Goal: Task Accomplishment & Management: Manage account settings

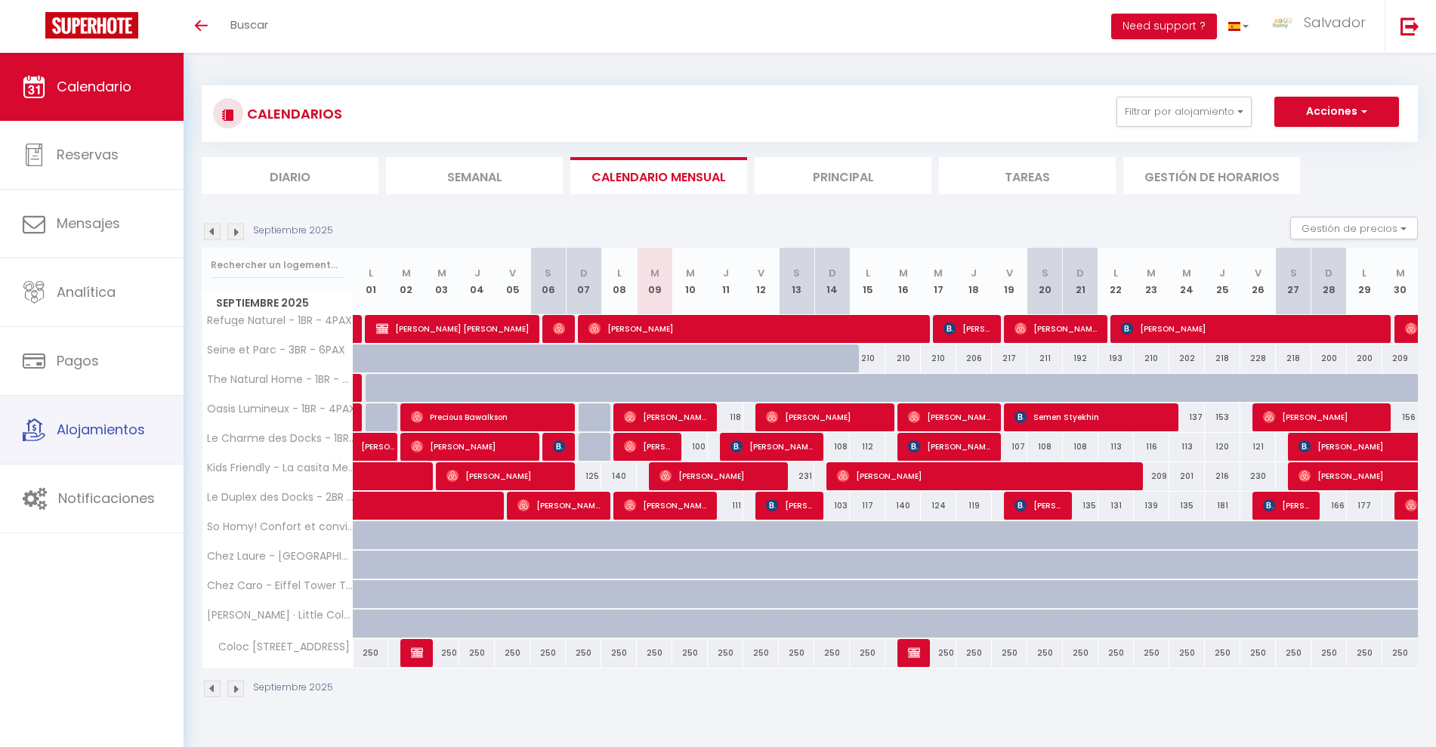
click at [111, 421] on span "Alojamientos" at bounding box center [101, 429] width 88 height 19
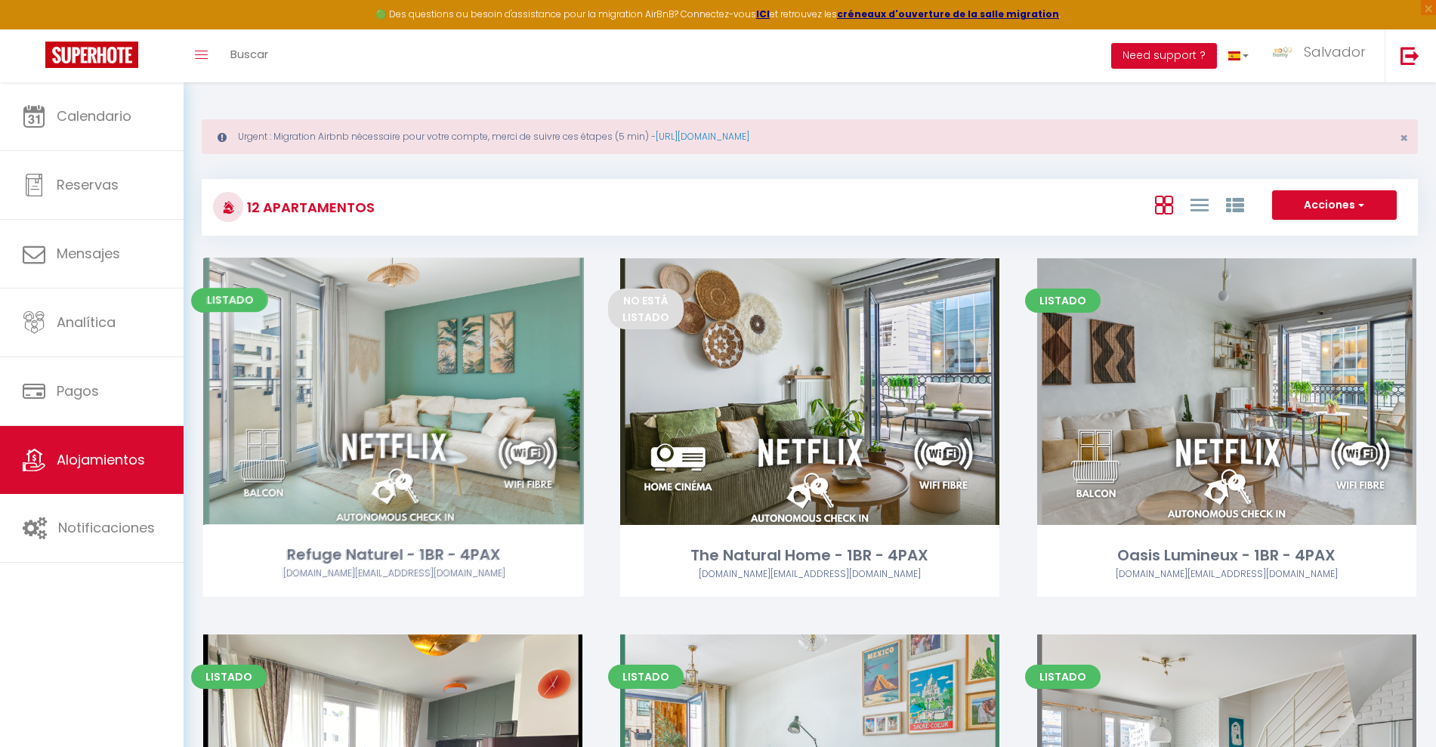
click at [390, 387] on link "Editar" at bounding box center [392, 391] width 91 height 30
click at [412, 387] on link "Editar" at bounding box center [392, 391] width 91 height 30
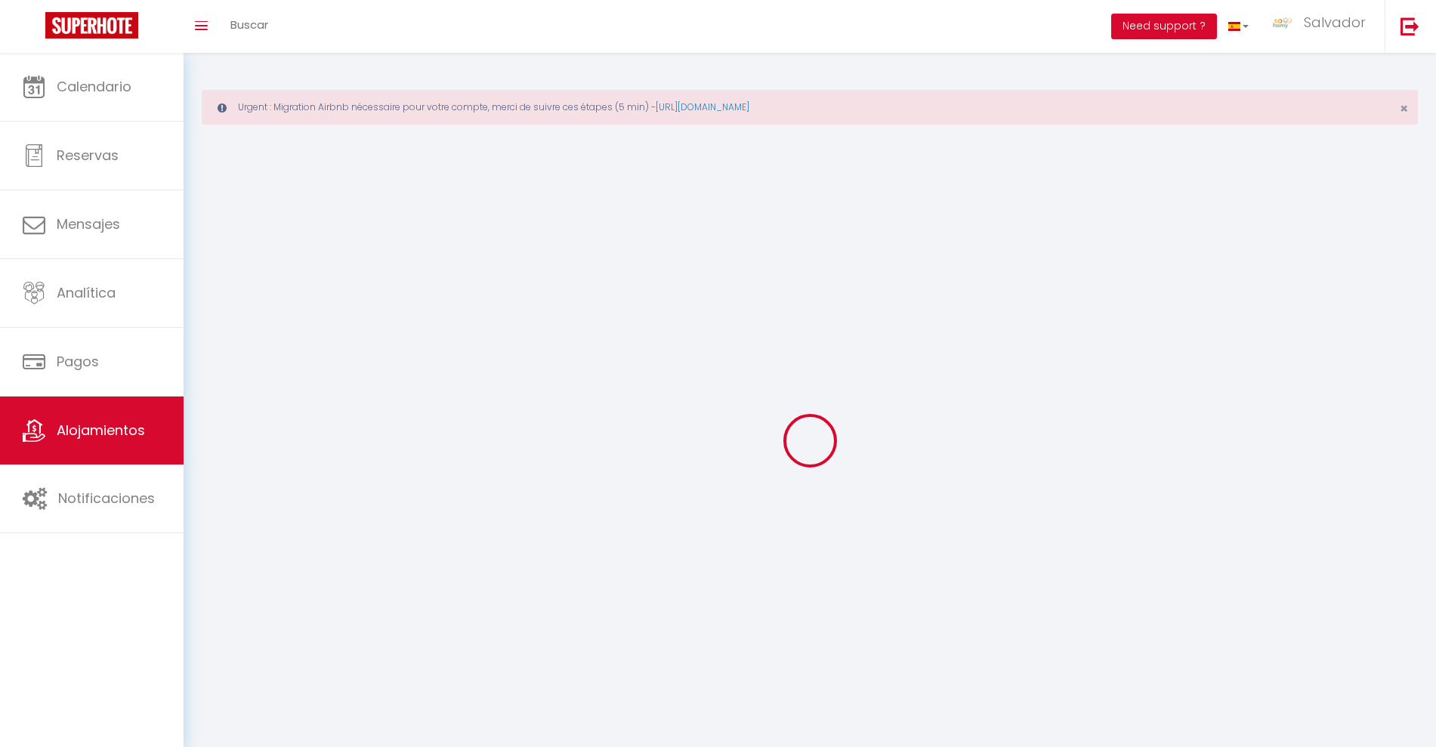
select select "1"
select select
select select "28"
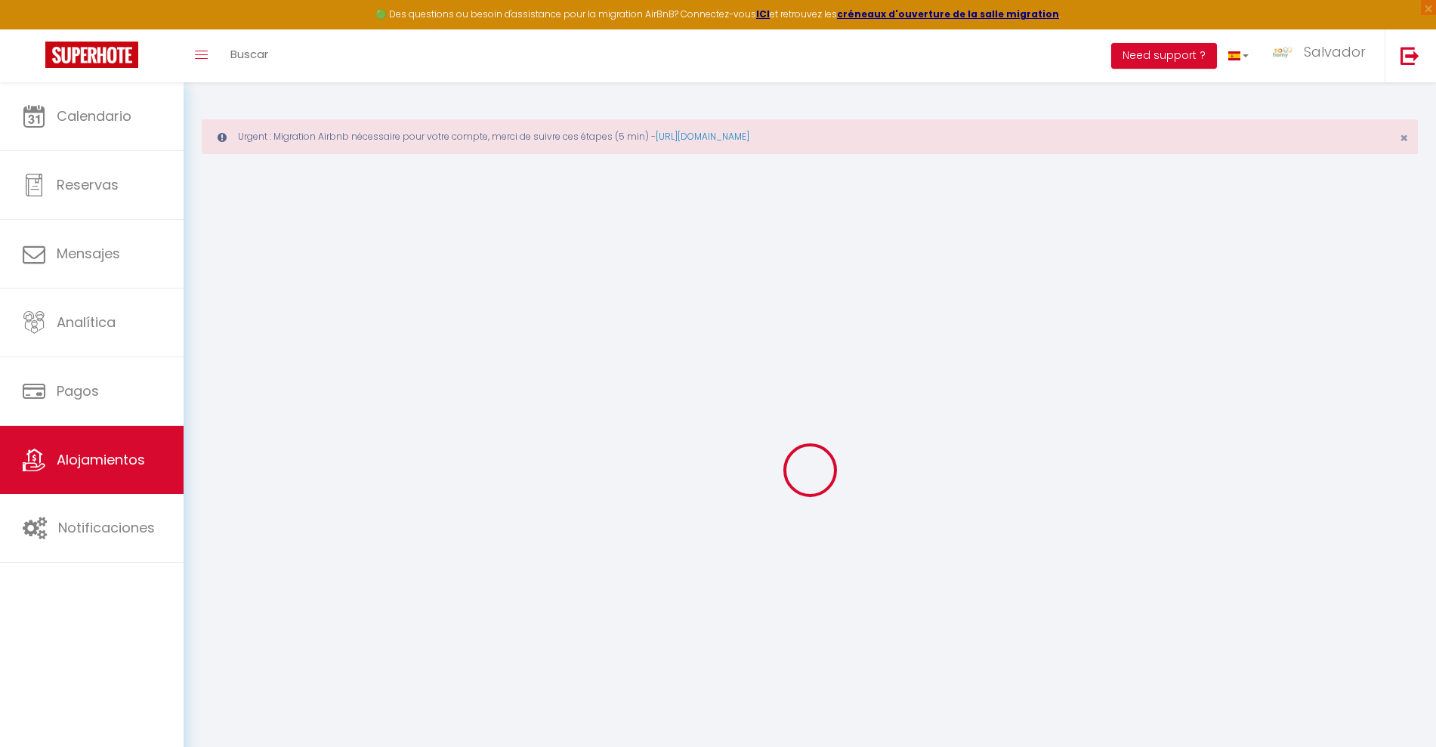
select select
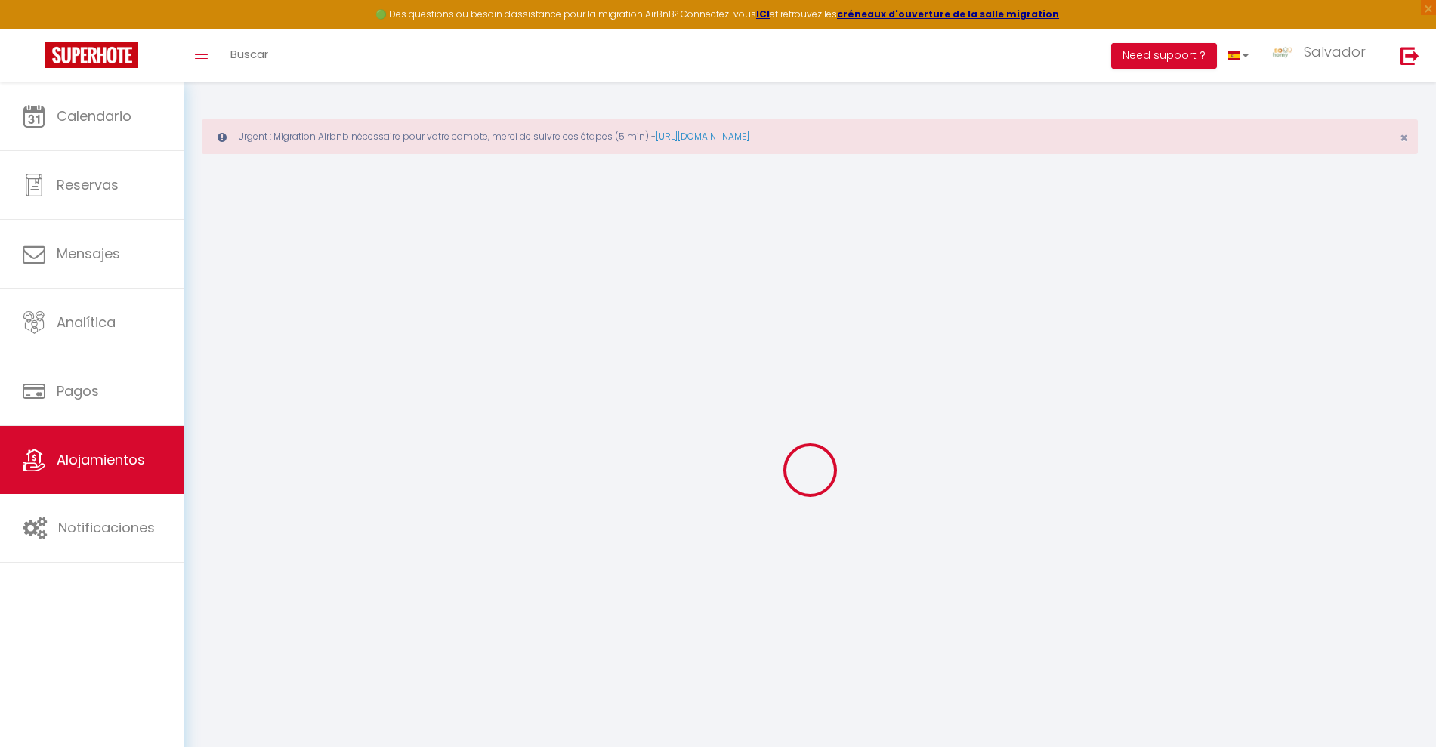
select select
checkbox input "false"
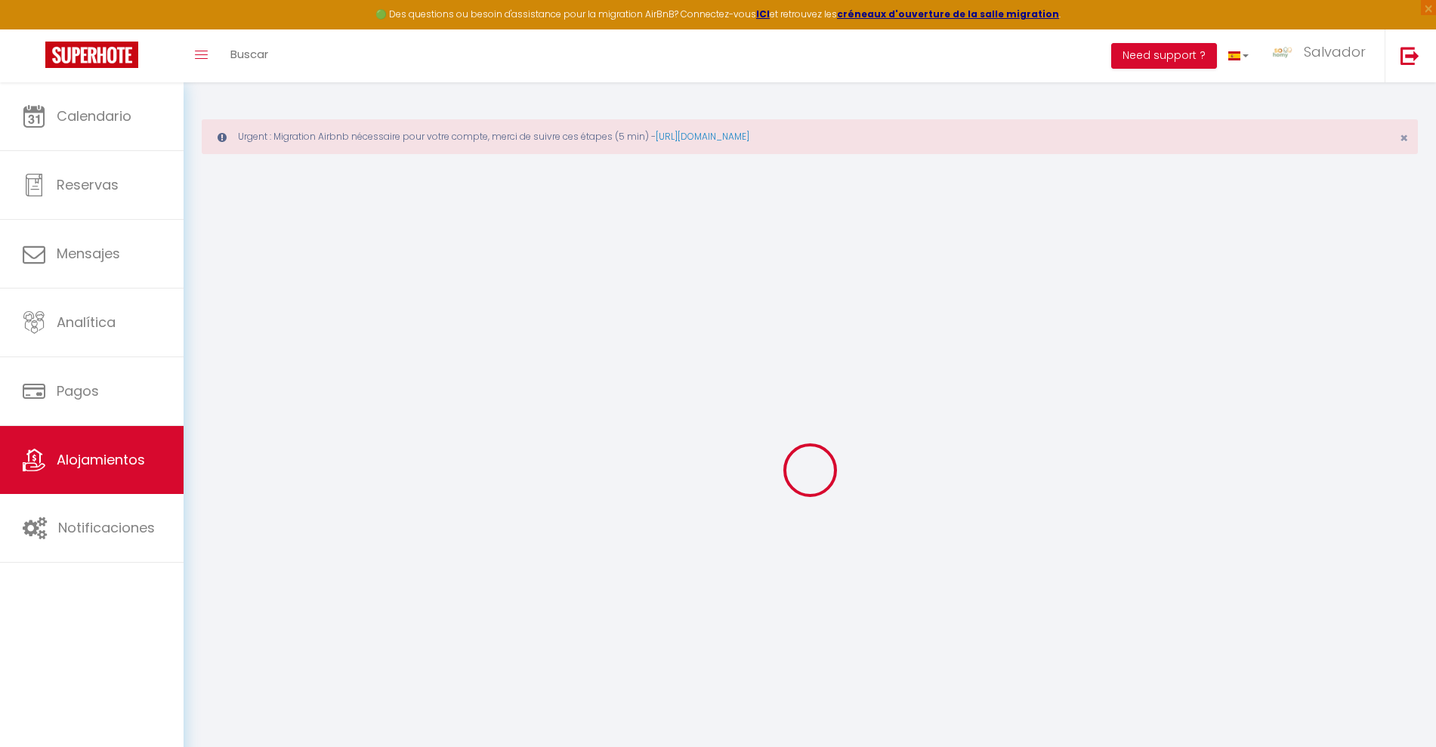
select select
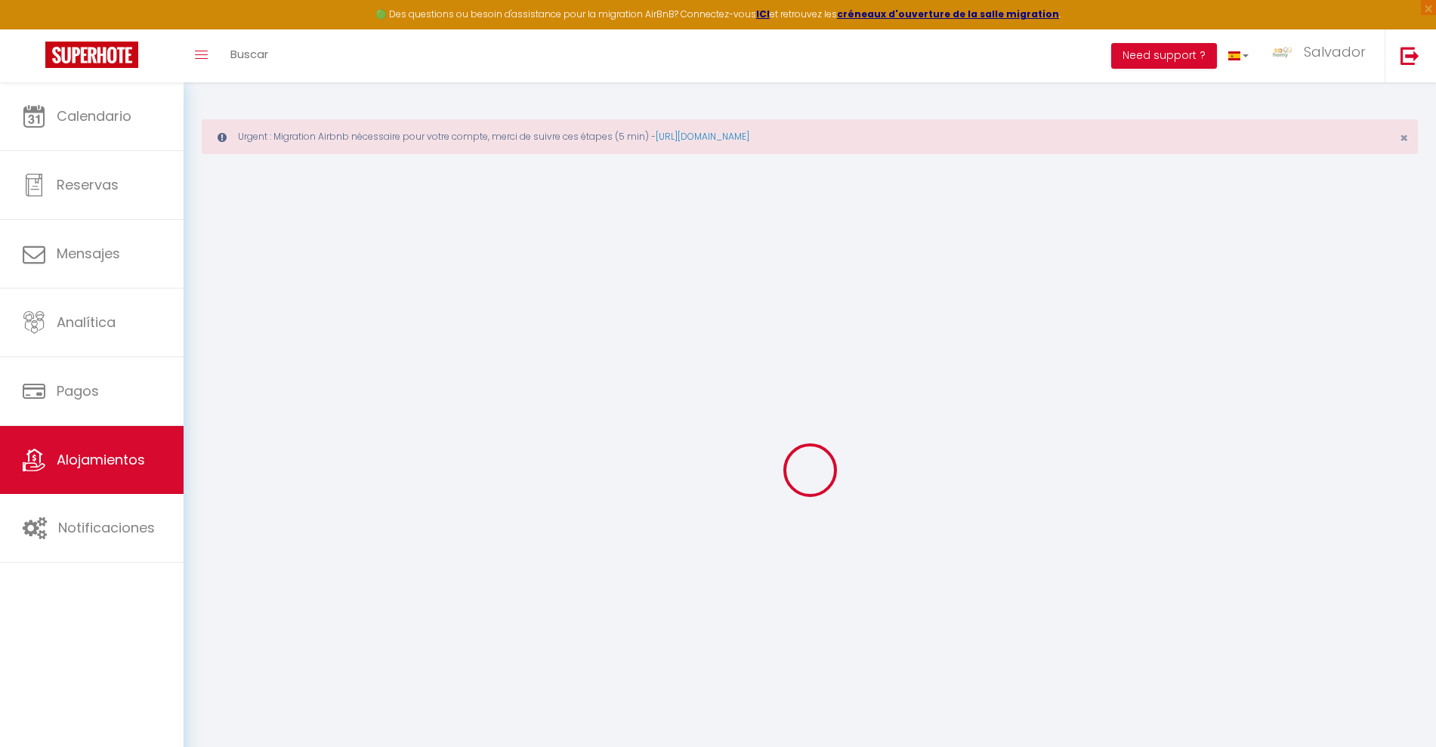
select select
checkbox input "false"
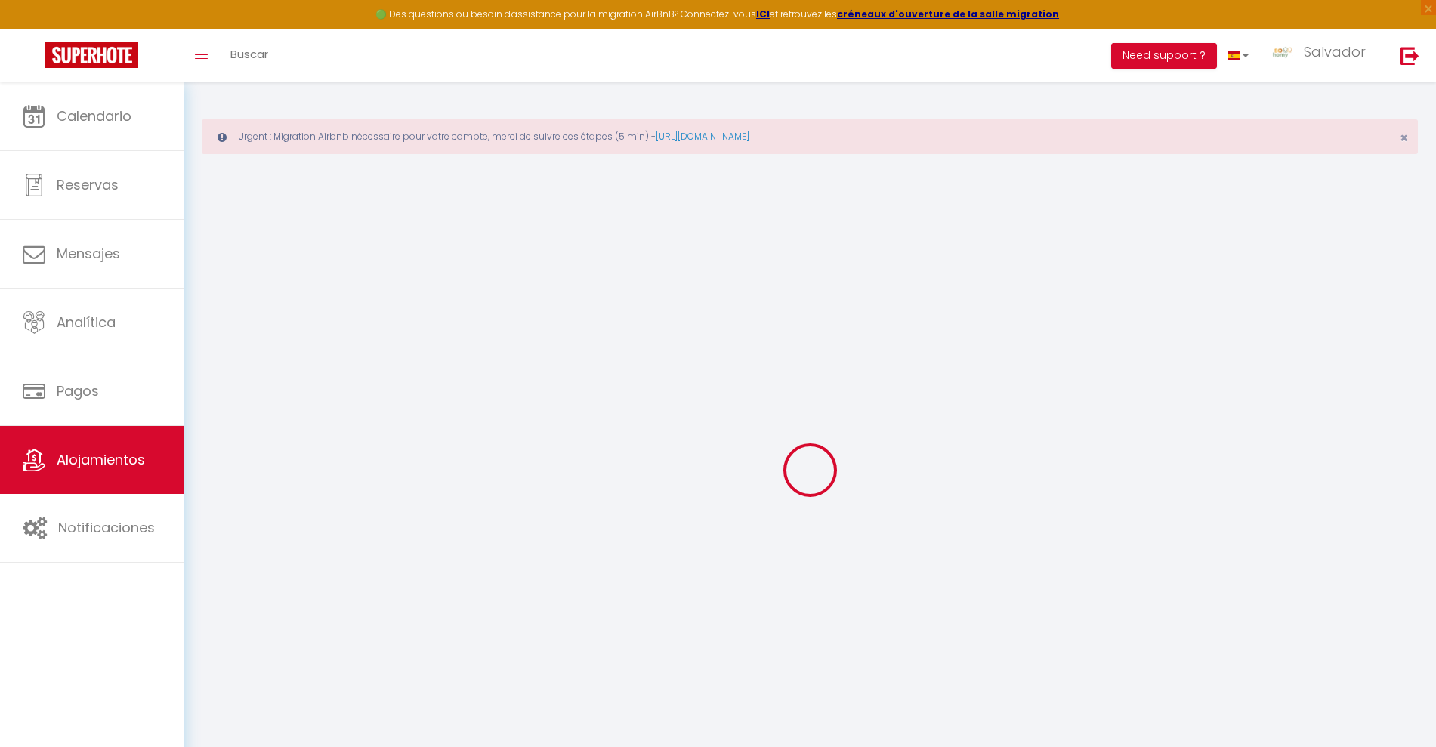
checkbox input "false"
select select
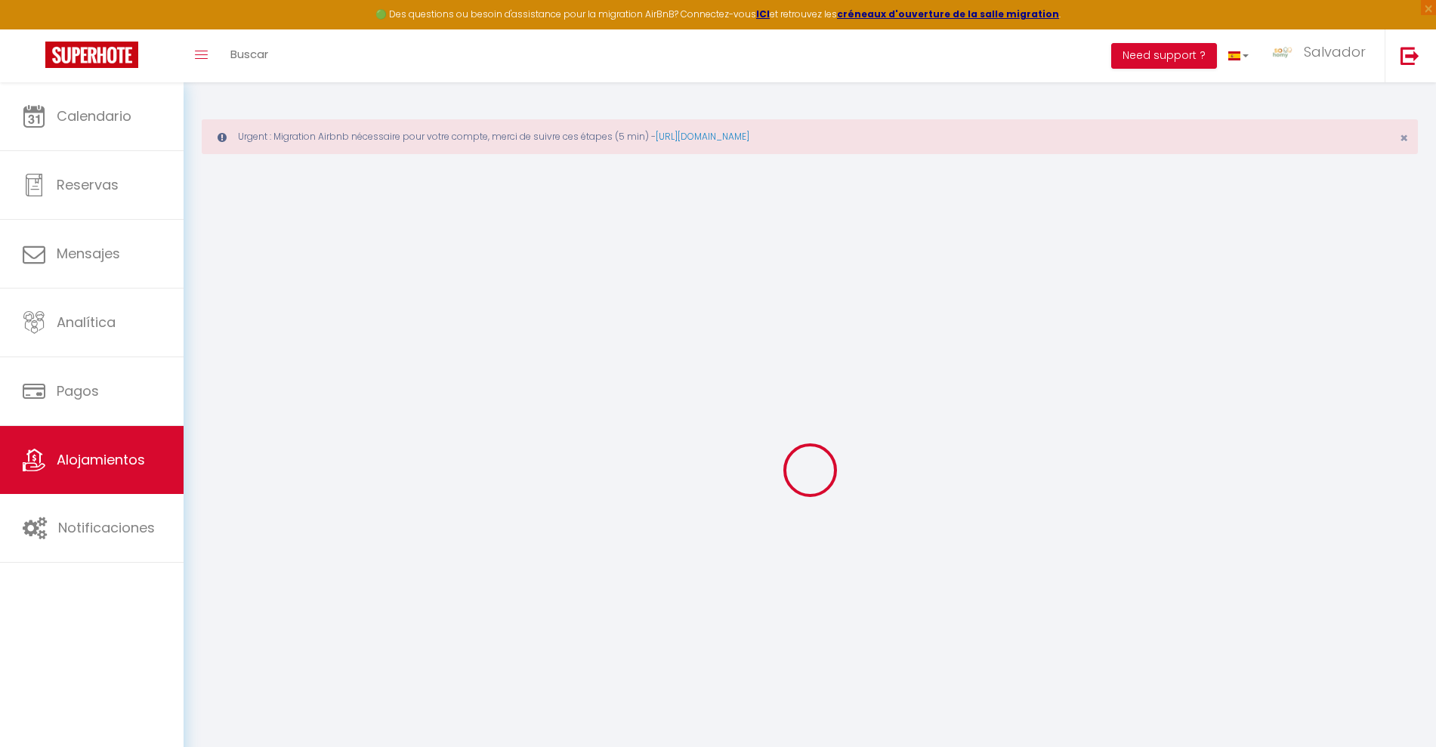
select select
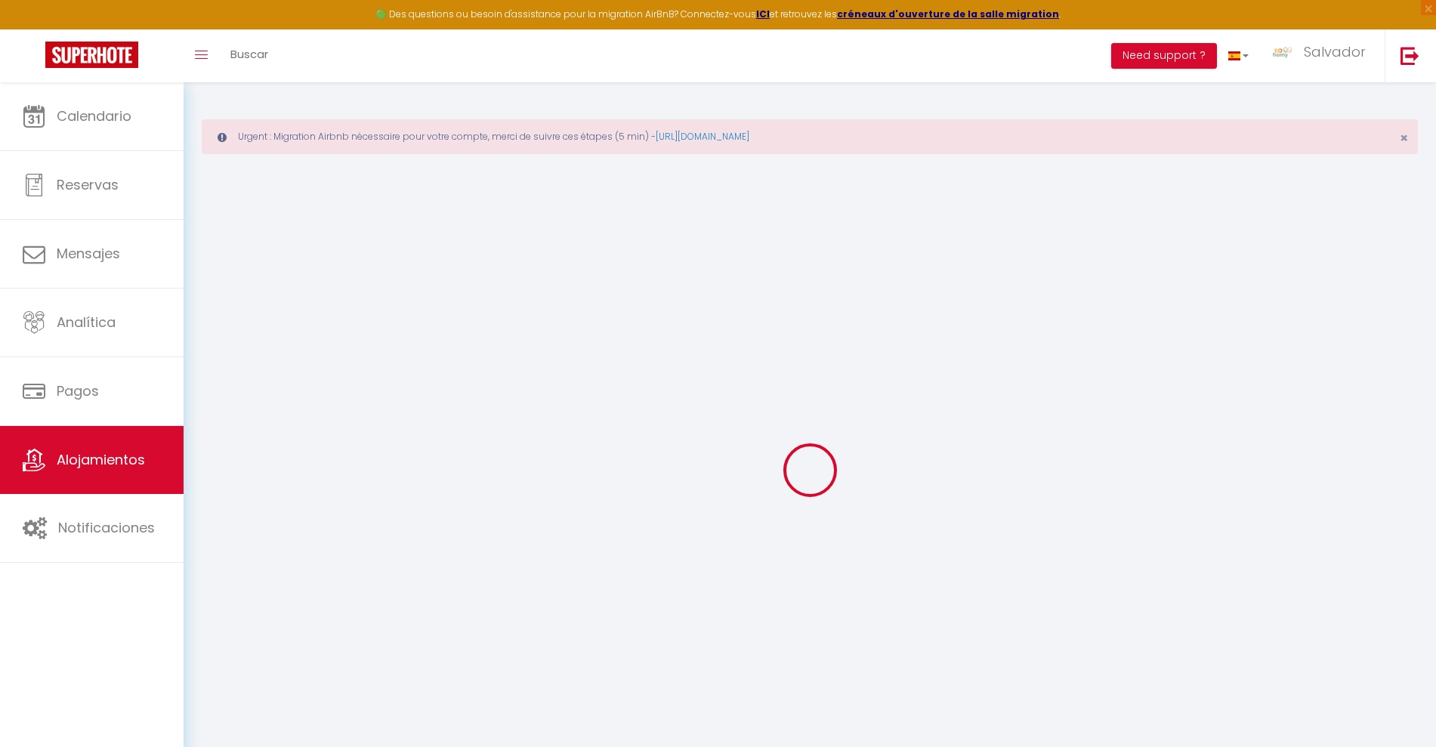
checkbox input "false"
select select
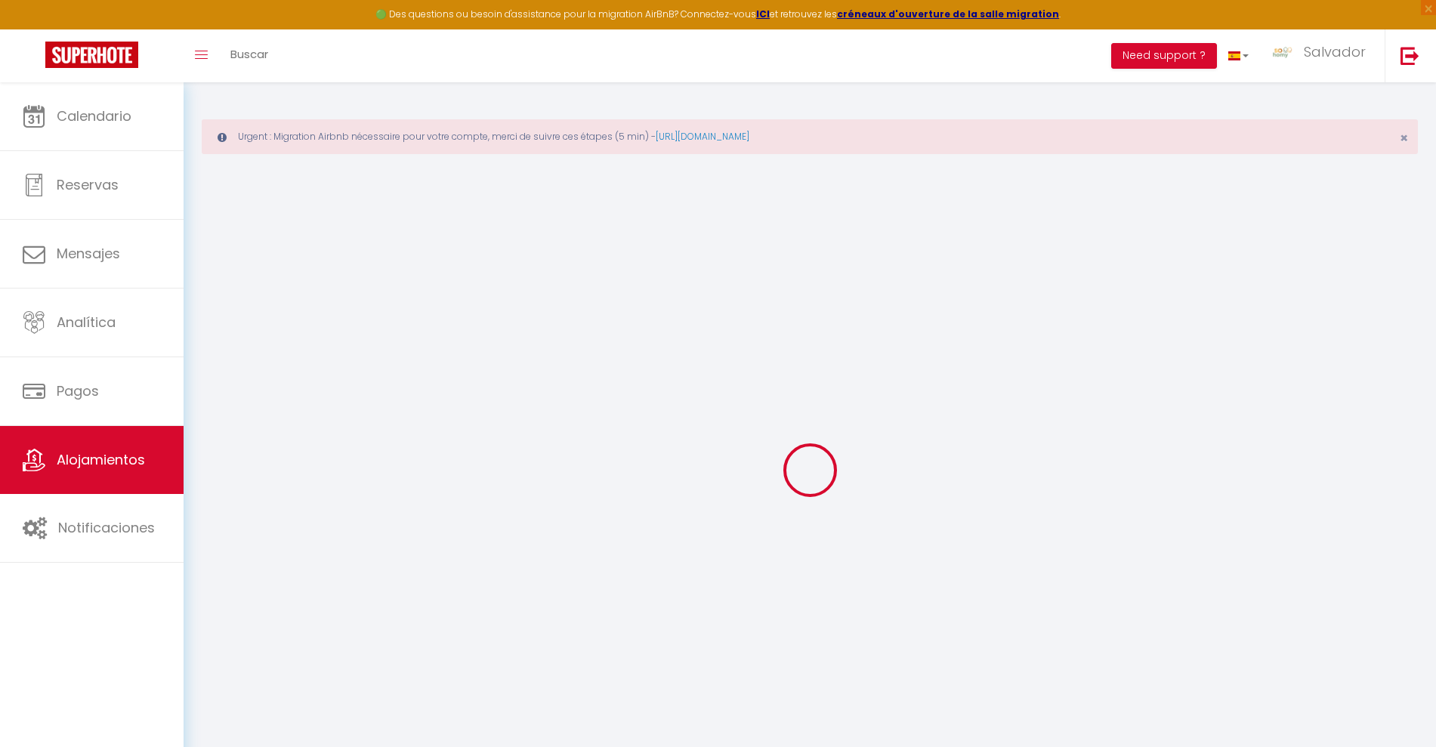
select select
type input "Refuge Naturel - 1BR - 4PAX"
type input "So Homy"
type input "Conciergerie"
type input "93400"
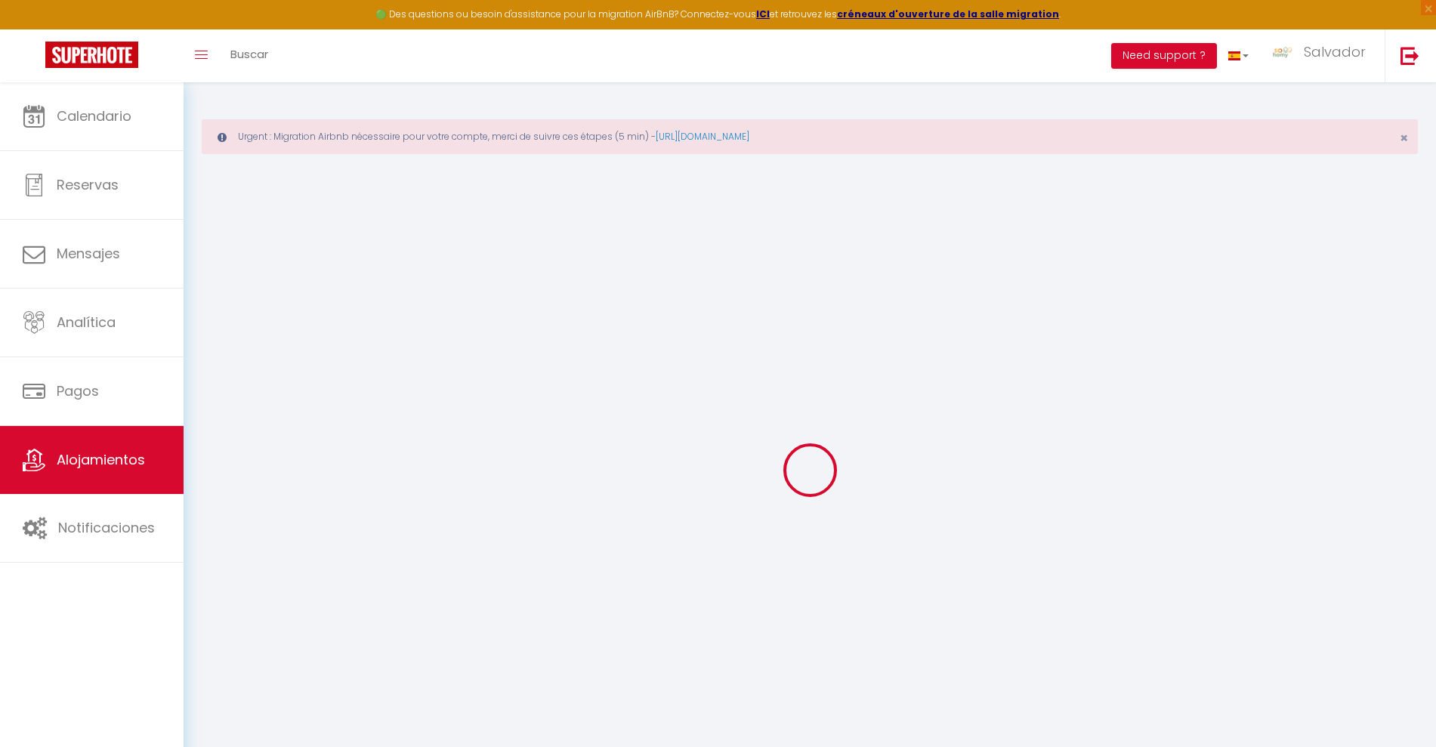
type input "Saint Ouen"
type input "100"
type input "60"
type input "5"
type input "0"
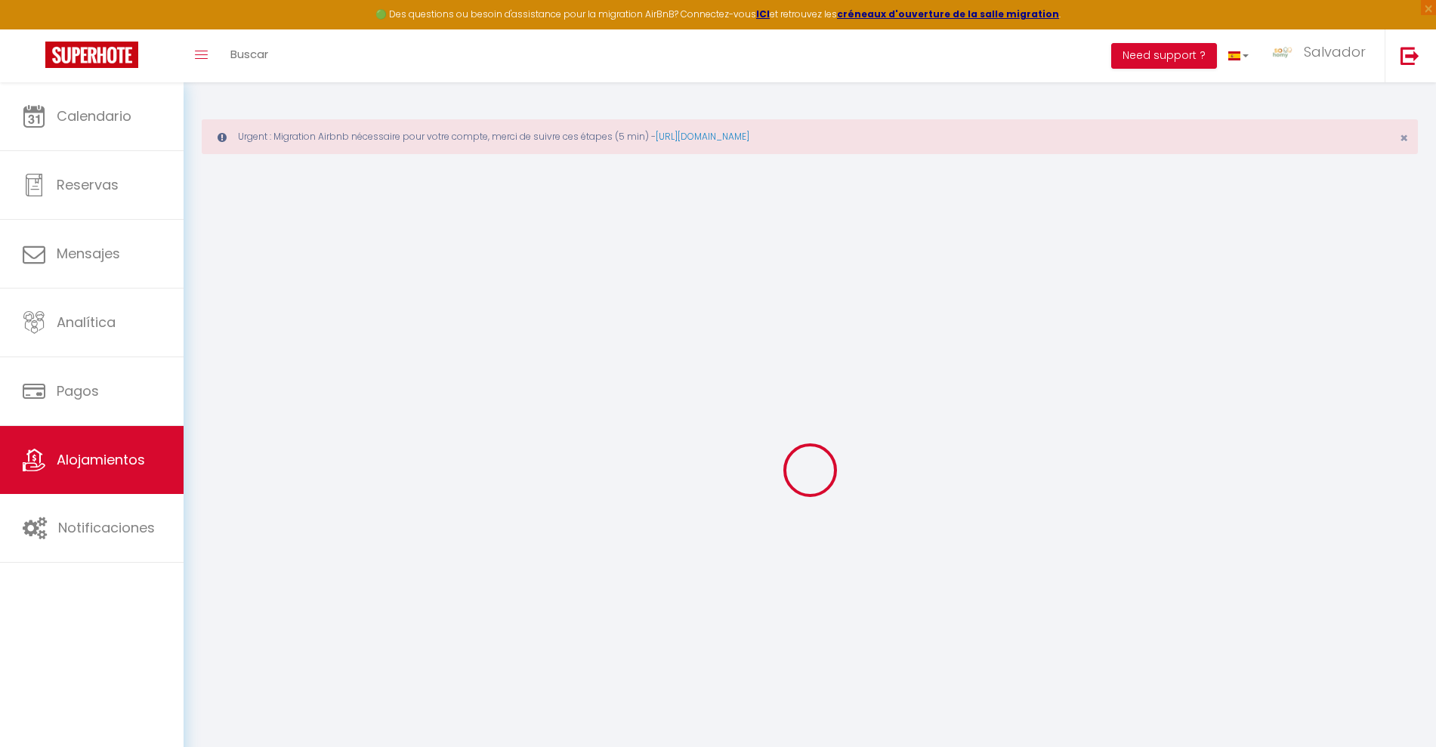
type input "300"
select select
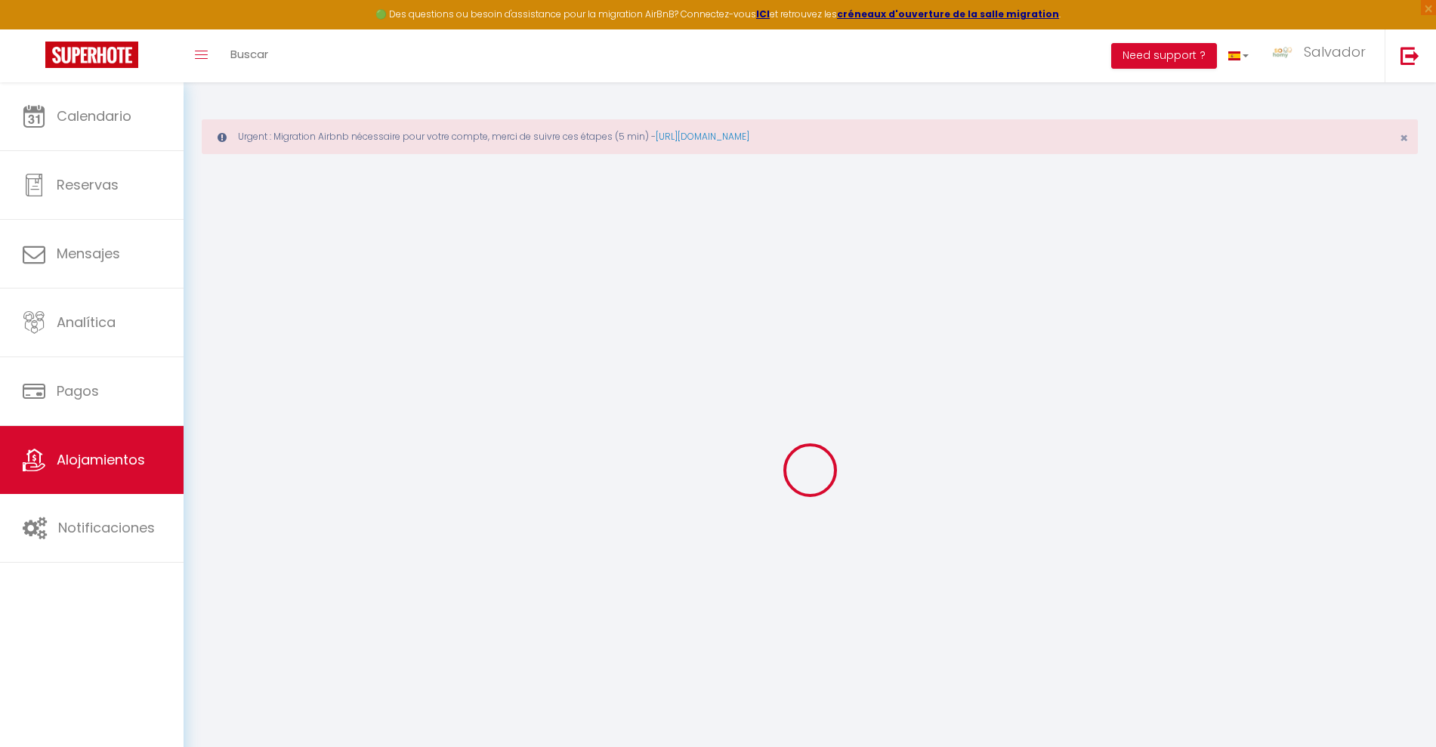
select select
type input "26 Cours des Lavandières"
type input "93400"
type input "Saint-Ouen-sur-Seine"
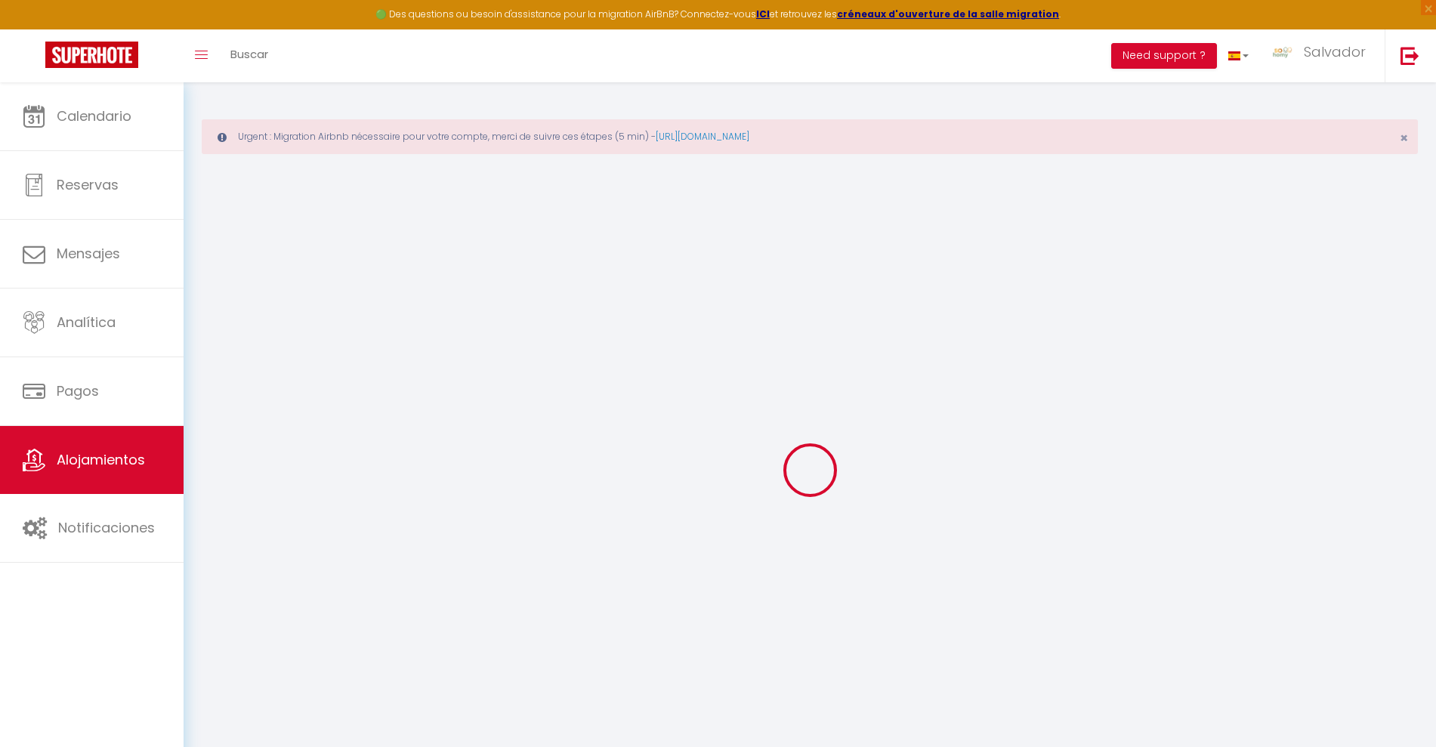
type input "[DOMAIN_NAME][EMAIL_ADDRESS][DOMAIN_NAME]"
select select "11474"
checkbox input "false"
checkbox input "true"
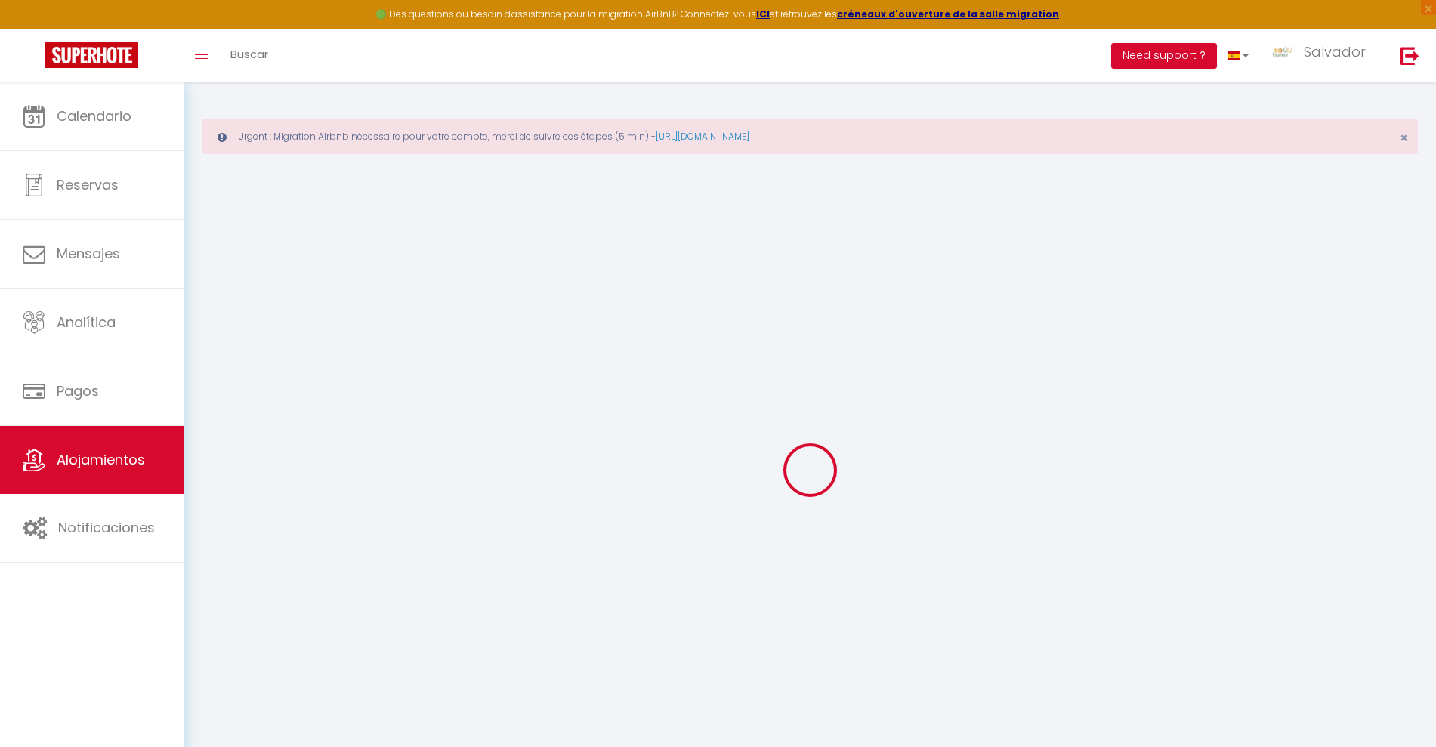
checkbox input "true"
radio input "true"
type input "0"
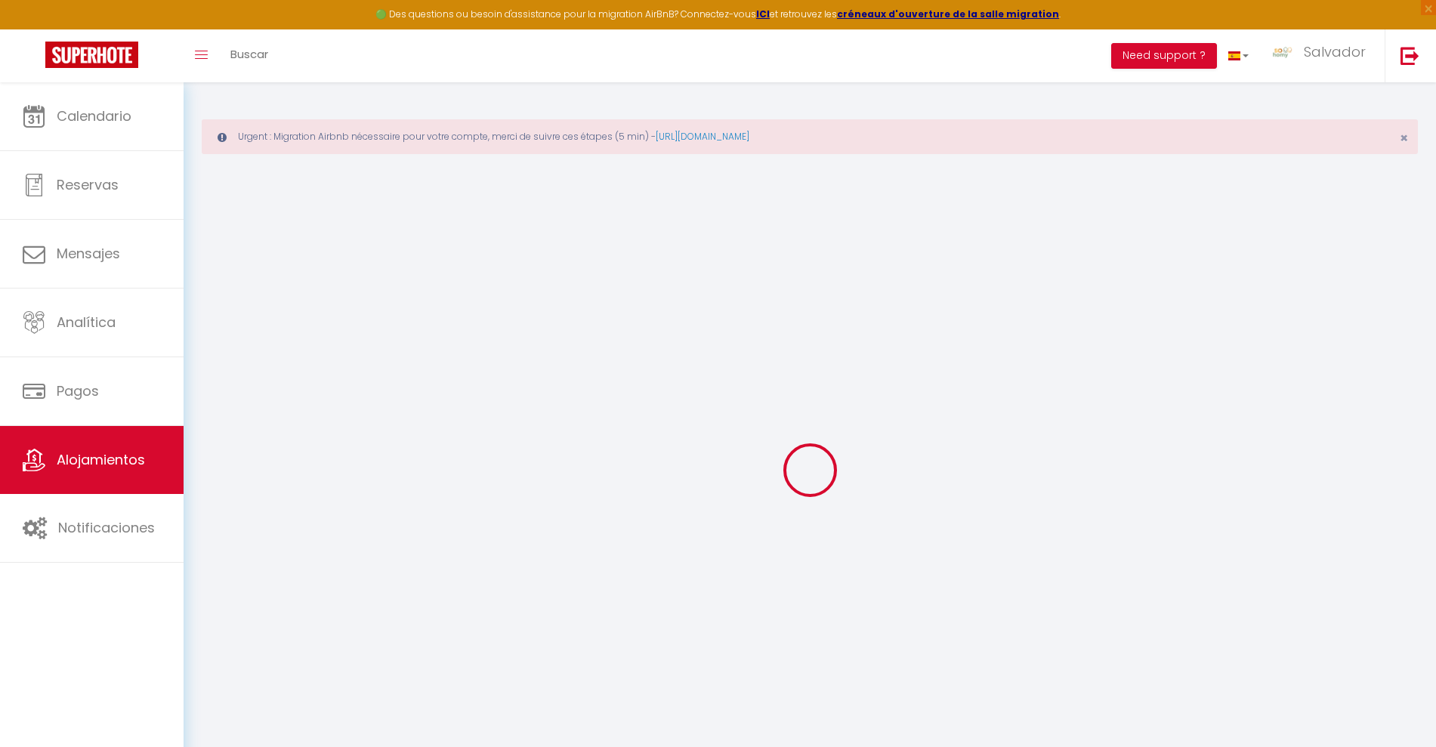
type input "0"
select select
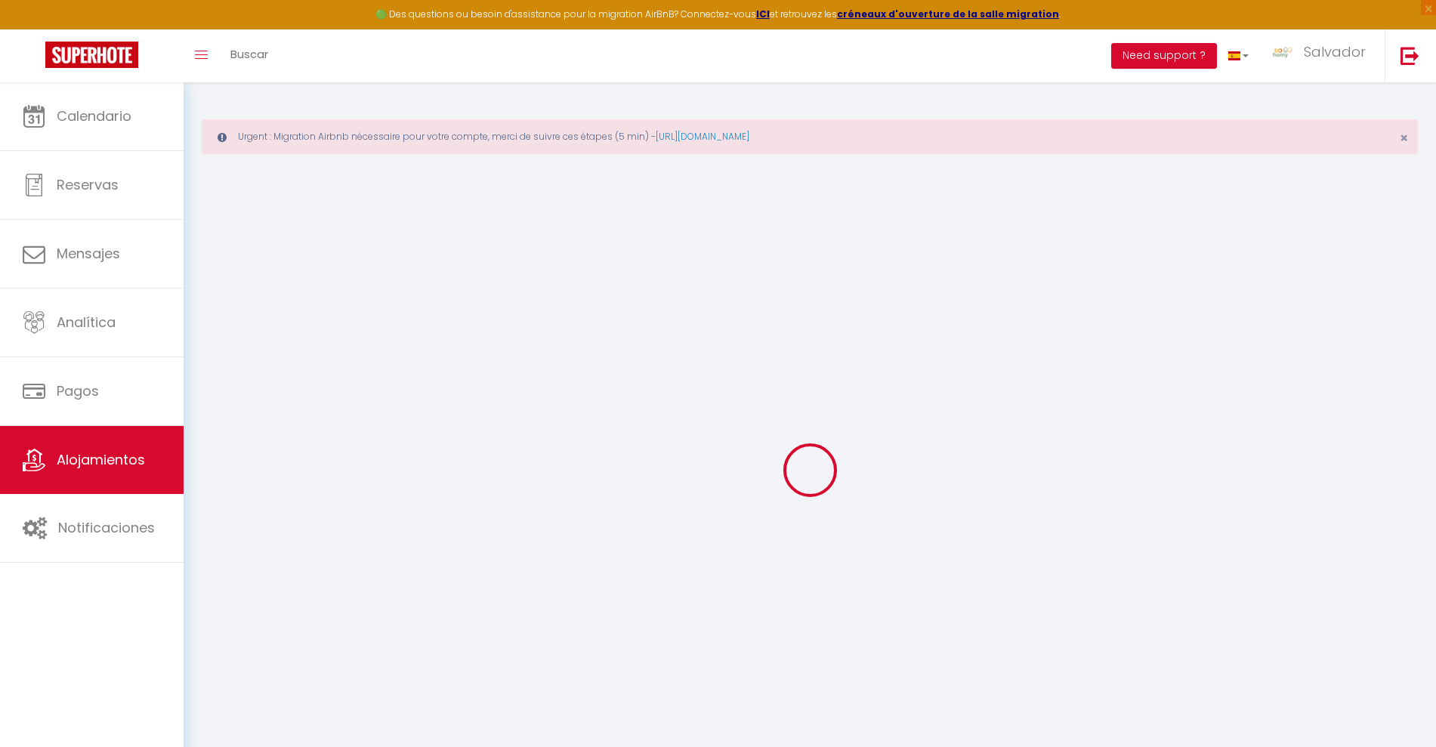
select select
checkbox input "false"
checkbox input "true"
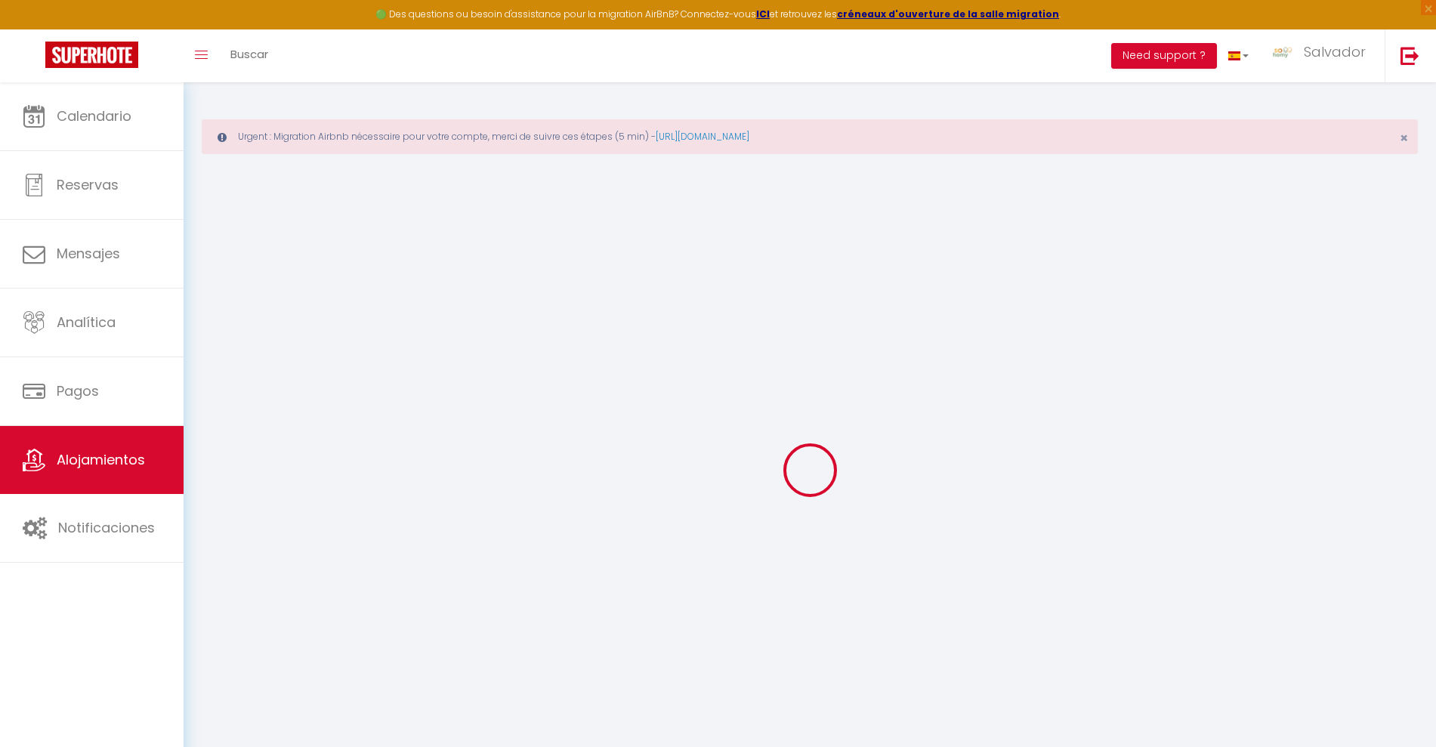
checkbox input "true"
select select
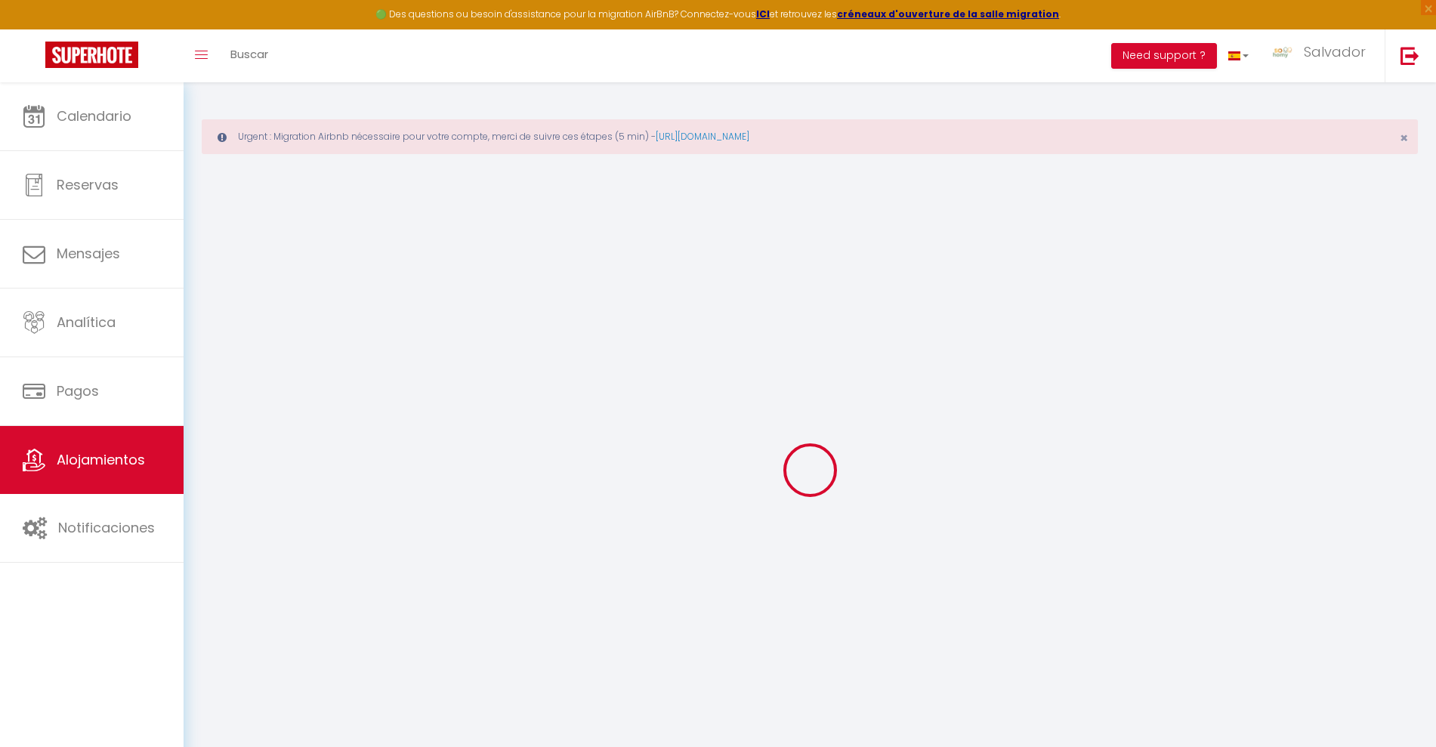
select select
checkbox input "false"
checkbox input "true"
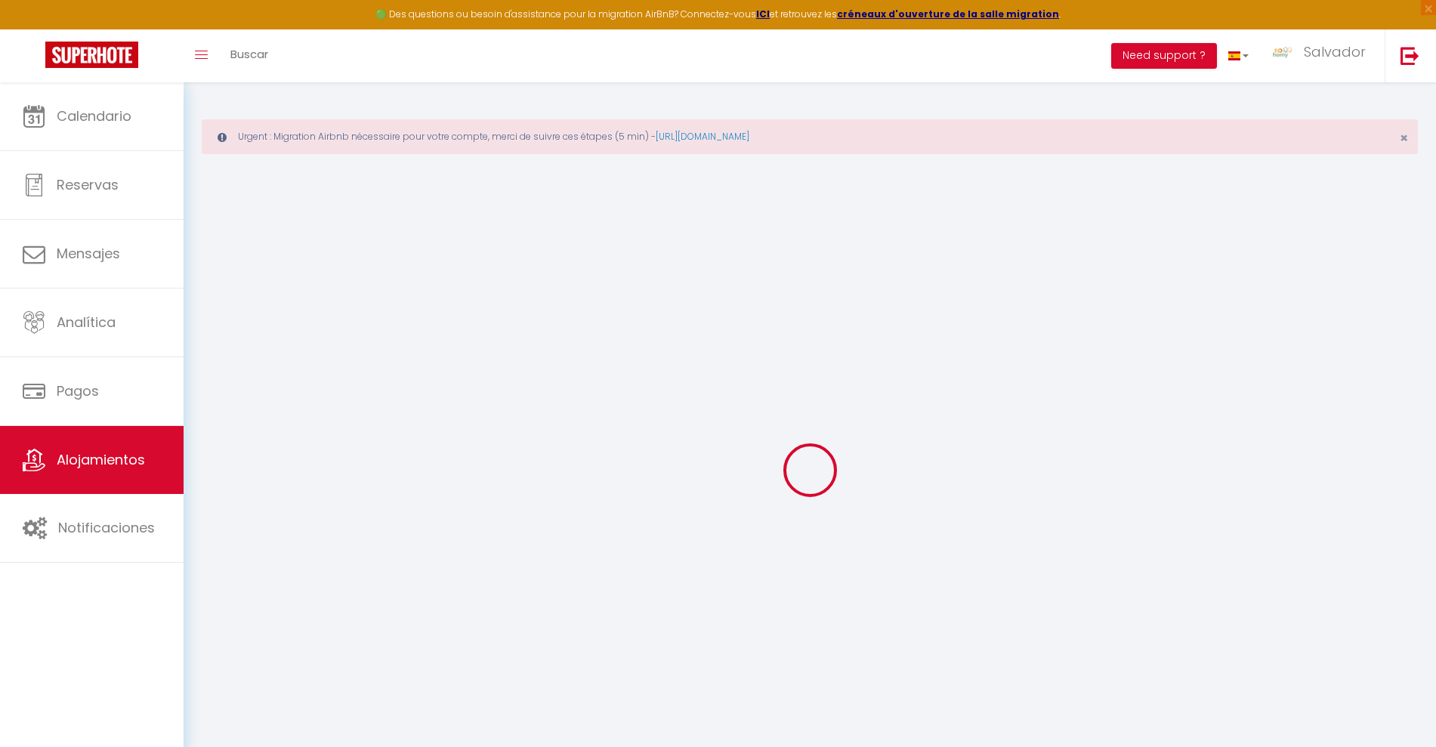
checkbox input "true"
checkbox input "false"
checkbox input "true"
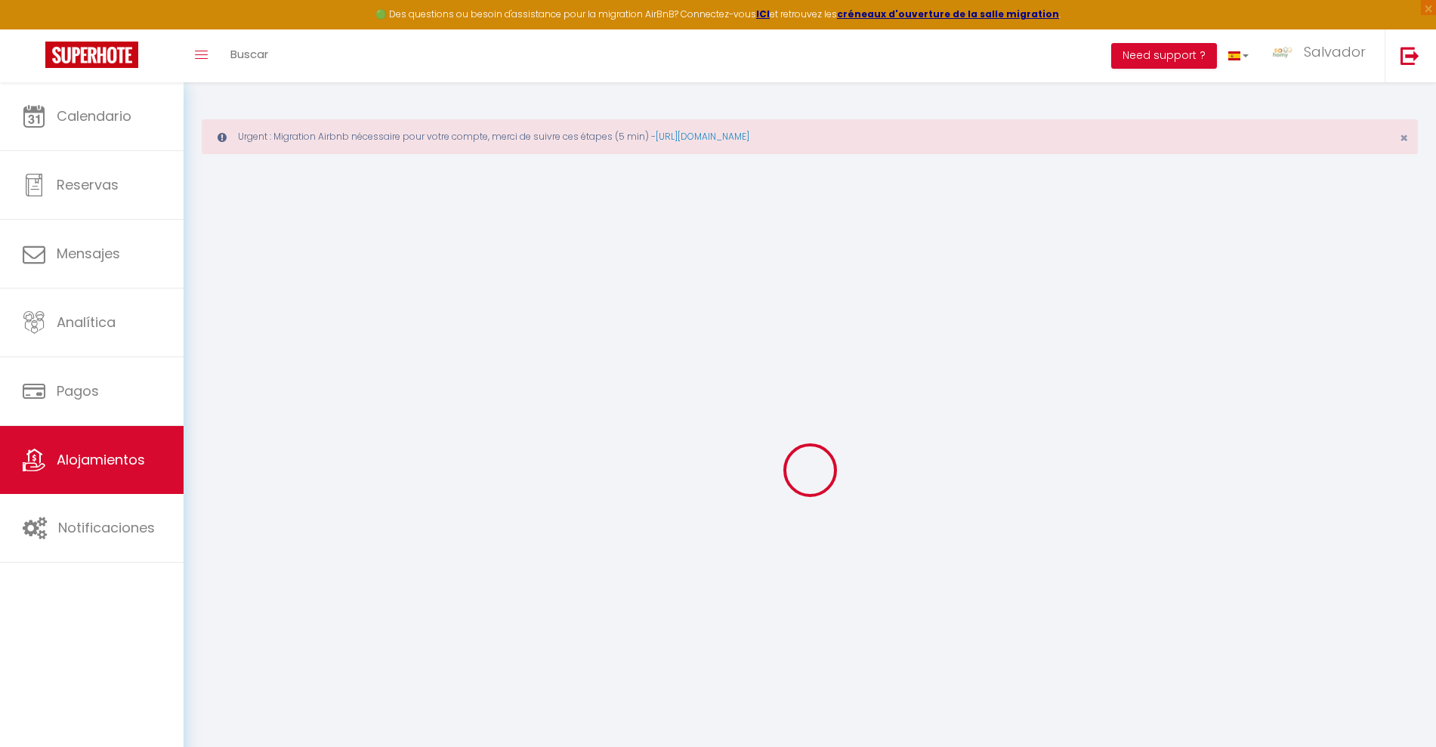
select select "+ 15 %"
select select "+ 30 %"
checkbox input "false"
checkbox input "true"
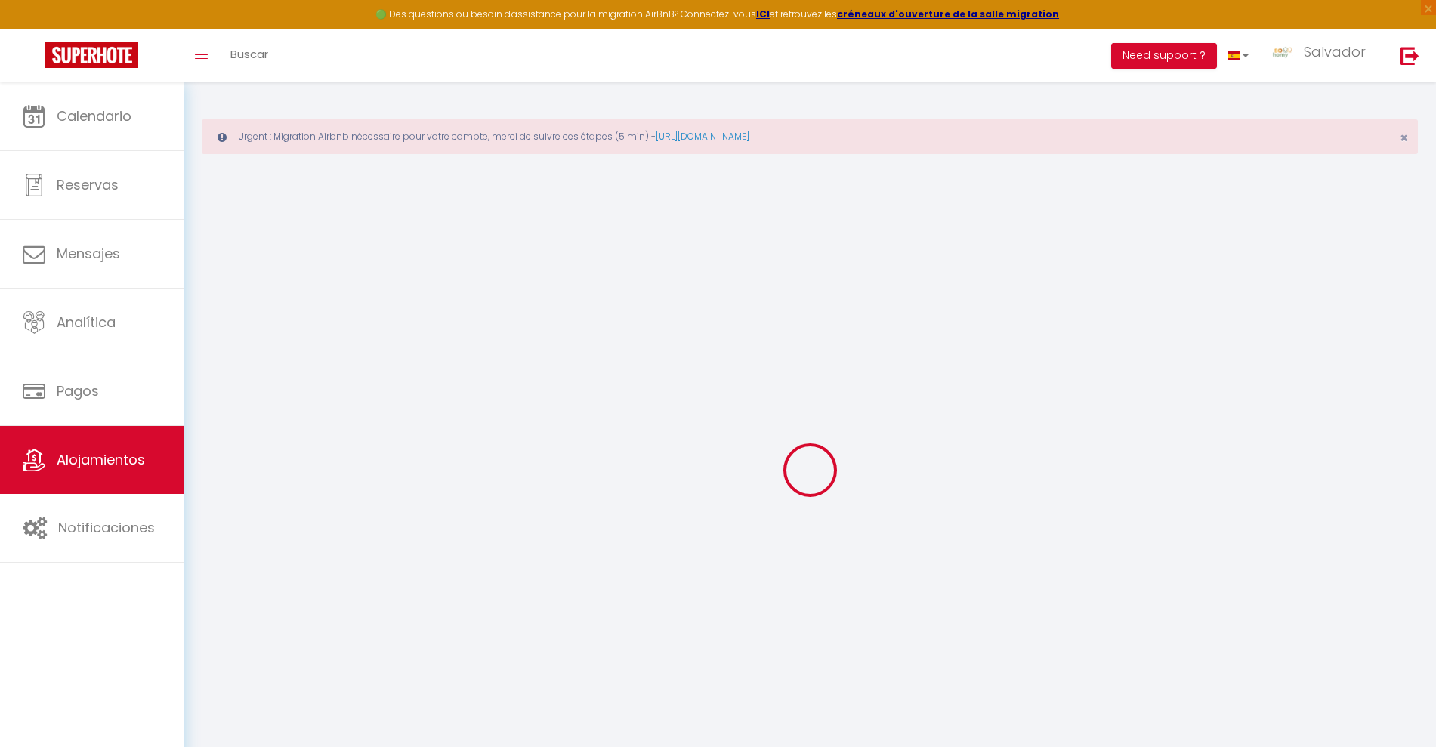
checkbox input "true"
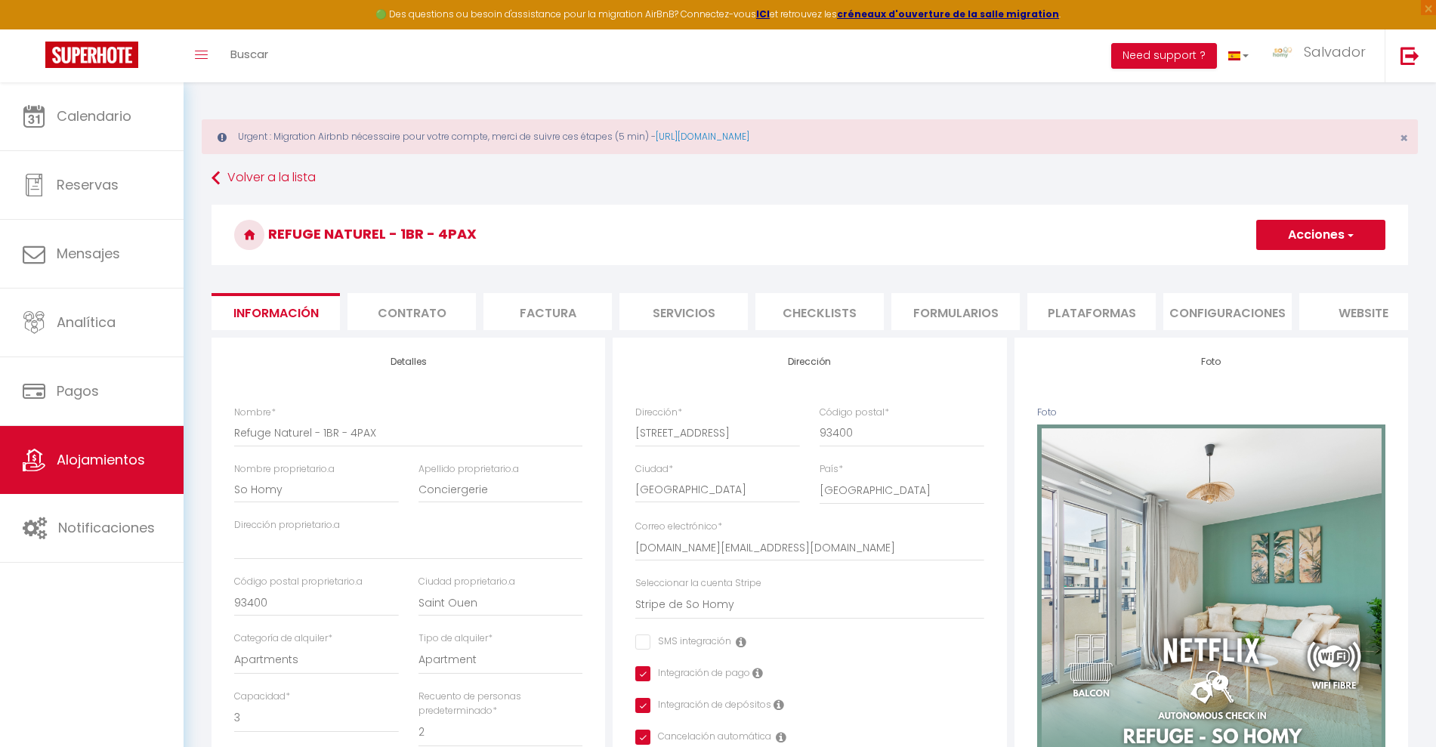
click at [1054, 303] on li "Plataformas" at bounding box center [1091, 311] width 128 height 37
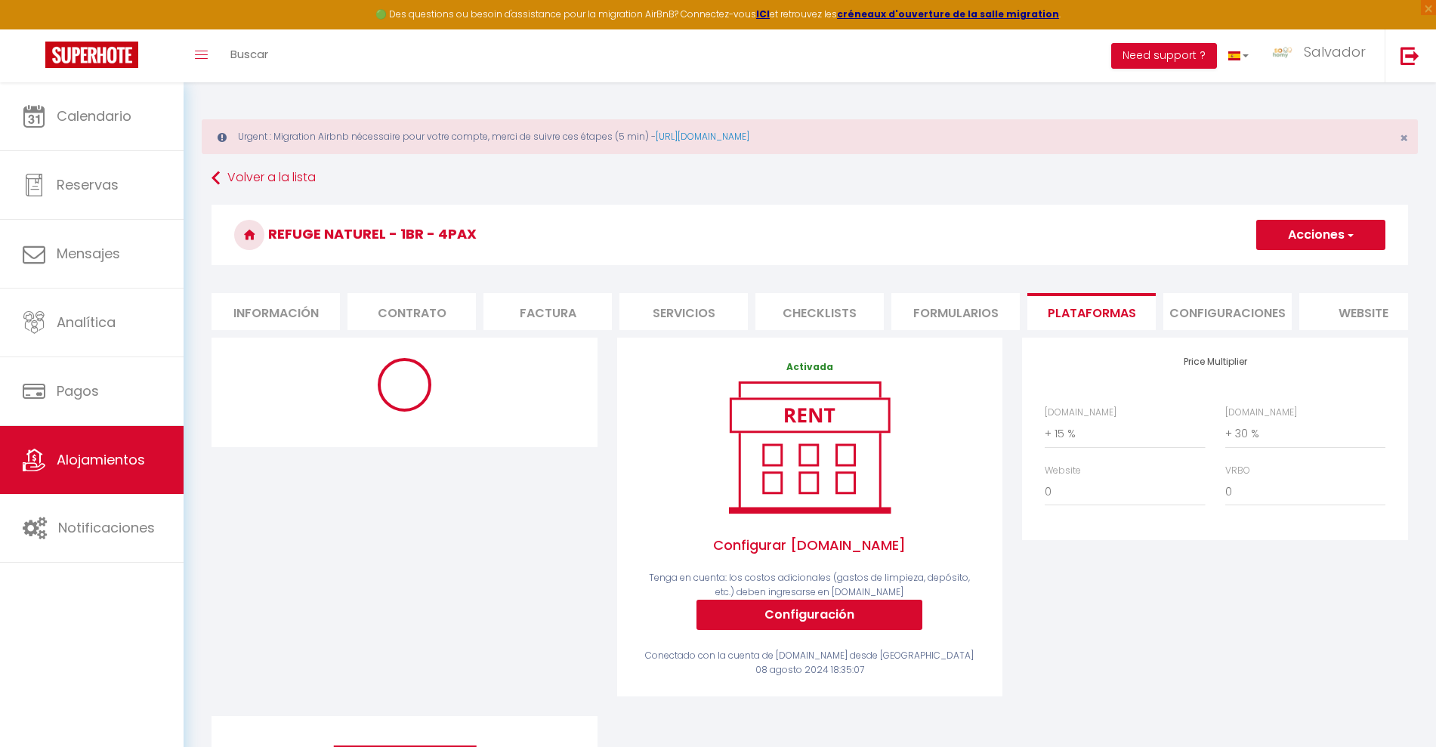
select select "EUR"
select select
select select "4336-1063090572588400845"
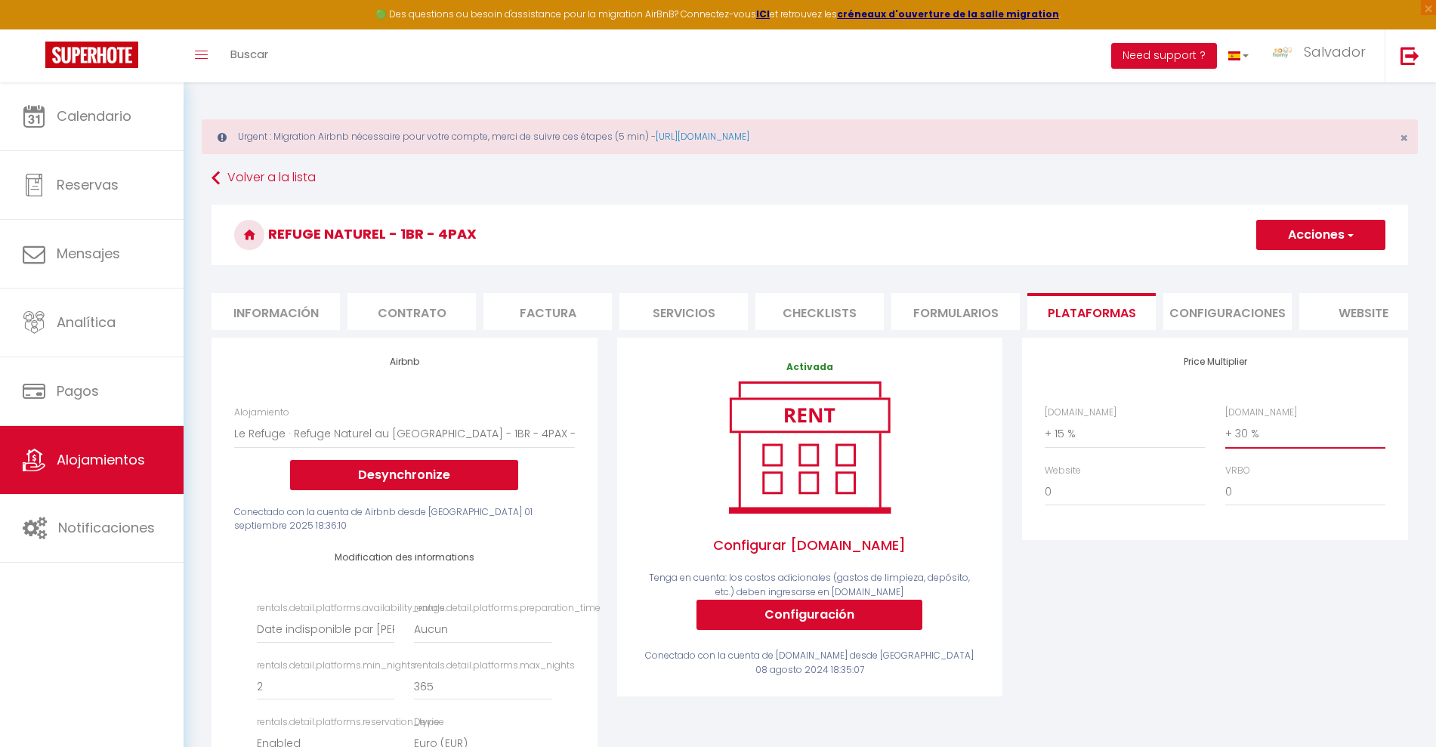
click at [1246, 446] on select "0 + 1 % + 2 % + 3 % + 4 % + 5 % + 6 % + 7 % + 8 % + 9 %" at bounding box center [1305, 433] width 160 height 29
select select "+ 35 %"
click at [1225, 434] on select "0 + 1 % + 2 % + 3 % + 4 % + 5 % + 6 % + 7 % + 8 % + 9 %" at bounding box center [1305, 433] width 160 height 29
select select
click at [1320, 233] on button "Acciones" at bounding box center [1320, 235] width 129 height 30
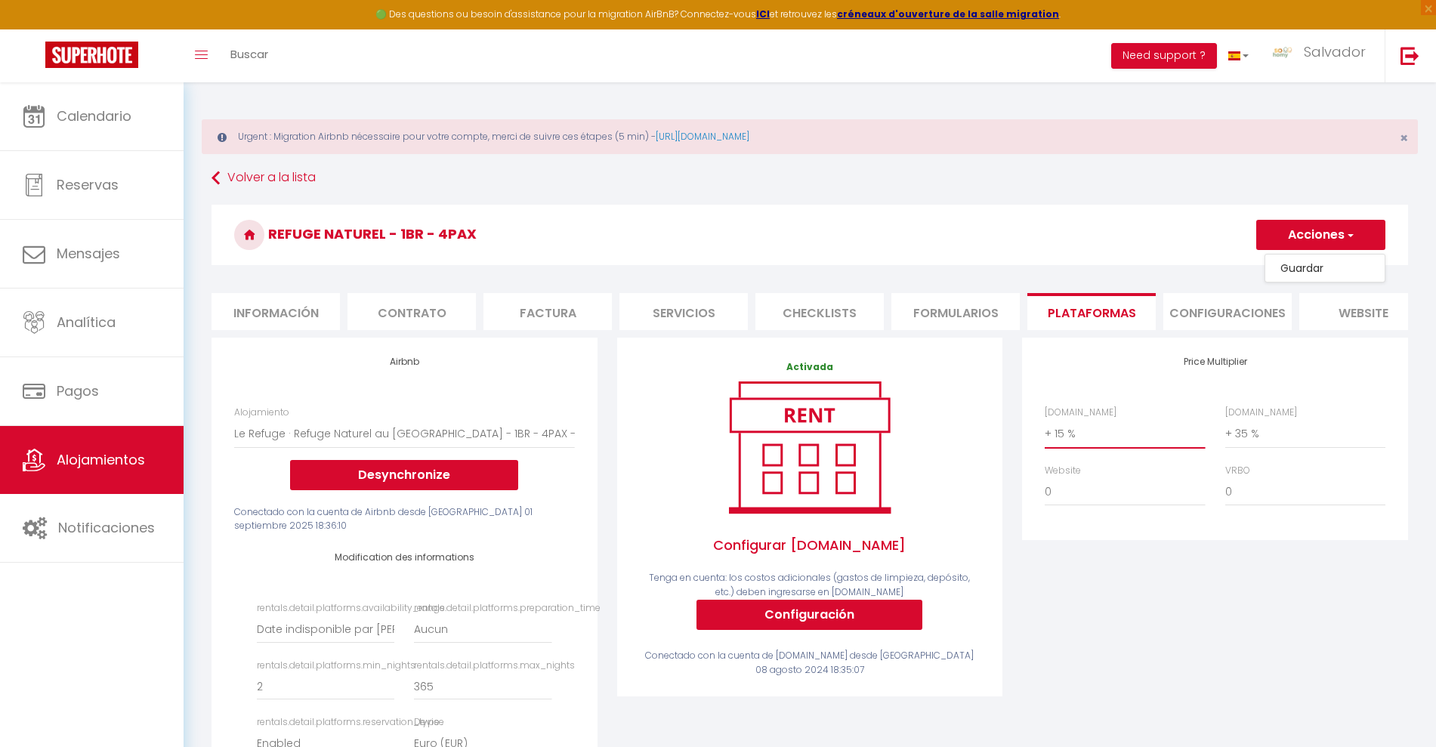
click at [1063, 441] on select "0 + 1 % + 2 % + 3 % + 4 % + 5 % + 6 % + 7 % + 8 % + 9 %" at bounding box center [1124, 433] width 160 height 29
select select "+ 16 %"
click at [1044, 434] on select "0 + 1 % + 2 % + 3 % + 4 % + 5 % + 6 % + 7 % + 8 % + 9 %" at bounding box center [1124, 433] width 160 height 29
select select
click at [1305, 239] on button "Acciones" at bounding box center [1320, 235] width 129 height 30
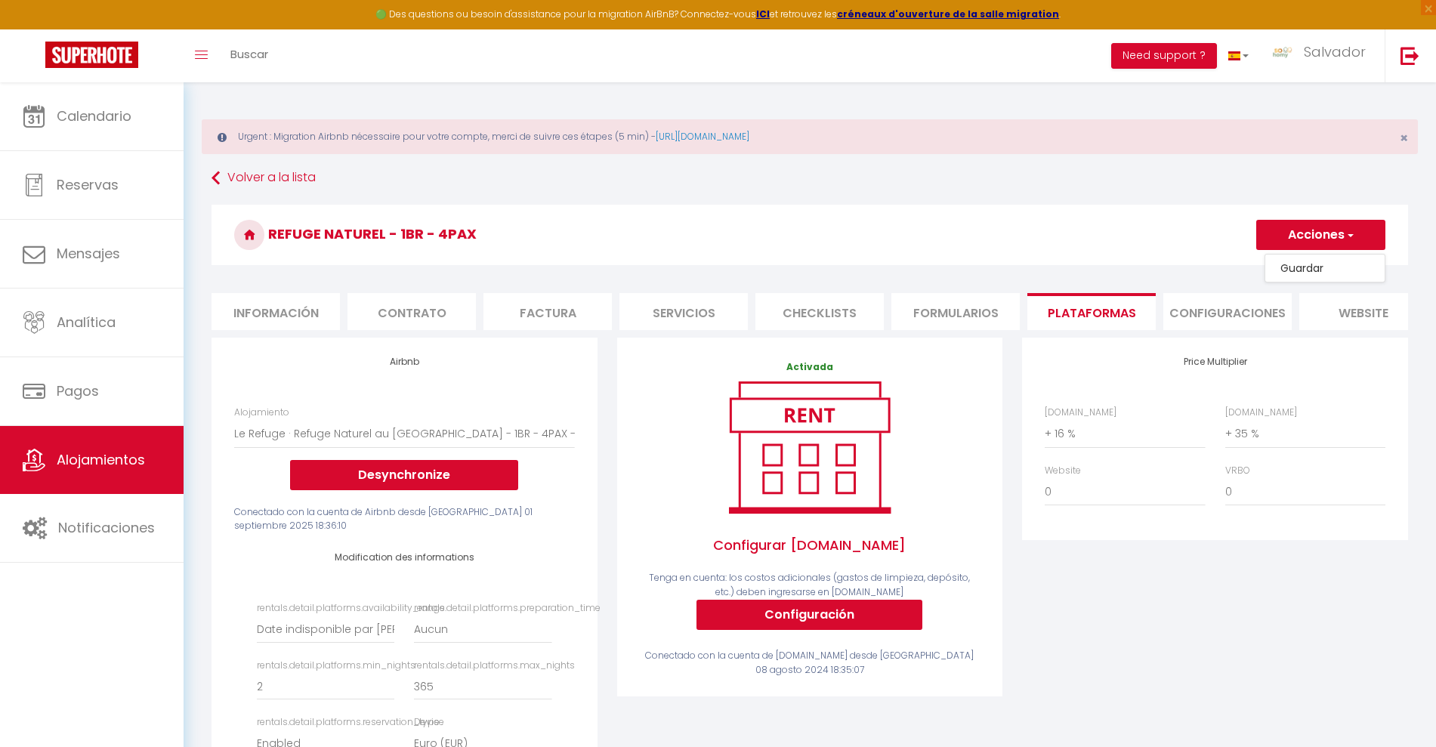
click at [1301, 264] on link "Guardar" at bounding box center [1324, 268] width 119 height 20
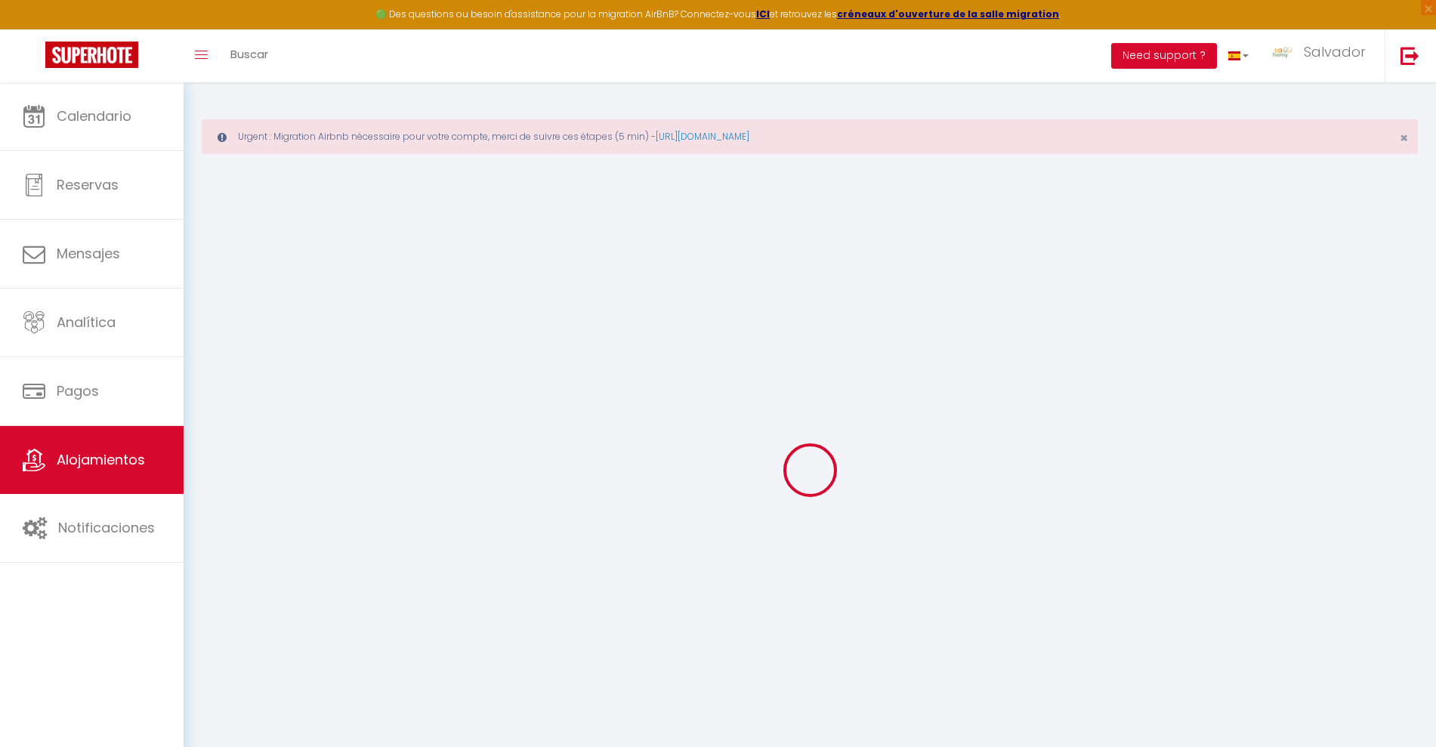
select select "EUR"
select select
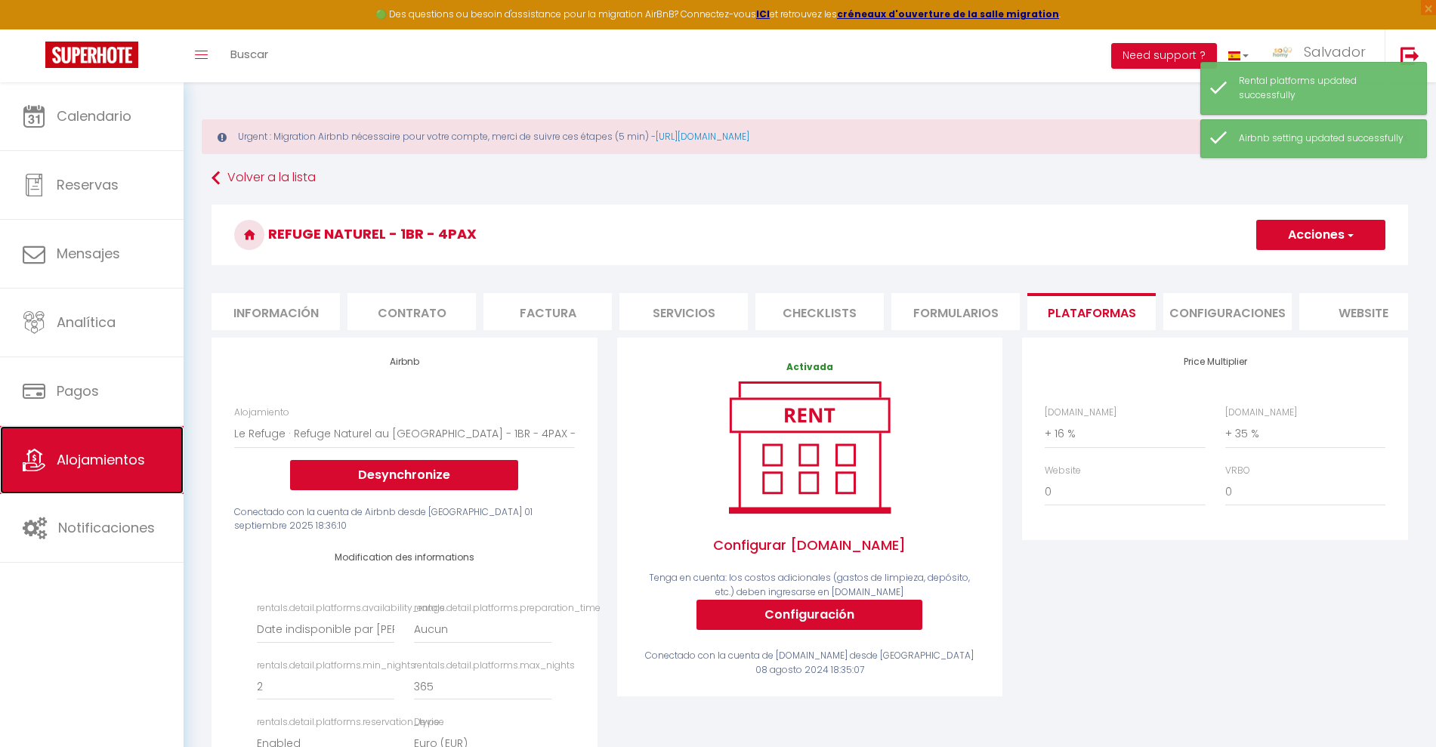
click at [117, 458] on span "Alojamientos" at bounding box center [101, 459] width 88 height 19
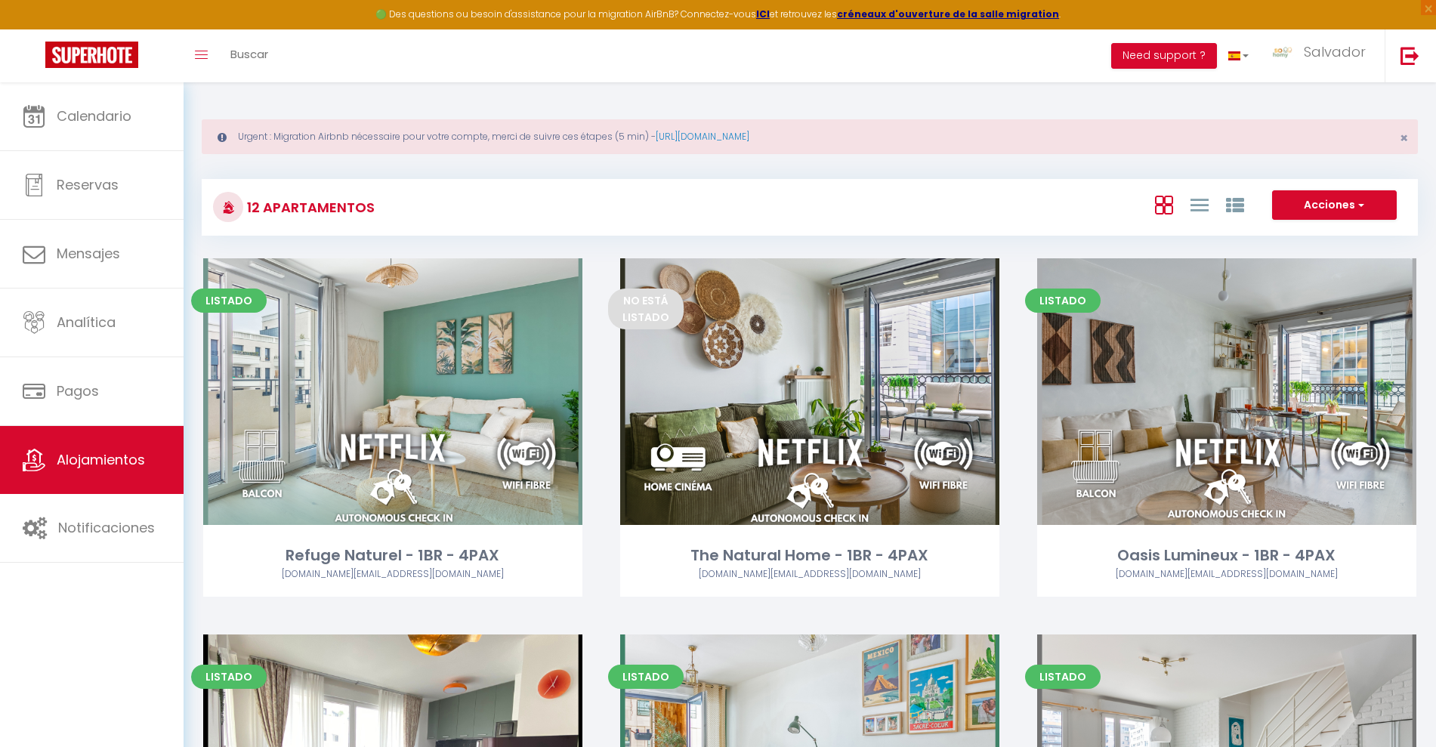
click at [798, 391] on link "Editar" at bounding box center [809, 391] width 91 height 30
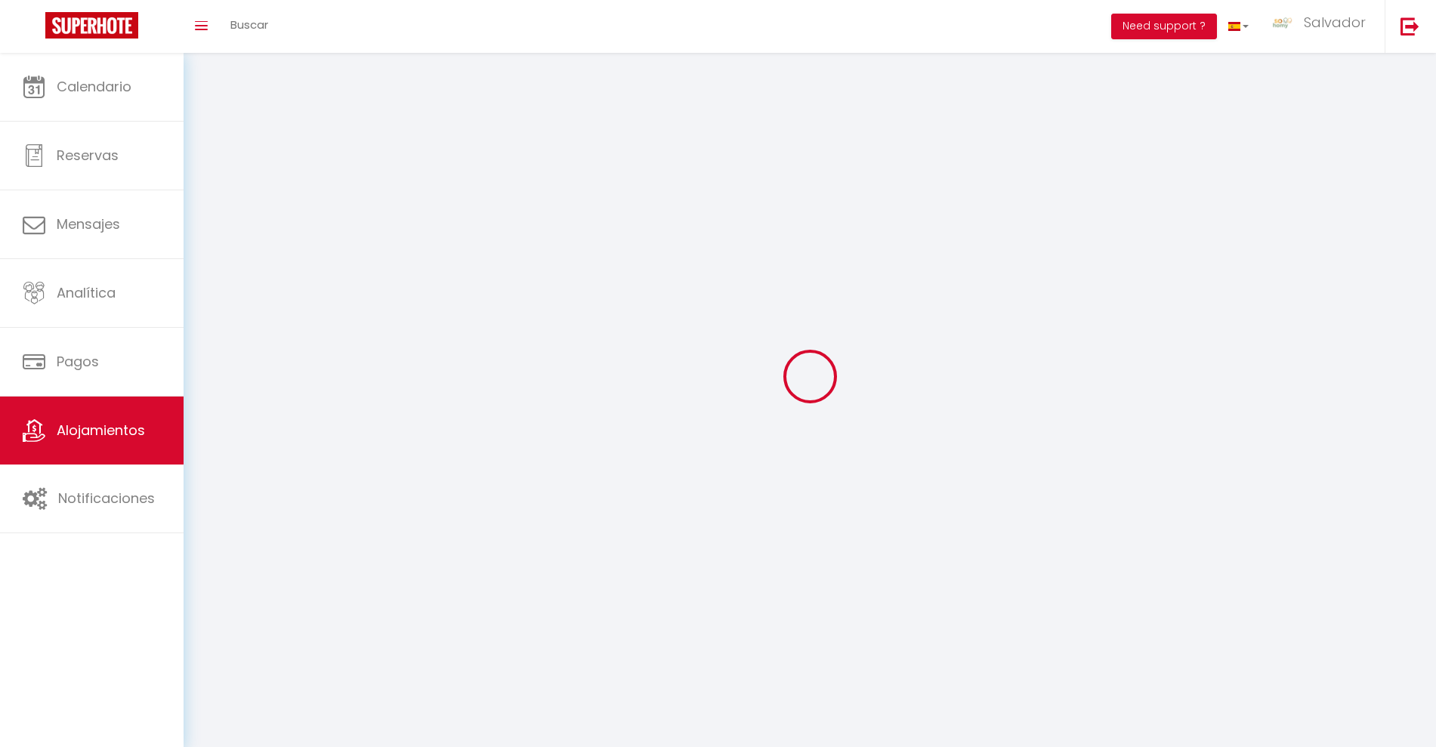
select select "1"
select select
select select "28"
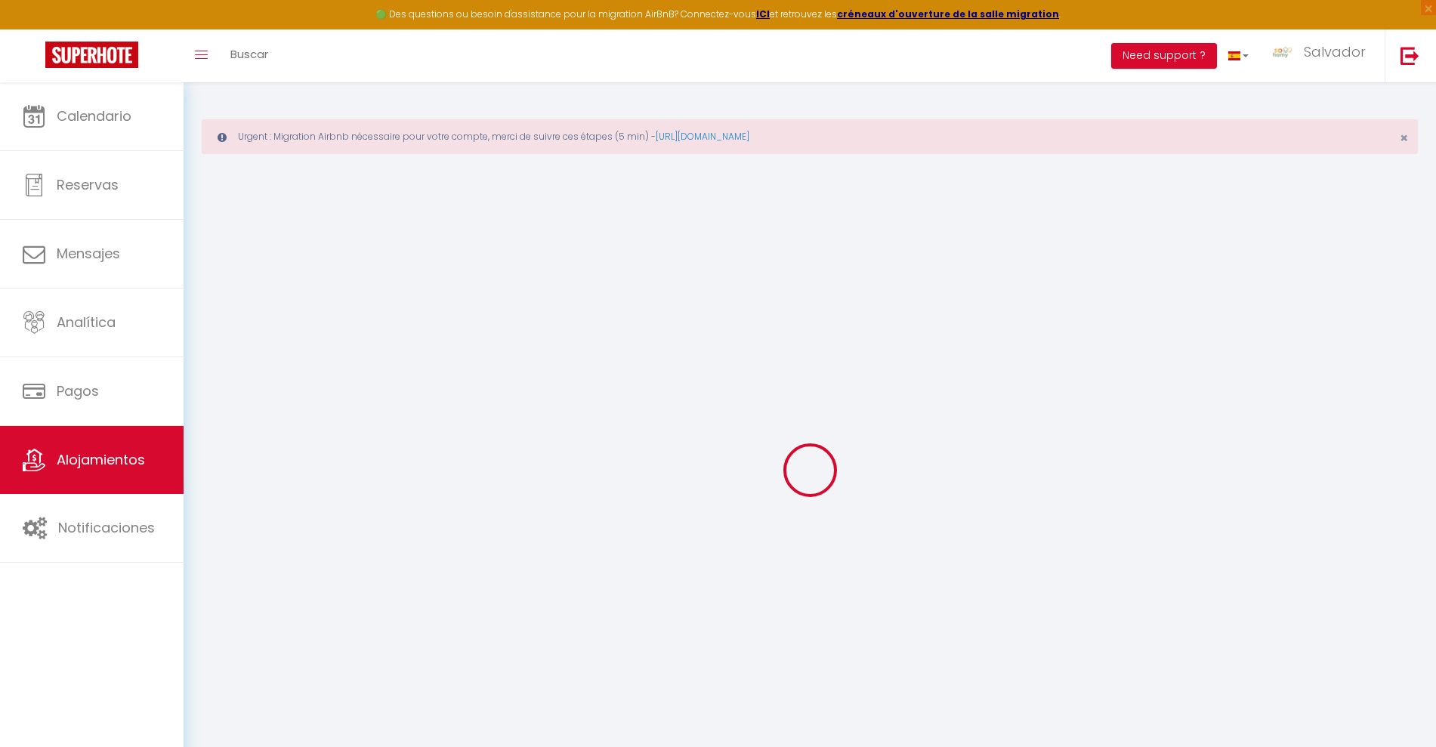
select select
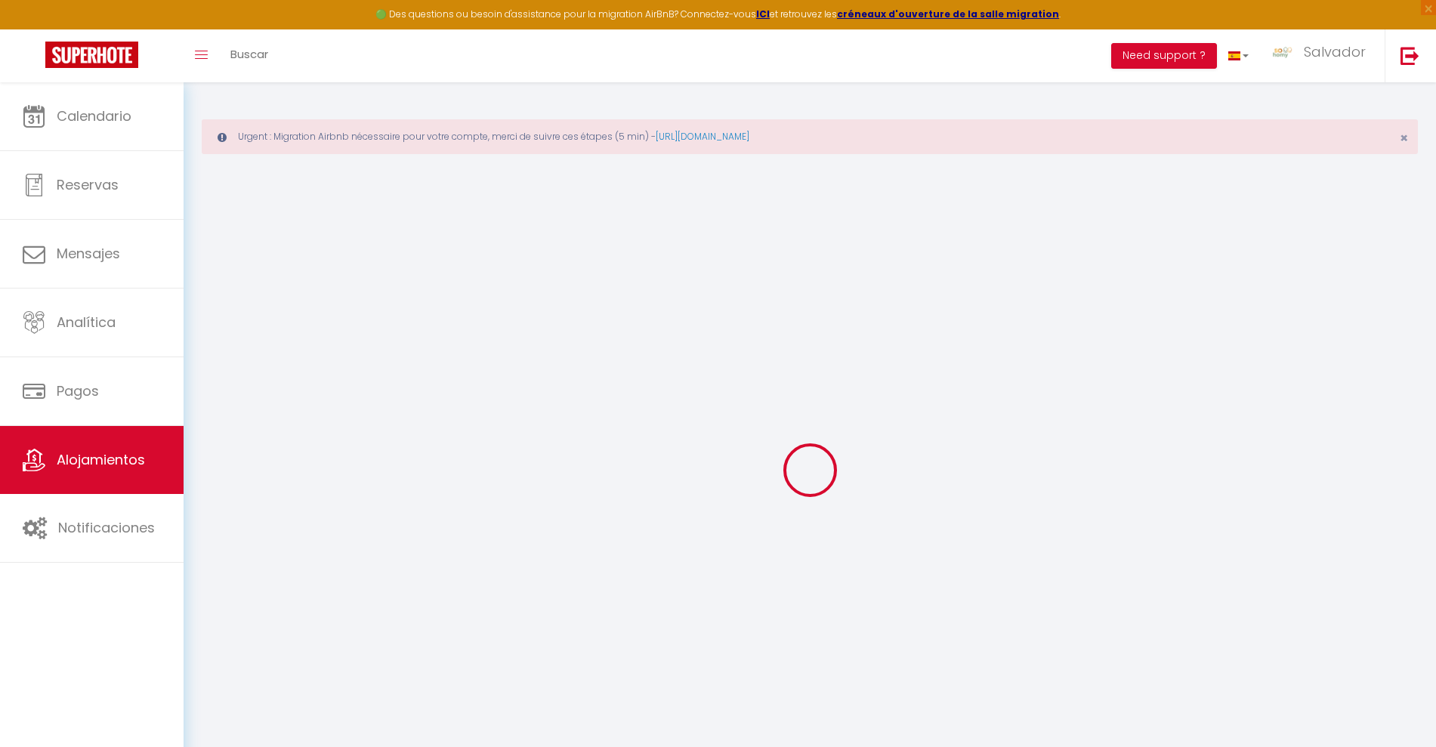
select select
checkbox input "false"
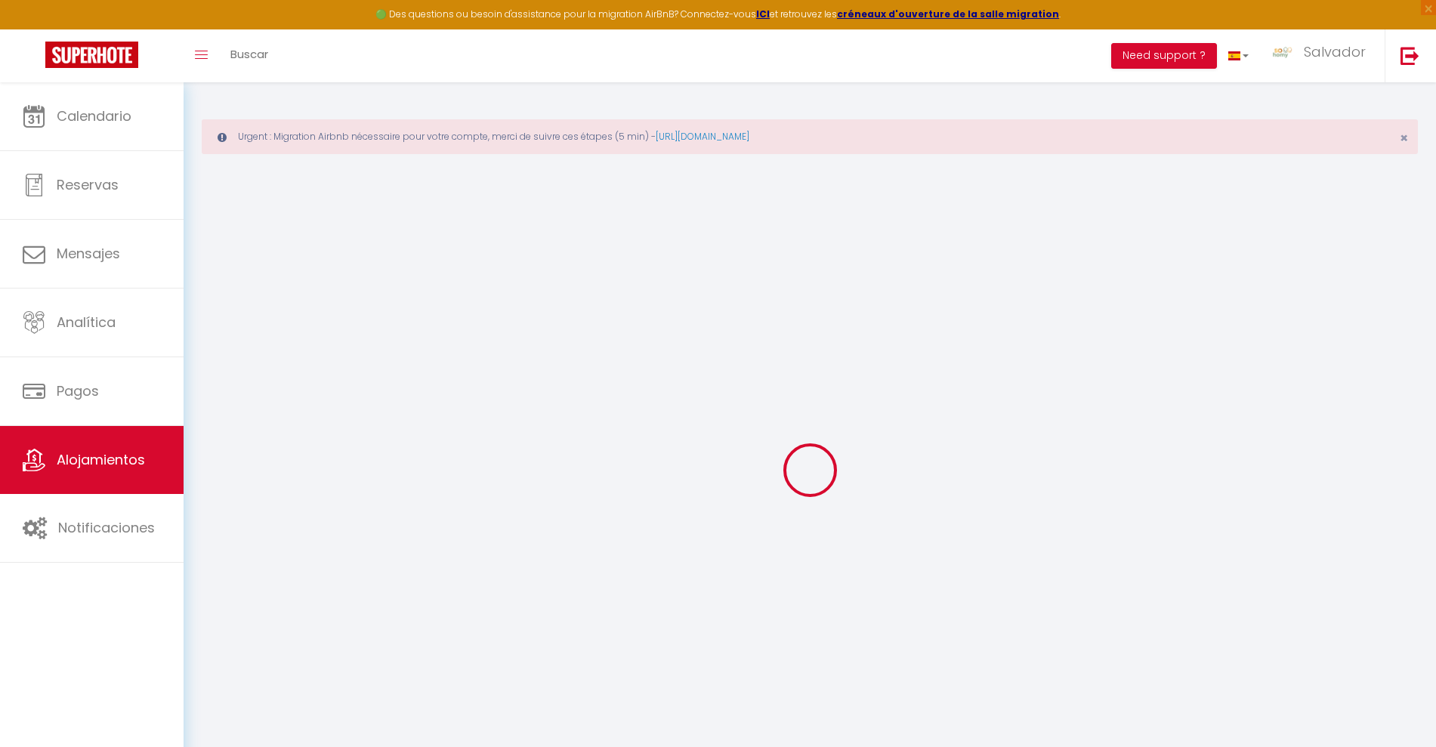
select select
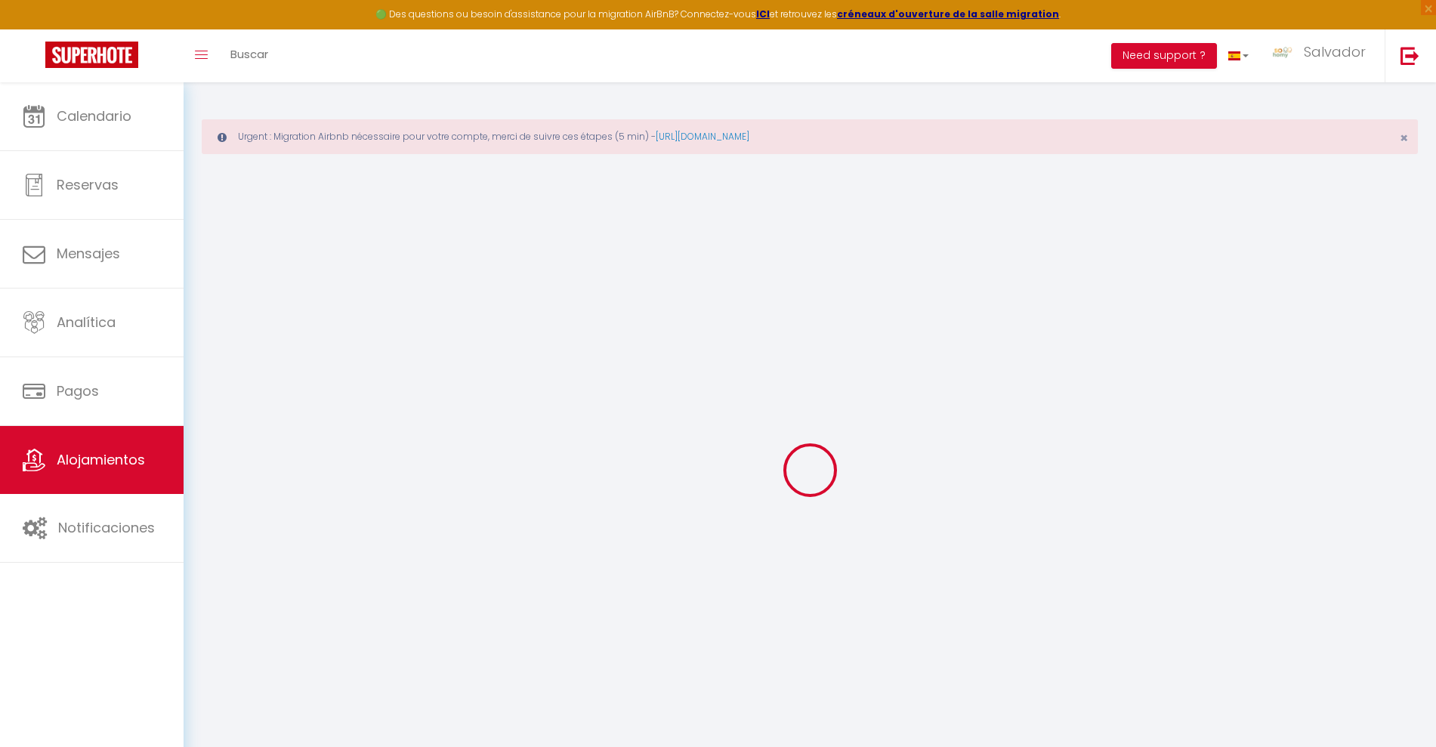
select select
checkbox input "false"
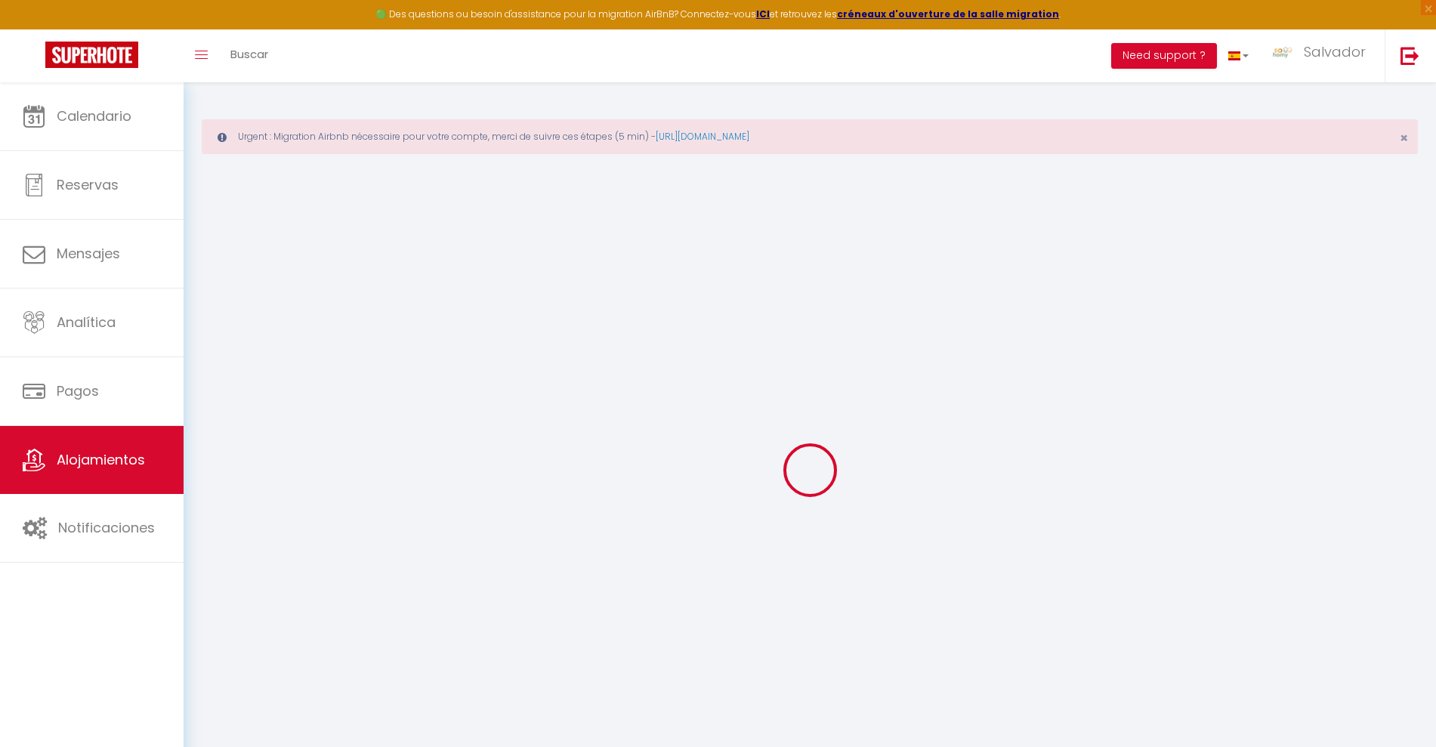
checkbox input "false"
select select
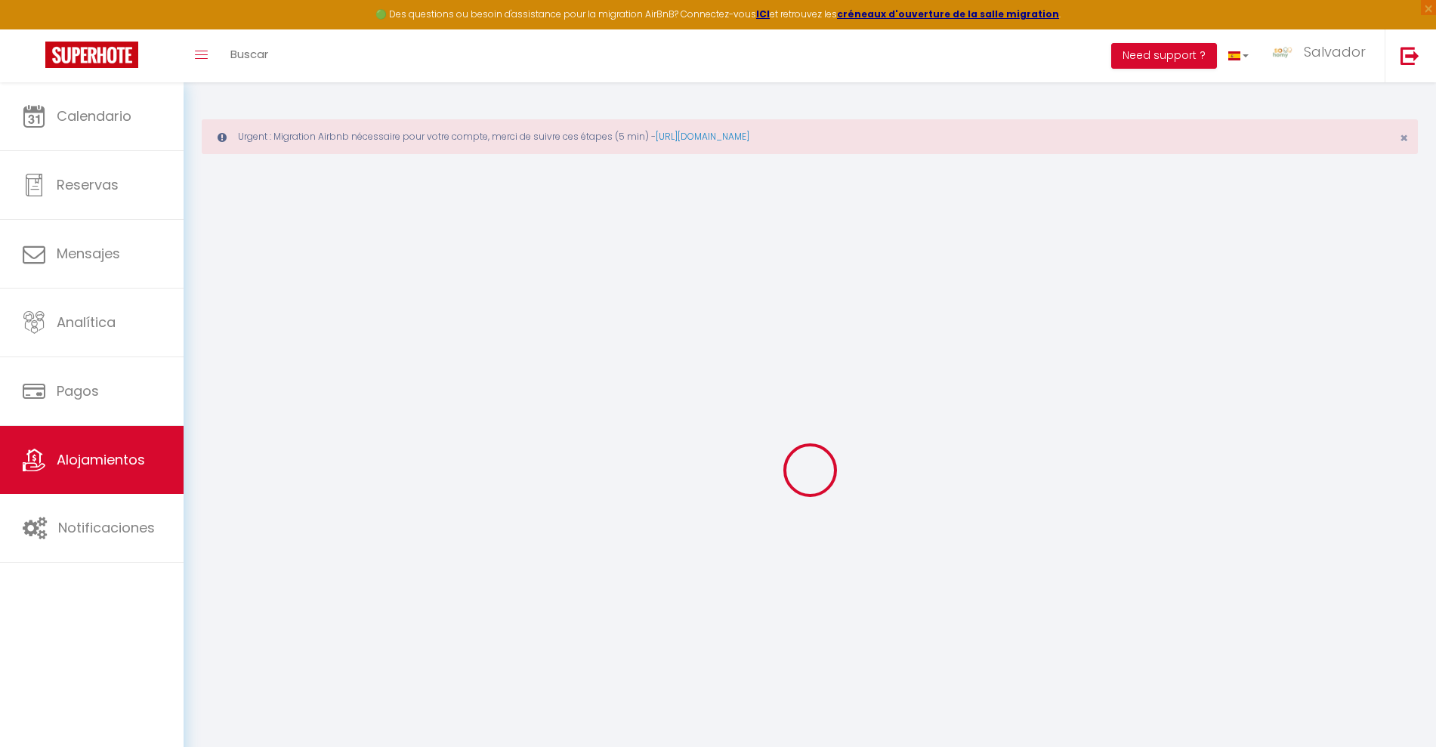
select select
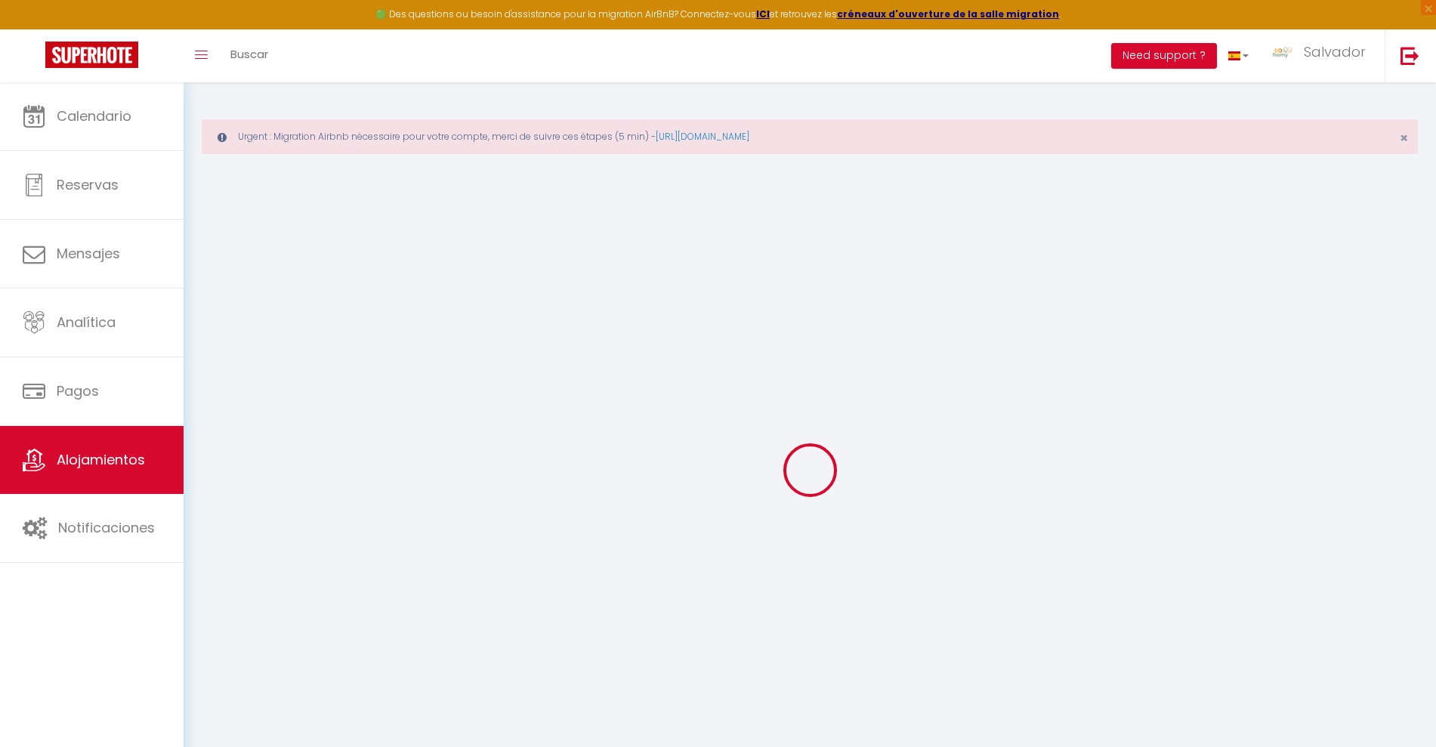
checkbox input "false"
select select
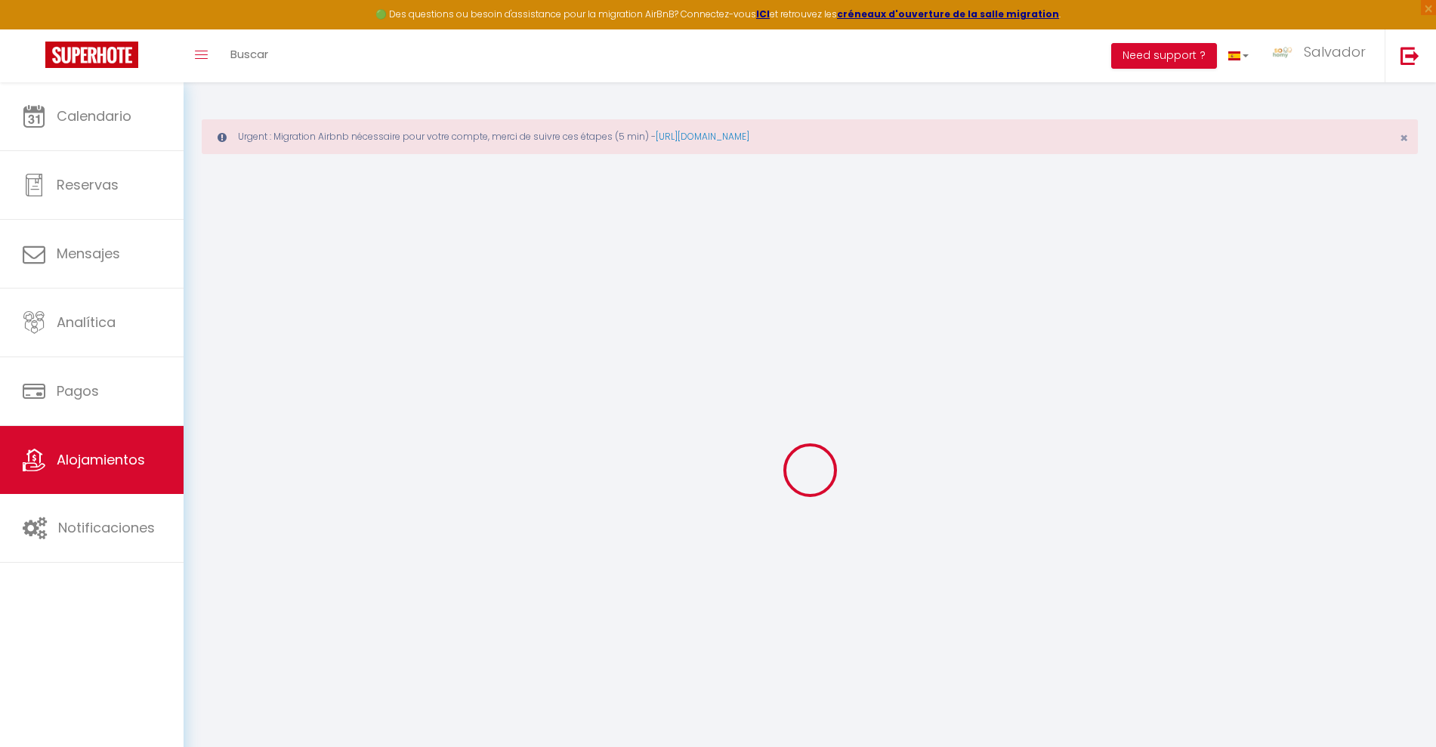
select select
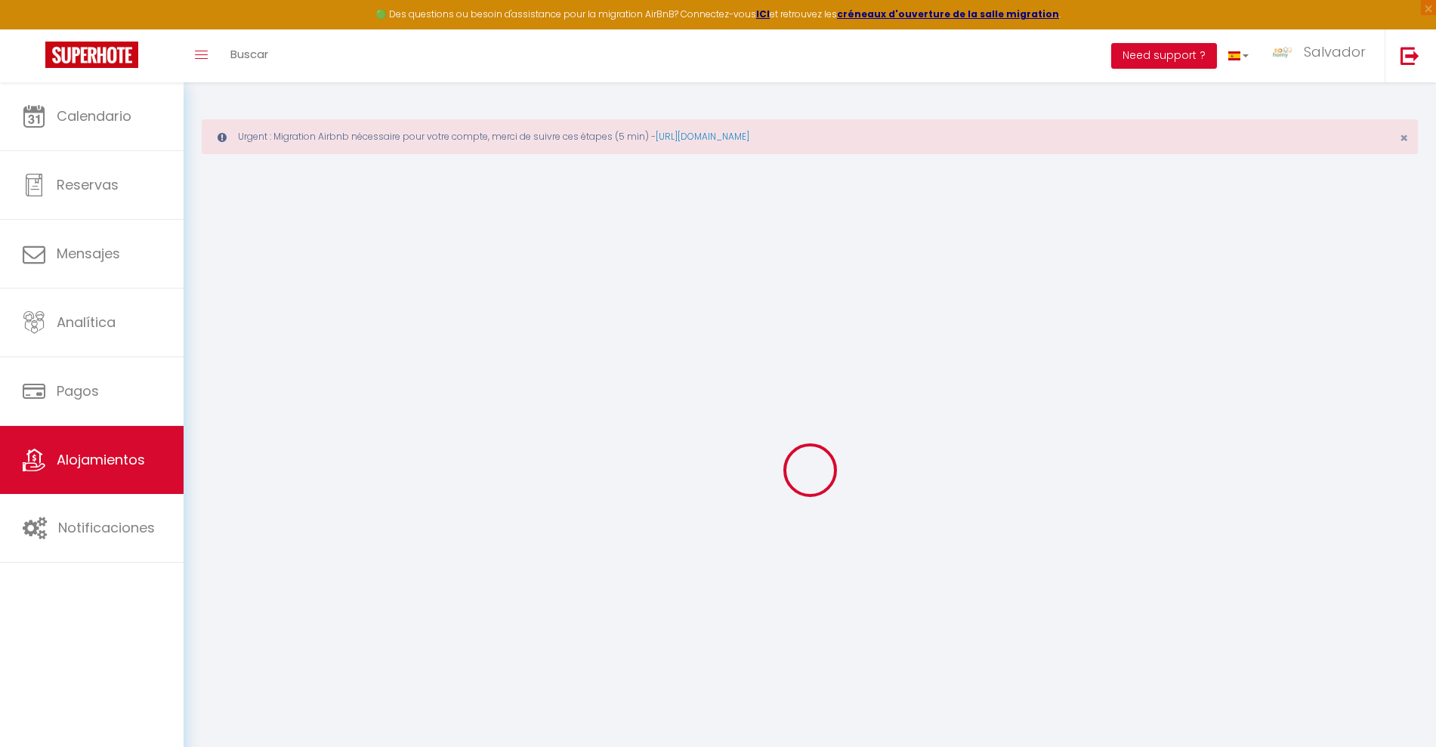
select select
checkbox input "false"
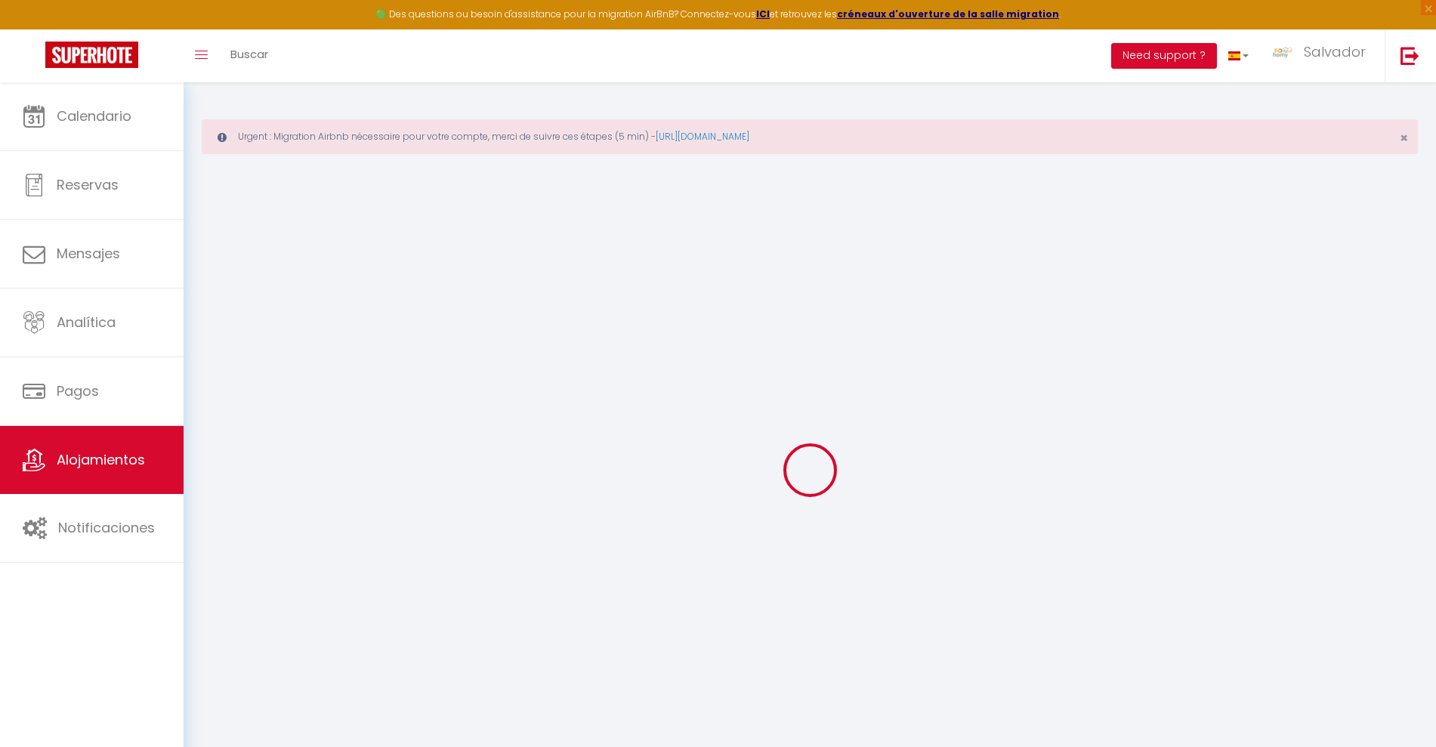
checkbox input "false"
select select
type input "The Natural Home - 1BR - 4PAX"
type input "So Homy"
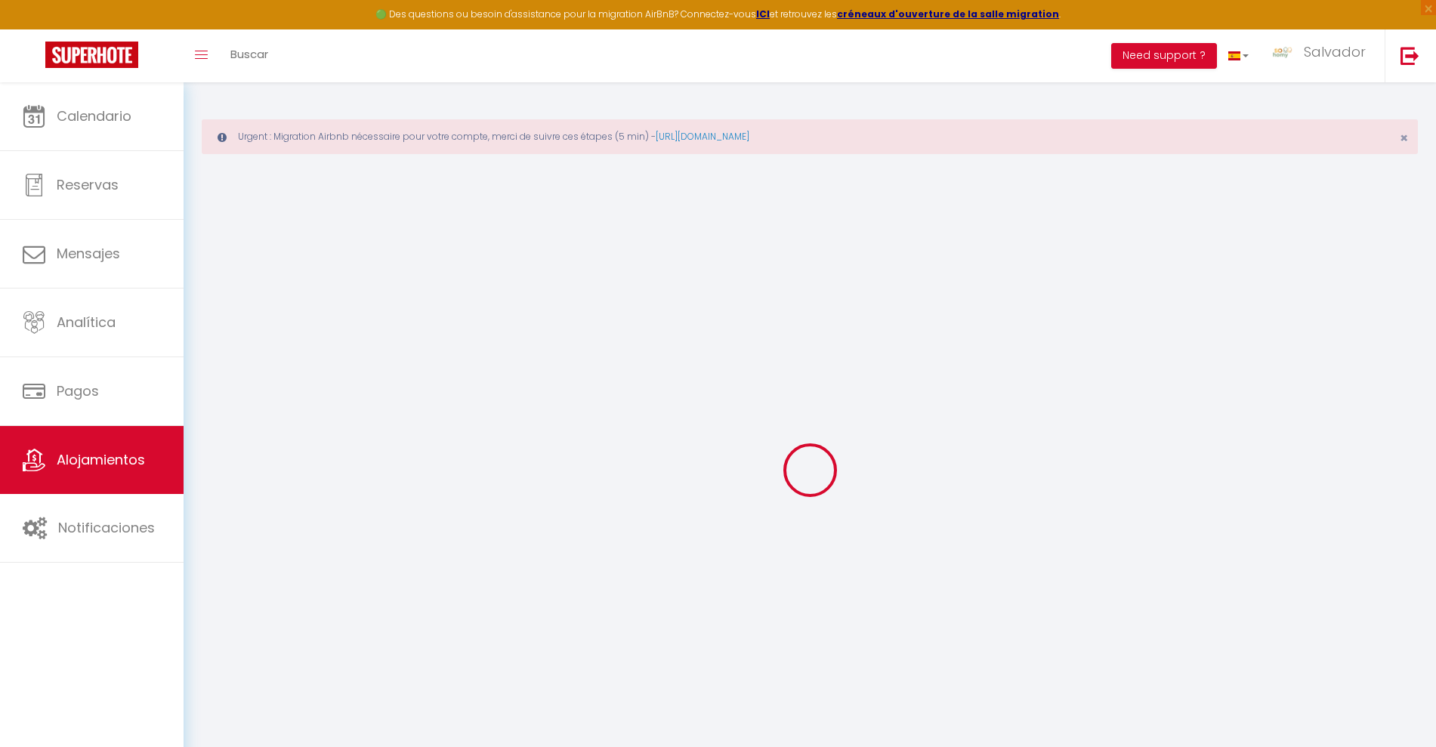
type input "Conciergerie"
type input "93400"
type input "Saint Ouen Sur Seine"
select select "2"
type input "95"
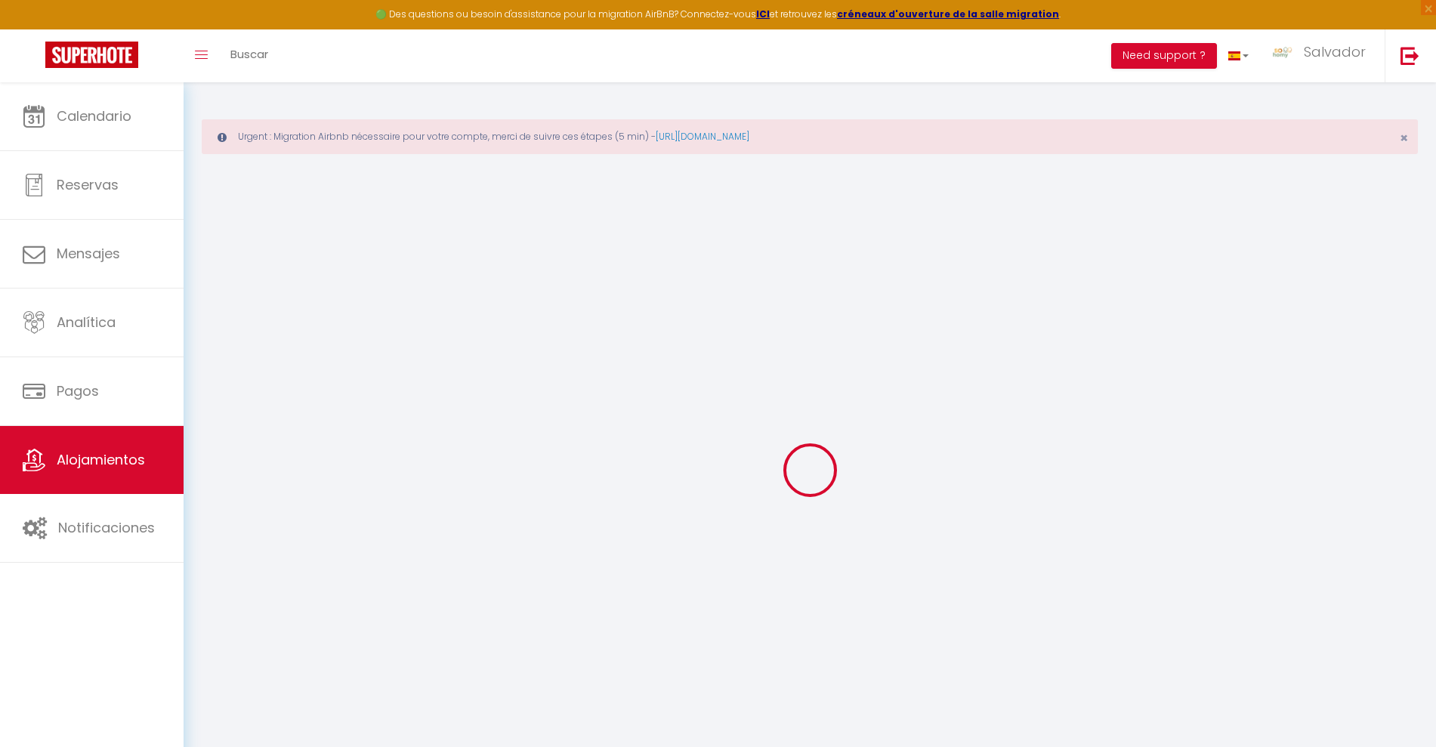
type input "60"
type input "5"
type input "0"
type input "300"
select select
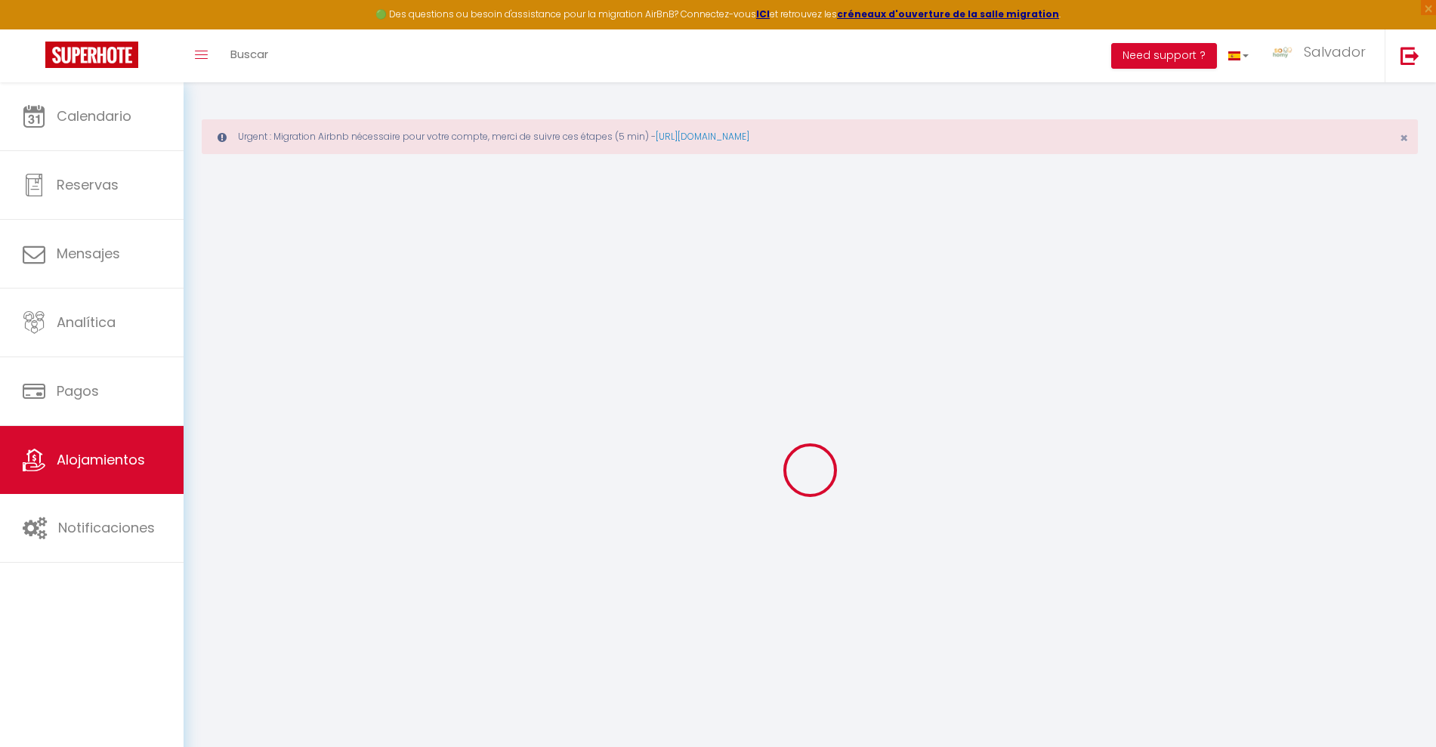
select select
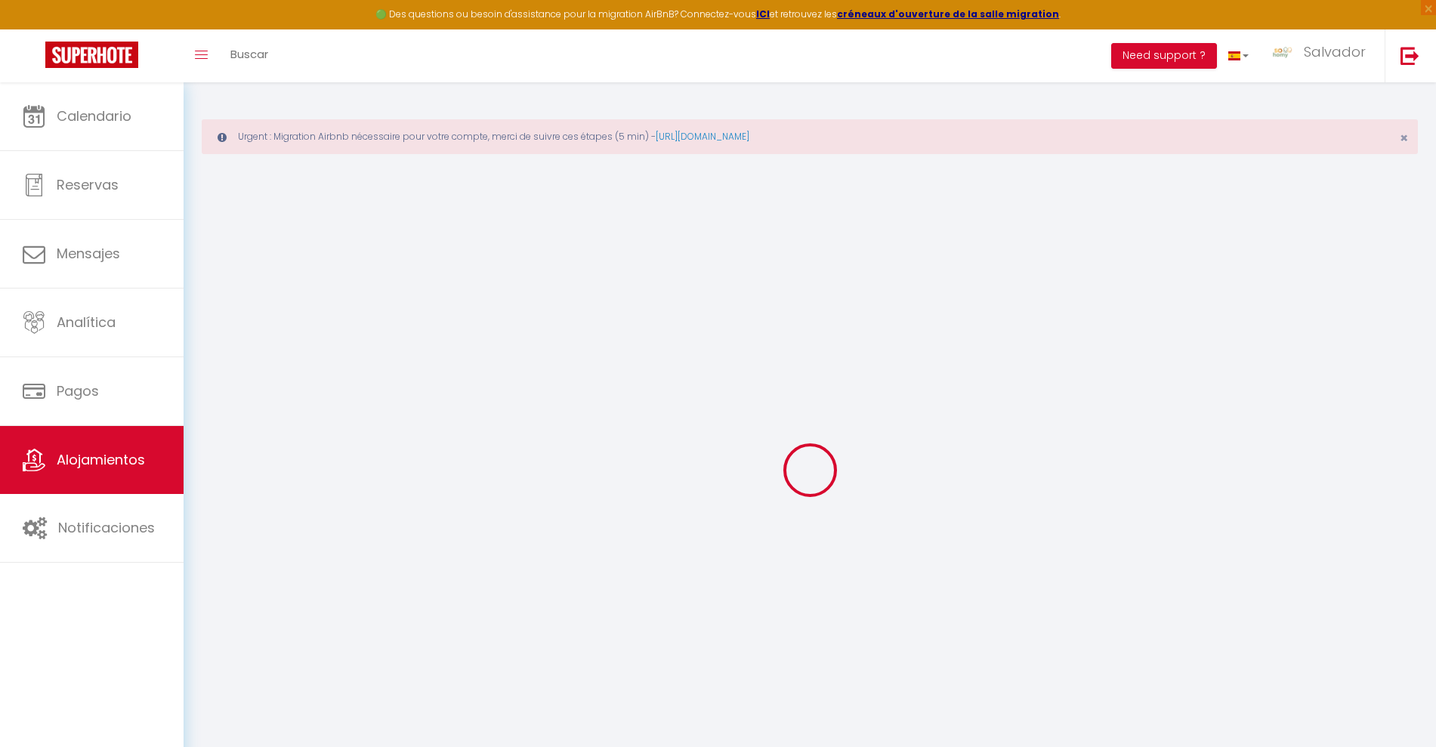
type input "10 Rue Madame de Staël"
type input "93400"
type input "Saint-Ouen-sur-Seine"
type input "[DOMAIN_NAME][EMAIL_ADDRESS][DOMAIN_NAME]"
select select "11474"
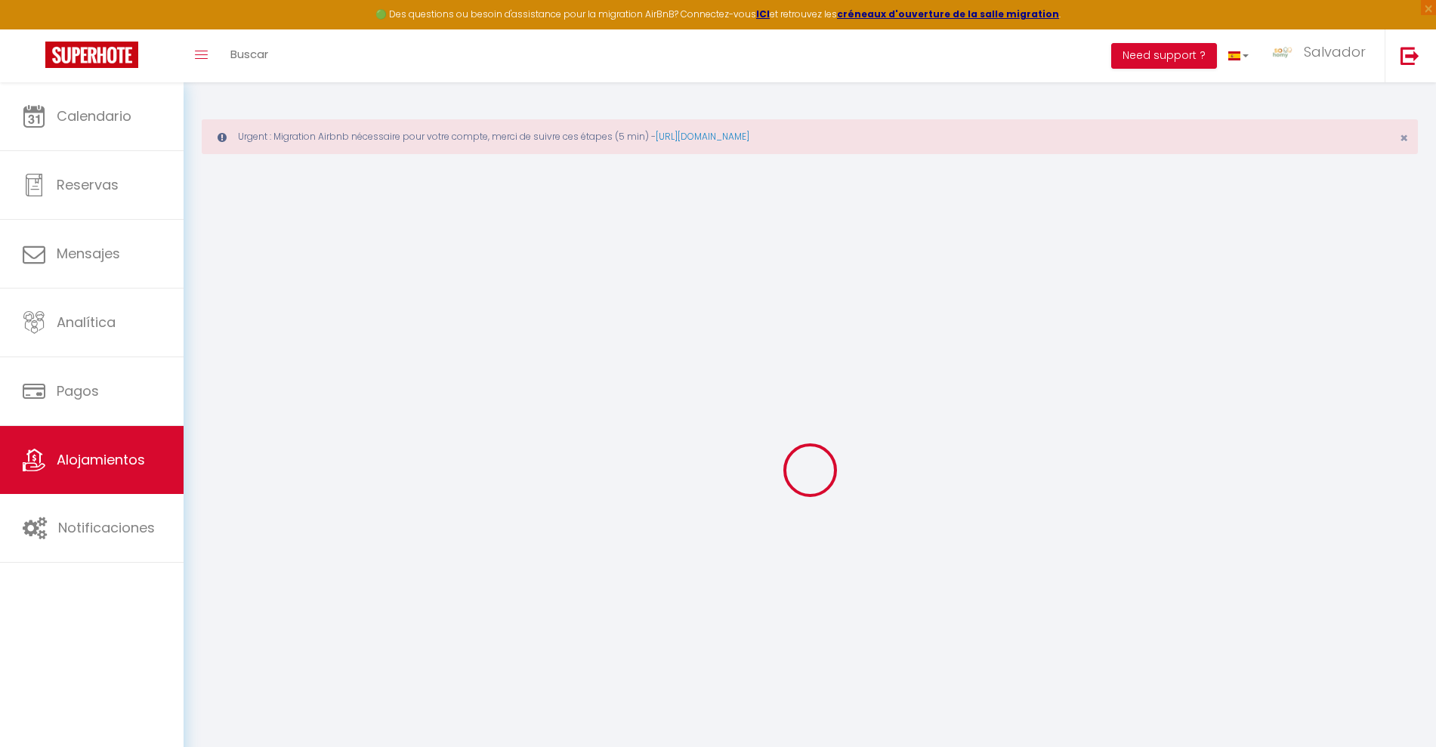
checkbox input "false"
radio input "true"
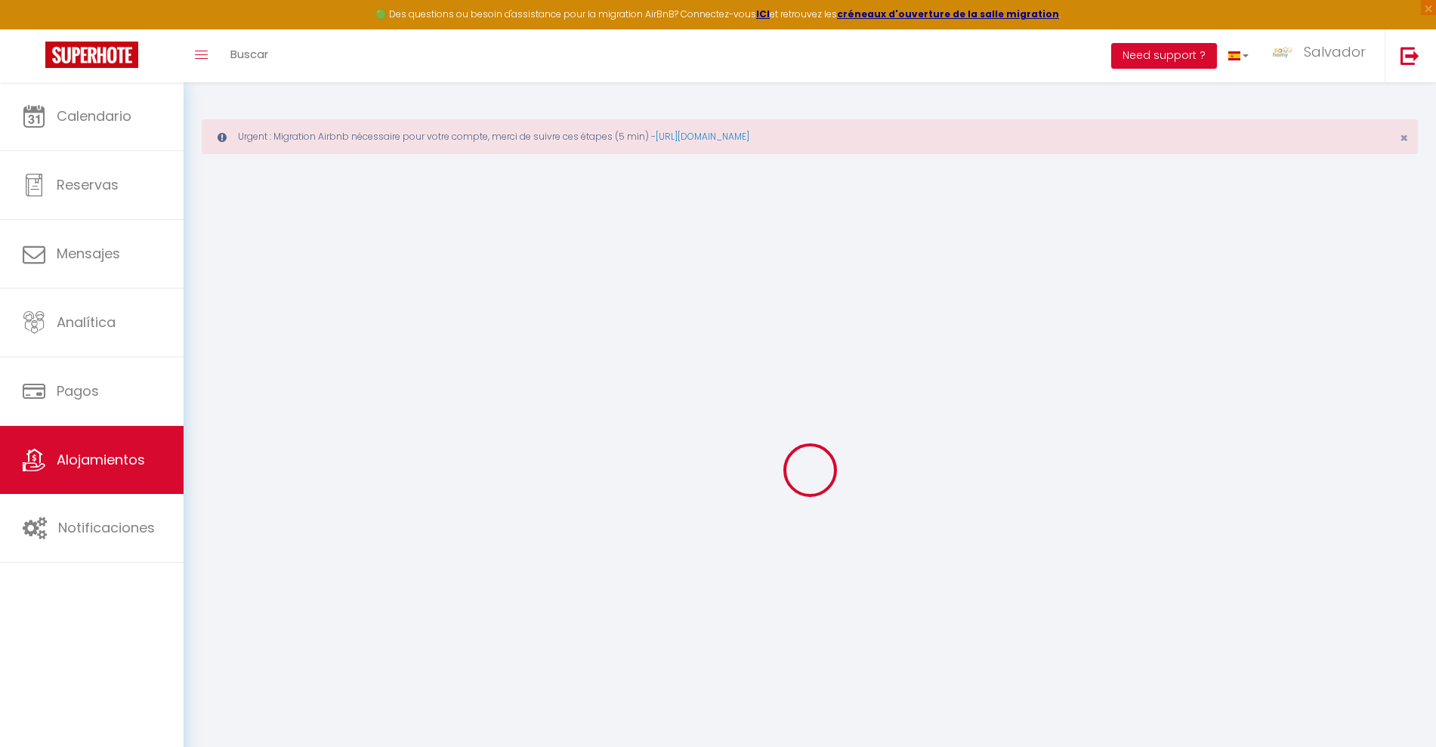
type input "0"
select select
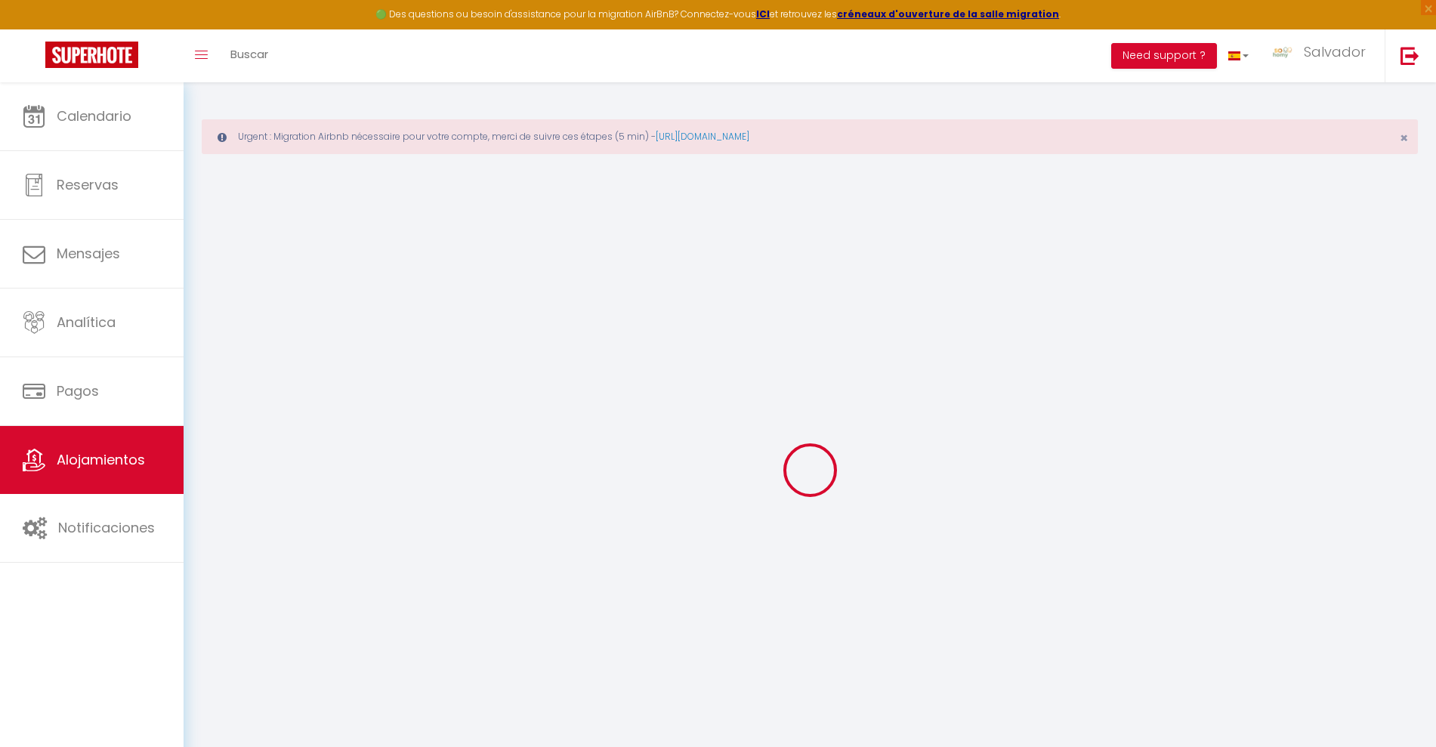
select select
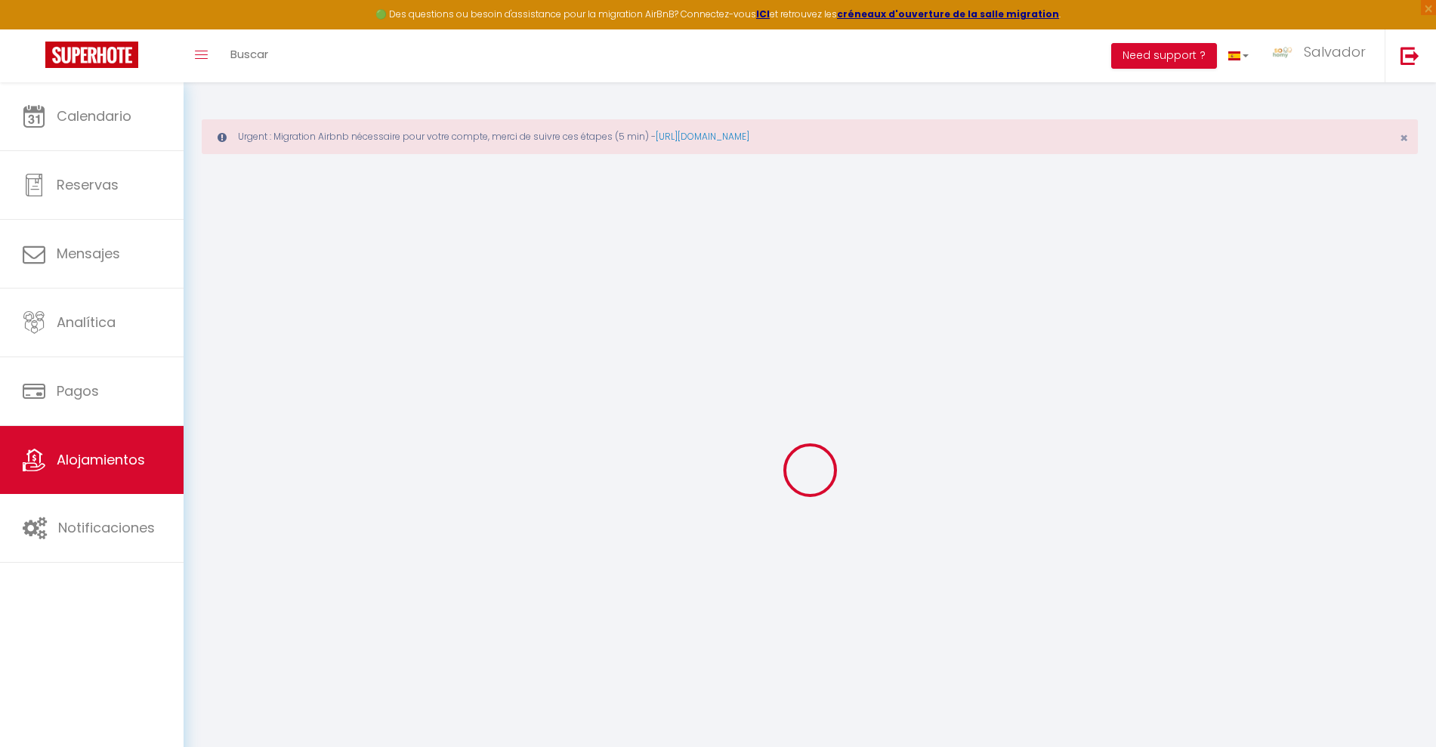
checkbox input "false"
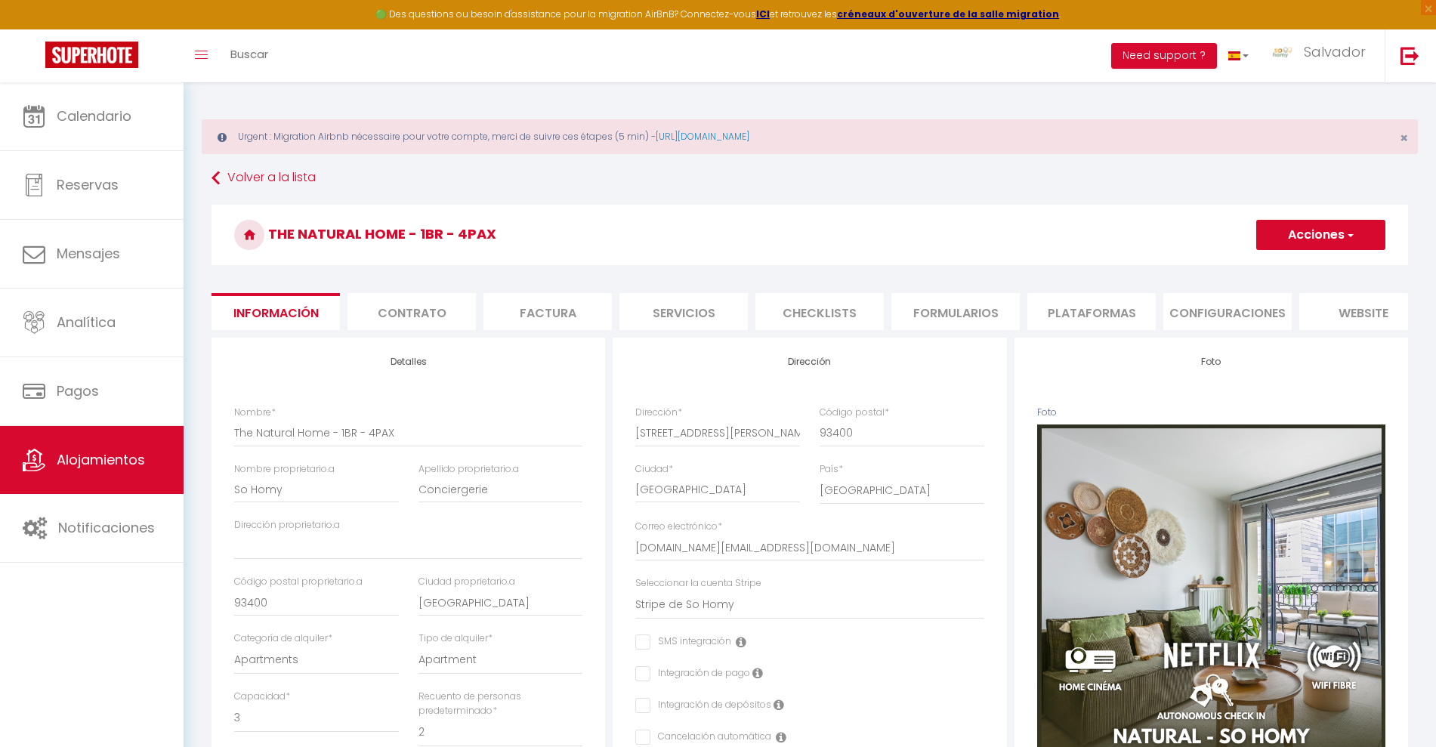
click at [1305, 240] on button "Acciones" at bounding box center [1320, 235] width 129 height 30
click at [1076, 306] on li "Plataformas" at bounding box center [1091, 311] width 128 height 37
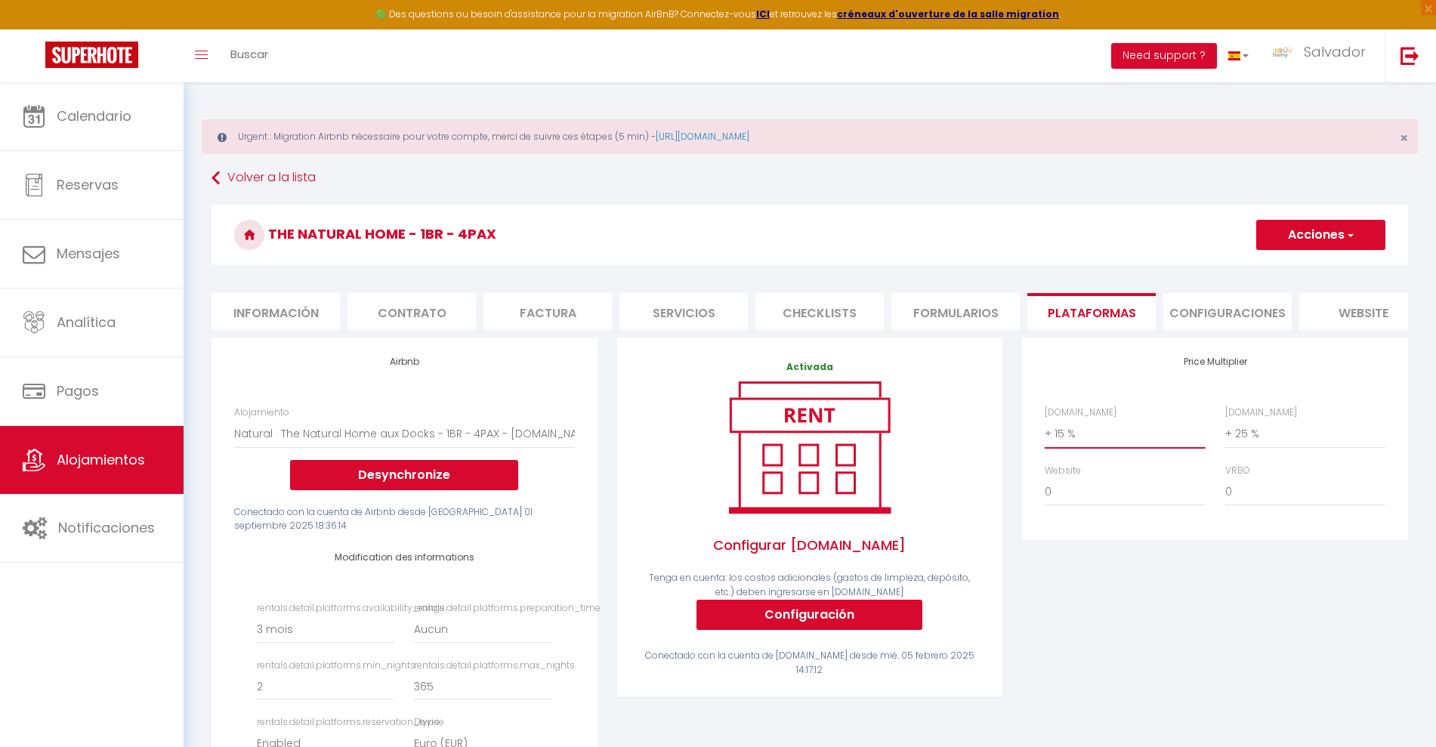
click at [1064, 446] on select "0 + 1 % + 2 % + 3 % + 4 % + 5 % + 6 % + 7 % + 8 % + 9 %" at bounding box center [1124, 433] width 160 height 29
click at [1044, 434] on select "0 + 1 % + 2 % + 3 % + 4 % + 5 % + 6 % + 7 % + 8 % + 9 %" at bounding box center [1124, 433] width 160 height 29
click at [1307, 242] on button "Acciones" at bounding box center [1320, 235] width 129 height 30
click at [1297, 272] on link "Guardar" at bounding box center [1324, 268] width 119 height 20
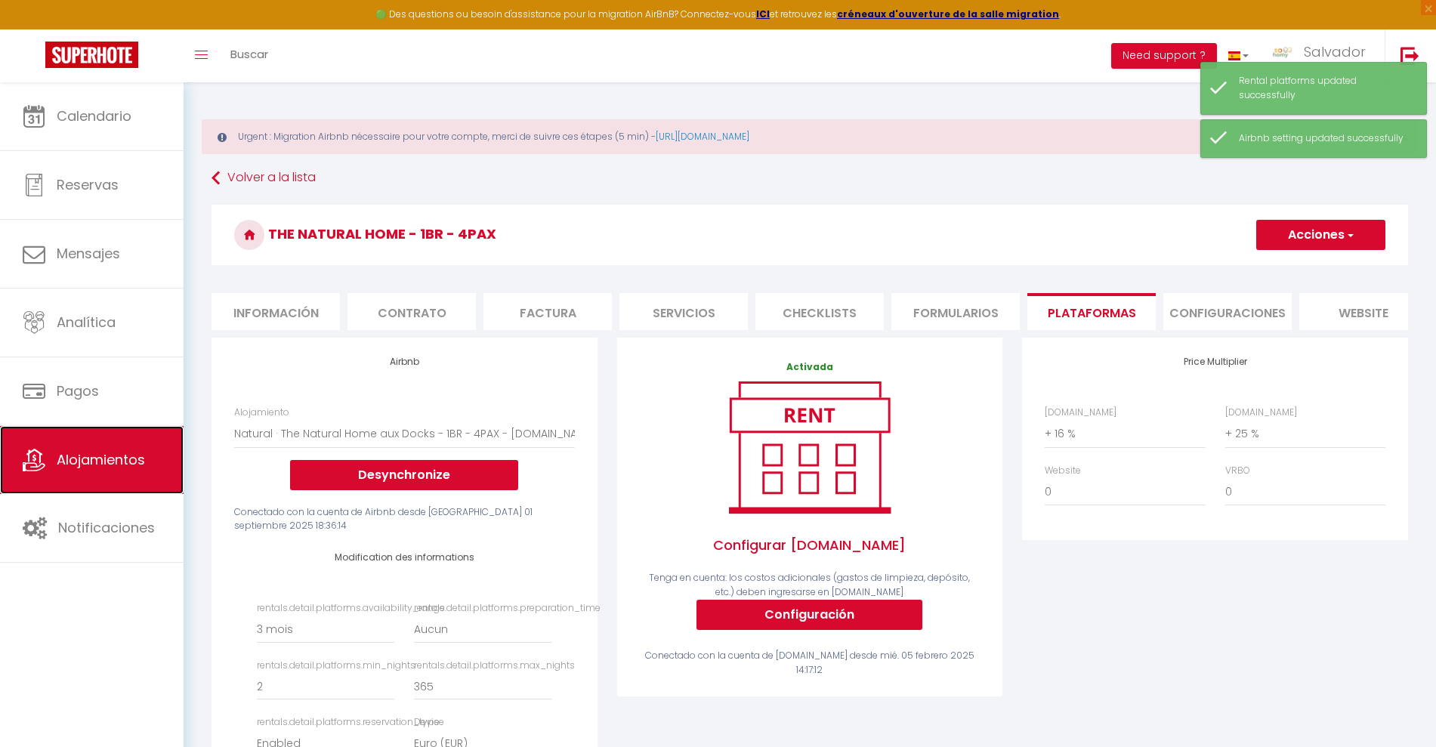
click at [103, 467] on span "Alojamientos" at bounding box center [101, 459] width 88 height 19
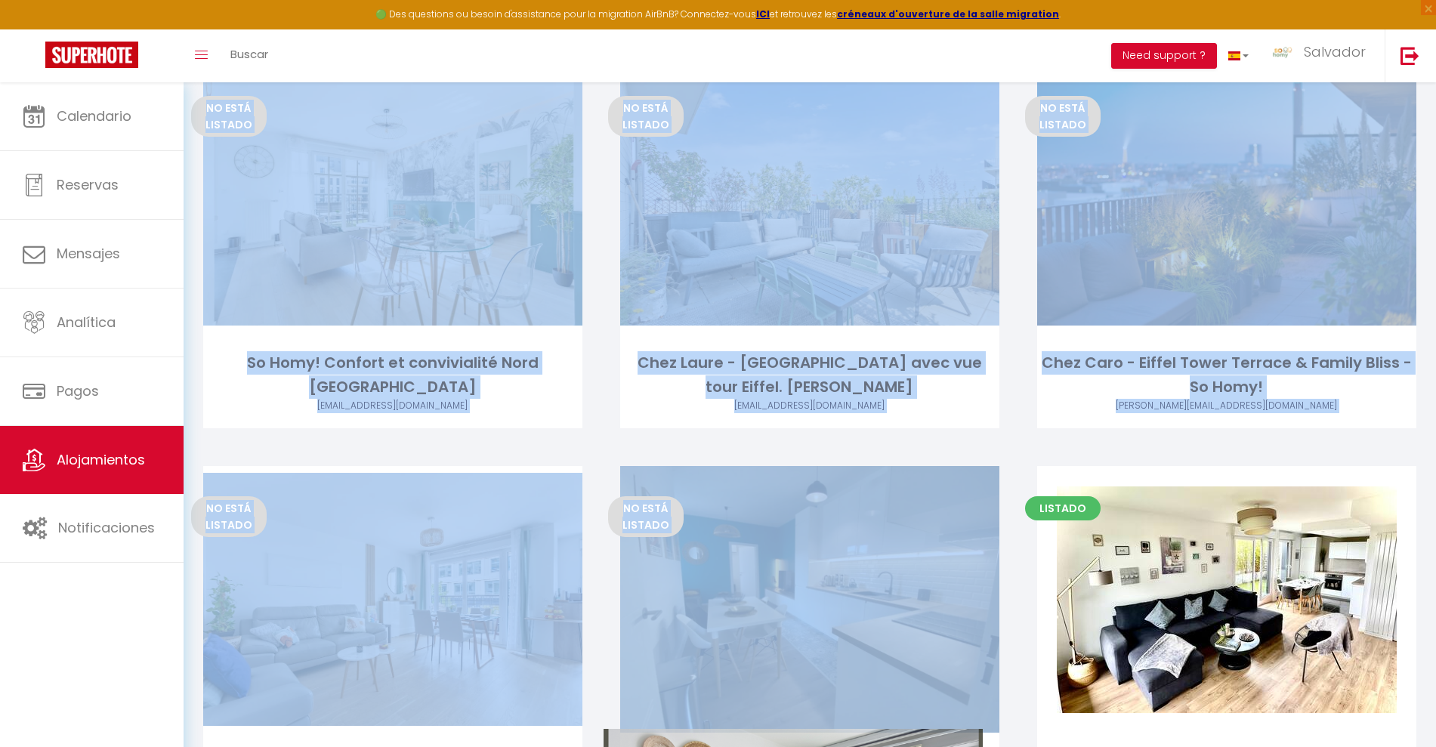
scroll to position [1058, 0]
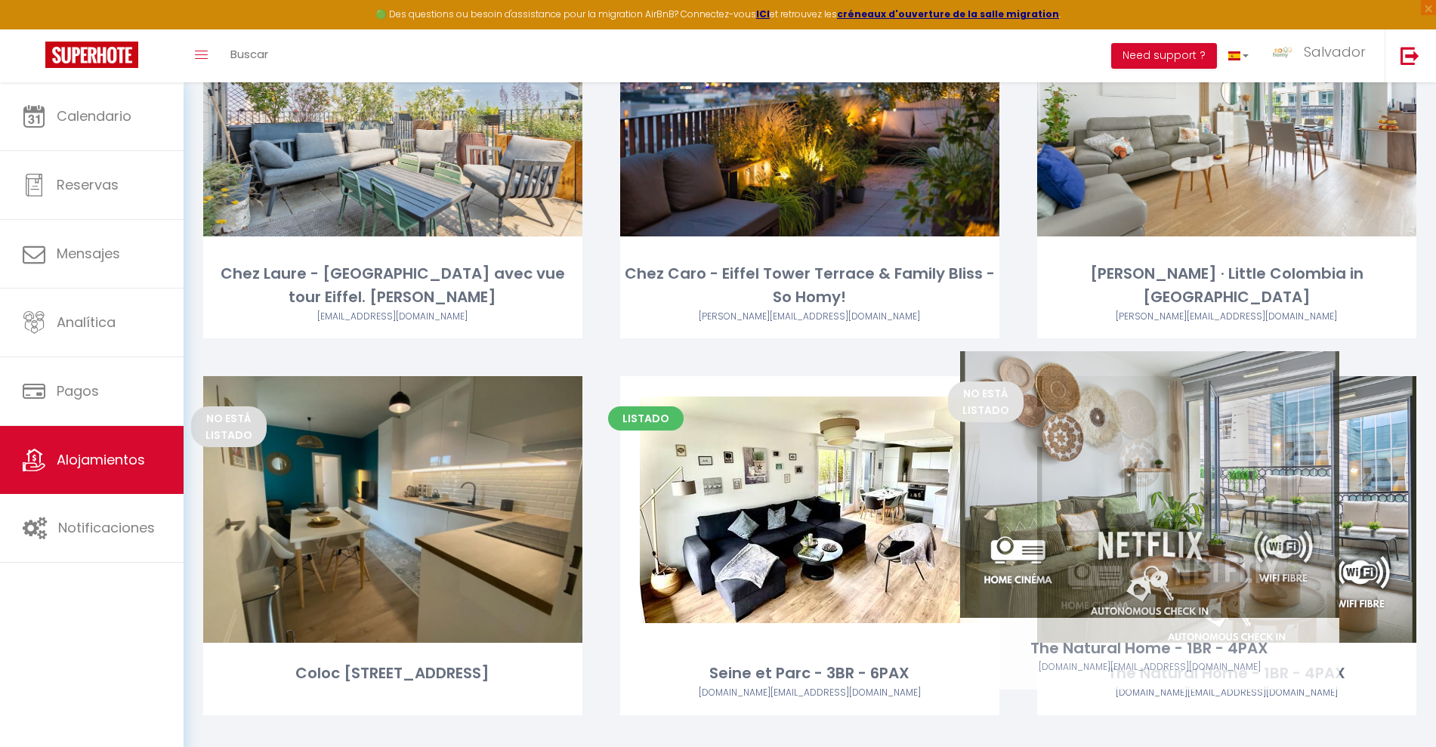
drag, startPoint x: 933, startPoint y: 226, endPoint x: 1277, endPoint y: 413, distance: 391.4
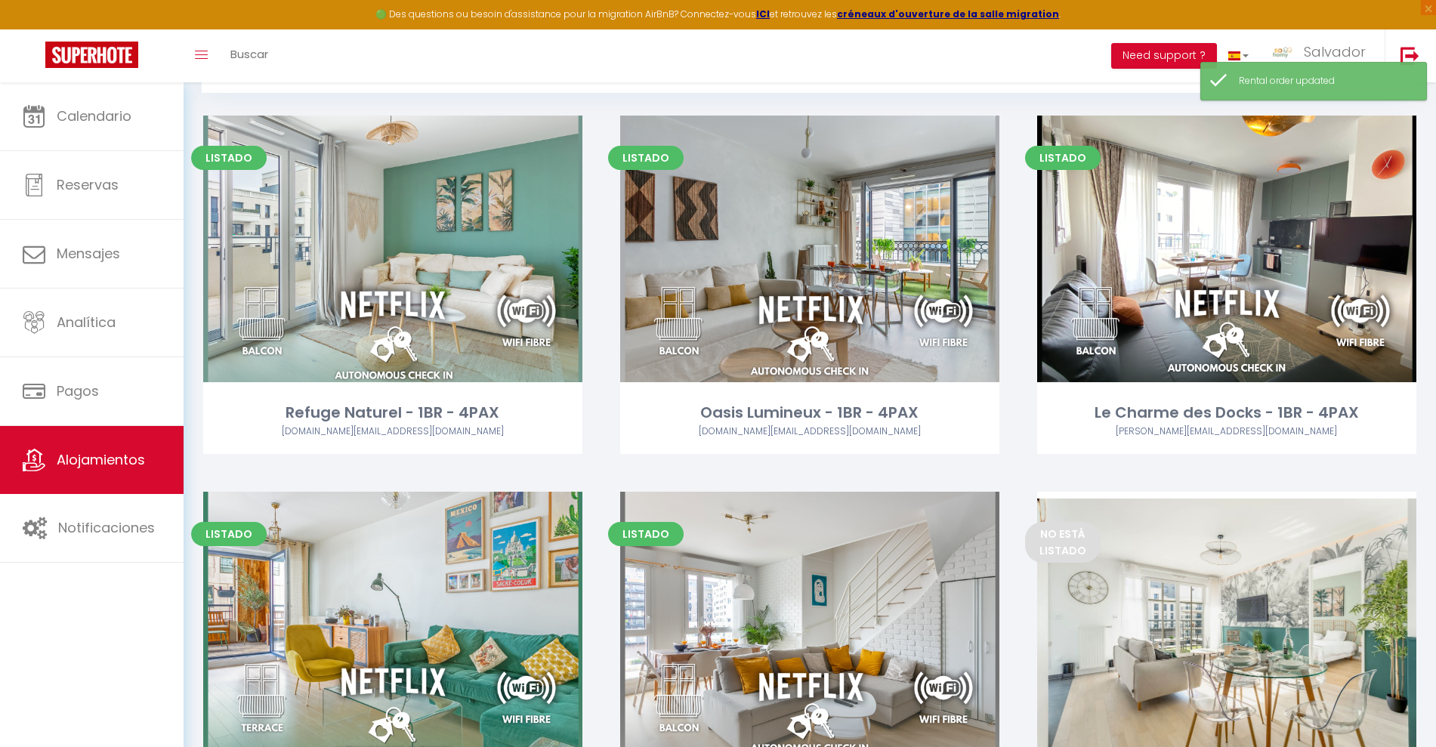
scroll to position [0, 0]
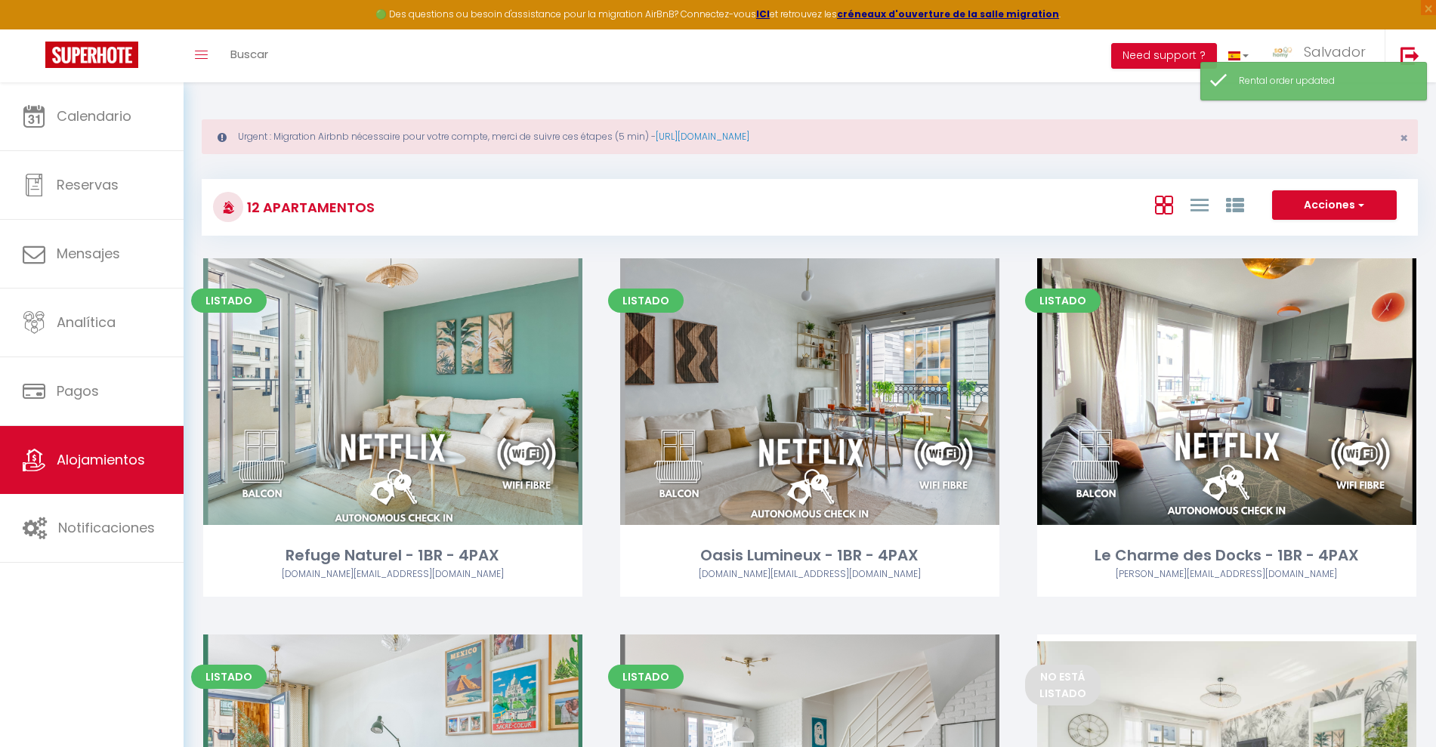
click at [812, 210] on div "Acciones Nuevo alojamiento Nuevo grupo" at bounding box center [1011, 207] width 809 height 34
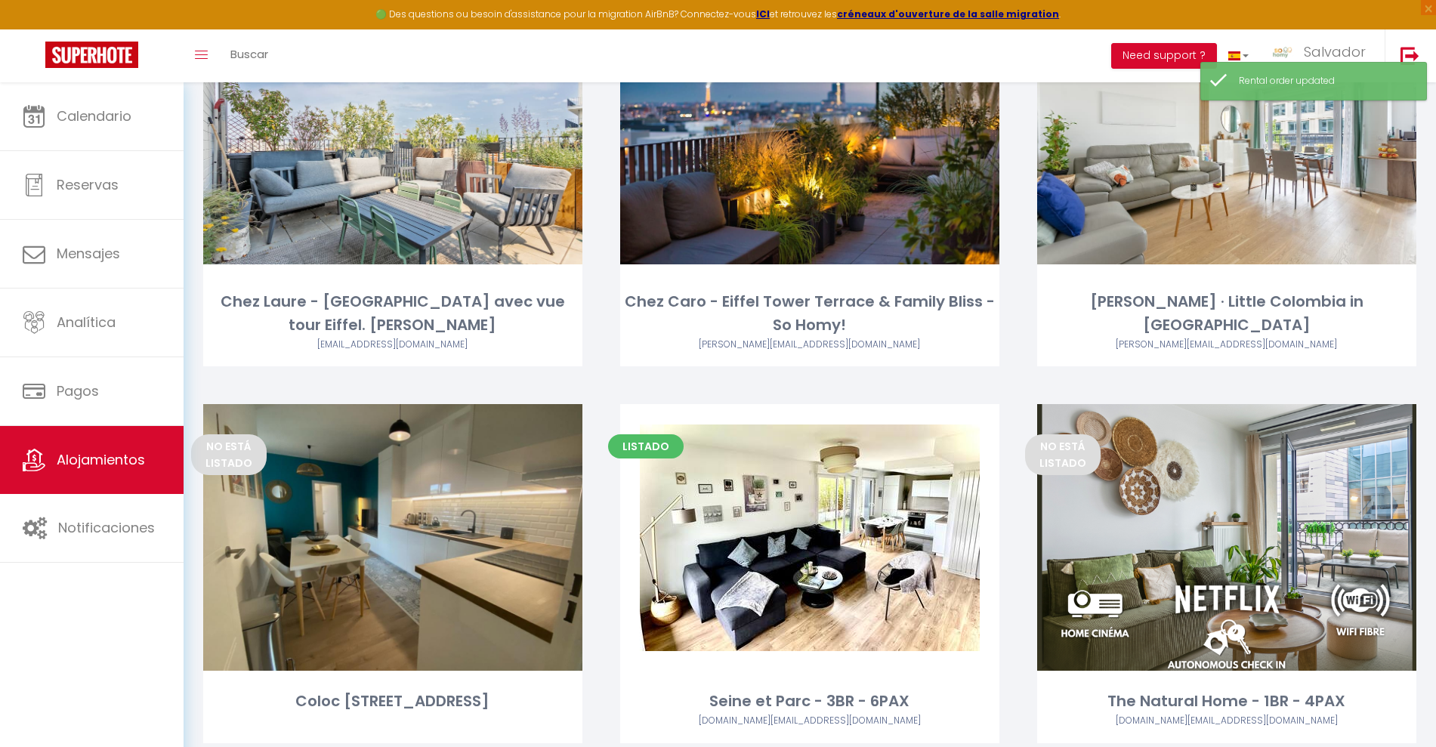
scroll to position [1038, 0]
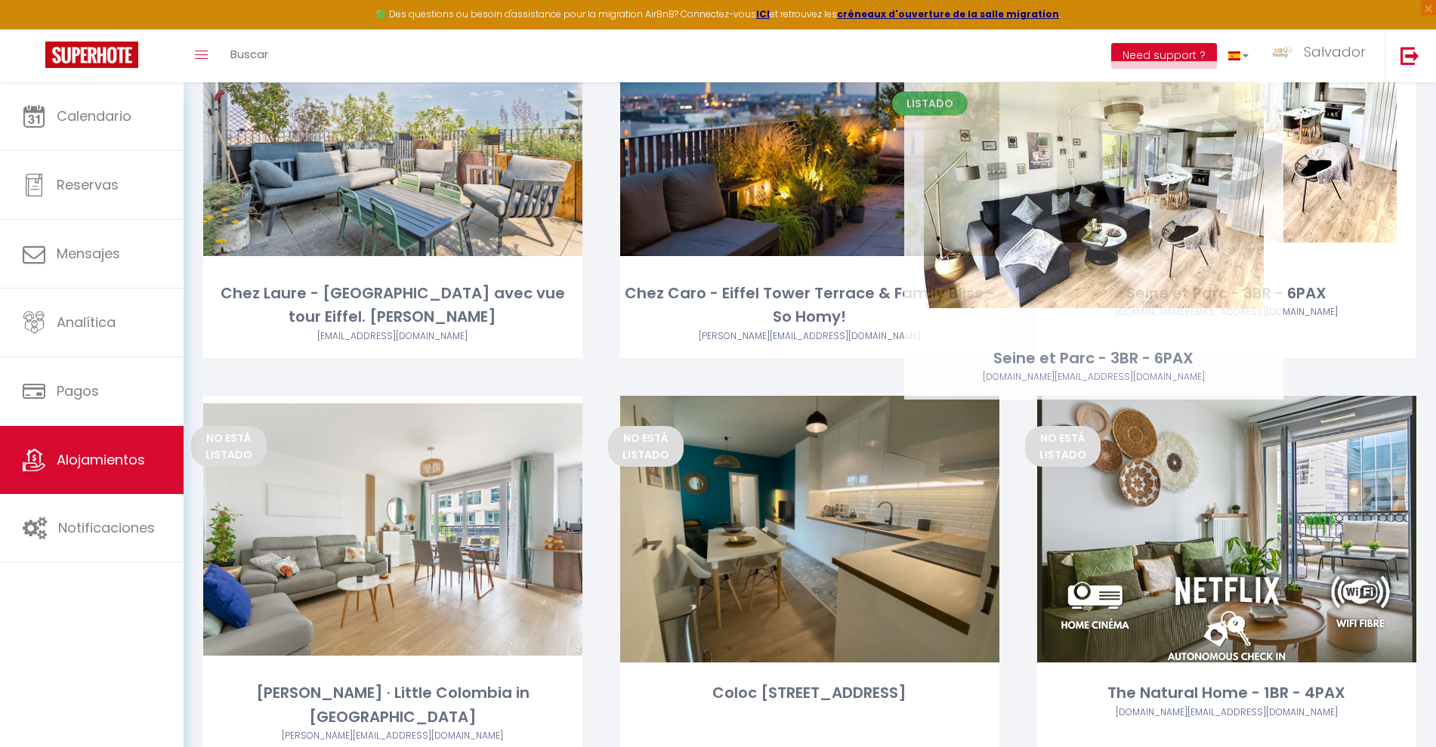
drag, startPoint x: 804, startPoint y: 502, endPoint x: 1088, endPoint y: 190, distance: 421.3
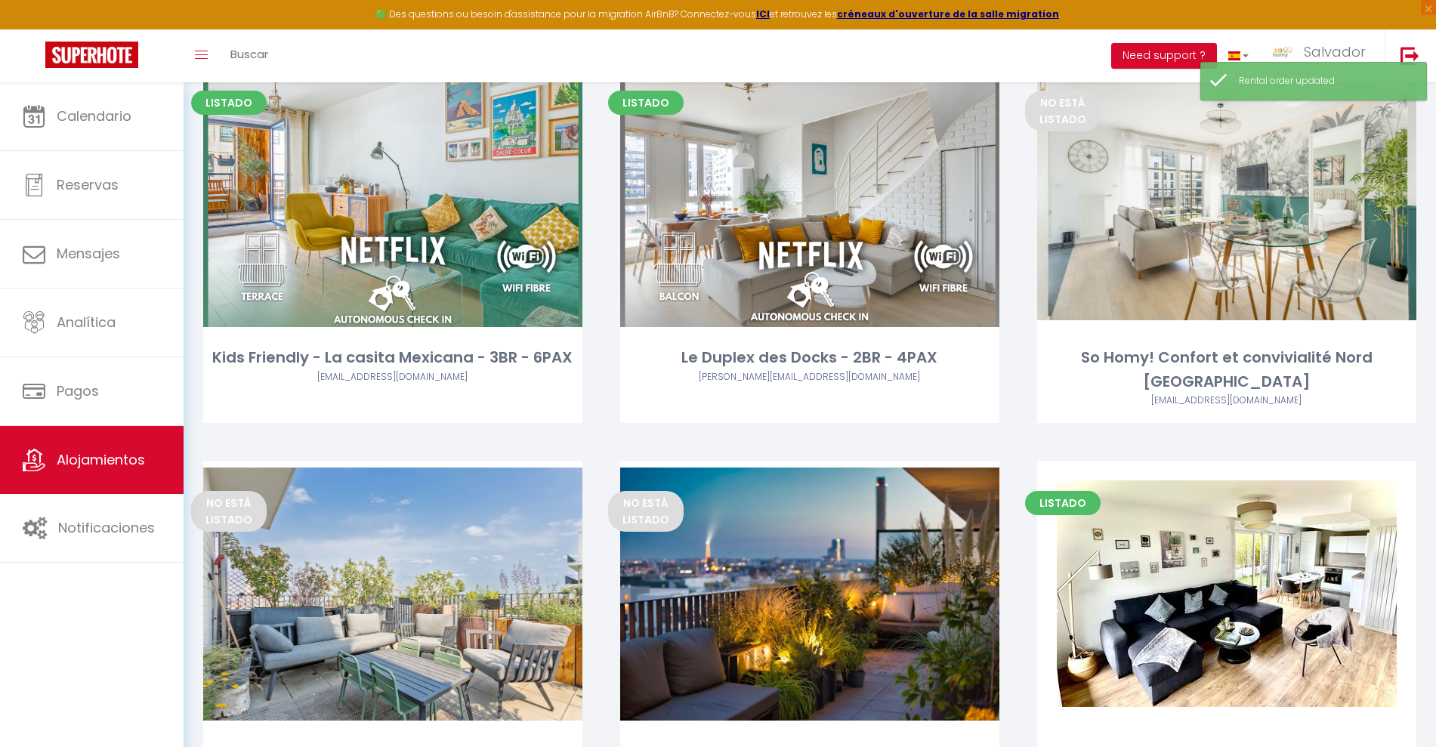
scroll to position [566, 0]
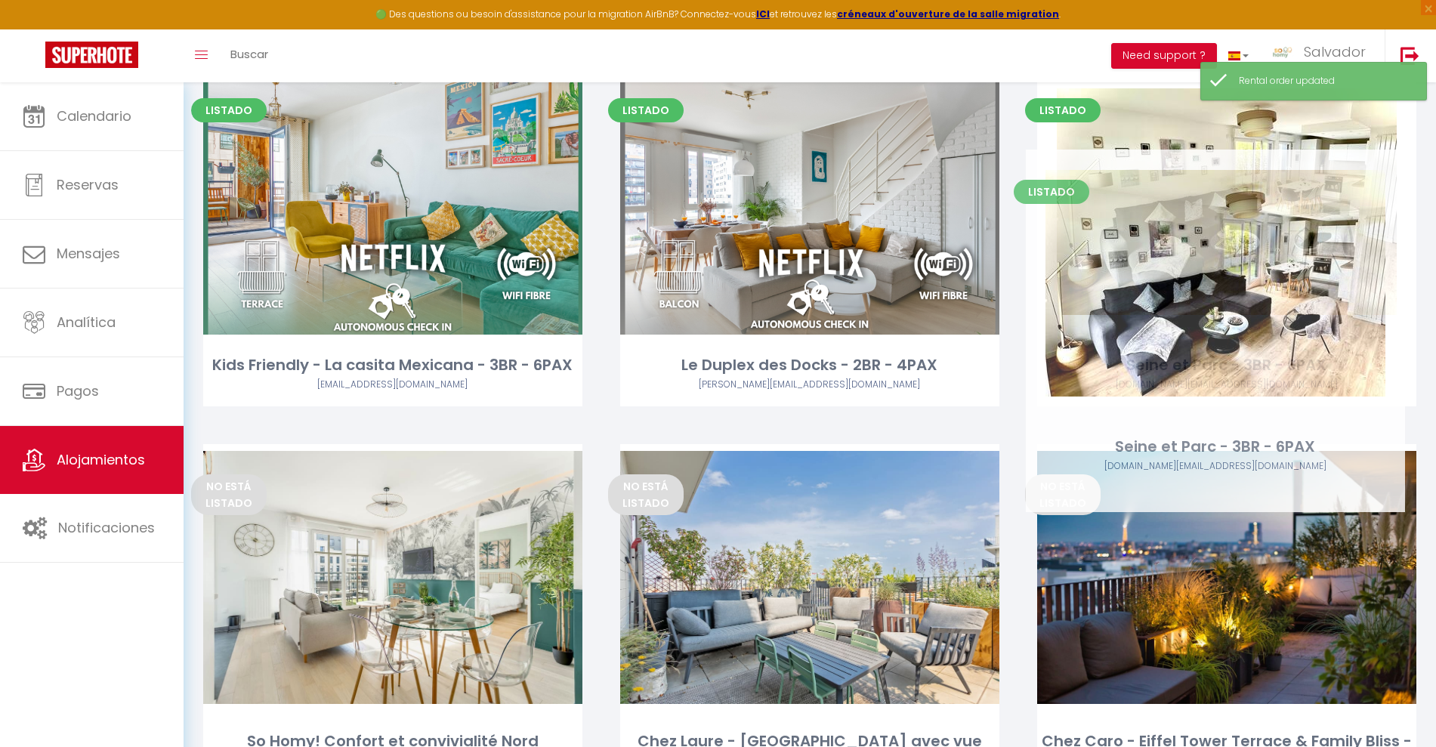
drag, startPoint x: 1169, startPoint y: 548, endPoint x: 1153, endPoint y: 249, distance: 298.7
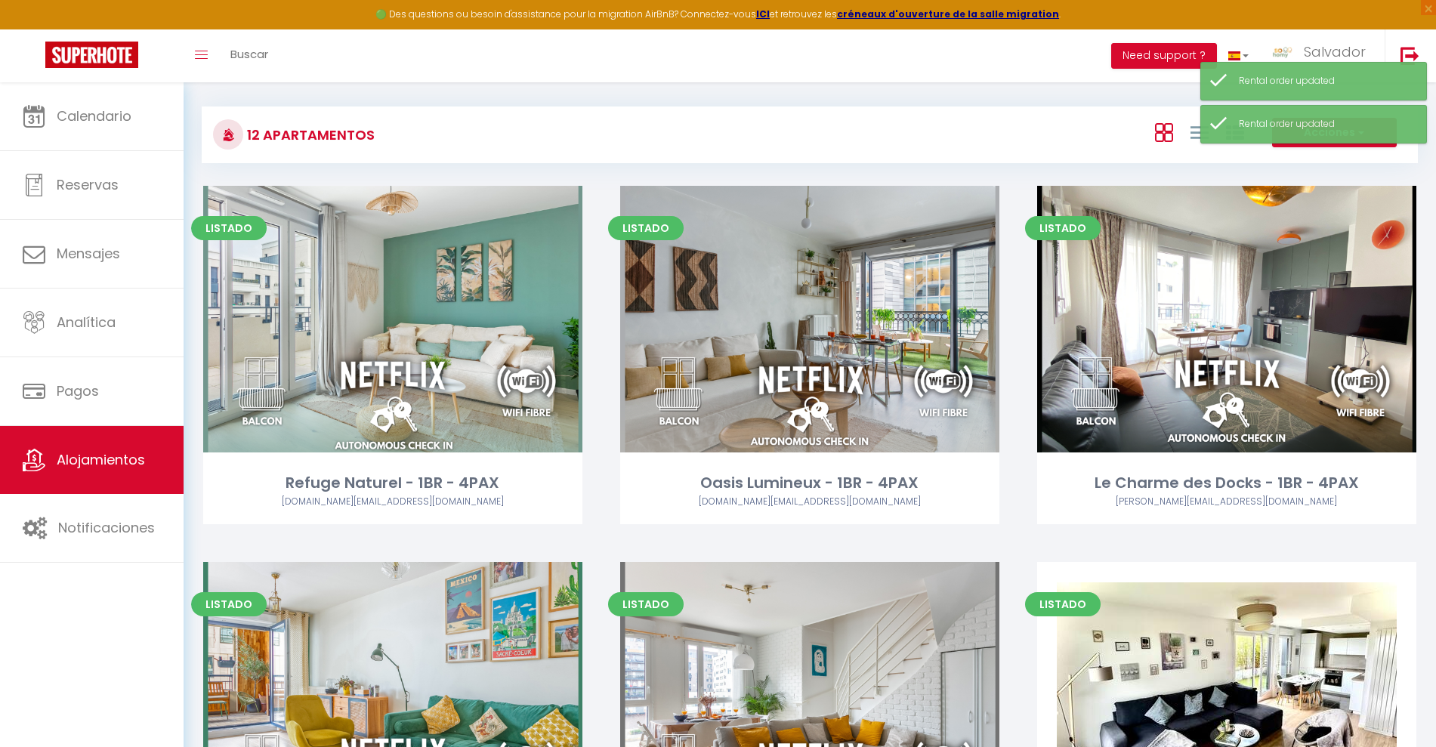
scroll to position [189, 0]
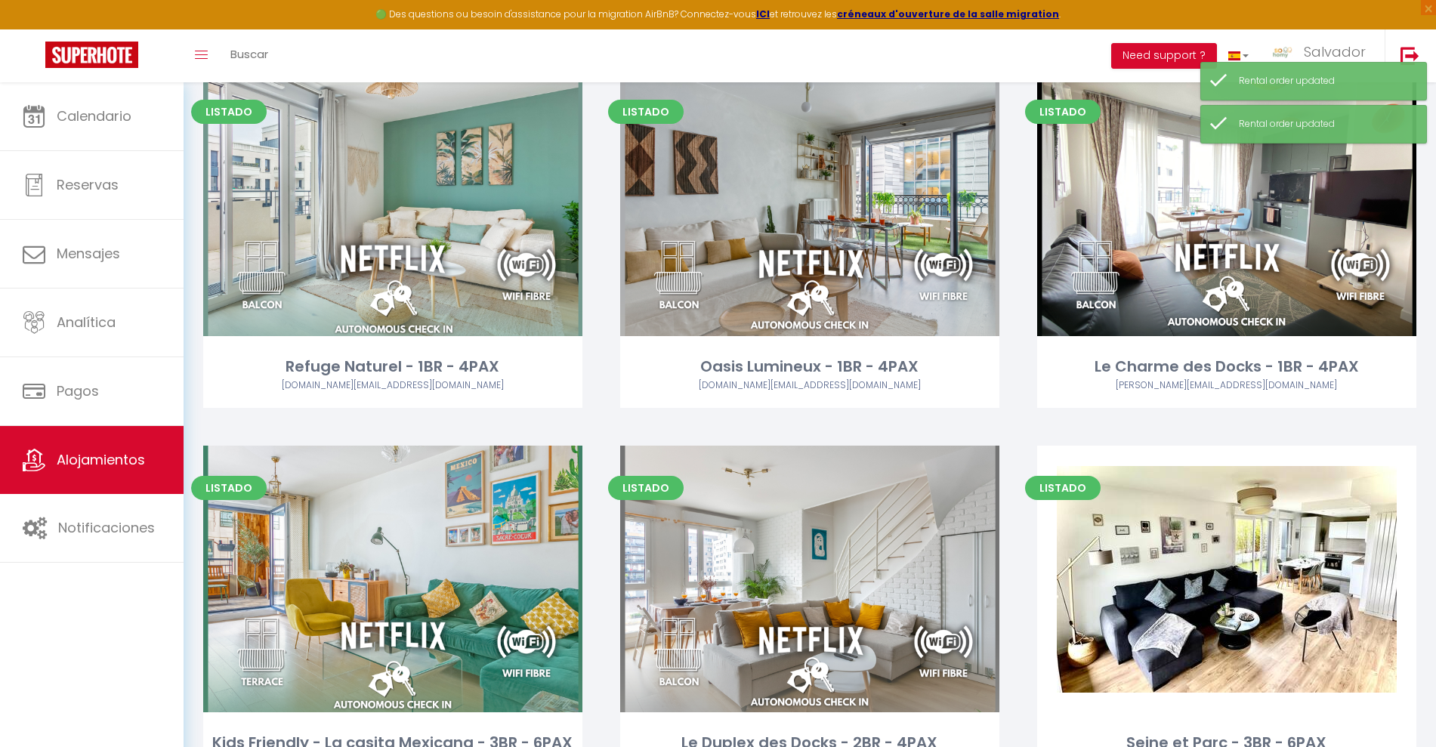
click at [1223, 209] on link "Editar" at bounding box center [1226, 202] width 91 height 30
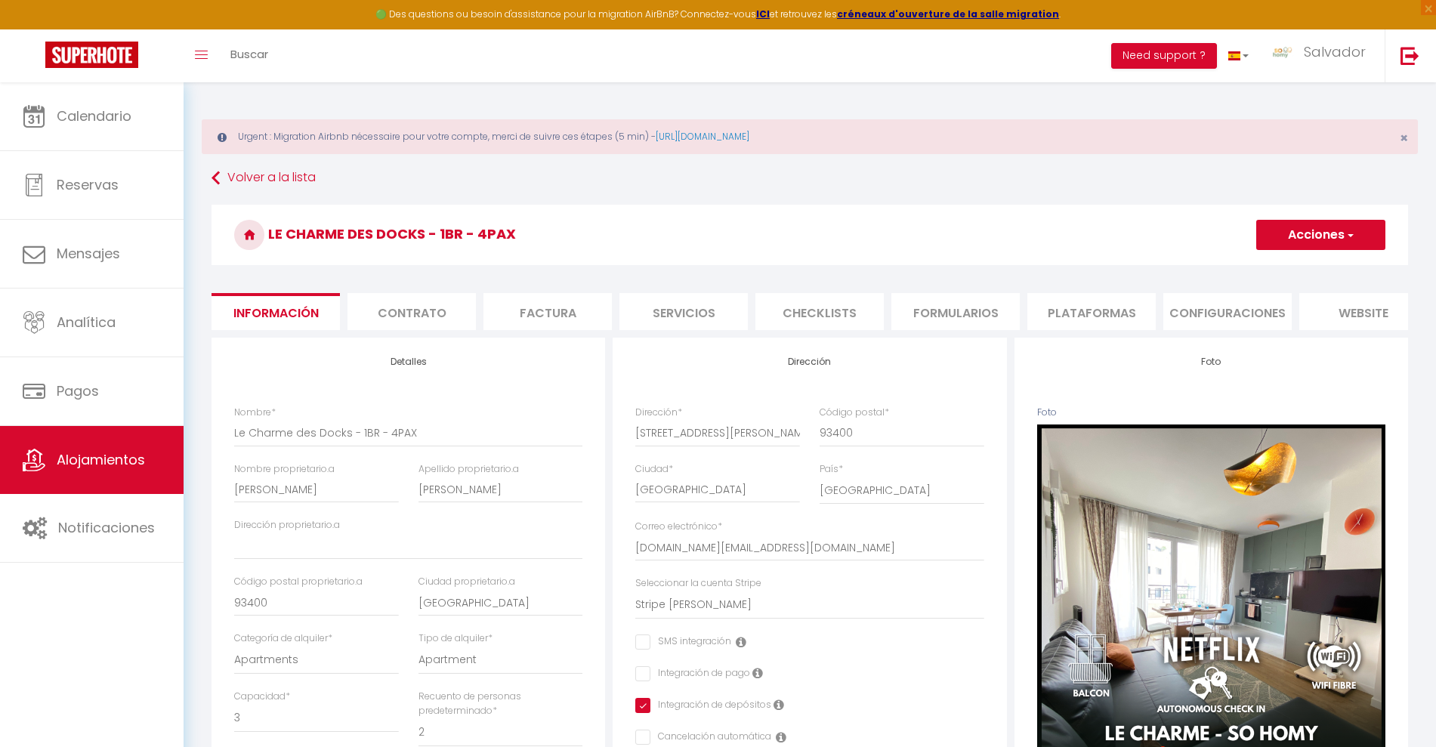
click at [1081, 323] on li "Plataformas" at bounding box center [1091, 311] width 128 height 37
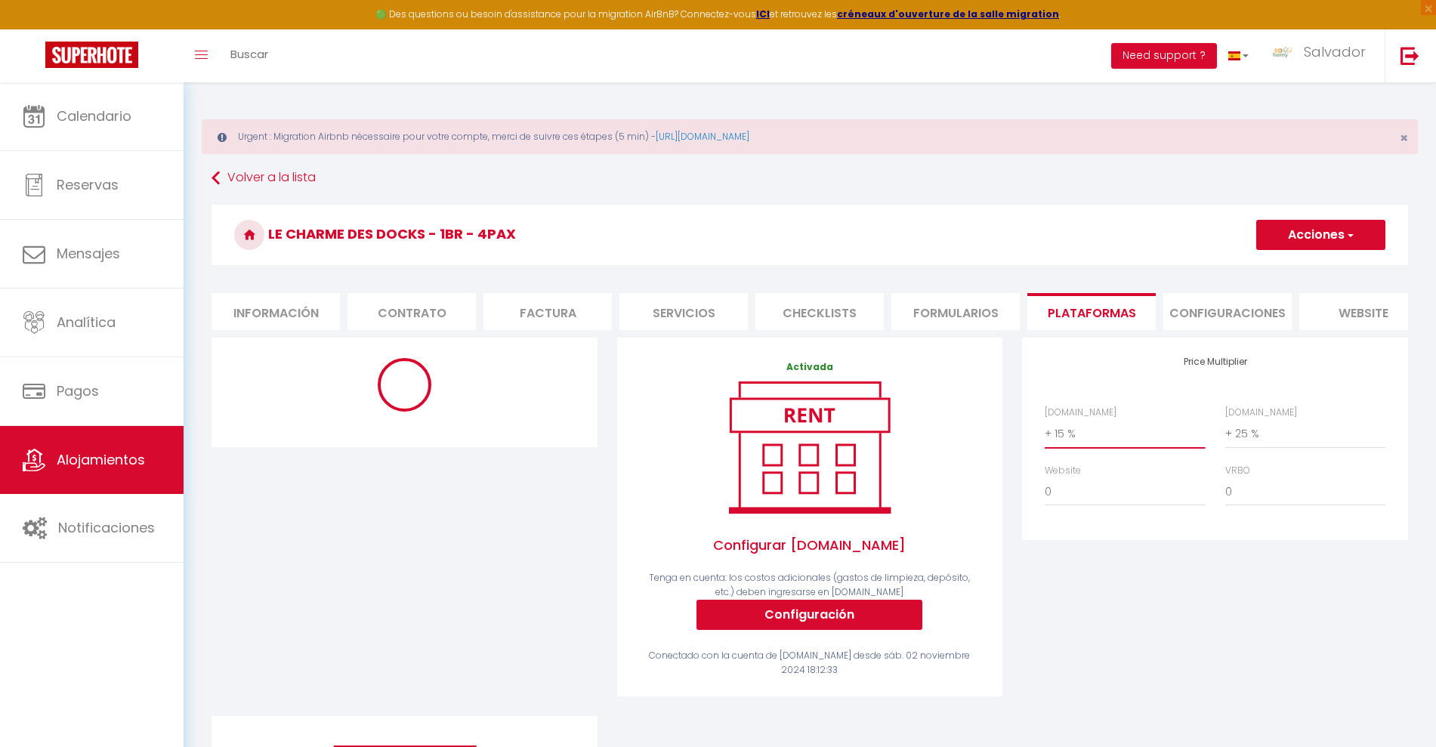
click at [1067, 440] on select "0 + 1 % + 2 % + 3 % + 4 % + 5 % + 6 % + 7 % + 8 % + 9 %" at bounding box center [1124, 433] width 160 height 29
click at [1044, 434] on select "0 + 1 % + 2 % + 3 % + 4 % + 5 % + 6 % + 7 % + 8 % + 9 %" at bounding box center [1124, 433] width 160 height 29
click at [1308, 242] on button "Acciones" at bounding box center [1320, 235] width 129 height 30
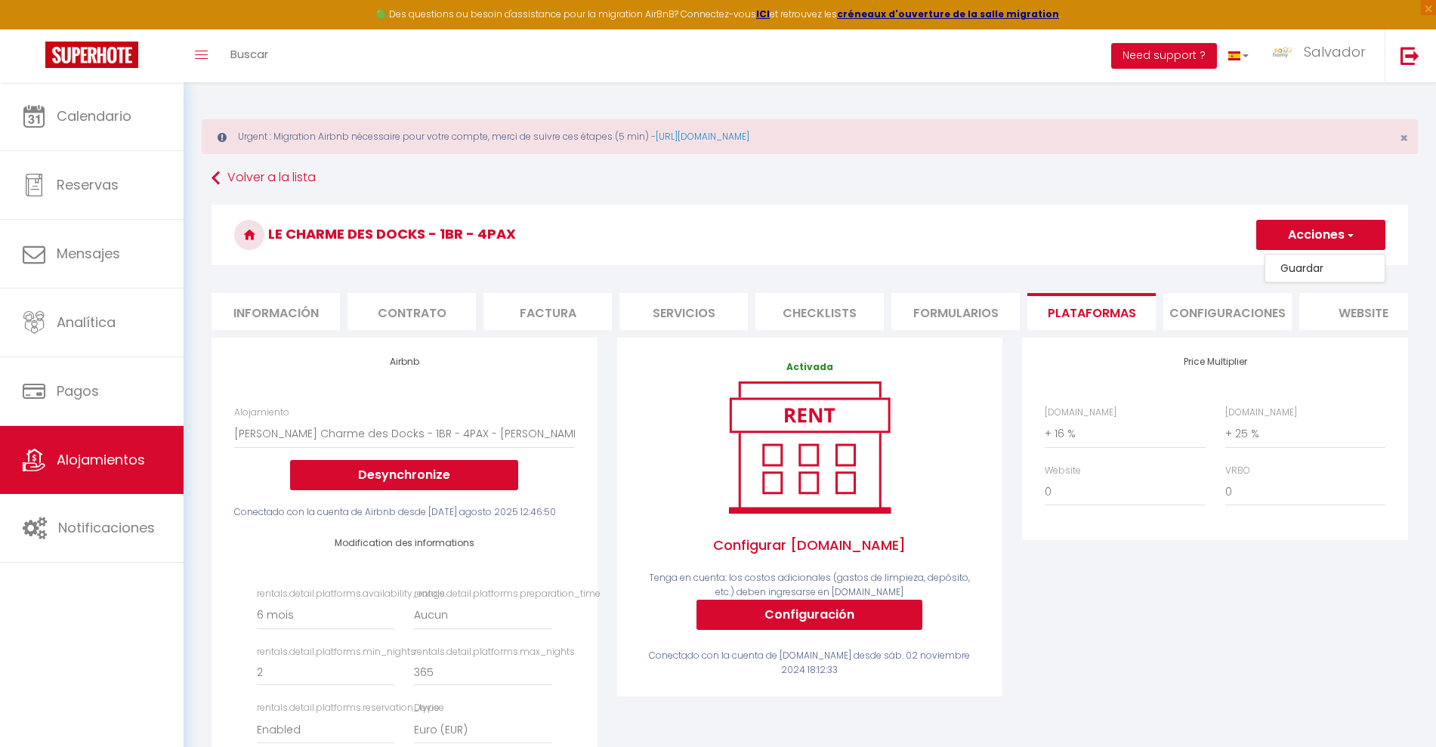
click at [1291, 266] on link "Guardar" at bounding box center [1324, 268] width 119 height 20
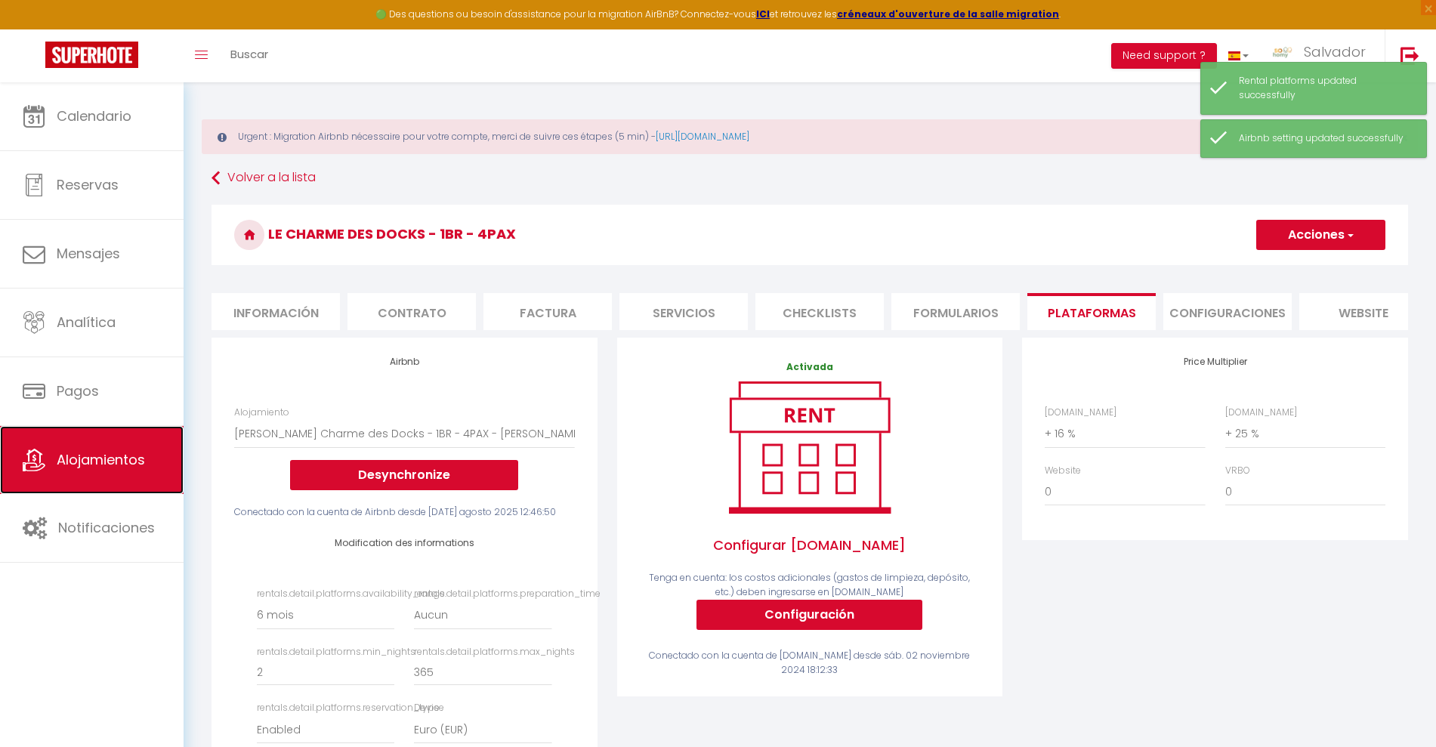
click at [94, 457] on span "Alojamientos" at bounding box center [101, 459] width 88 height 19
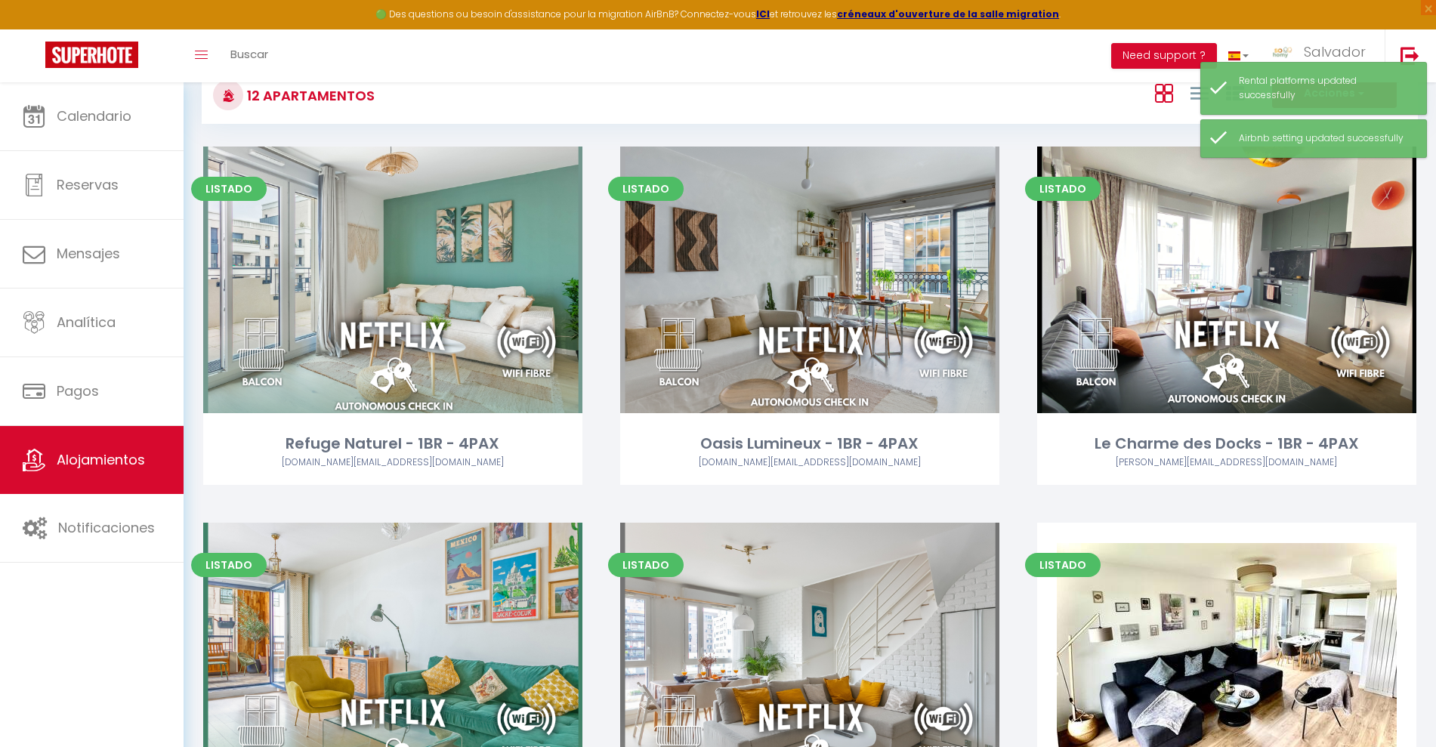
scroll to position [283, 0]
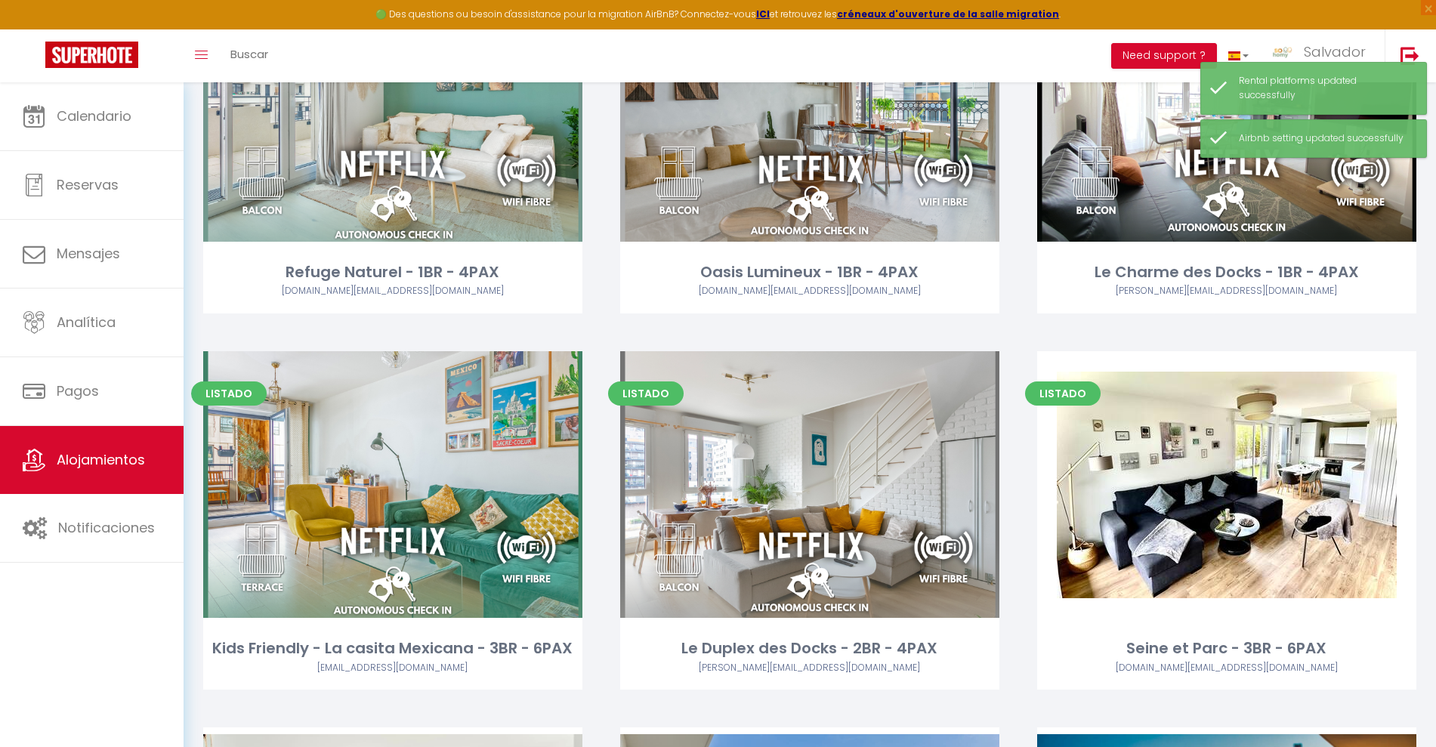
click at [384, 492] on link "Editar" at bounding box center [392, 485] width 91 height 30
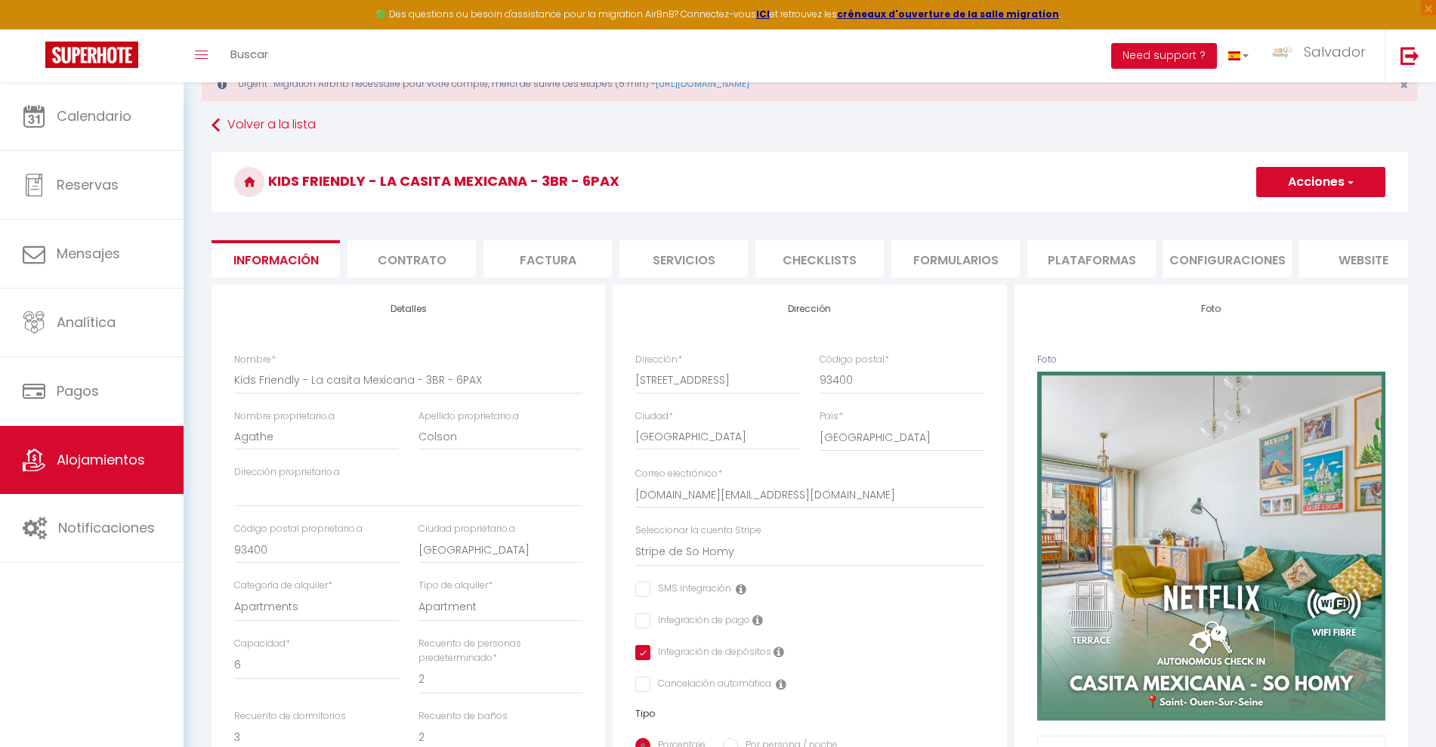
scroll to position [94, 0]
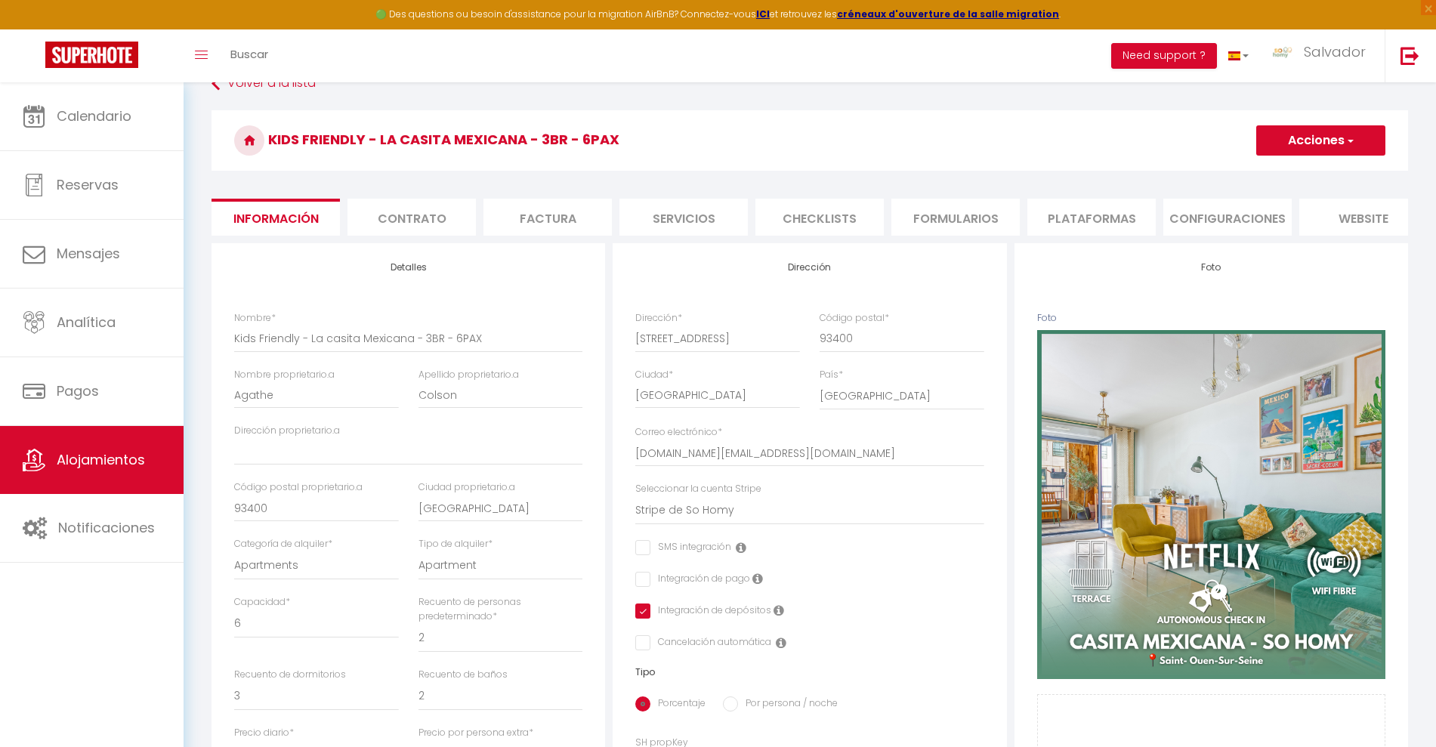
click at [1311, 137] on button "Acciones" at bounding box center [1320, 140] width 129 height 30
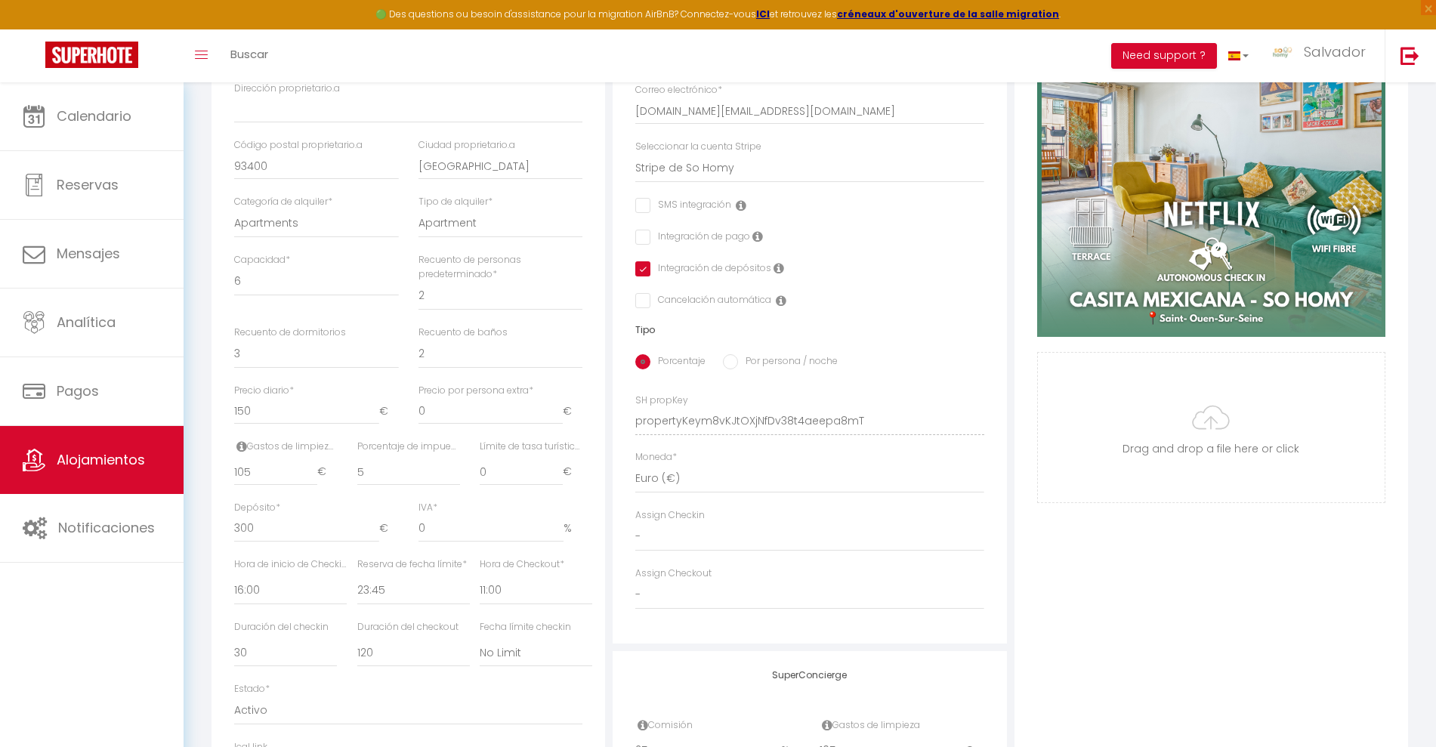
scroll to position [96, 0]
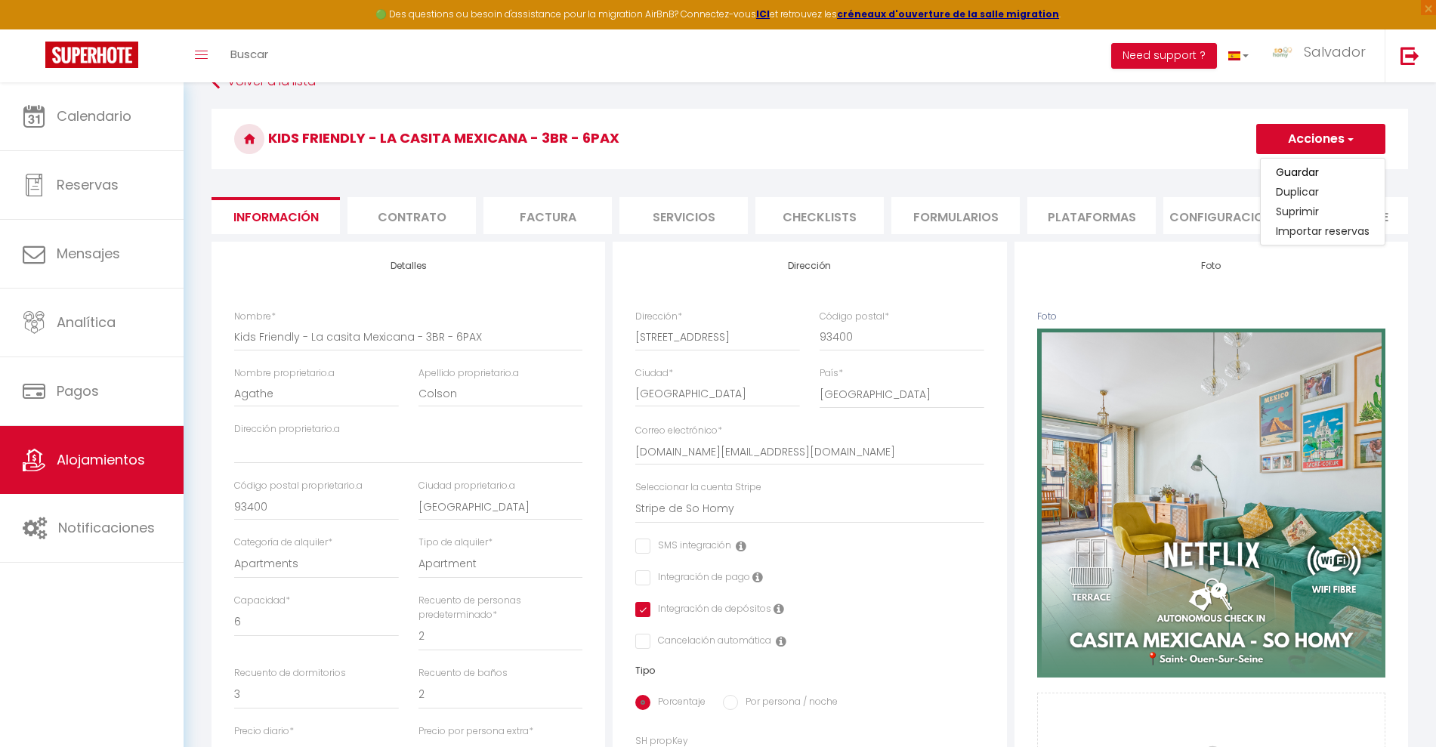
click at [991, 208] on li "Formularios" at bounding box center [955, 215] width 128 height 37
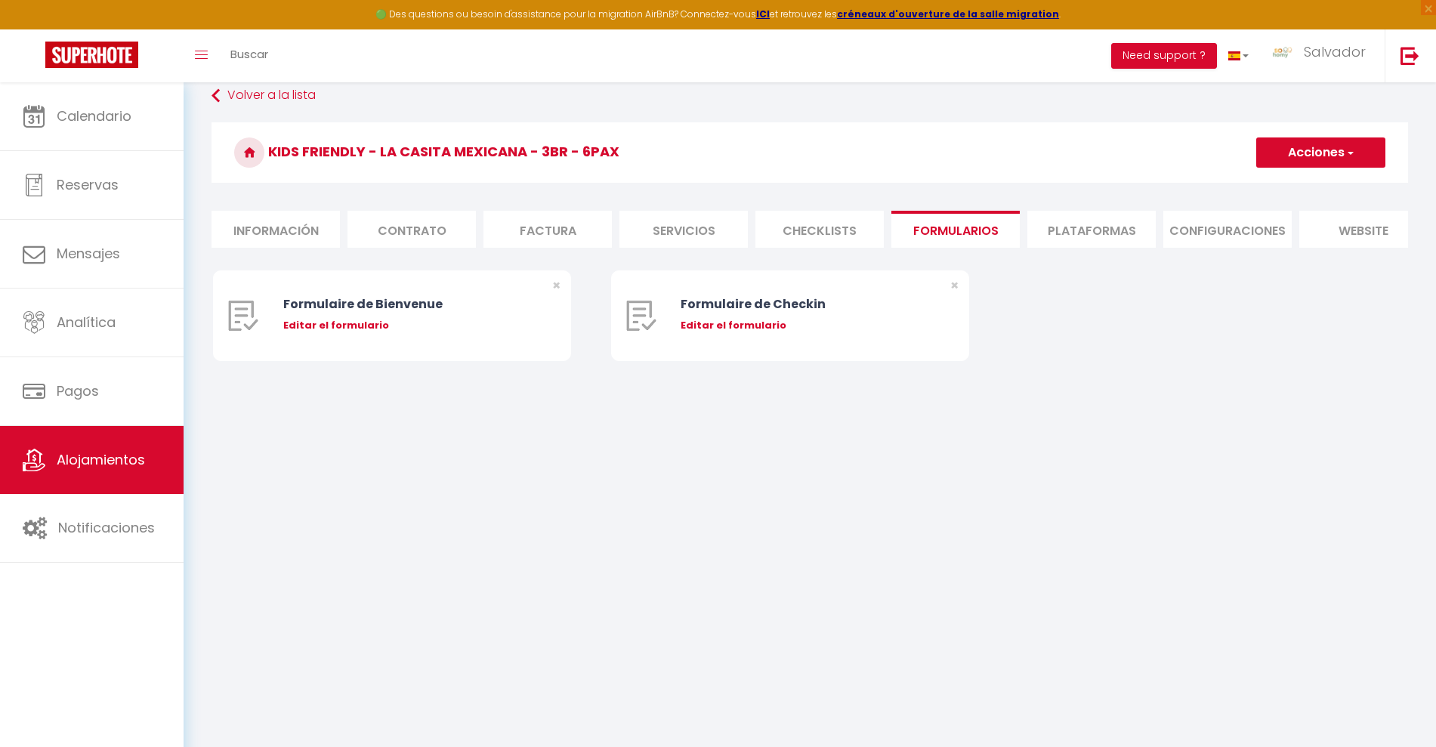
click at [1075, 239] on li "Plataformas" at bounding box center [1091, 229] width 128 height 37
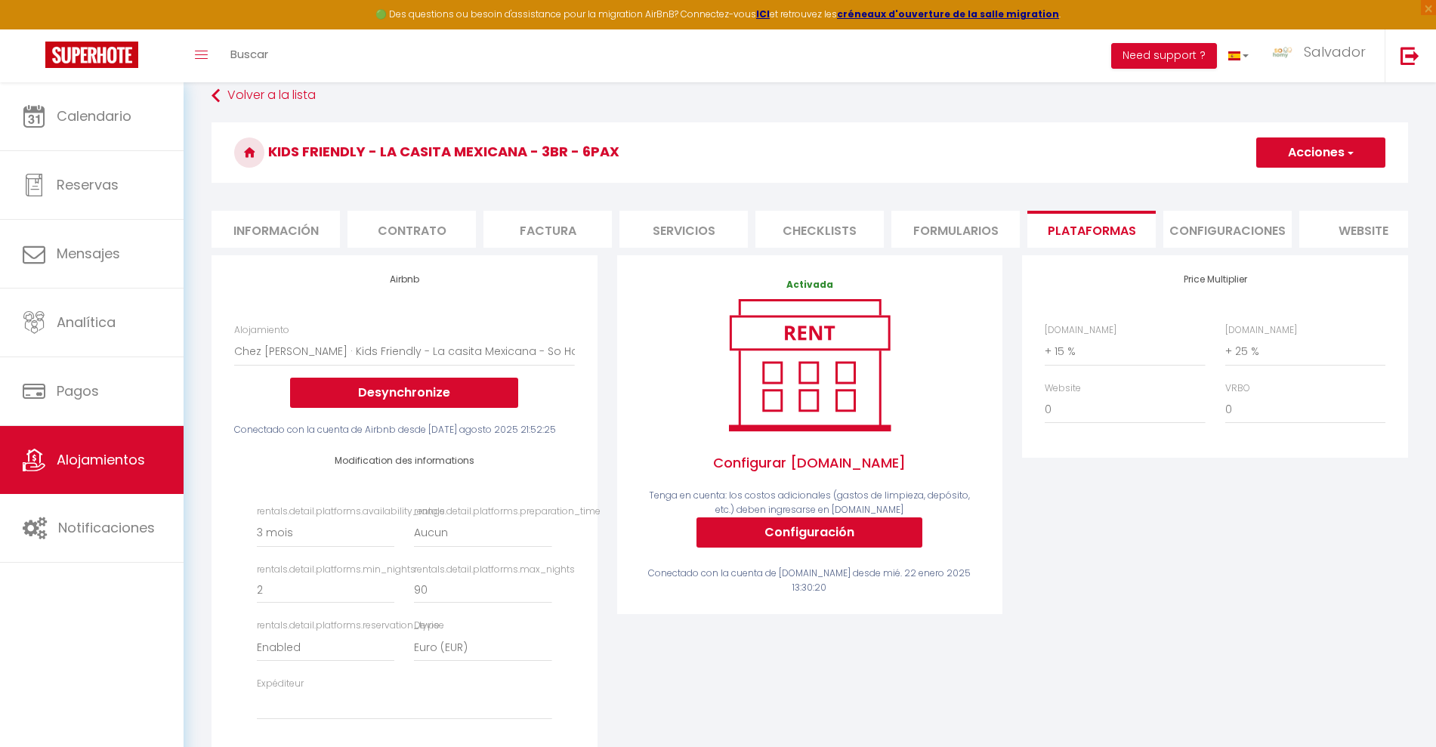
scroll to position [96, 0]
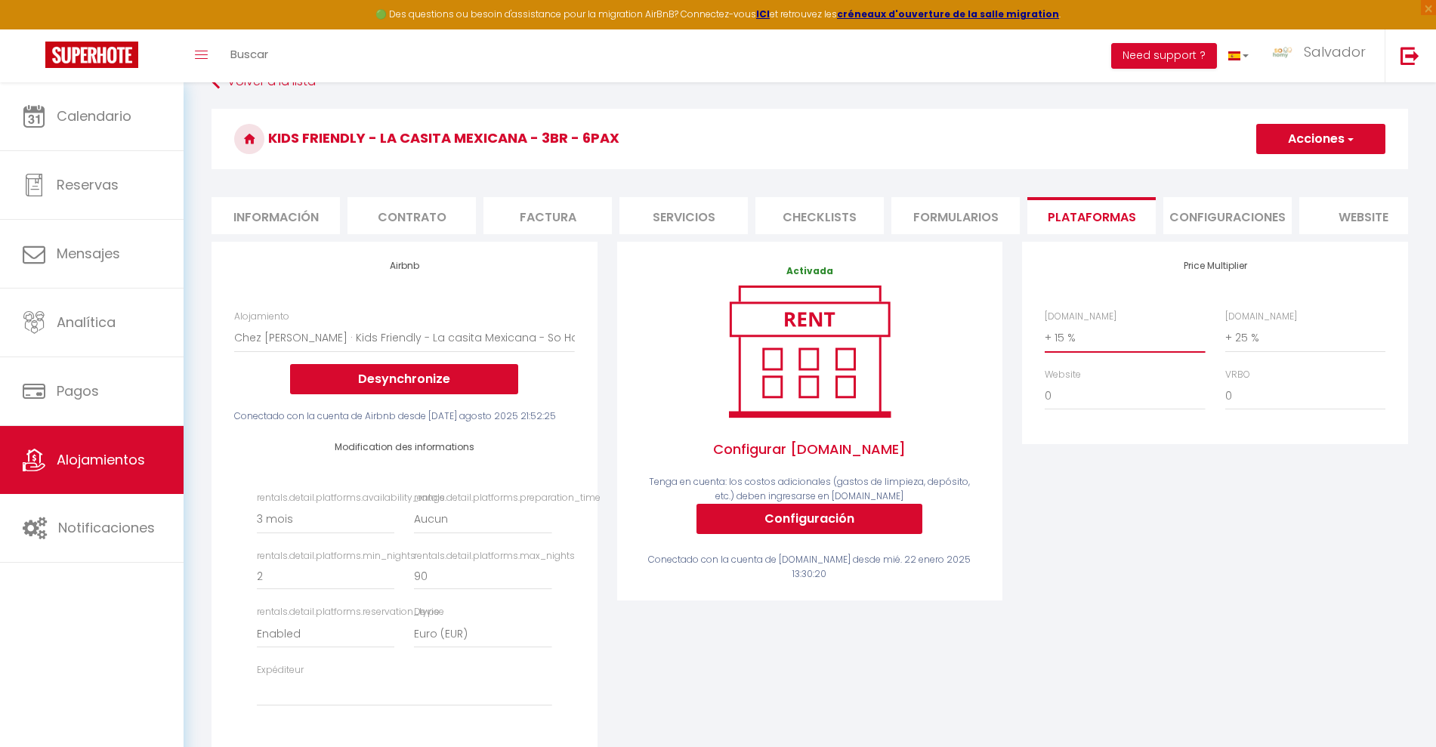
click at [1079, 350] on select "0 + 1 % + 2 % + 3 % + 4 % + 5 % + 6 % + 7 % + 8 % + 9 %" at bounding box center [1124, 337] width 160 height 29
click at [1044, 338] on select "0 + 1 % + 2 % + 3 % + 4 % + 5 % + 6 % + 7 % + 8 % + 9 %" at bounding box center [1124, 337] width 160 height 29
click at [1071, 273] on div "Price Multiplier Airbnb.com 0 + 1 % + 2 % + 3 % + 4 % + 5 % + 6 % + 7 %" at bounding box center [1214, 343] width 385 height 202
click at [1081, 348] on select "0 + 1 % + 2 % + 3 % + 4 % + 5 % + 6 % + 7 % + 8 % + 9 %" at bounding box center [1124, 337] width 160 height 29
click at [1044, 338] on select "0 + 1 % + 2 % + 3 % + 4 % + 5 % + 6 % + 7 % + 8 % + 9 %" at bounding box center [1124, 337] width 160 height 29
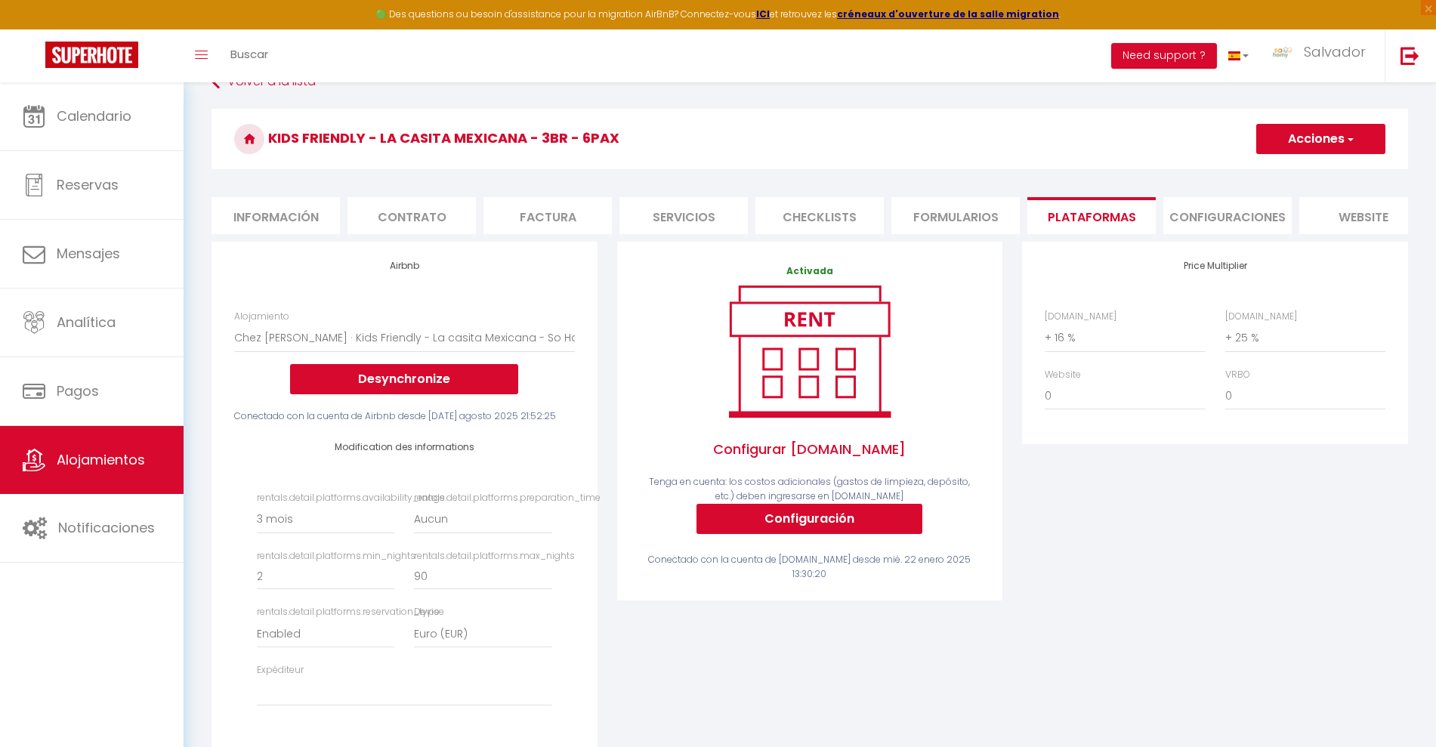
click at [1303, 140] on button "Acciones" at bounding box center [1320, 139] width 129 height 30
click at [1292, 167] on link "Guardar" at bounding box center [1324, 172] width 119 height 20
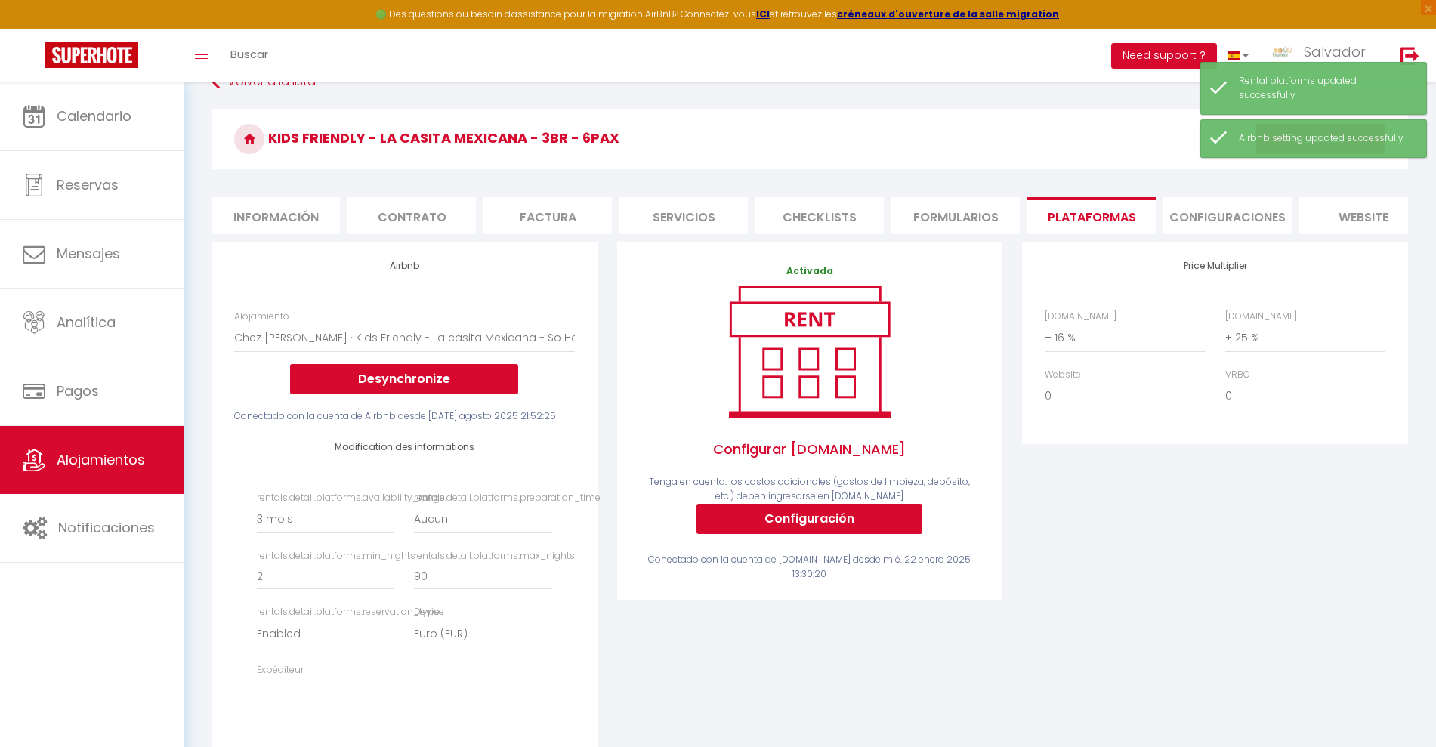
click at [1253, 553] on div "Price Multiplier Airbnb.com 0 + 1 % + 2 % + 3 % + 4 % + 5 % + 6 % + 7 %" at bounding box center [1215, 520] width 406 height 557
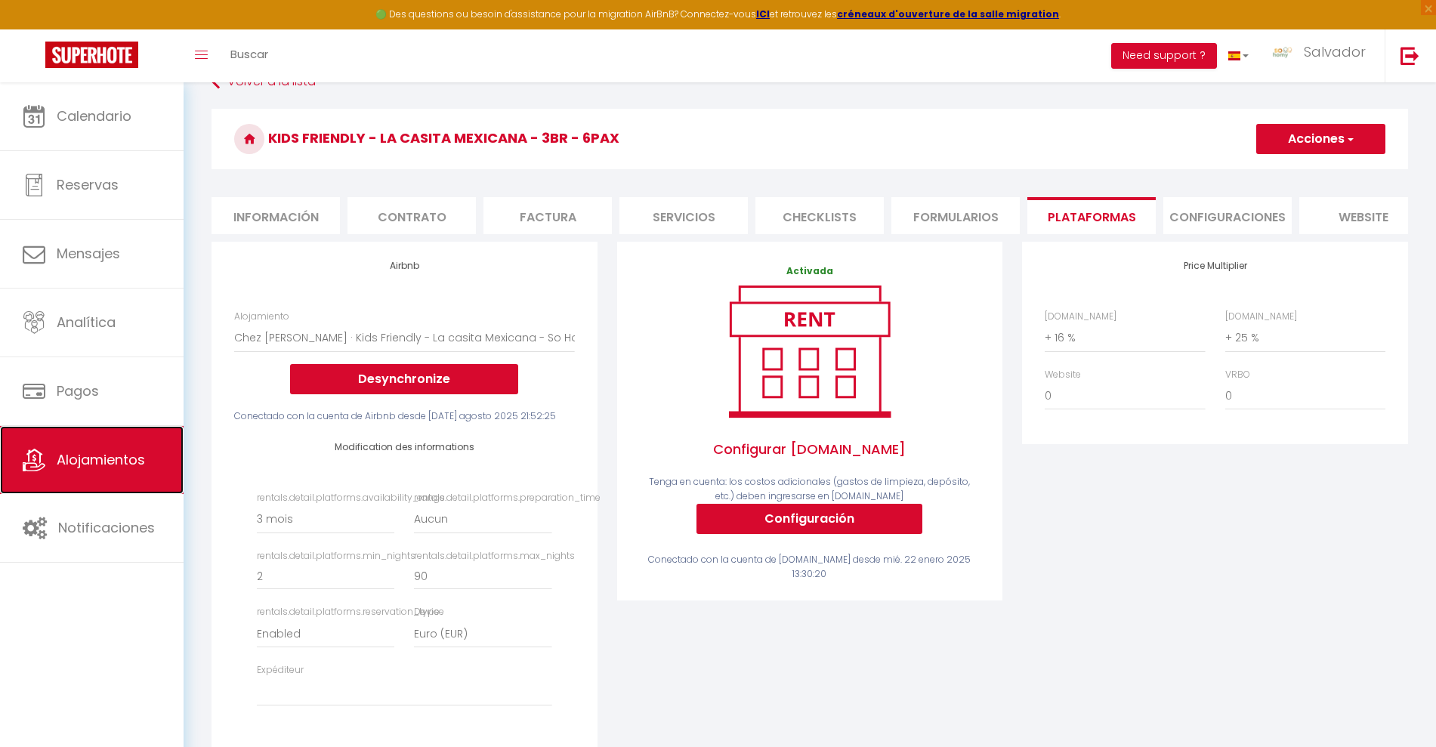
click at [82, 455] on span "Alojamientos" at bounding box center [101, 459] width 88 height 19
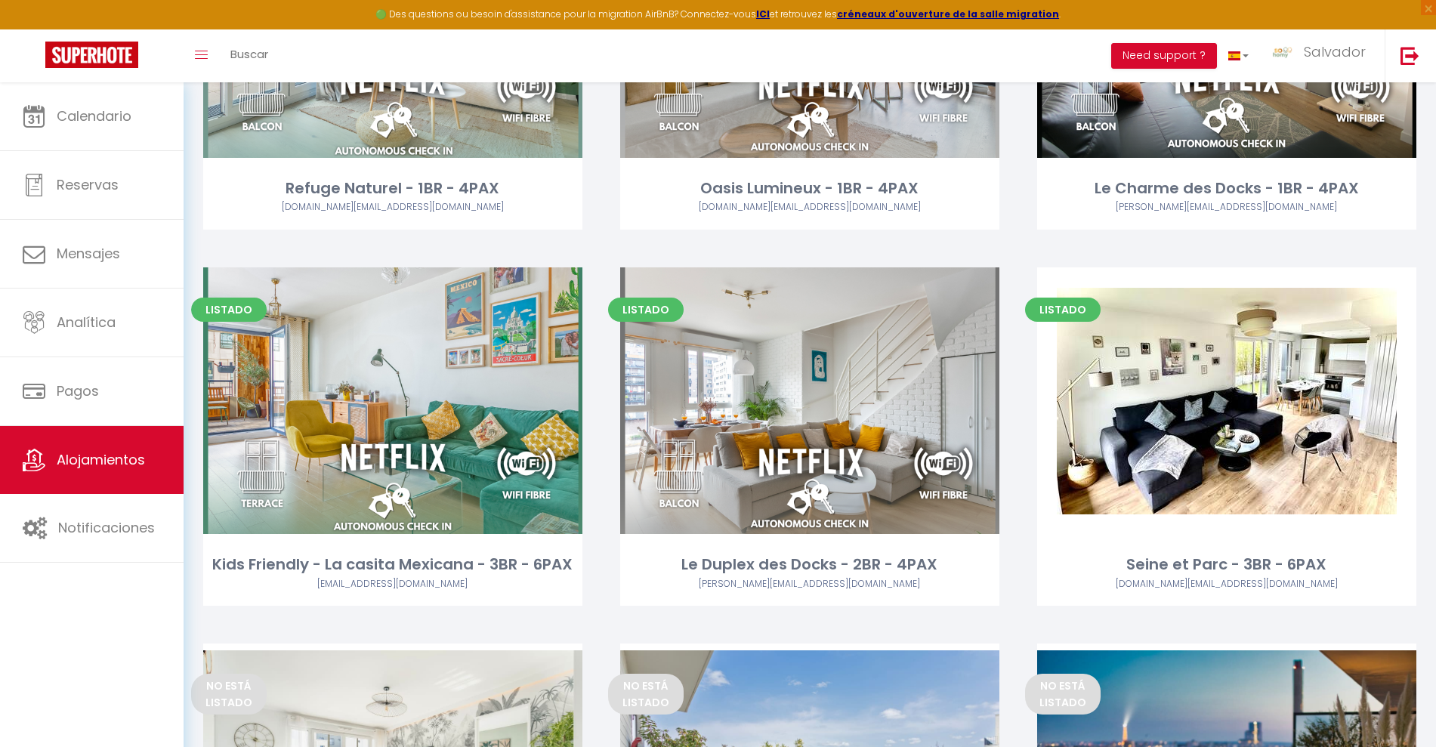
scroll to position [378, 0]
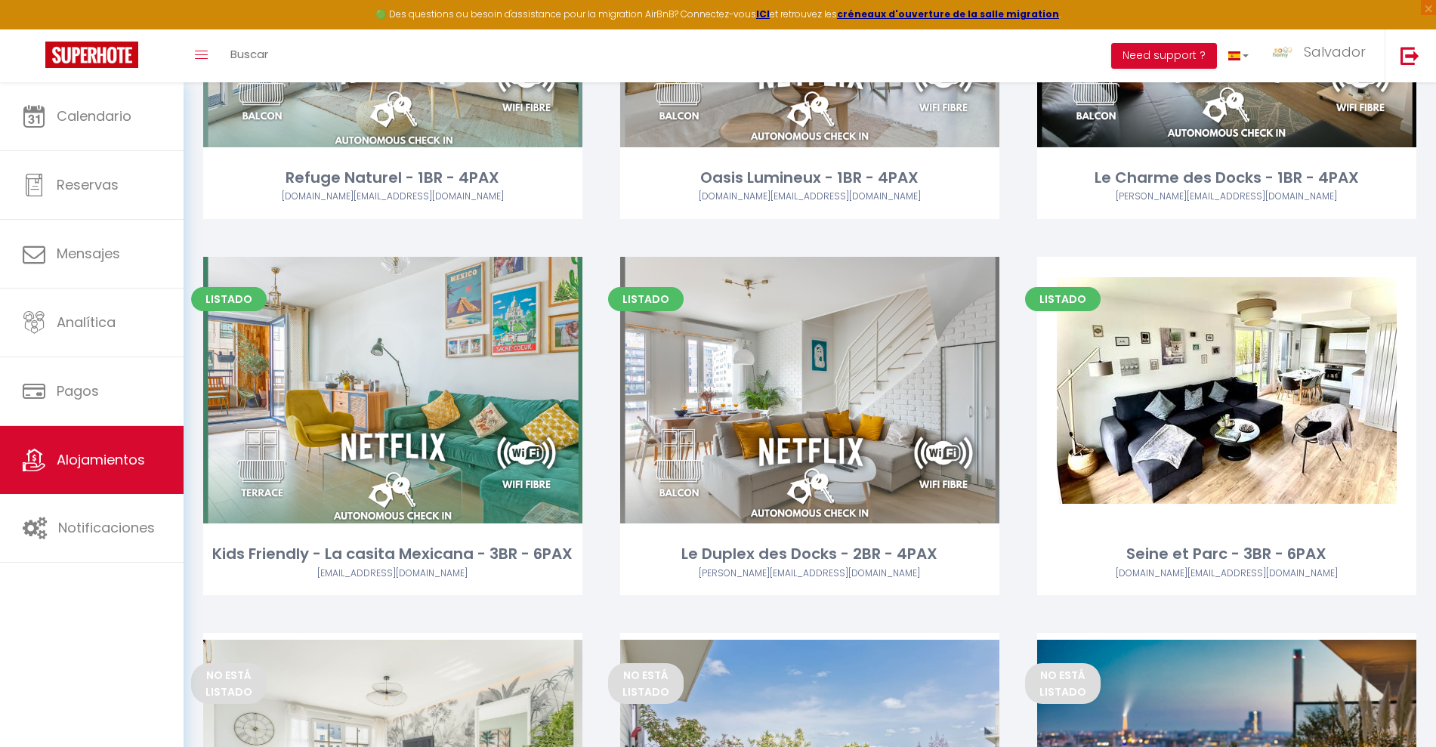
click at [811, 390] on link "Editar" at bounding box center [809, 390] width 91 height 30
click at [810, 392] on link "Editar" at bounding box center [809, 390] width 91 height 30
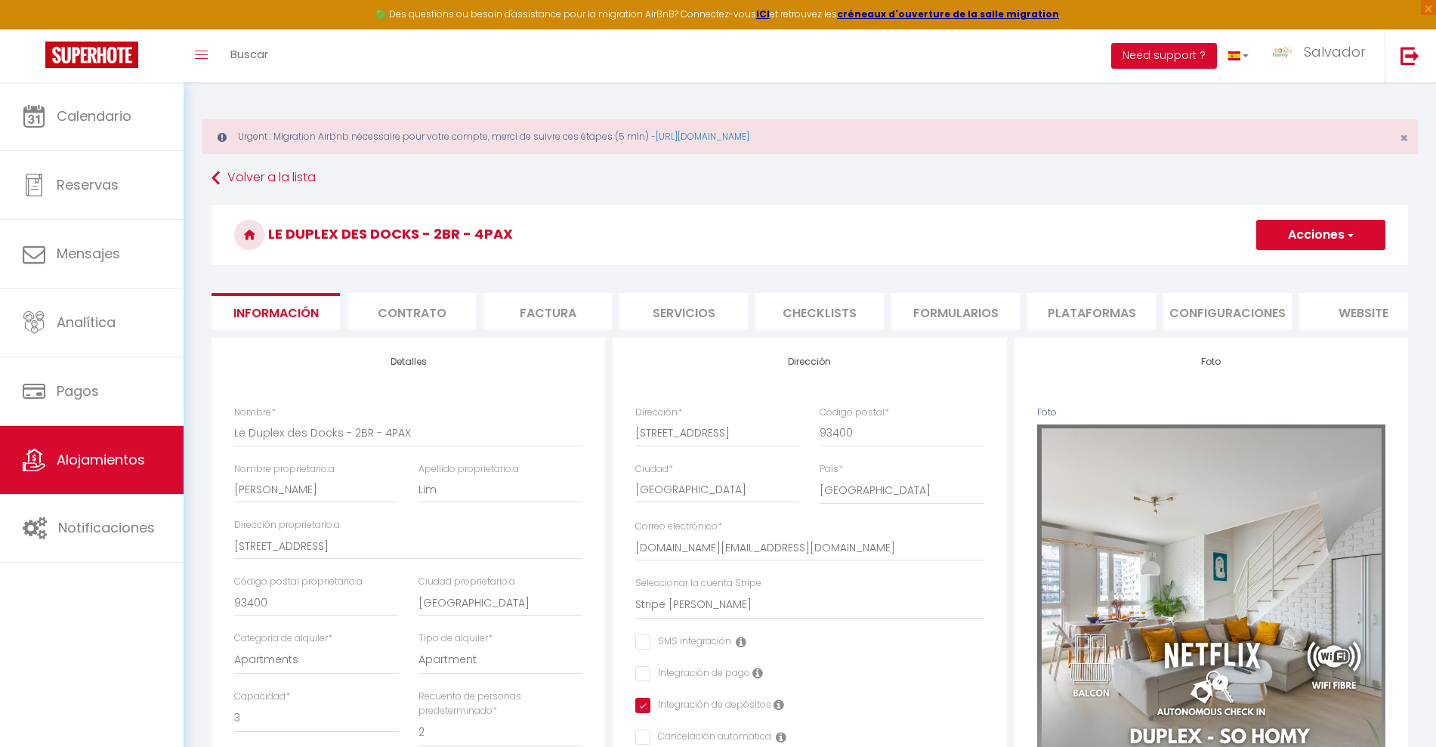
click at [977, 310] on li "Formularios" at bounding box center [955, 311] width 128 height 37
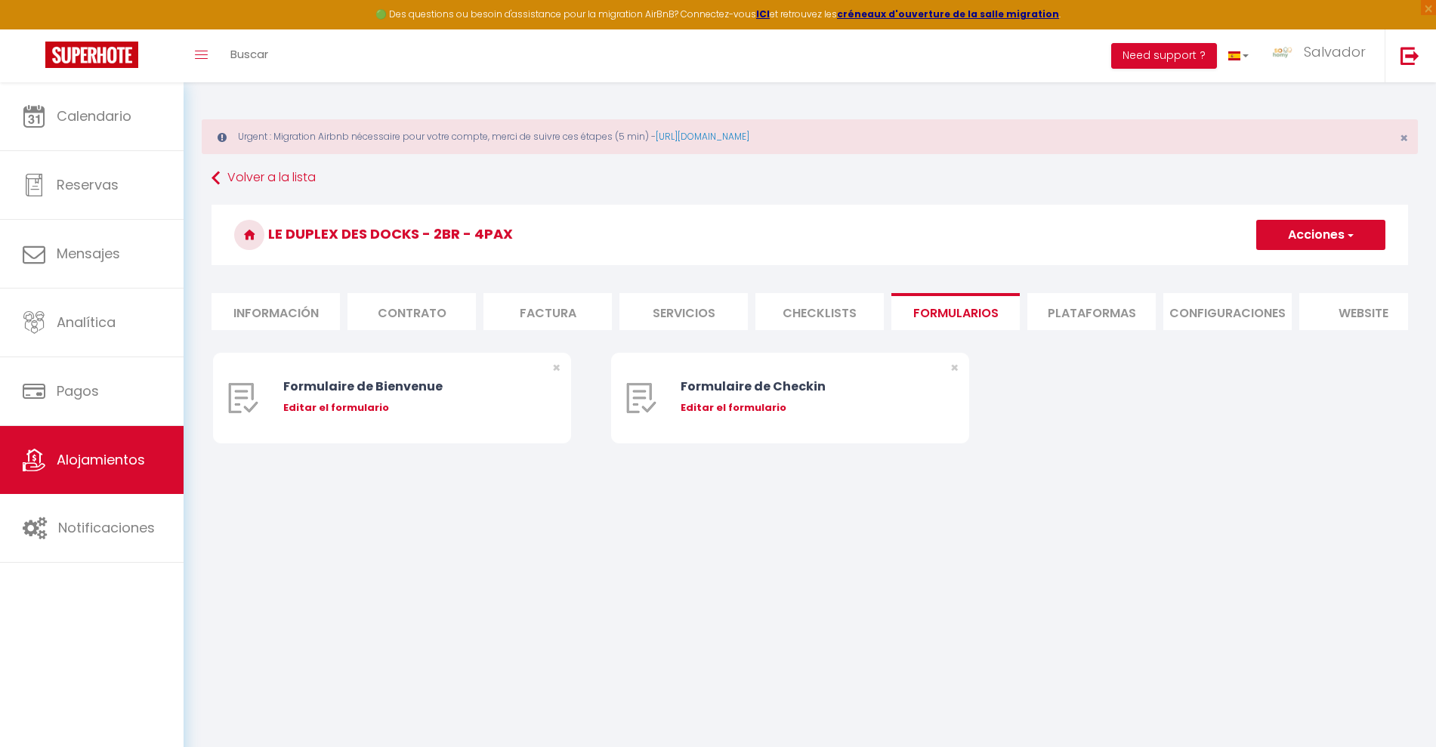
click at [1072, 316] on li "Plataformas" at bounding box center [1091, 311] width 128 height 37
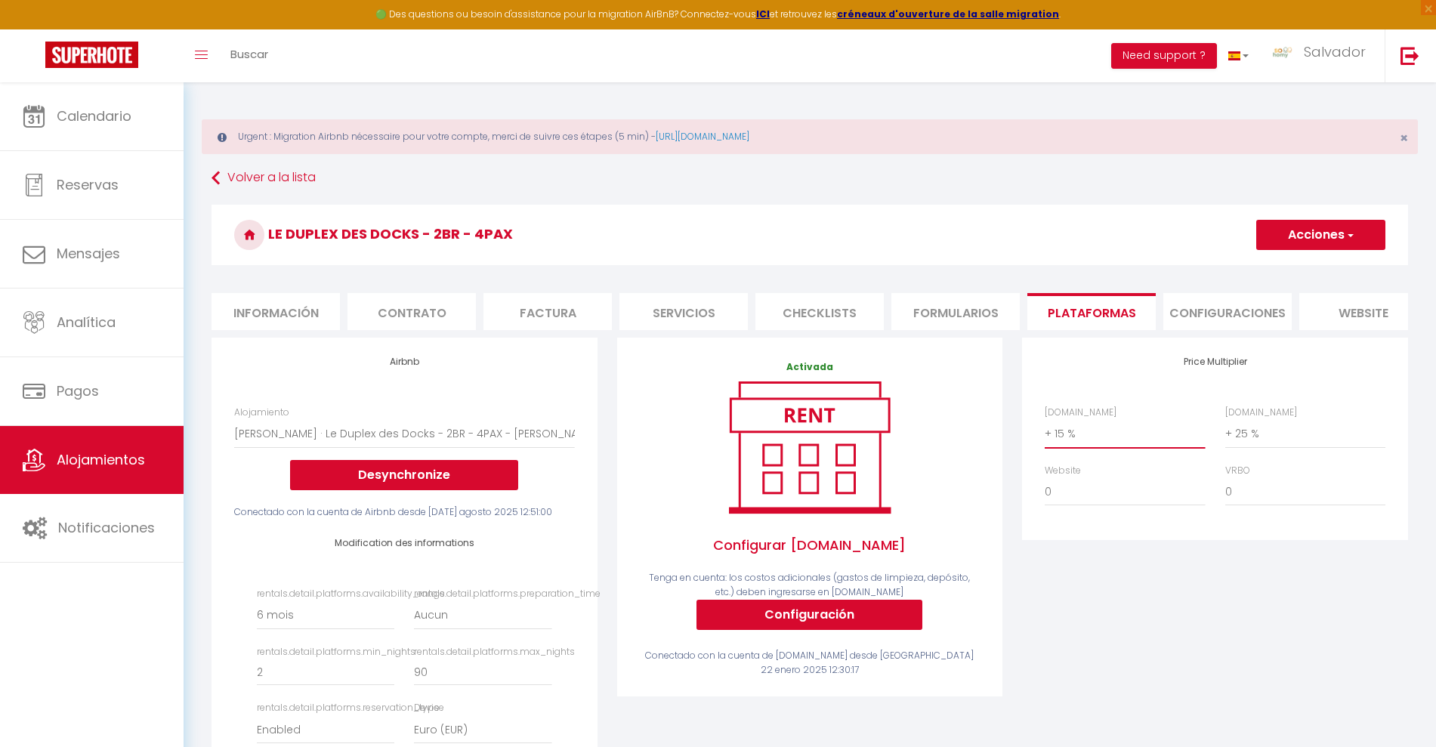
click at [1074, 440] on select "0 + 1 % + 2 % + 3 % + 4 % + 5 % + 6 % + 7 % + 8 % + 9 %" at bounding box center [1124, 433] width 160 height 29
click at [1044, 434] on select "0 + 1 % + 2 % + 3 % + 4 % + 5 % + 6 % + 7 % + 8 % + 9 %" at bounding box center [1124, 433] width 160 height 29
click at [1308, 230] on button "Acciones" at bounding box center [1320, 235] width 129 height 30
click at [1289, 266] on link "Guardar" at bounding box center [1324, 268] width 119 height 20
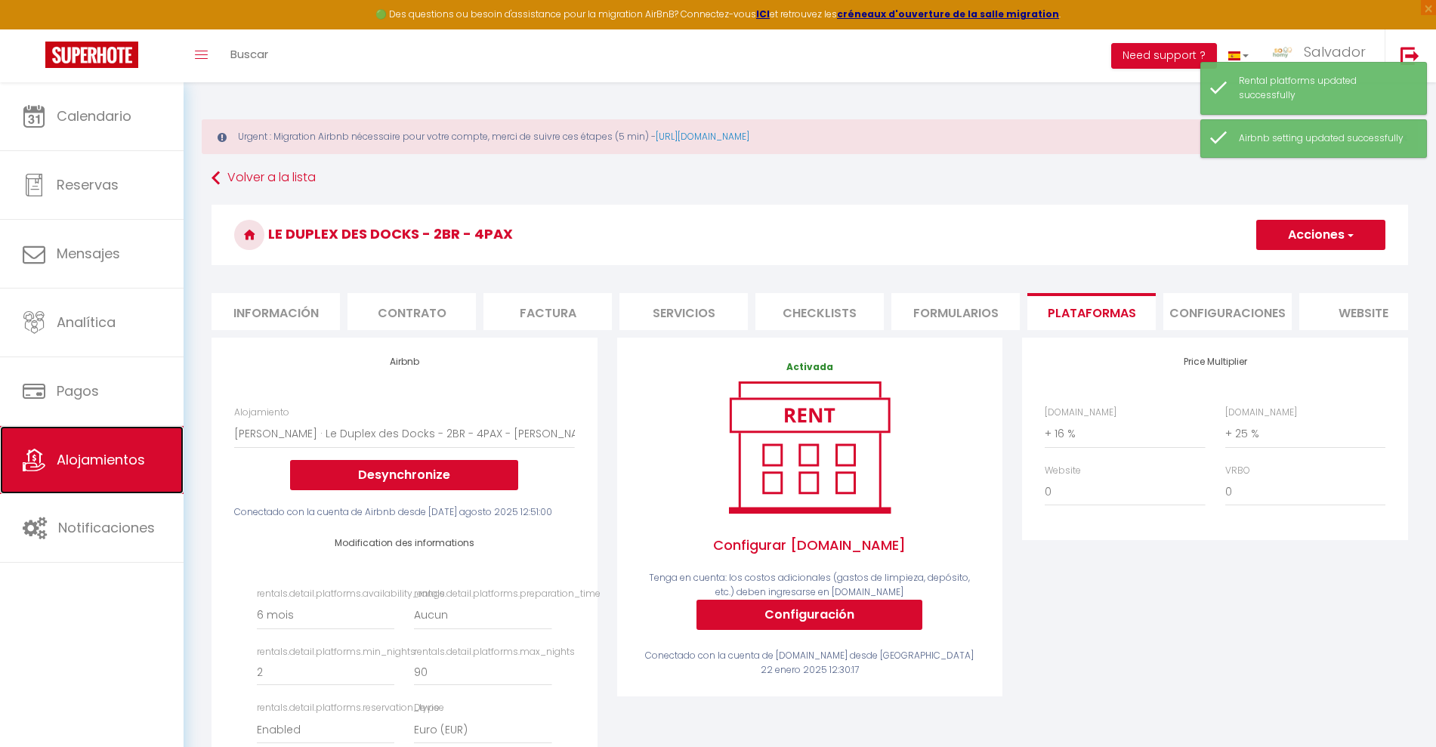
click at [128, 453] on span "Alojamientos" at bounding box center [101, 459] width 88 height 19
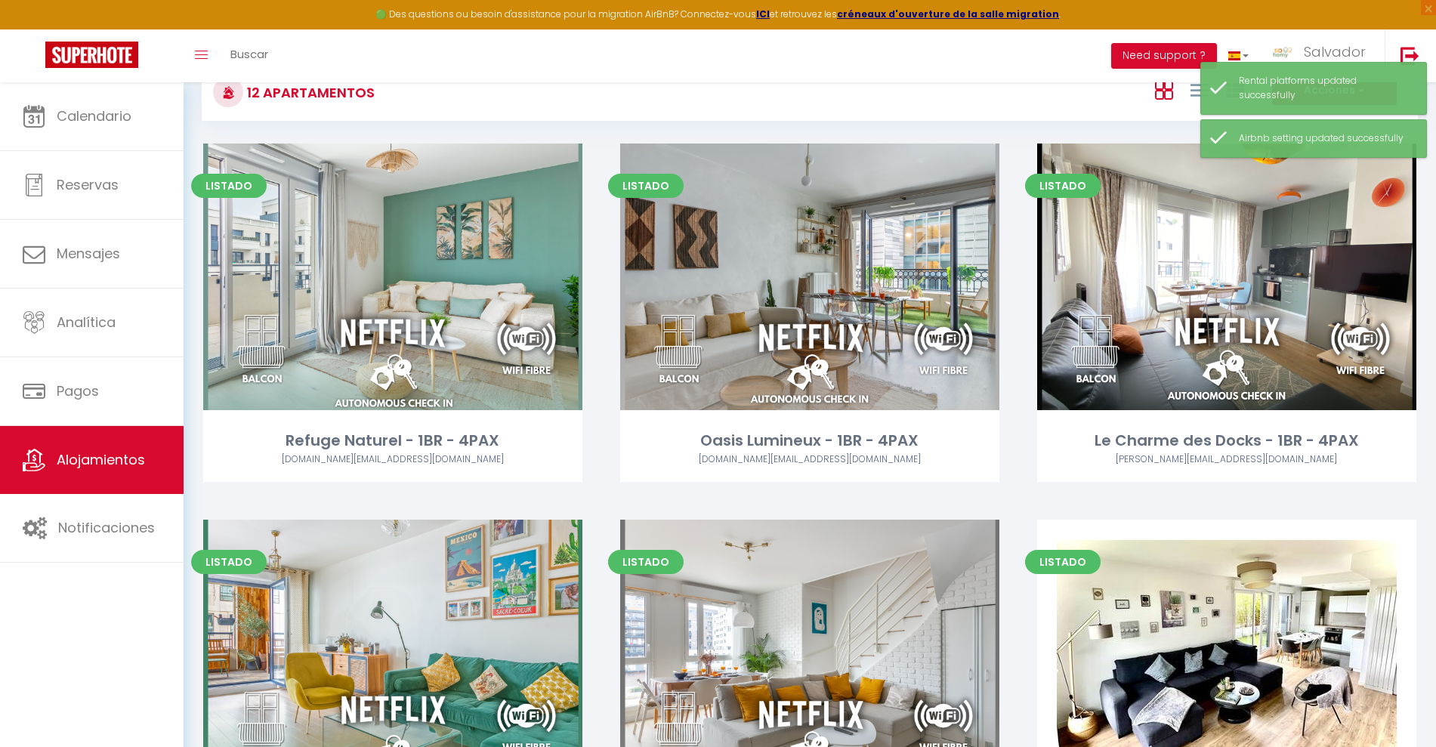
scroll to position [283, 0]
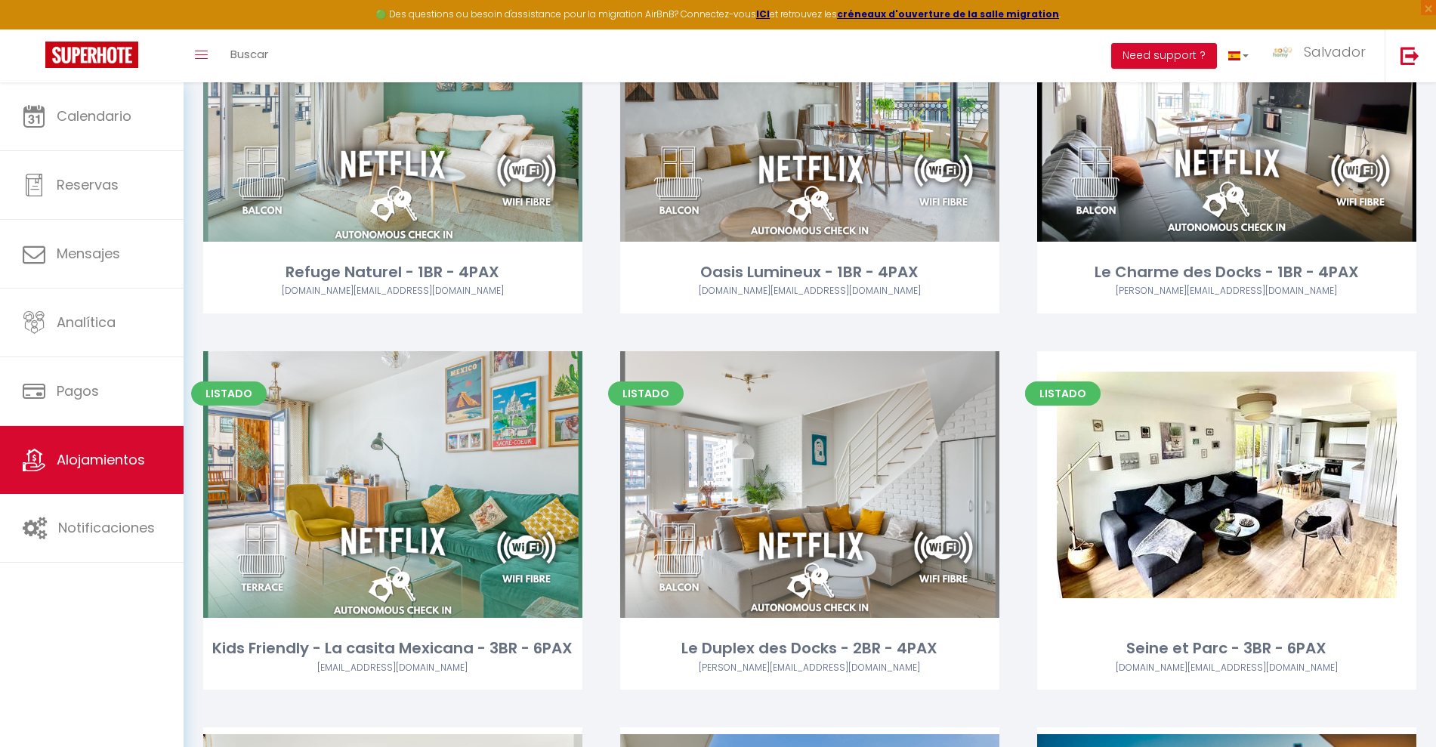
click at [1219, 485] on link "Editar" at bounding box center [1226, 485] width 91 height 30
click at [1222, 485] on link "Editar" at bounding box center [1226, 485] width 91 height 30
click at [1198, 484] on link "Editar" at bounding box center [1226, 485] width 91 height 30
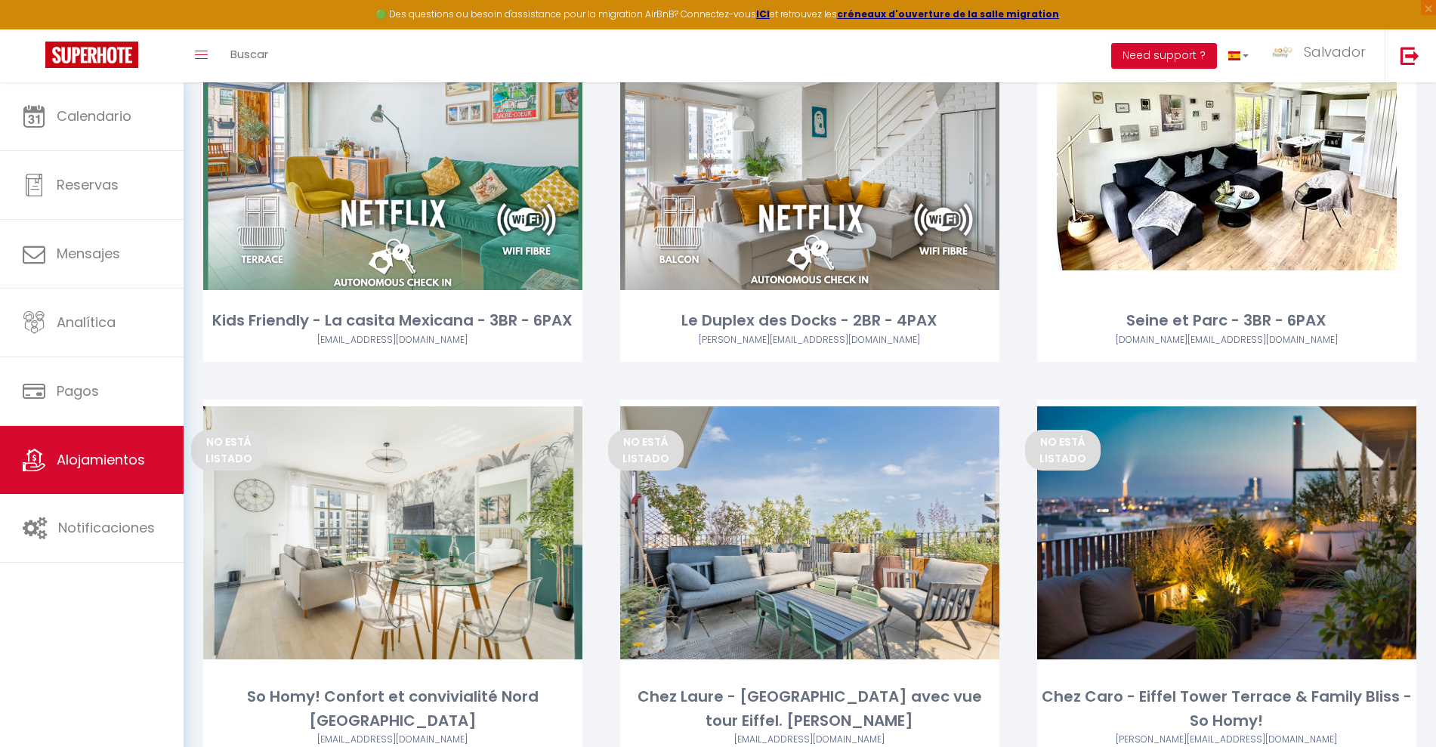
scroll to position [472, 0]
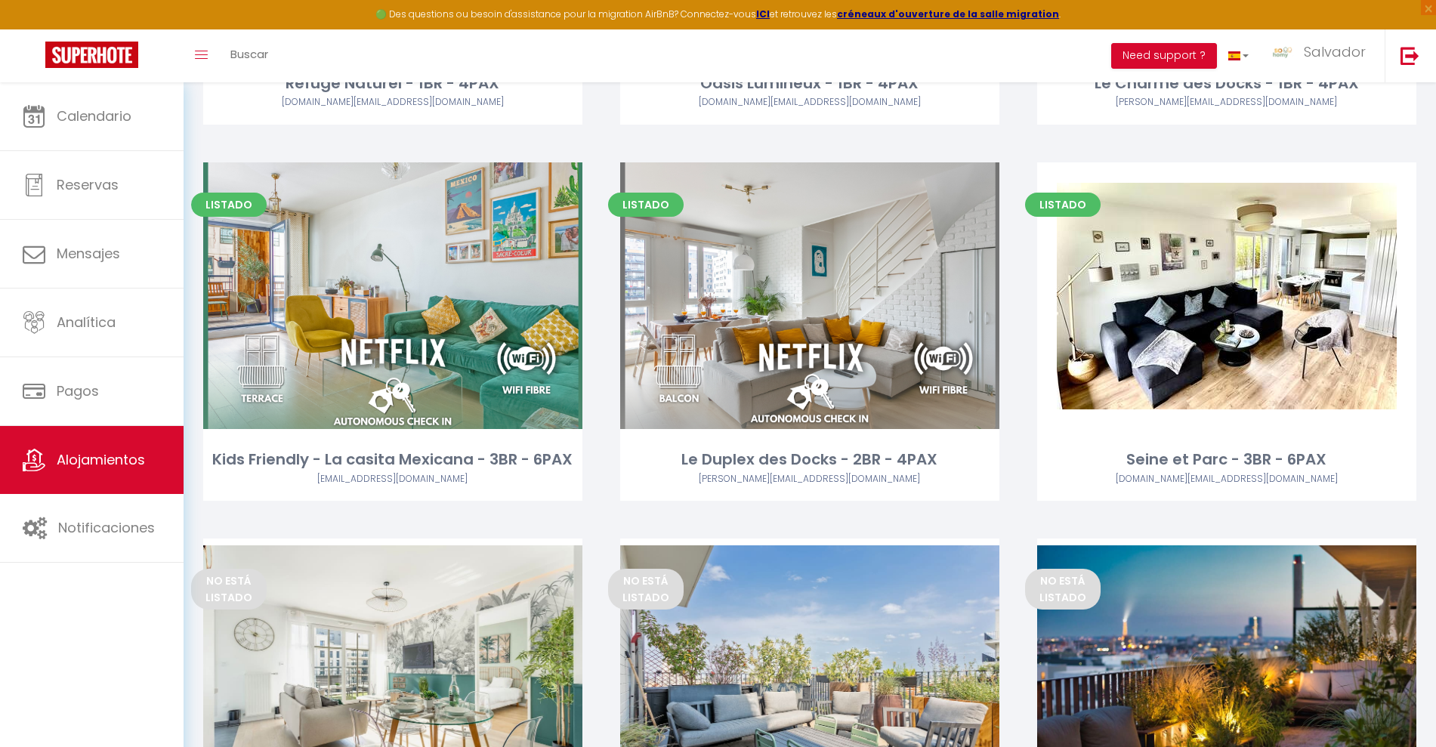
click at [1231, 291] on link "Editar" at bounding box center [1226, 296] width 91 height 30
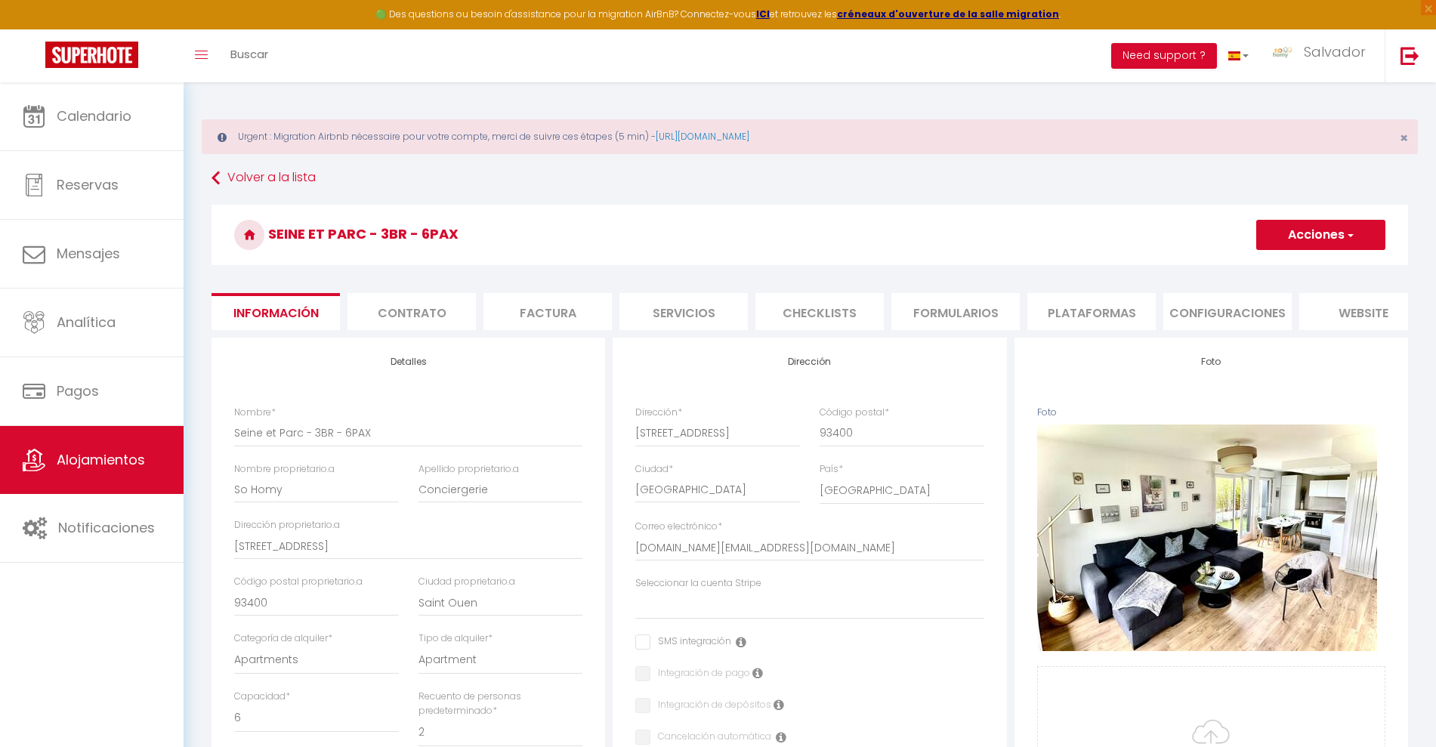
click at [1136, 309] on li "Plataformas" at bounding box center [1091, 311] width 128 height 37
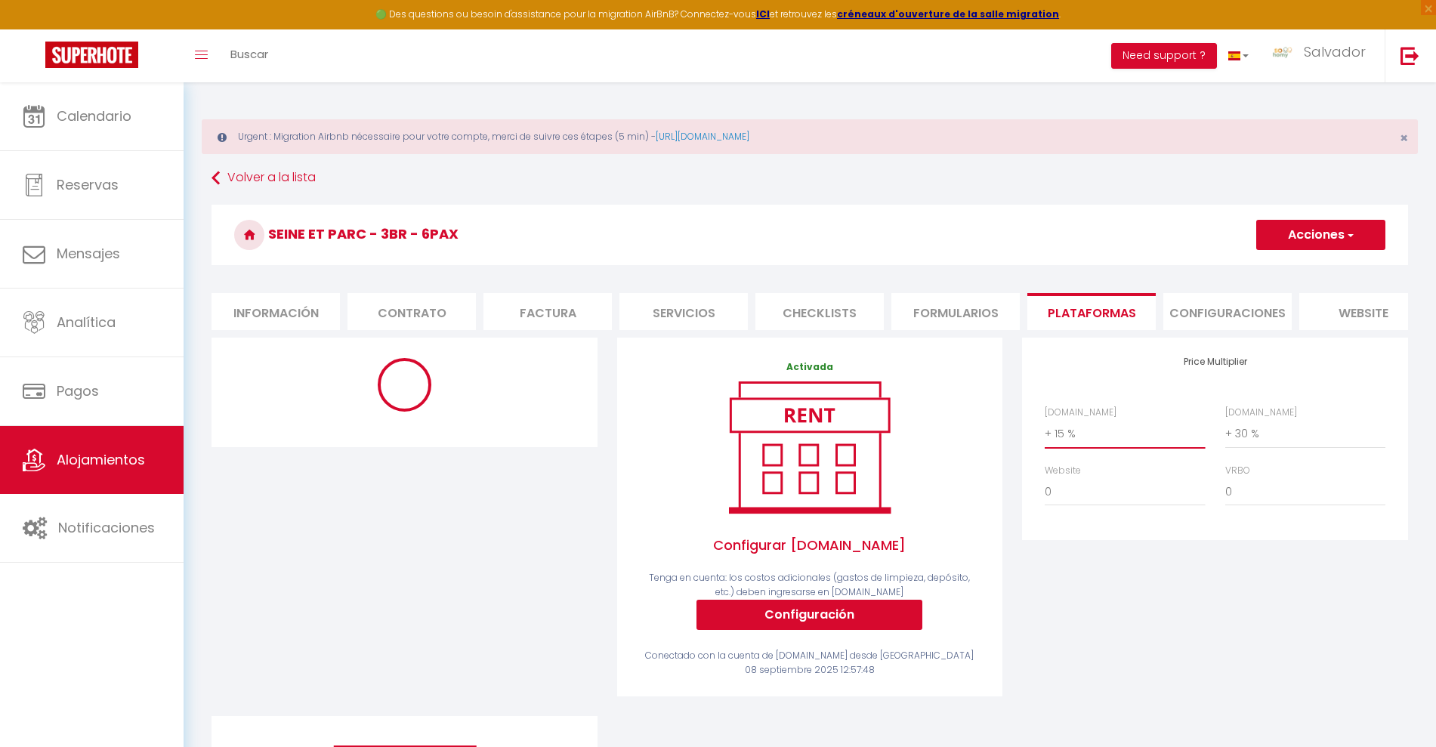
click at [1058, 448] on select "0 + 1 % + 2 % + 3 % + 4 % + 5 % + 6 % + 7 % + 8 % + 9 %" at bounding box center [1124, 433] width 160 height 29
click at [1044, 434] on select "0 + 1 % + 2 % + 3 % + 4 % + 5 % + 6 % + 7 % + 8 % + 9 %" at bounding box center [1124, 433] width 160 height 29
click at [1313, 224] on button "Acciones" at bounding box center [1320, 235] width 129 height 30
click at [1257, 440] on select "0 + 1 % + 2 % + 3 % + 4 % + 5 % + 6 % + 7 % + 8 % + 9 %" at bounding box center [1305, 433] width 160 height 29
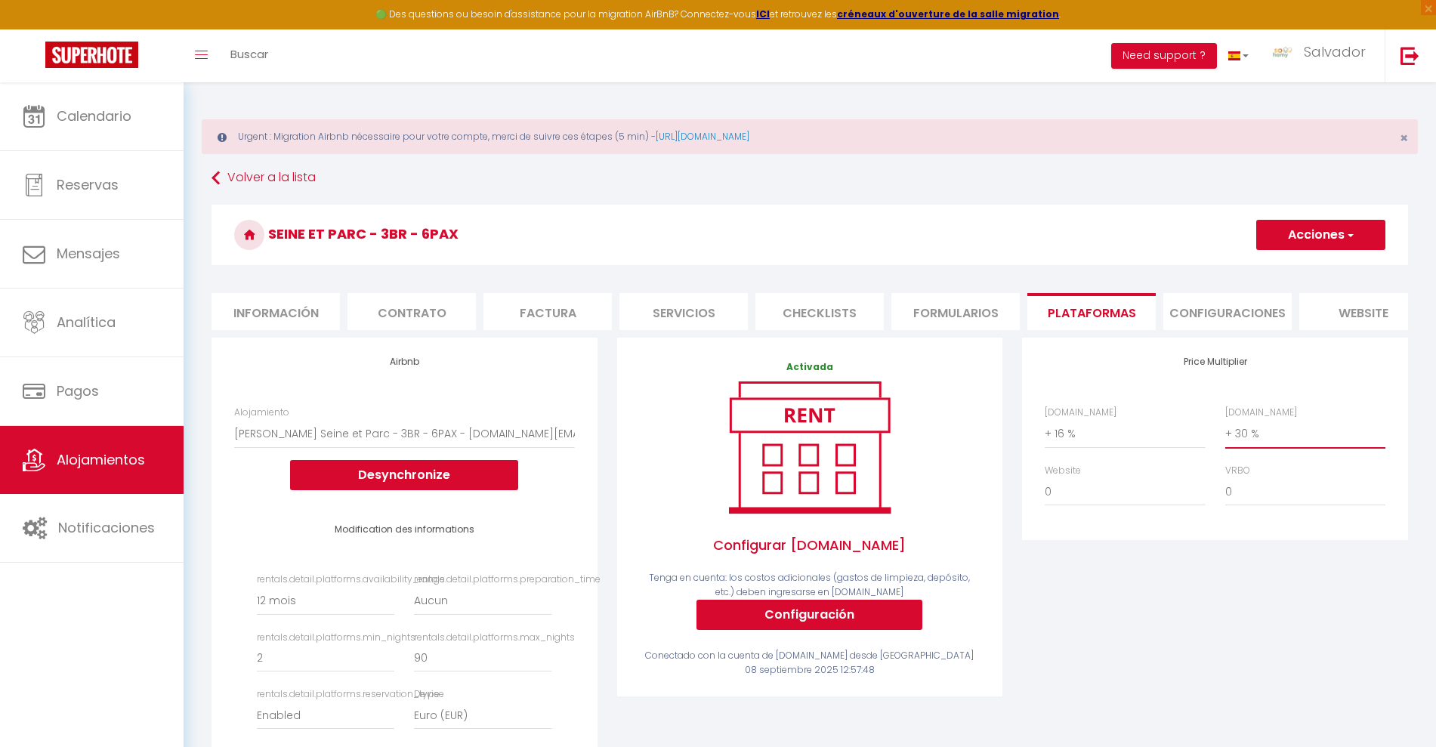
click at [1225, 434] on select "0 + 1 % + 2 % + 3 % + 4 % + 5 % + 6 % + 7 % + 8 % + 9 %" at bounding box center [1305, 433] width 160 height 29
click at [1307, 235] on button "Acciones" at bounding box center [1320, 235] width 129 height 30
click at [1302, 264] on link "Guardar" at bounding box center [1324, 268] width 119 height 20
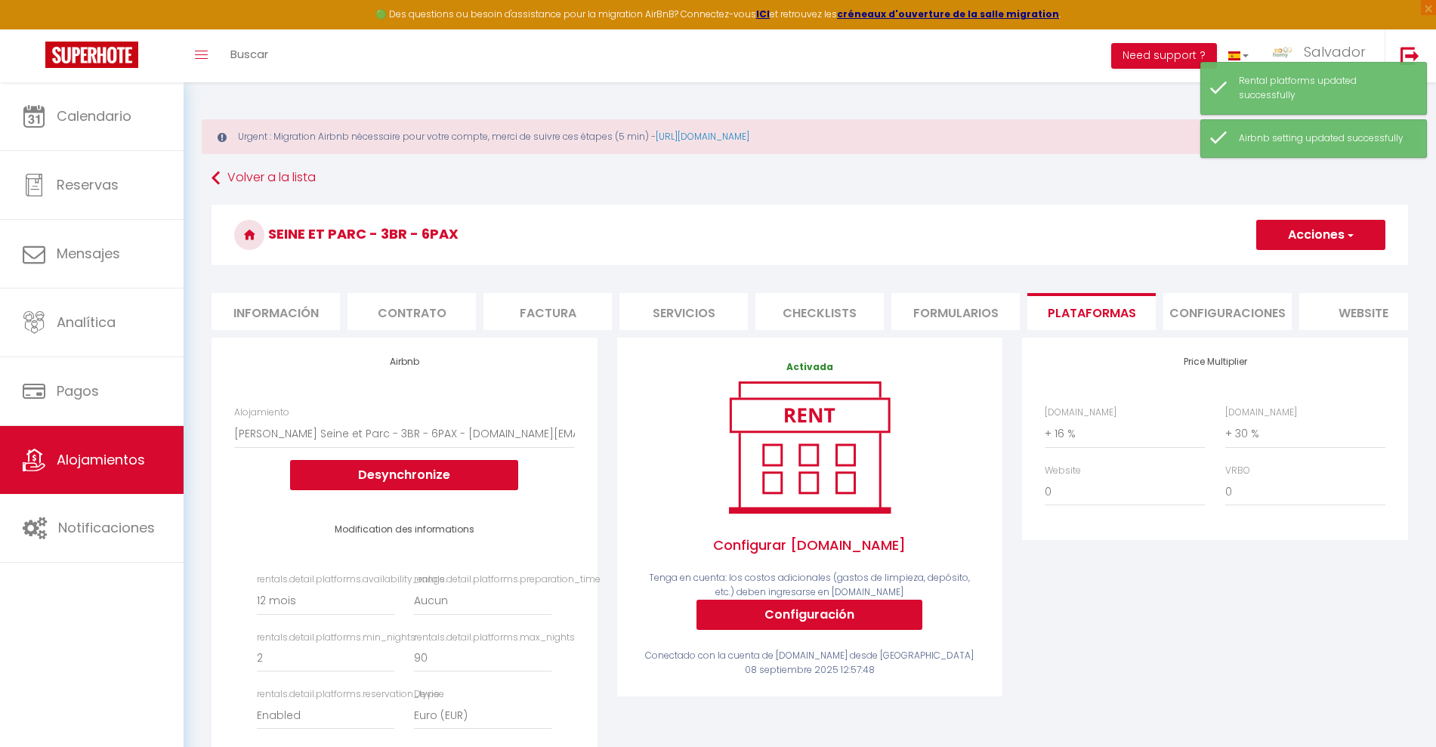
drag, startPoint x: 1158, startPoint y: 630, endPoint x: 1126, endPoint y: 579, distance: 59.7
click at [1157, 630] on div "Price Multiplier Airbnb.com 0 + 1 % + 2 % + 3 % + 4 % + 5 % + 6 % + 7 %" at bounding box center [1215, 609] width 406 height 543
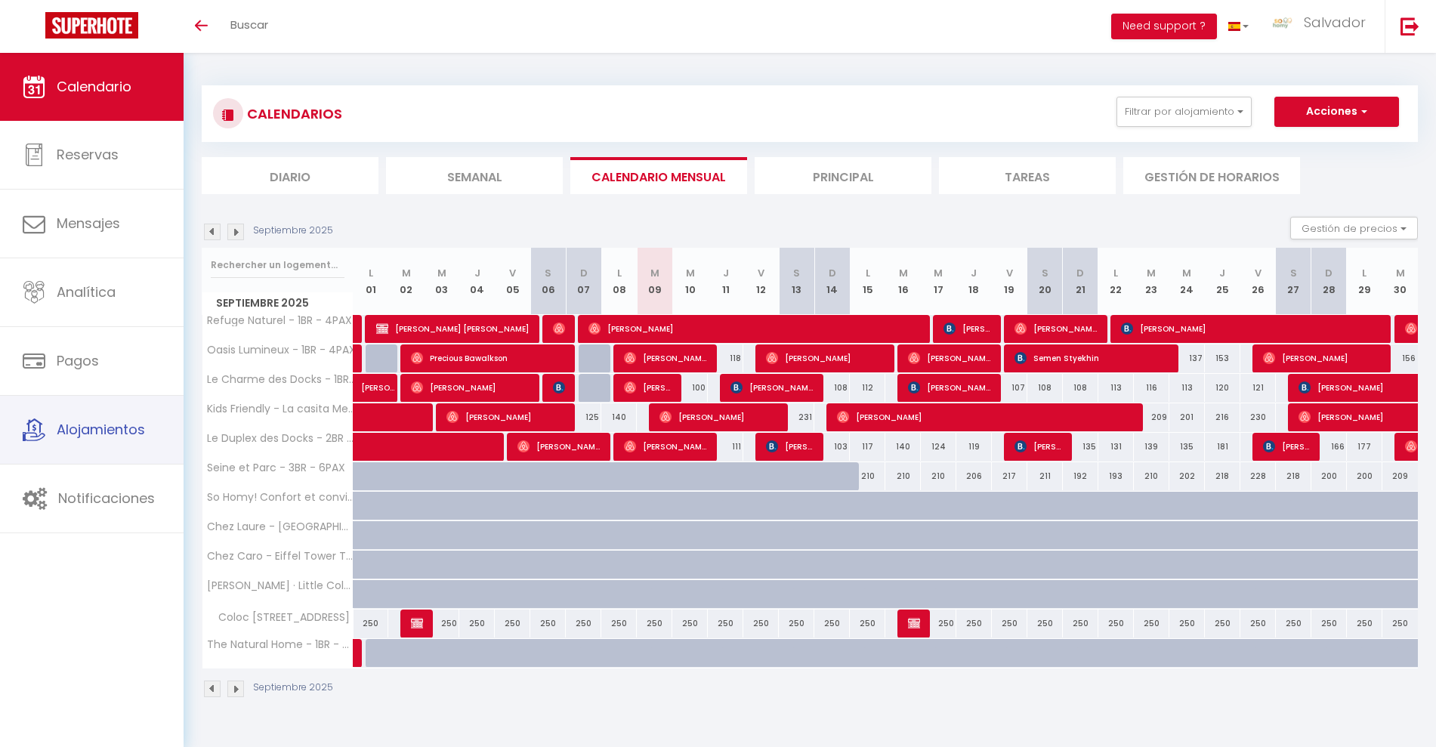
click at [90, 449] on link "Alojamientos" at bounding box center [92, 430] width 184 height 68
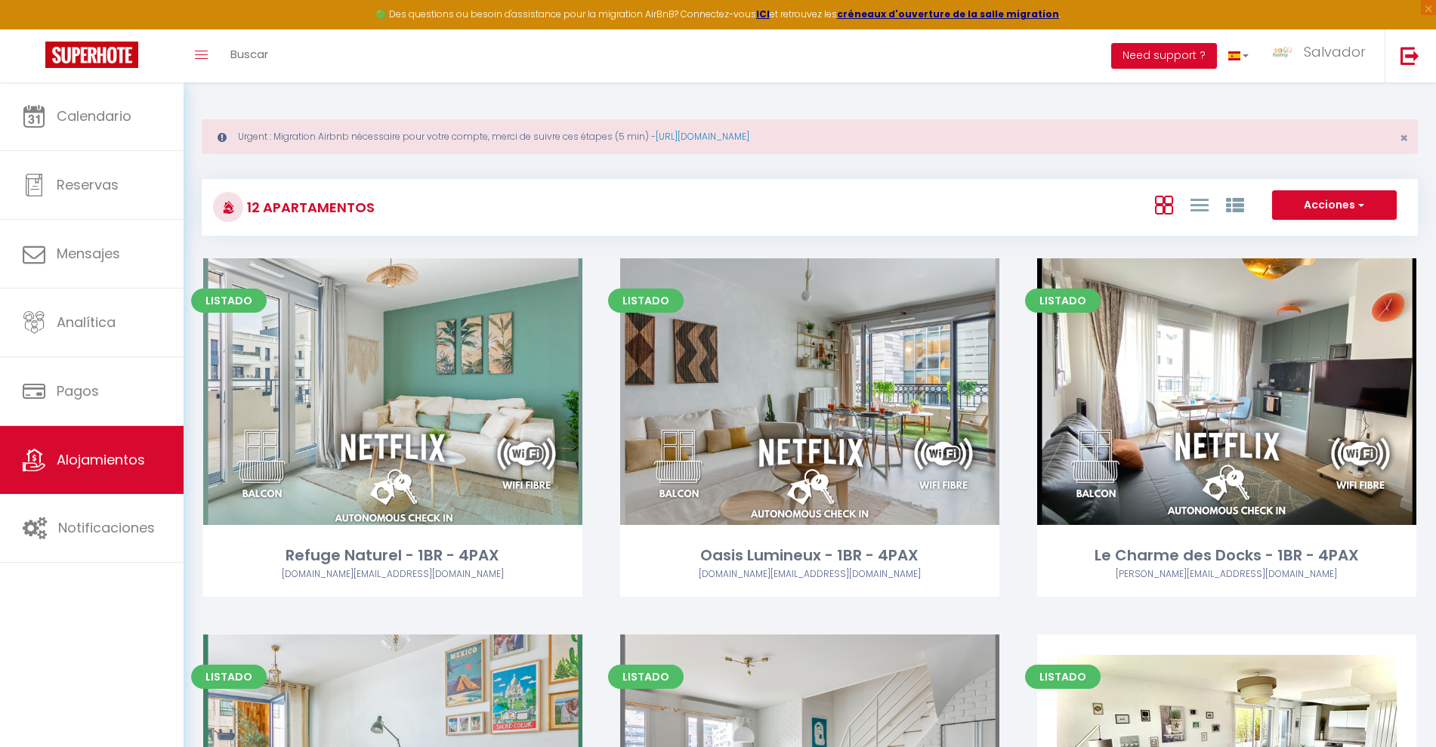
click at [408, 388] on link "Editar" at bounding box center [392, 391] width 91 height 30
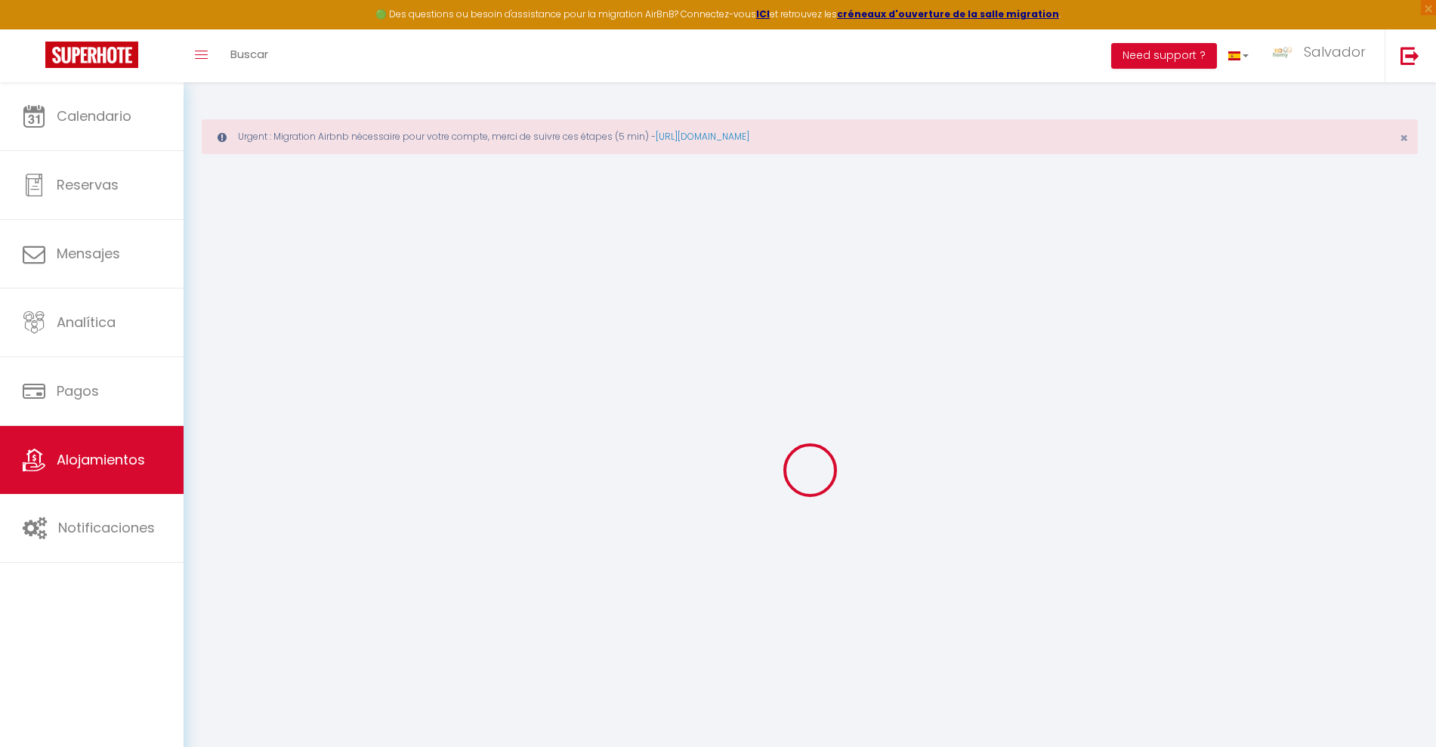
select select "4336-1063090572588400845"
select select "+ 16 %"
select select "+ 35 %"
checkbox input "false"
checkbox input "true"
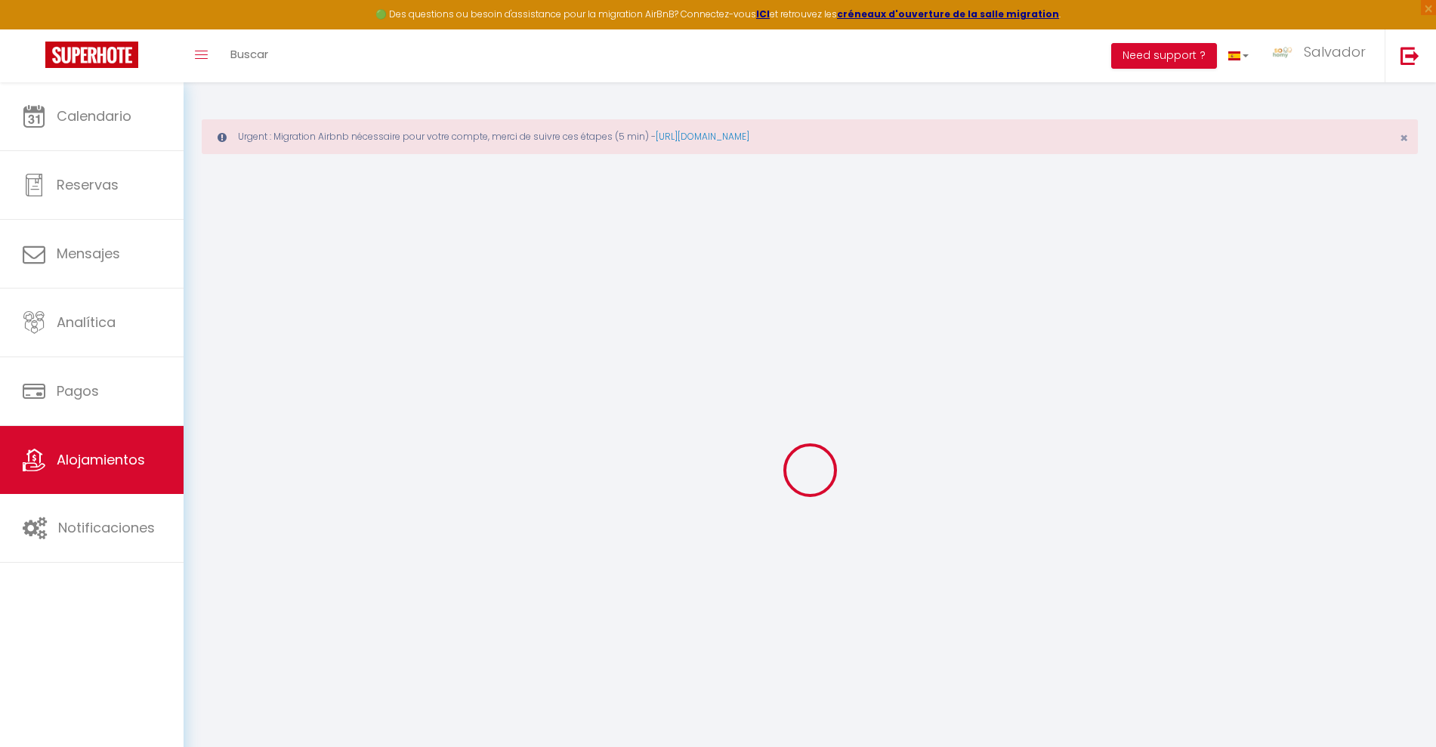
checkbox input "true"
select select "EUR"
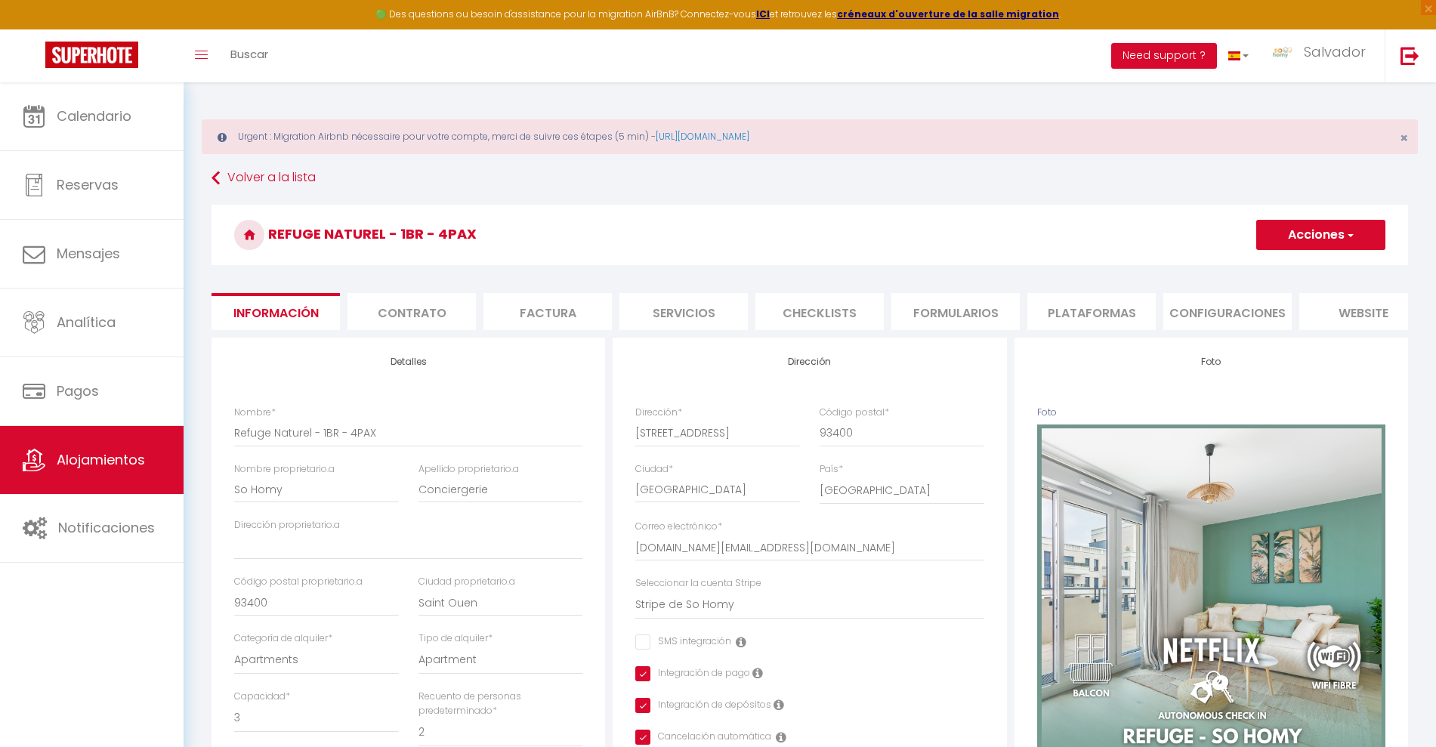
click at [1097, 308] on li "Plataformas" at bounding box center [1091, 311] width 128 height 37
select select
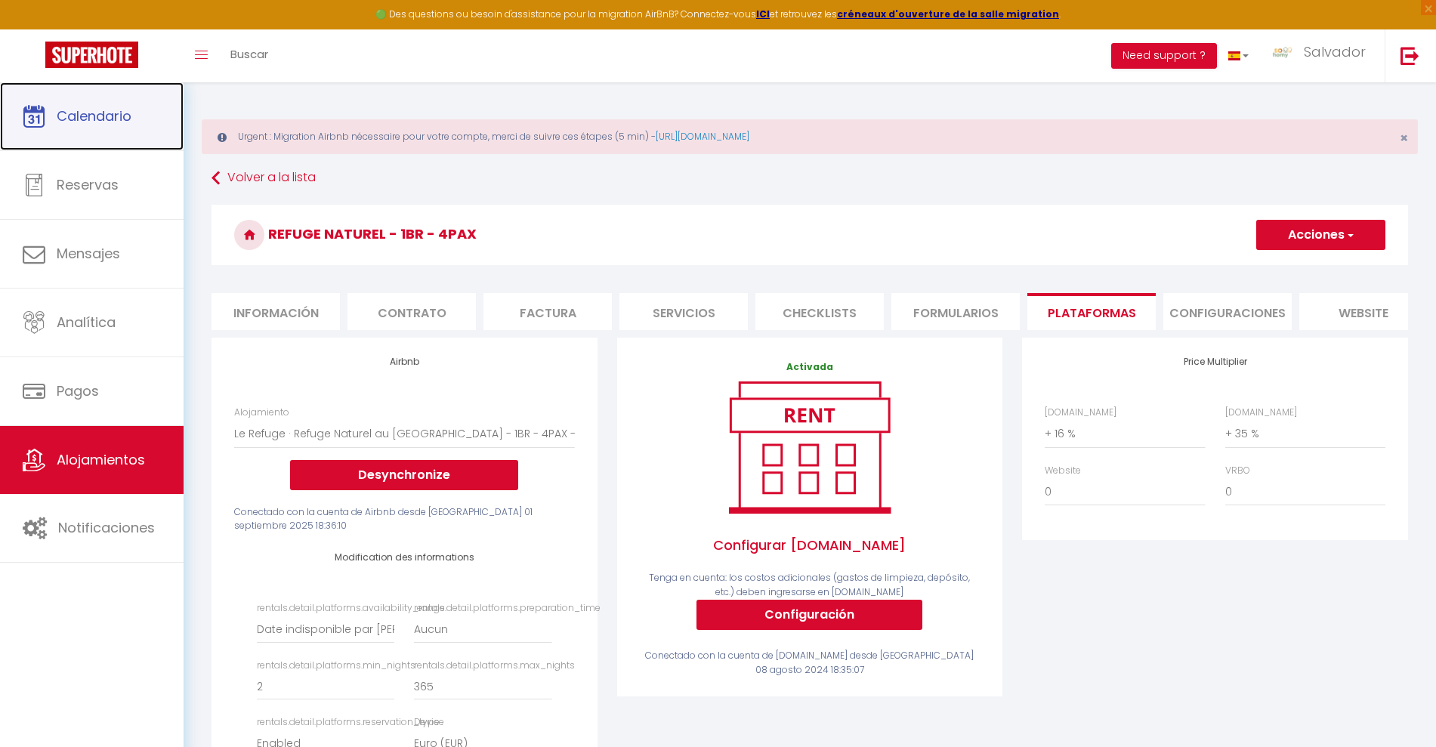
click at [73, 125] on link "Calendario" at bounding box center [92, 116] width 184 height 68
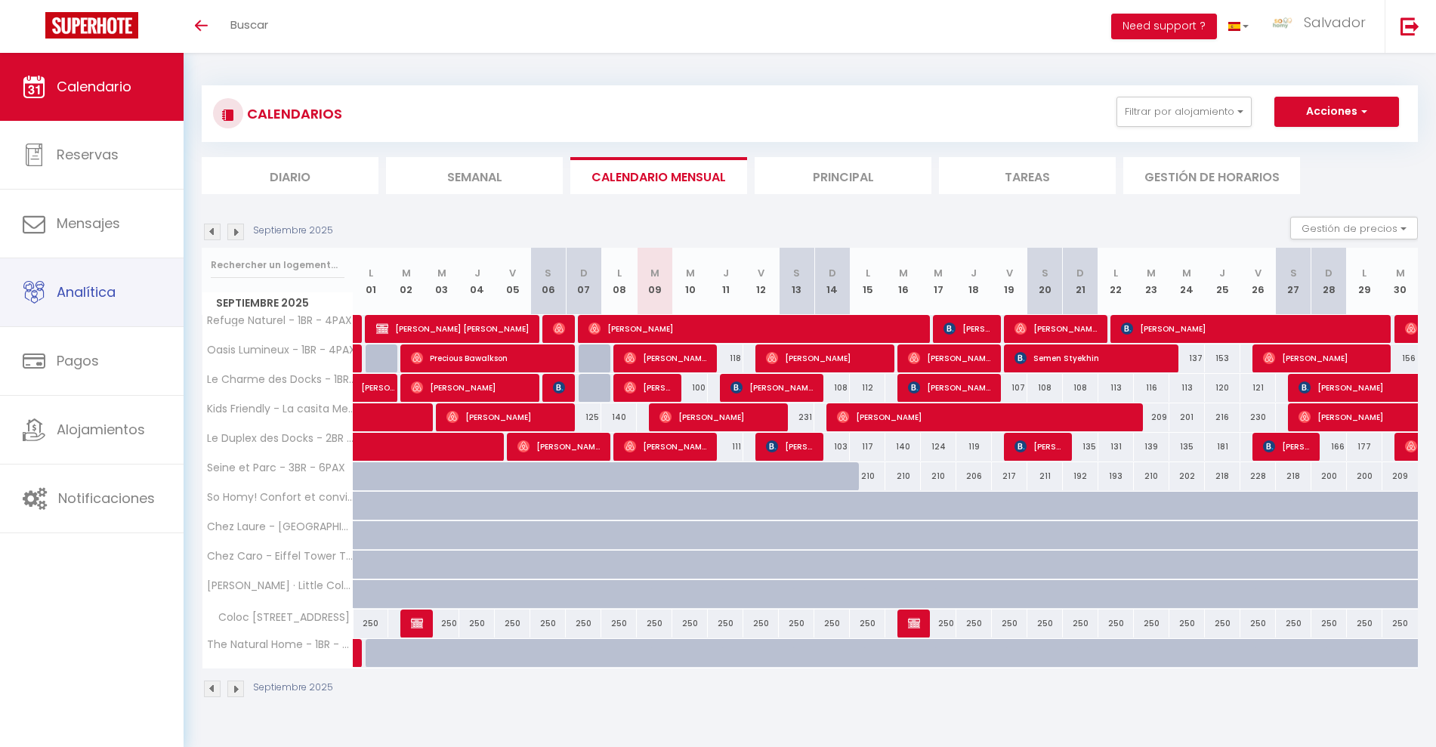
click at [107, 313] on link "Analítica" at bounding box center [92, 292] width 184 height 68
select select "2025"
select select "9"
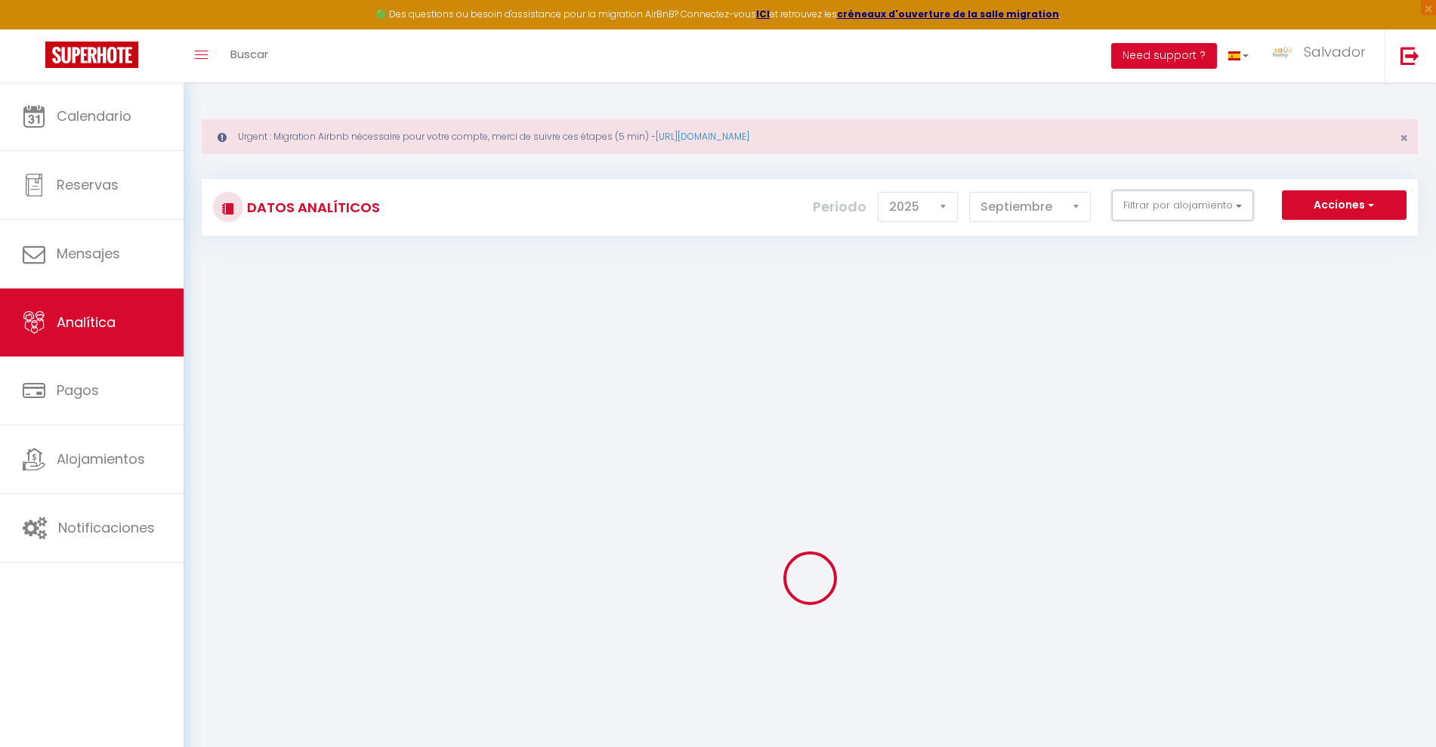
click at [1238, 201] on button "Filtrar por alojamiento" at bounding box center [1182, 205] width 141 height 30
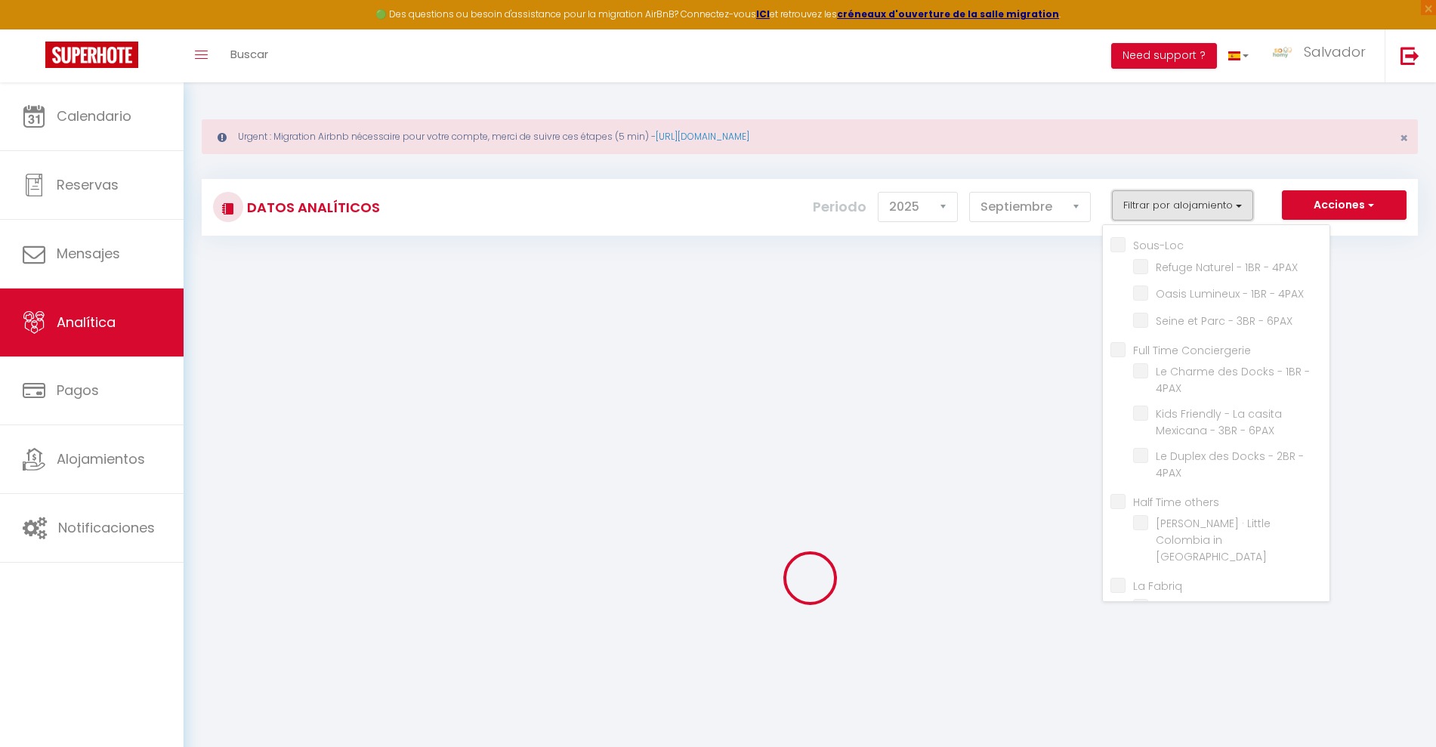
checkbox input "false"
checkbox 4PAX "false"
checkbox 6PAX "false"
checkbox Conciergerie "false"
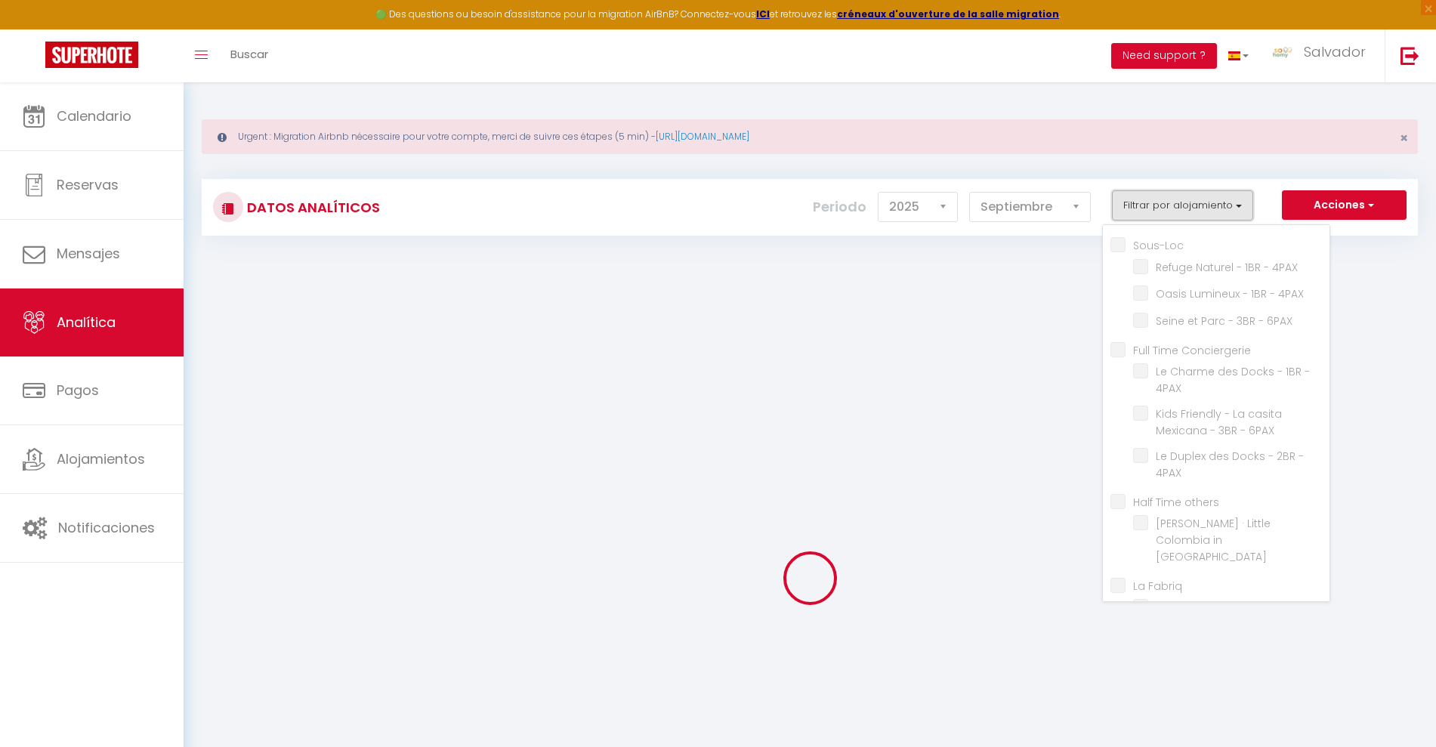
checkbox 4PAX "false"
checkbox 6PAX "false"
checkbox 4PAX "false"
checkbox others "false"
checkbox Paris "false"
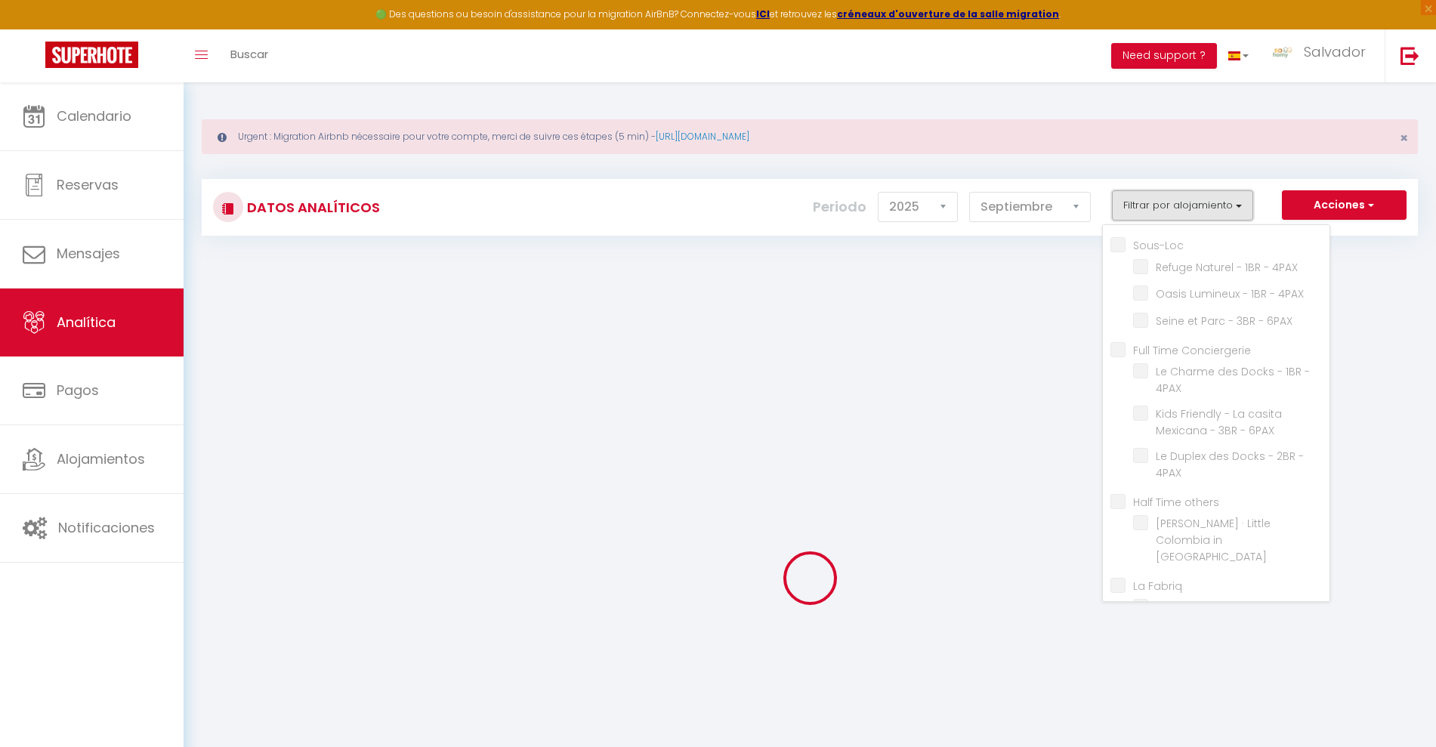
checkbox Fabriq "false"
checkbox Nord "false"
checkbox Homy\! "false"
checkbox input "false"
checkbox Paris "false"
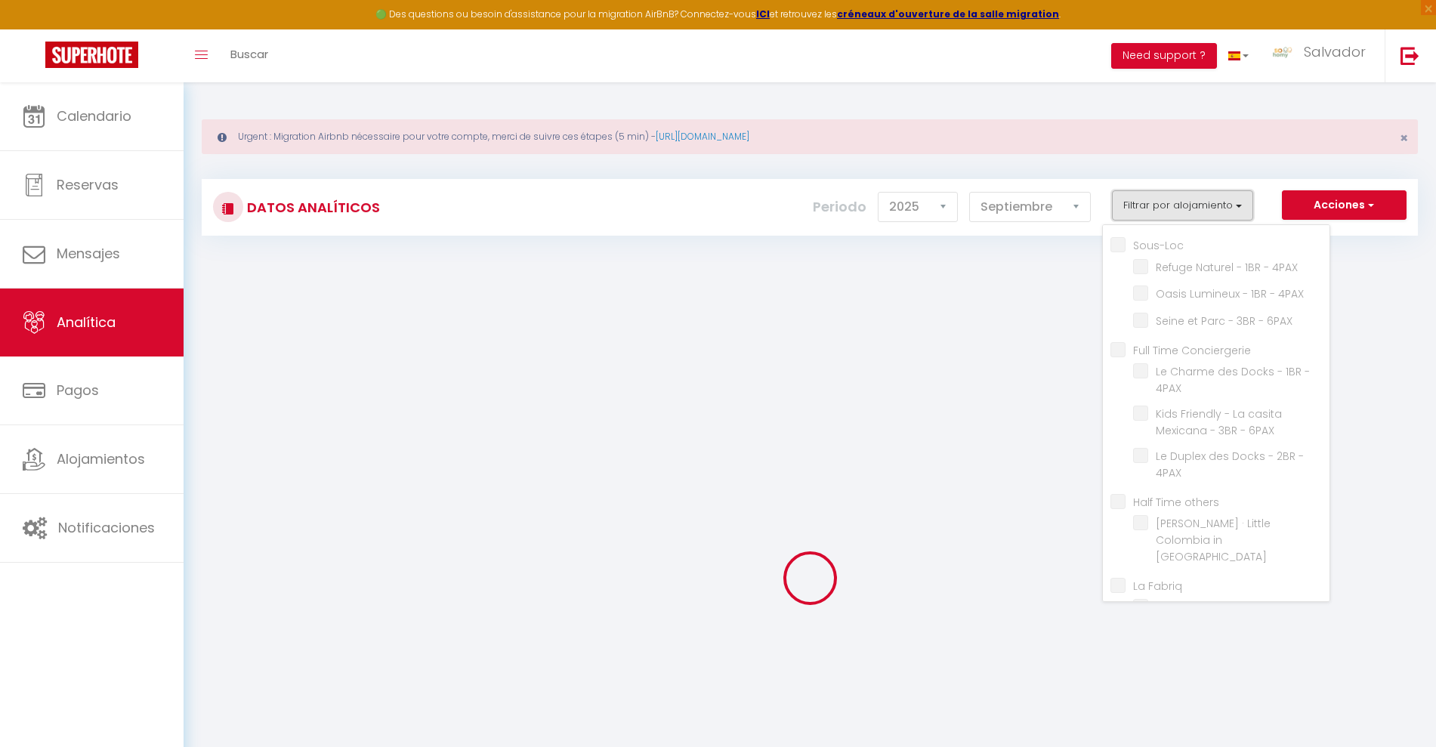
checkbox clichy "false"
checkbox 4PAX "false"
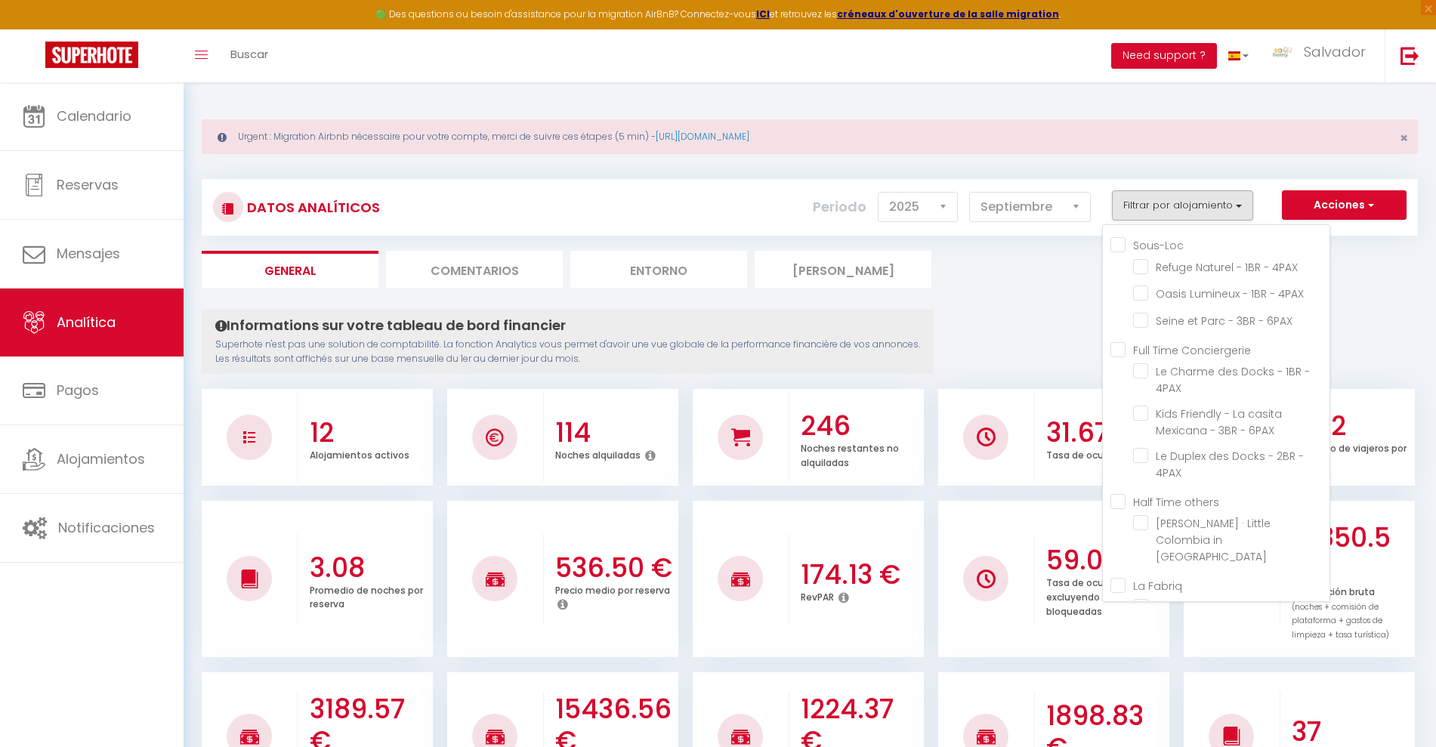
click at [1135, 455] on 4PAX "checkbox" at bounding box center [1231, 455] width 196 height 15
checkbox 4PAX "true"
checkbox 4PAX "false"
checkbox 6PAX "false"
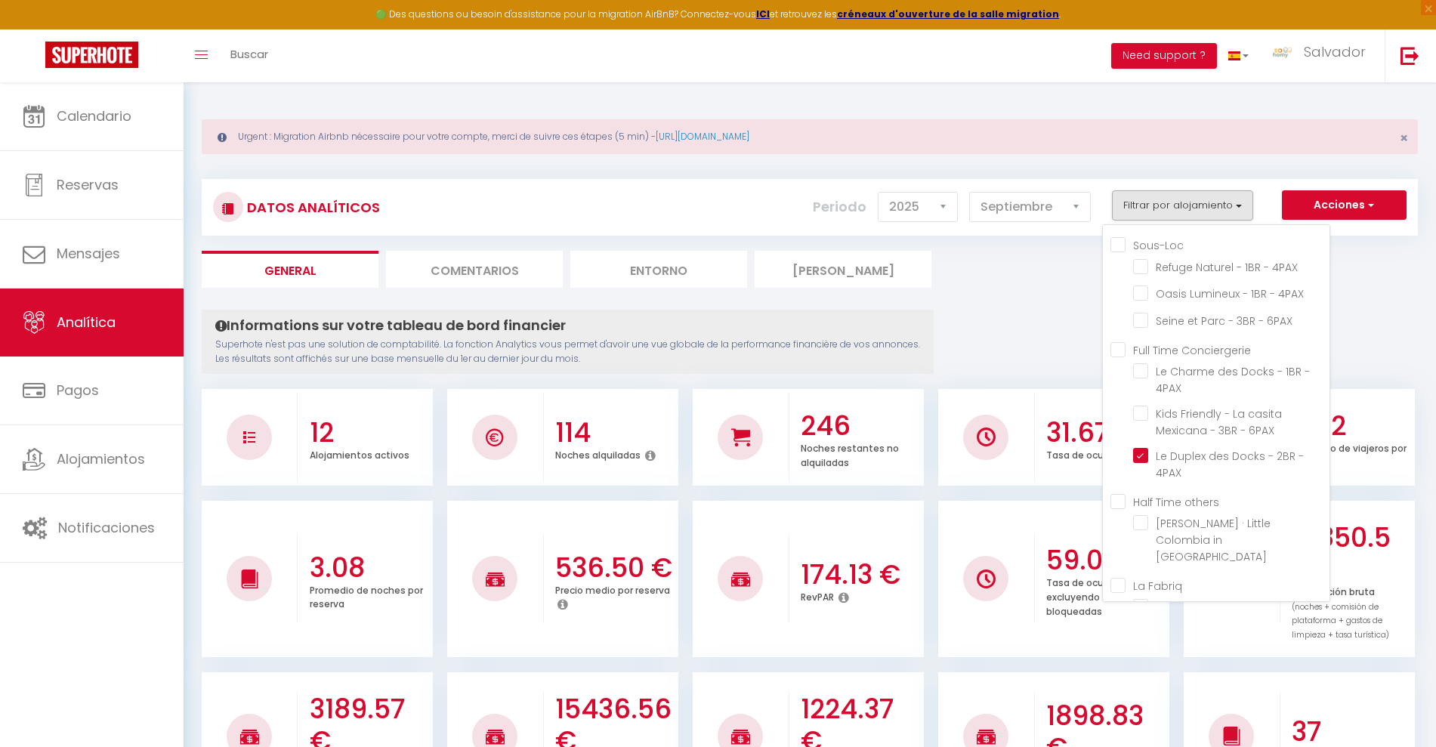
checkbox 4PAX "false"
checkbox 6PAX "false"
checkbox Paris "false"
checkbox Nord "false"
checkbox Homy\! "false"
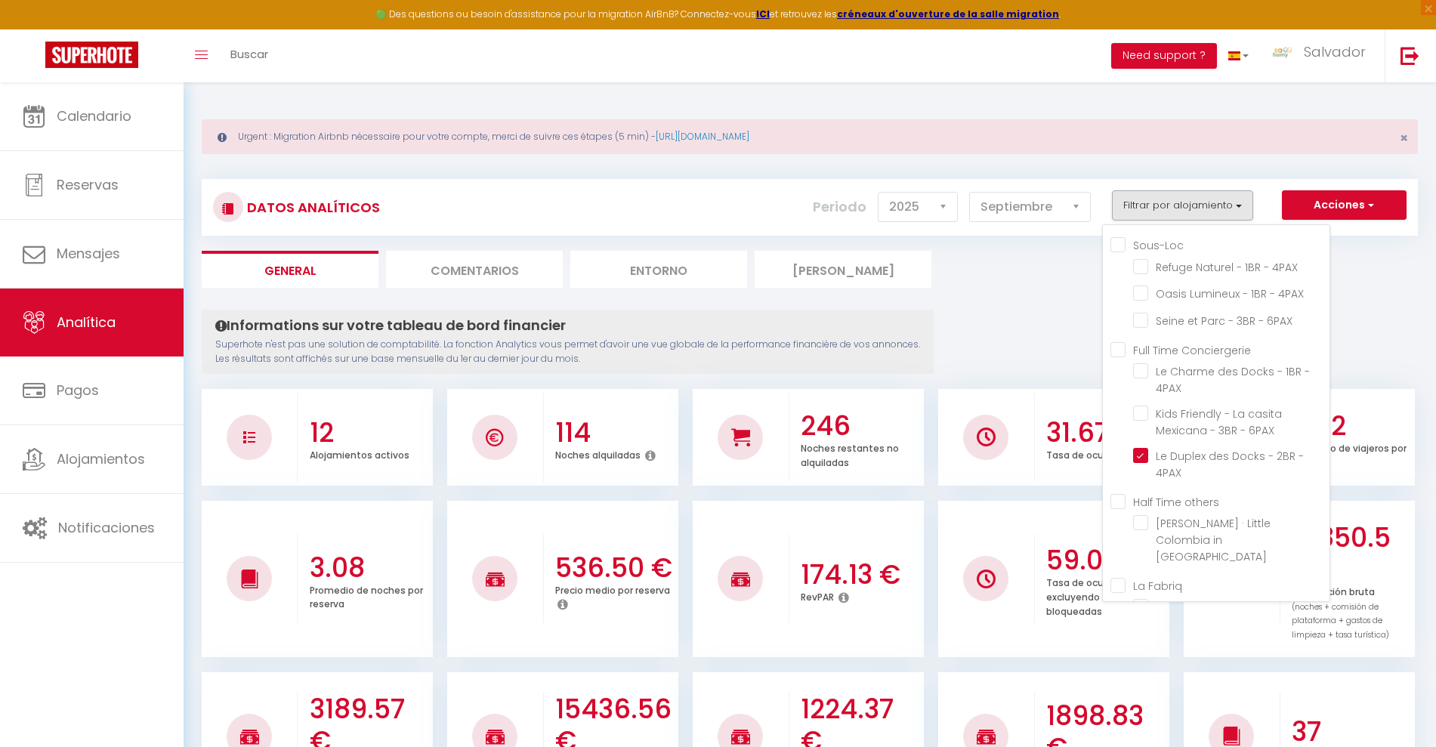
checkbox Paris "false"
checkbox clichy "false"
checkbox 4PAX "false"
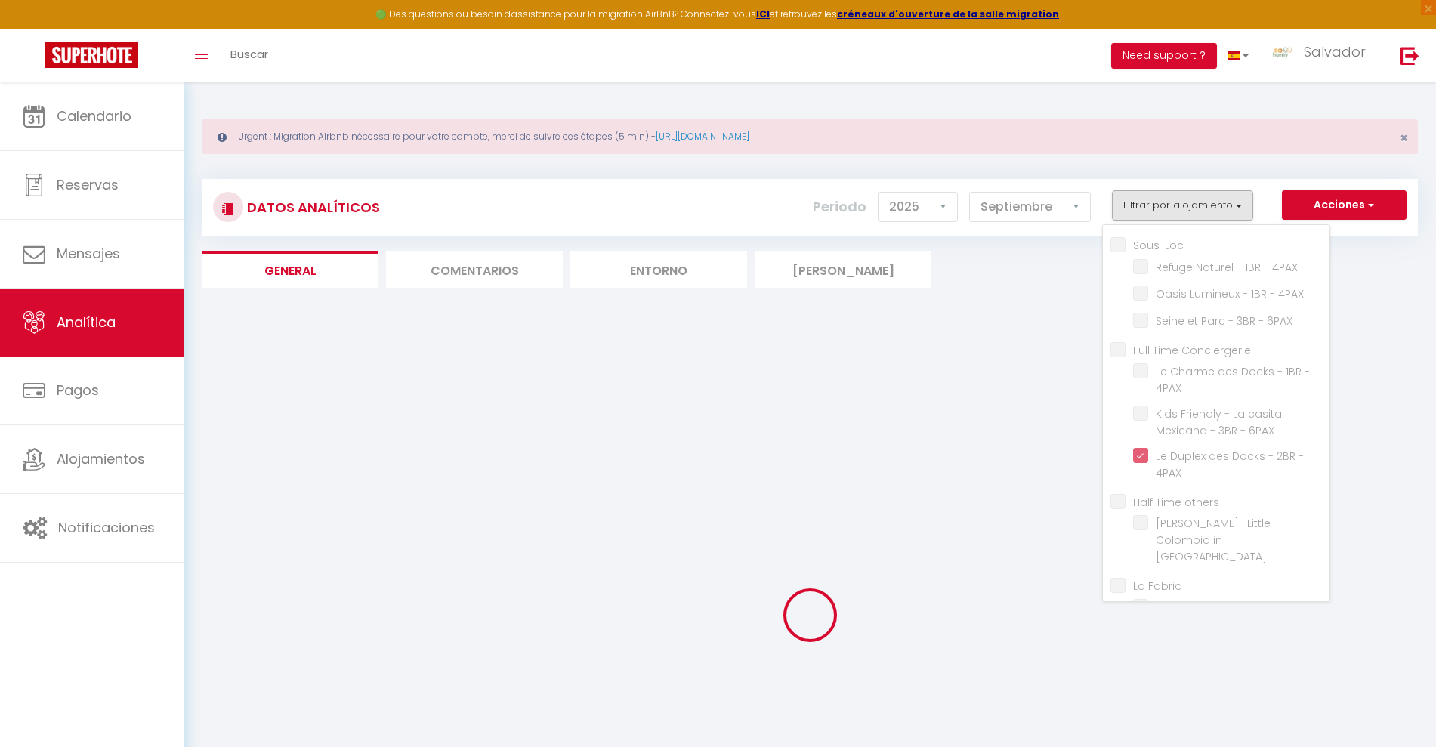
checkbox 4PAX "false"
checkbox 6PAX "false"
checkbox 4PAX "false"
checkbox 6PAX "false"
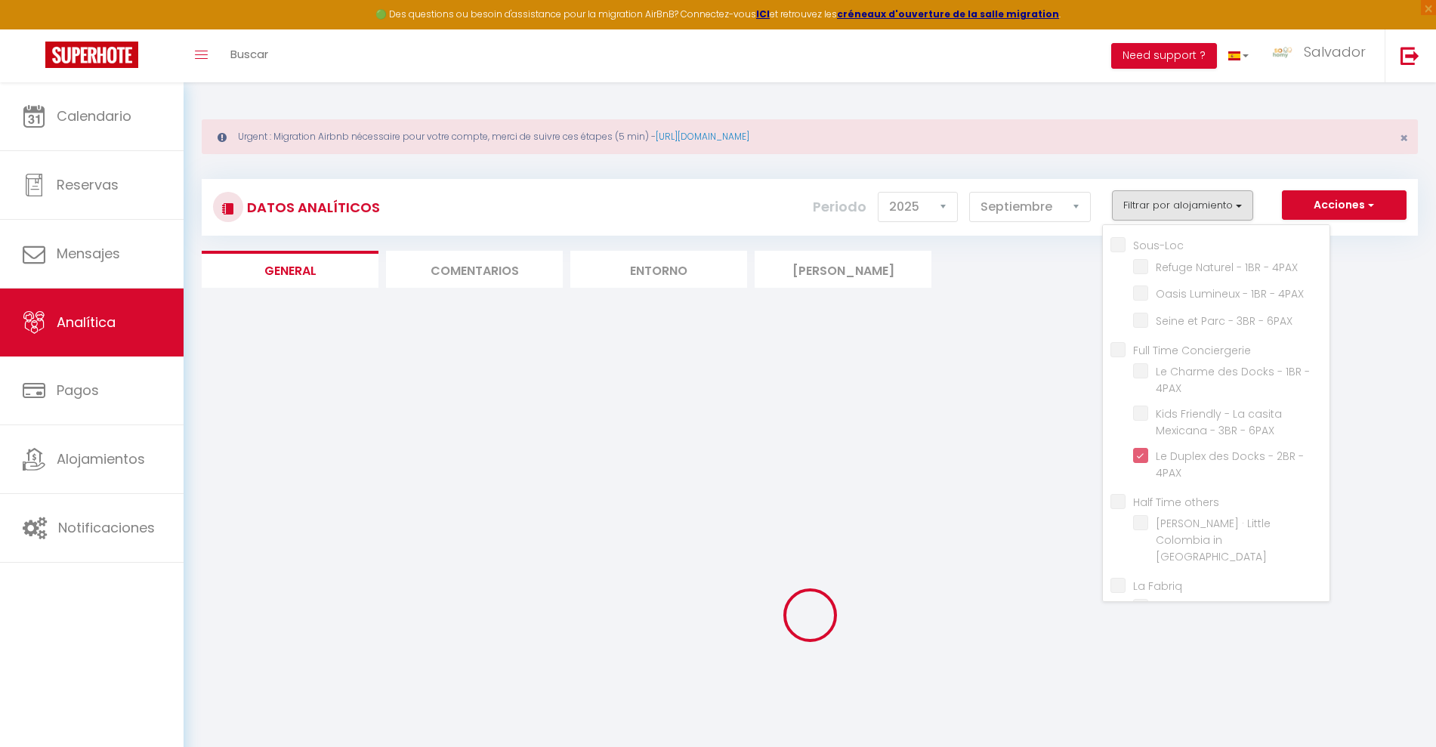
checkbox Paris "false"
checkbox Nord "false"
checkbox Homy\! "false"
checkbox Paris "false"
checkbox clichy "false"
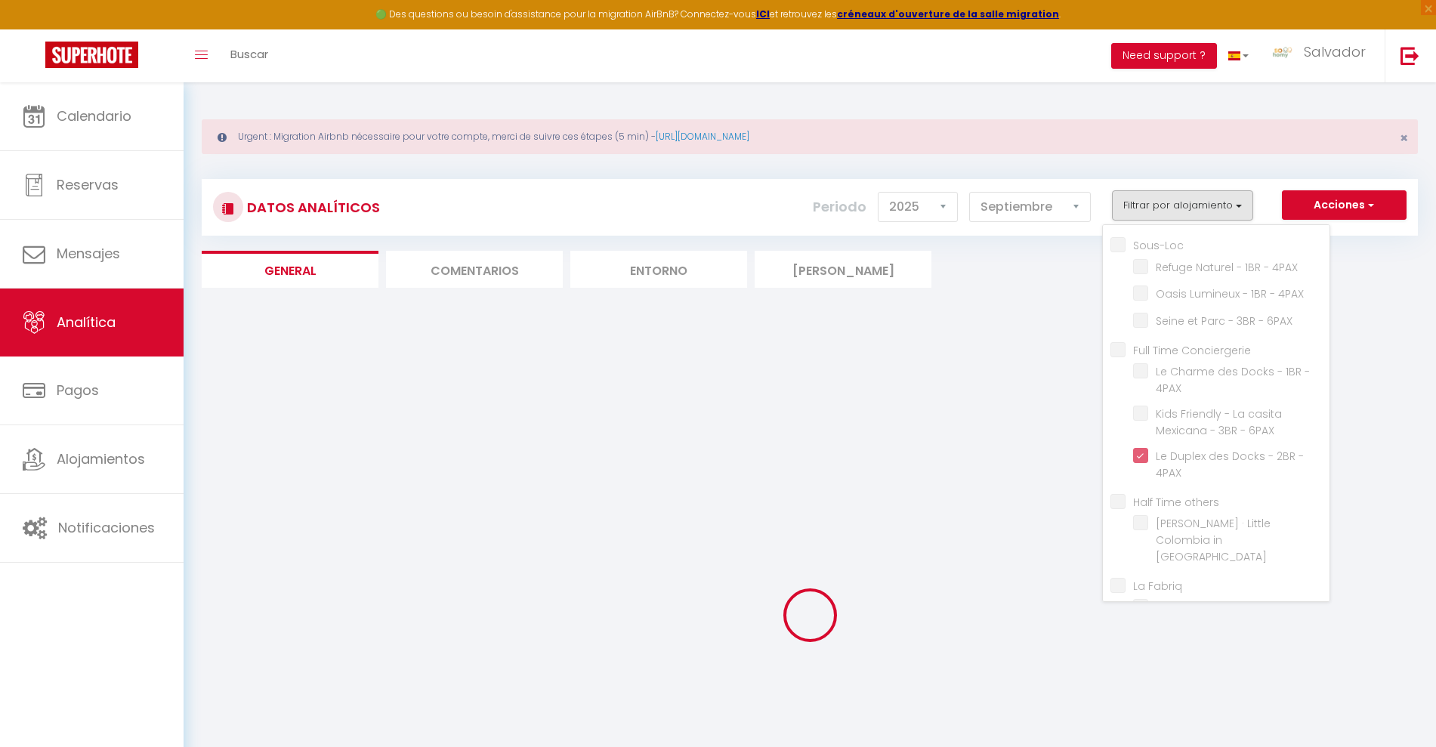
checkbox 4PAX "false"
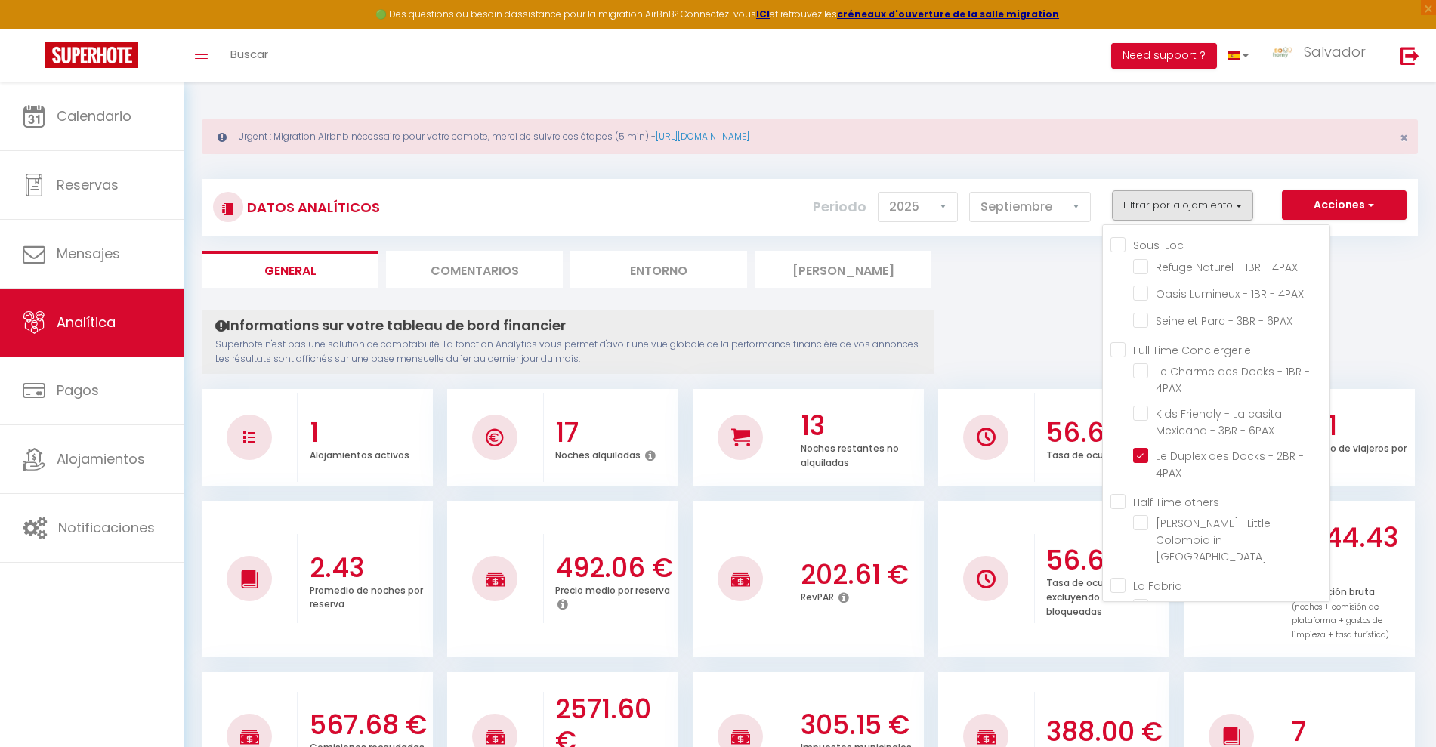
click at [1362, 281] on ul "General Comentarios Entorno Mercado" at bounding box center [810, 269] width 1216 height 37
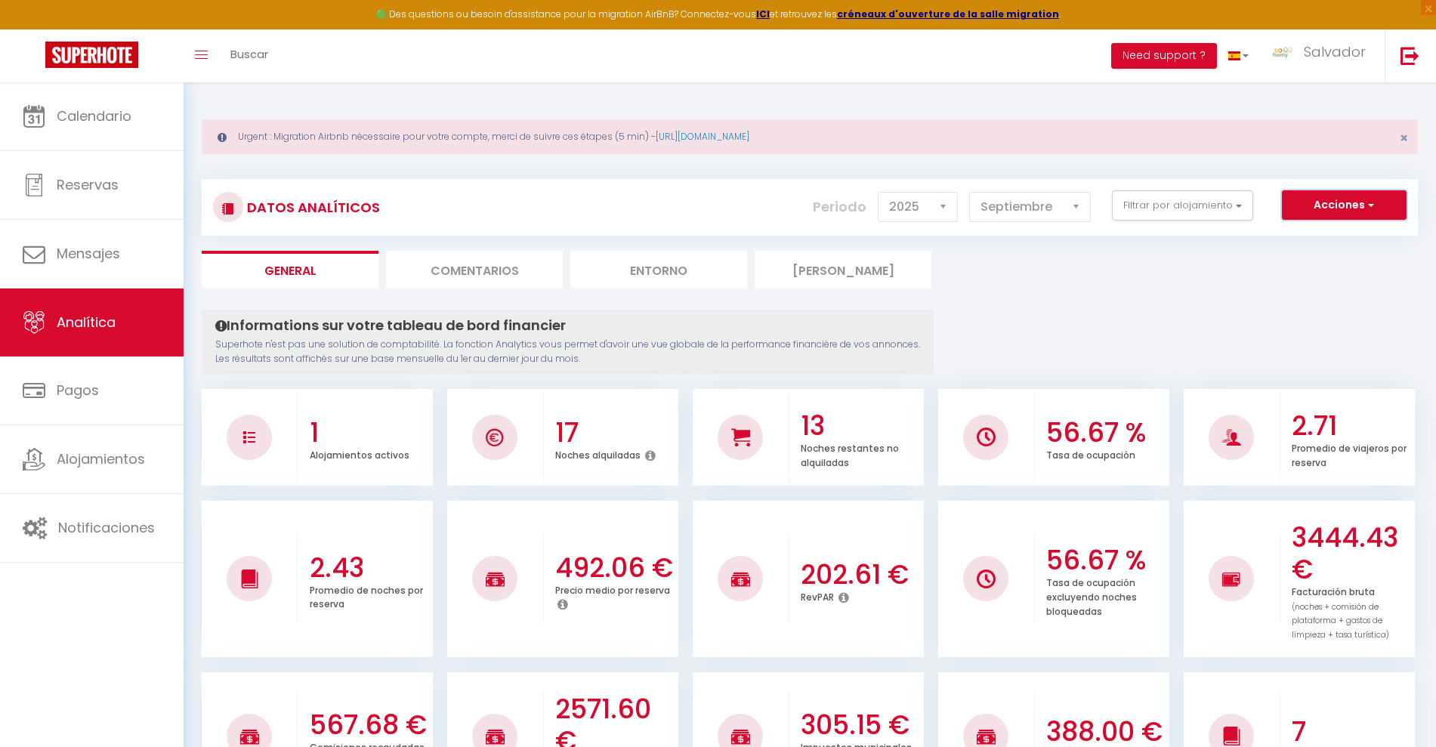
click at [1354, 207] on button "Acciones" at bounding box center [1344, 205] width 125 height 30
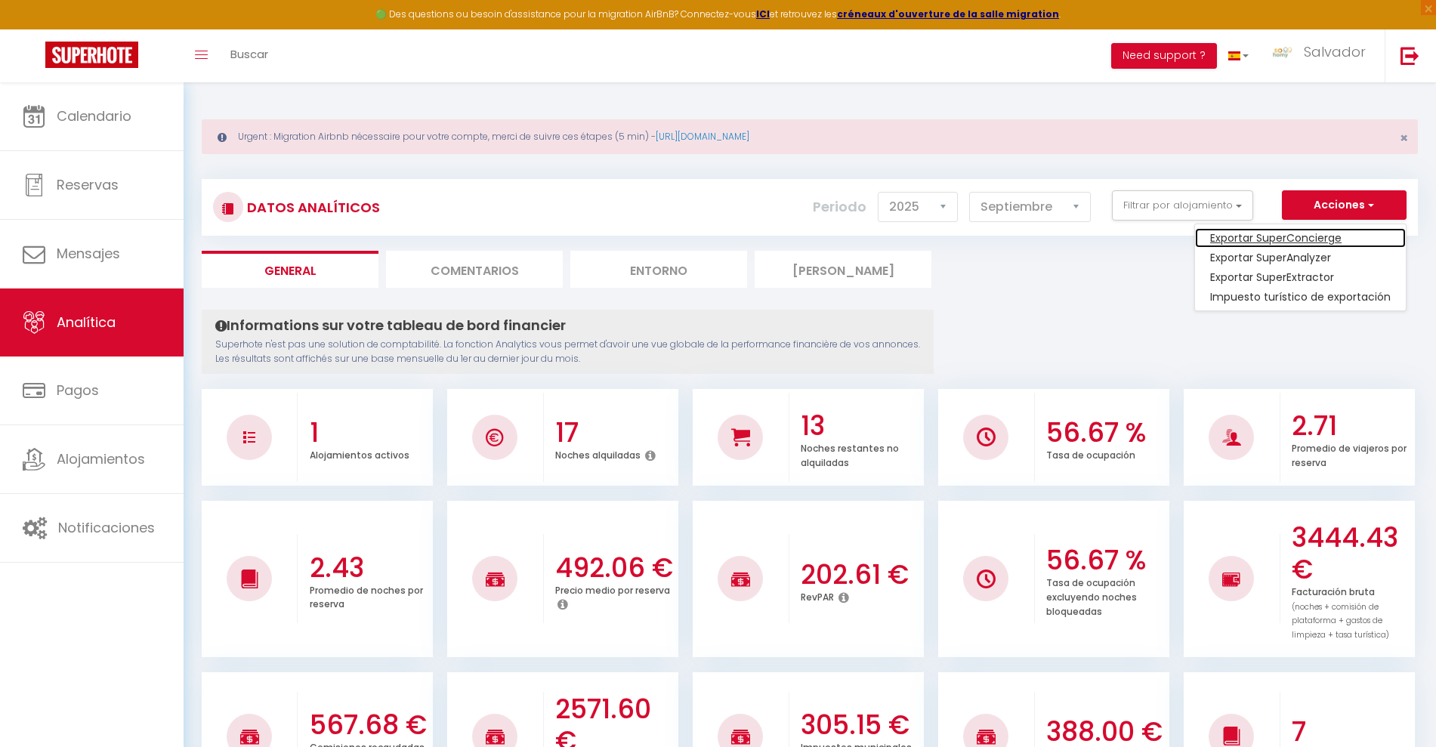
click at [1313, 233] on link "Exportar SuperConcierge" at bounding box center [1300, 238] width 211 height 20
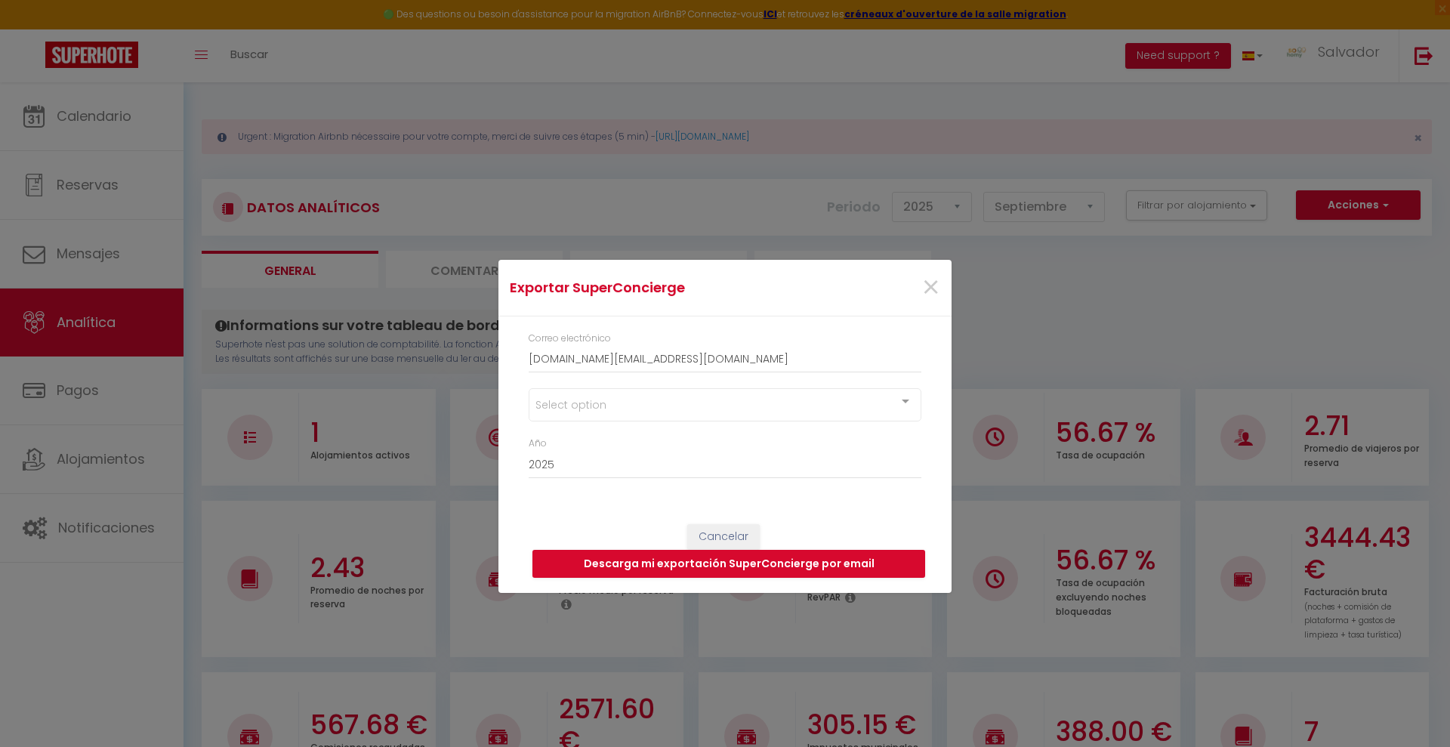
click at [593, 404] on div "Select option" at bounding box center [725, 404] width 393 height 33
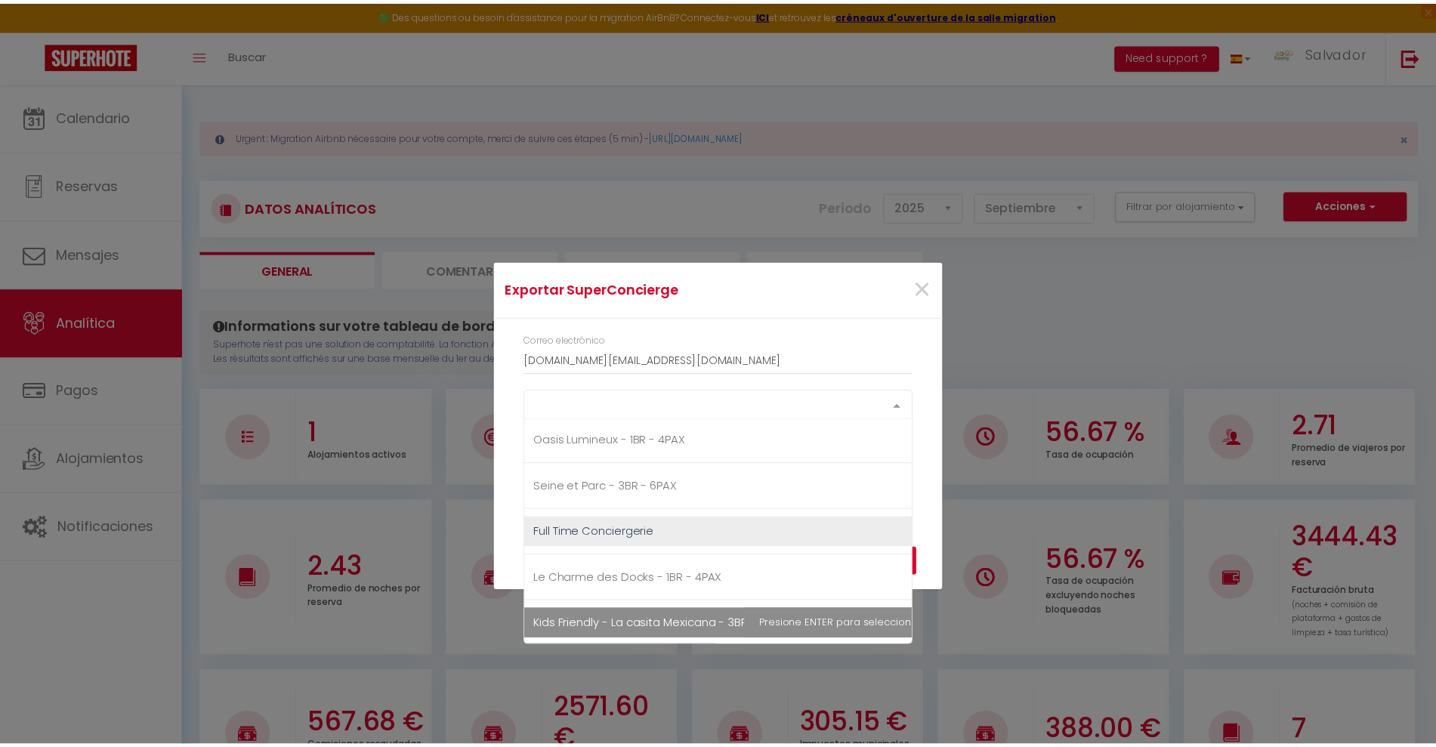
scroll to position [189, 0]
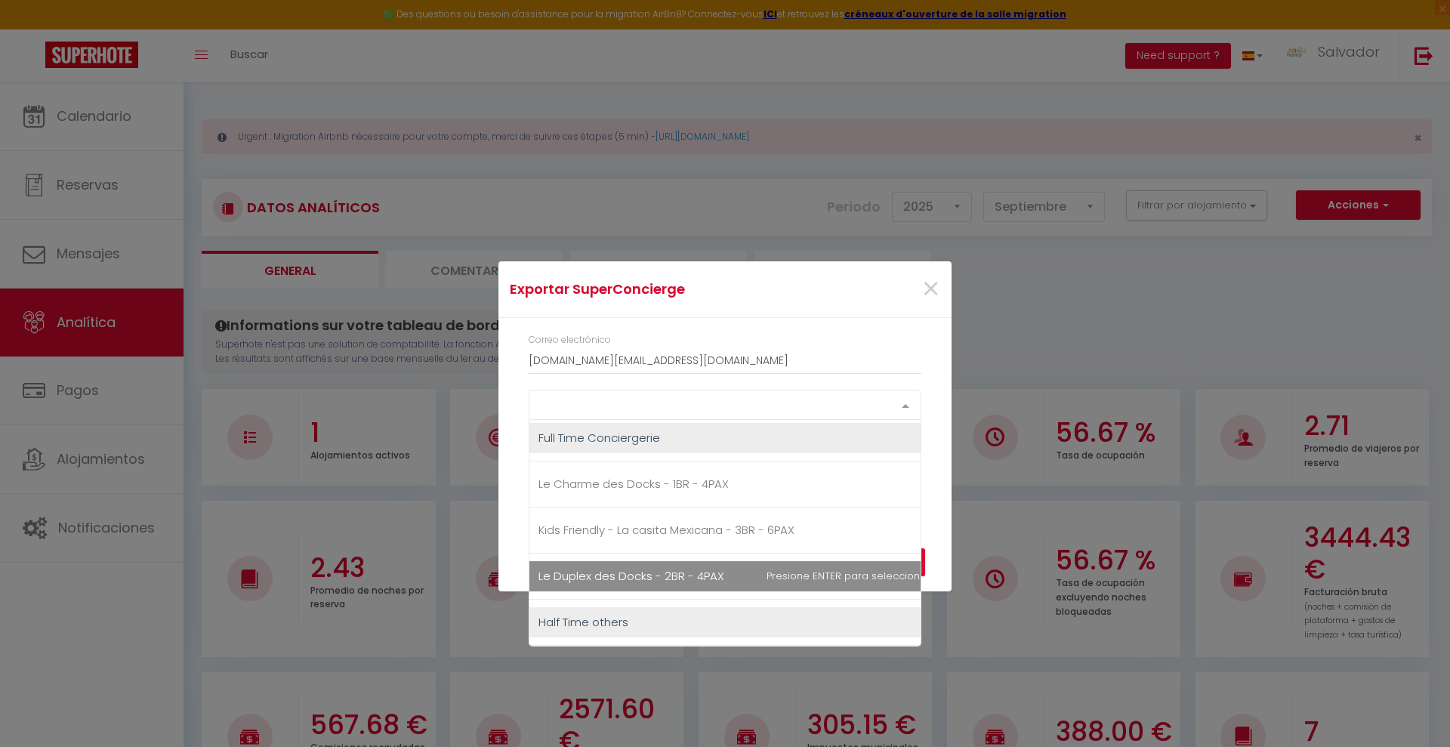
click at [656, 568] on span "Le Duplex des Docks - 2BR - 4PAX" at bounding box center [631, 576] width 186 height 16
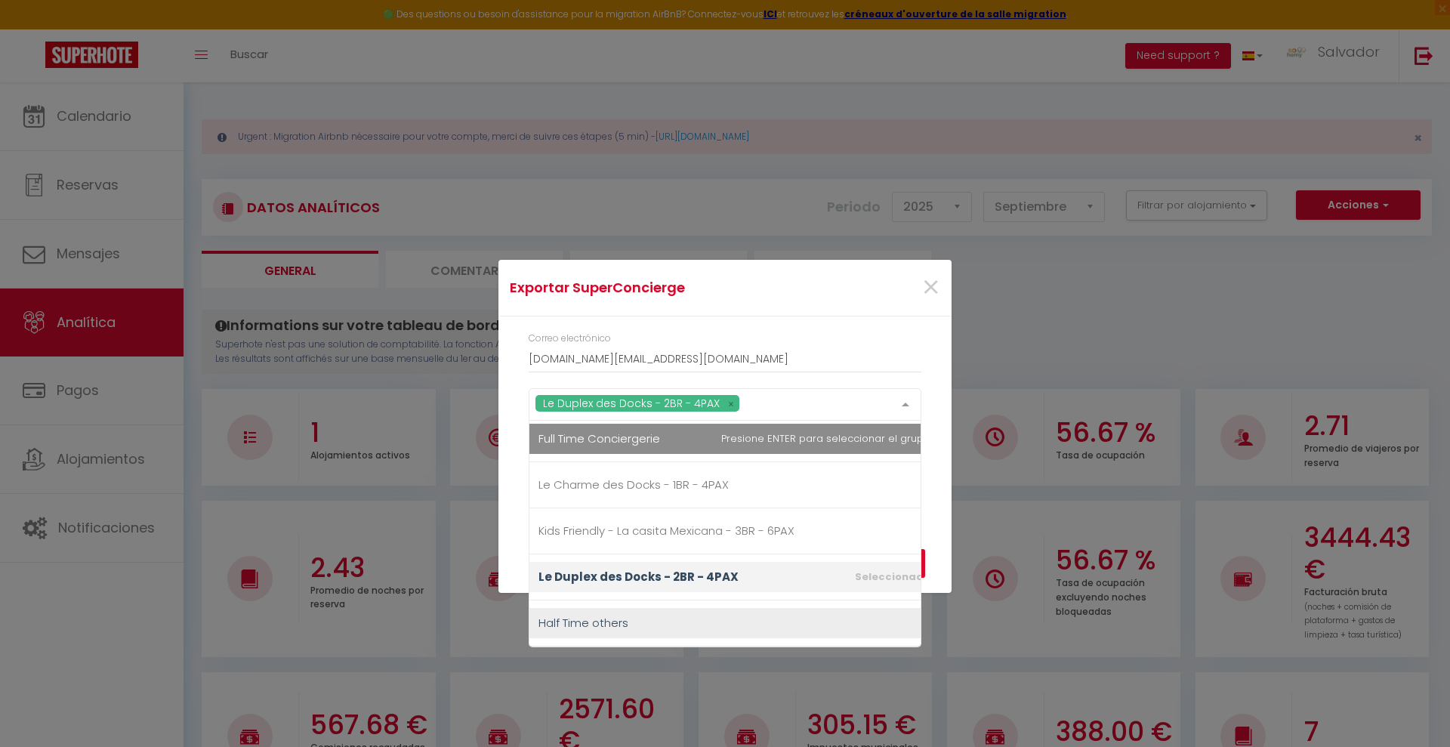
click at [835, 293] on div "×" at bounding box center [875, 287] width 150 height 33
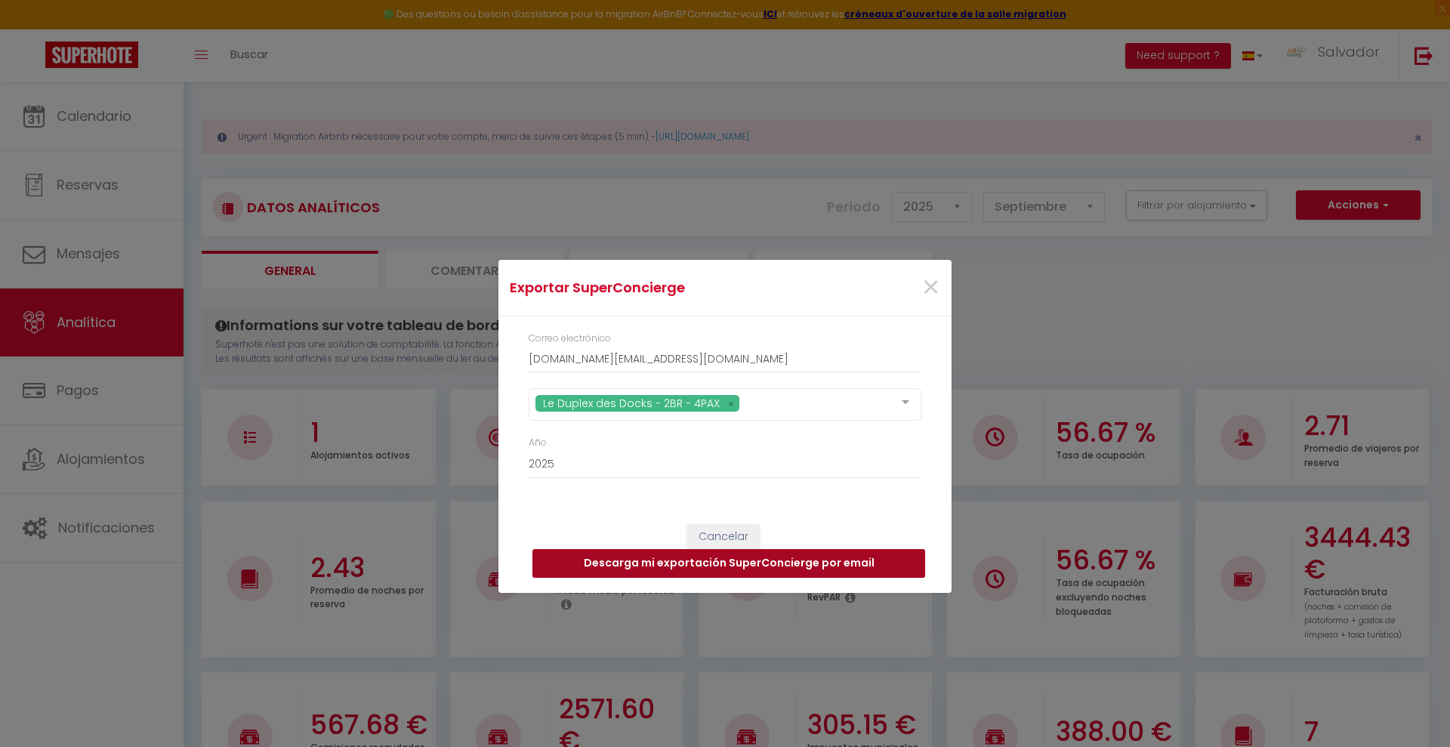
click at [788, 563] on button "Descarga mi exportación SuperConcierge por email" at bounding box center [728, 563] width 393 height 29
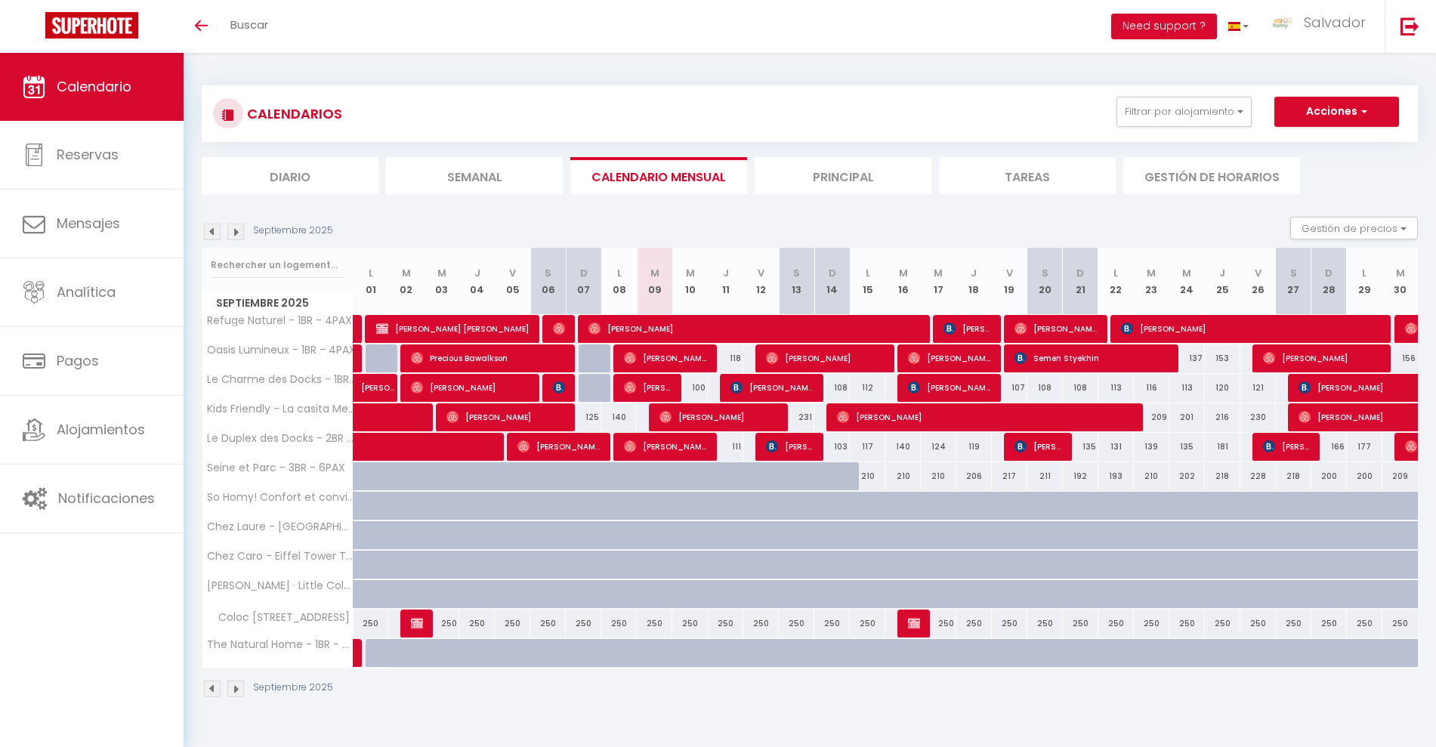
click at [211, 227] on img at bounding box center [212, 232] width 17 height 17
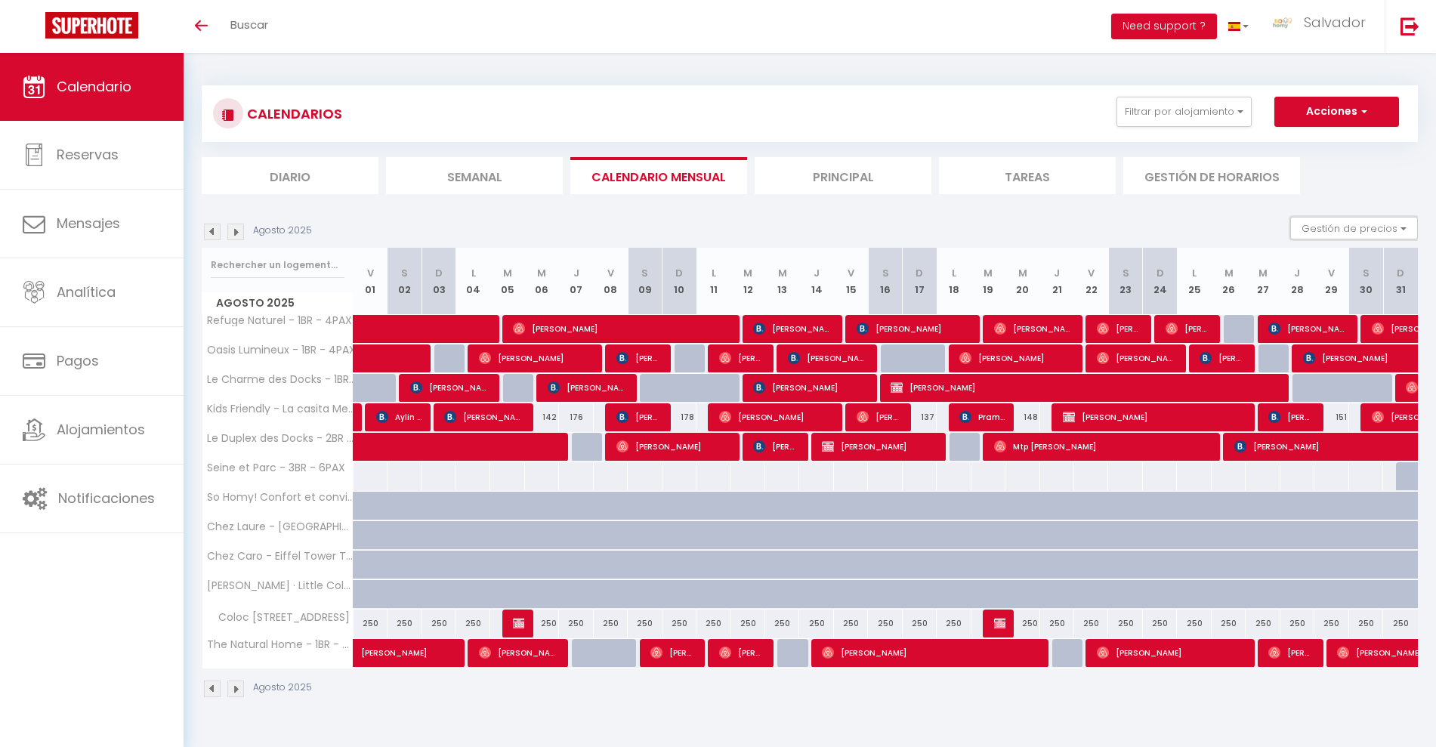
click at [1332, 230] on button "Gestión de precios" at bounding box center [1354, 228] width 128 height 23
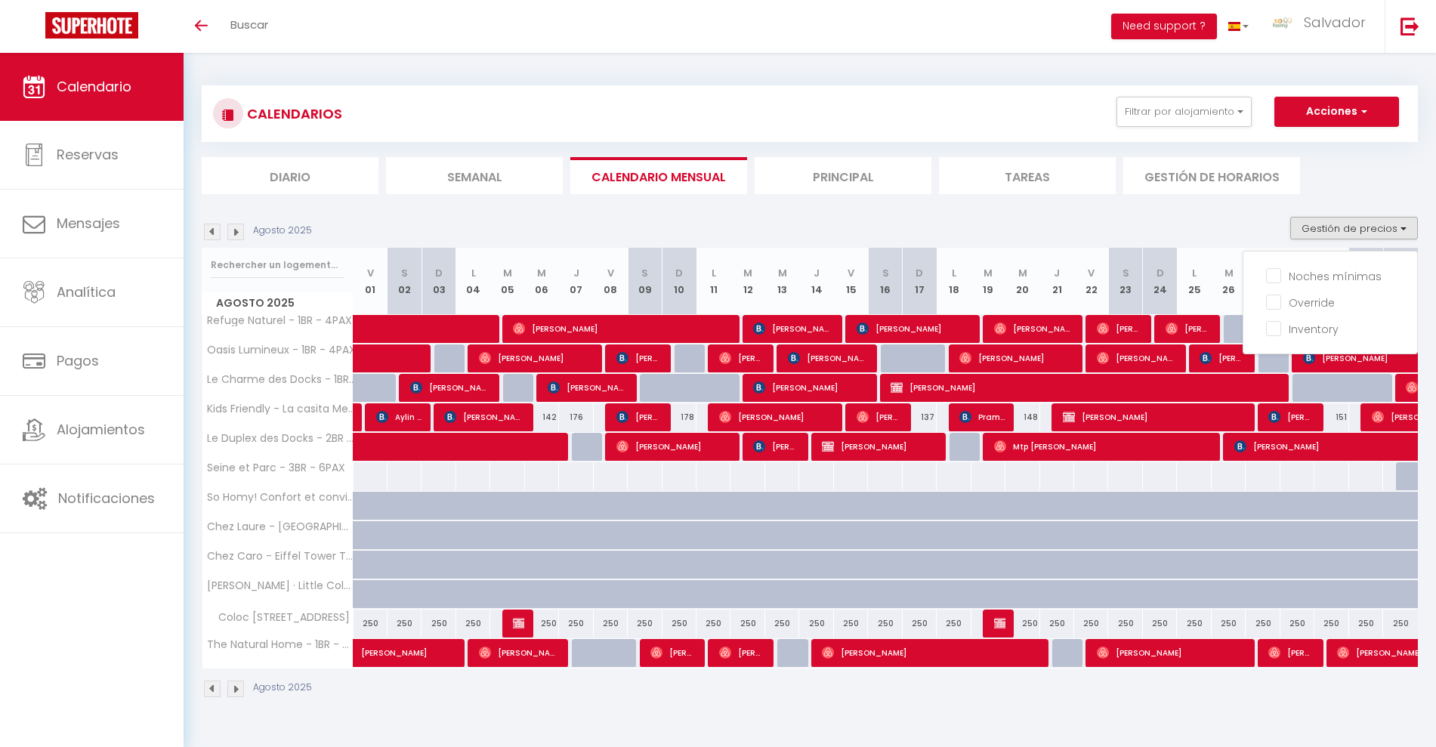
drag, startPoint x: 1263, startPoint y: 216, endPoint x: 1295, endPoint y: 139, distance: 83.6
click at [1264, 211] on section "Agosto 2025 Gestión de precios Noches mínimas Override Inventory Agosto 2025 V …" at bounding box center [810, 457] width 1216 height 511
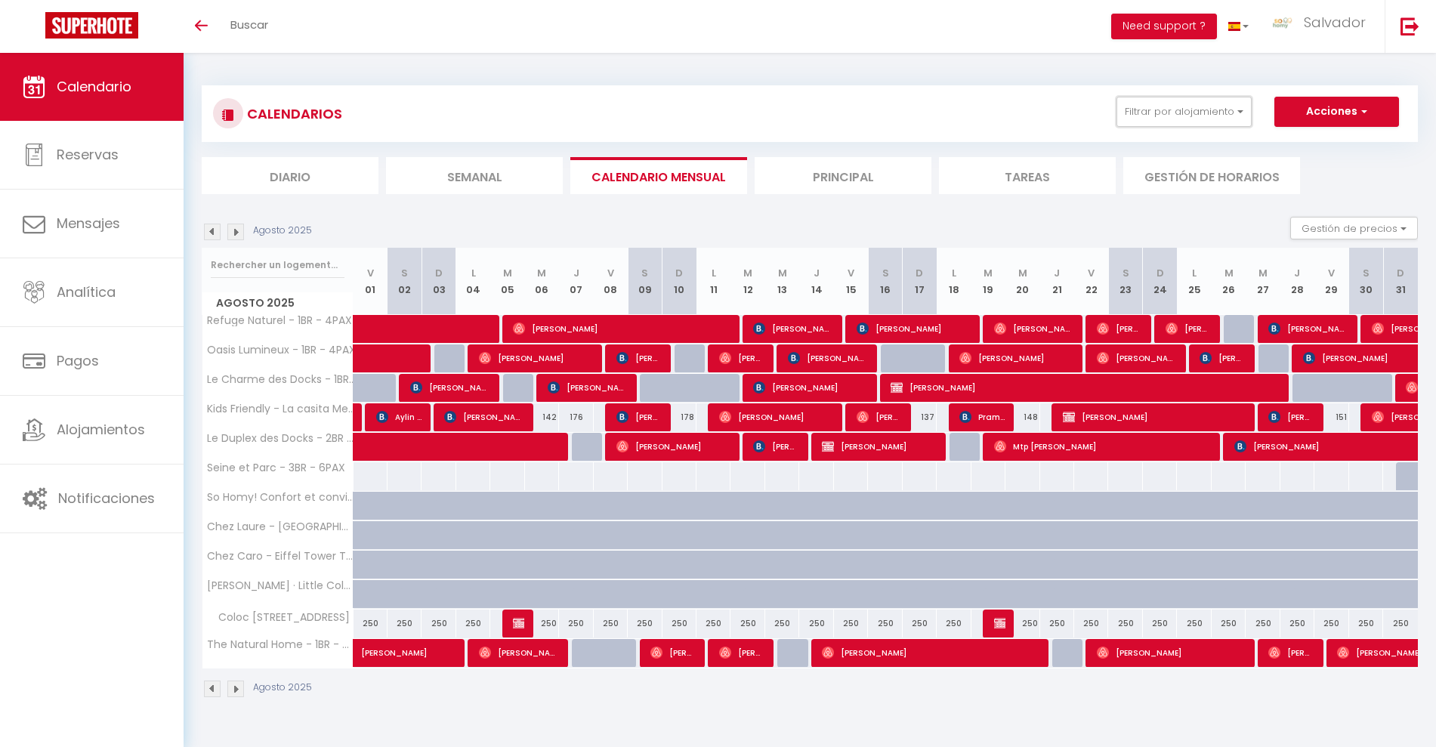
click at [1235, 110] on button "Filtrar por alojamiento" at bounding box center [1183, 112] width 135 height 30
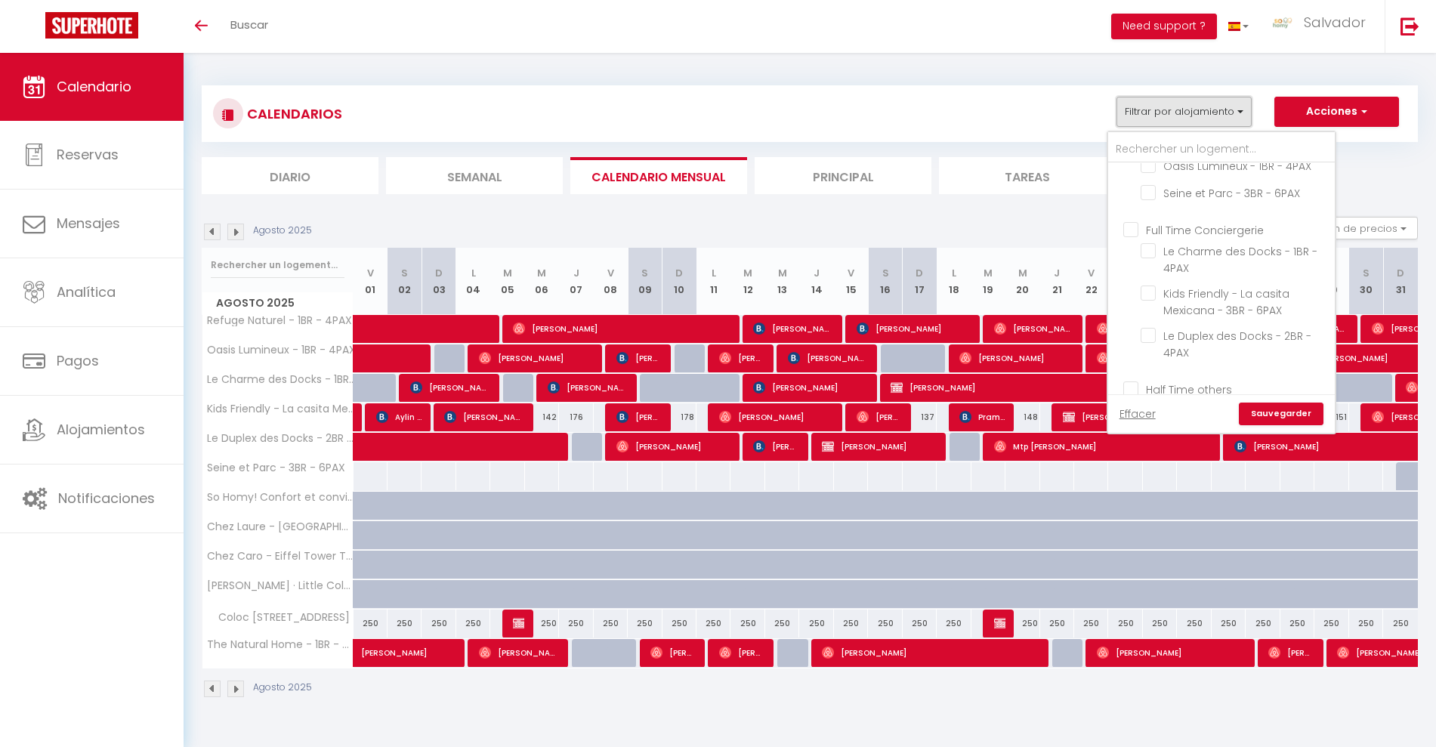
scroll to position [94, 0]
click at [1152, 301] on input "Le Duplex des Docks - 2BR - 4PAX" at bounding box center [1234, 302] width 189 height 15
checkbox input "true"
checkbox input "false"
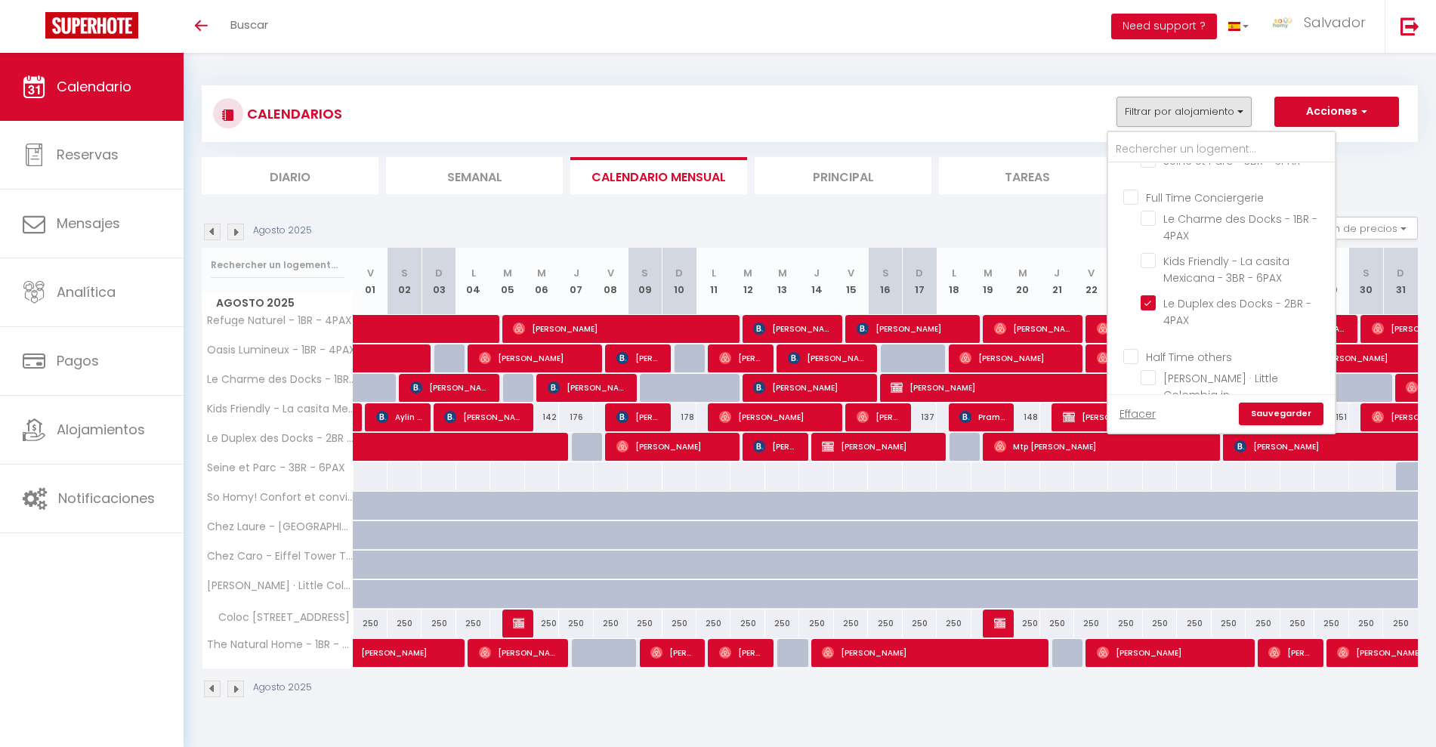
checkbox input "false"
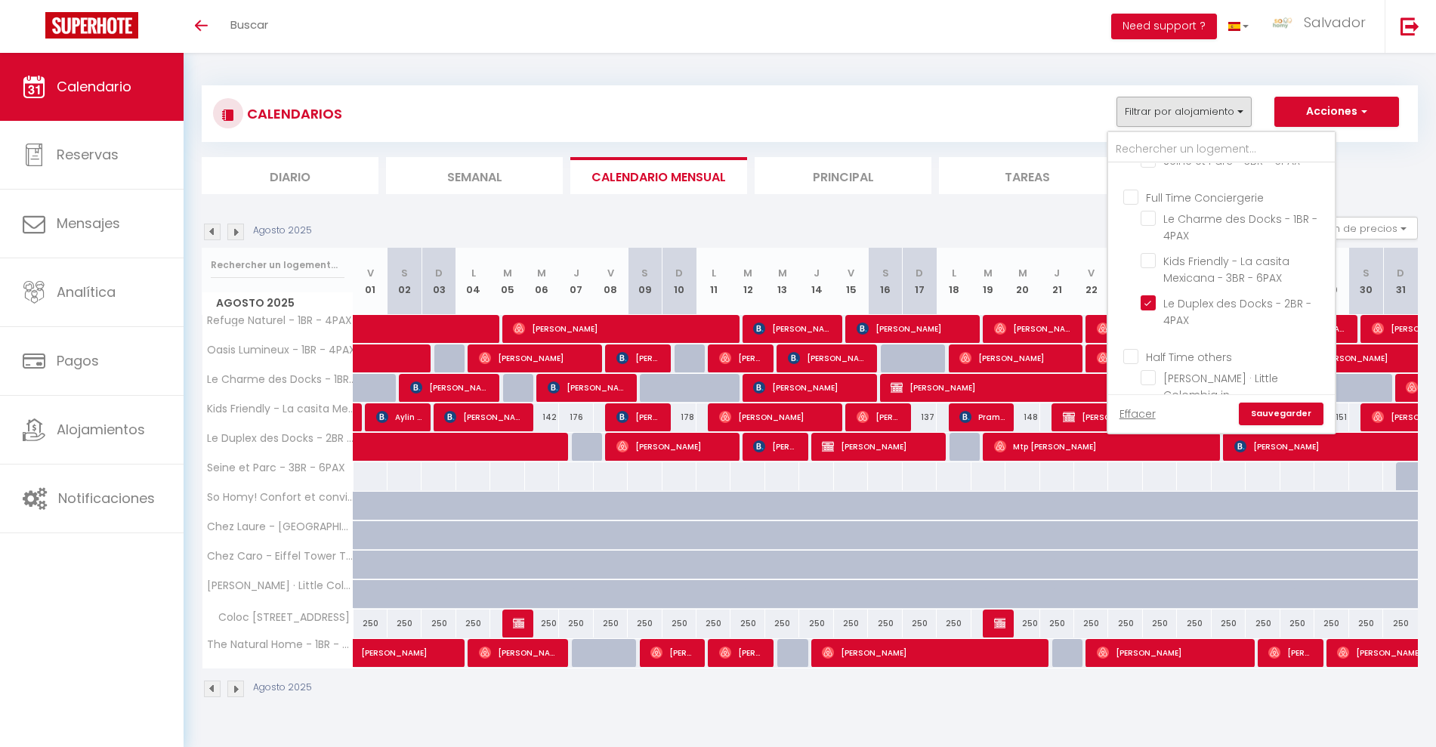
checkbox input "false"
click at [1269, 415] on link "Sauvegarder" at bounding box center [1281, 414] width 85 height 23
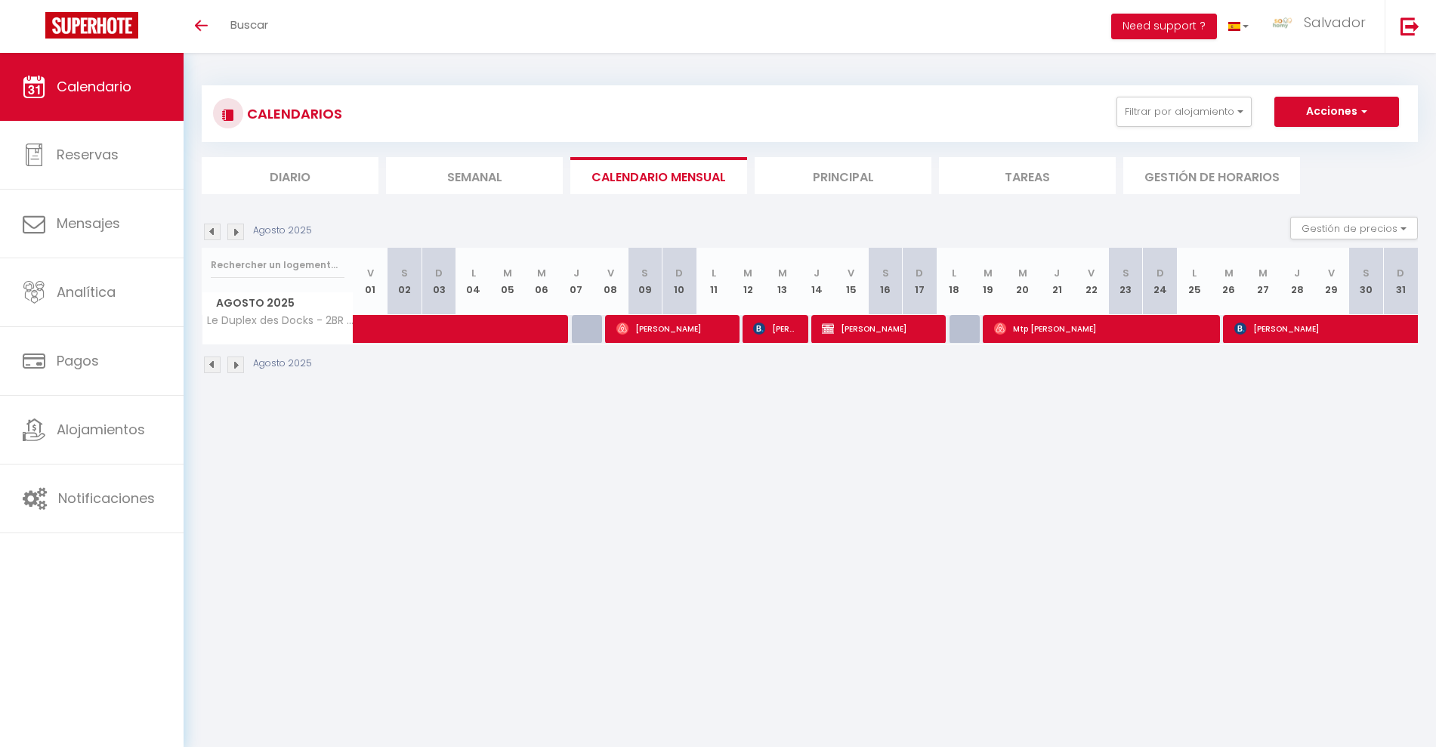
drag, startPoint x: 603, startPoint y: 429, endPoint x: 565, endPoint y: 384, distance: 58.4
click at [600, 427] on body "🟢 Des questions ou besoin d'assistance pour la migration AirBnB? Connectez-vous…" at bounding box center [718, 426] width 1436 height 747
click at [206, 229] on img at bounding box center [212, 232] width 17 height 17
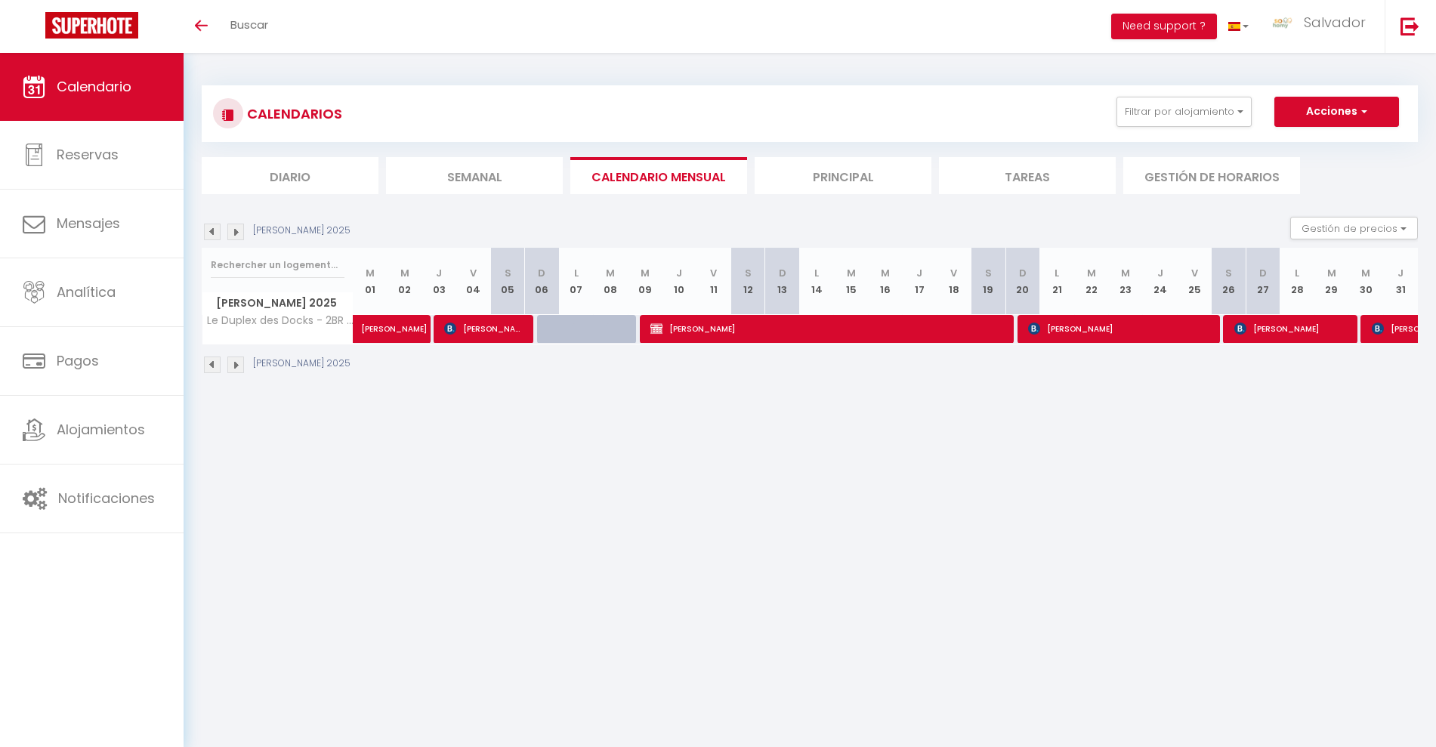
click at [236, 228] on img at bounding box center [235, 232] width 17 height 17
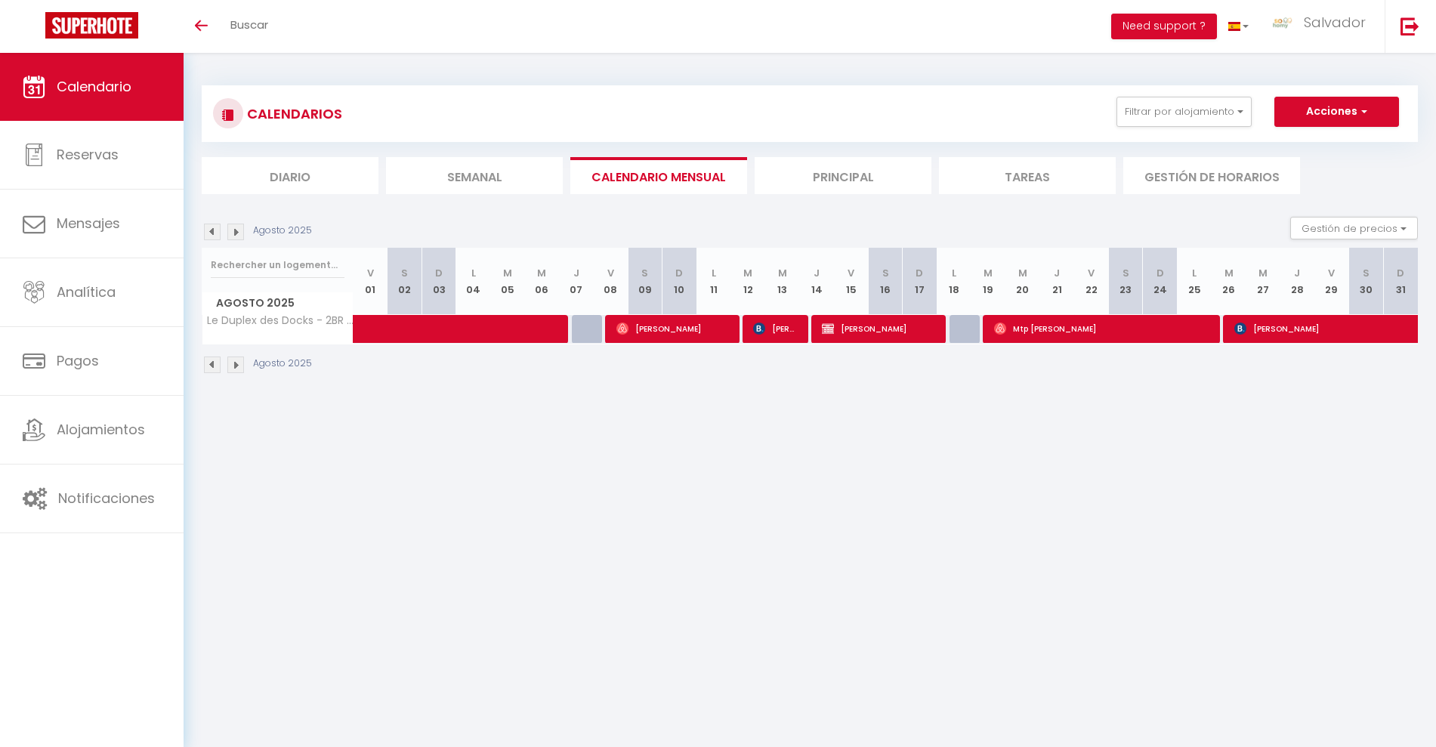
click at [218, 231] on img at bounding box center [212, 232] width 17 height 17
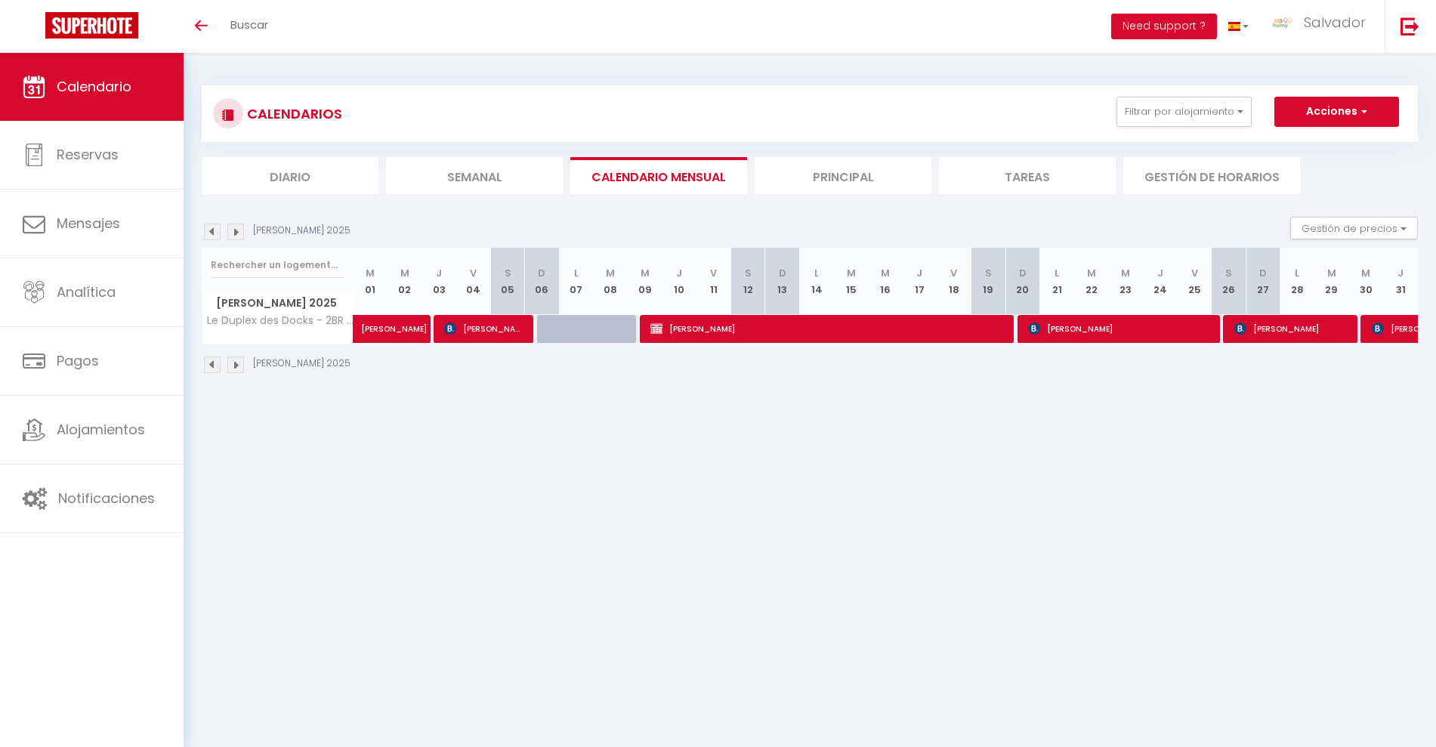
click at [236, 230] on img at bounding box center [235, 232] width 17 height 17
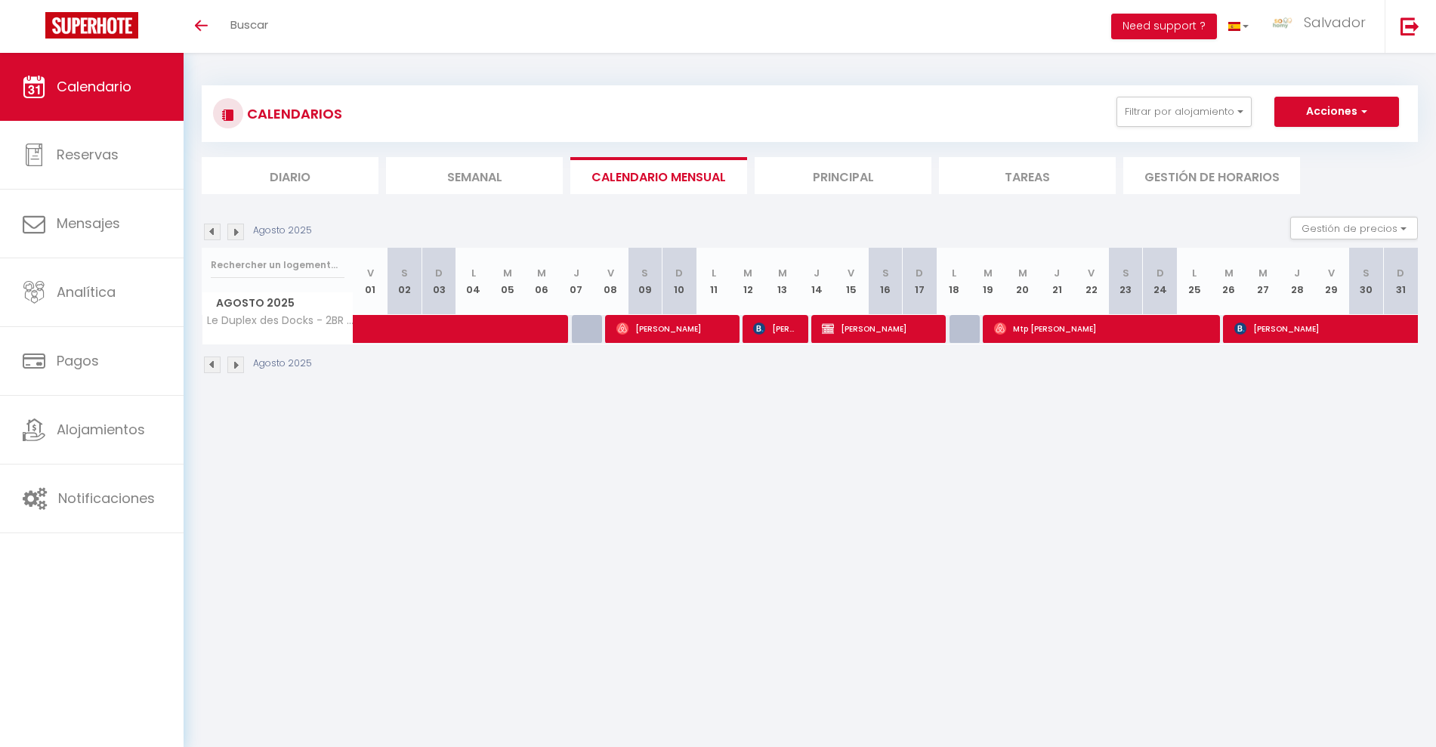
click at [932, 461] on body "🟢 Des questions ou besoin d'assistance pour la migration AirBnB? Connectez-vous…" at bounding box center [718, 426] width 1436 height 747
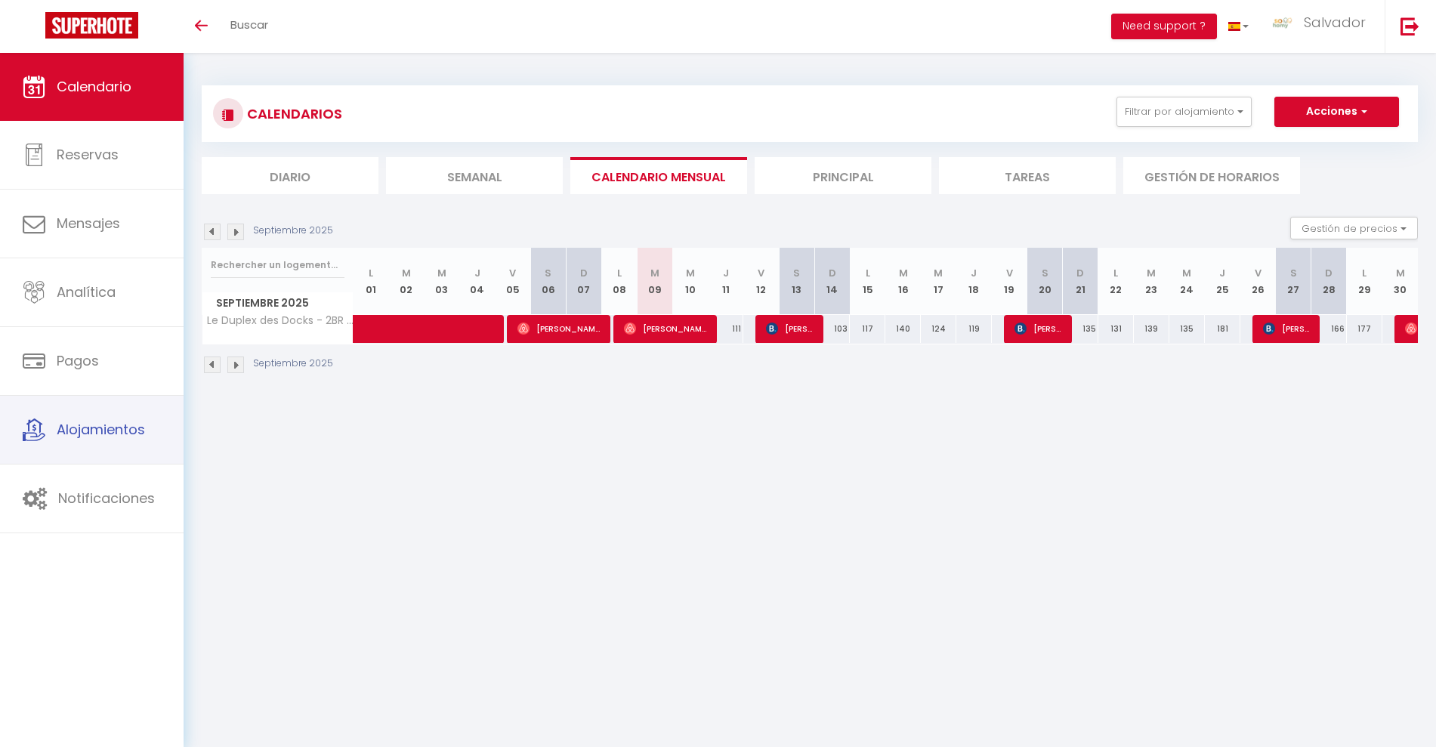
click at [93, 427] on span "Alojamientos" at bounding box center [101, 429] width 88 height 19
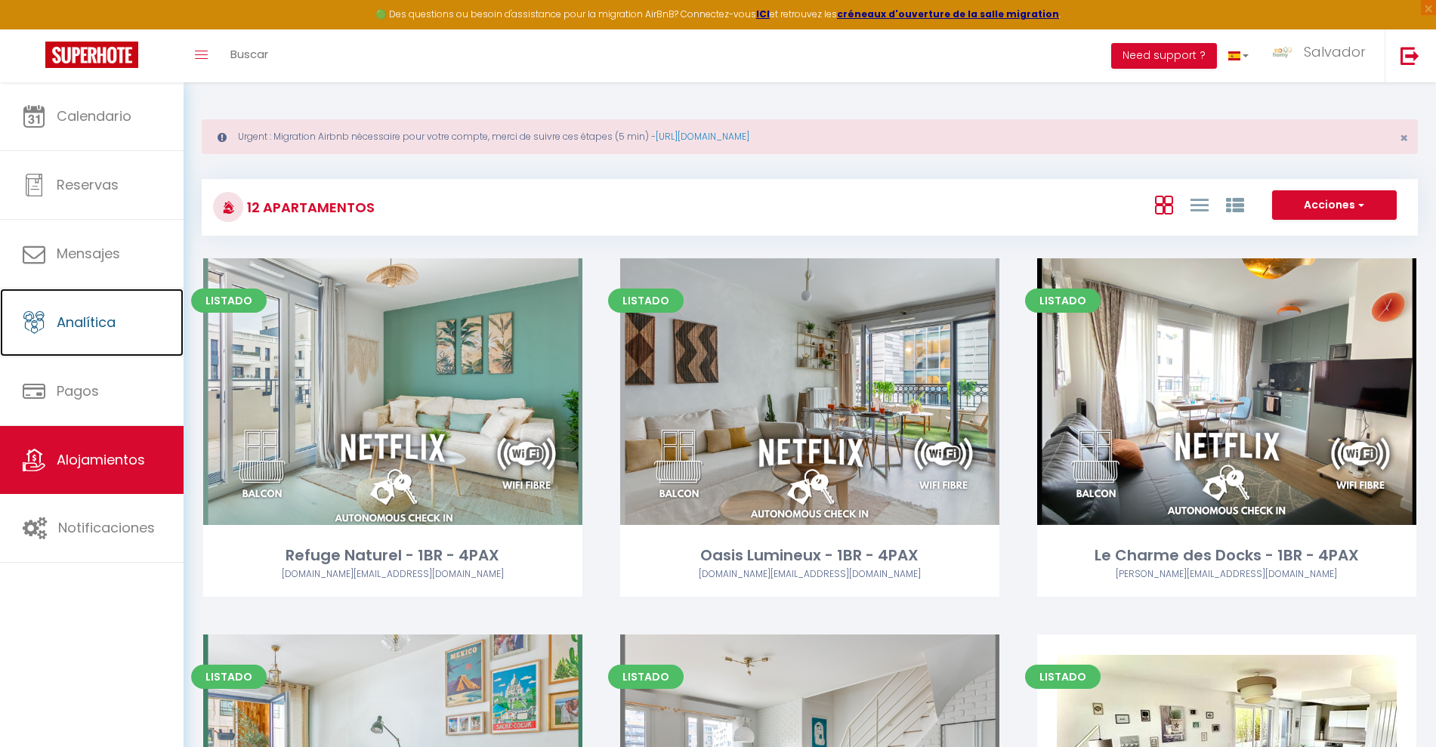
click at [97, 329] on span "Analítica" at bounding box center [86, 322] width 59 height 19
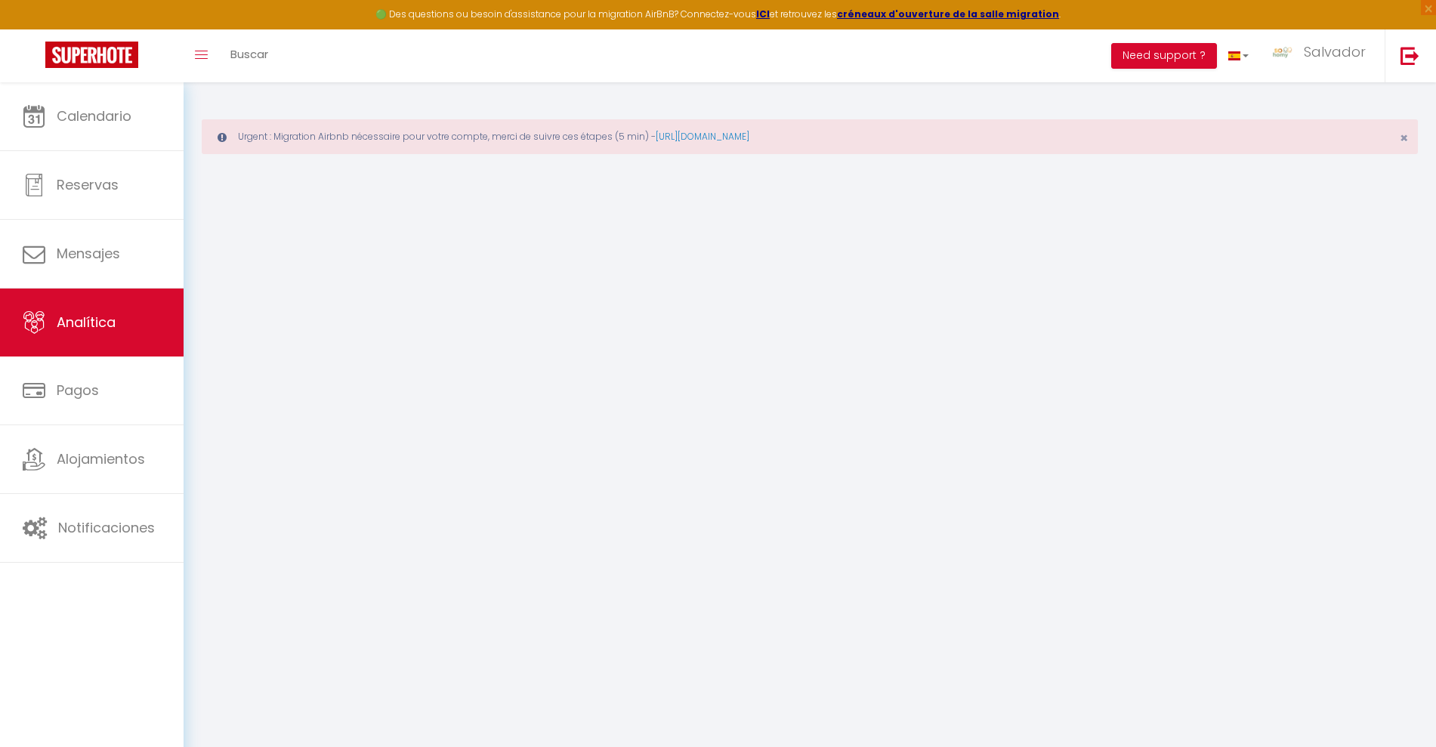
select select "2025"
select select "9"
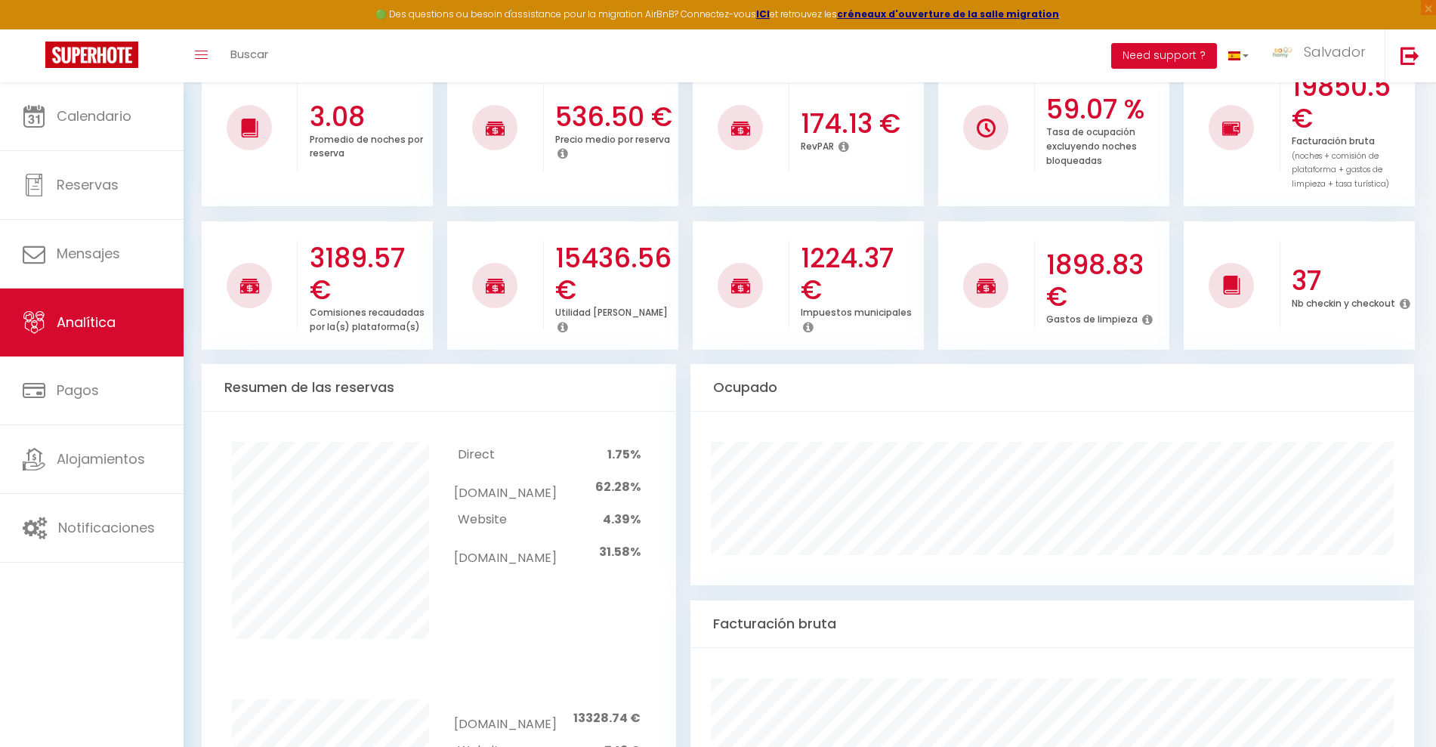
scroll to position [566, 0]
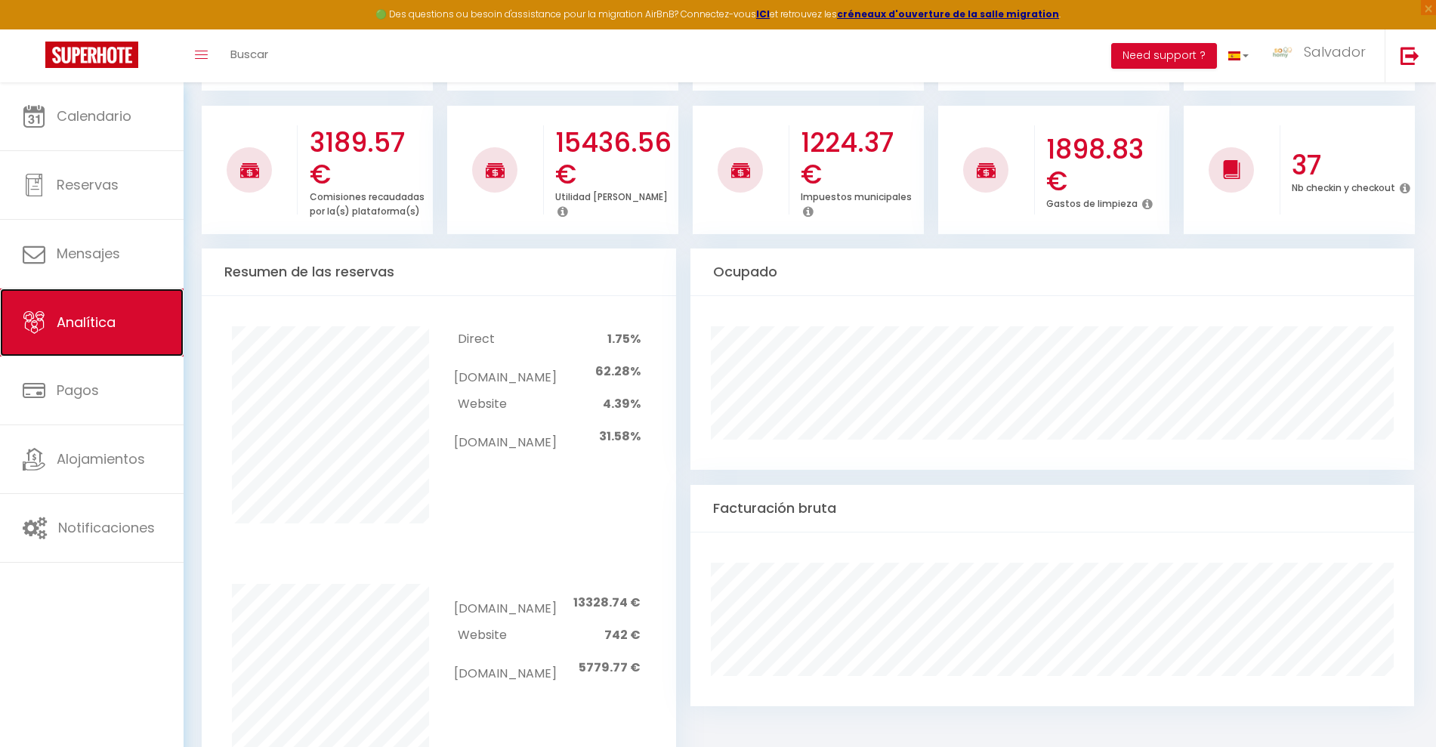
click at [89, 313] on span "Analítica" at bounding box center [86, 322] width 59 height 19
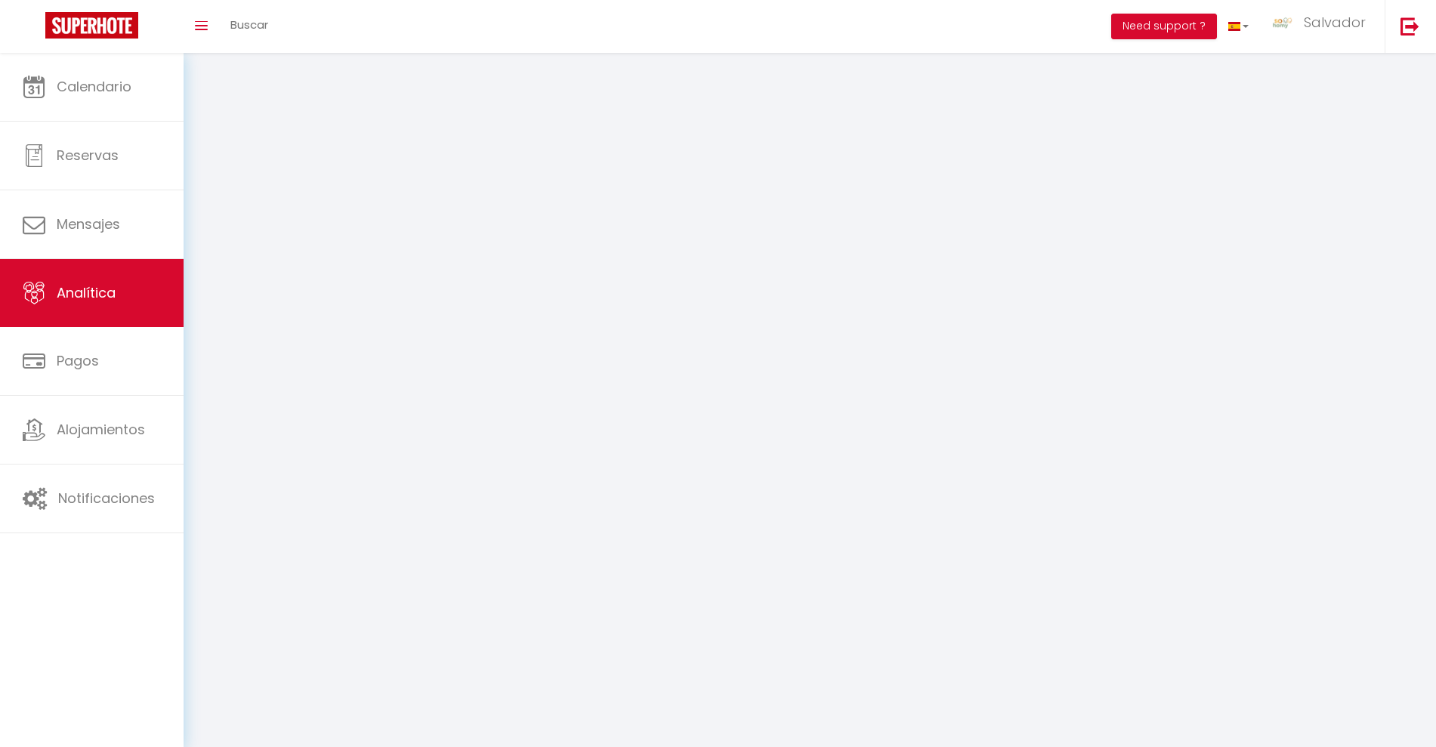
select select "2025"
select select "9"
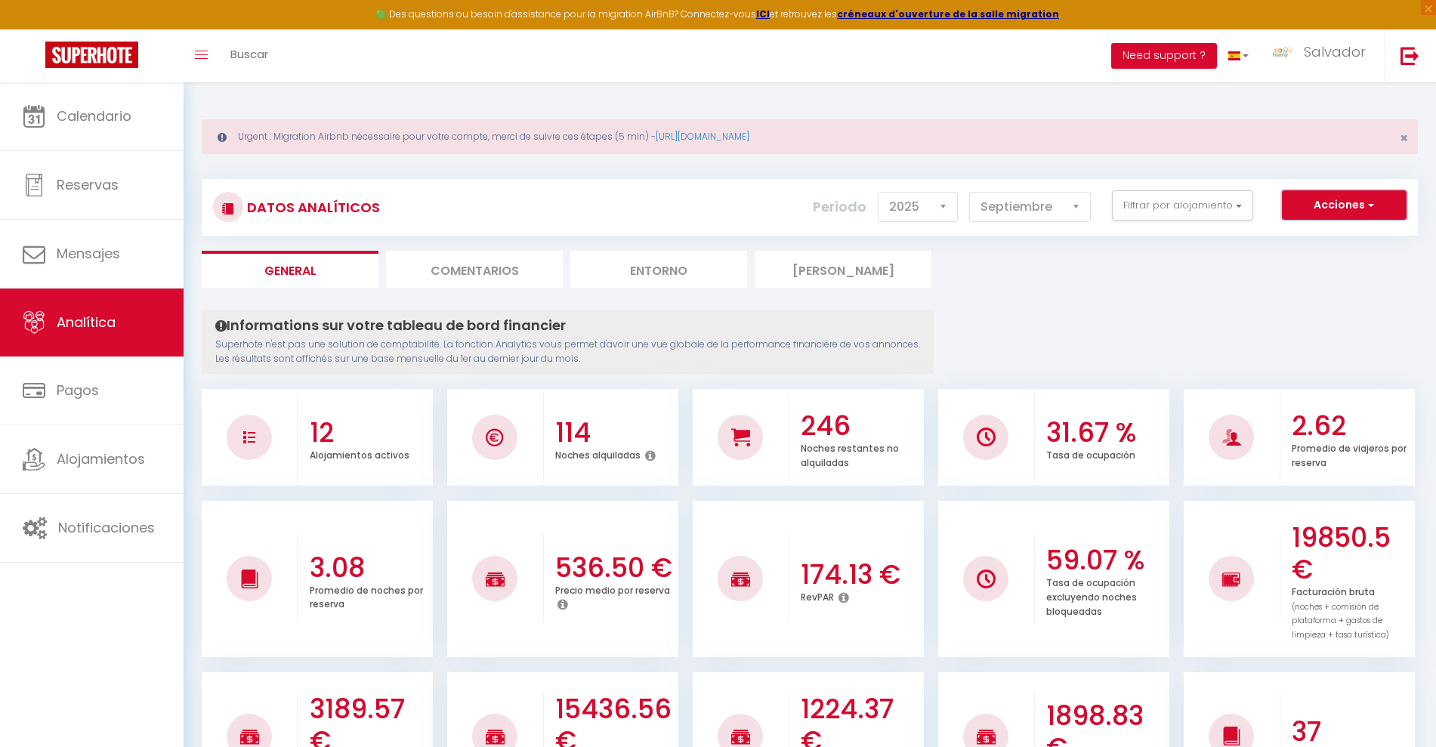
click at [1375, 196] on button "Acciones" at bounding box center [1344, 205] width 125 height 30
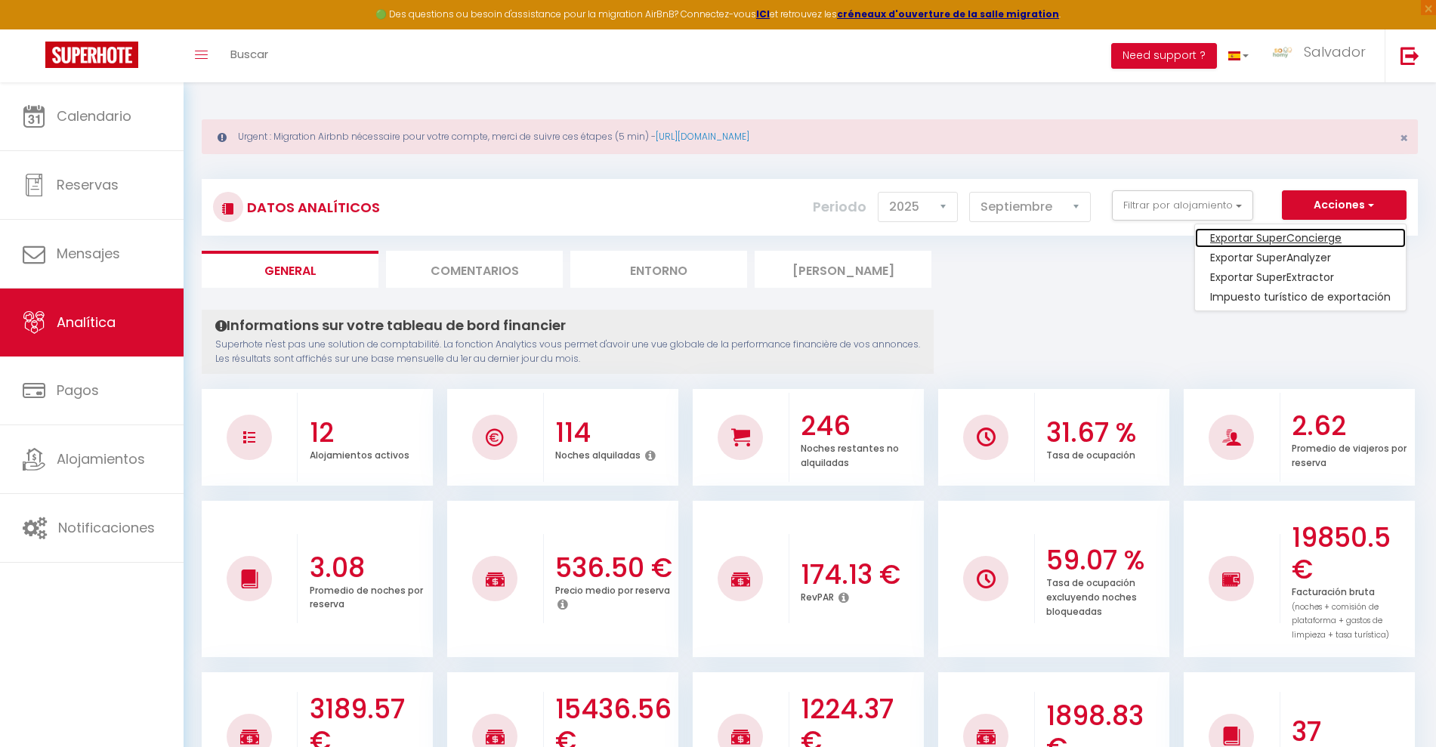
click at [1327, 236] on link "Exportar SuperConcierge" at bounding box center [1300, 238] width 211 height 20
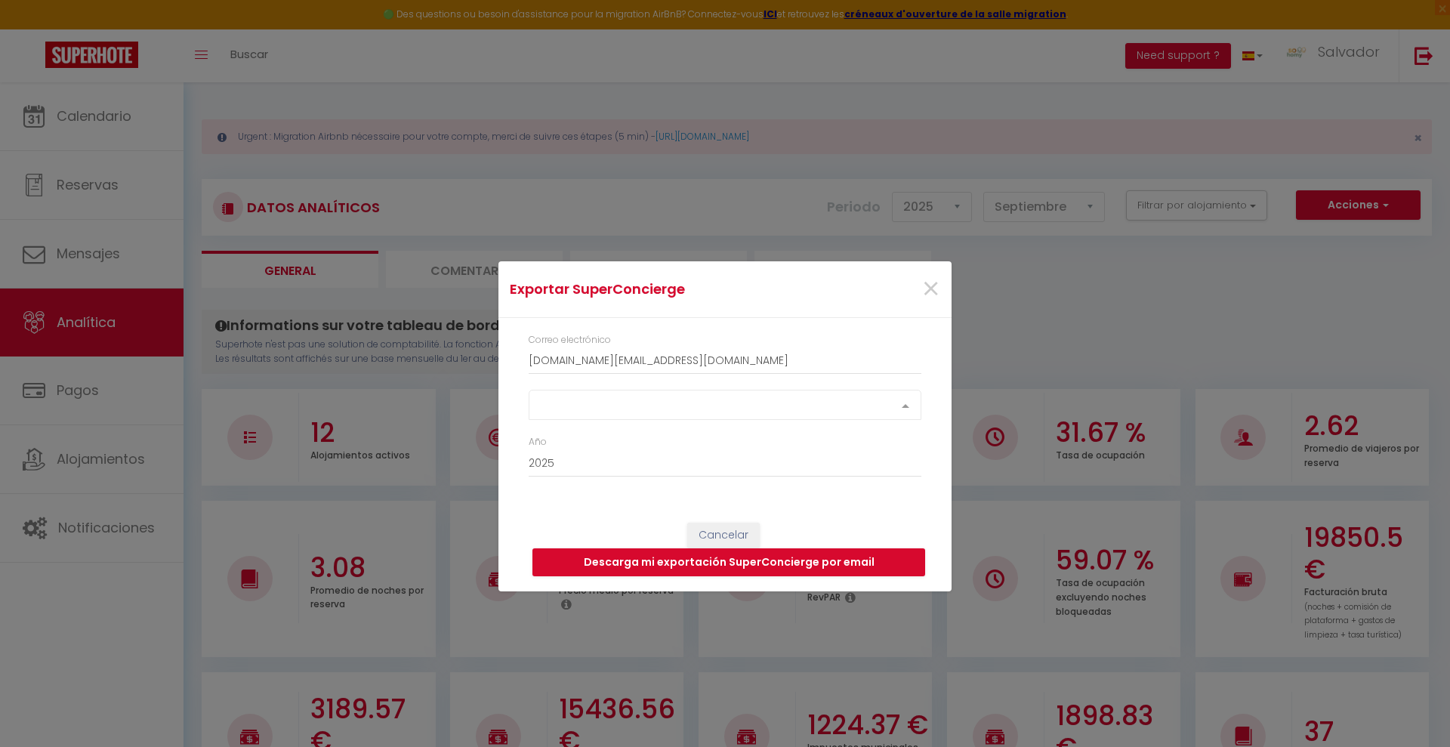
click at [622, 400] on div "Select option" at bounding box center [725, 405] width 393 height 30
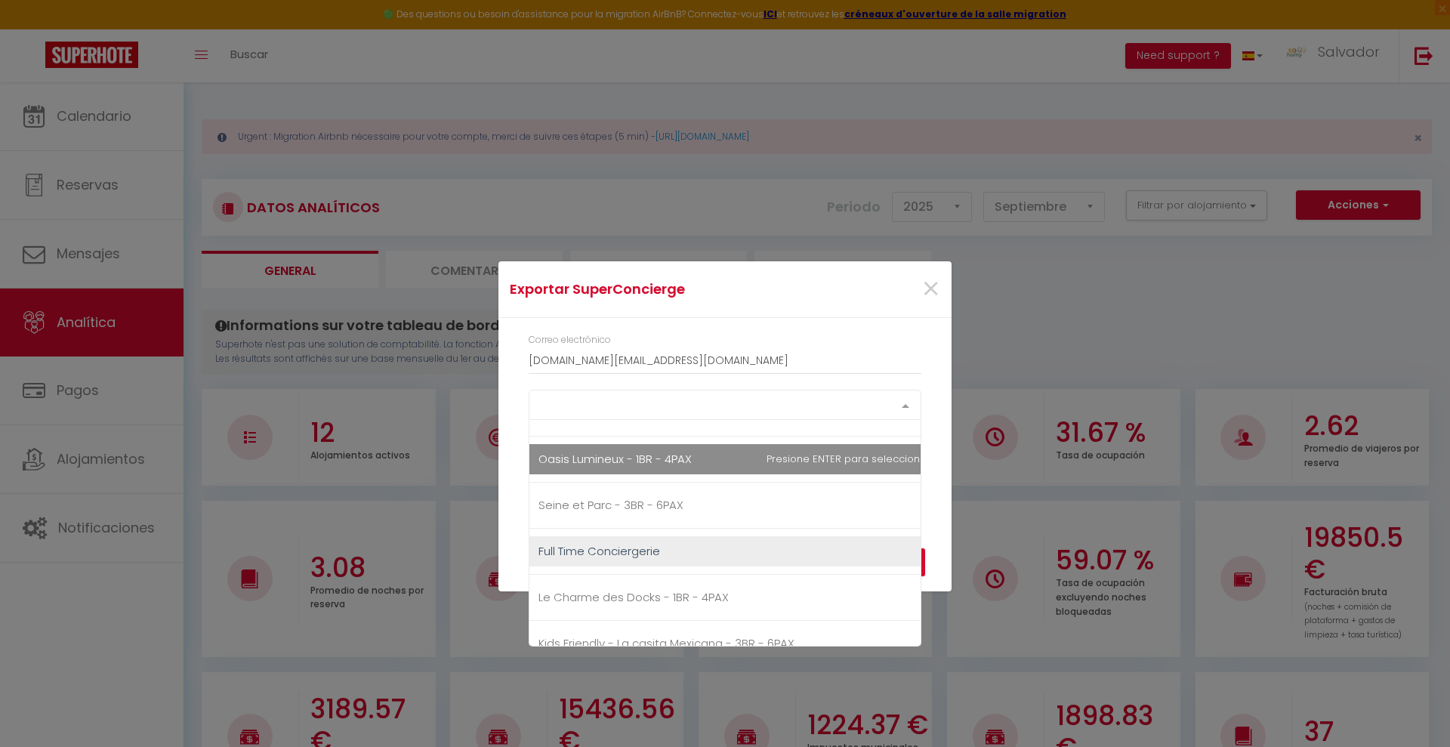
scroll to position [189, 0]
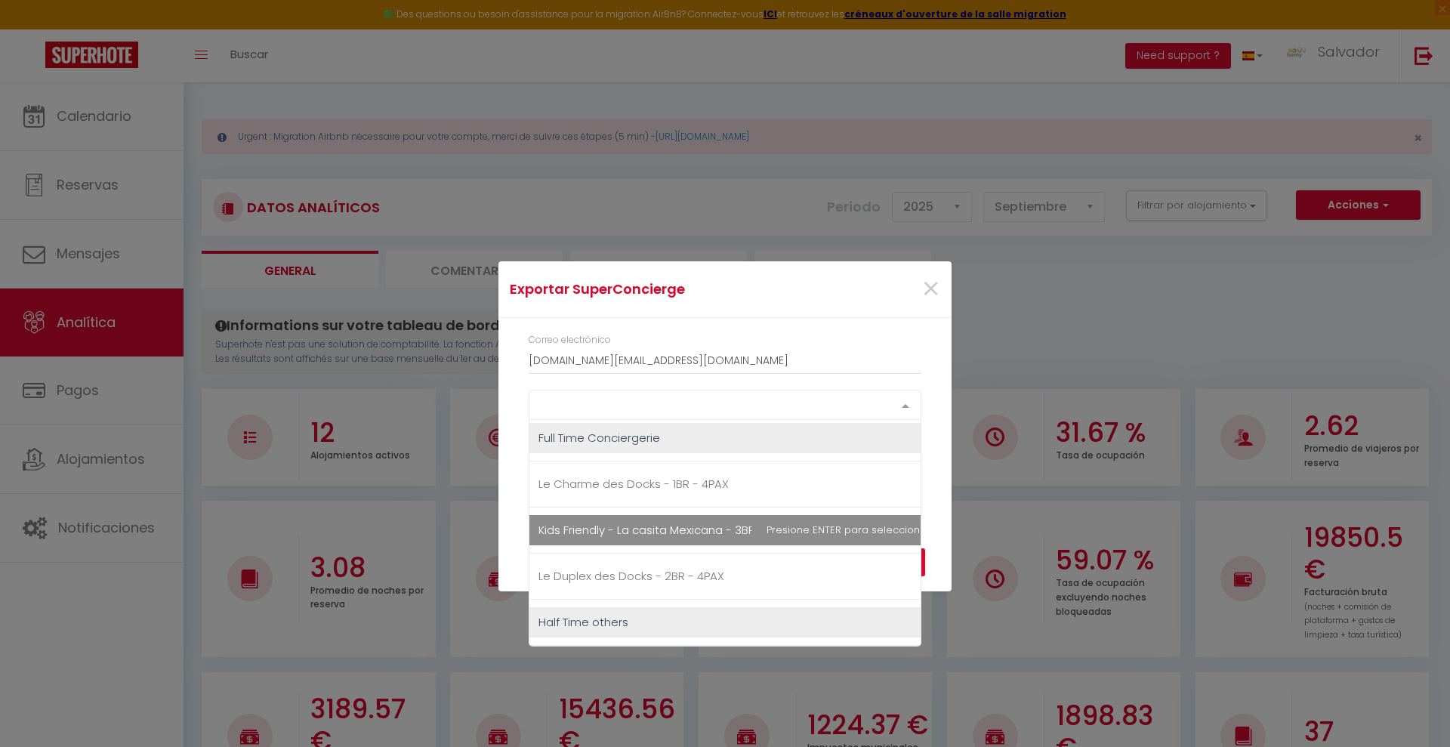
click at [646, 523] on span "Kids Friendly - La casita Mexicana - 3BR - 6PAX" at bounding box center [666, 530] width 256 height 16
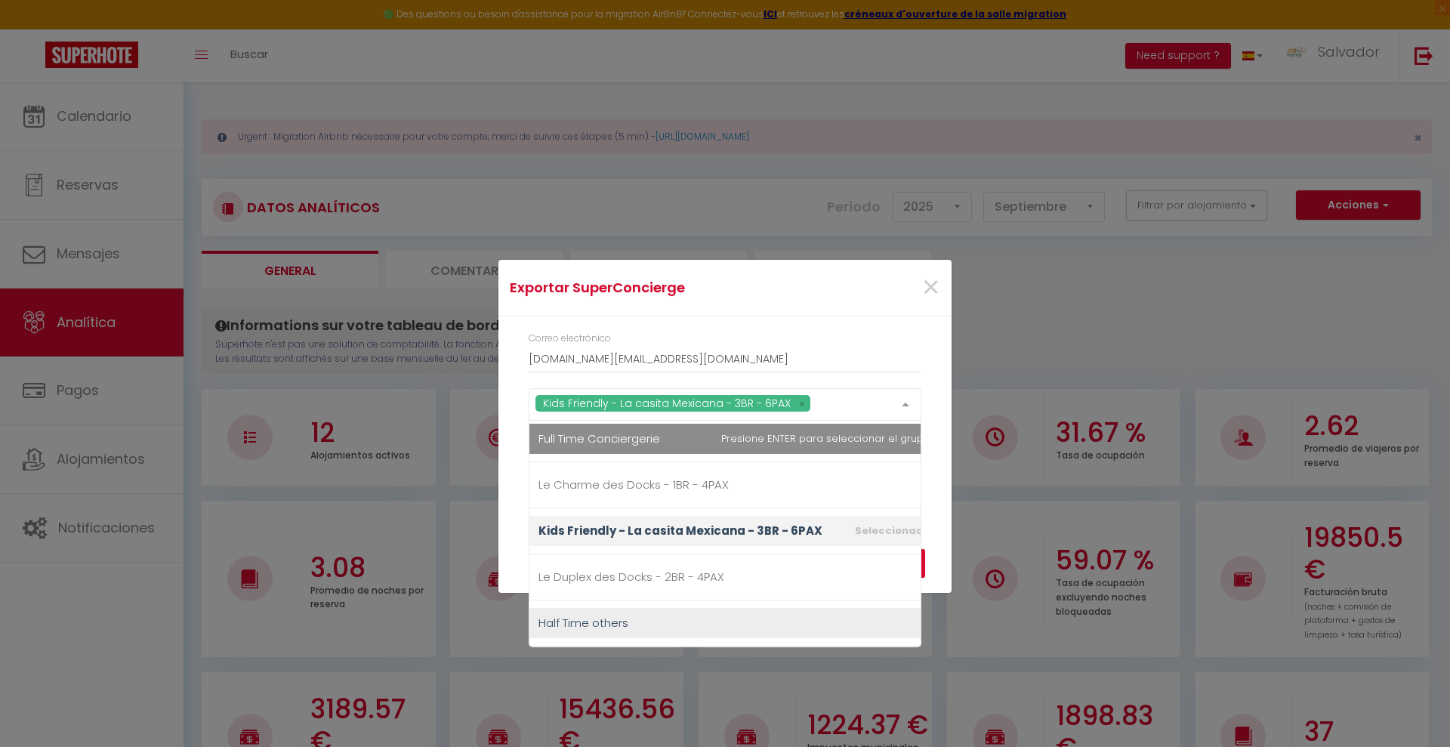
click at [847, 320] on div "Correo electrónico sohomy.contact@gmail.com Kids Friendly - La casita Mexicana …" at bounding box center [724, 412] width 453 height 193
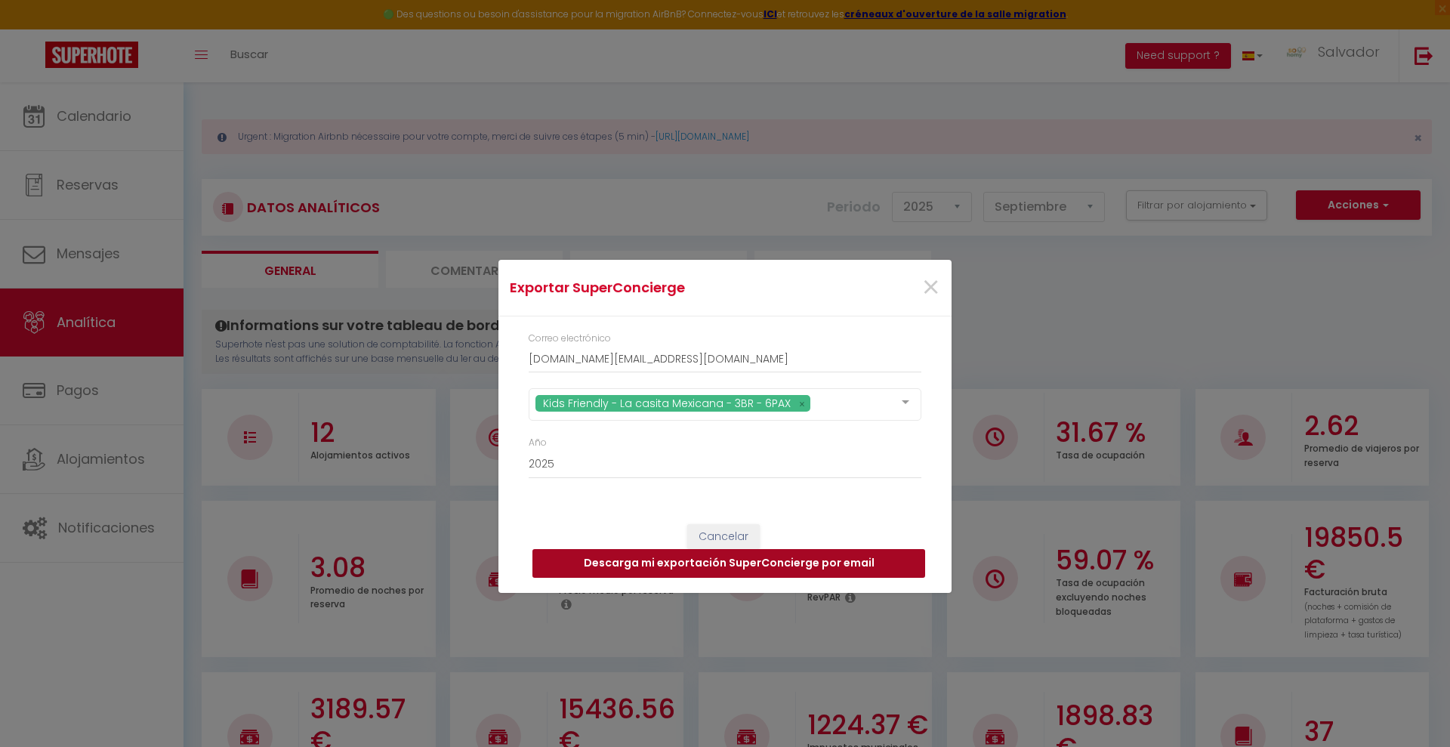
click at [801, 566] on button "Descarga mi exportación SuperConcierge por email" at bounding box center [728, 563] width 393 height 29
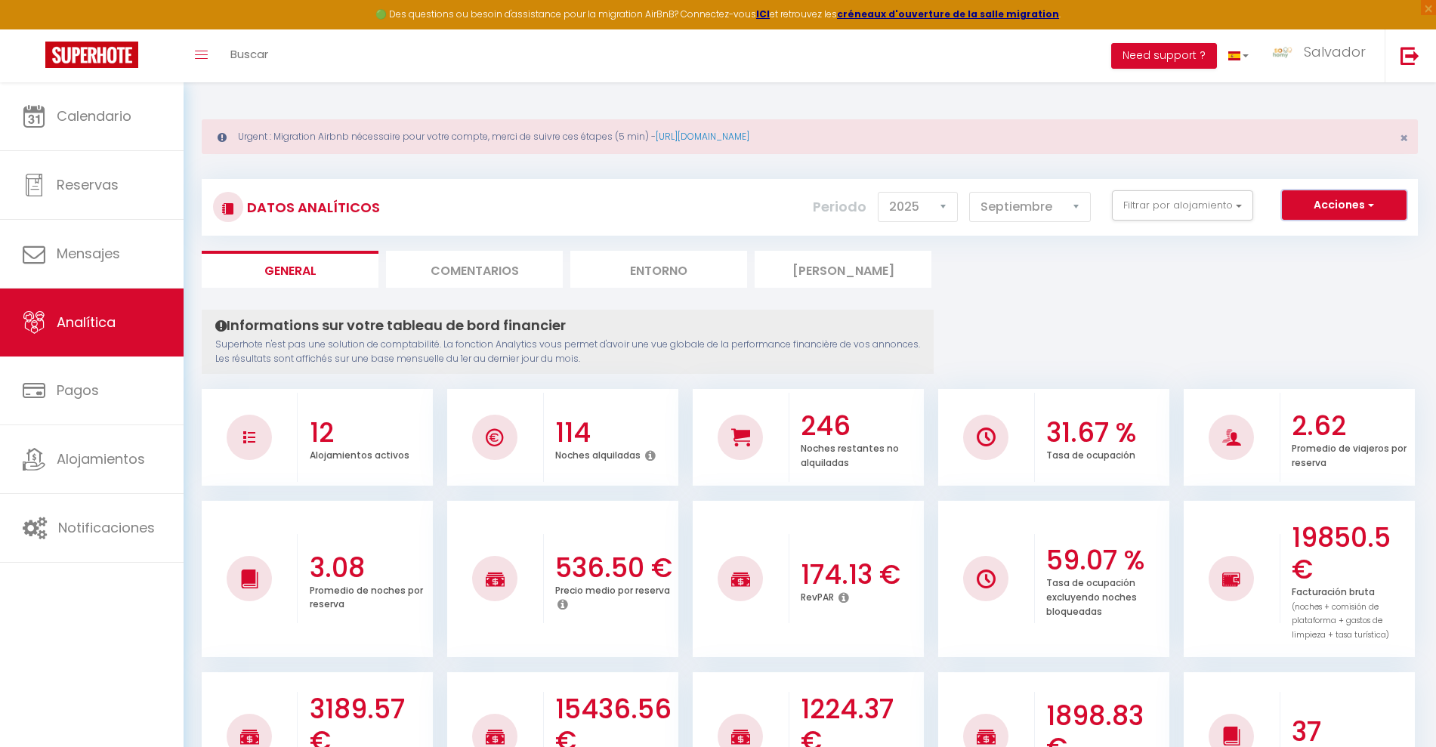
click at [1327, 213] on button "Acciones" at bounding box center [1344, 205] width 125 height 30
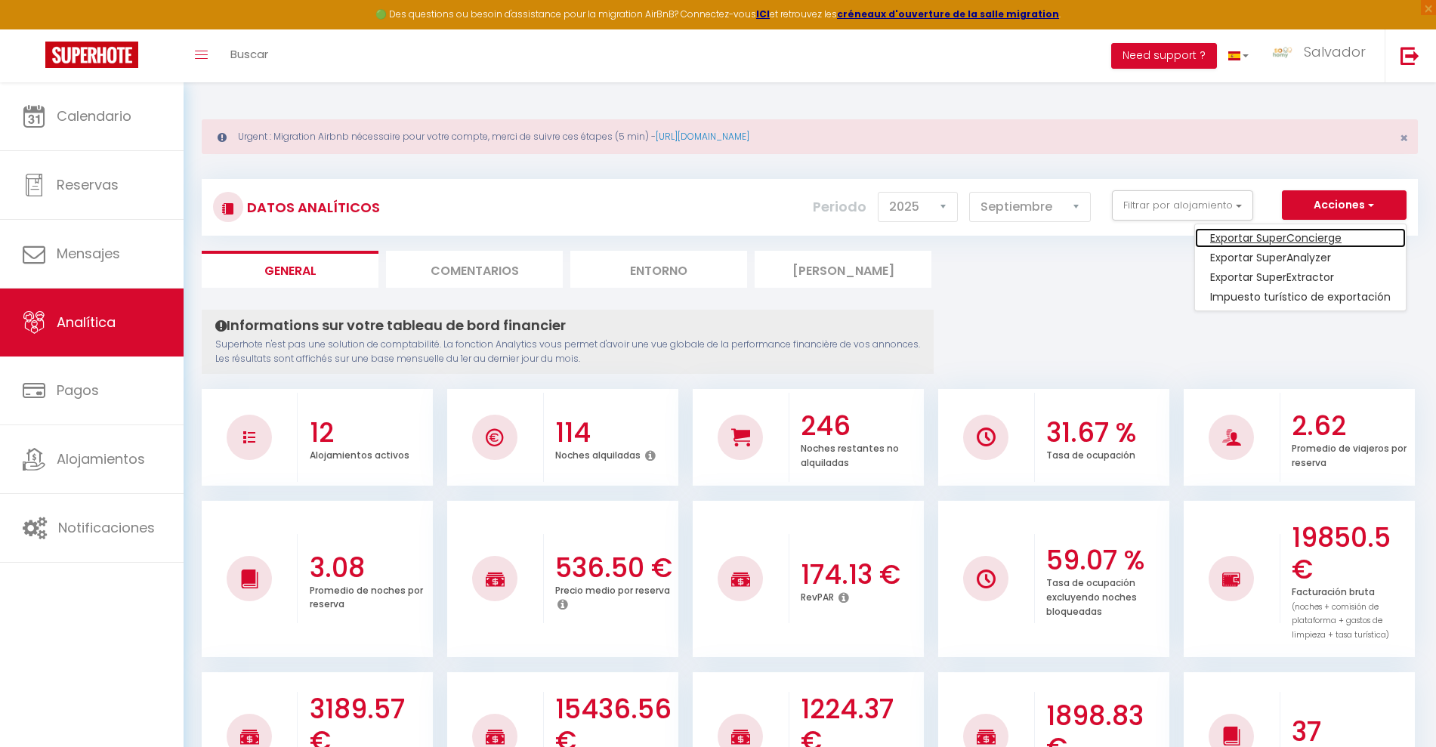
click at [1307, 240] on link "Exportar SuperConcierge" at bounding box center [1300, 238] width 211 height 20
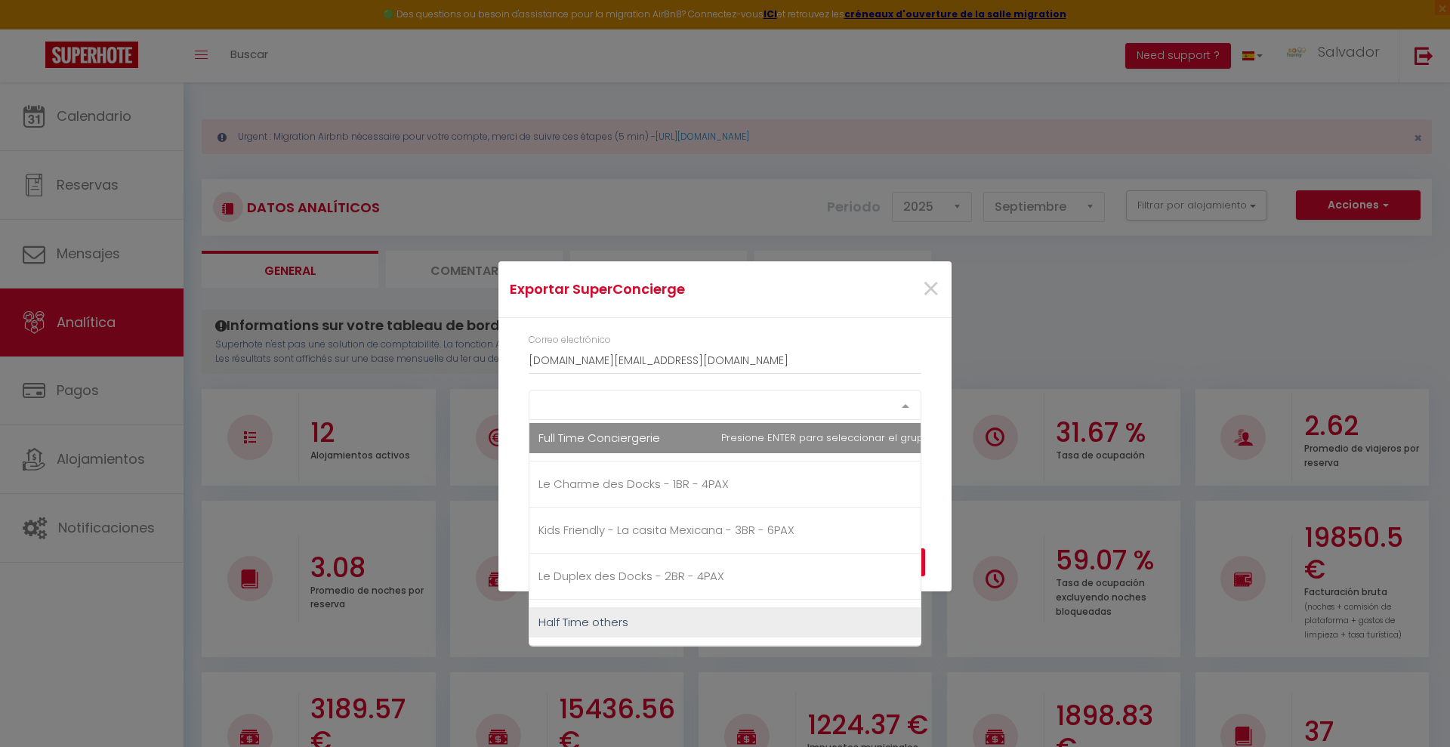
click at [680, 403] on div "Select option" at bounding box center [725, 405] width 393 height 30
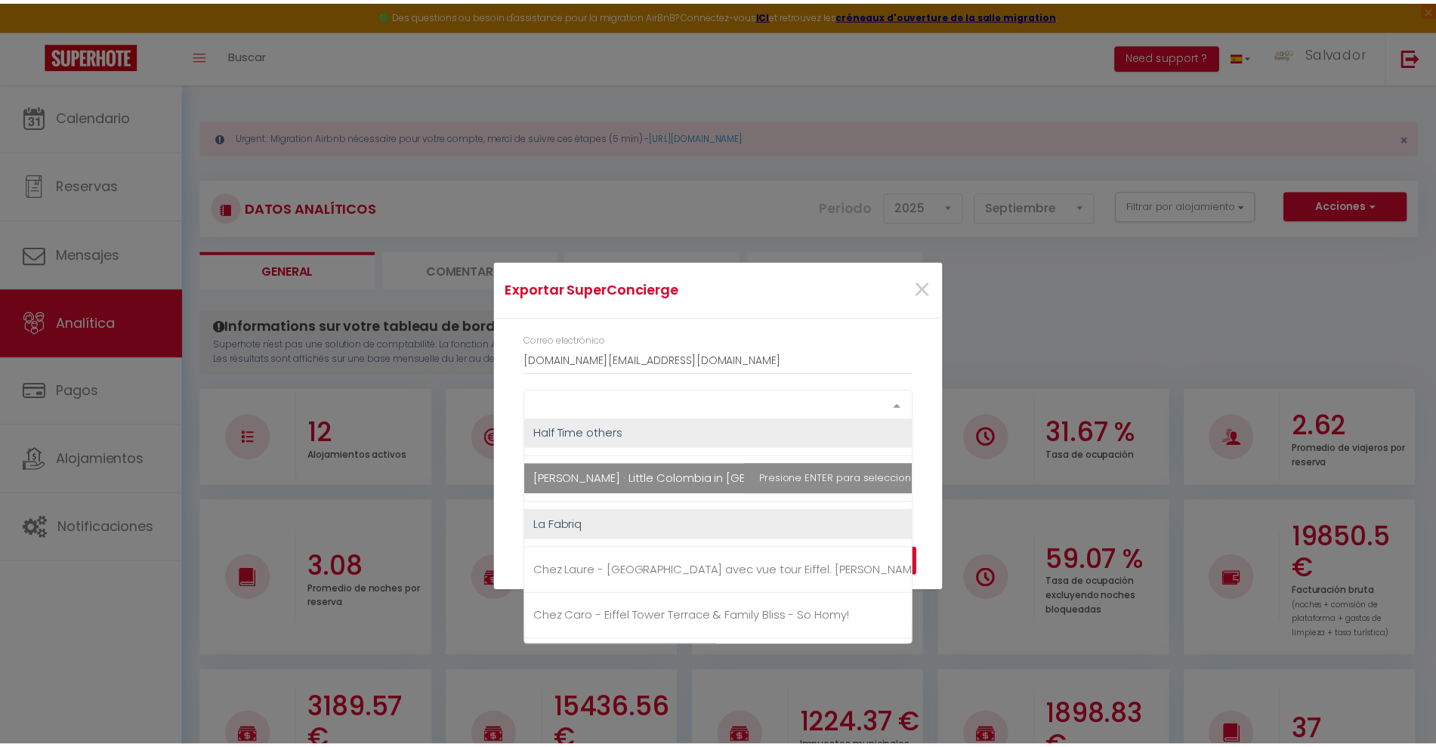
scroll to position [283, 0]
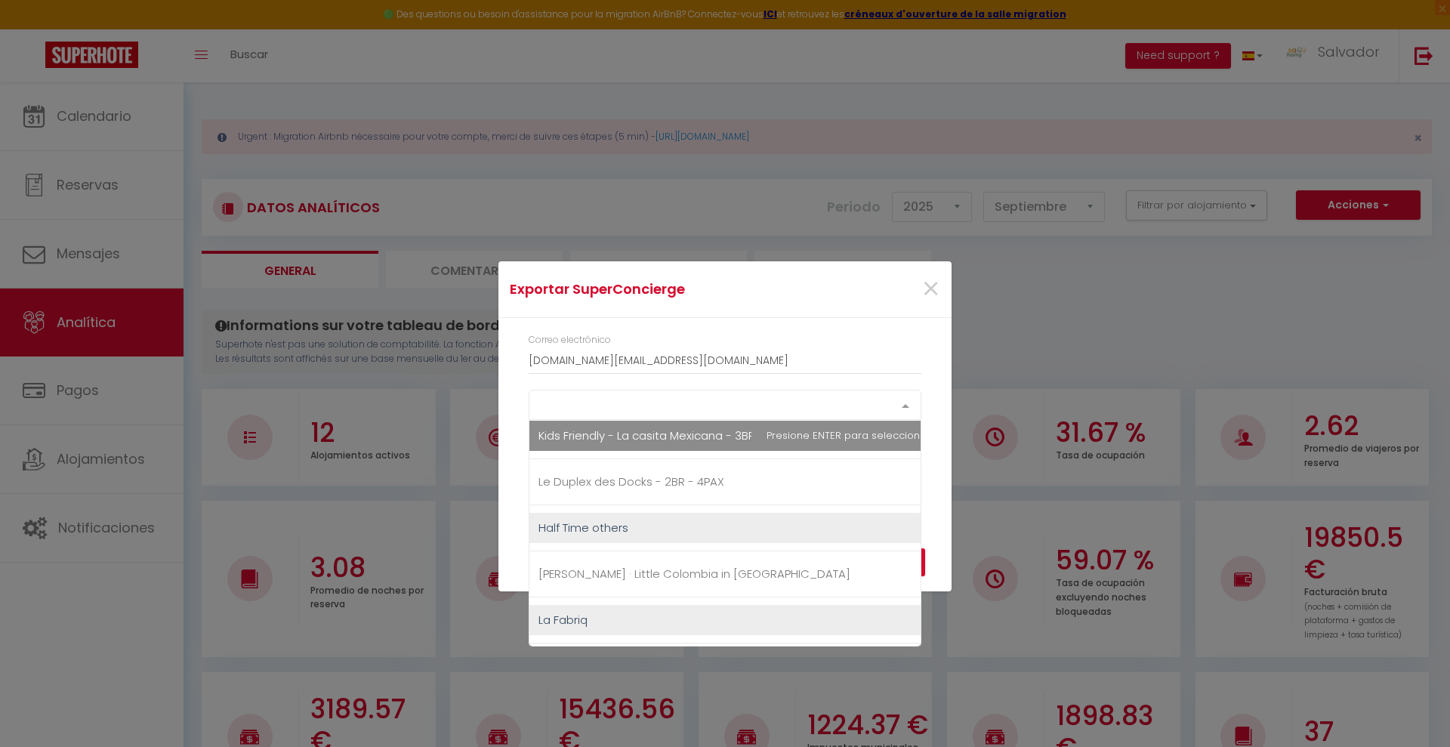
click at [671, 439] on span "Kids Friendly - La casita Mexicana - 3BR - 6PAX" at bounding box center [666, 435] width 256 height 16
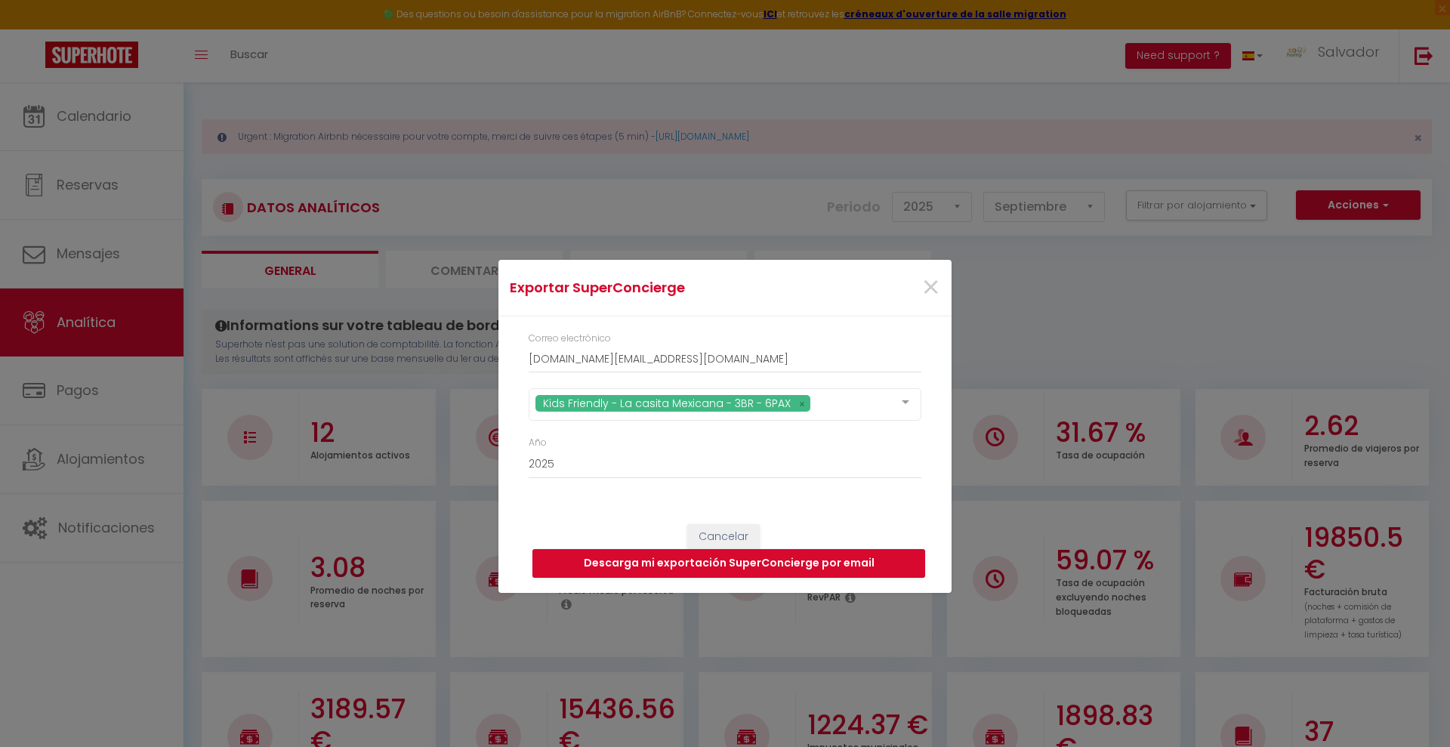
click at [815, 312] on div "Exportar SuperConcierge ×" at bounding box center [724, 288] width 453 height 57
click at [711, 564] on button "Descarga mi exportación SuperConcierge por email" at bounding box center [728, 563] width 393 height 29
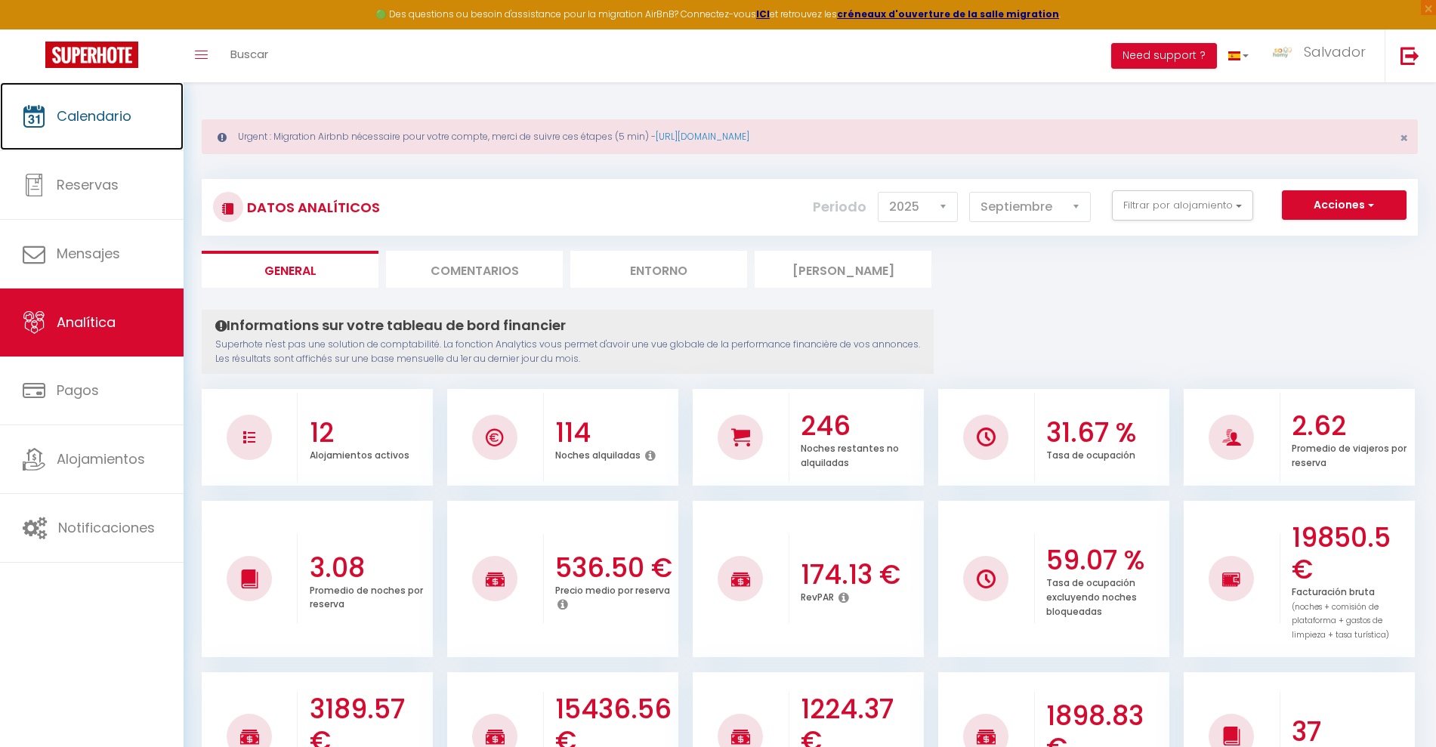
click at [122, 113] on span "Calendario" at bounding box center [94, 115] width 75 height 19
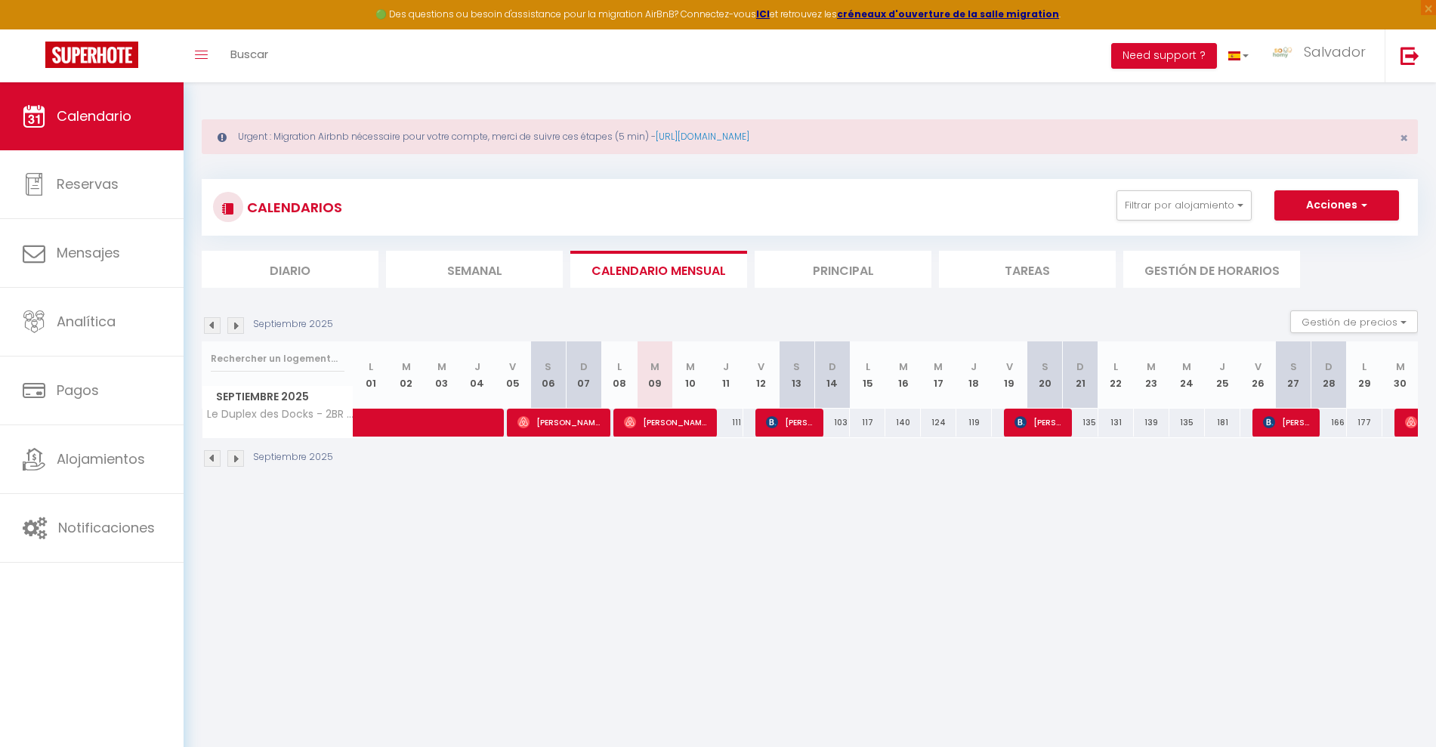
click at [210, 321] on img at bounding box center [212, 325] width 17 height 17
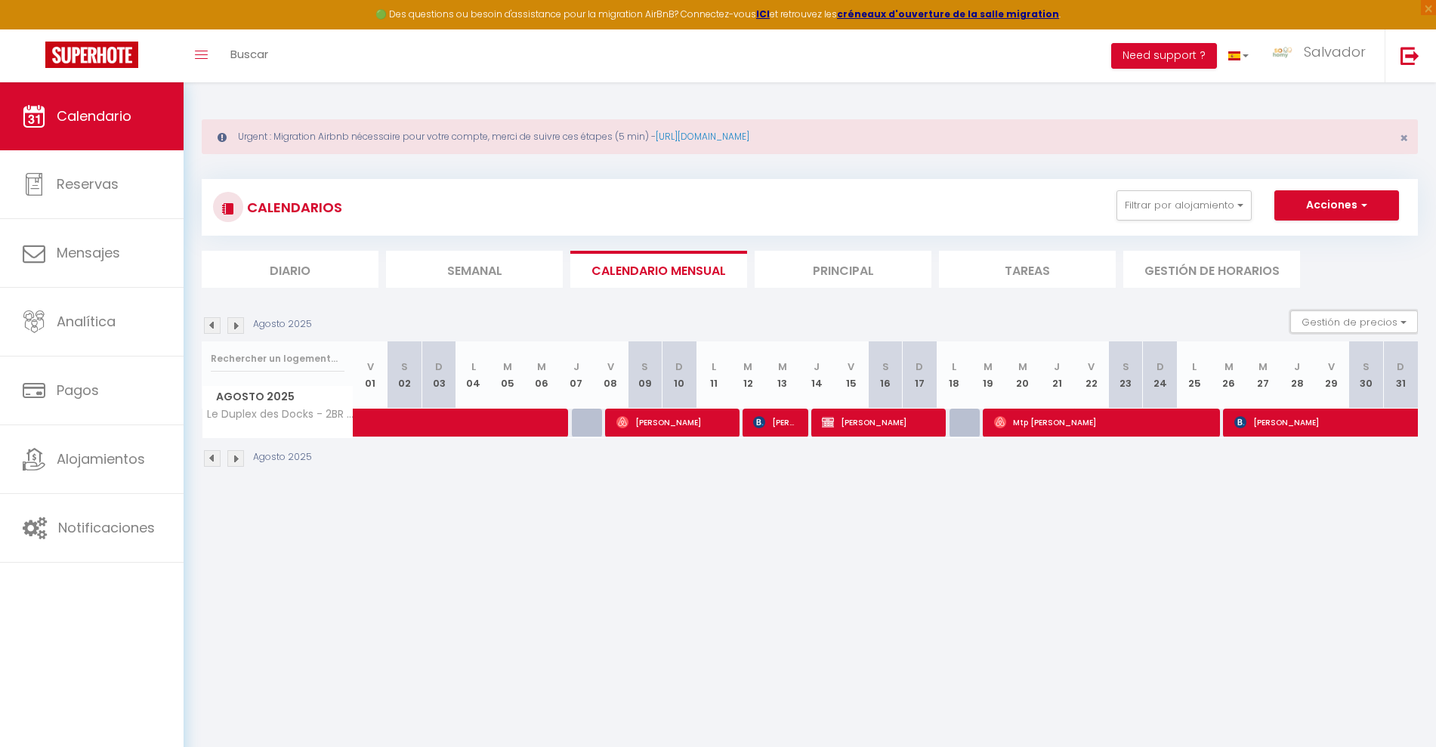
click at [1331, 331] on button "Gestión de precios" at bounding box center [1354, 321] width 128 height 23
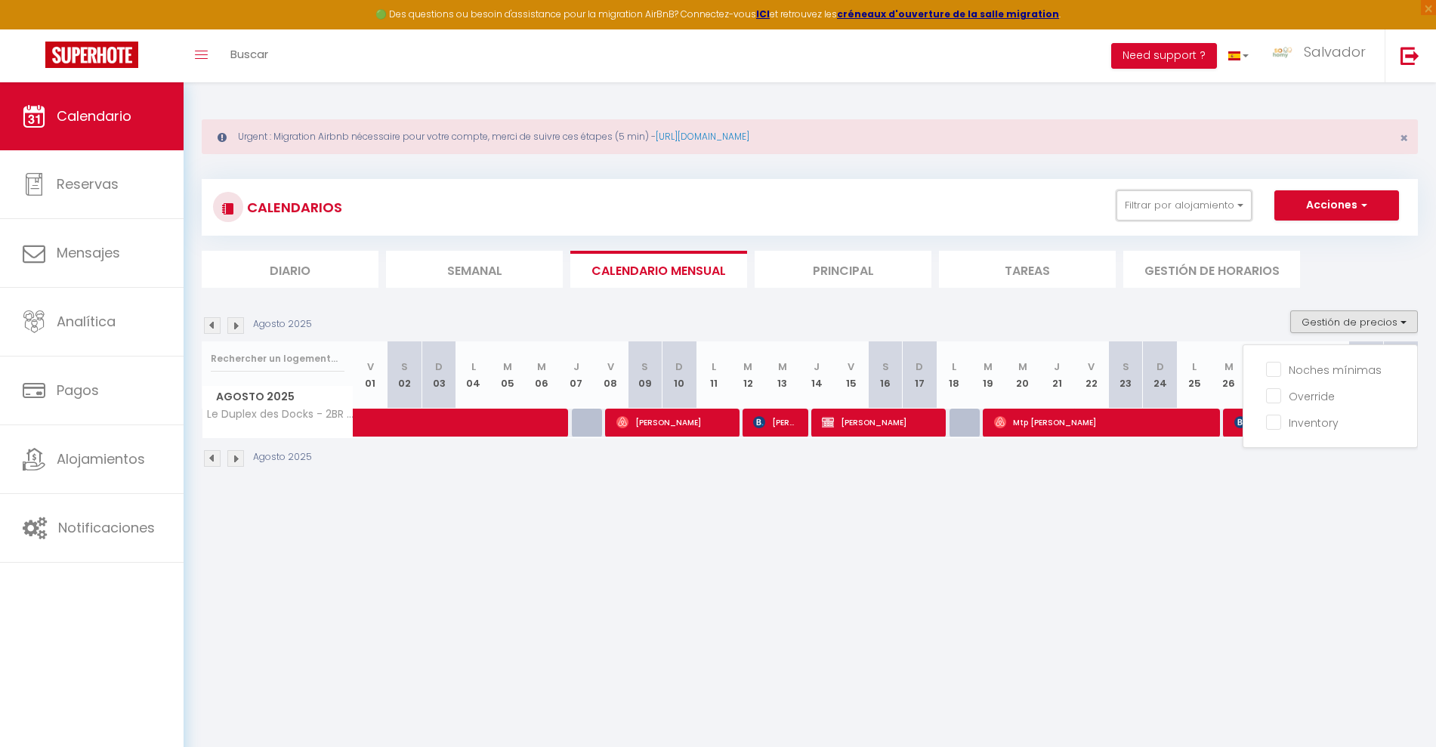
click at [1239, 205] on button "Filtrar por alojamiento" at bounding box center [1183, 205] width 135 height 30
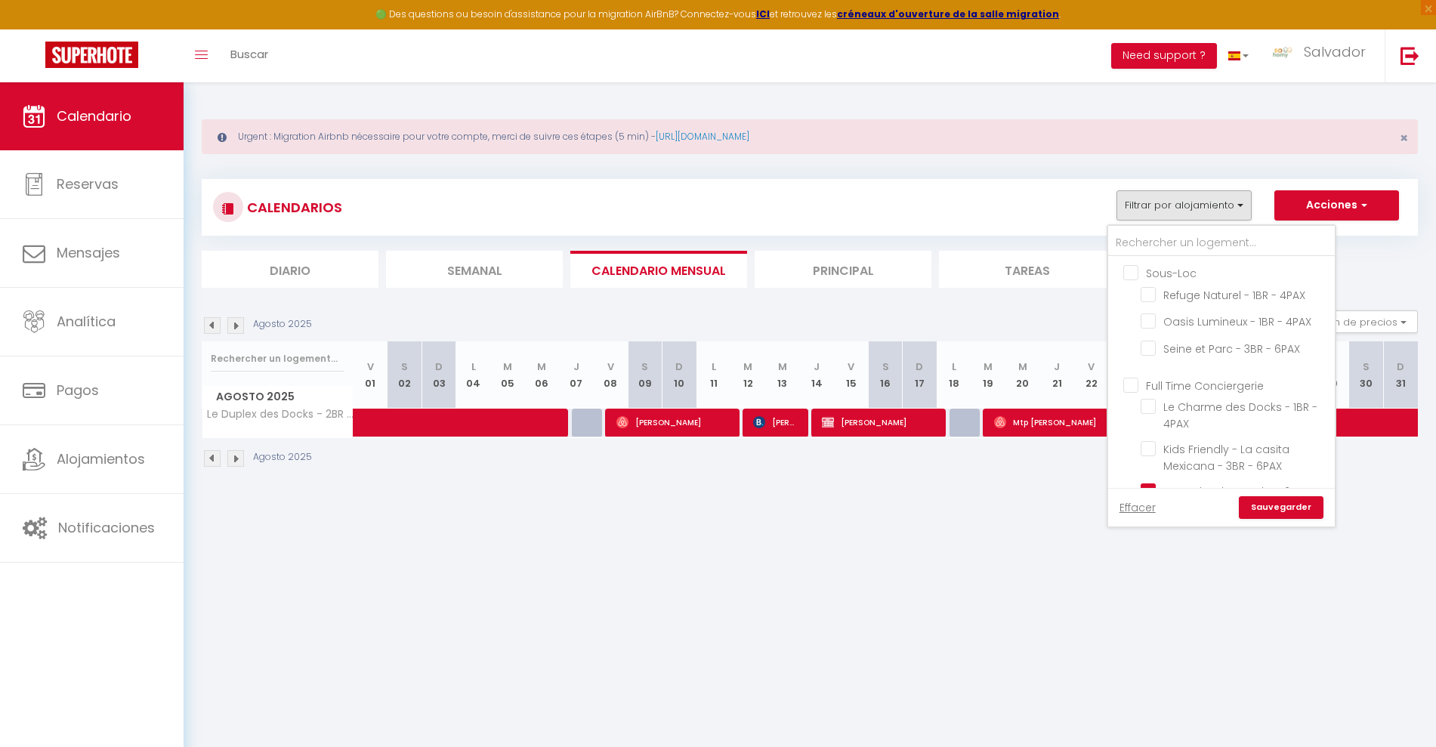
click at [1149, 449] on input "Kids Friendly - La casita Mexicana - 3BR - 6PAX" at bounding box center [1234, 448] width 189 height 15
checkbox input "true"
checkbox input "false"
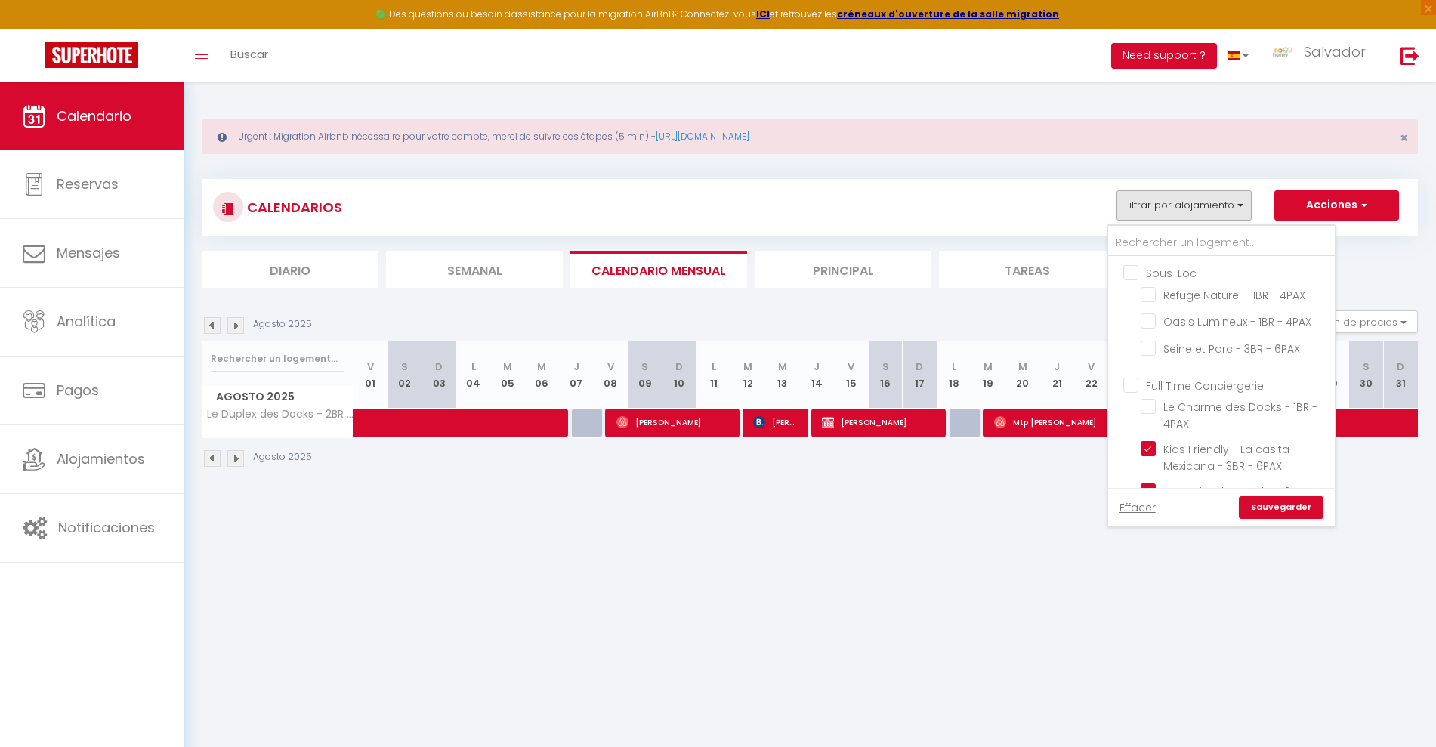
checkbox input "false"
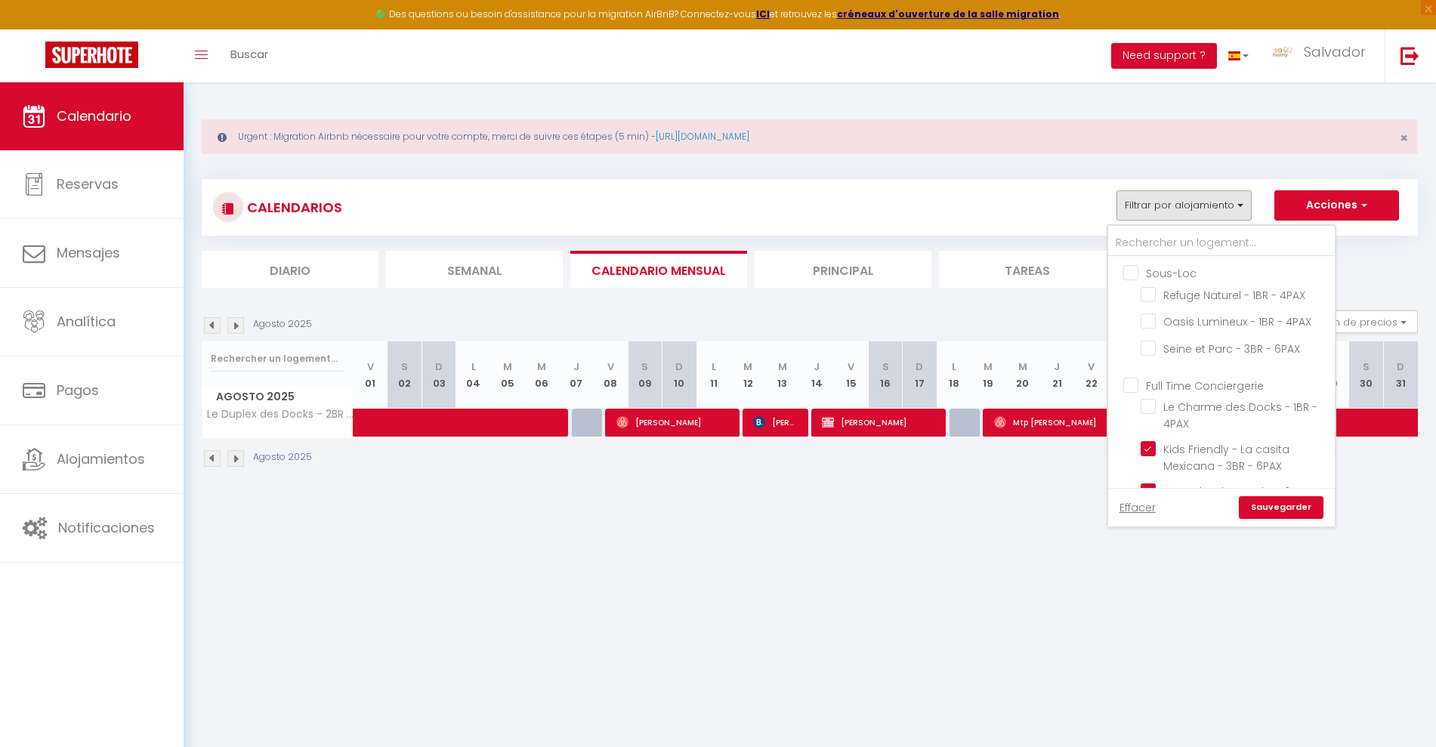
checkbox input "false"
click at [1143, 395] on input "Le Duplex des Docks - 2BR - 4PAX" at bounding box center [1234, 396] width 189 height 15
checkbox input "false"
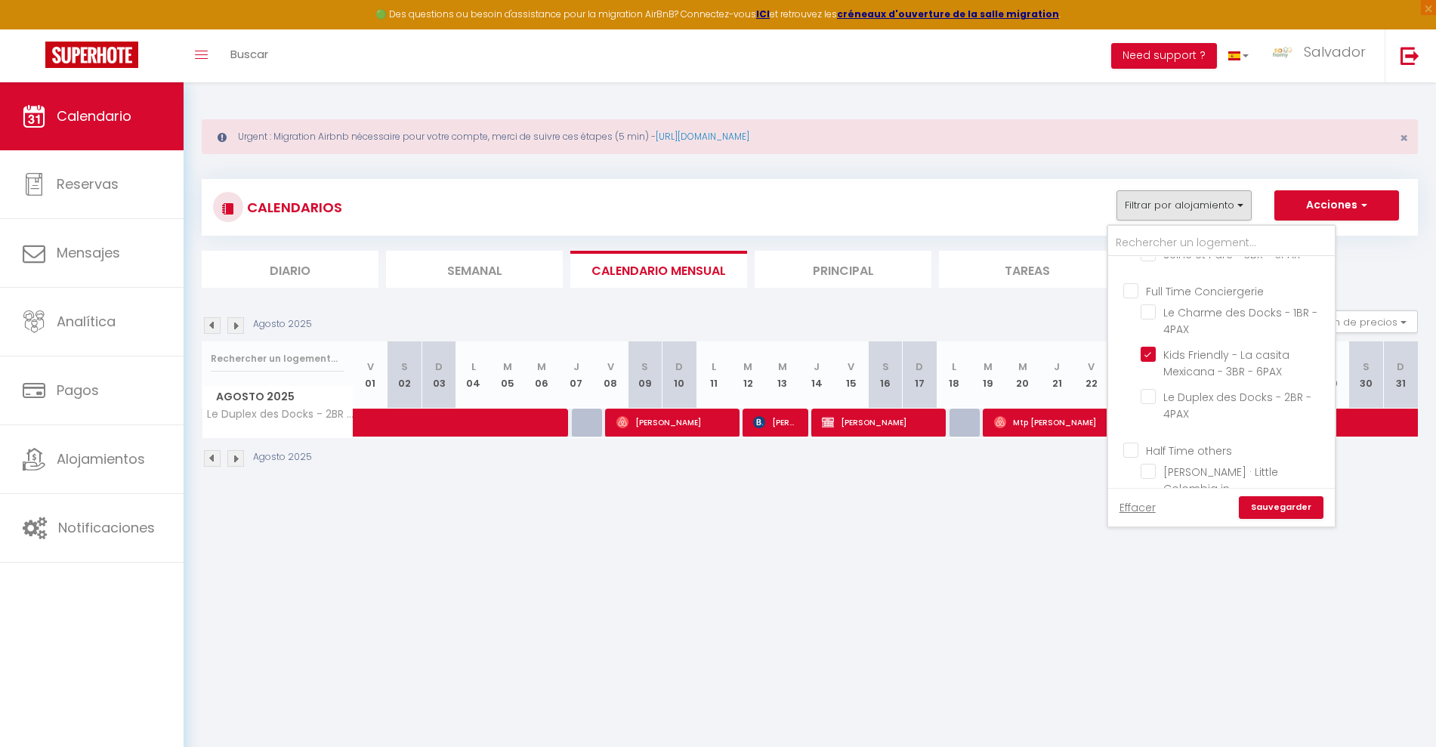
click at [1263, 511] on link "Sauvegarder" at bounding box center [1281, 507] width 85 height 23
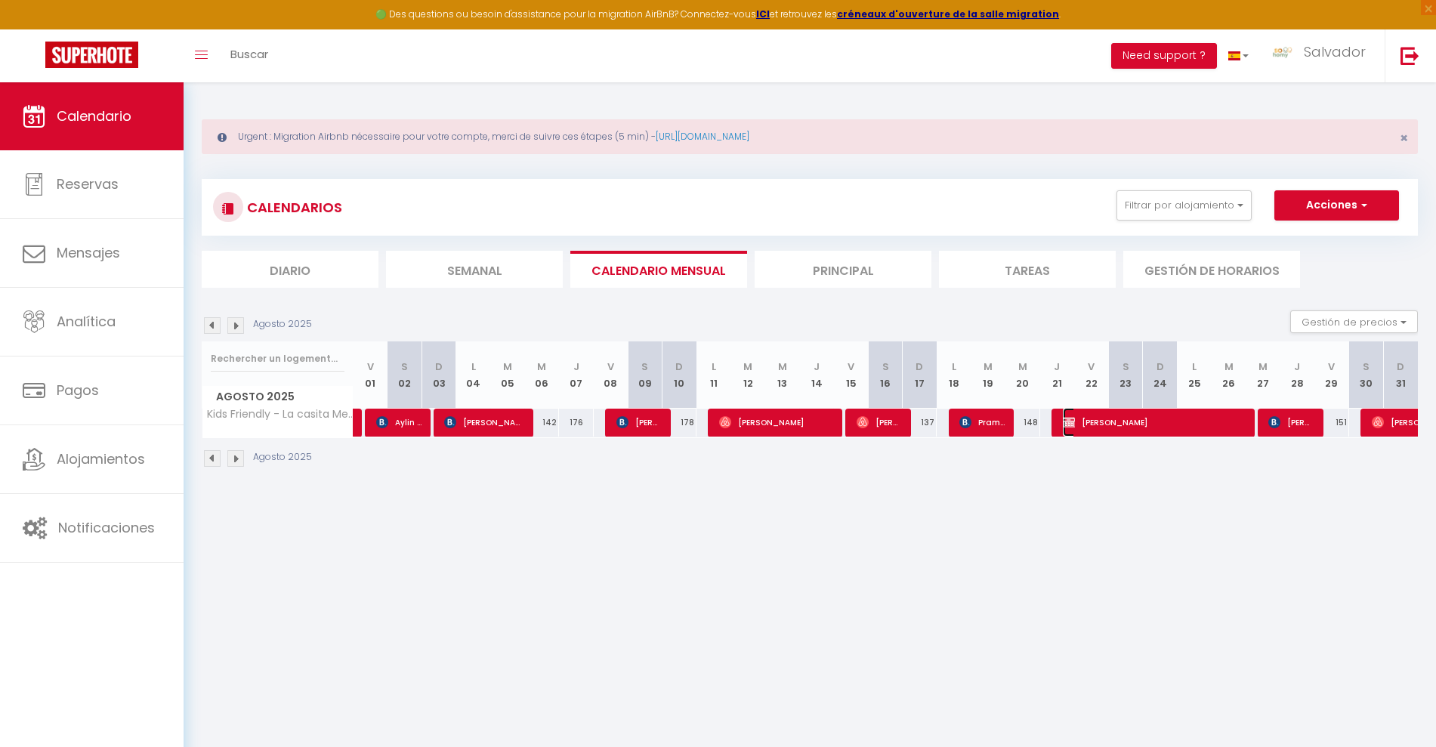
click at [1081, 425] on span "Agathe Colson" at bounding box center [1153, 422] width 181 height 29
select select "OK"
select select "KO"
select select "0"
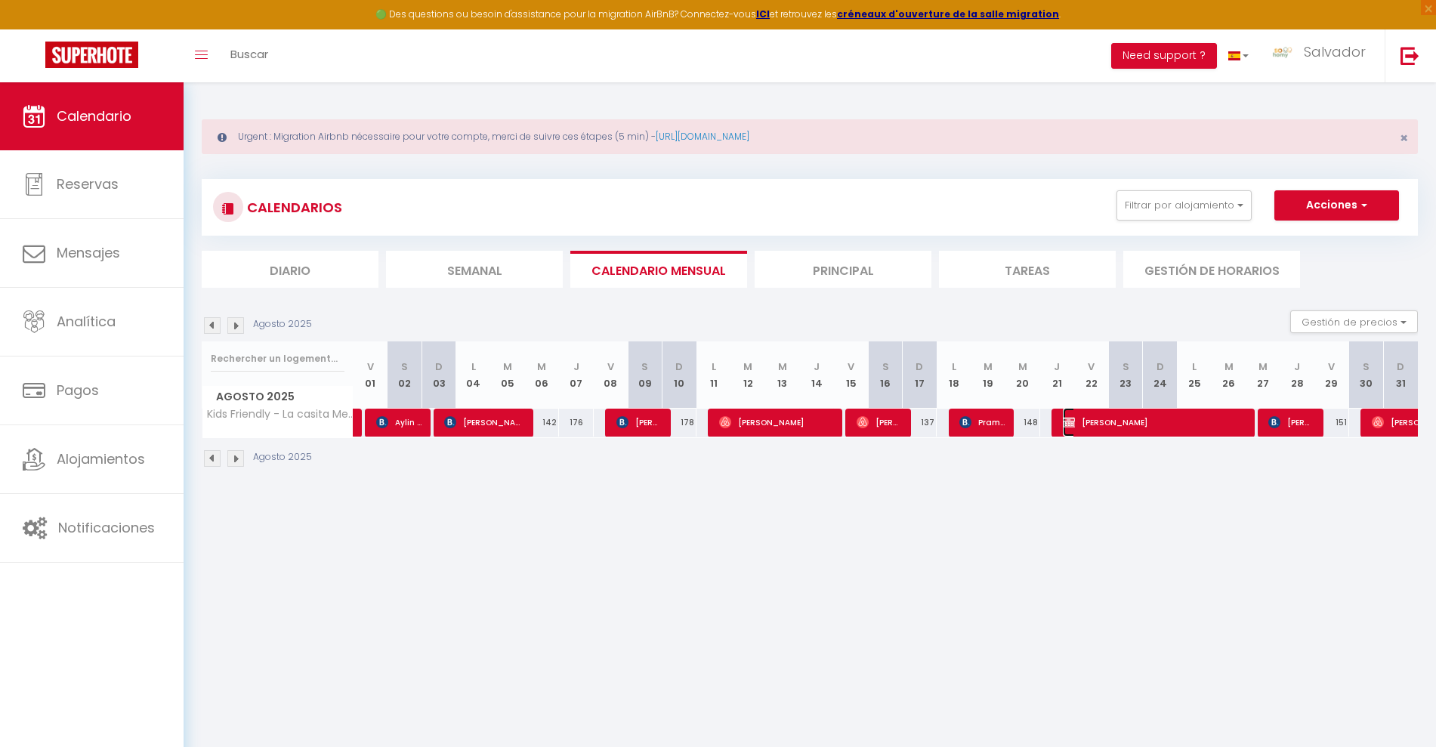
select select "1"
select select
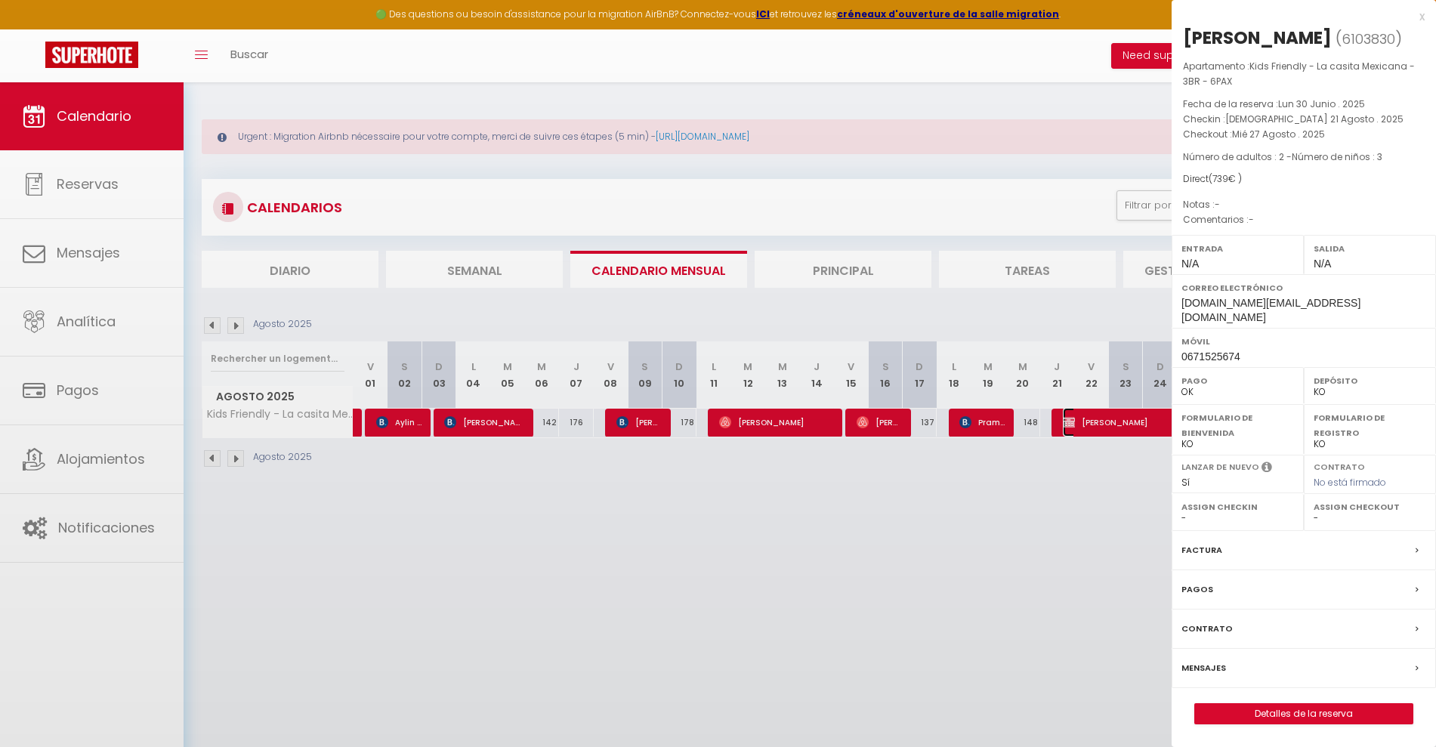
select select "14737"
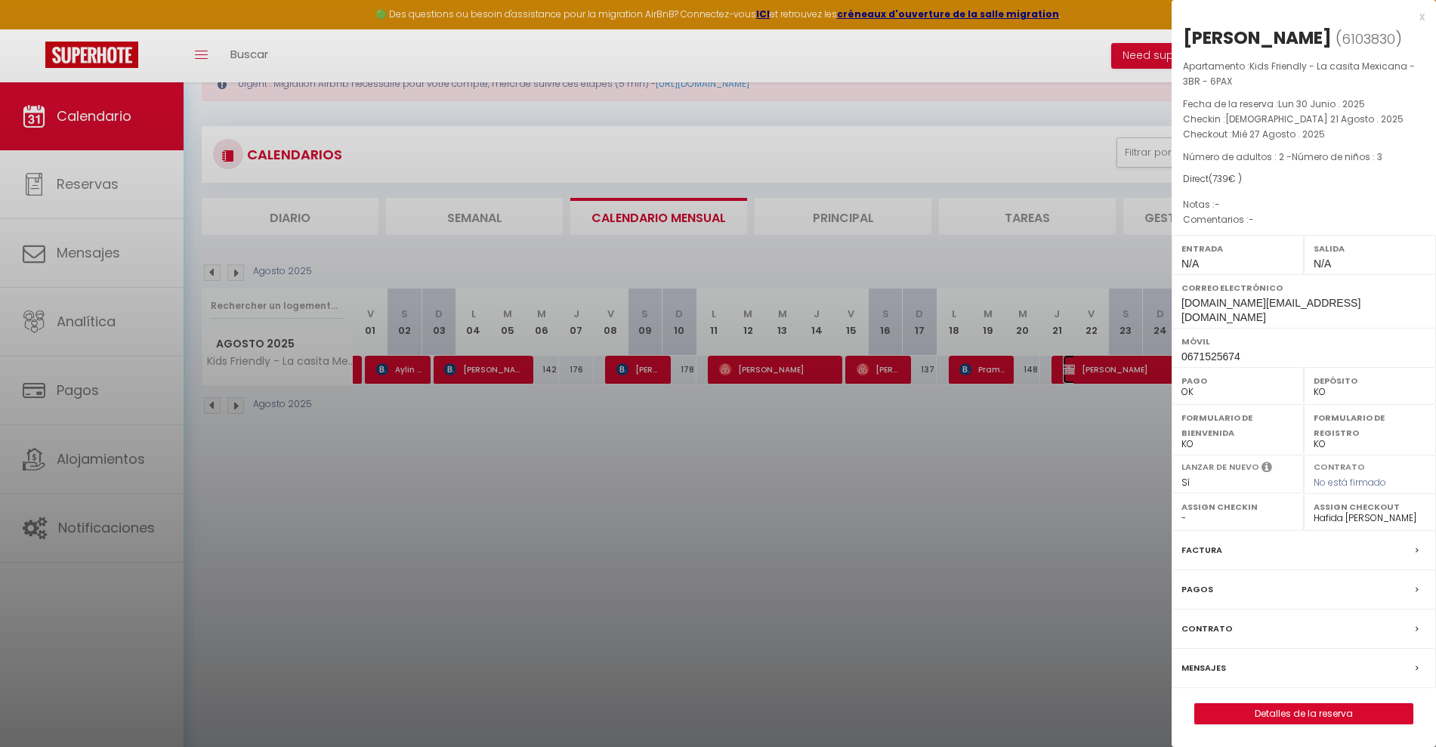
scroll to position [82, 0]
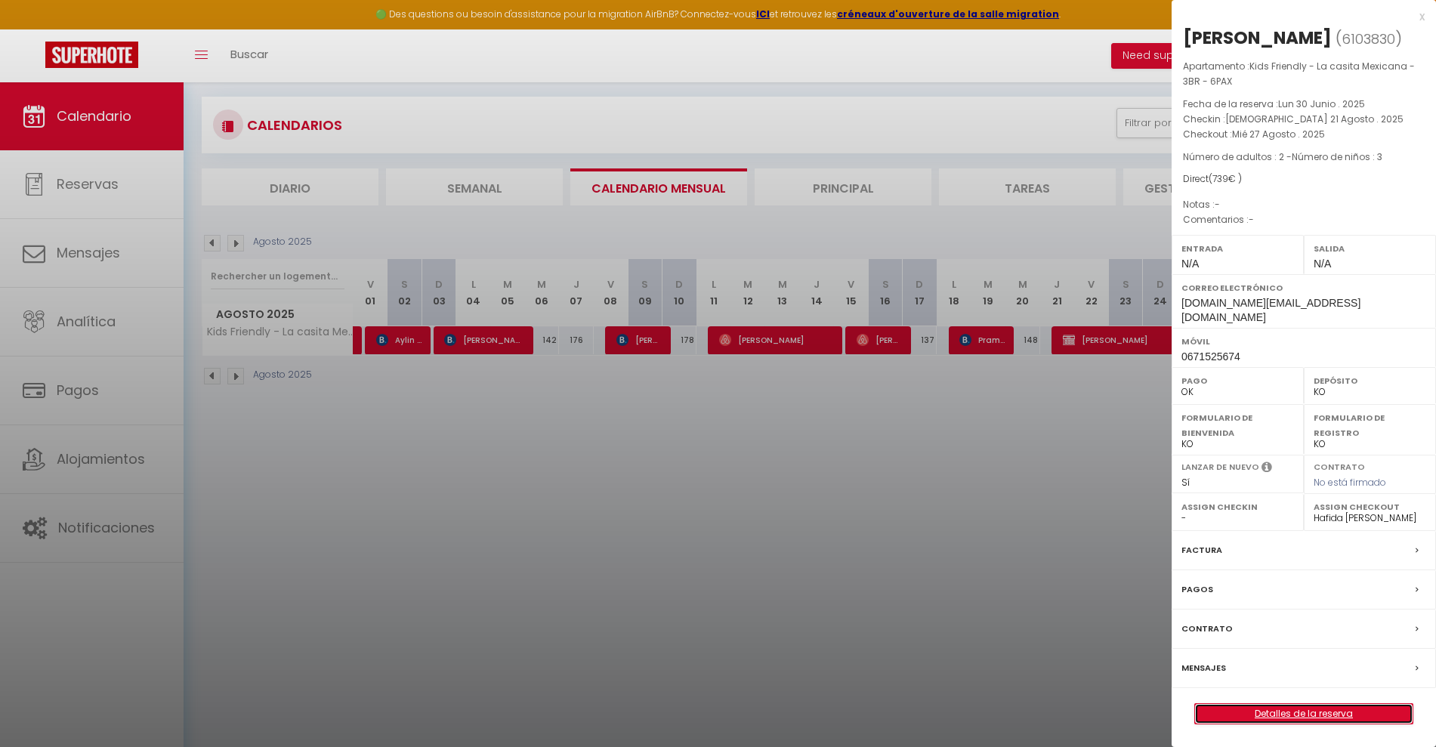
click at [1328, 724] on link "Detalles de la reserva" at bounding box center [1304, 714] width 218 height 20
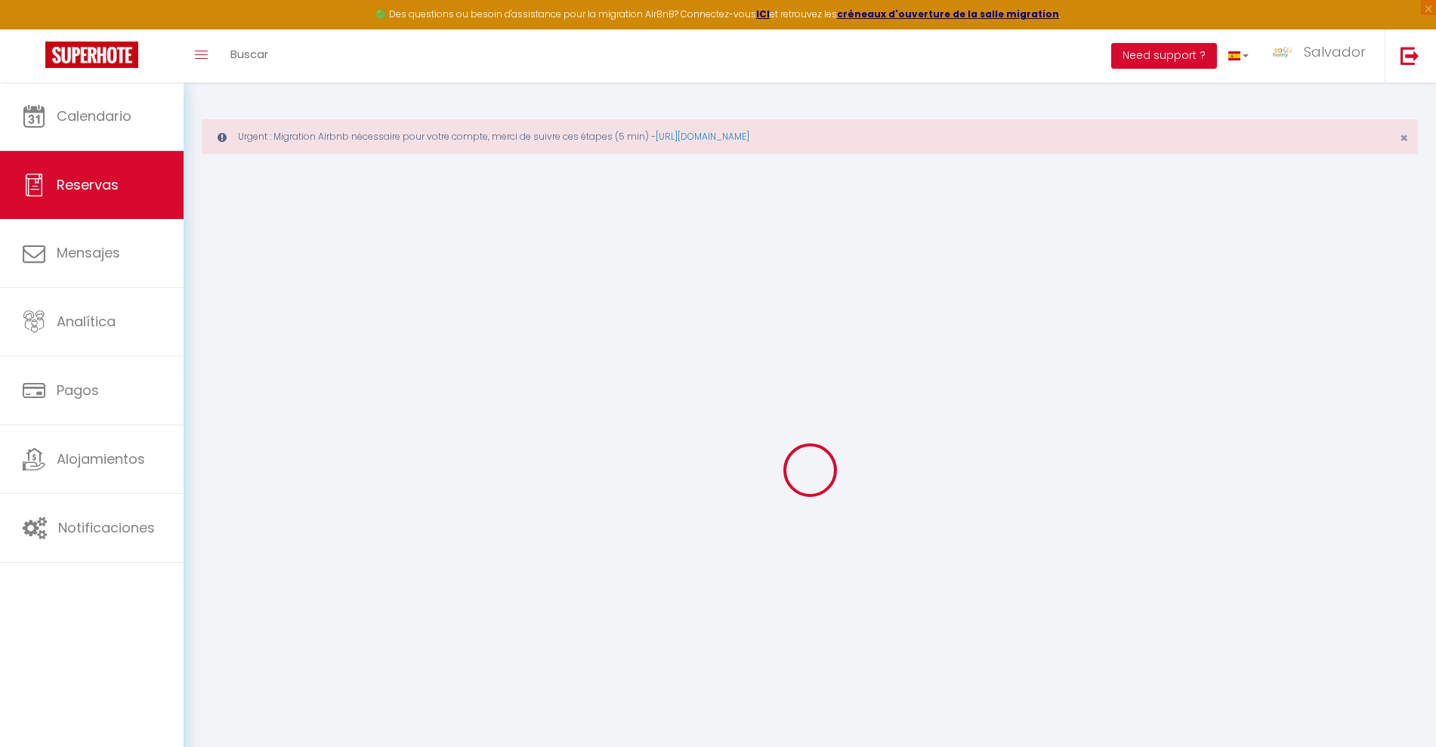
type input "Agathe"
type input "Colson"
type input "[DOMAIN_NAME][EMAIL_ADDRESS][DOMAIN_NAME]"
type input "0671525674"
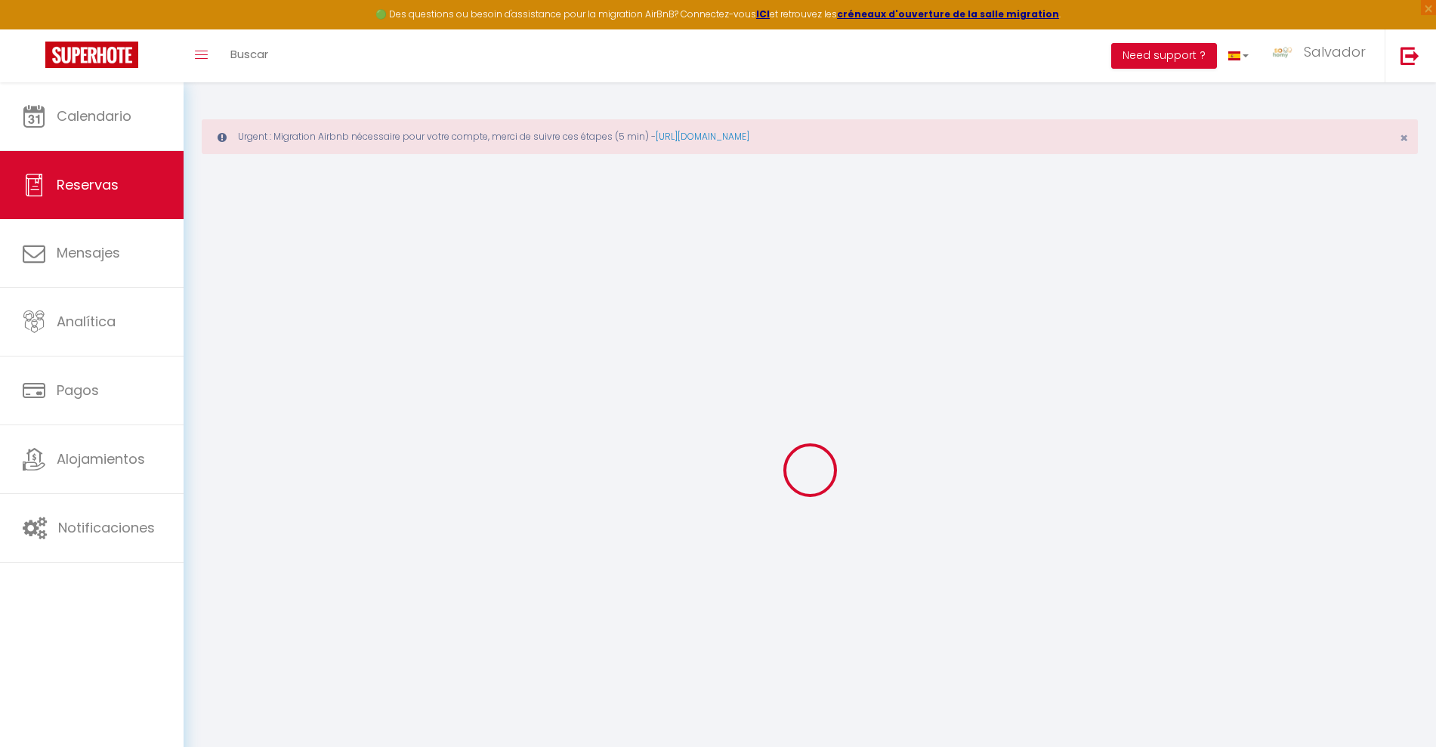
type input "93400"
type input "21 rue Simone Veil"
type input "[GEOGRAPHIC_DATA]"
select select "FR"
select select "26257"
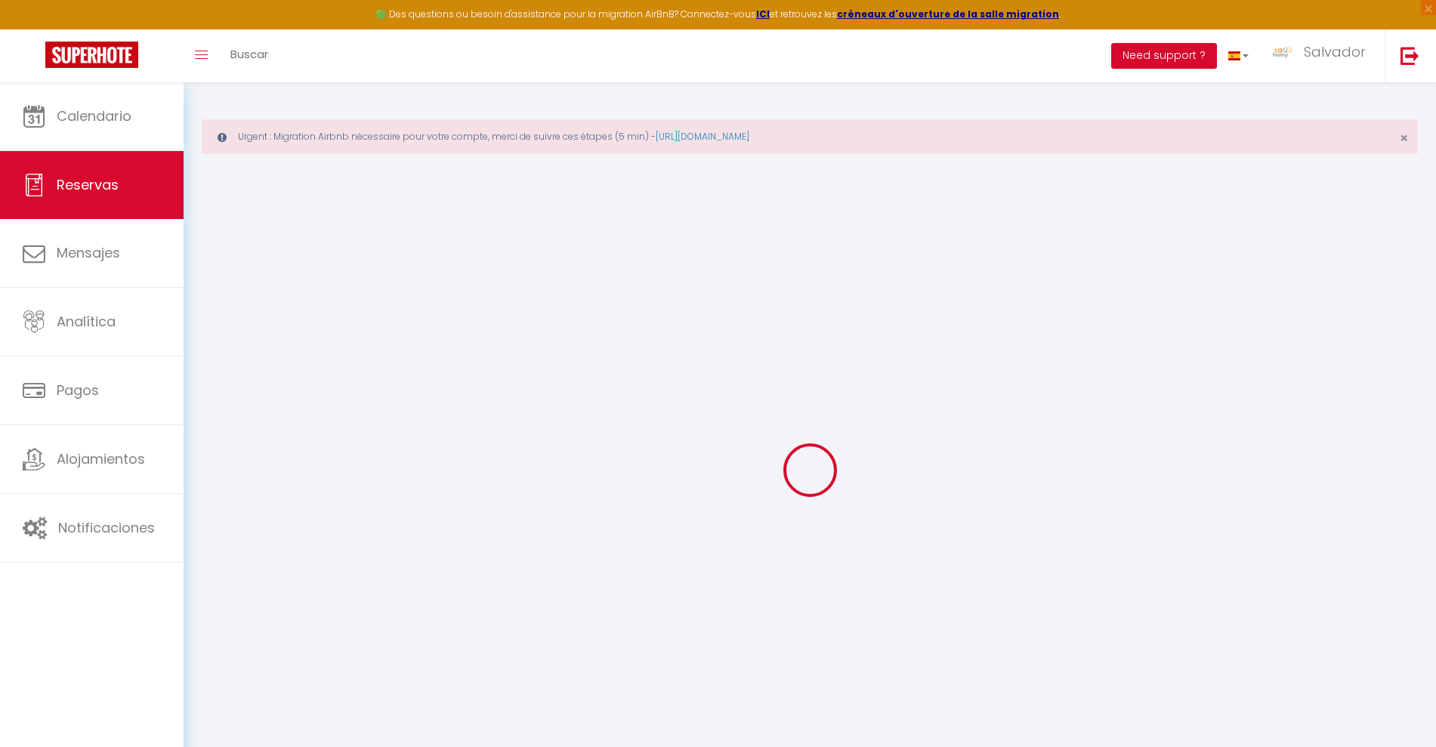
select select "1"
type input "Thu 21 August 2025"
select select
type input "Wed 27 August 2025"
select select
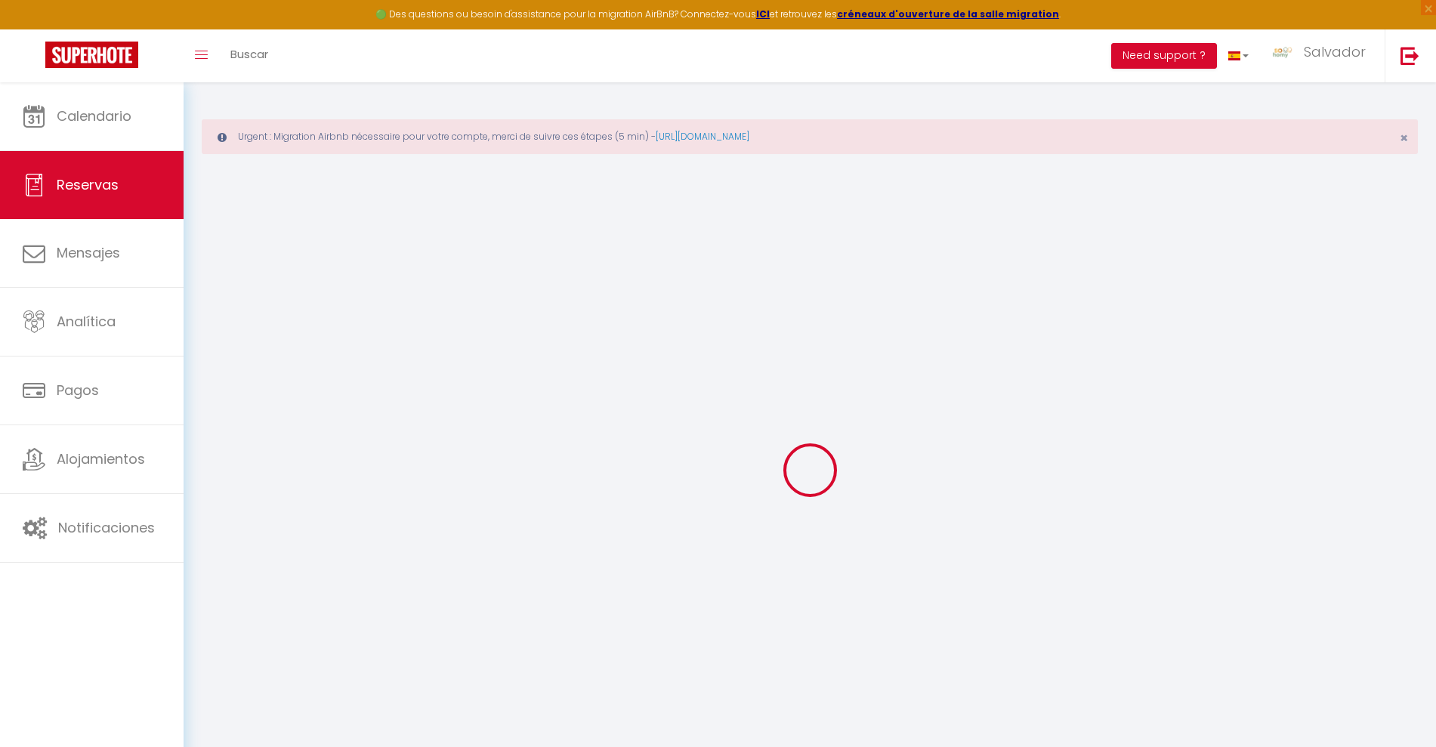
type input "2"
type input "3"
select select "12"
select select "14"
type input "634"
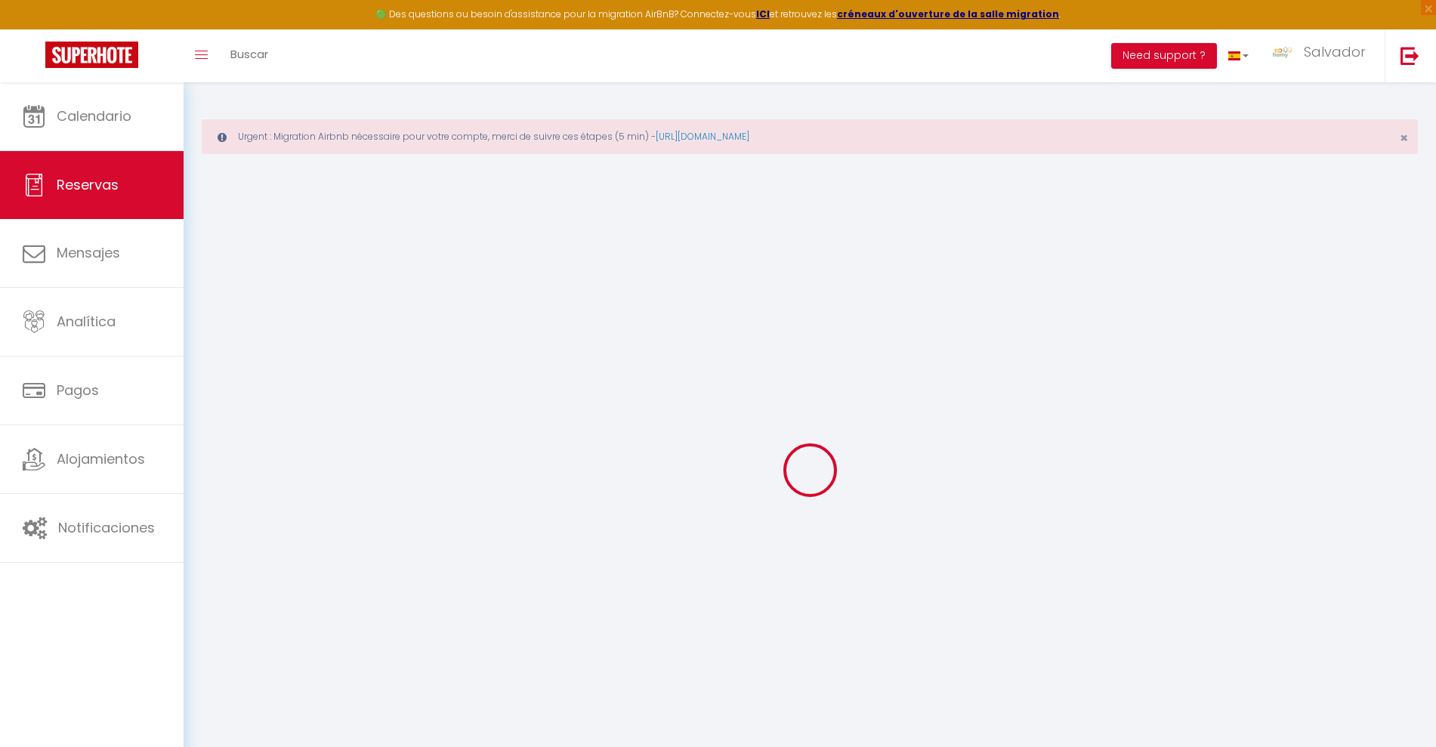
checkbox input "false"
type input "739"
type input "105"
type input "0"
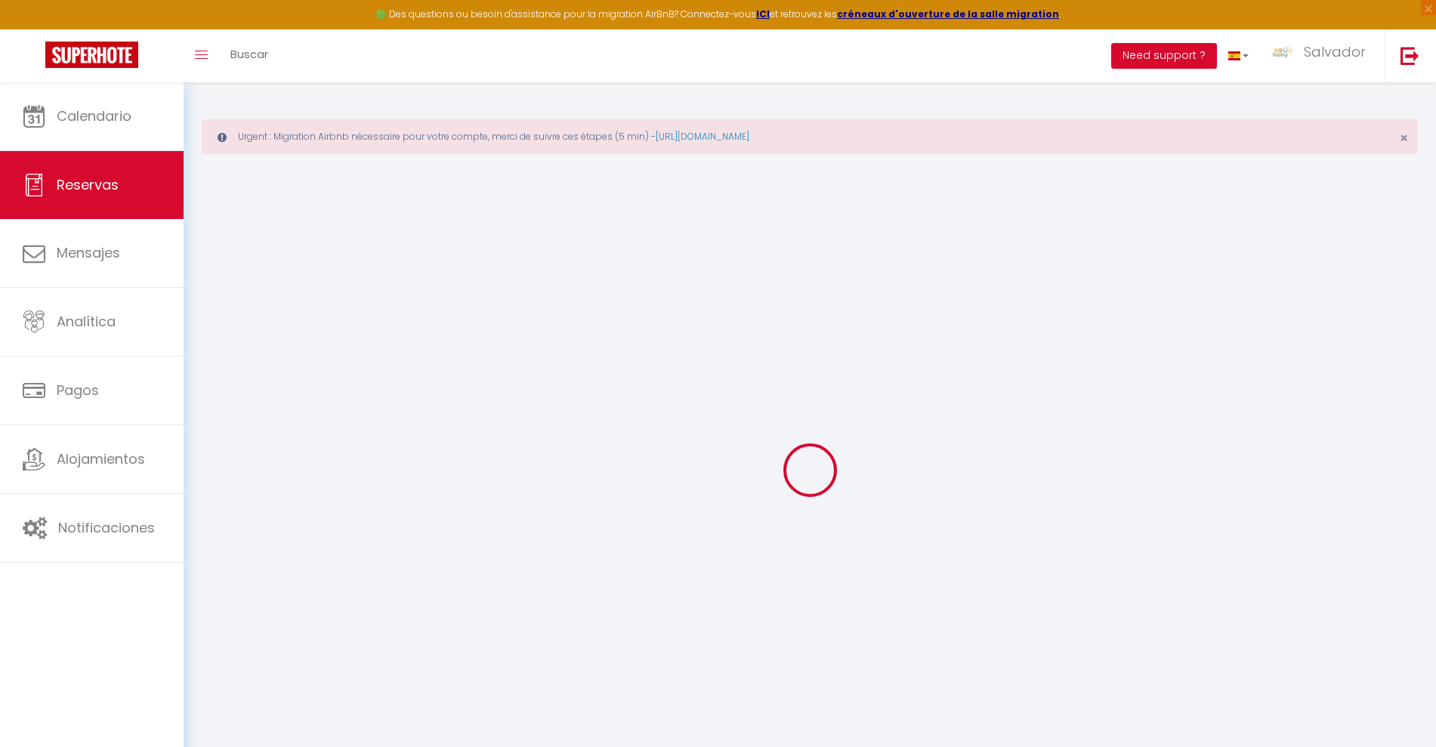
select select
checkbox input "false"
select select
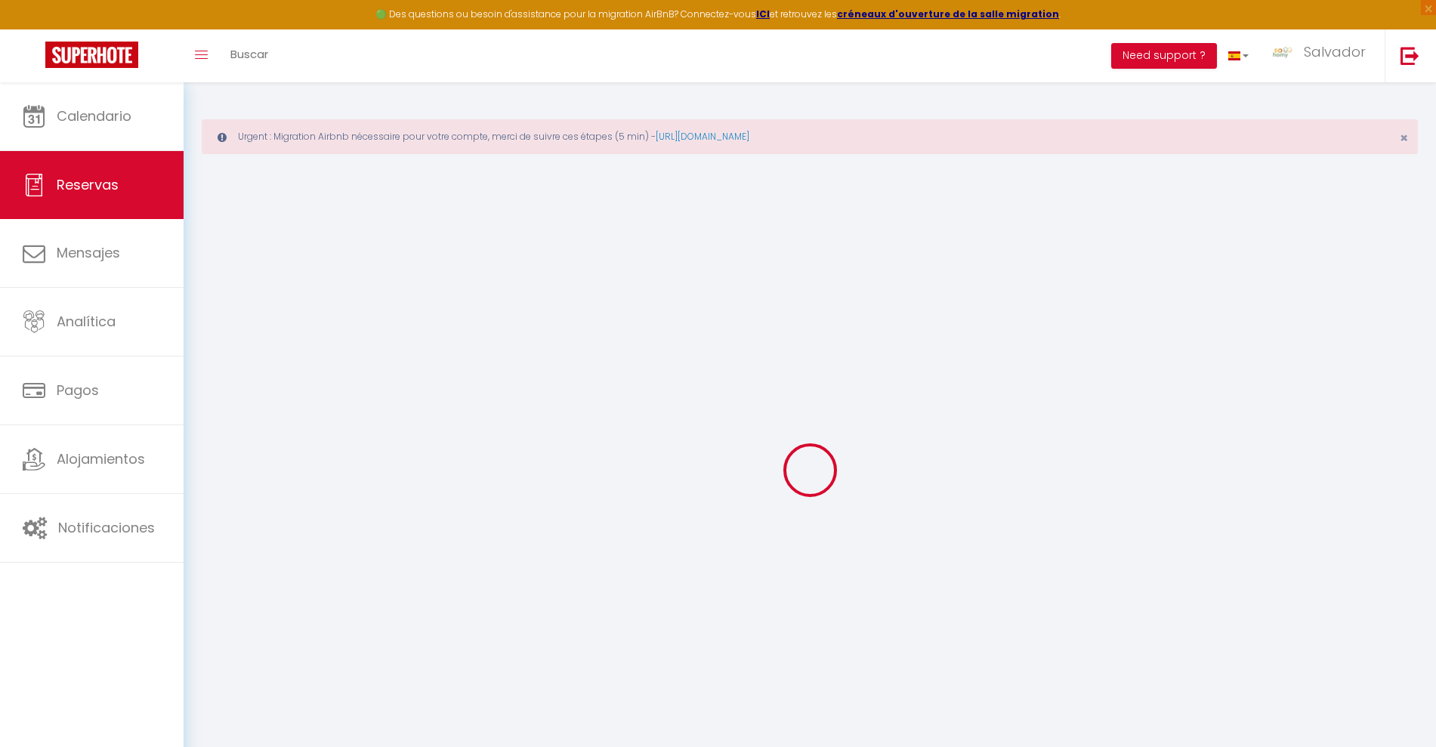
checkbox input "false"
select select
checkbox input "false"
select select
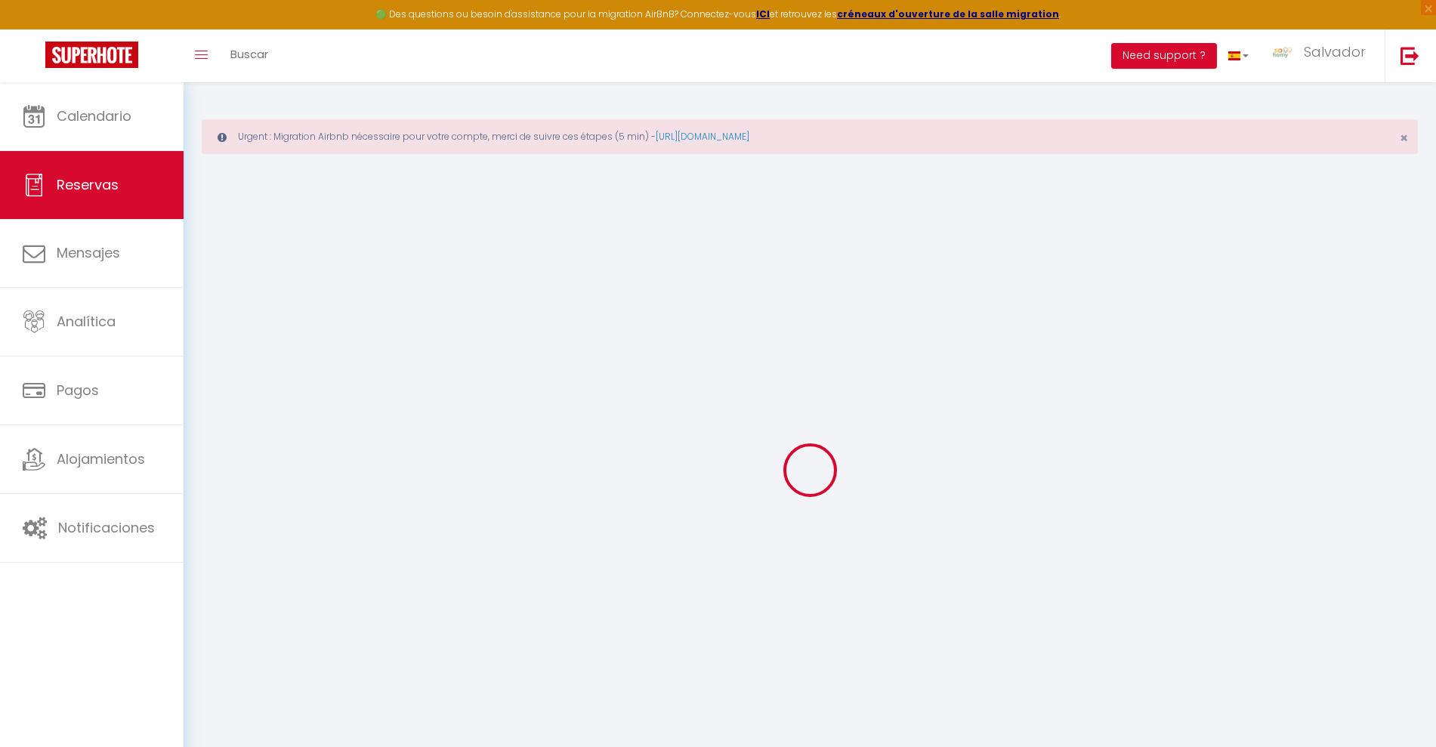
select select
checkbox input "false"
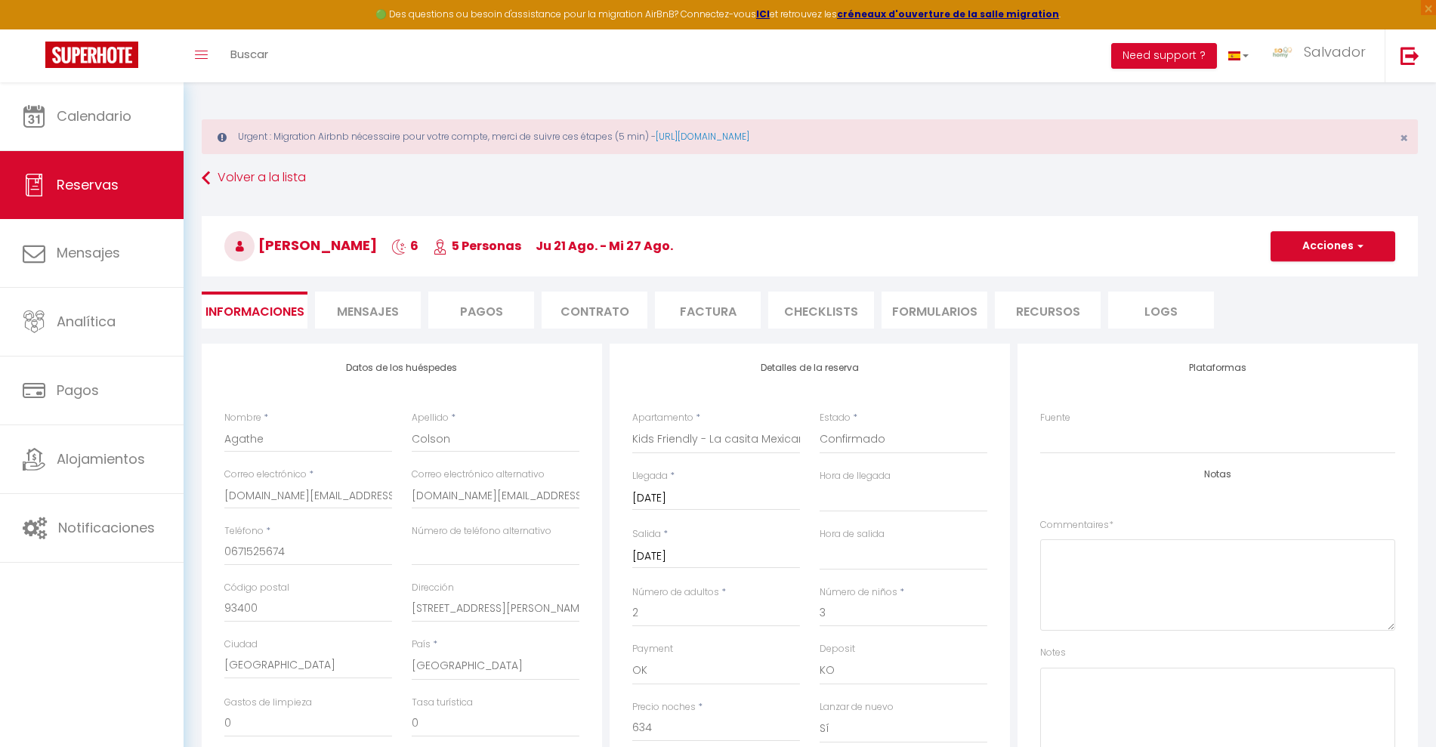
type input "105"
select select
checkbox input "false"
select select
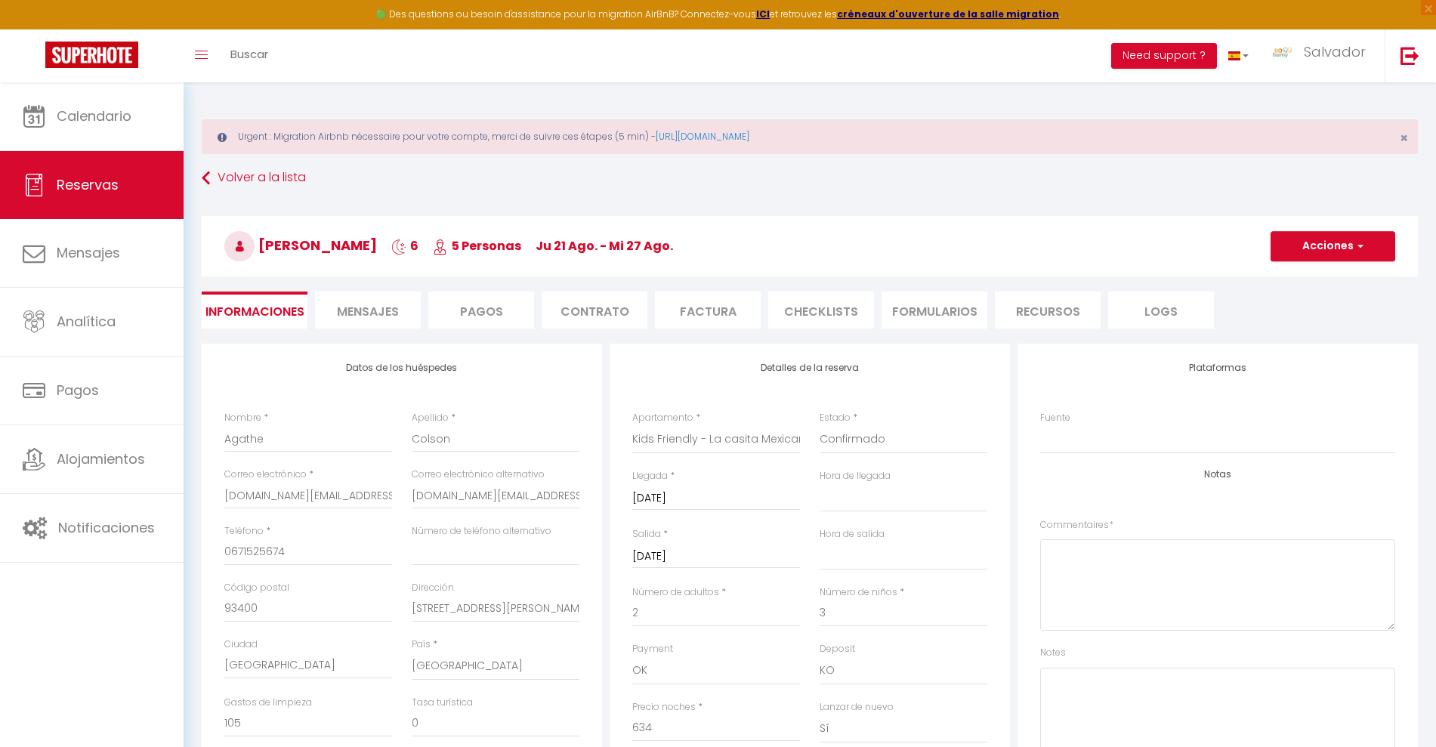
select select
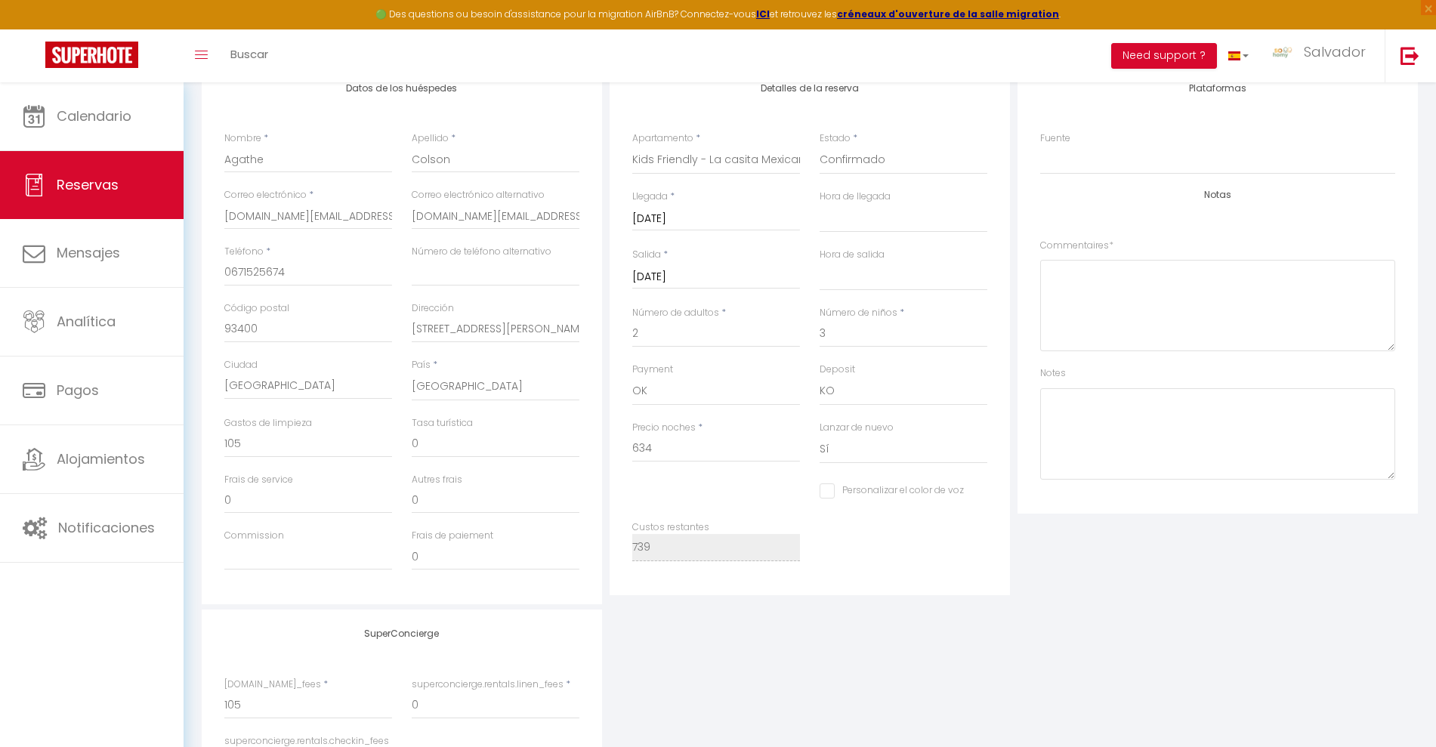
scroll to position [283, 0]
click at [661, 439] on input "634" at bounding box center [716, 444] width 168 height 27
type input "63"
select select
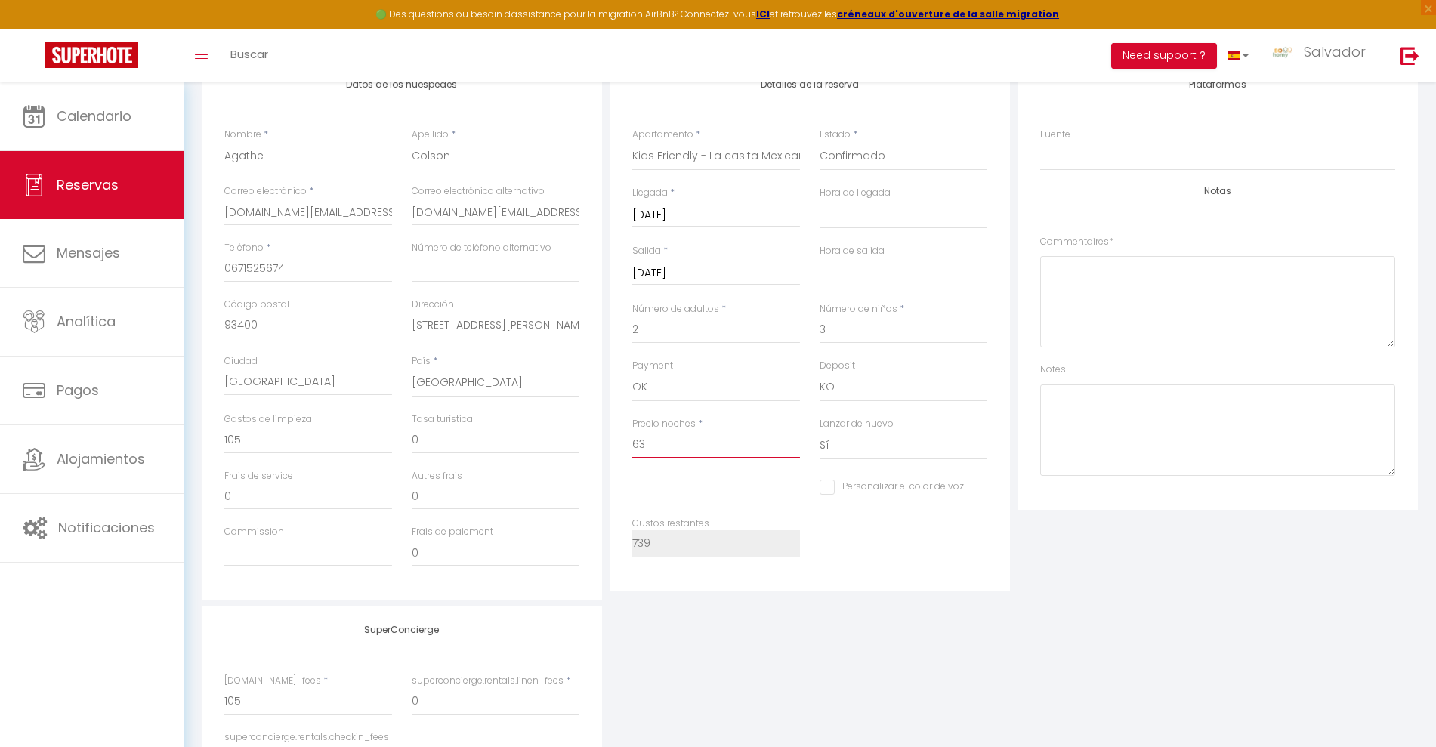
checkbox input "false"
type input "6"
select select
checkbox input "false"
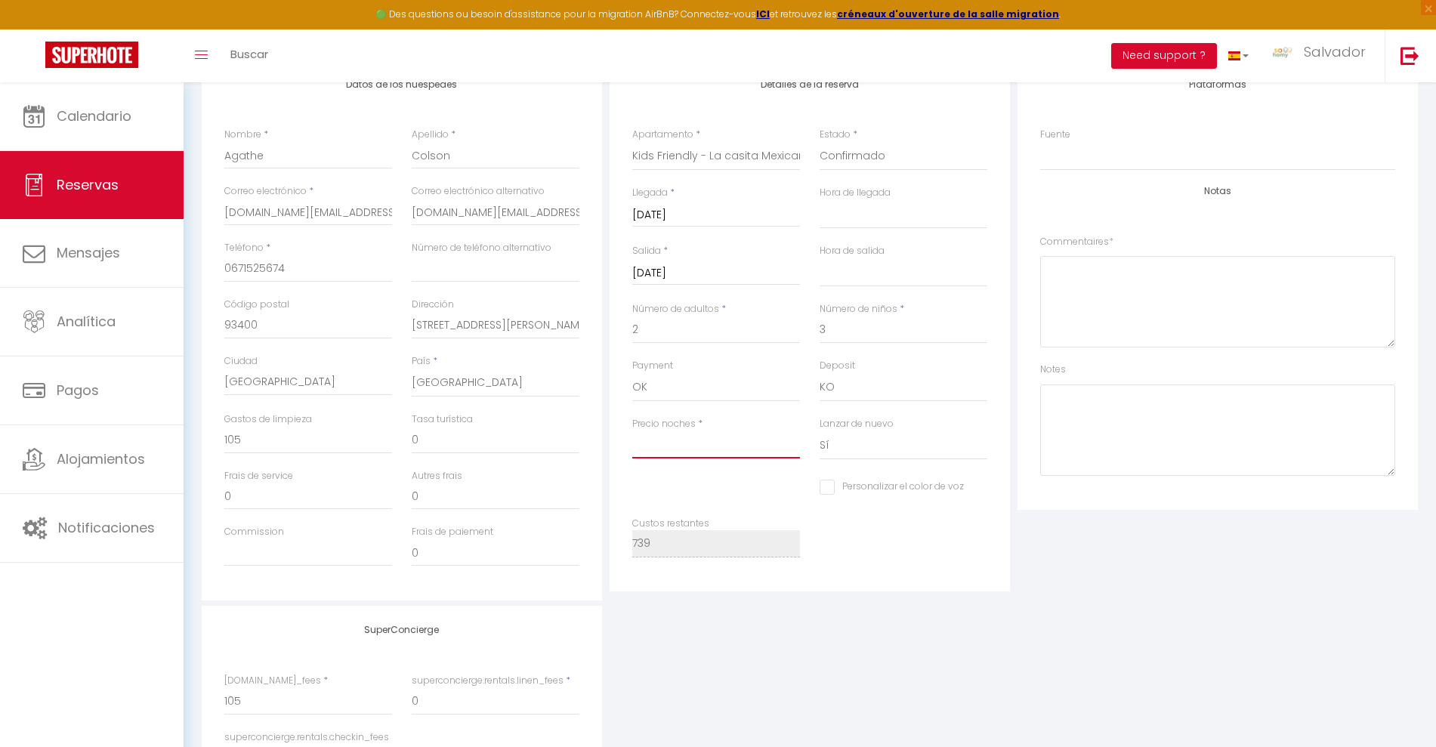
select select
checkbox input "false"
type input "0"
select select
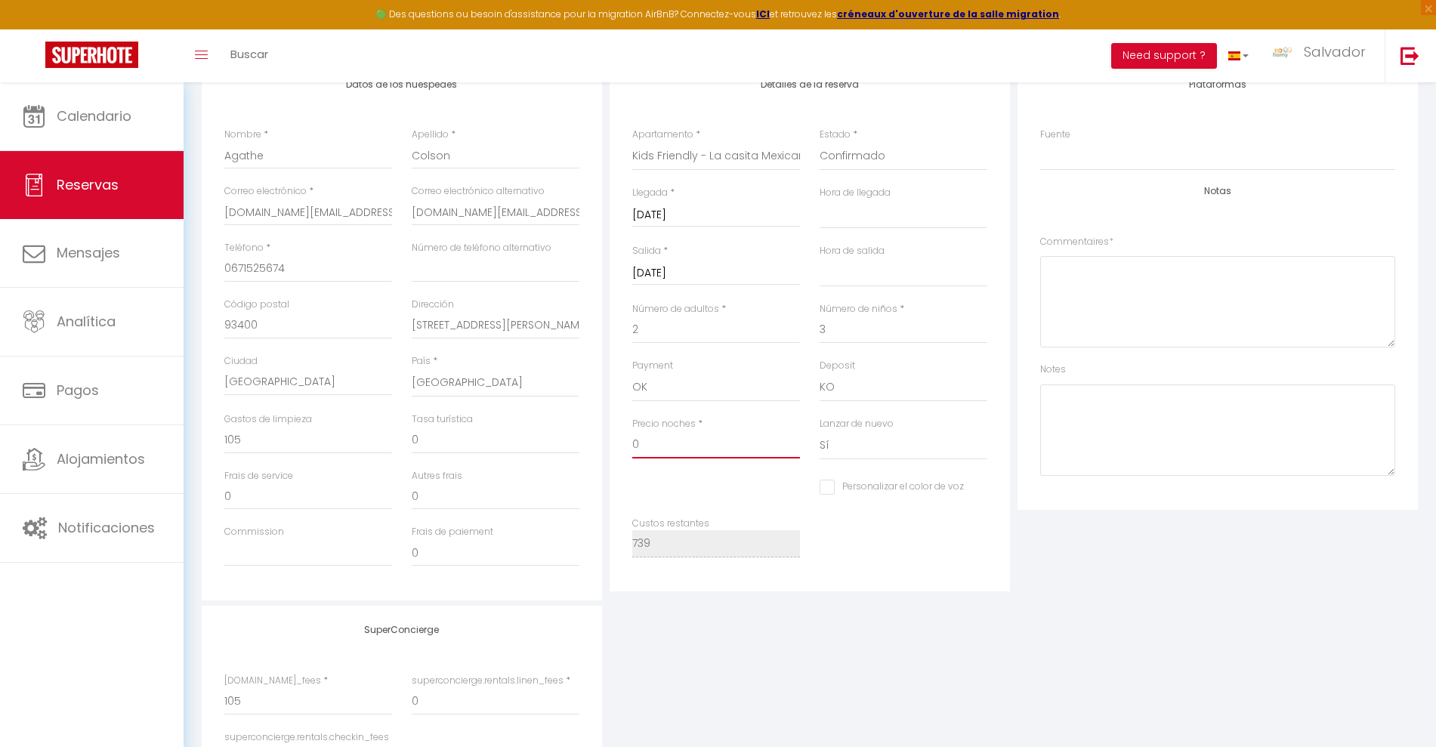
select select
checkbox input "false"
select select
checkbox input "false"
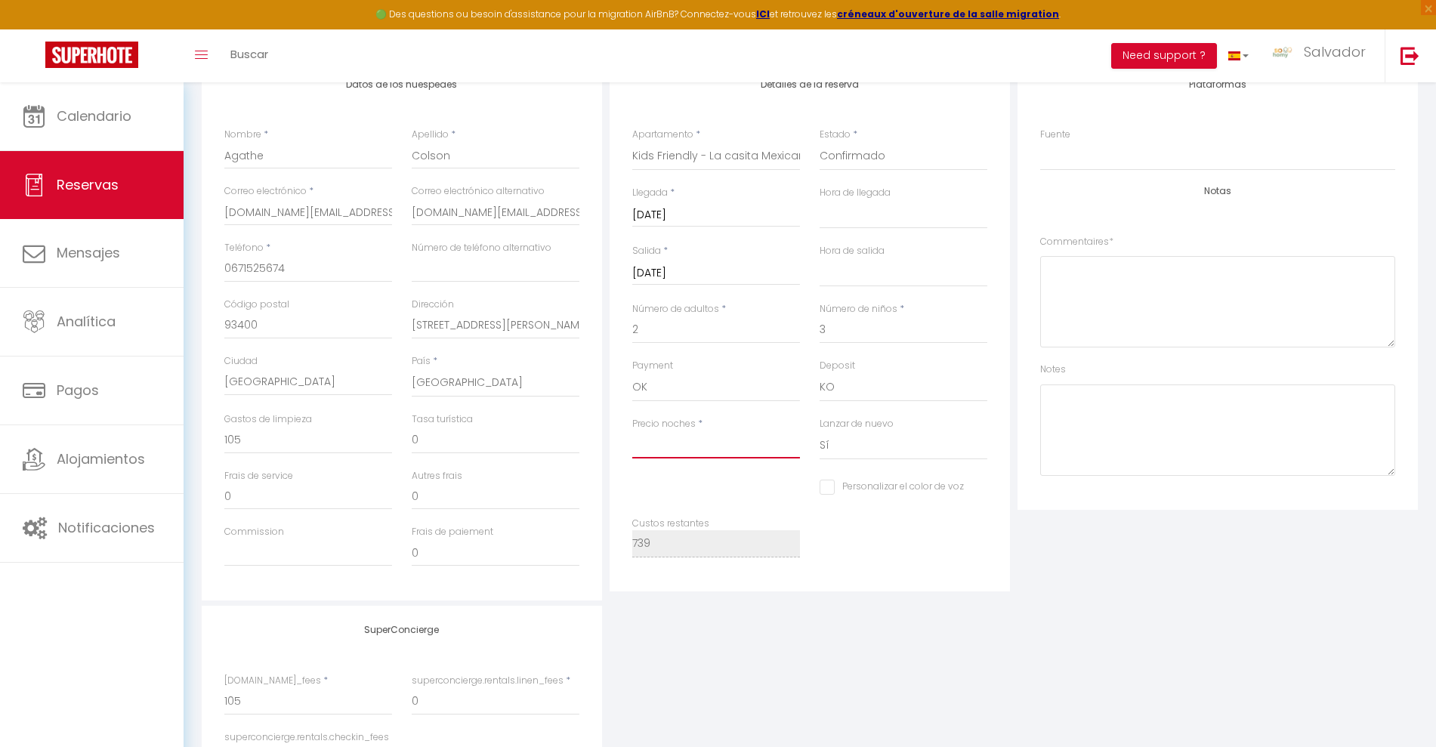
type input "6"
select select
checkbox input "false"
type input "63"
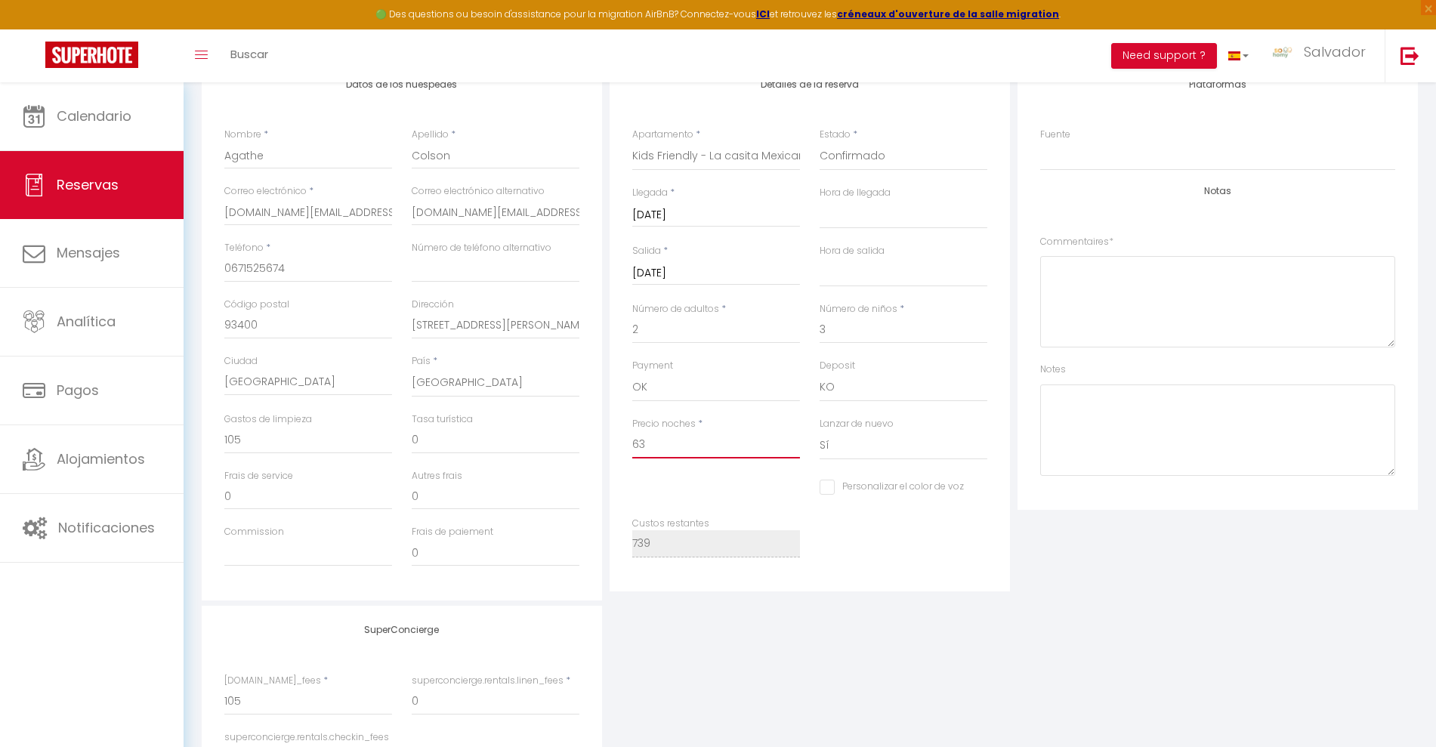
select select
checkbox input "false"
type input "634"
select select
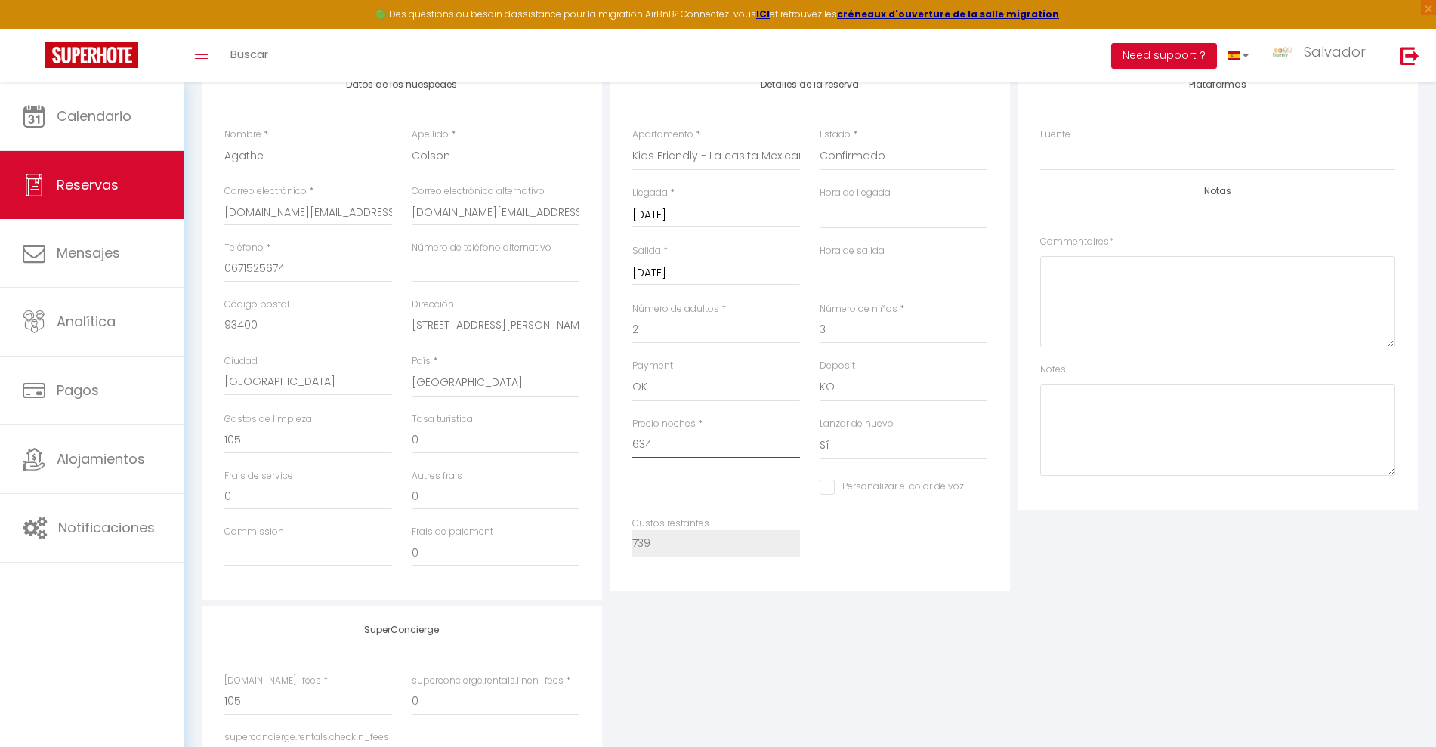
select select
checkbox input "false"
click at [752, 659] on div "SuperConcierge superconcierge.rentals.cleaning_fees * 105 superconcierge.rental…" at bounding box center [809, 713] width 1223 height 214
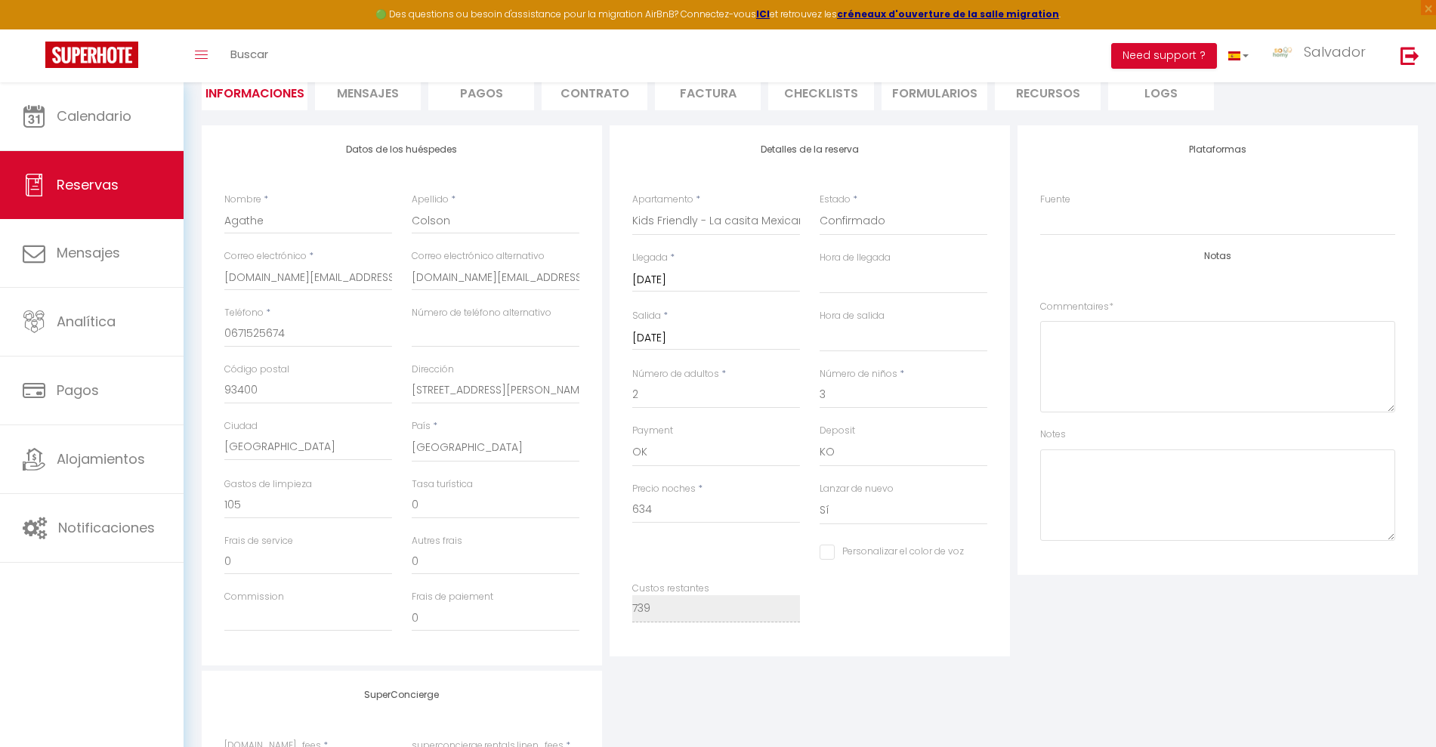
scroll to position [0, 0]
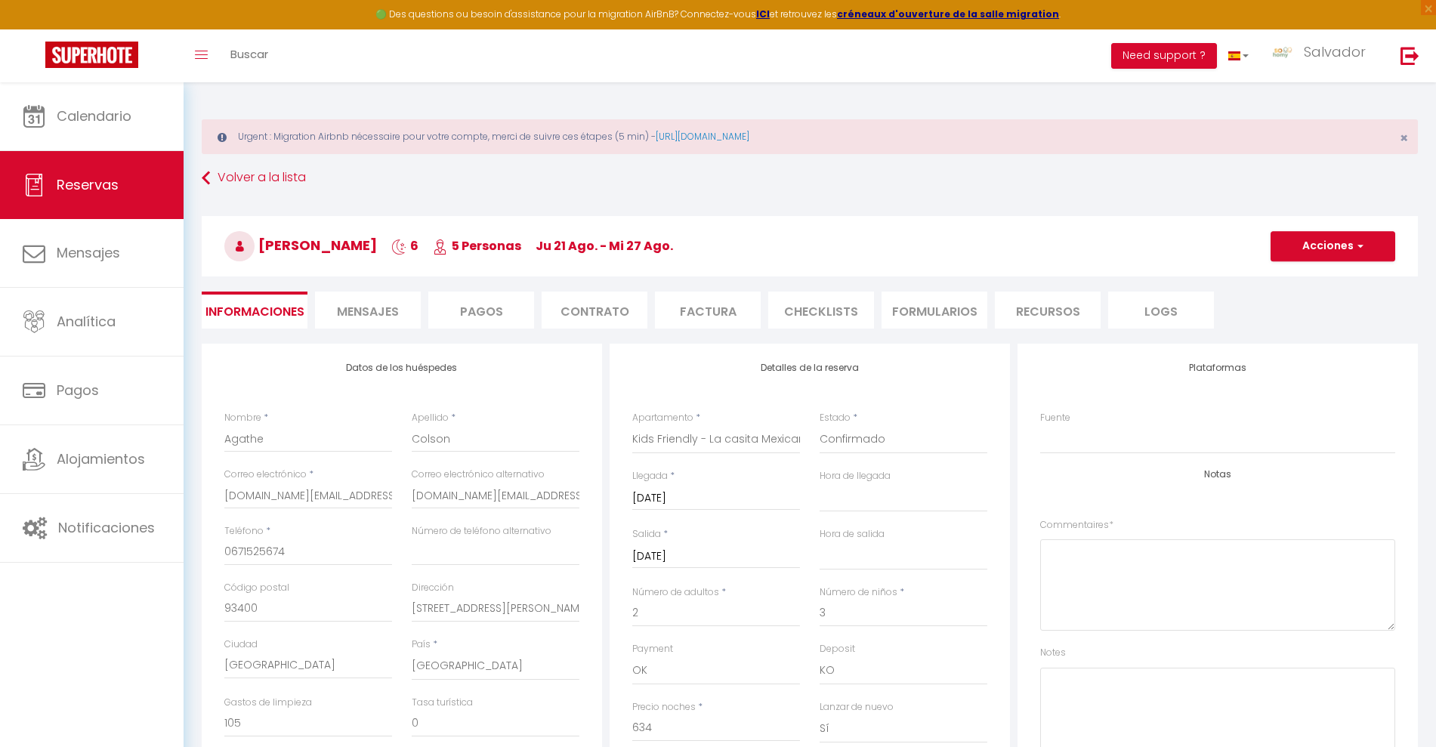
scroll to position [82, 0]
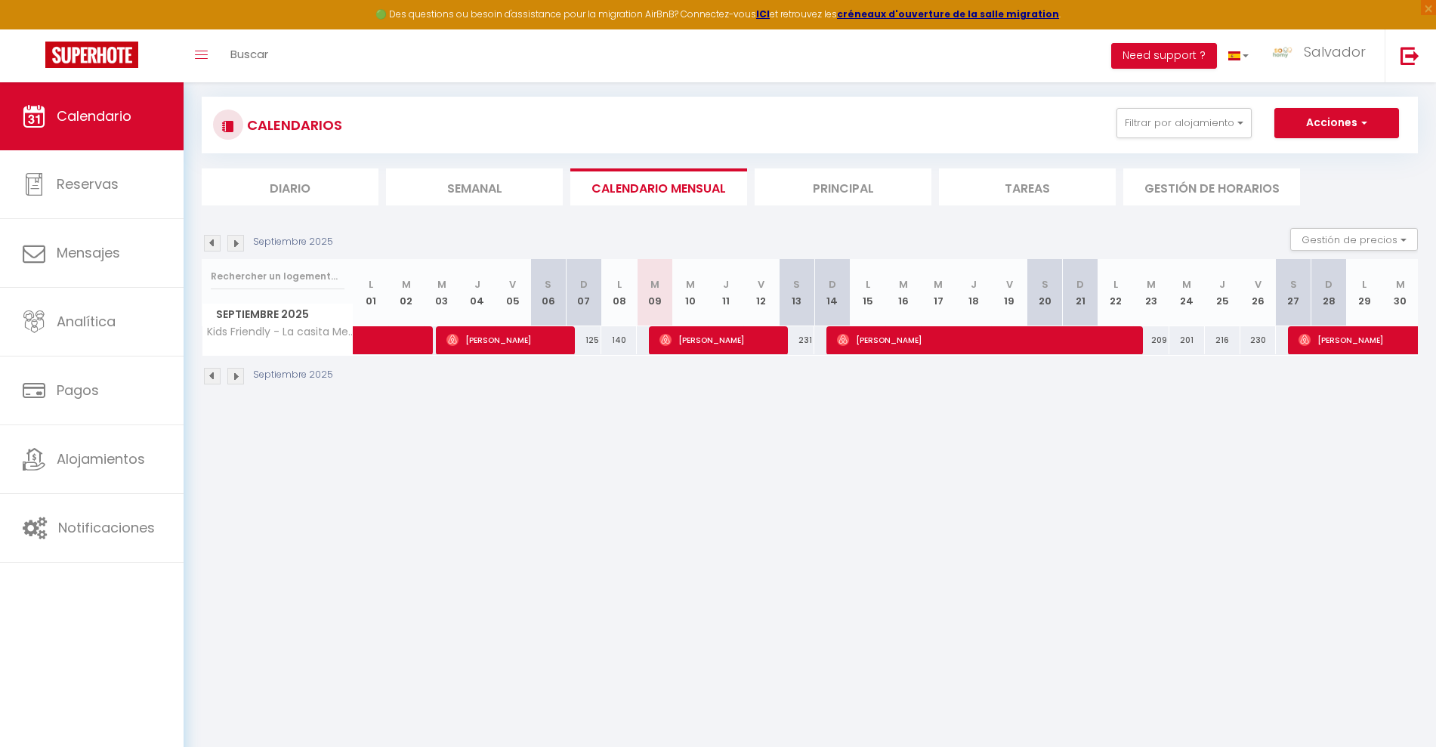
click at [219, 245] on img at bounding box center [212, 243] width 17 height 17
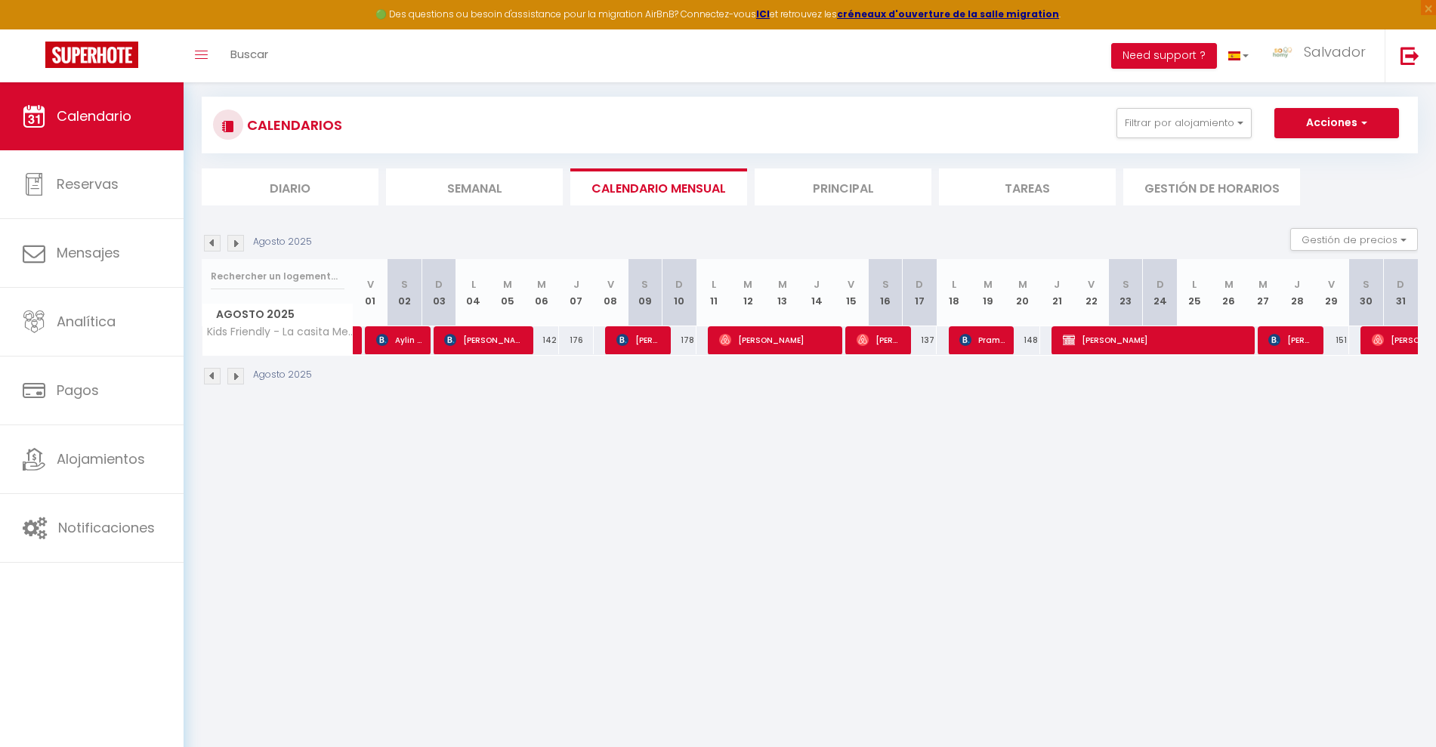
click at [236, 245] on img at bounding box center [235, 243] width 17 height 17
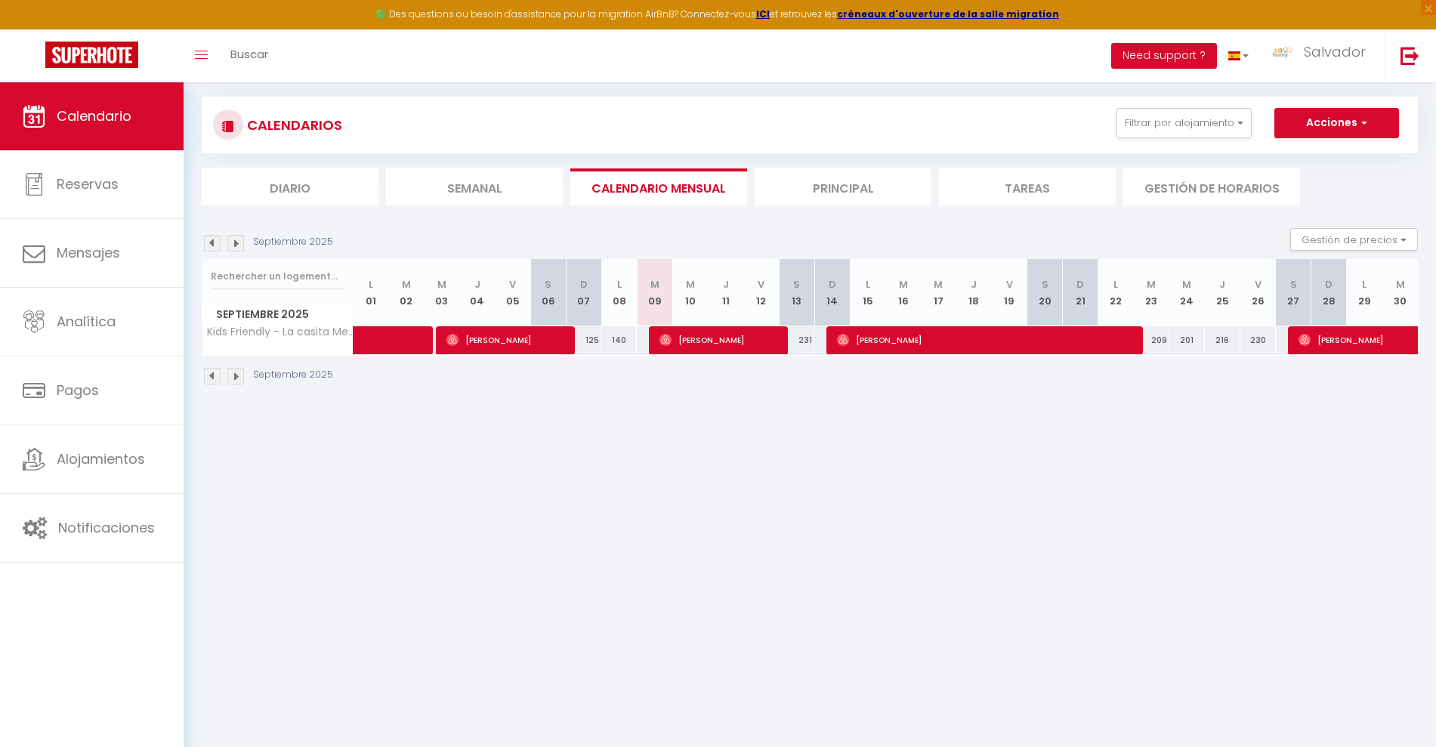
click at [208, 245] on img at bounding box center [212, 243] width 17 height 17
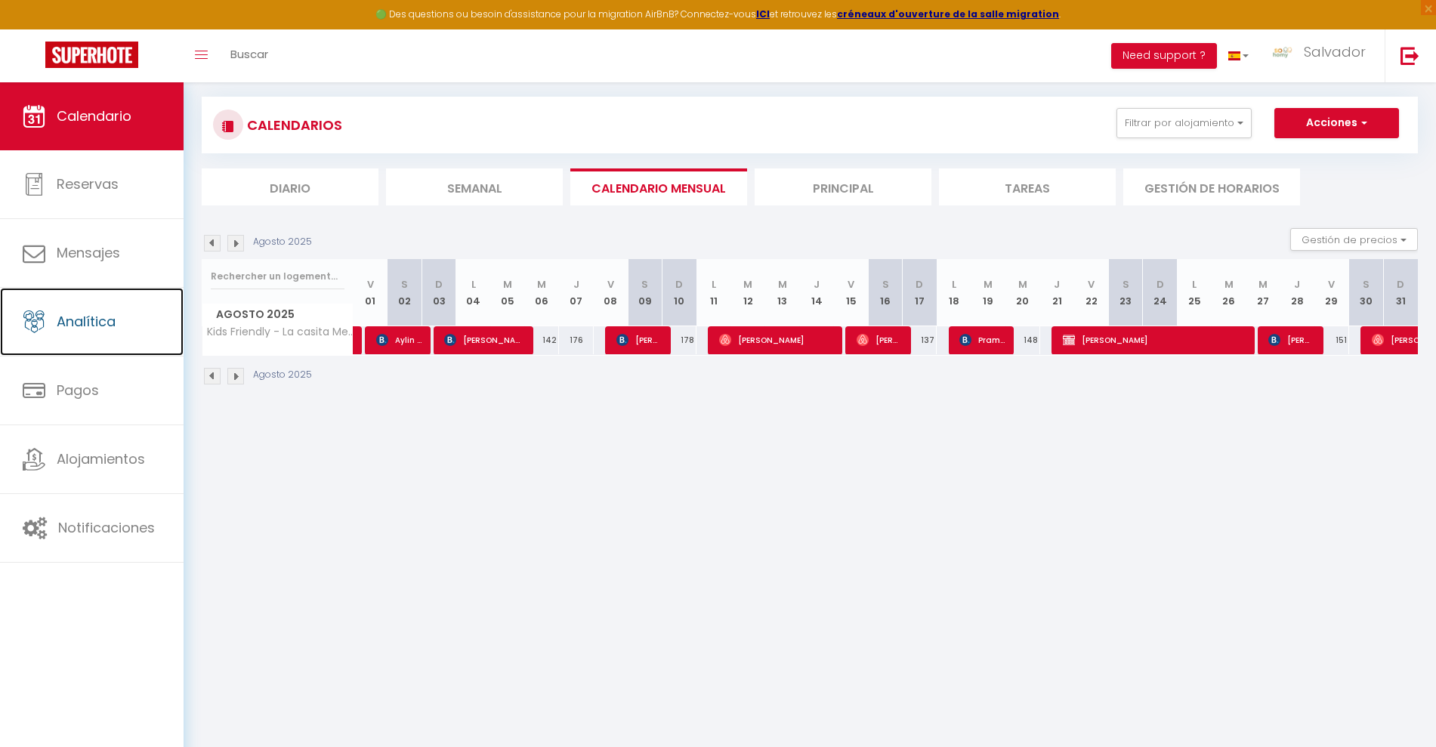
click at [78, 320] on span "Analítica" at bounding box center [86, 321] width 59 height 19
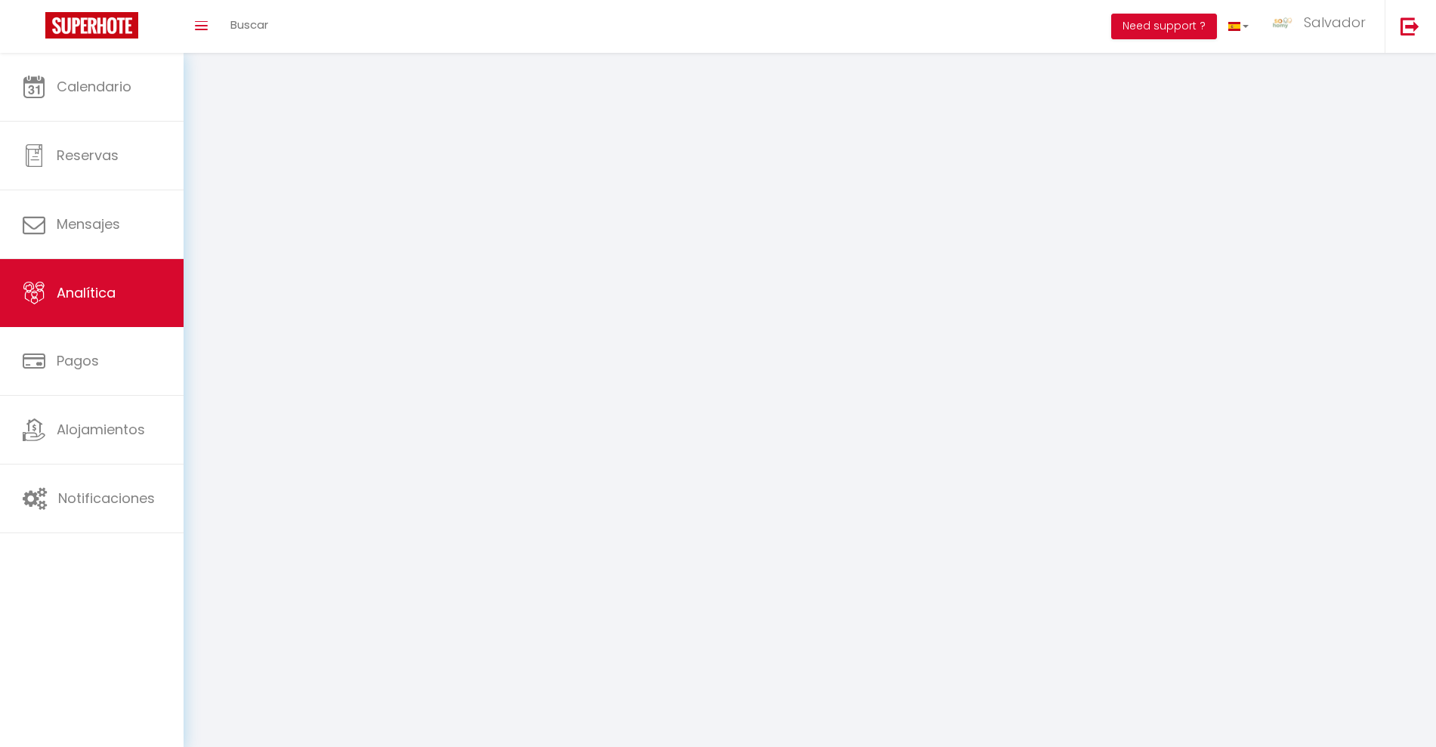
select select "2025"
select select "9"
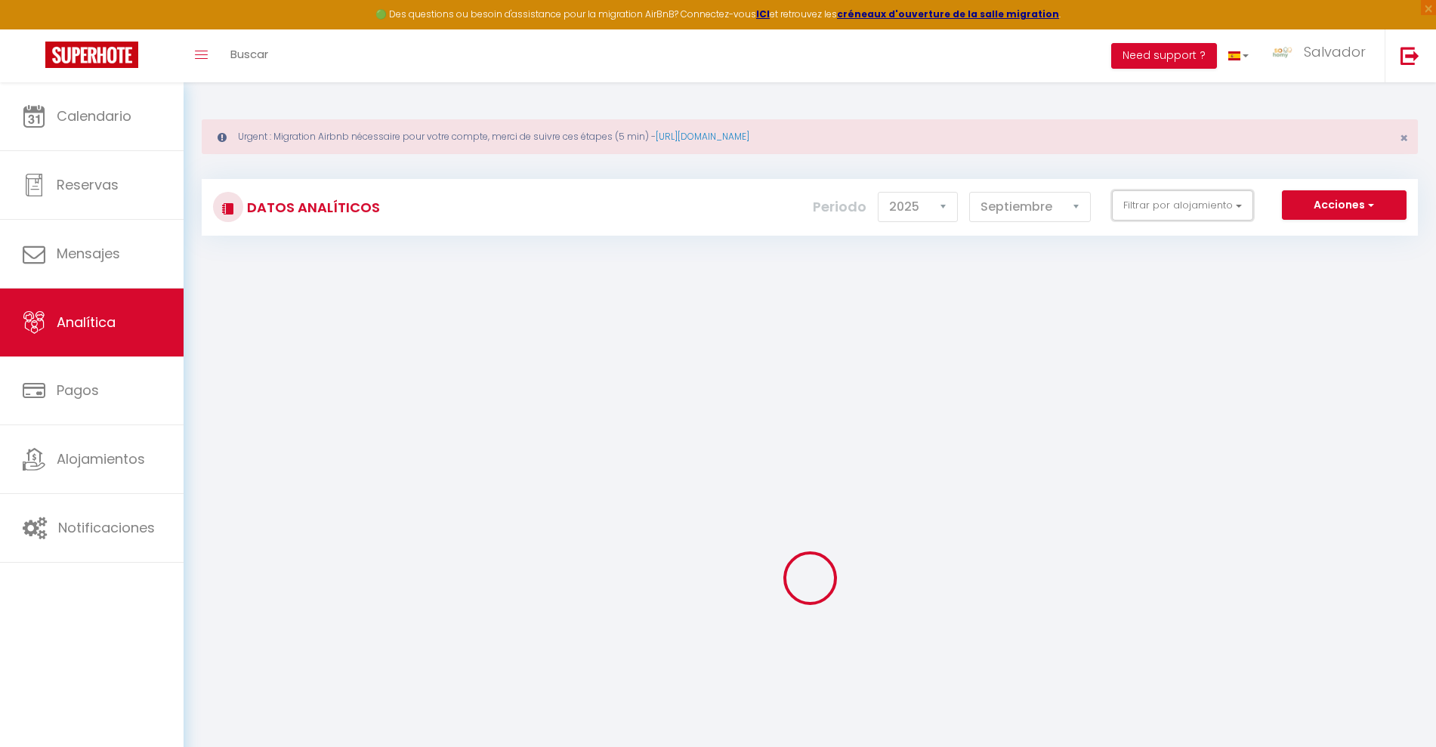
click at [1197, 218] on button "Filtrar por alojamiento" at bounding box center [1182, 205] width 141 height 30
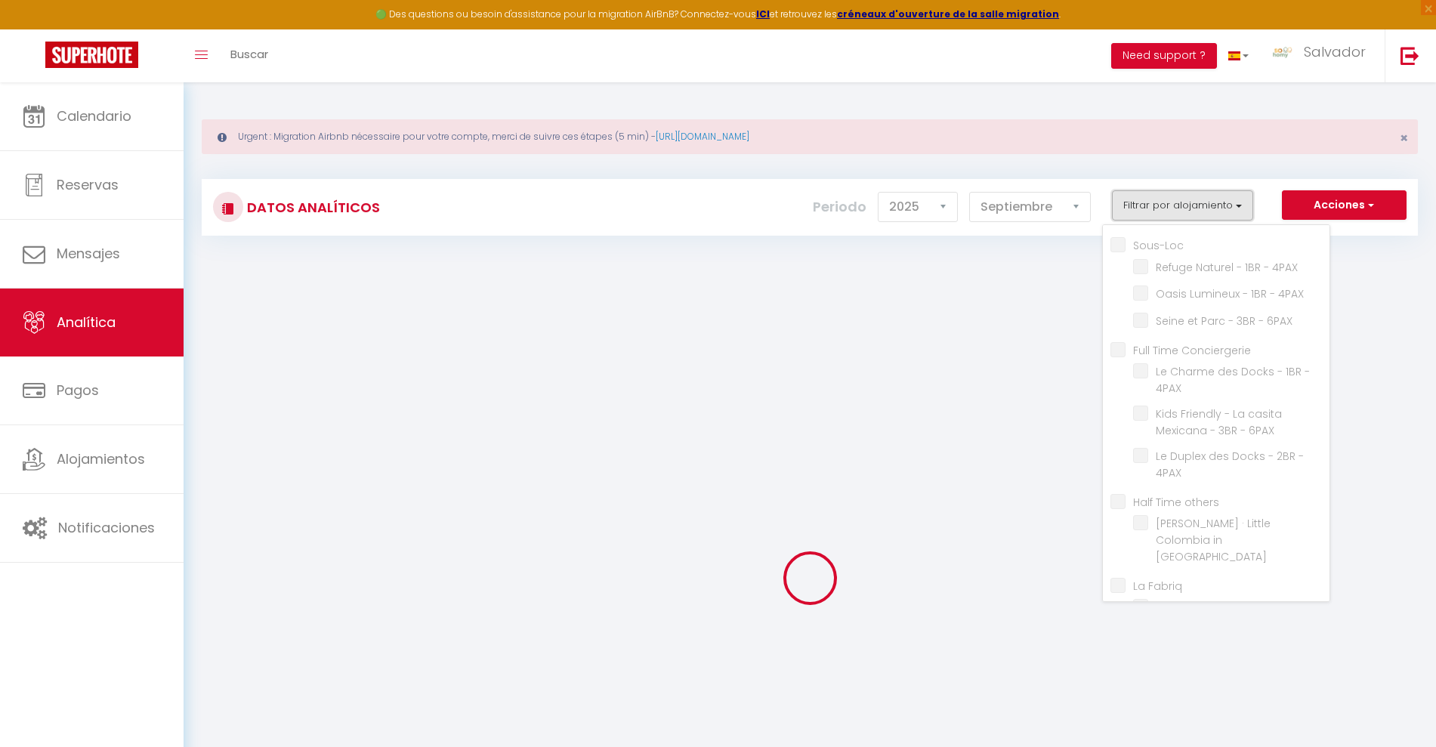
checkbox input "false"
checkbox 4PAX "false"
checkbox 6PAX "false"
checkbox Conciergerie "false"
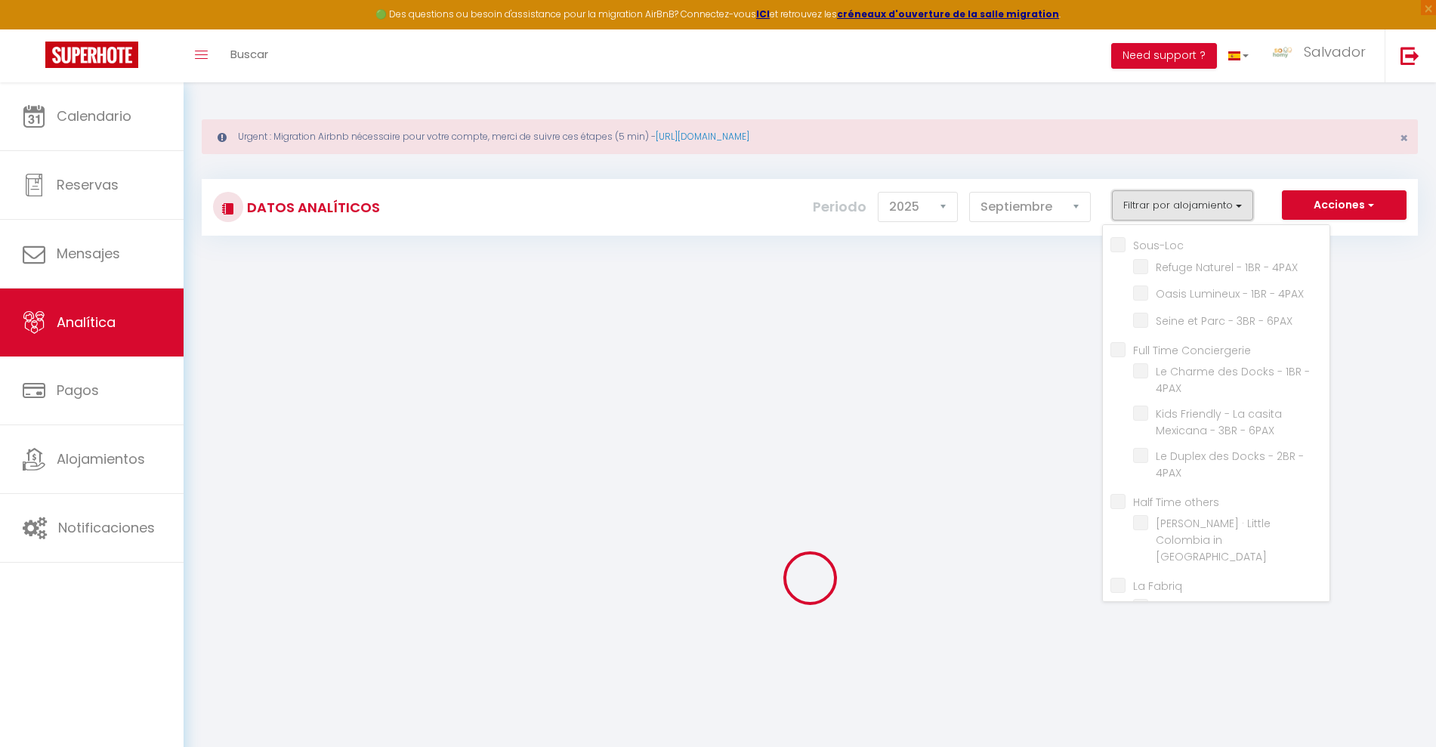
checkbox 4PAX "false"
checkbox 6PAX "false"
checkbox 4PAX "false"
checkbox others "false"
checkbox Paris "false"
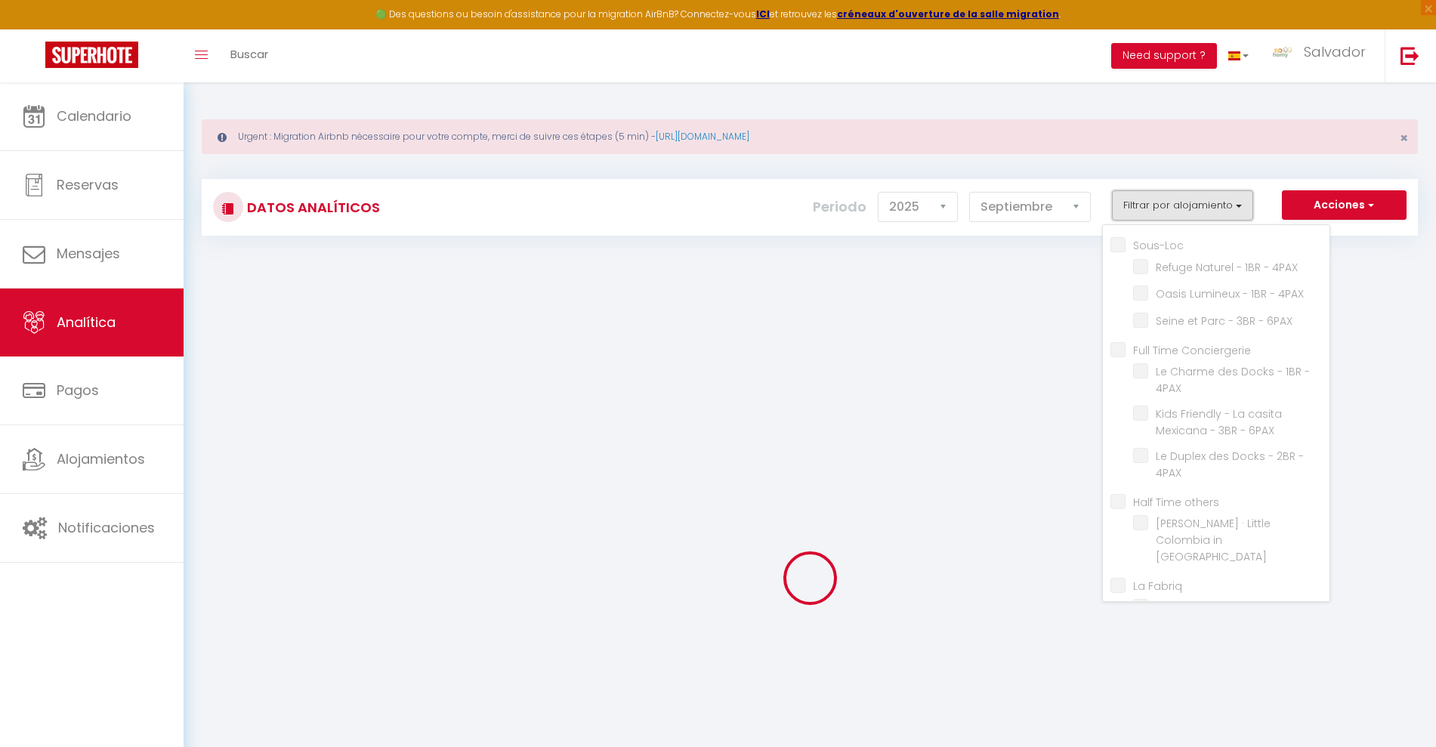
checkbox Fabriq "false"
checkbox Nord "false"
checkbox Homy\! "false"
checkbox input "false"
checkbox Paris "false"
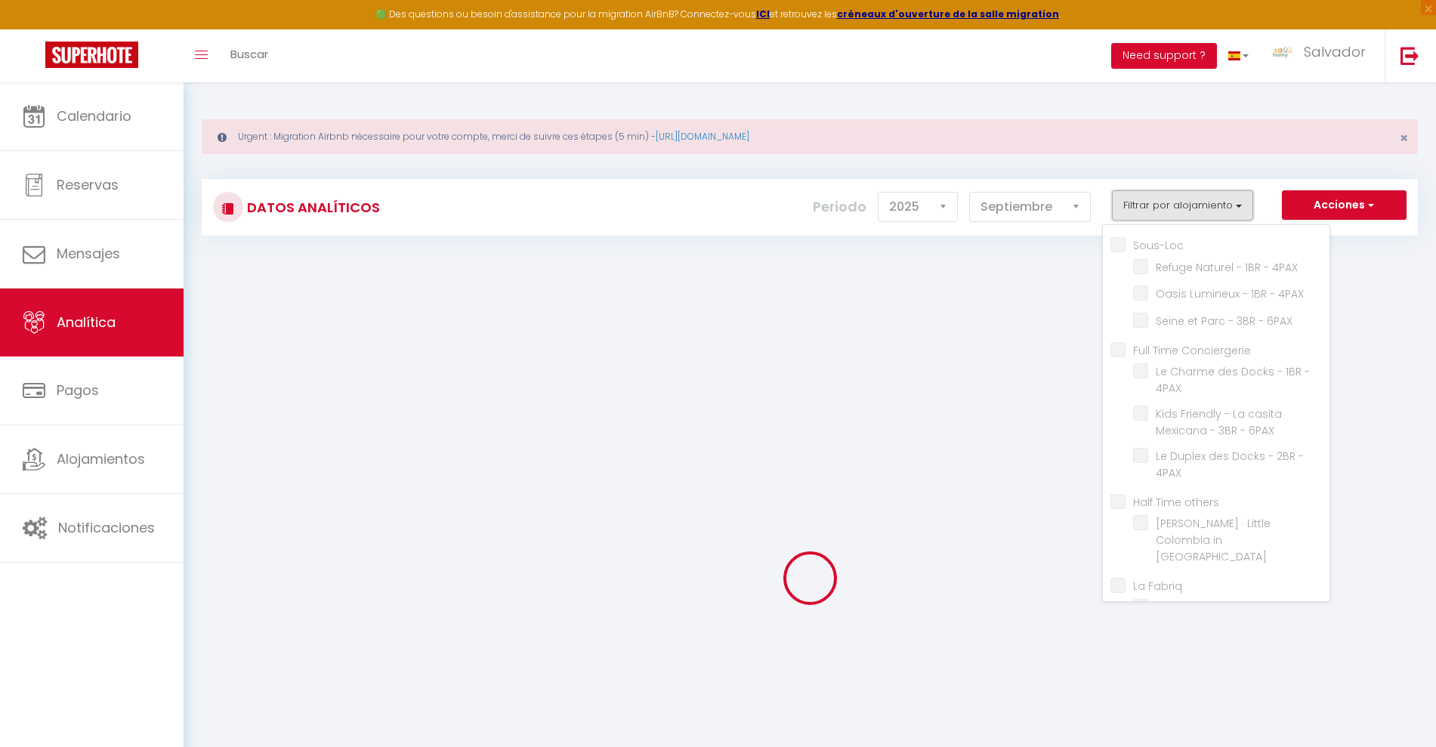
checkbox clichy "false"
checkbox 4PAX "false"
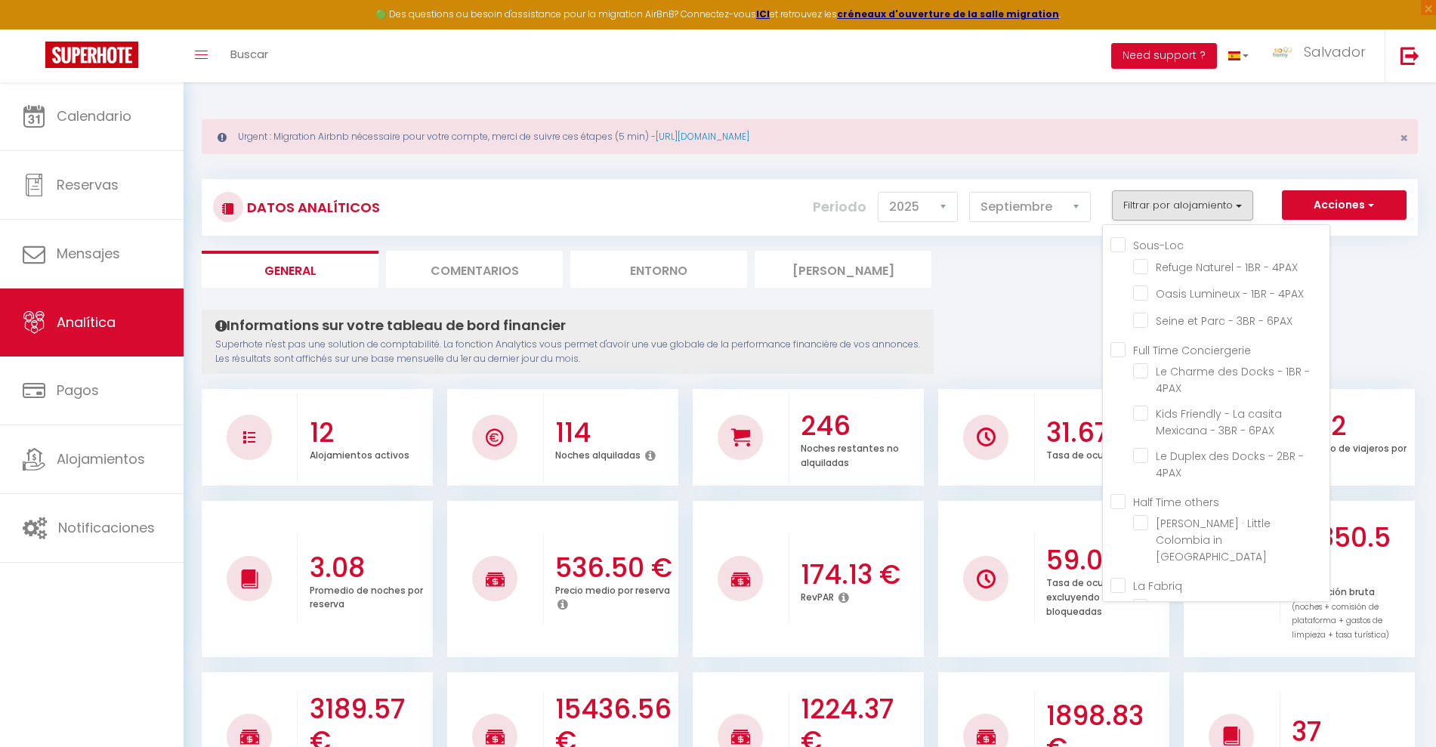
click at [1140, 372] on 4PAX "checkbox" at bounding box center [1231, 370] width 196 height 15
checkbox 4PAX "true"
checkbox 4PAX "false"
checkbox 6PAX "false"
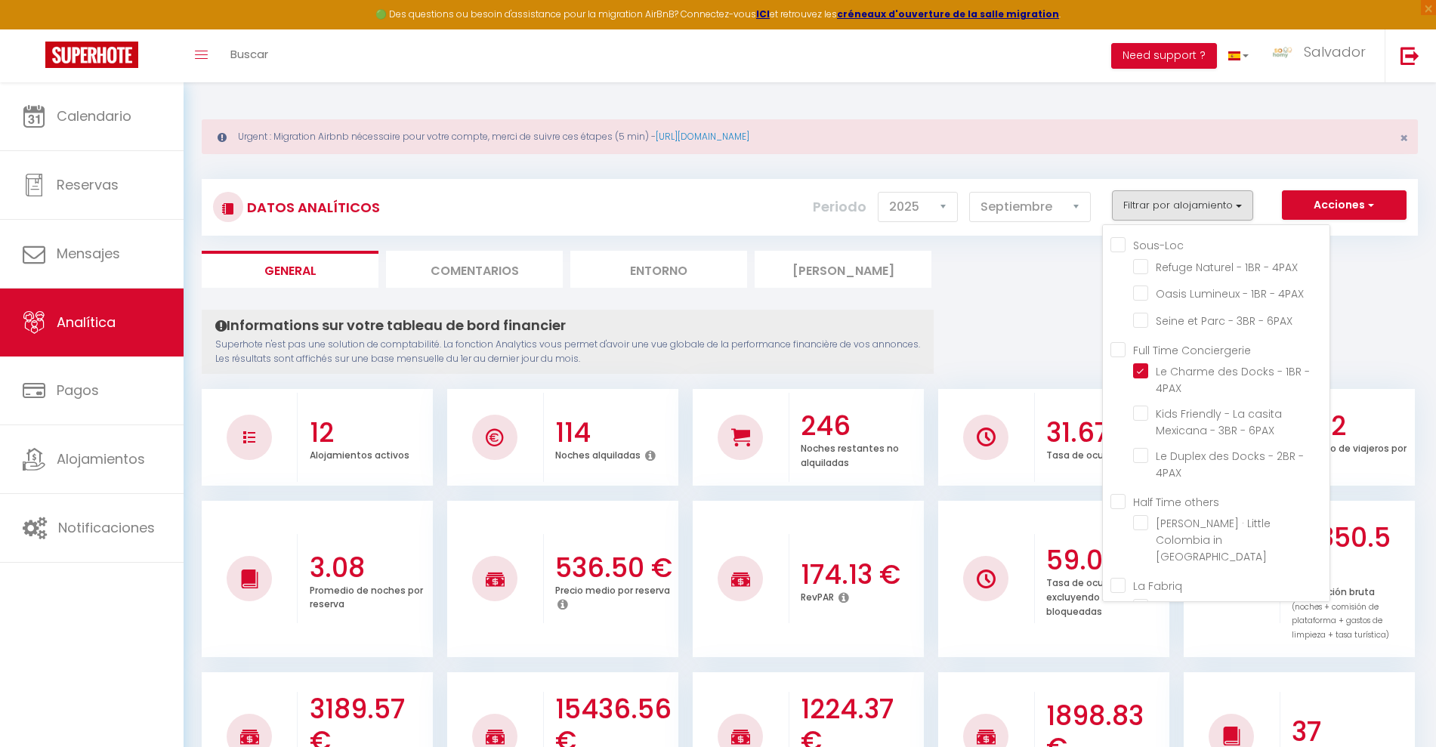
checkbox 6PAX "false"
checkbox 4PAX "false"
checkbox Paris "false"
checkbox Nord "false"
checkbox Homy\! "false"
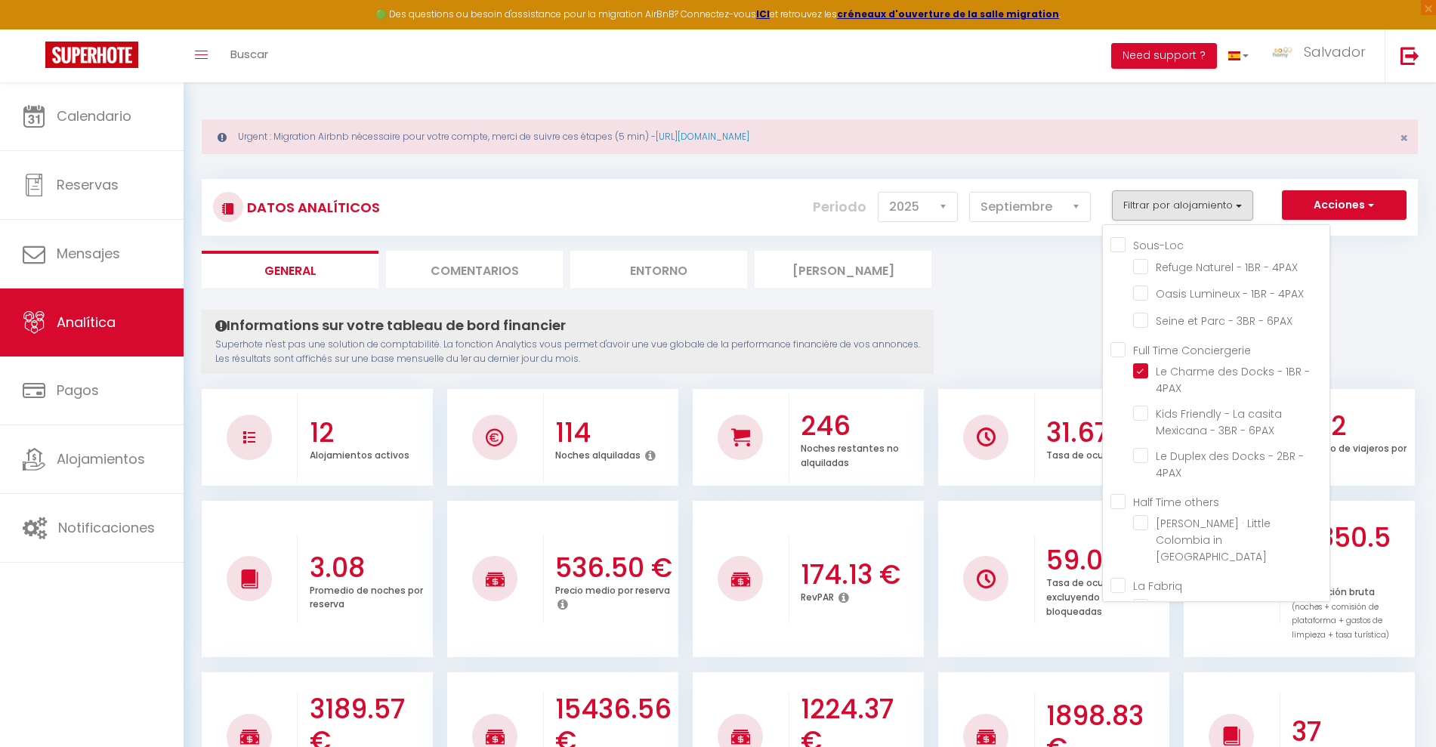
checkbox Paris "false"
checkbox clichy "false"
checkbox 4PAX "false"
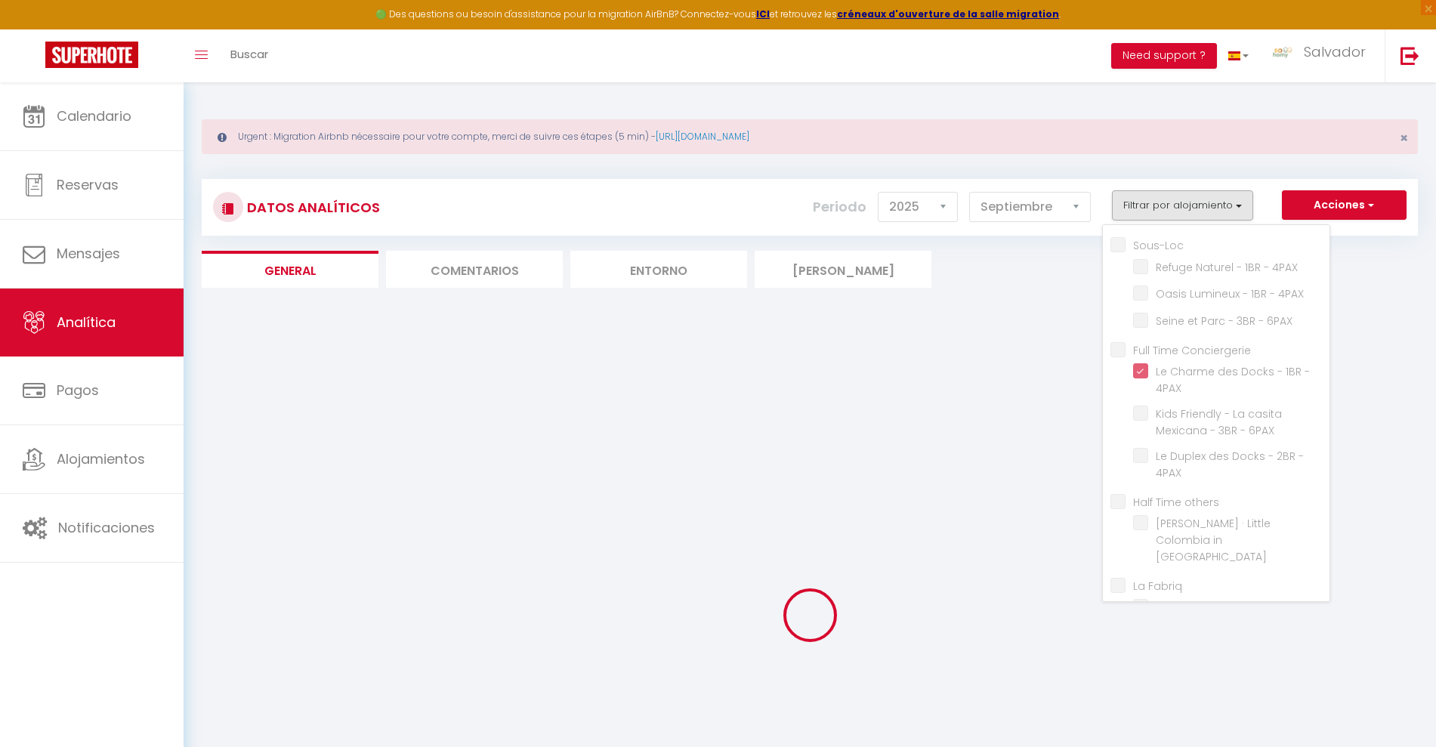
checkbox 4PAX "false"
checkbox 6PAX "false"
checkbox 4PAX "false"
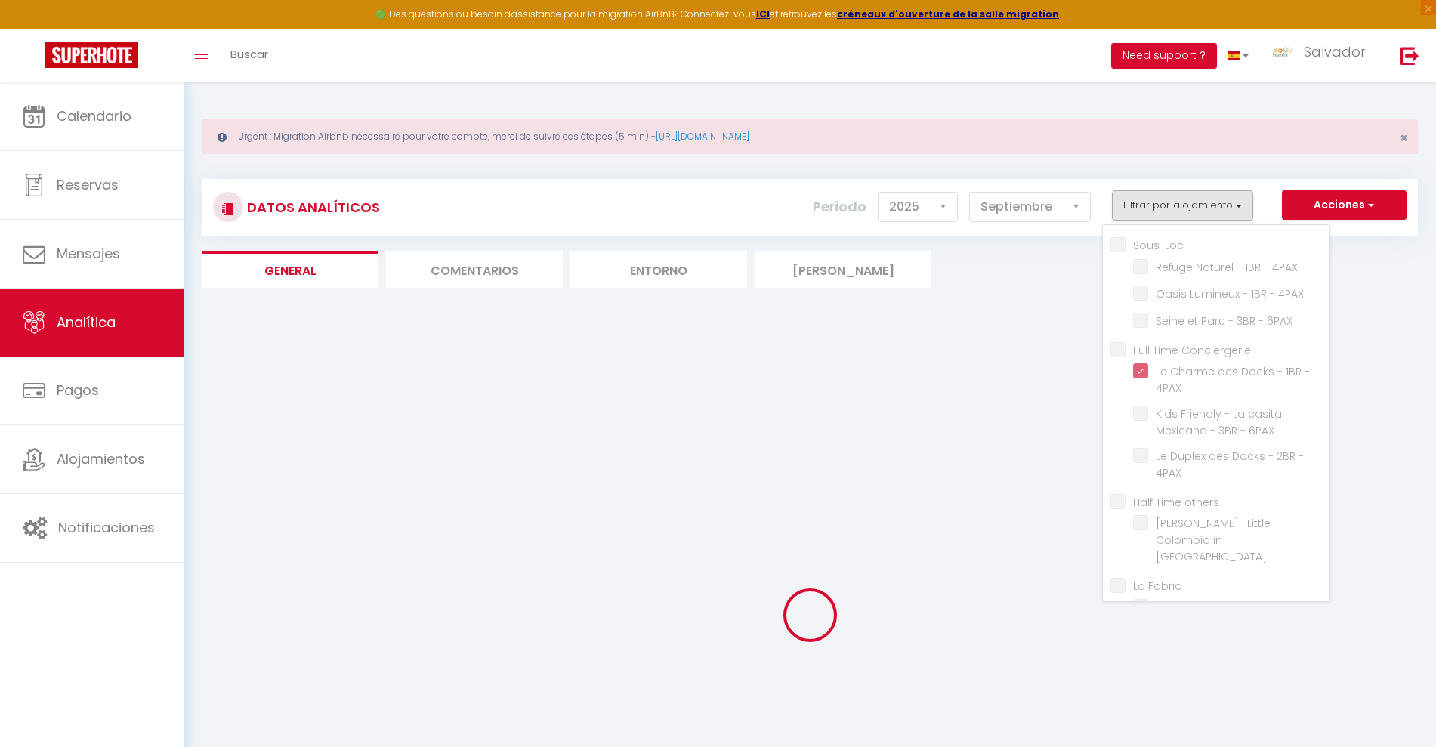
checkbox Paris "false"
checkbox Nord "false"
checkbox Homy\! "false"
checkbox Paris "false"
checkbox clichy "false"
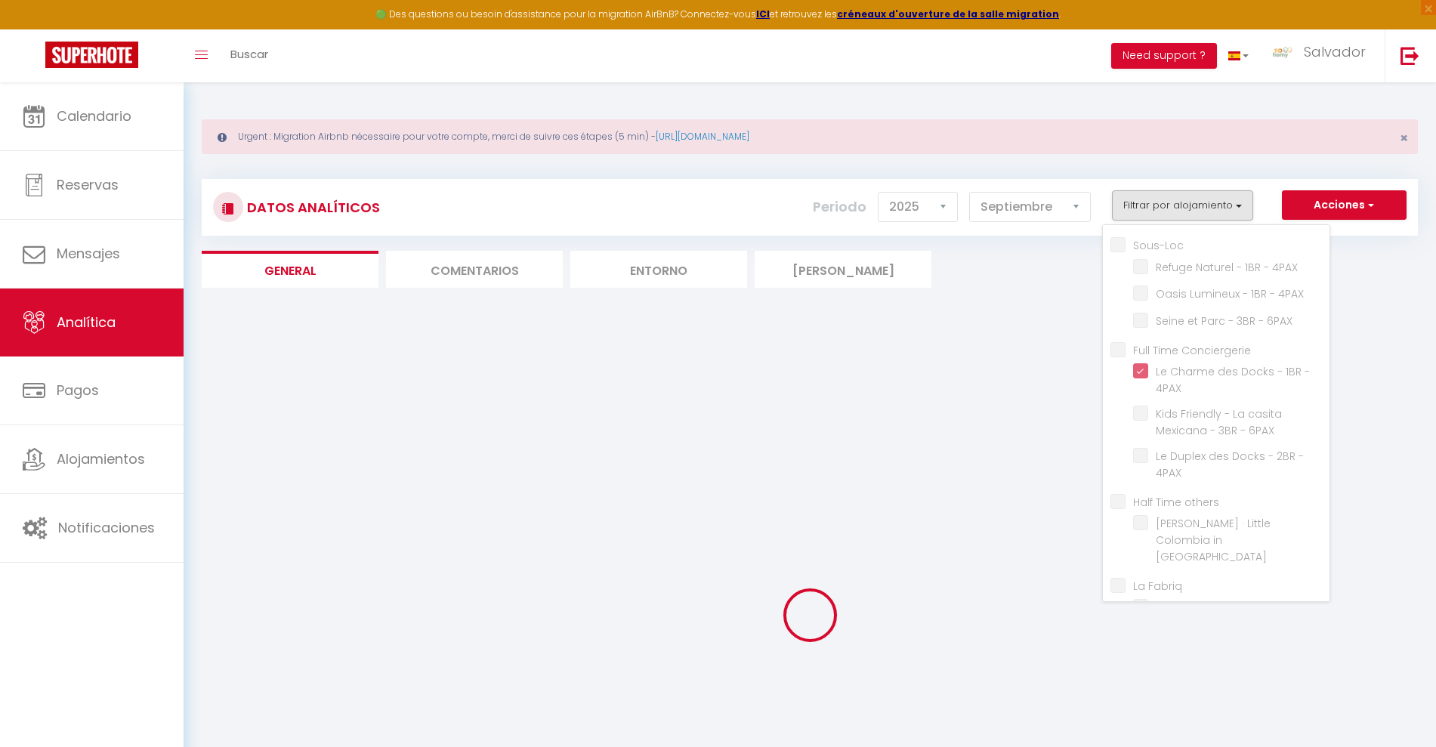
checkbox 4PAX "false"
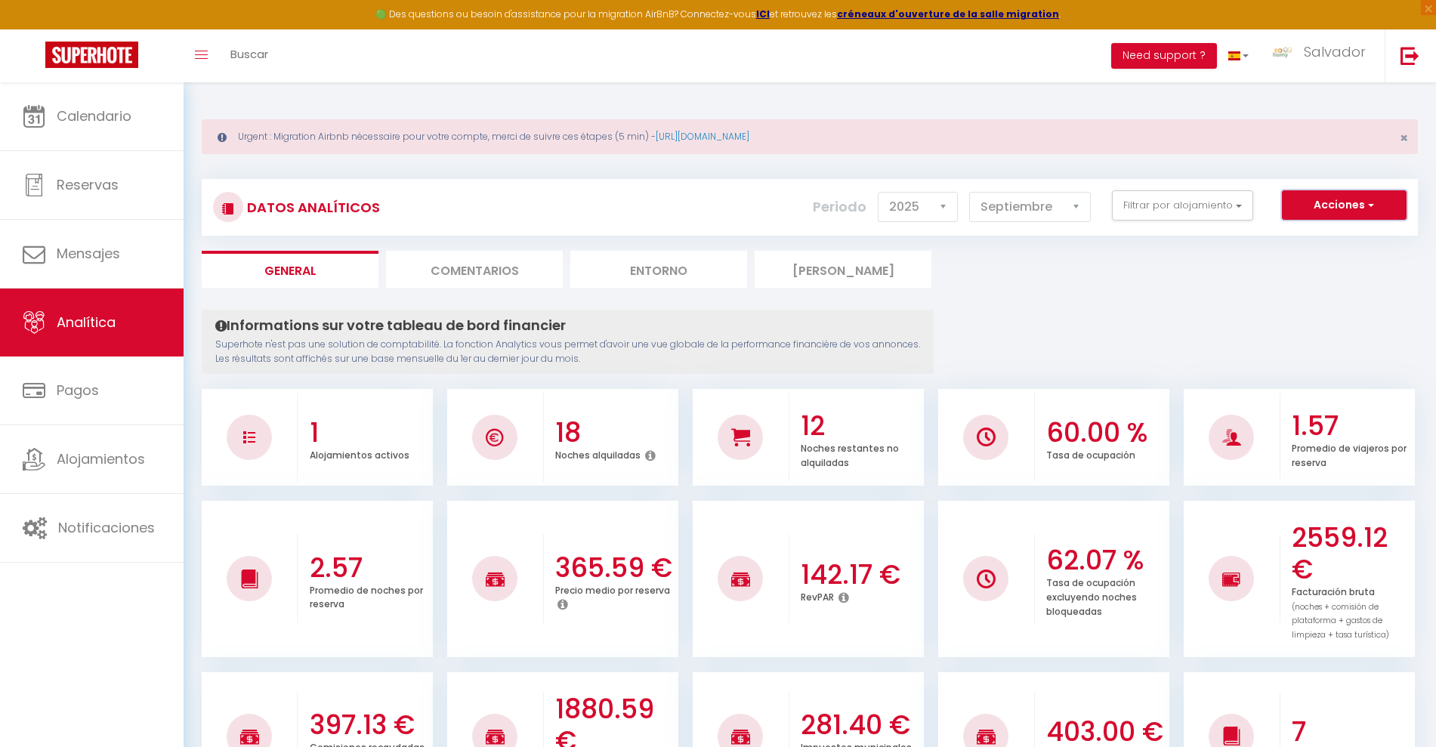
click at [1324, 211] on button "Acciones" at bounding box center [1344, 205] width 125 height 30
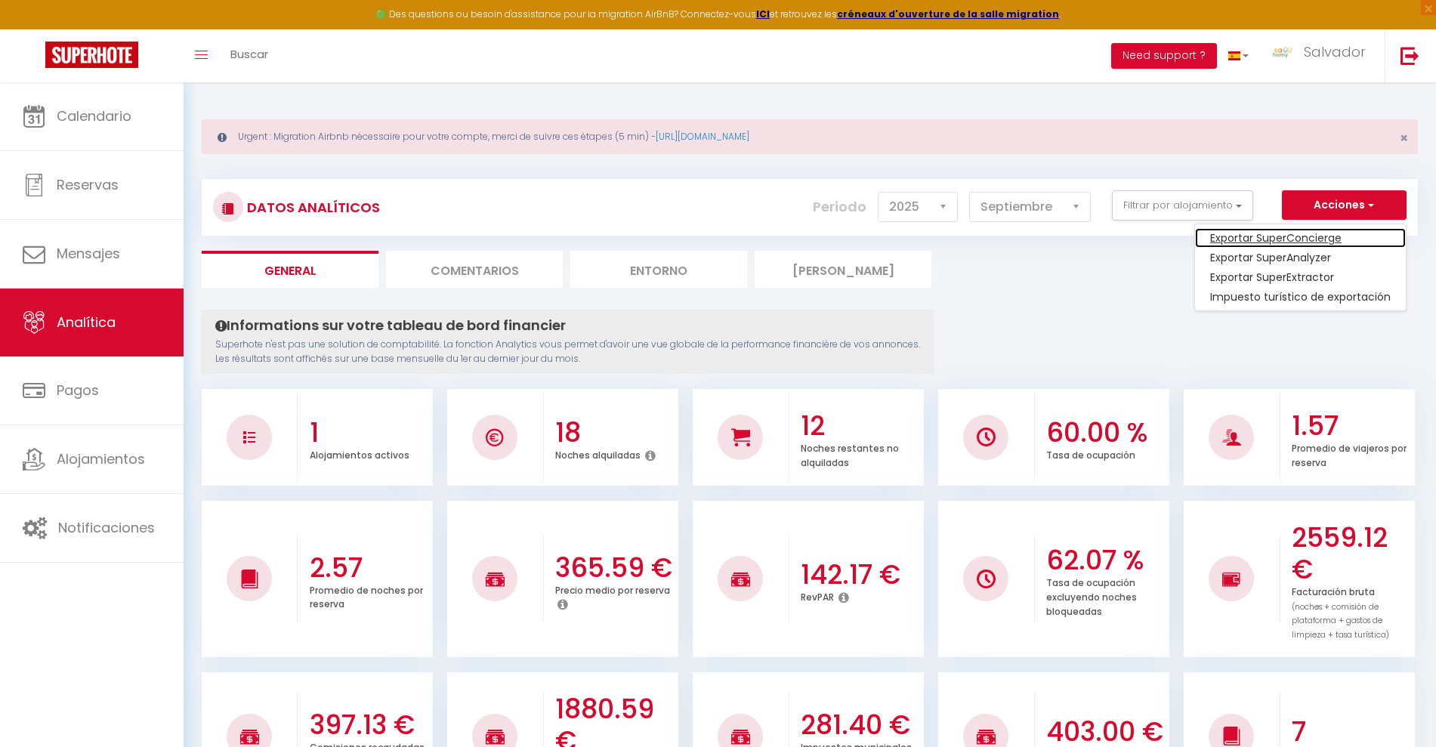
click at [1310, 233] on link "Exportar SuperConcierge" at bounding box center [1300, 238] width 211 height 20
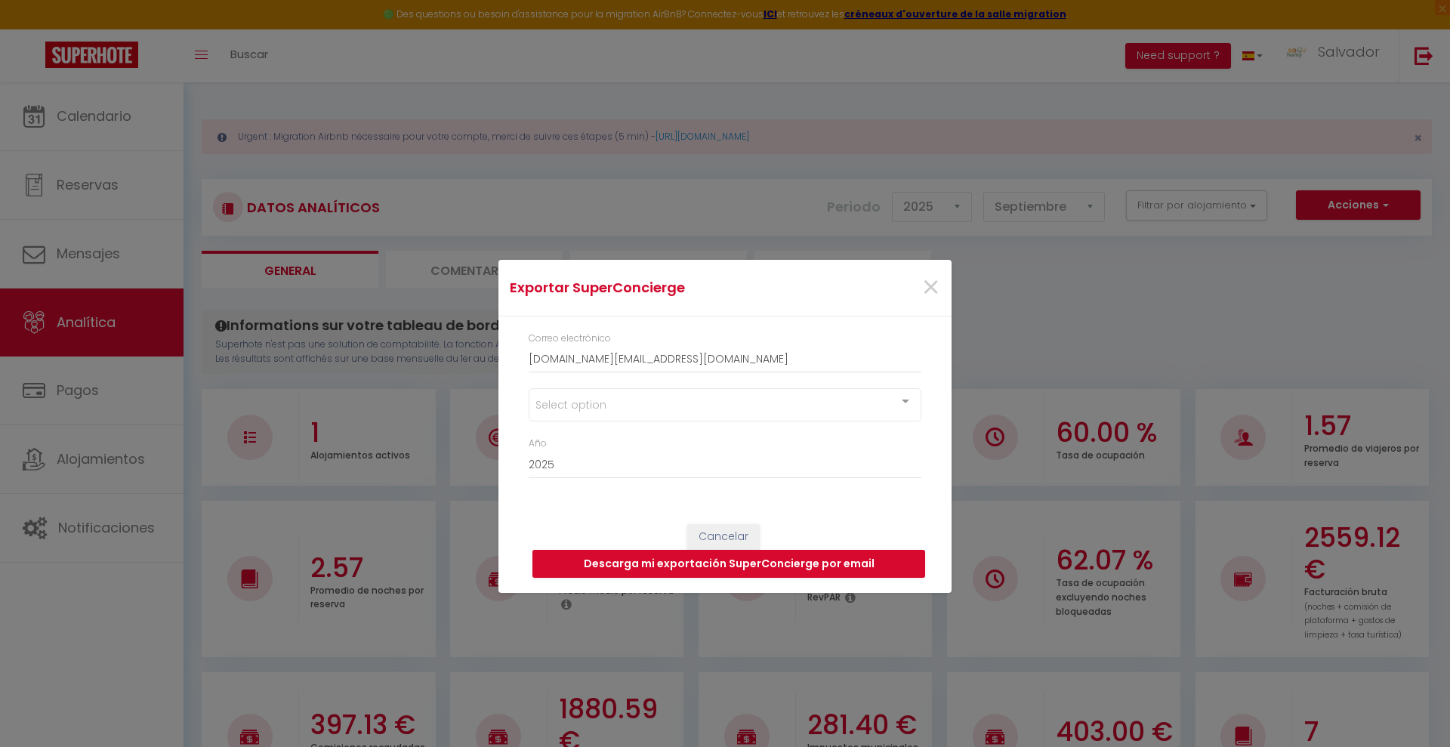
click at [648, 403] on div "Select option" at bounding box center [725, 404] width 393 height 33
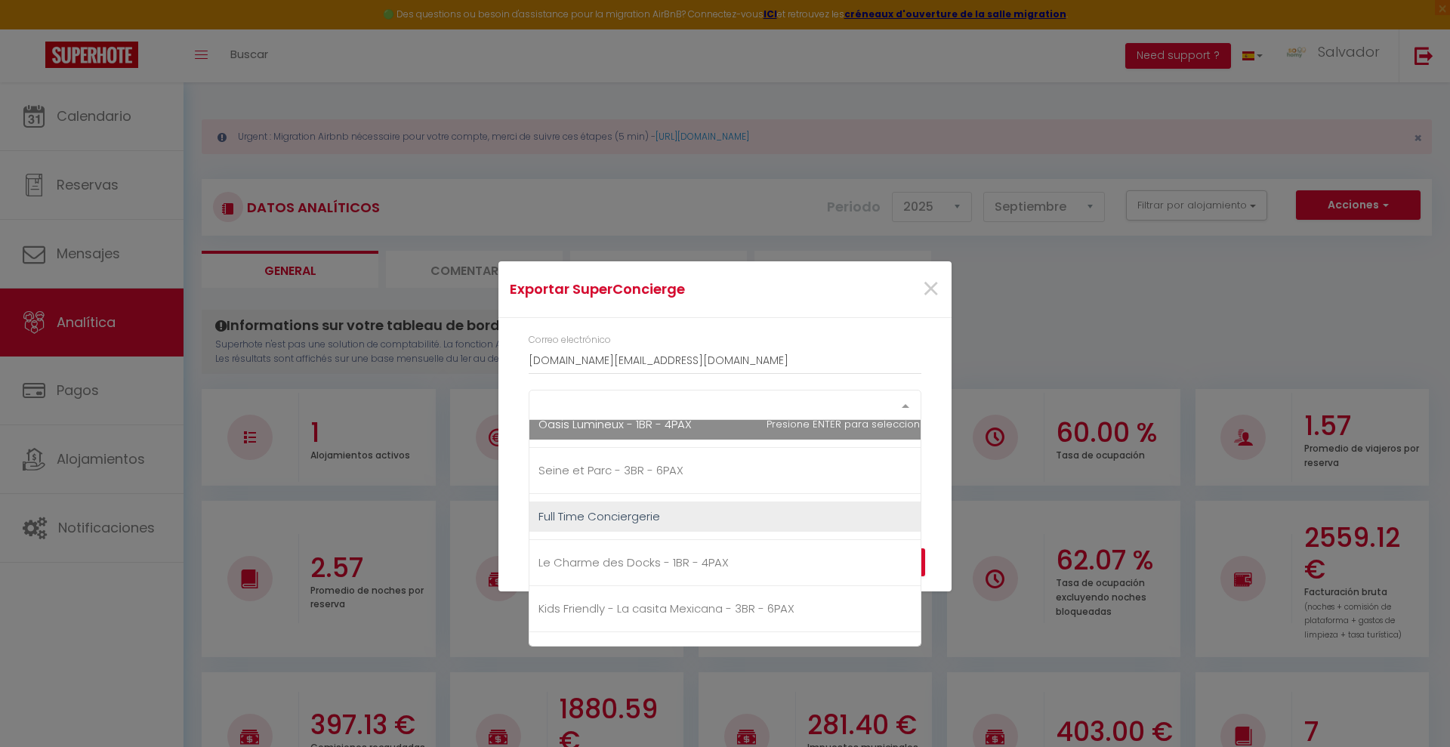
scroll to position [189, 0]
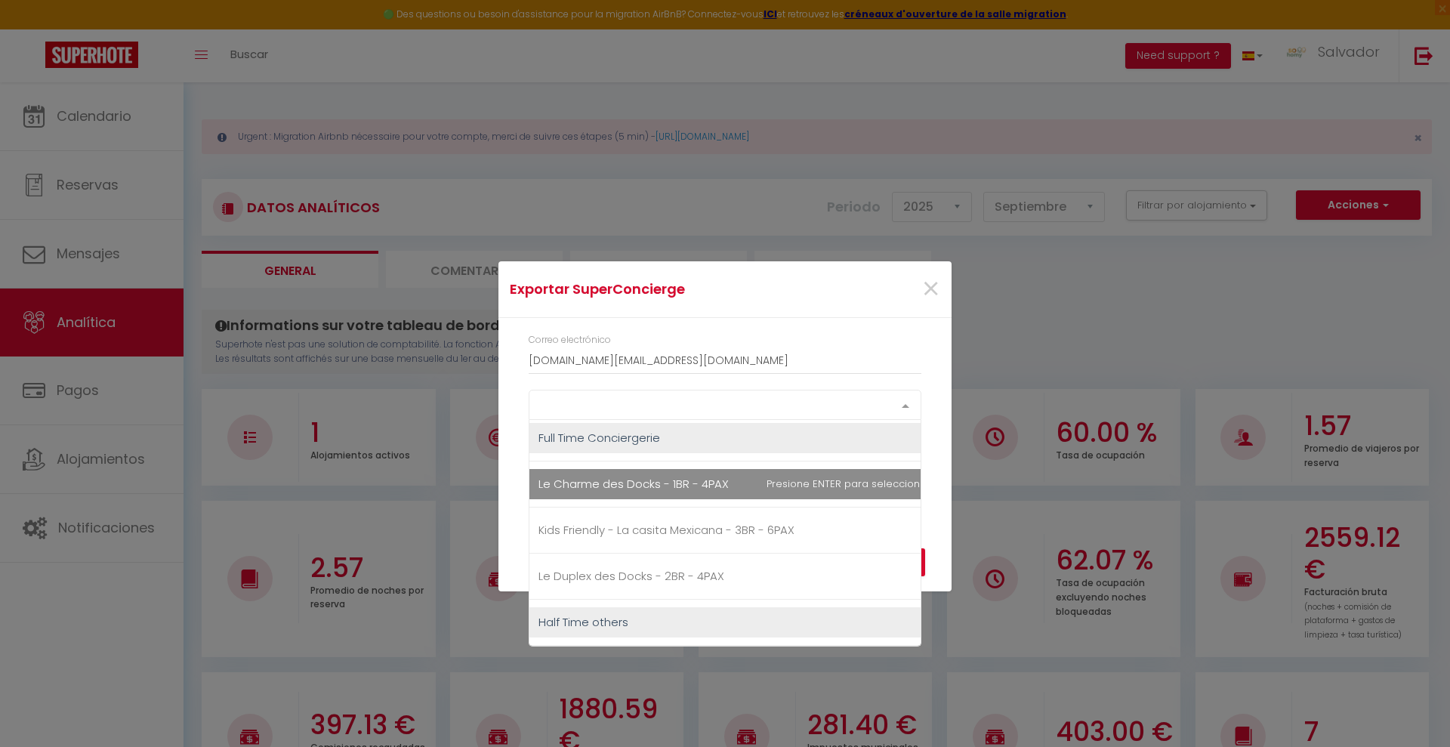
click at [647, 483] on span "Le Charme des Docks - 1BR - 4PAX" at bounding box center [633, 484] width 190 height 16
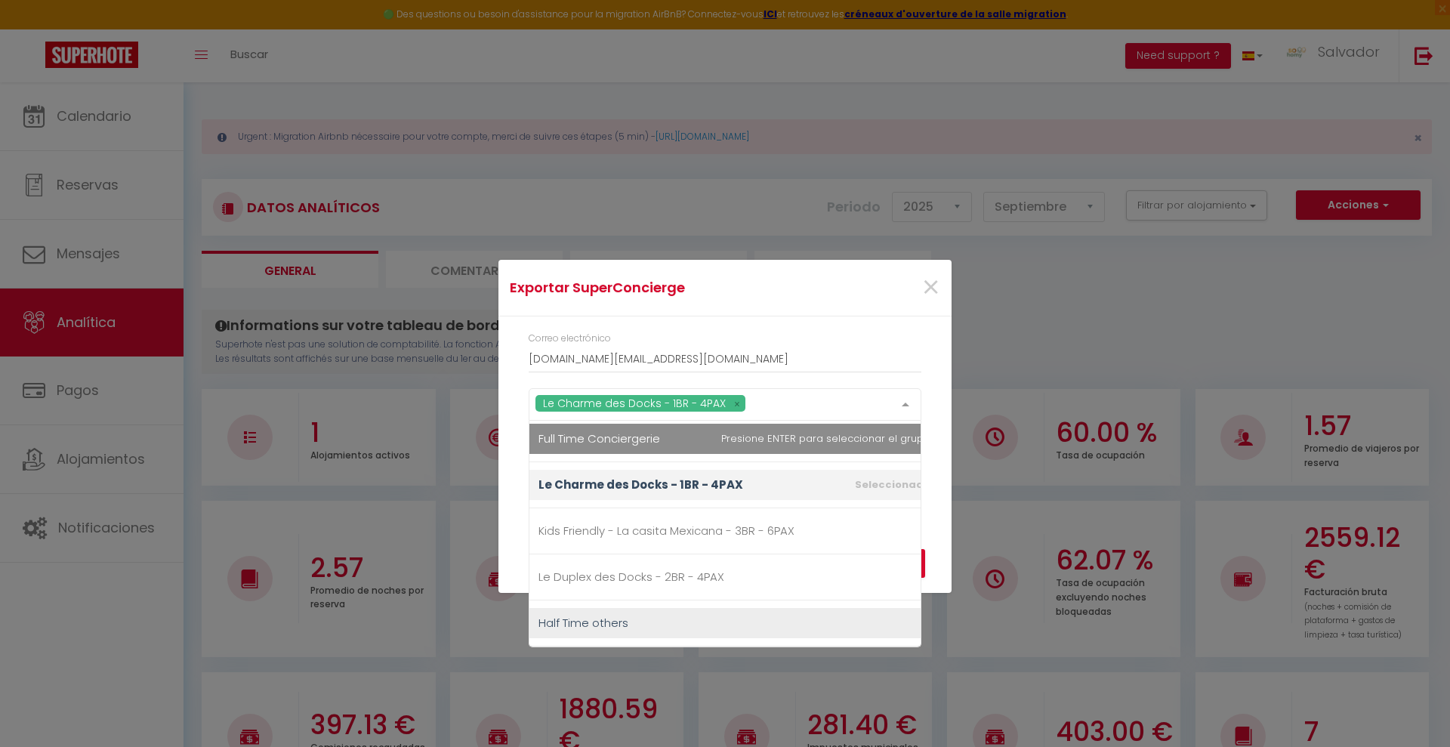
click at [911, 324] on div "Correo electrónico sohomy.contact@gmail.com Le Charme des Docks - 1BR - 4PAX So…" at bounding box center [724, 412] width 453 height 193
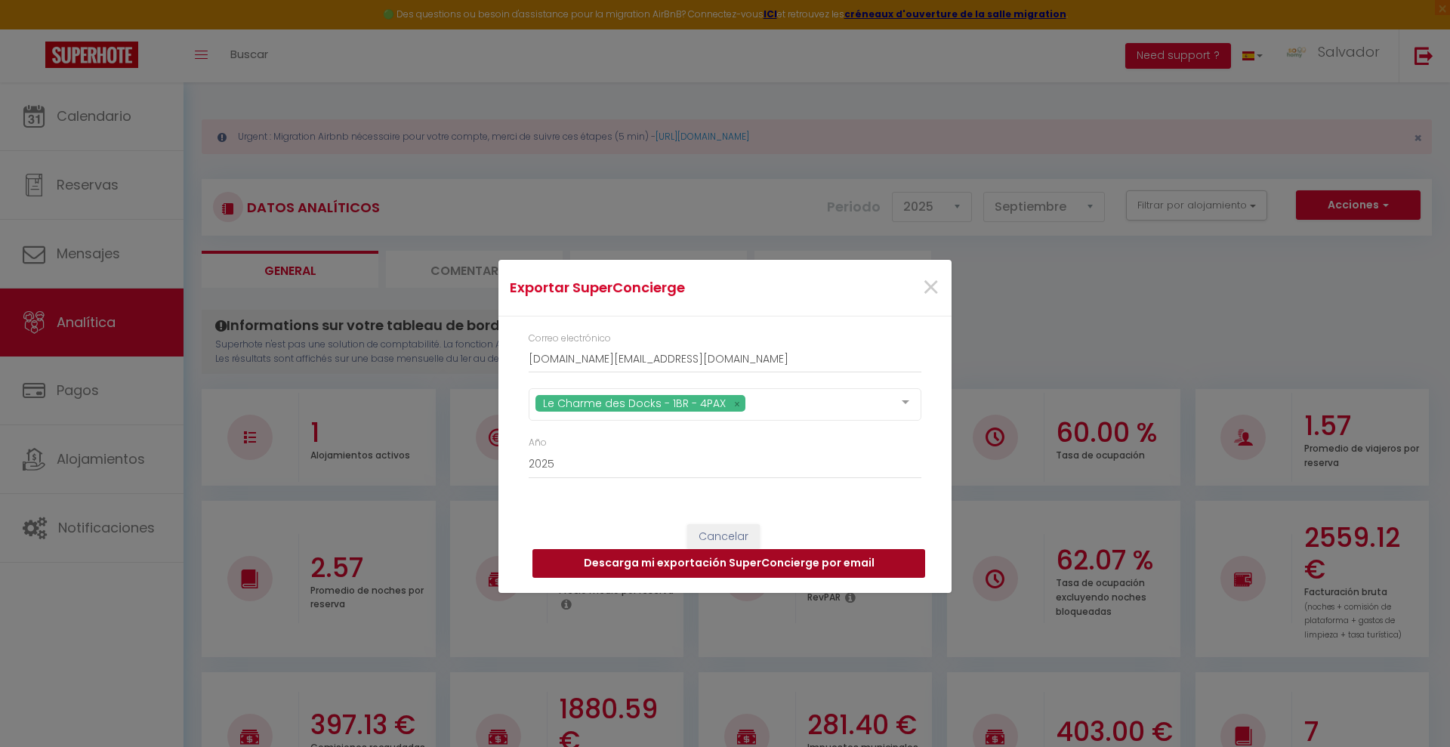
click at [800, 551] on button "Descarga mi exportación SuperConcierge por email" at bounding box center [728, 563] width 393 height 29
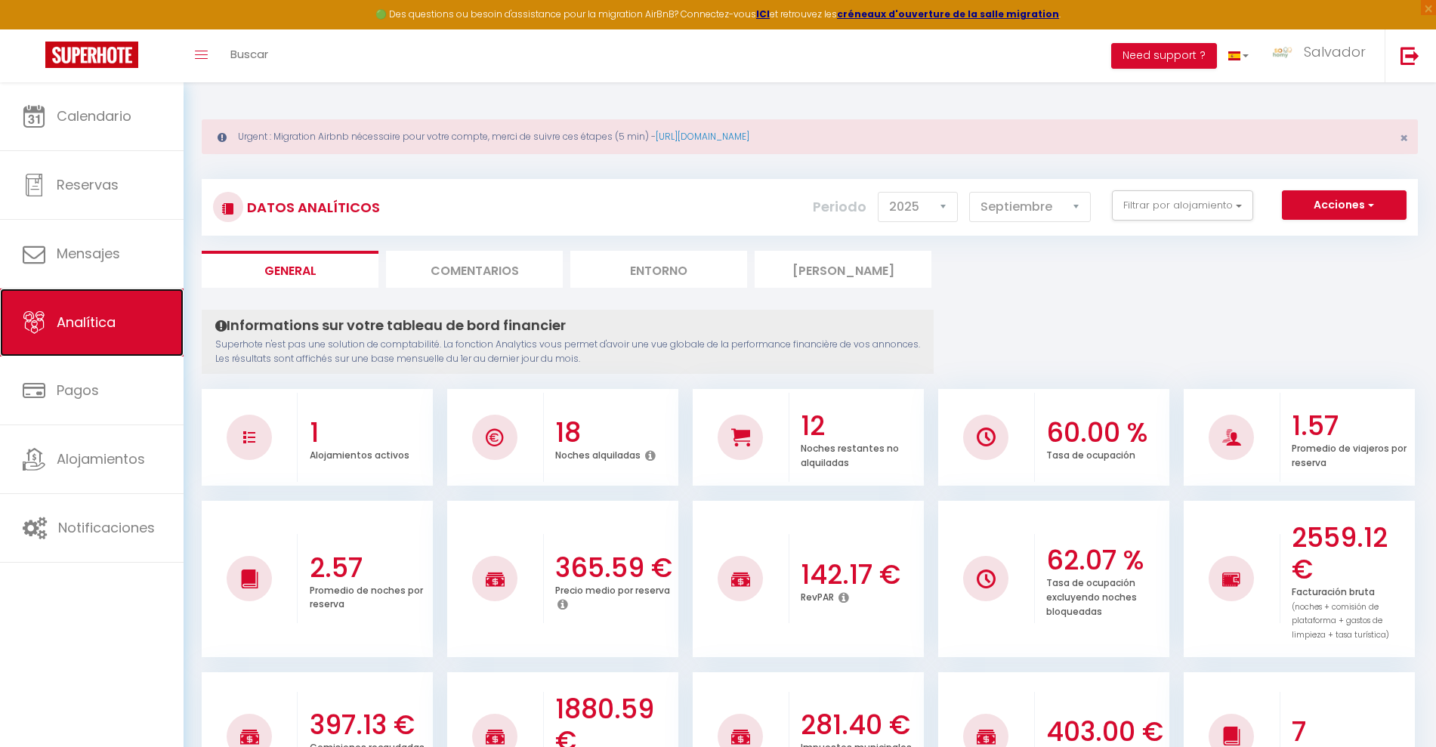
click at [71, 329] on span "Analítica" at bounding box center [86, 322] width 59 height 19
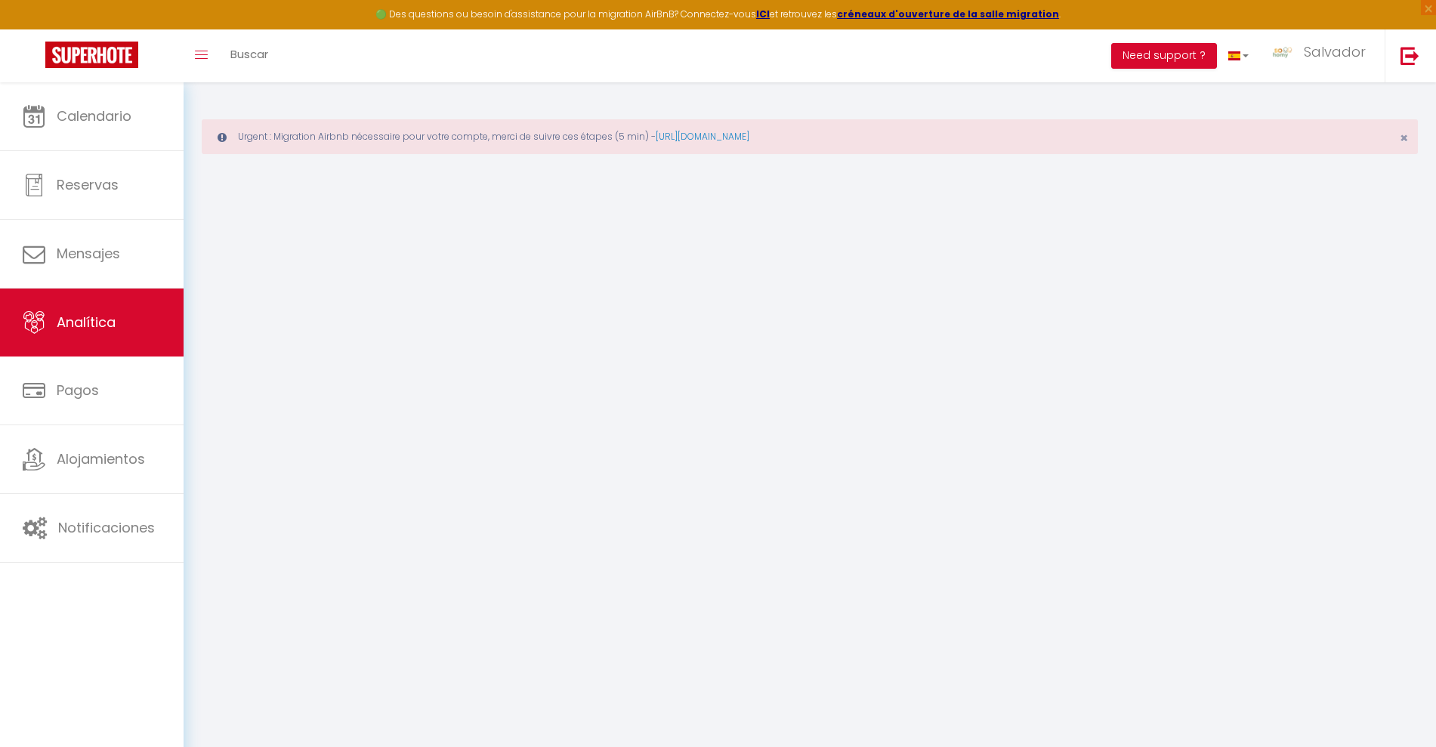
select select "2025"
select select "9"
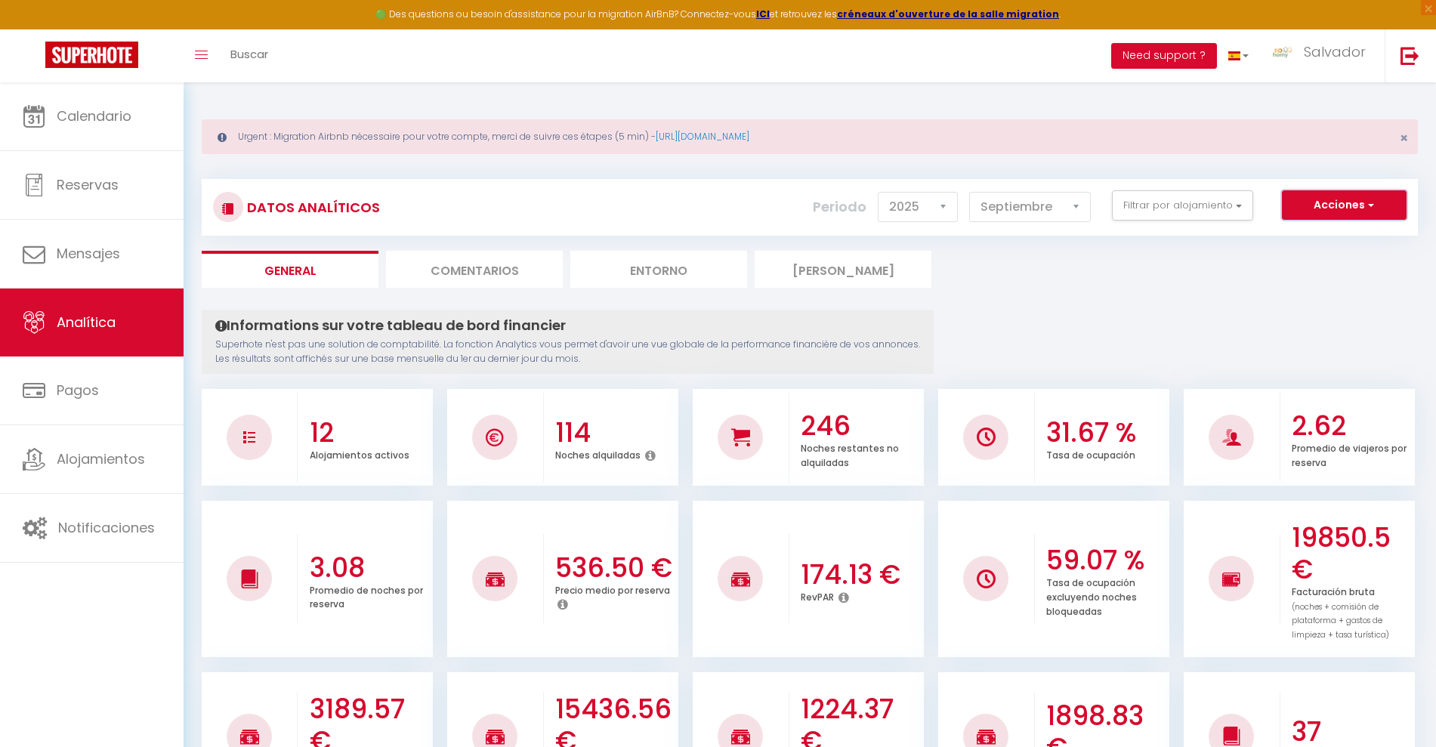
click at [1326, 198] on button "Acciones" at bounding box center [1344, 205] width 125 height 30
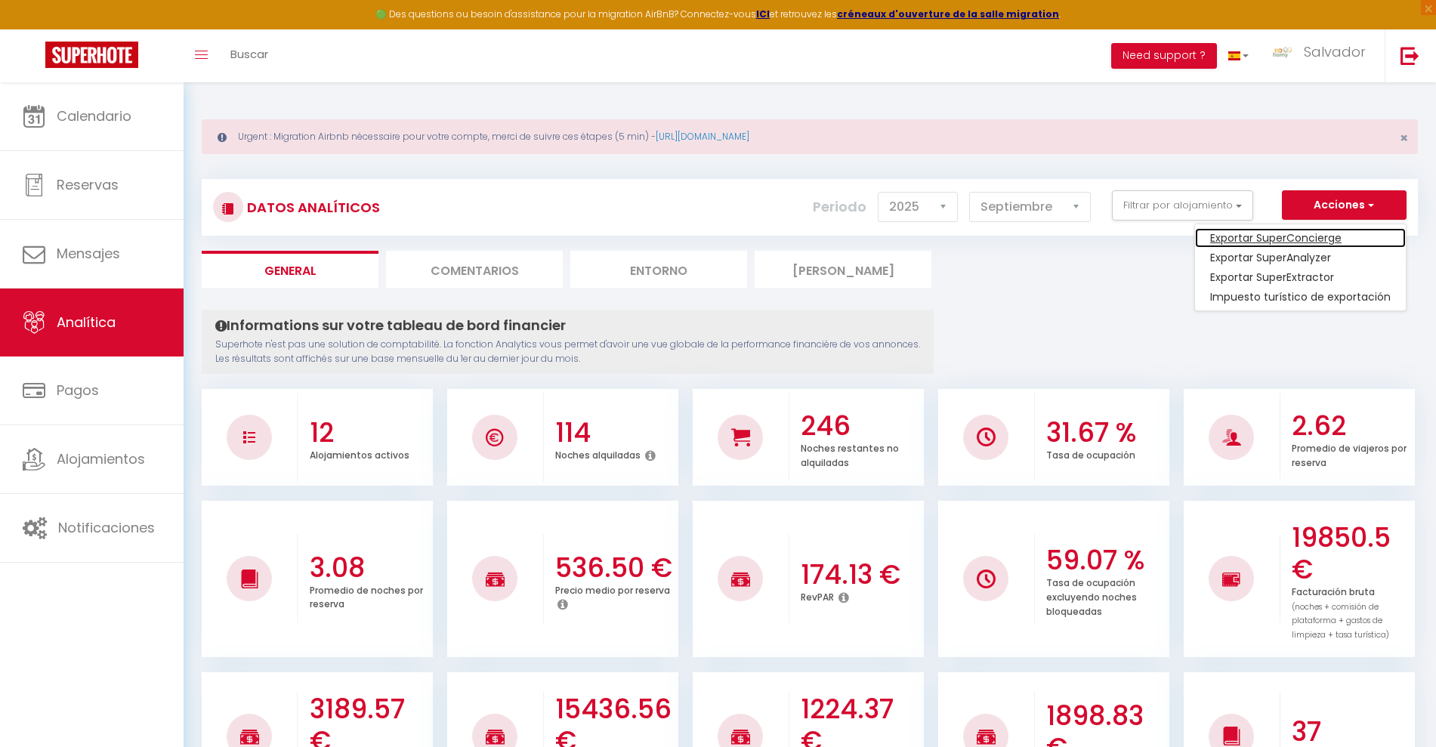
click at [1312, 230] on link "Exportar SuperConcierge" at bounding box center [1300, 238] width 211 height 20
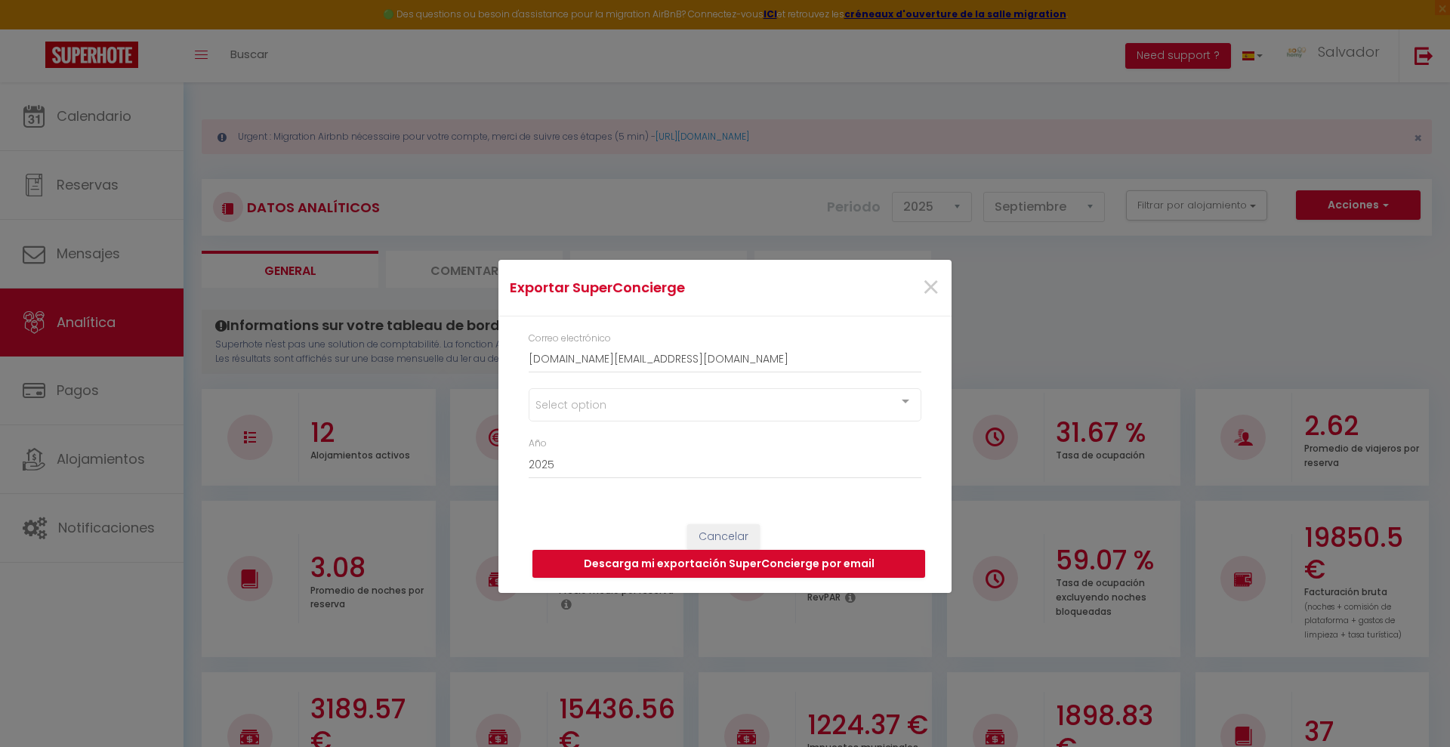
click at [754, 408] on div "Select option" at bounding box center [725, 404] width 393 height 33
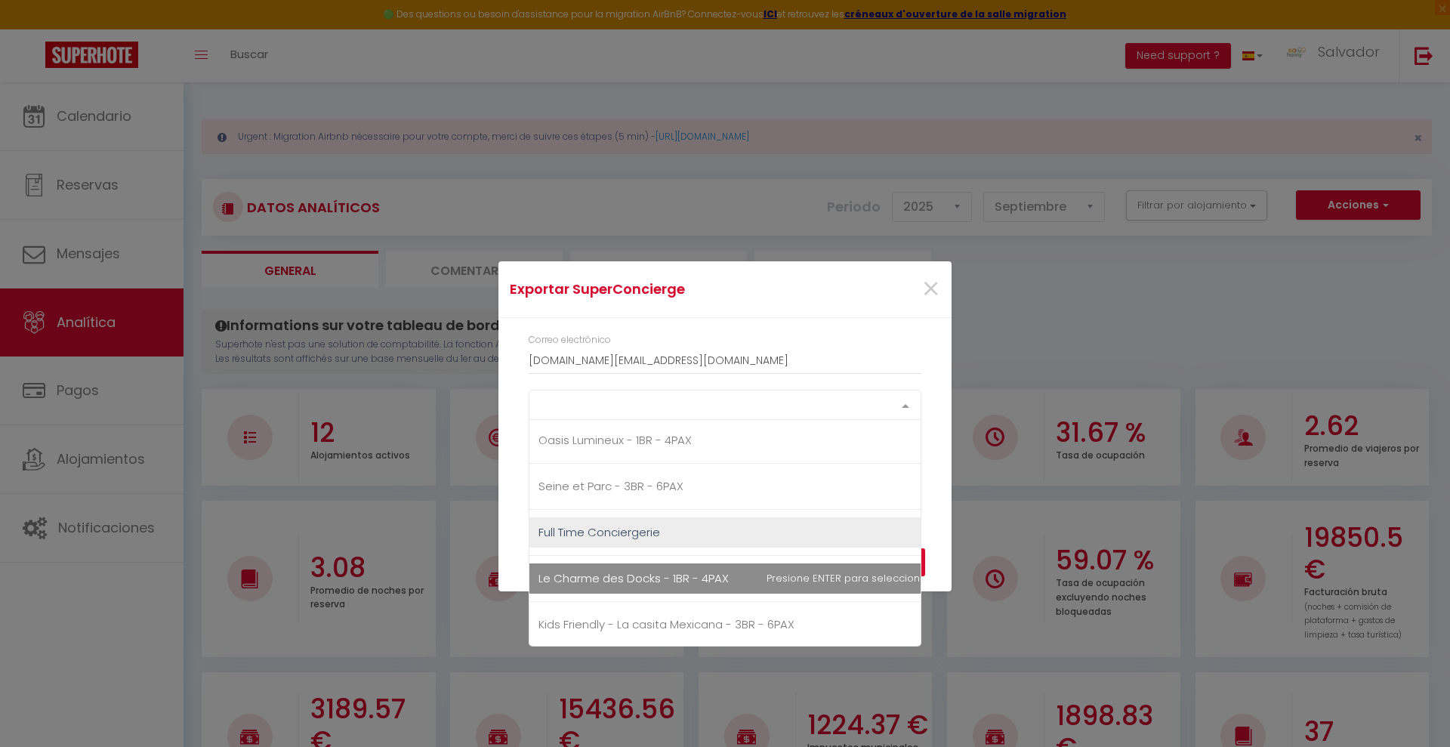
scroll to position [189, 0]
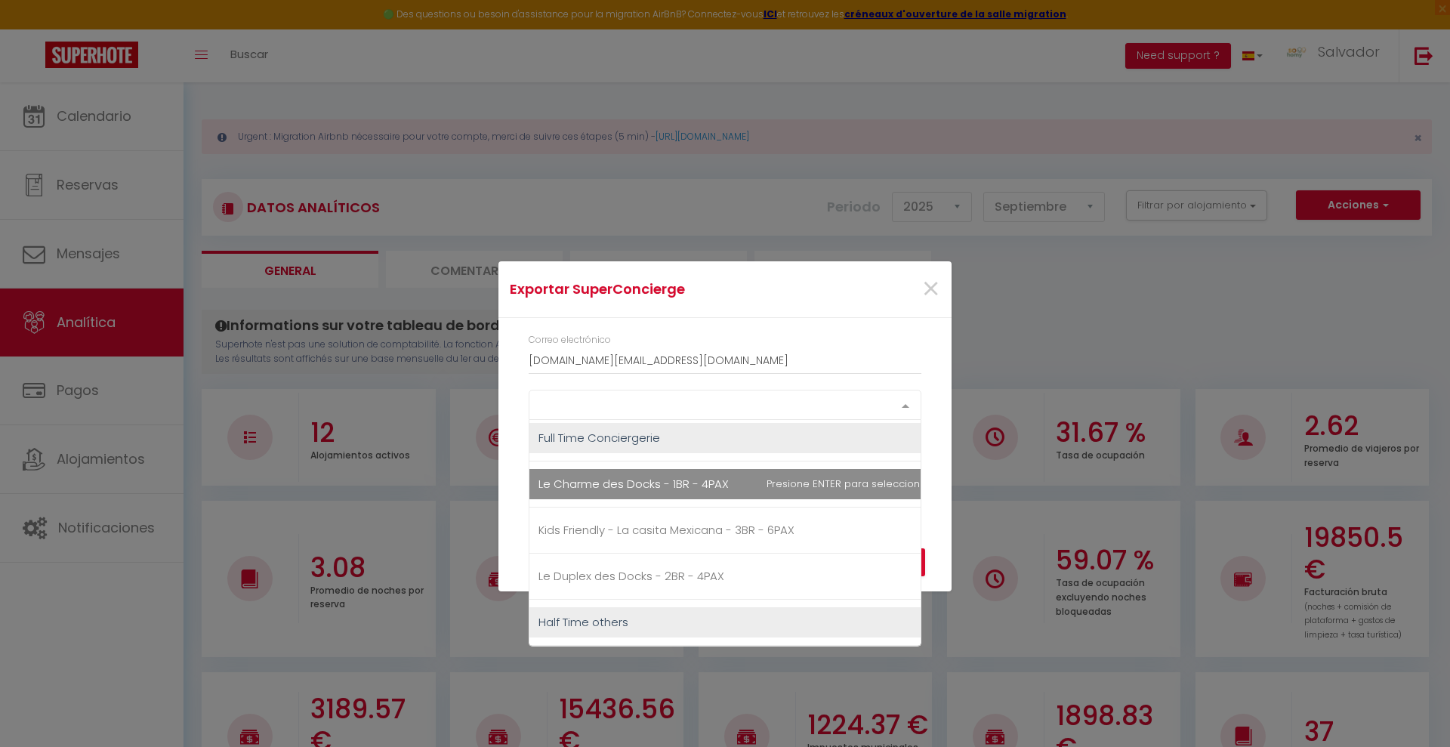
click at [656, 486] on span "Le Charme des Docks - 1BR - 4PAX" at bounding box center [633, 484] width 190 height 16
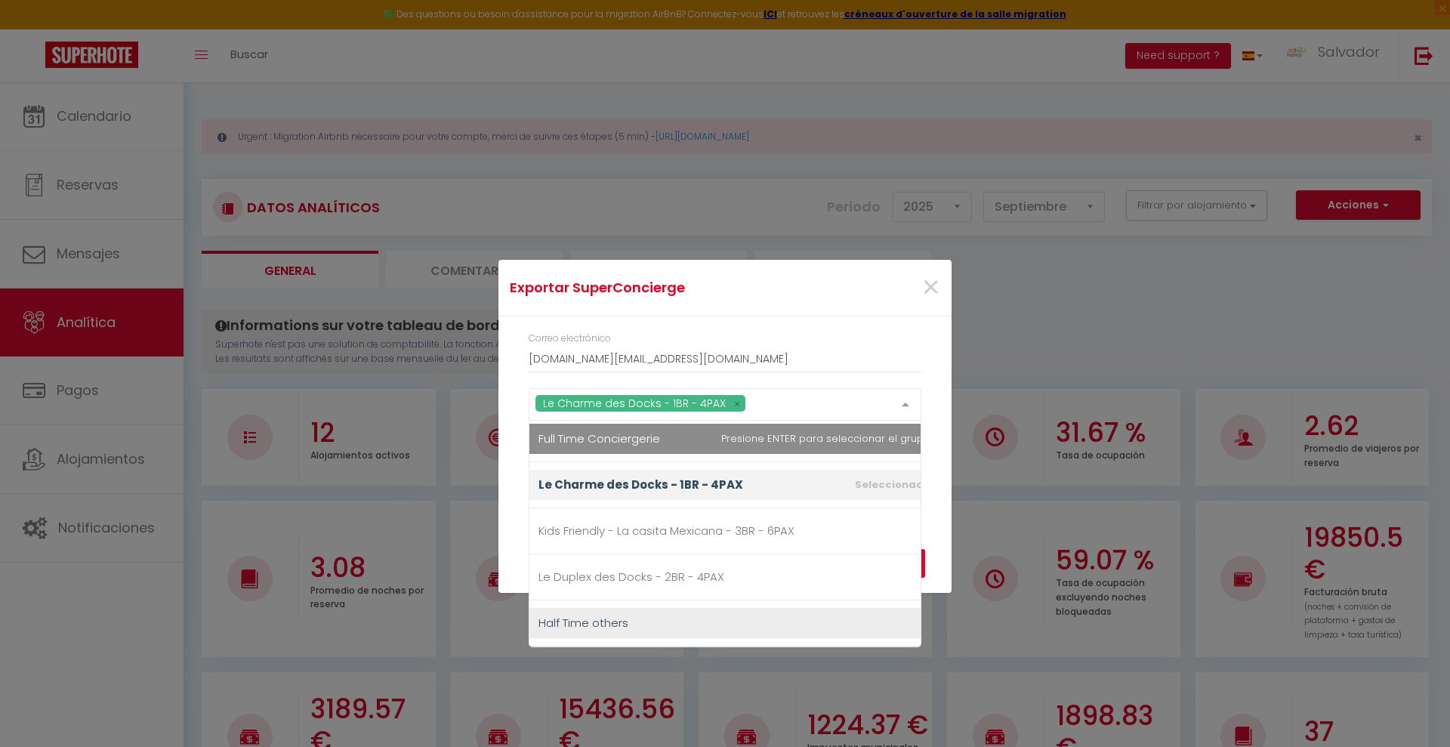
click at [821, 299] on div "×" at bounding box center [875, 287] width 150 height 33
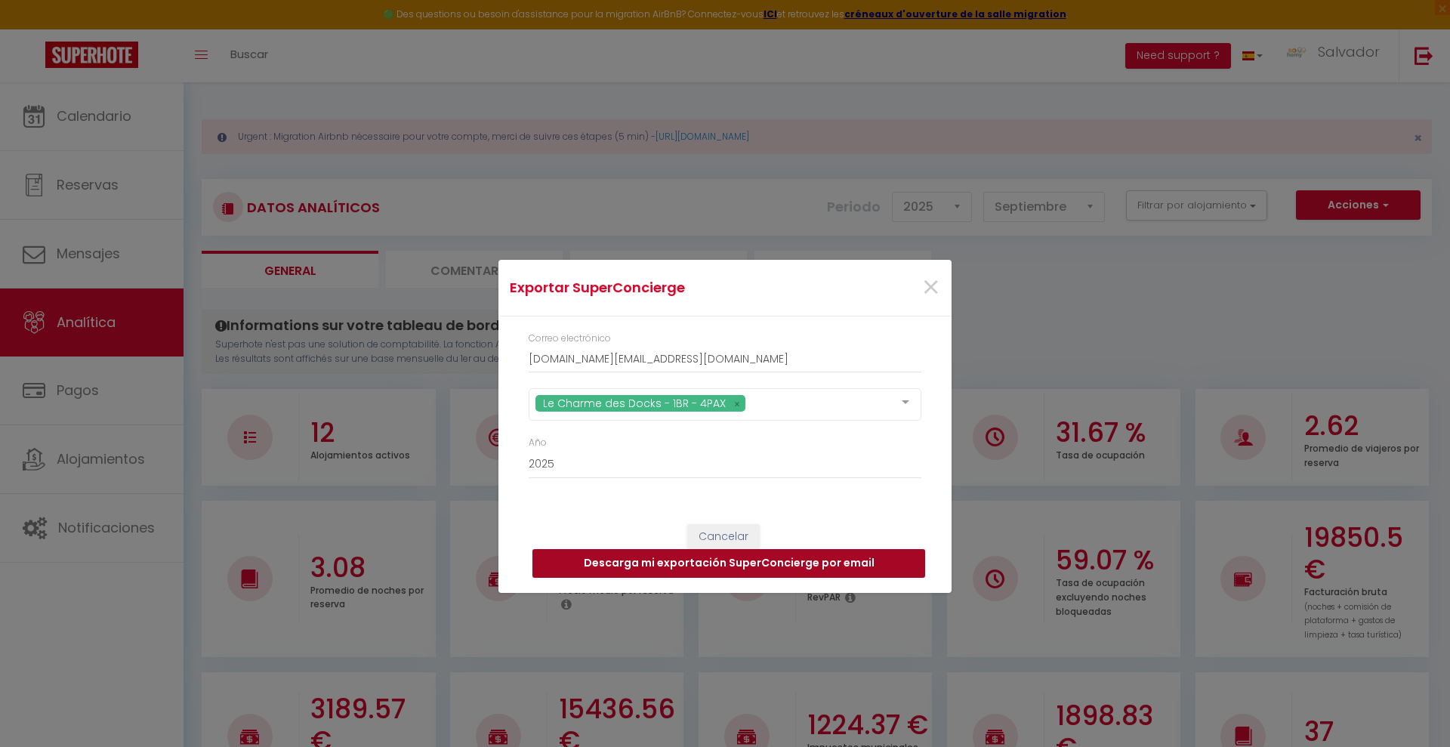
click at [681, 560] on button "Descarga mi exportación SuperConcierge por email" at bounding box center [728, 563] width 393 height 29
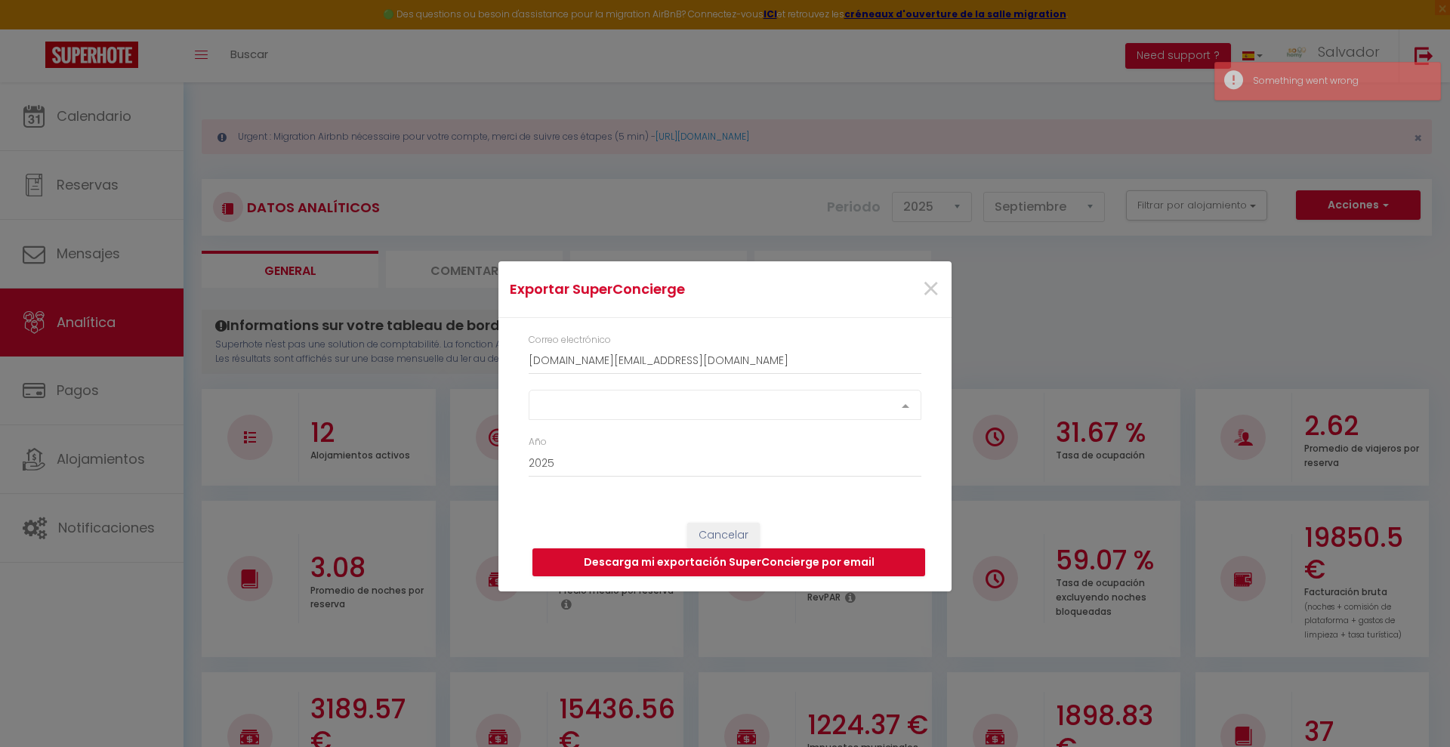
click at [656, 407] on div "Select option" at bounding box center [725, 405] width 393 height 30
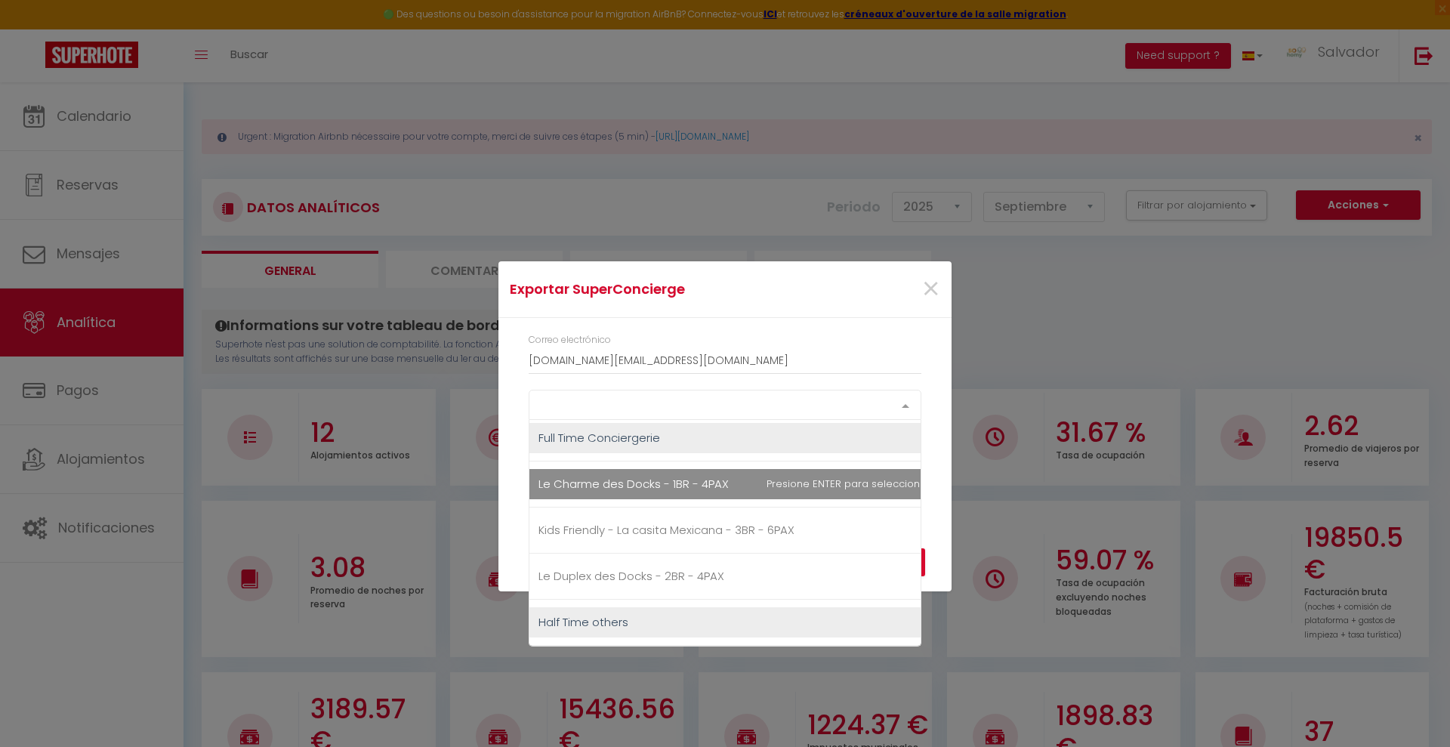
click at [649, 483] on span "Le Charme des Docks - 1BR - 4PAX" at bounding box center [633, 484] width 190 height 16
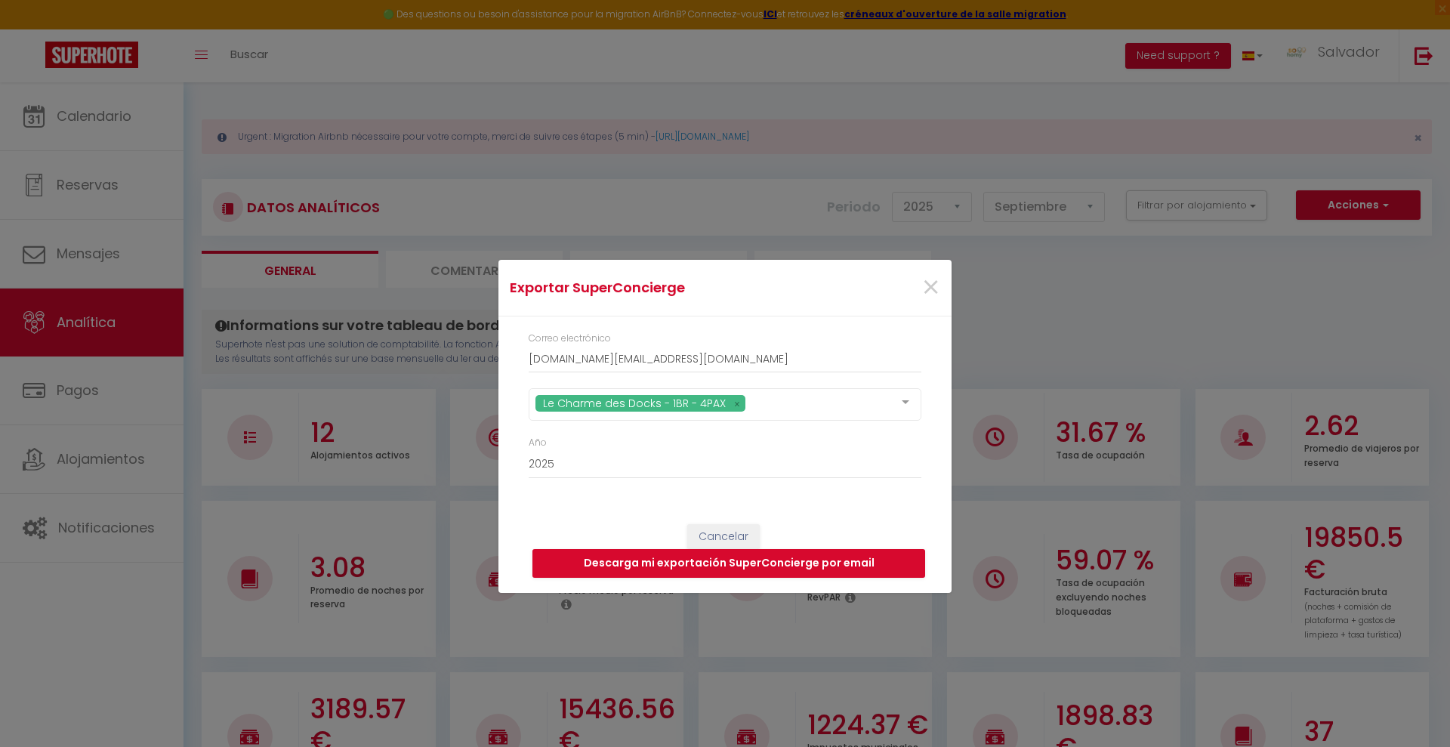
click at [810, 317] on div "Correo electrónico sohomy.contact@gmail.com Le Charme des Docks - 1BR - 4PAX So…" at bounding box center [724, 412] width 453 height 193
click at [751, 564] on button "Descarga mi exportación SuperConcierge por email" at bounding box center [728, 563] width 393 height 29
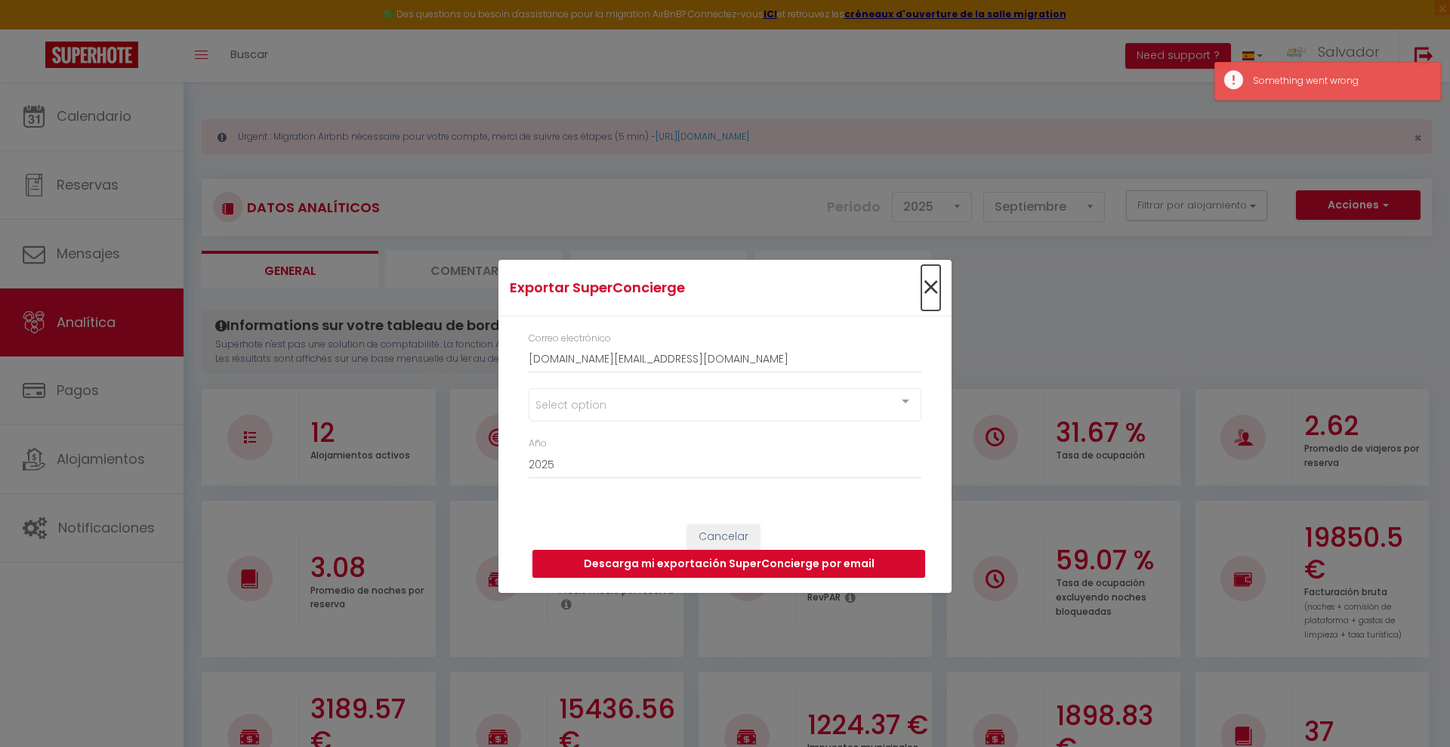
click at [936, 288] on span "×" at bounding box center [930, 287] width 19 height 45
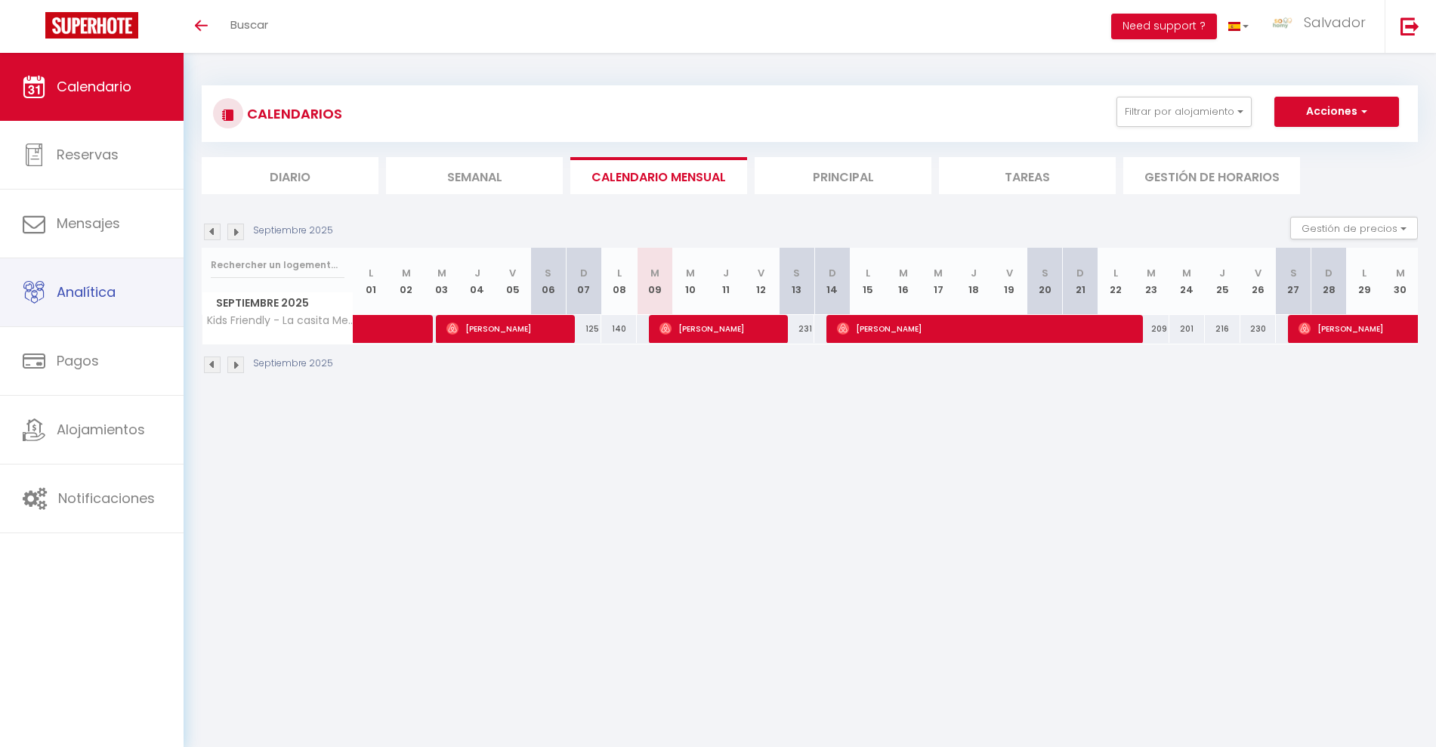
click at [117, 292] on link "Analítica" at bounding box center [92, 292] width 184 height 68
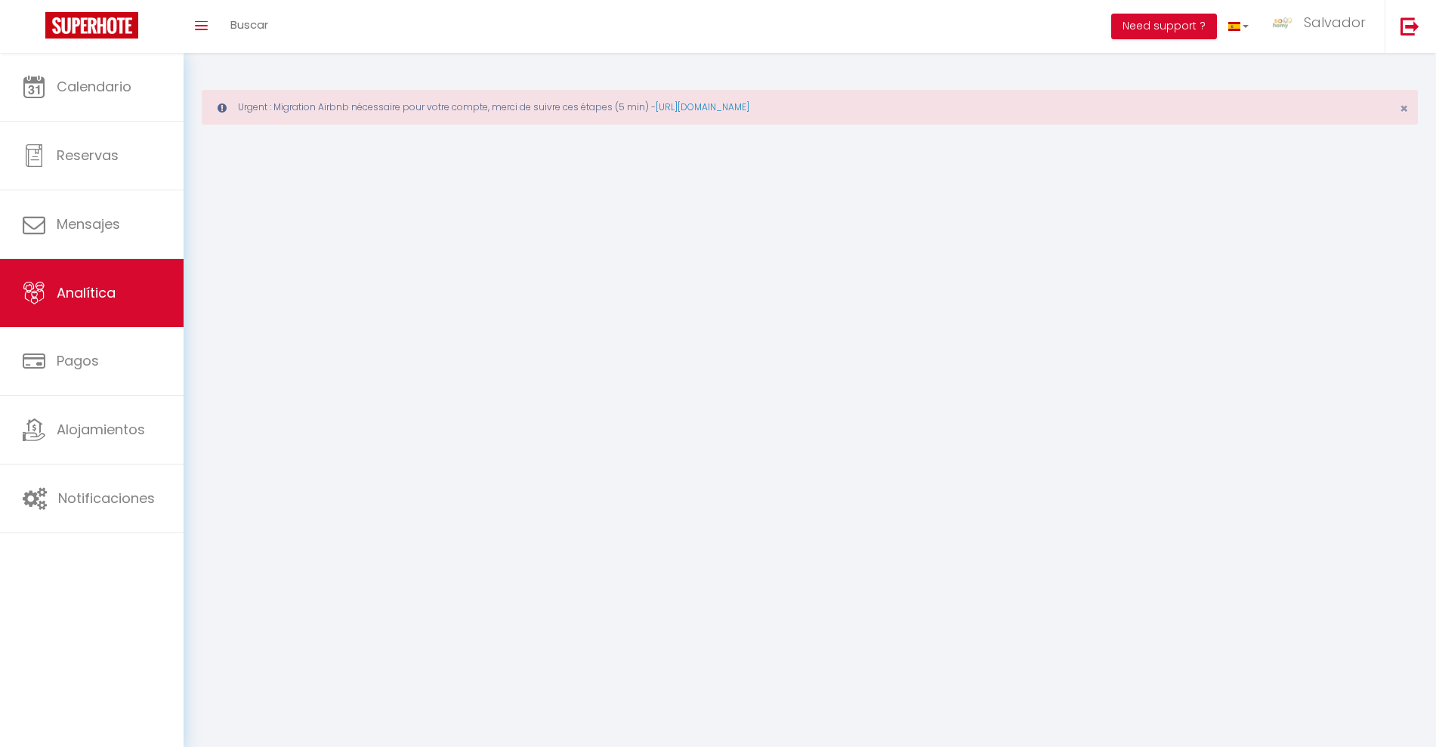
select select "2025"
select select "9"
select select "2025"
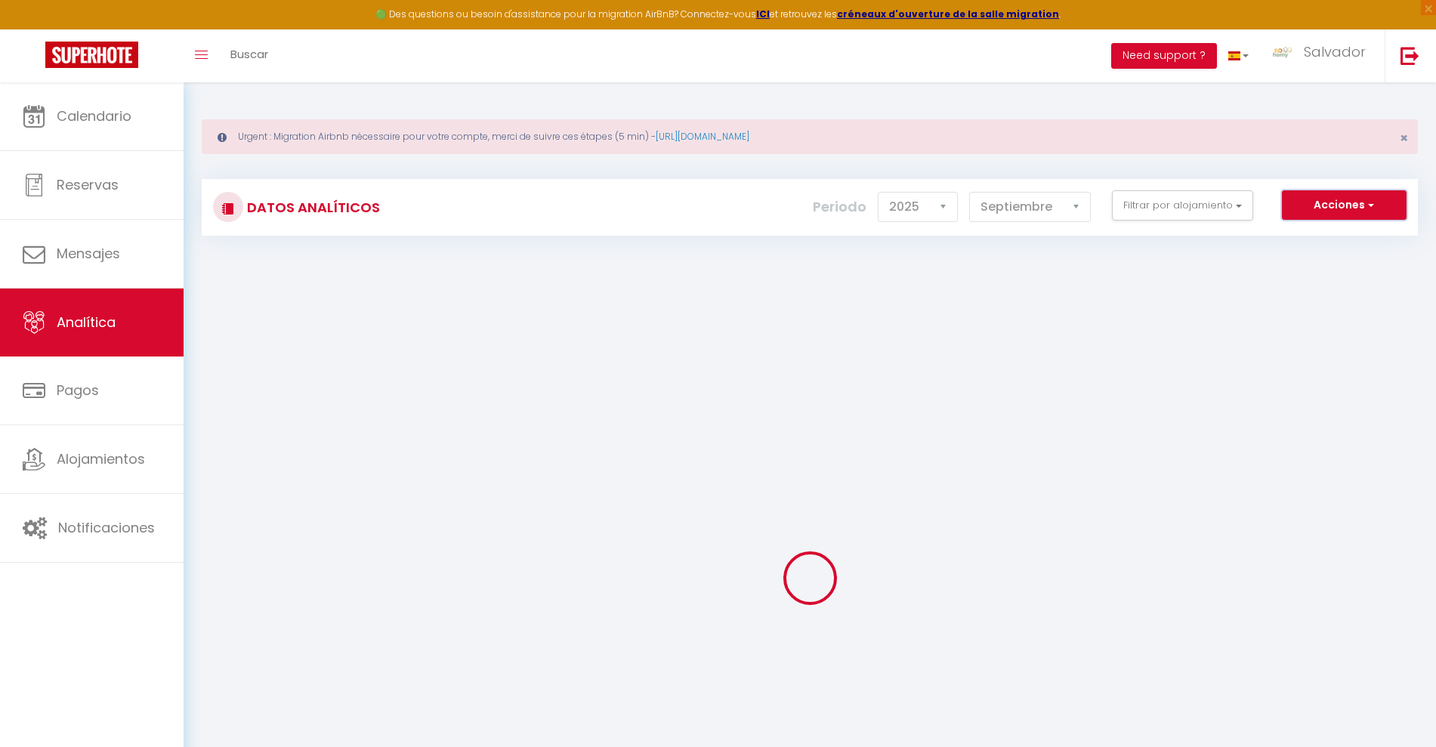
click at [1325, 210] on button "Acciones" at bounding box center [1344, 205] width 125 height 30
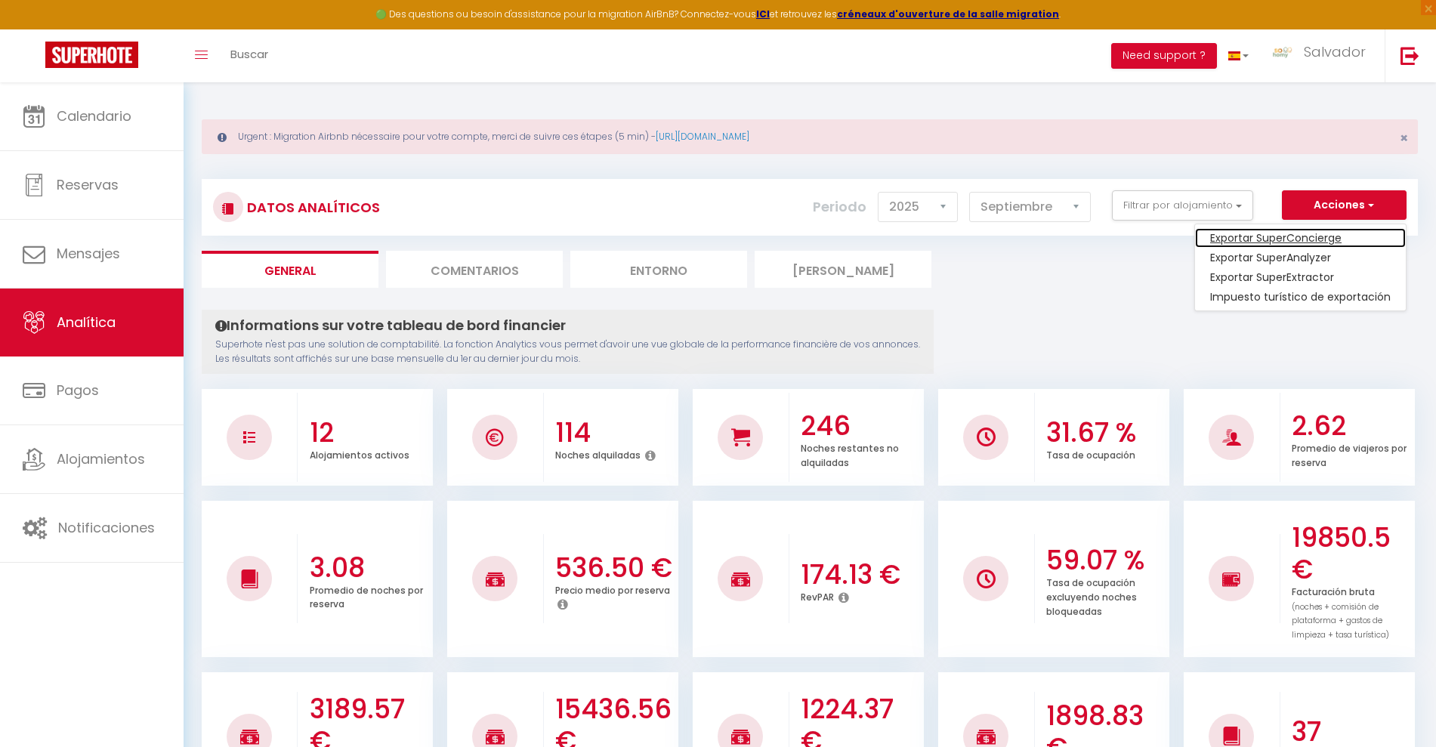
click at [1285, 237] on link "Exportar SuperConcierge" at bounding box center [1300, 238] width 211 height 20
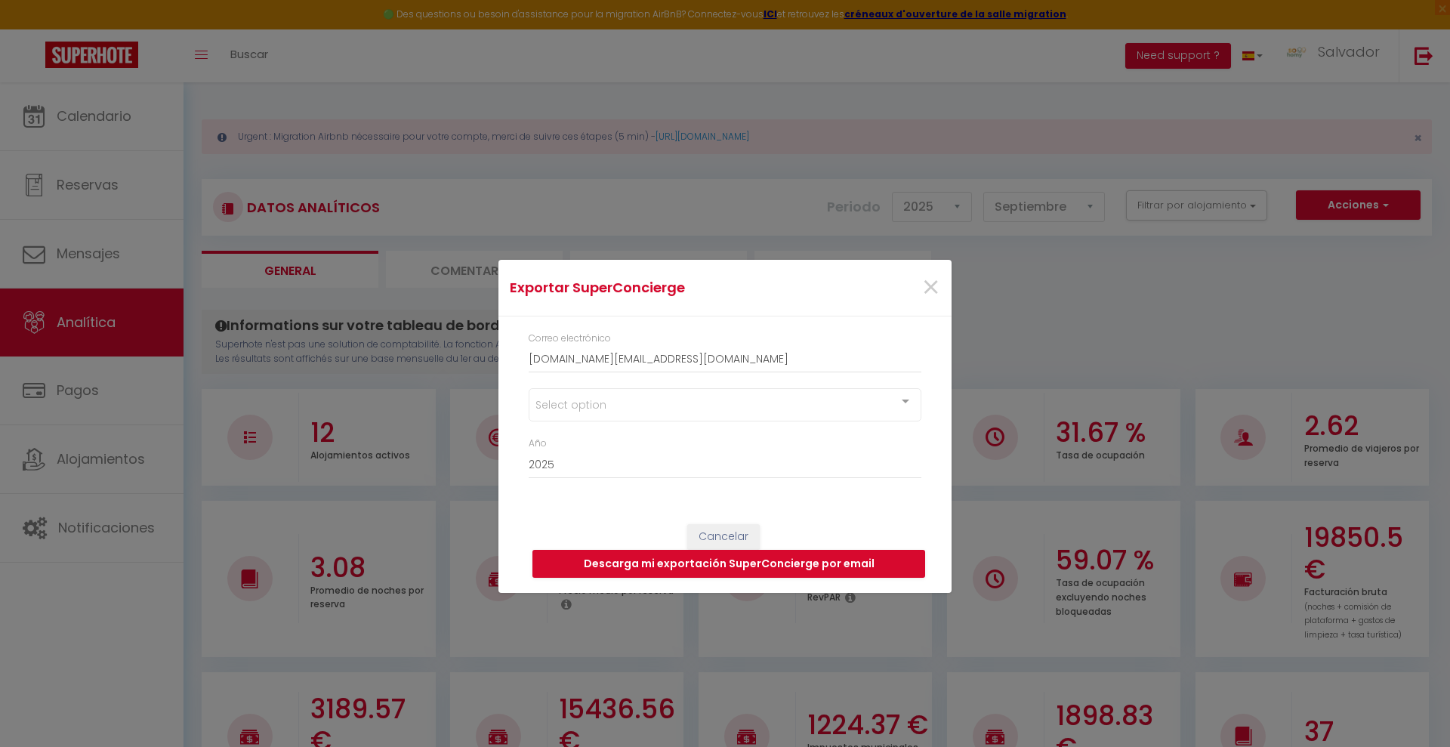
click at [732, 403] on div "Select option" at bounding box center [725, 404] width 393 height 33
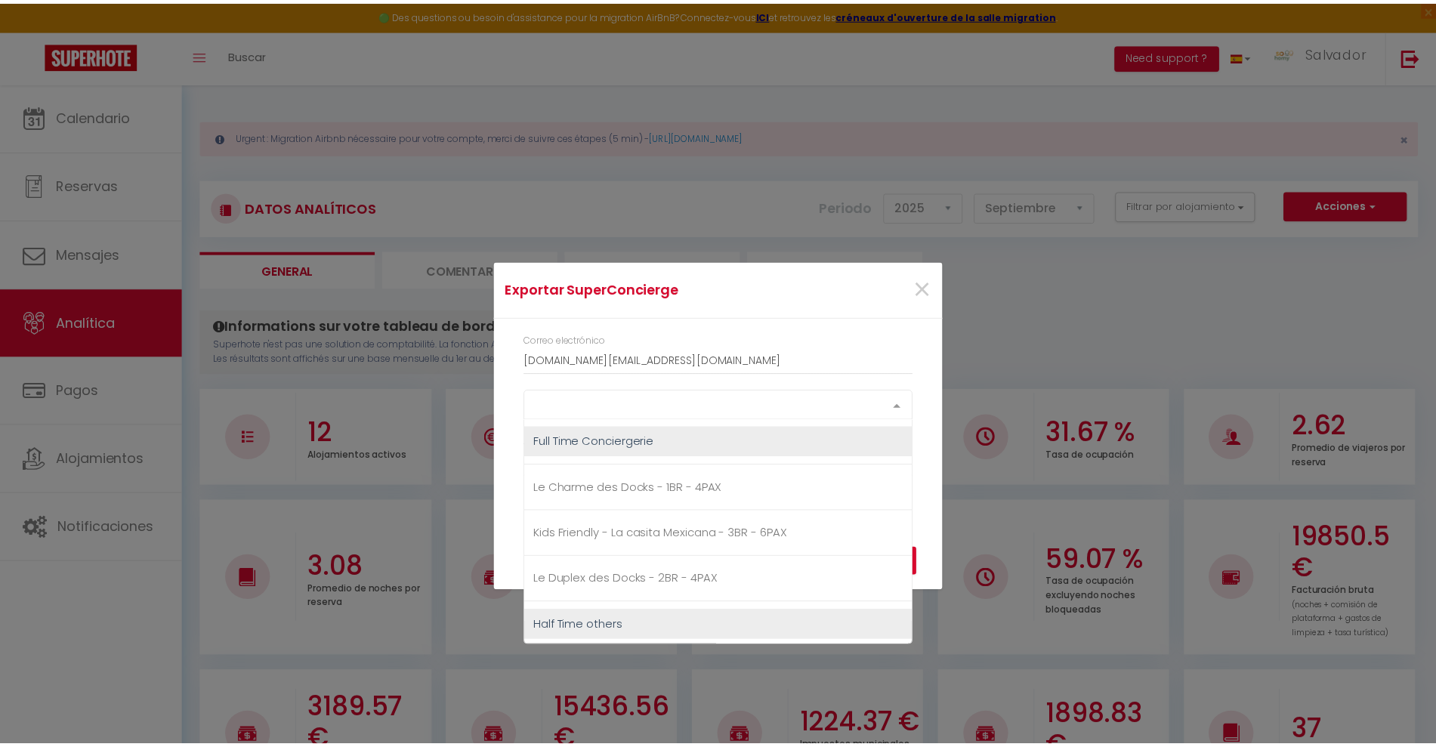
scroll to position [189, 0]
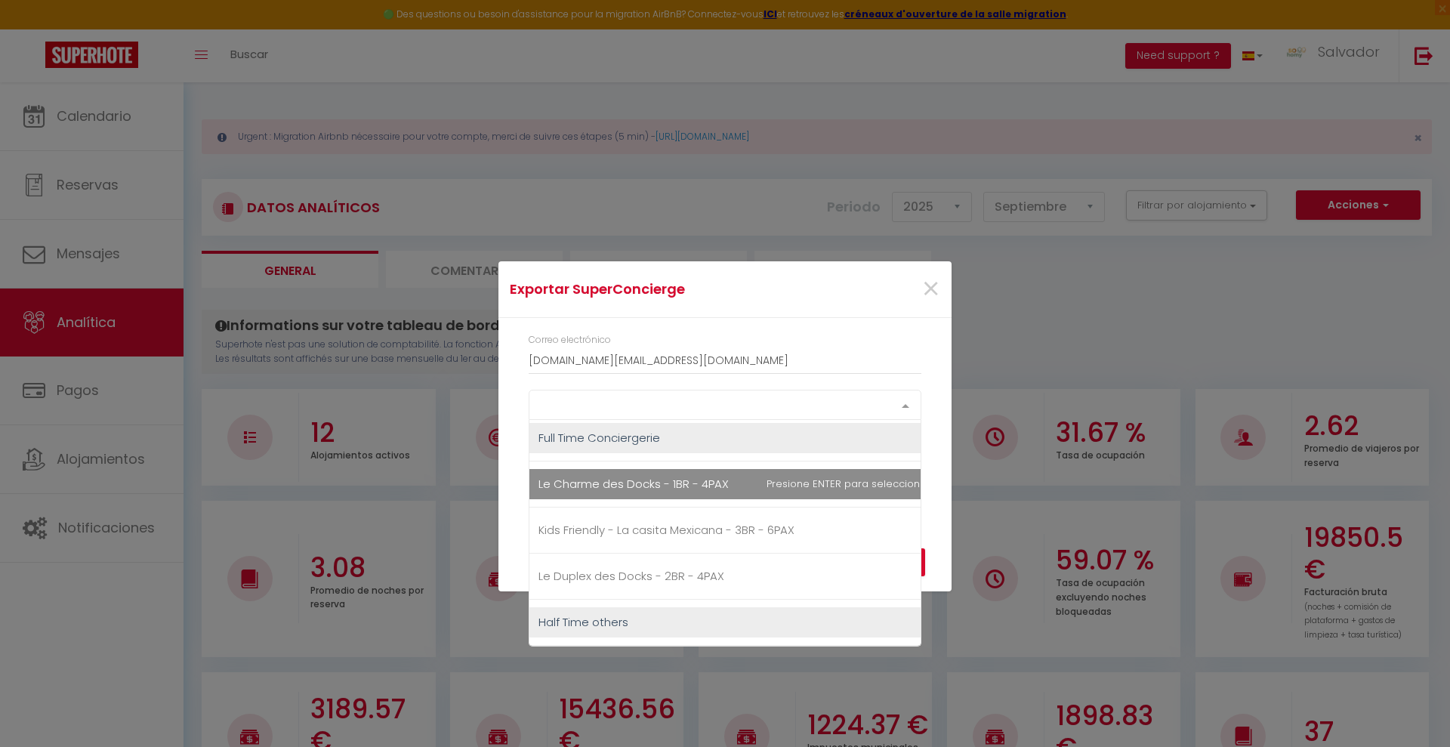
click at [644, 480] on span "Le Charme des Docks - 1BR - 4PAX" at bounding box center [633, 484] width 190 height 16
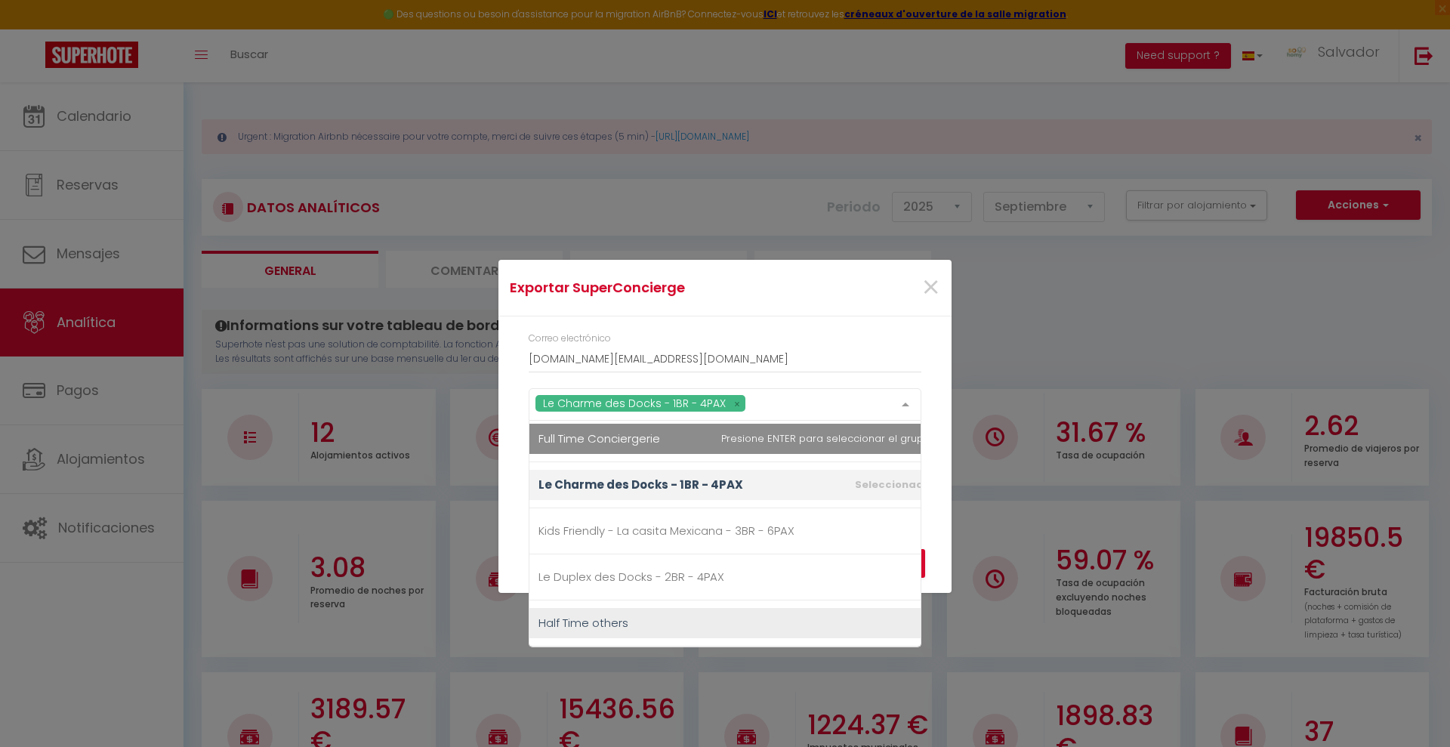
click at [779, 314] on div "Exportar SuperConcierge ×" at bounding box center [724, 288] width 453 height 57
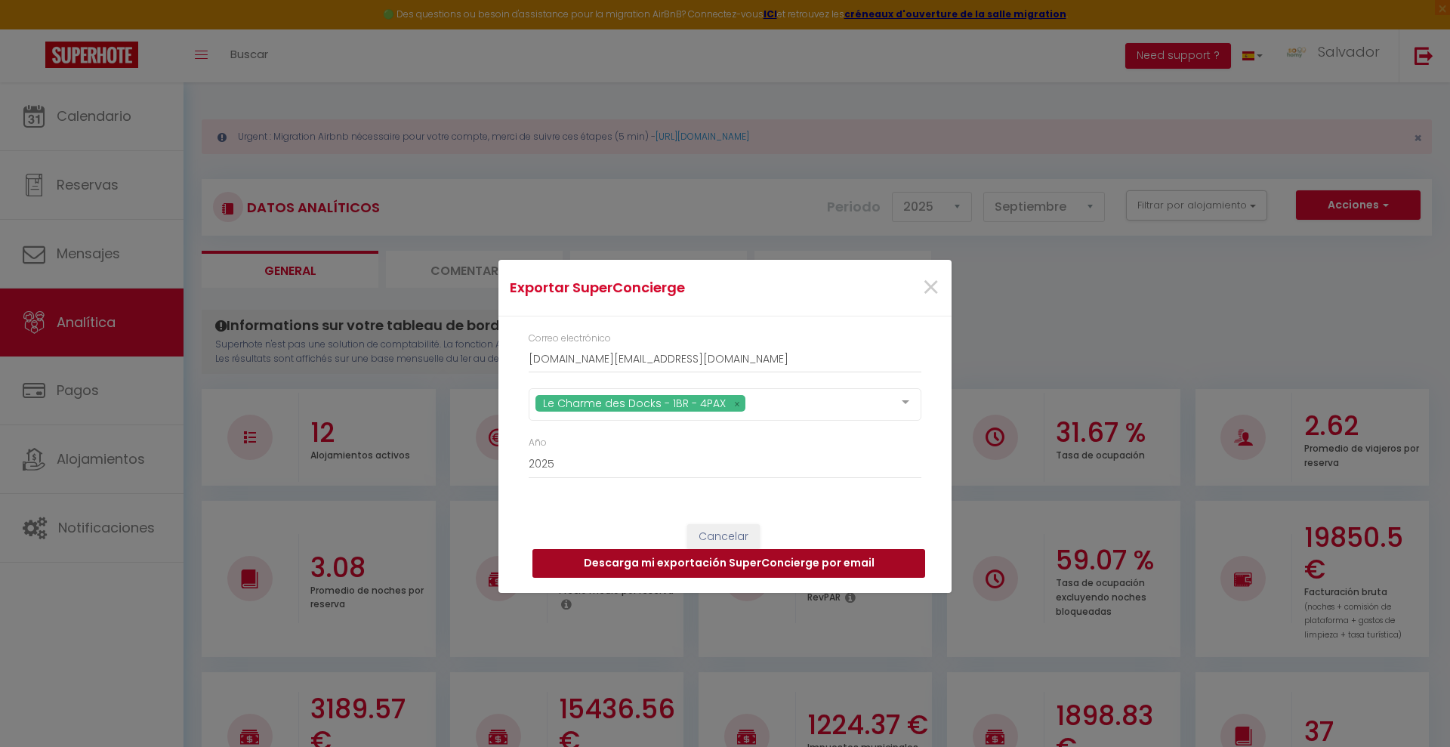
click at [730, 562] on button "Descarga mi exportación SuperConcierge por email" at bounding box center [728, 563] width 393 height 29
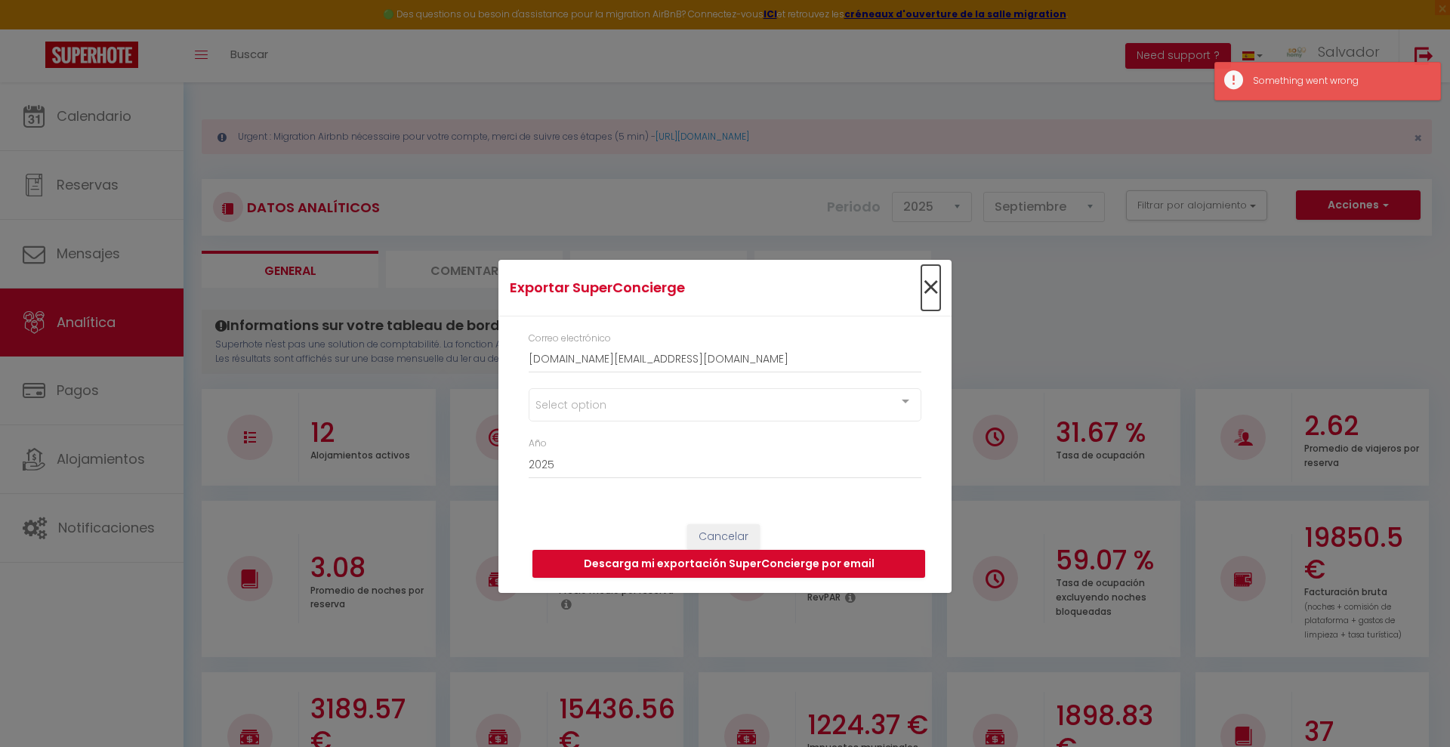
click at [924, 280] on span "×" at bounding box center [930, 287] width 19 height 45
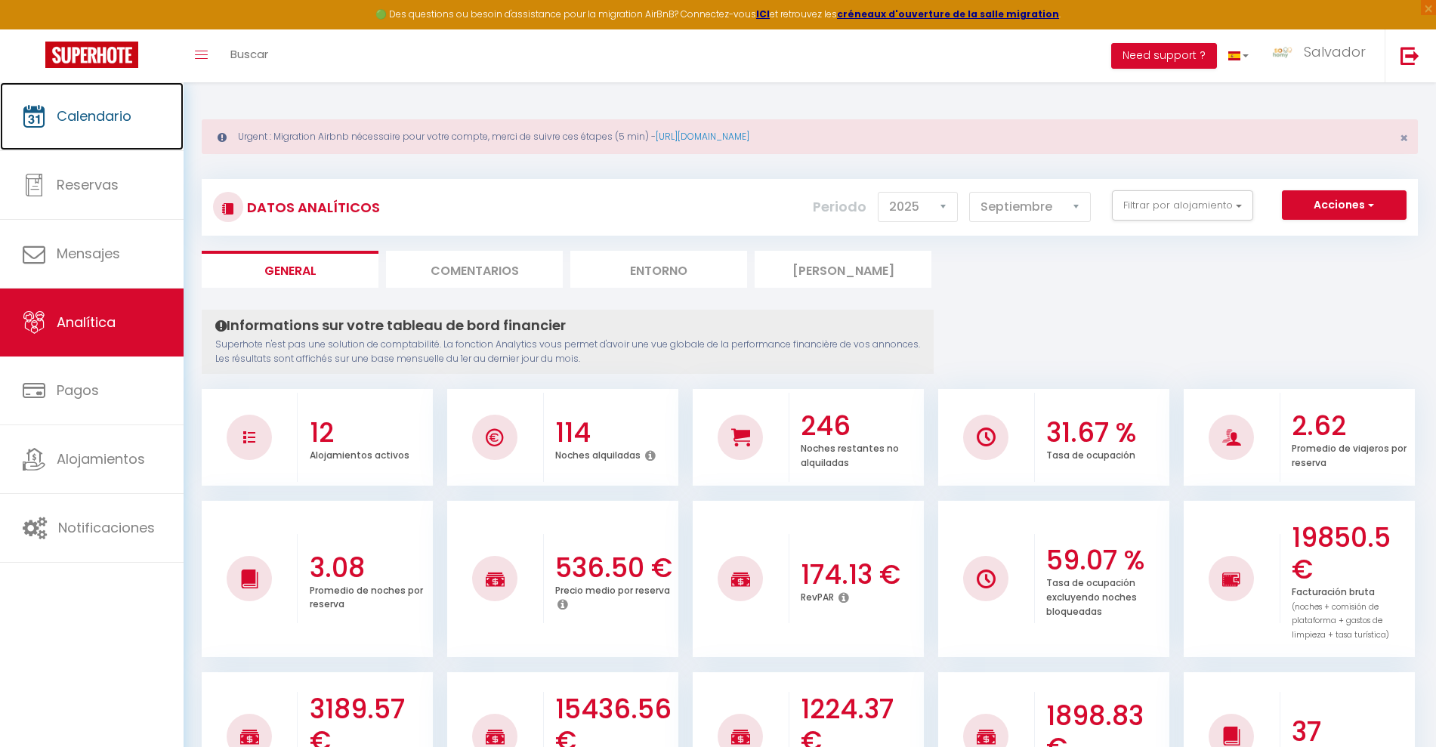
click at [98, 129] on link "Calendario" at bounding box center [92, 116] width 184 height 68
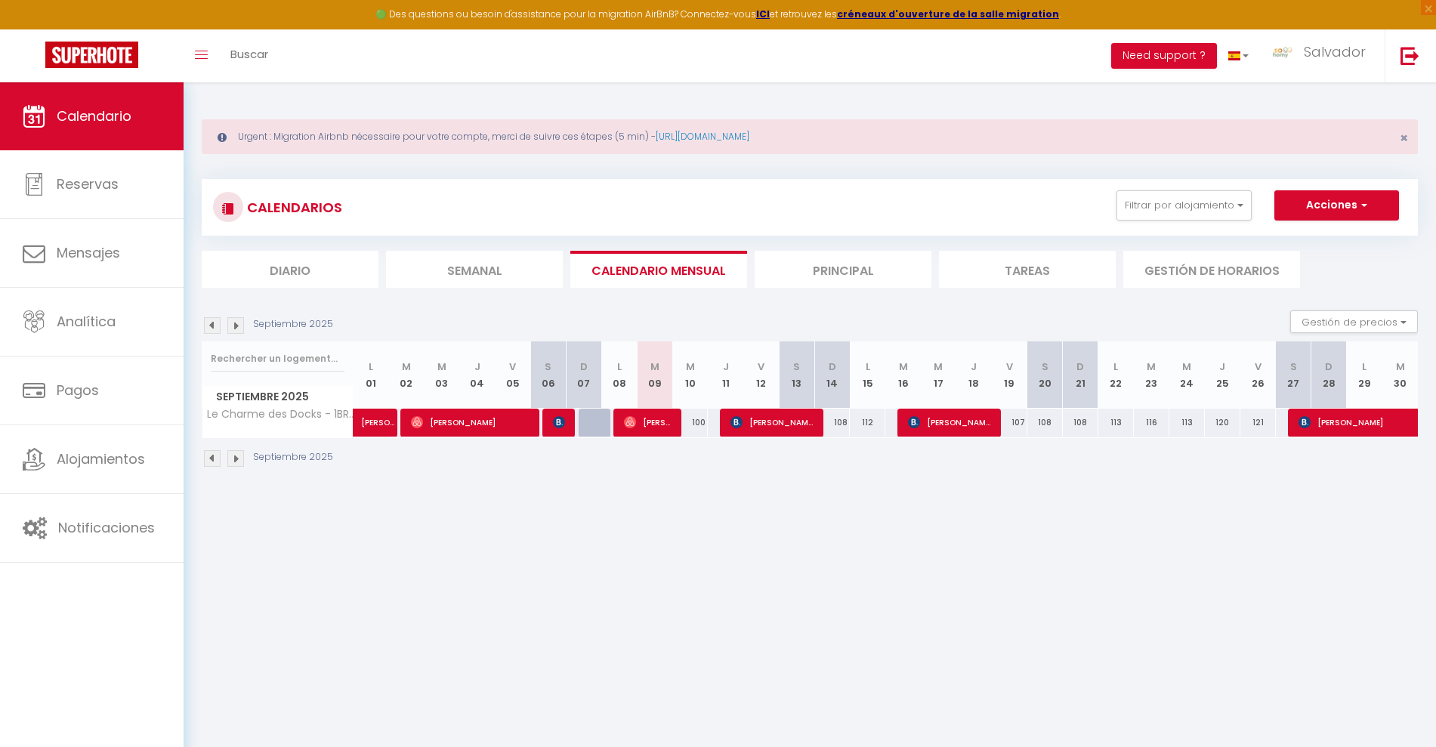
click at [1157, 298] on section "Septiembre 2025 Gestión de precios Noches mínimas Override Inventory Septiembre…" at bounding box center [810, 388] width 1216 height 187
click at [1226, 205] on button "Filtrar por alojamiento" at bounding box center [1183, 205] width 135 height 30
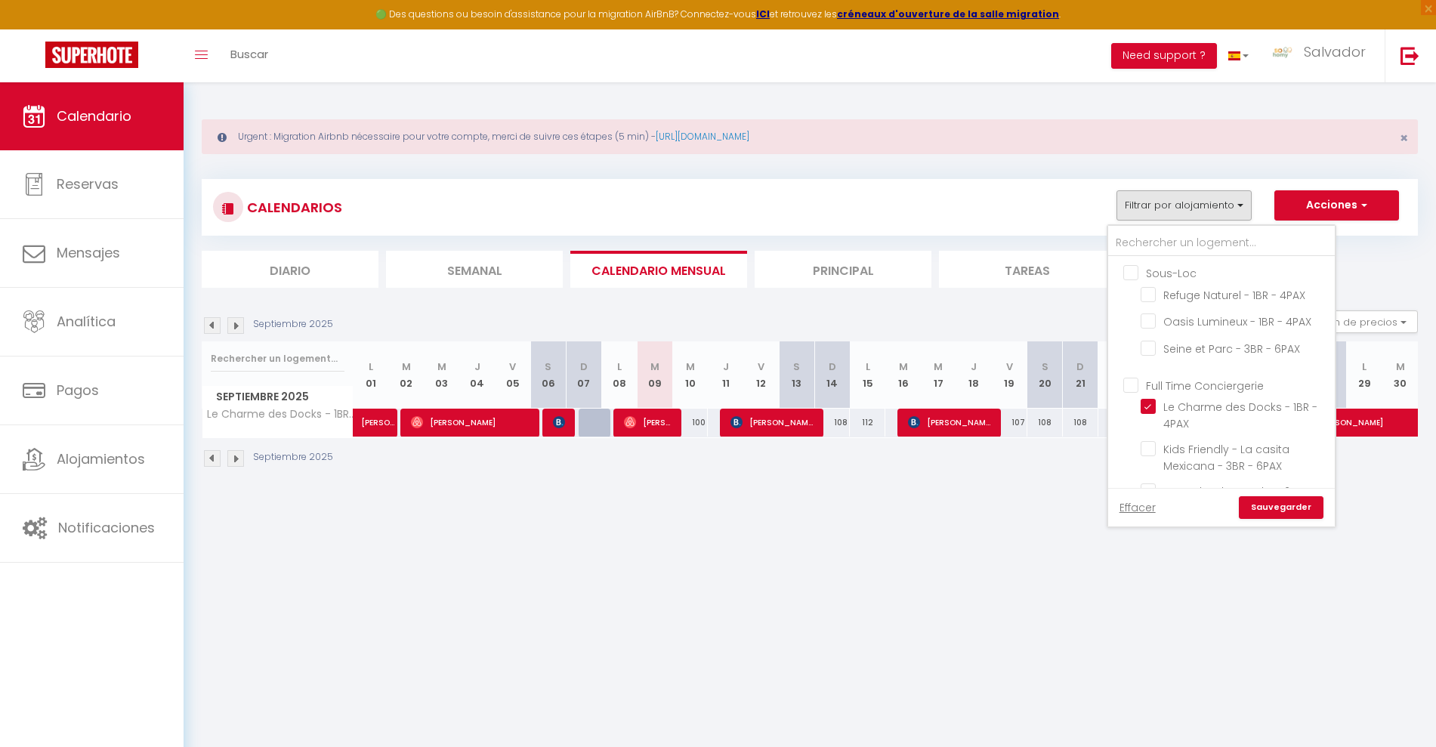
click at [1125, 271] on input "Sous-Loc" at bounding box center [1236, 271] width 227 height 15
checkbox input "true"
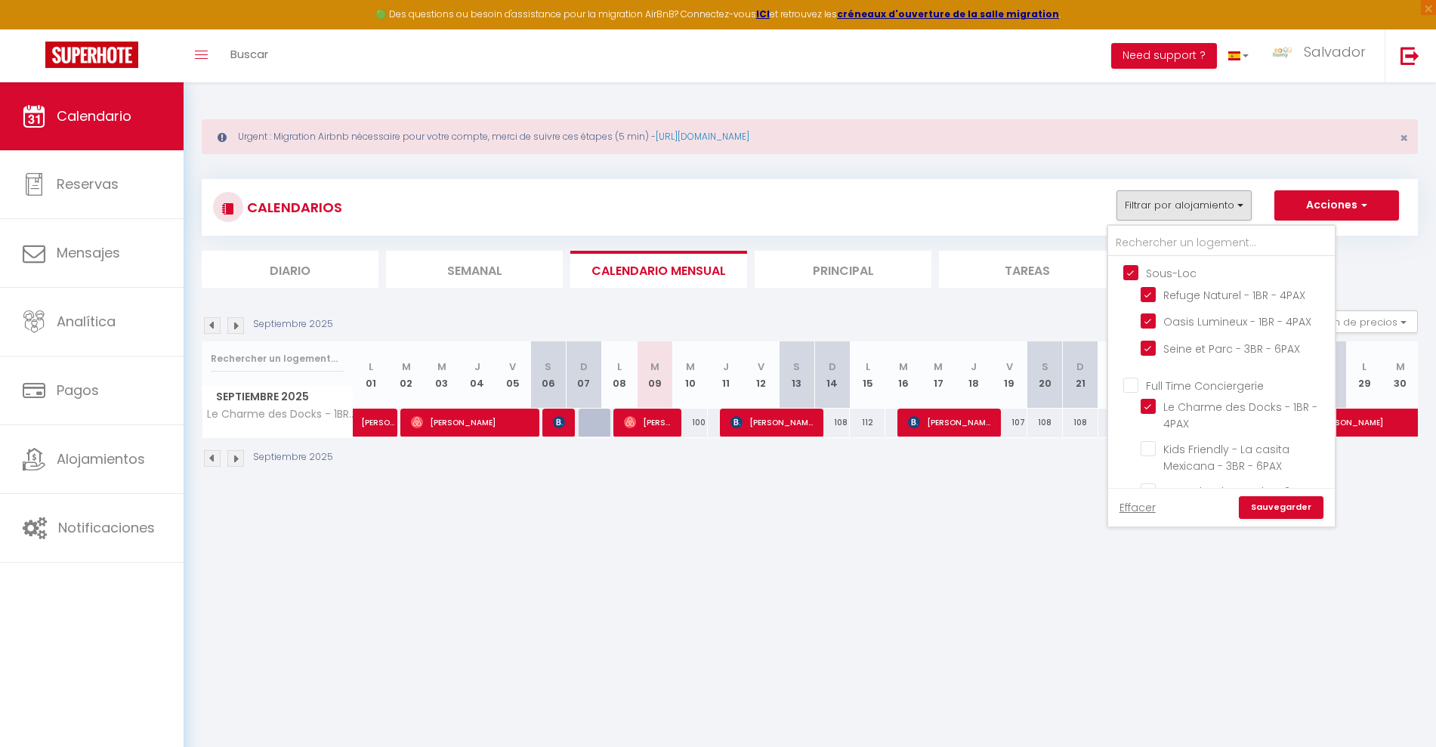
checkbox input "false"
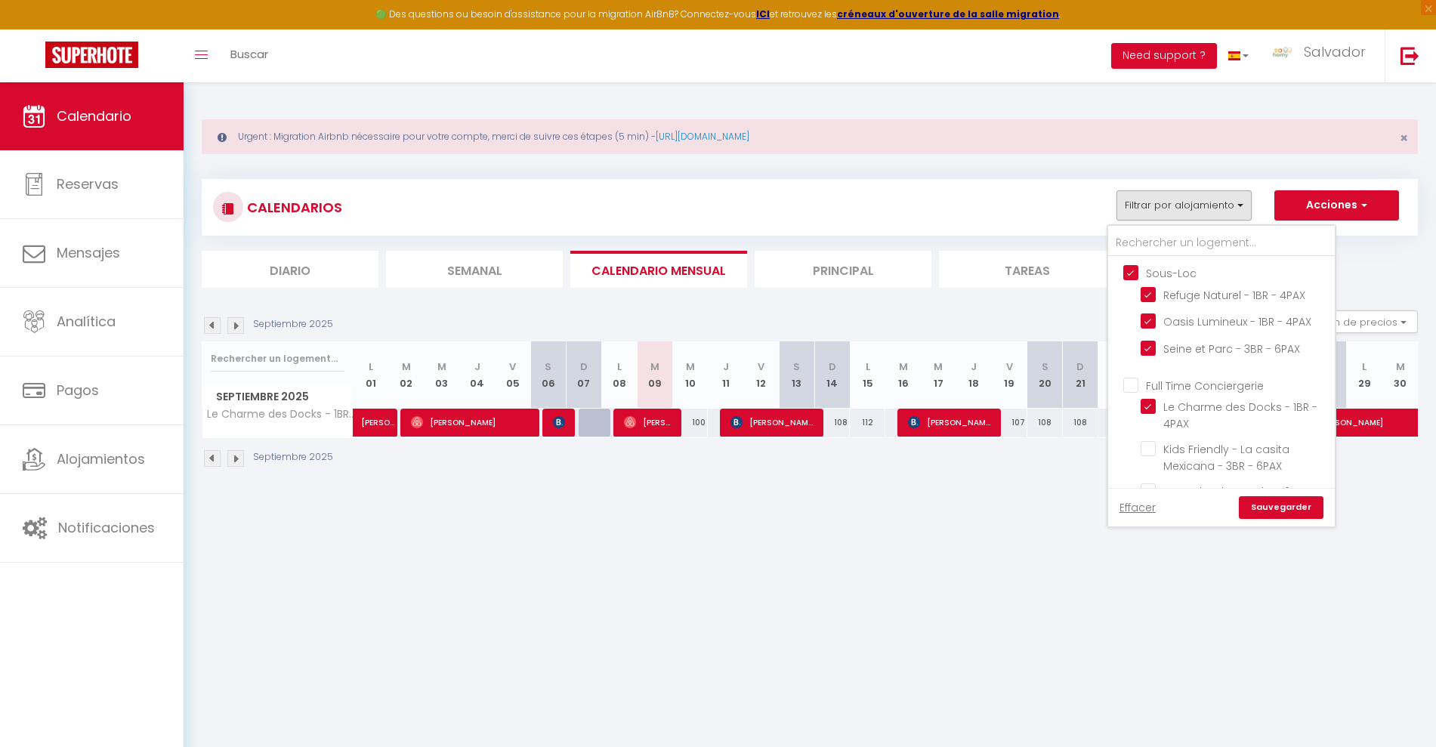
checkbox input "false"
click at [1126, 383] on input "Full Time Conciergerie" at bounding box center [1236, 384] width 227 height 15
checkbox input "true"
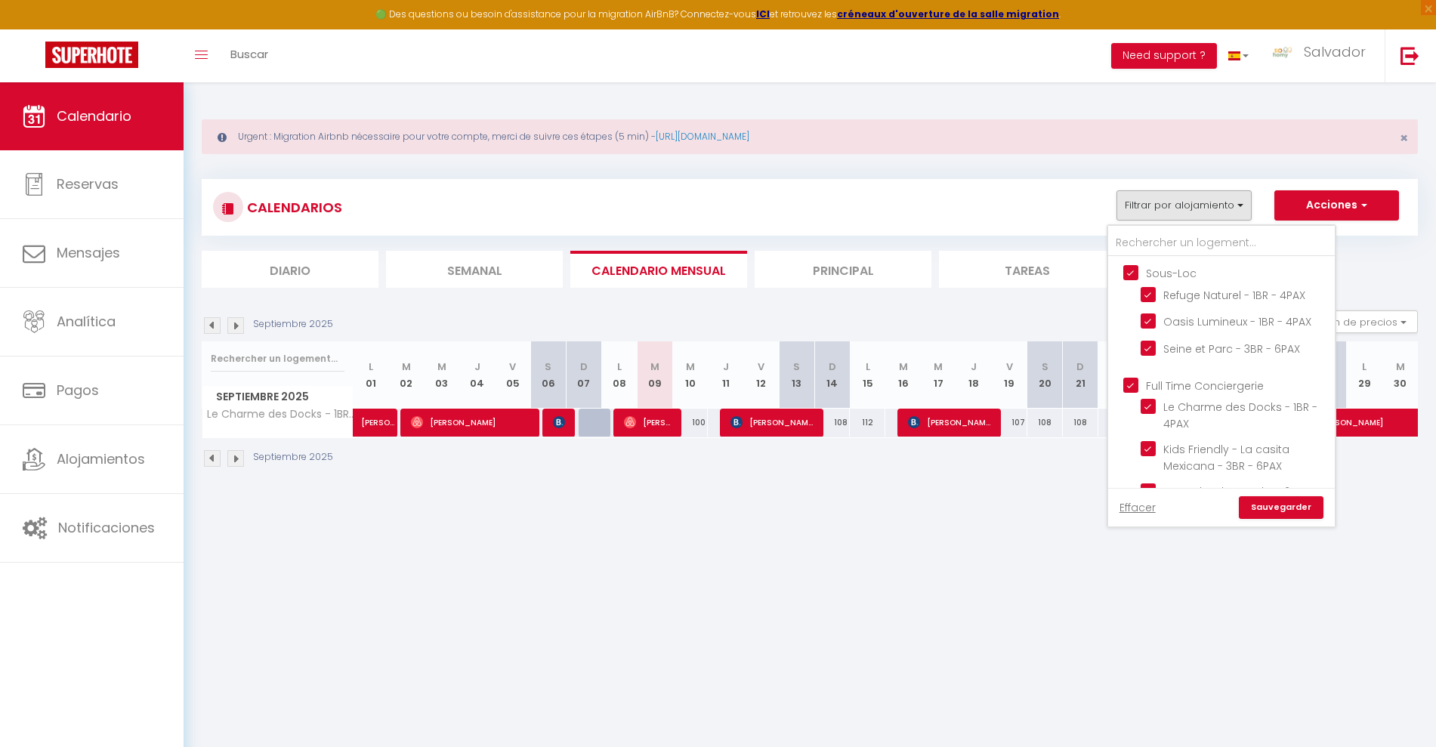
checkbox input "true"
checkbox input "false"
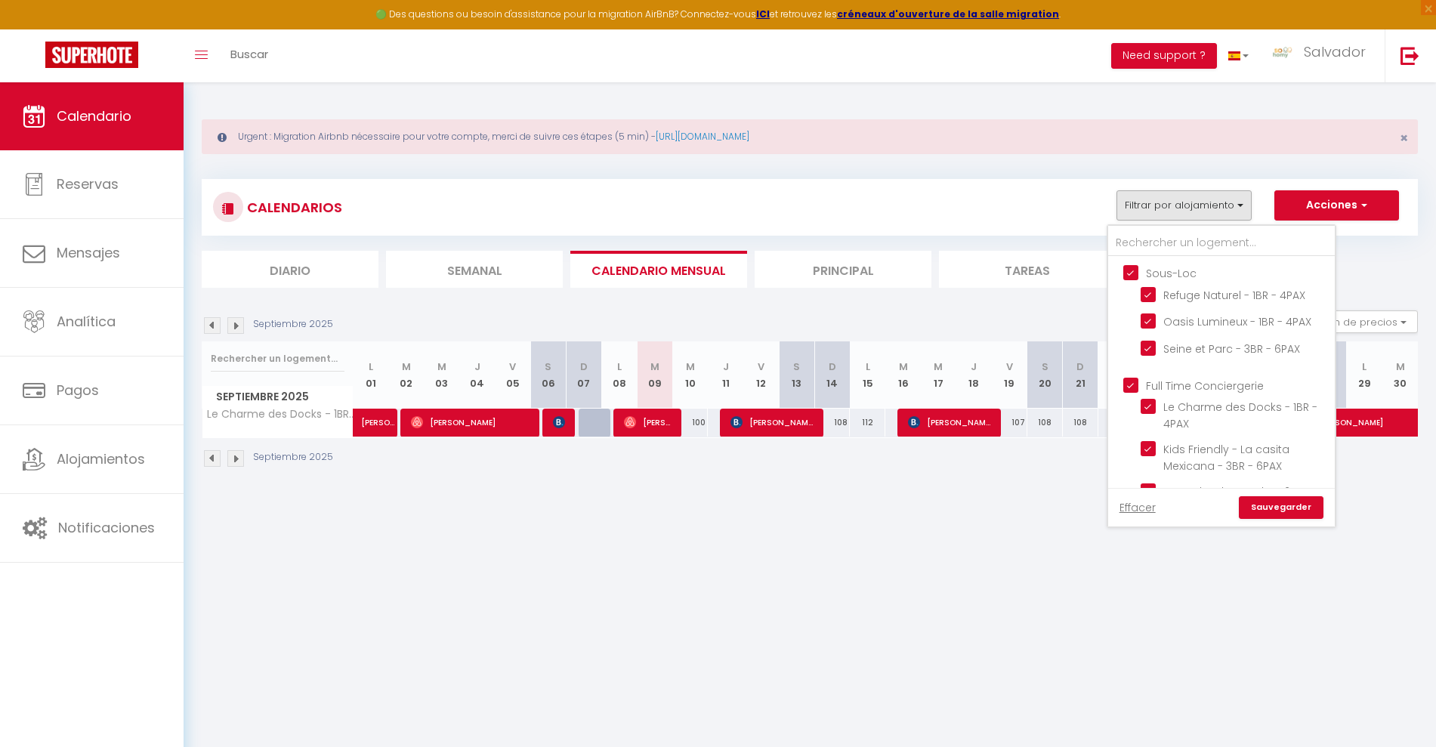
checkbox input "false"
click at [1219, 569] on body "🟢 Des questions ou besoin d'assistance pour la migration AirBnB? Connectez-vous…" at bounding box center [718, 455] width 1436 height 747
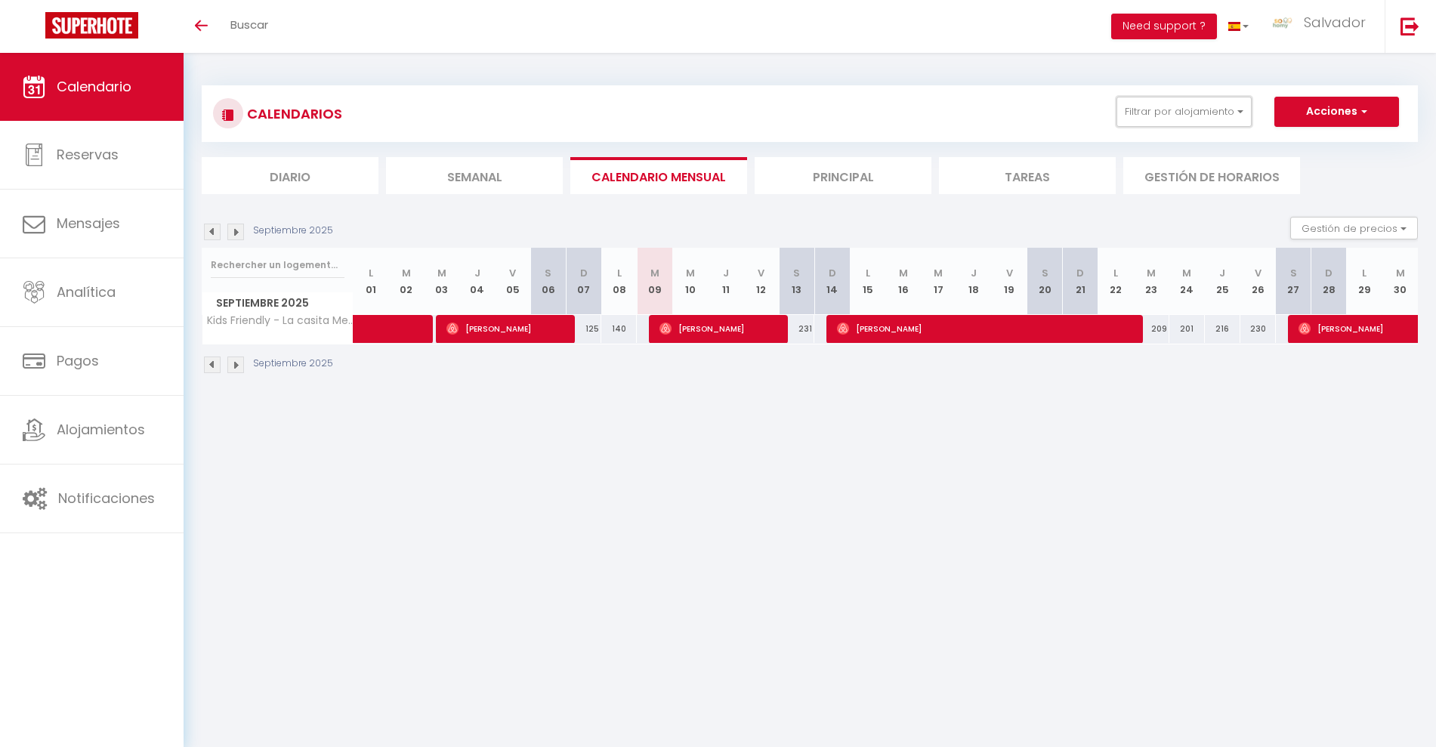
click at [1211, 120] on button "Filtrar por alojamiento" at bounding box center [1183, 112] width 135 height 30
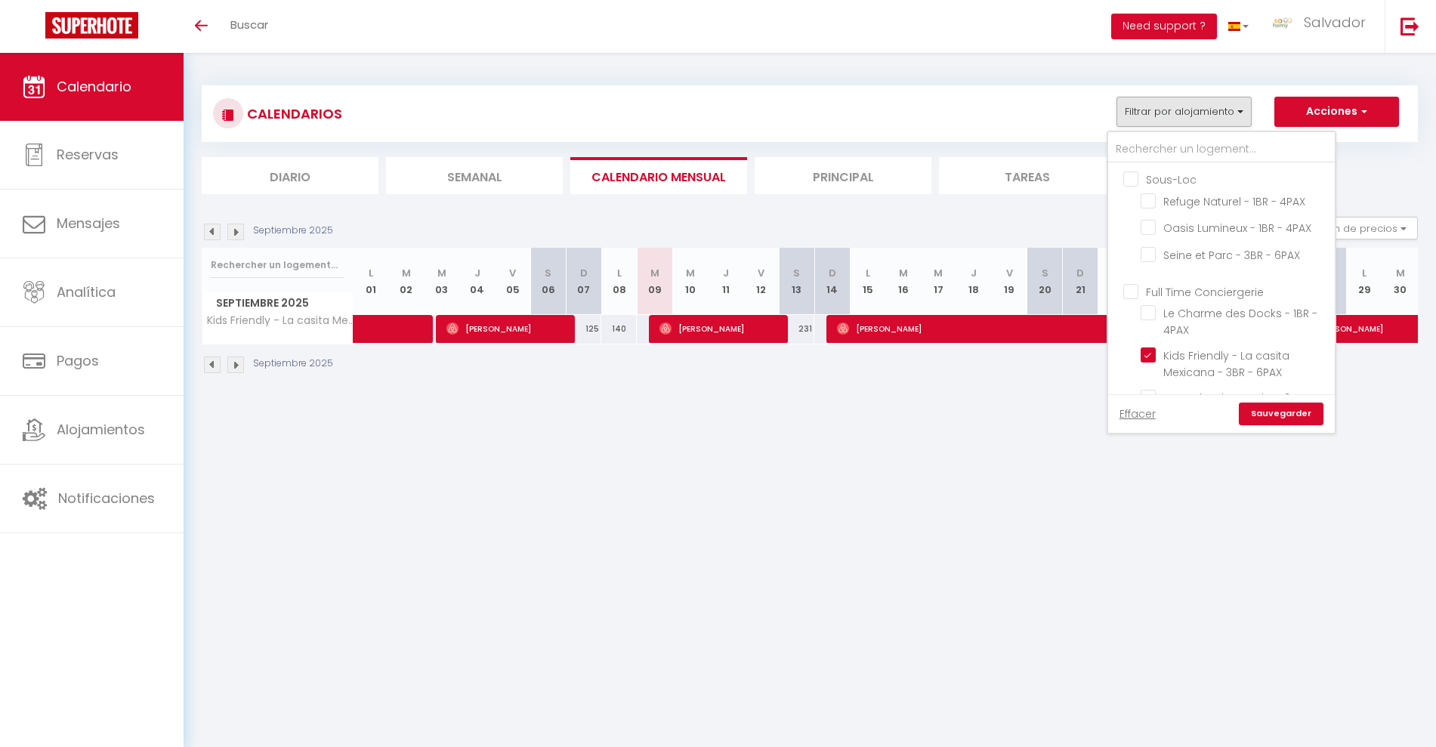
click at [1149, 319] on input "Le Charme des Docks - 1BR - 4PAX" at bounding box center [1234, 312] width 189 height 15
checkbox input "true"
checkbox input "false"
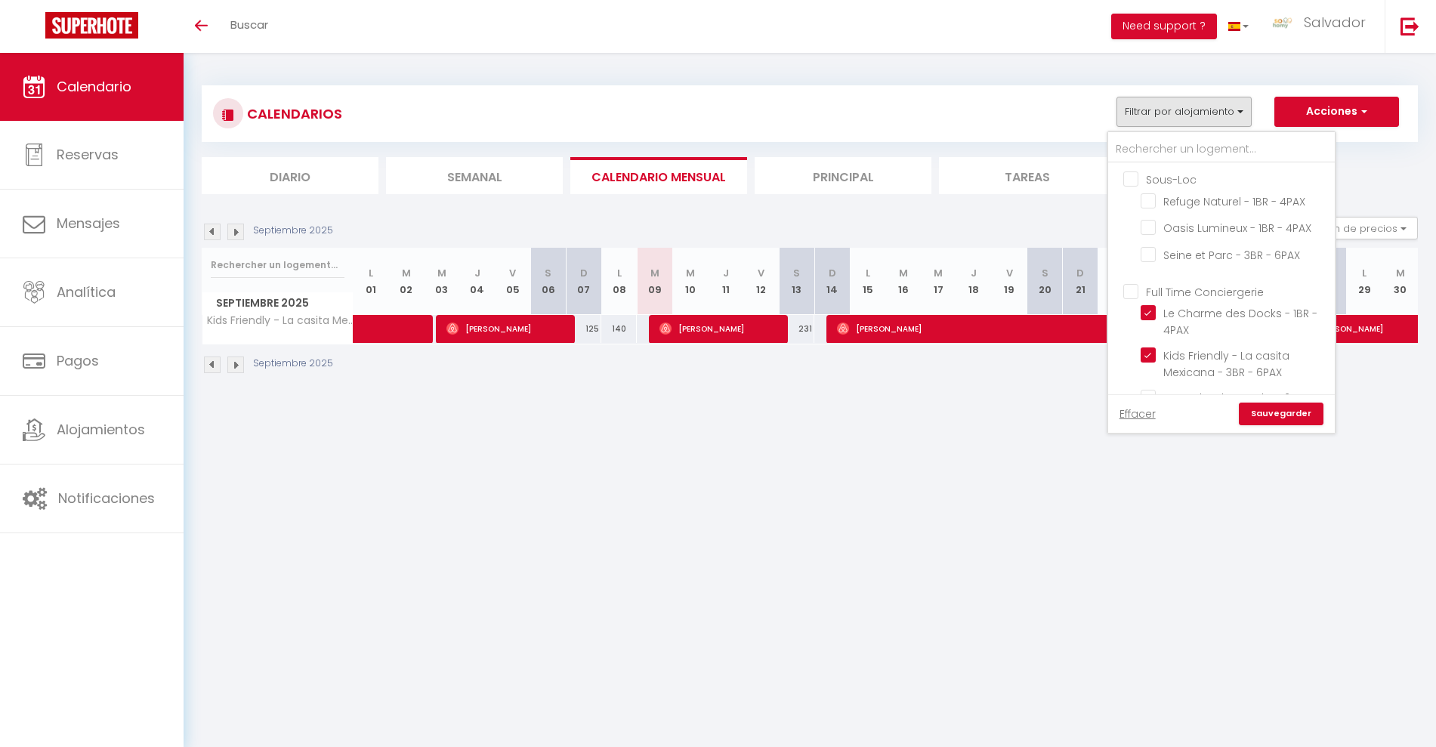
checkbox input "false"
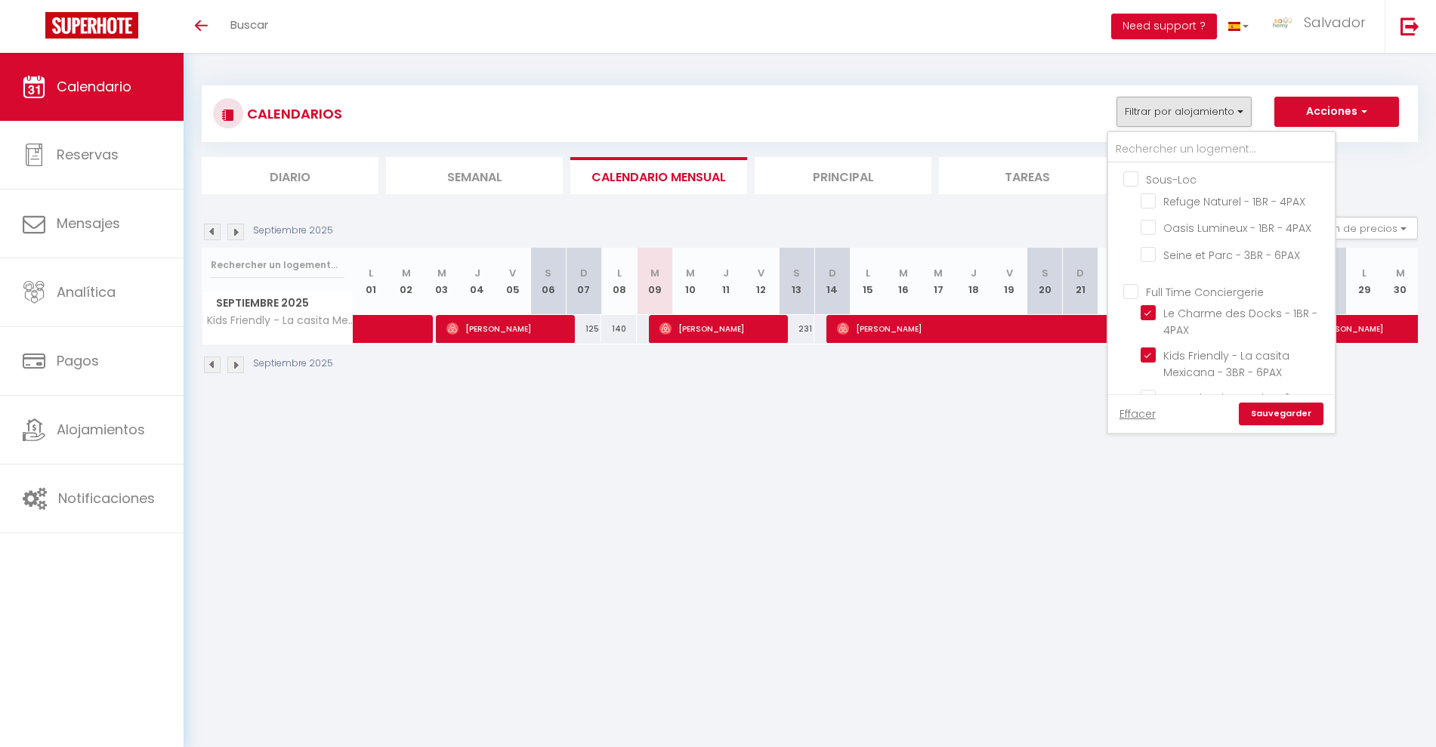
checkbox input "false"
click at [1150, 357] on input "Kids Friendly - La casita Mexicana - 3BR - 6PAX" at bounding box center [1234, 354] width 189 height 15
checkbox input "false"
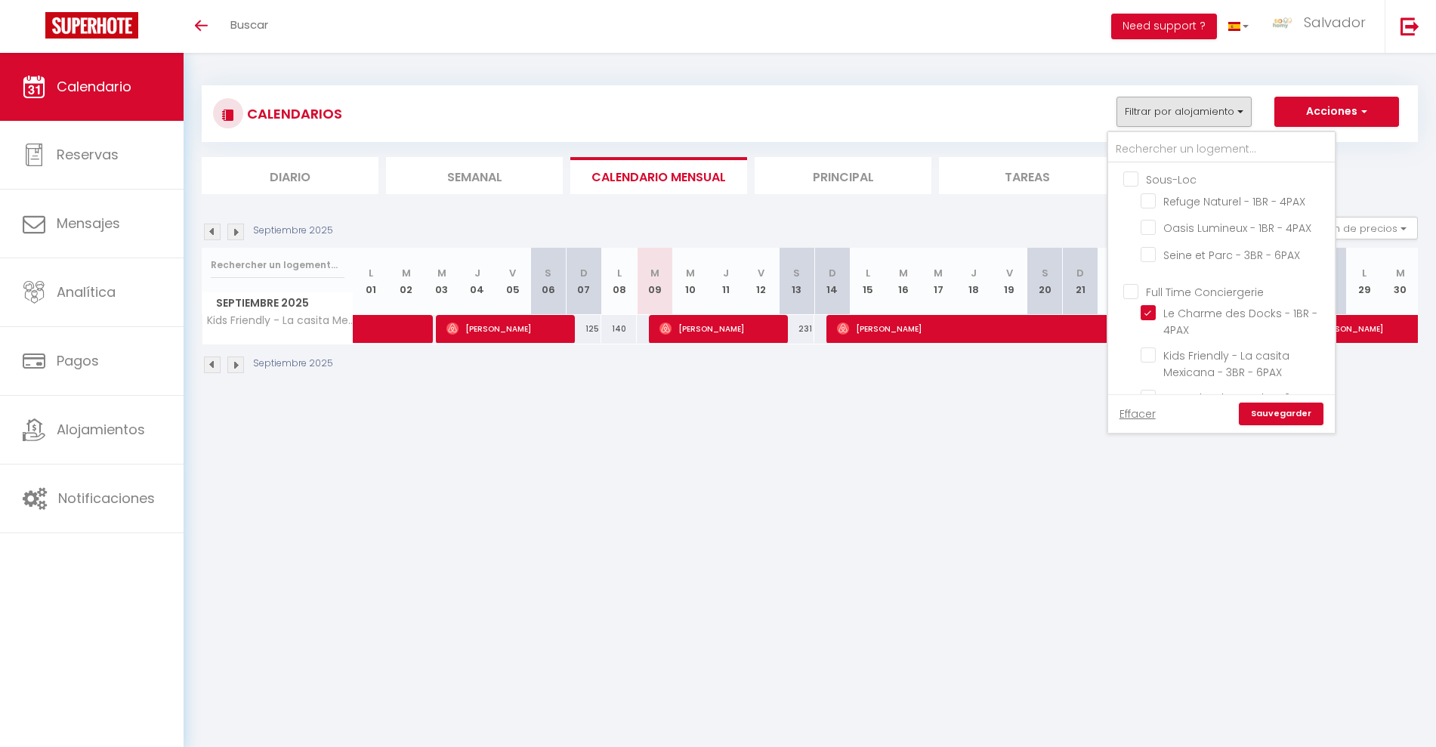
checkbox input "false"
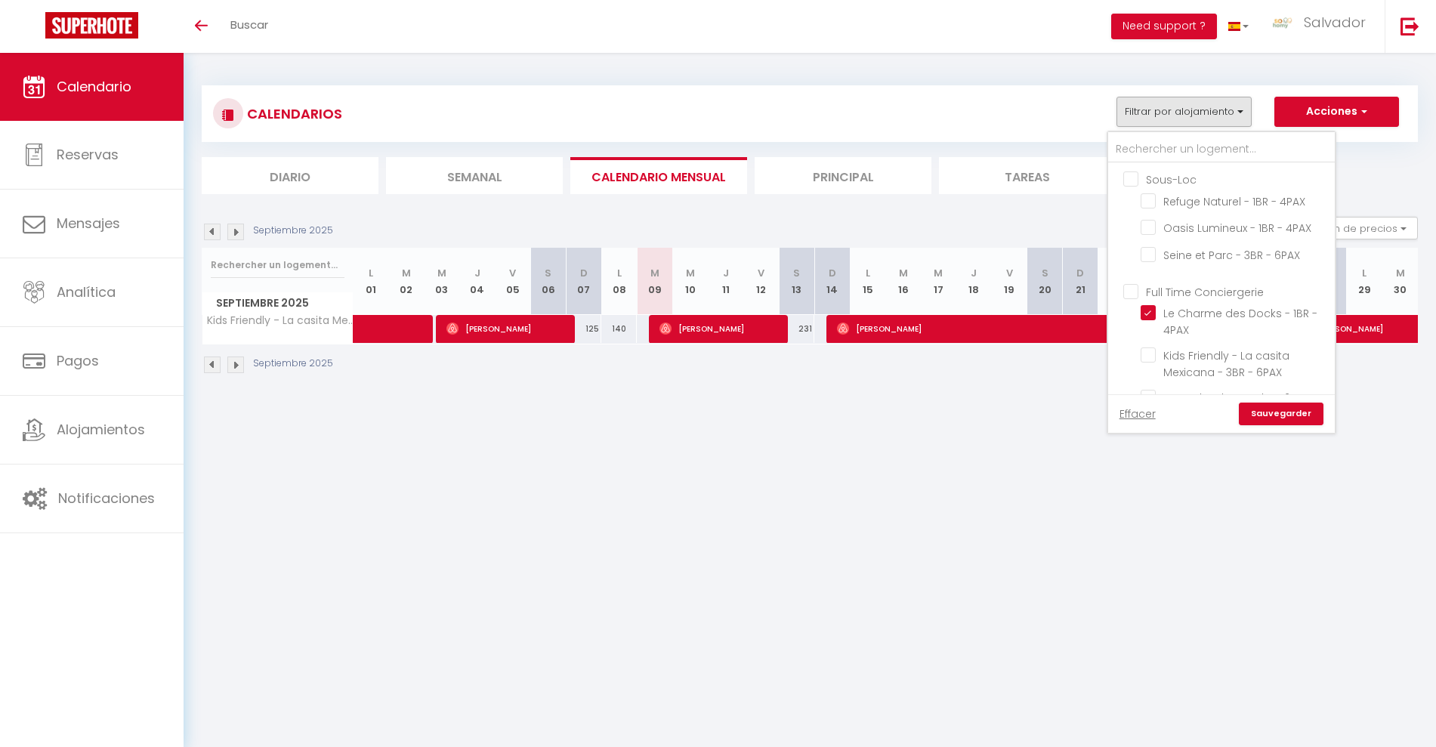
checkbox input "false"
drag, startPoint x: 1264, startPoint y: 413, endPoint x: 1208, endPoint y: 388, distance: 61.2
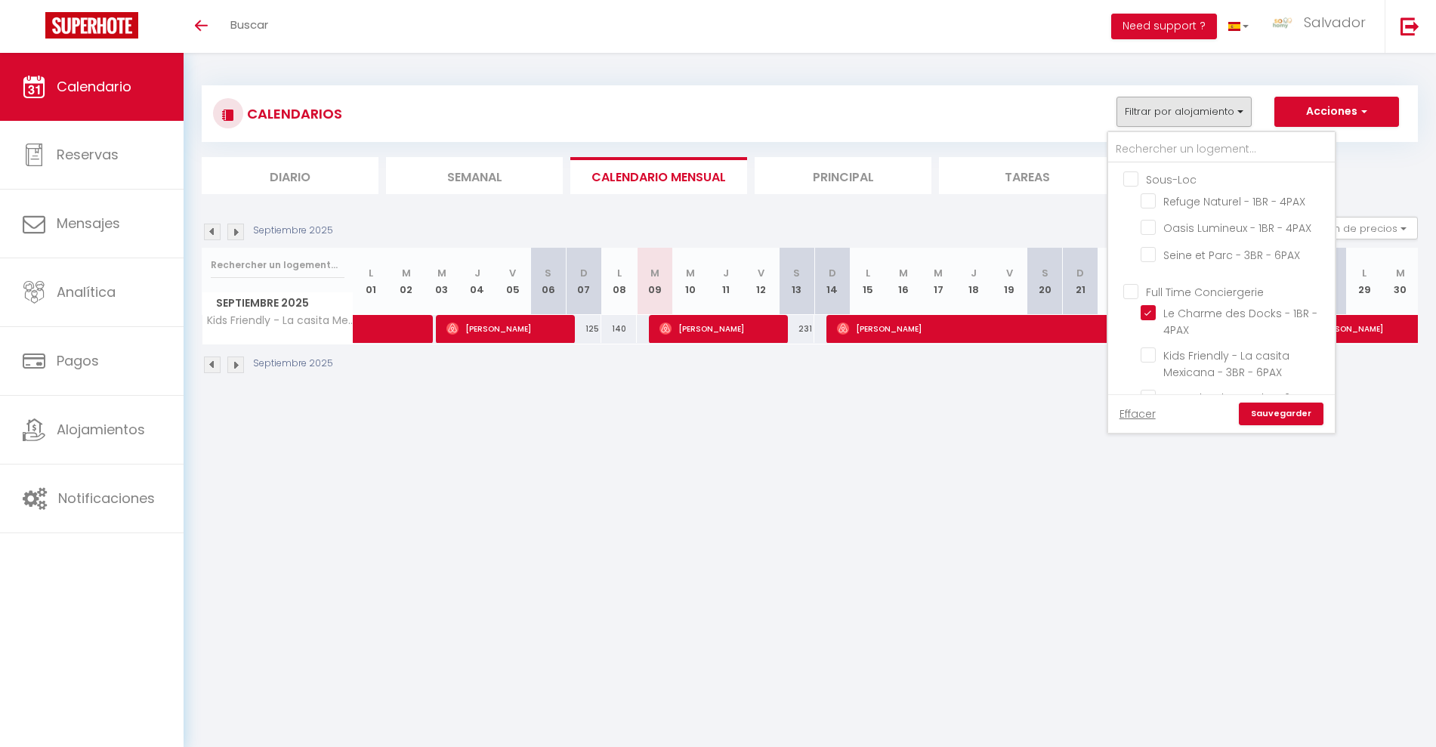
click at [1263, 412] on link "Sauvegarder" at bounding box center [1281, 414] width 85 height 23
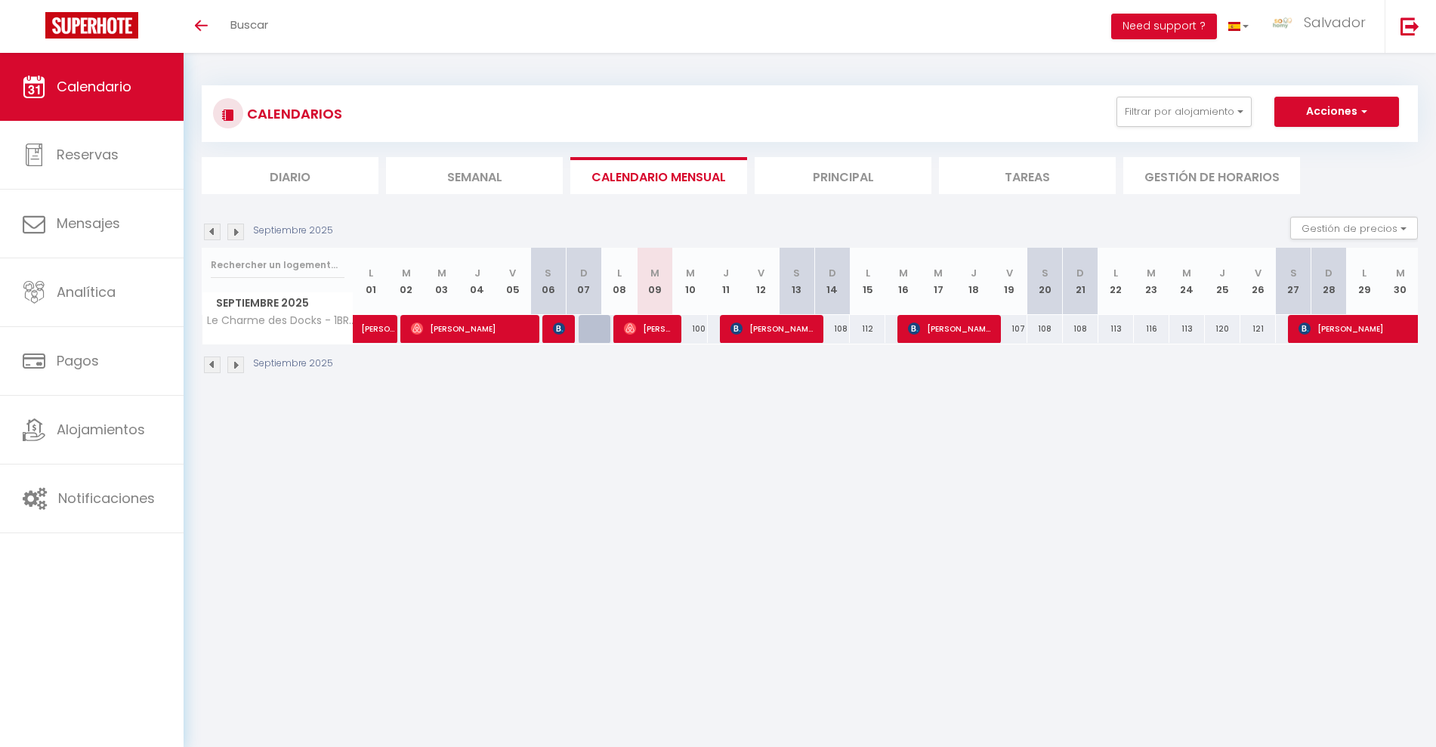
click at [219, 228] on div "Septiembre 2025" at bounding box center [270, 232] width 136 height 17
click at [363, 424] on body "🟢 Des questions ou besoin d'assistance pour la migration AirBnB? Connectez-vous…" at bounding box center [718, 426] width 1436 height 747
click at [208, 230] on img at bounding box center [212, 232] width 17 height 17
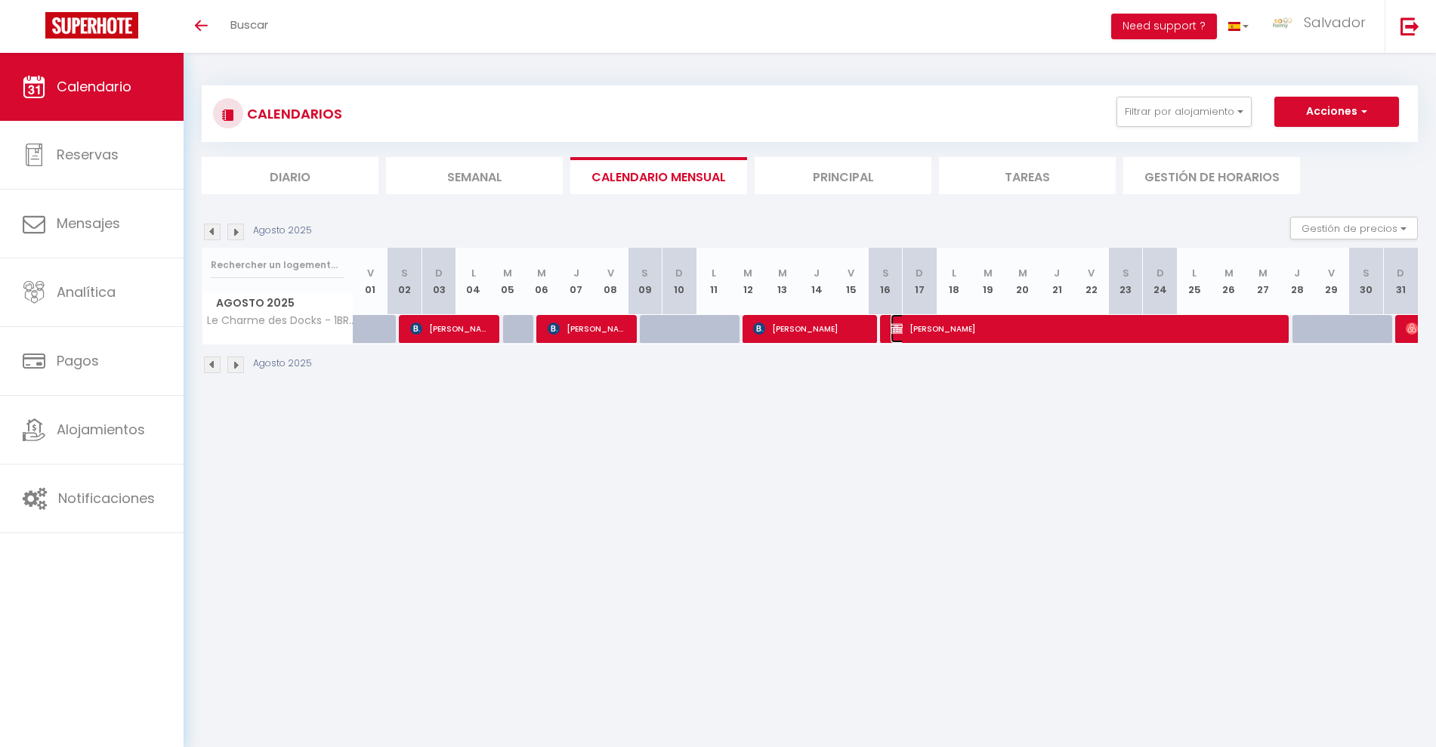
click at [1223, 333] on span "[PERSON_NAME]" at bounding box center [1082, 328] width 385 height 29
select select "OK"
select select "0"
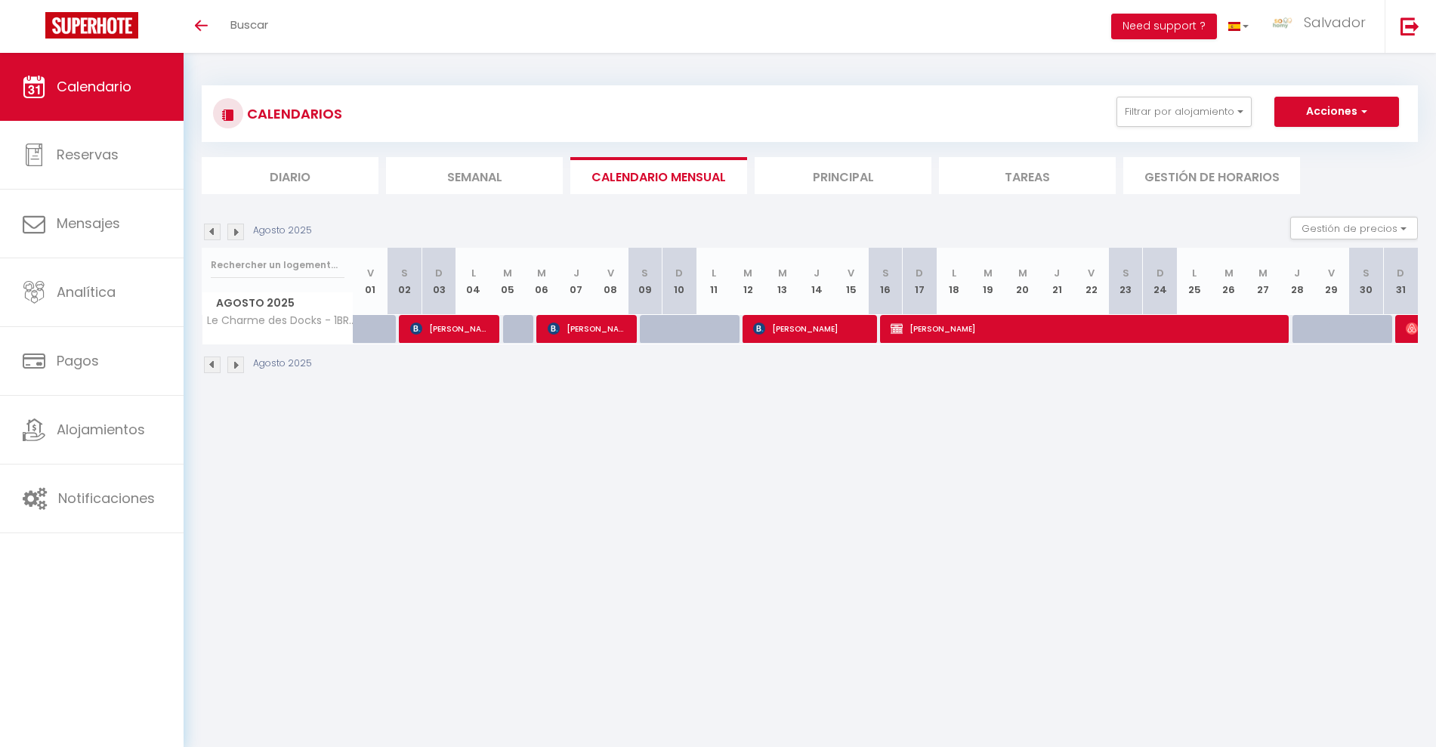
select select "1"
select select
click at [0, 0] on div "Móvil" at bounding box center [0, 0] width 0 height 0
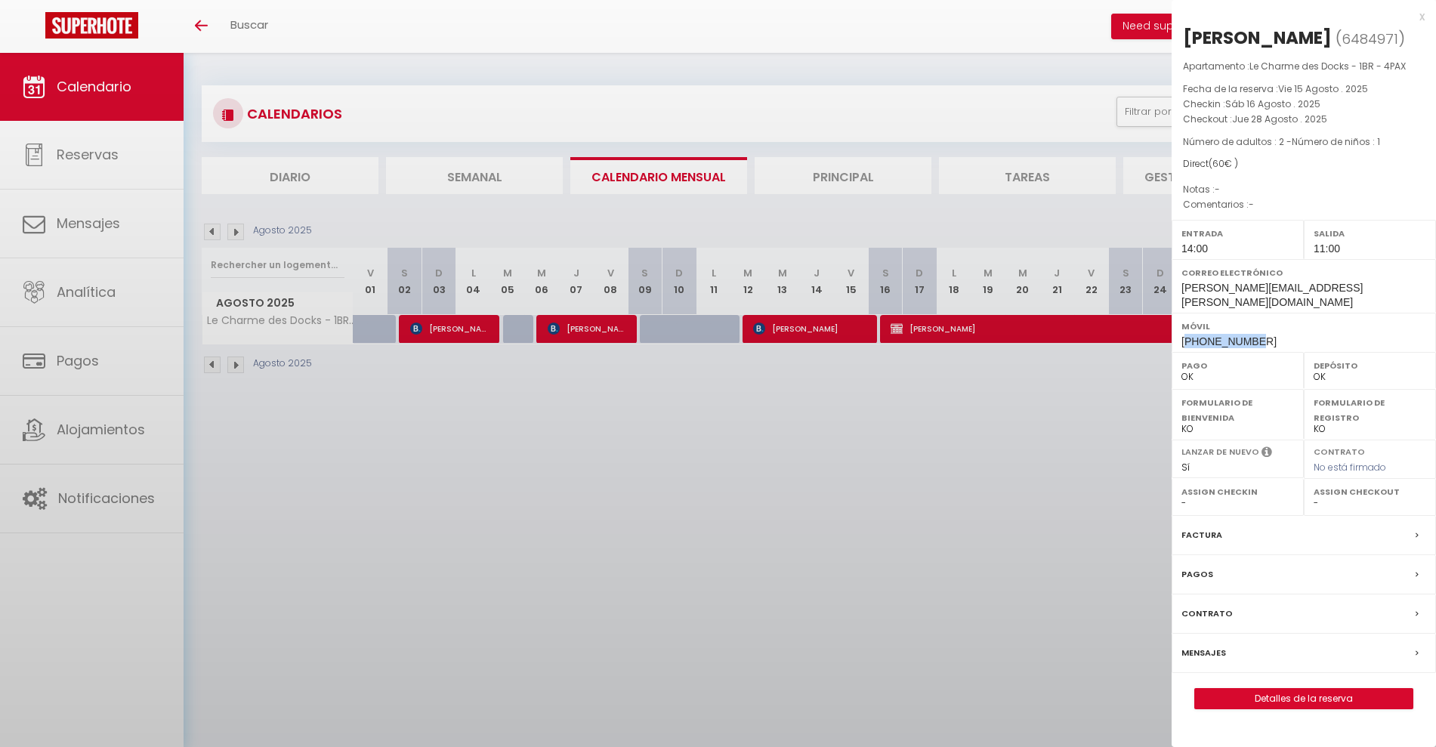
select select "38022"
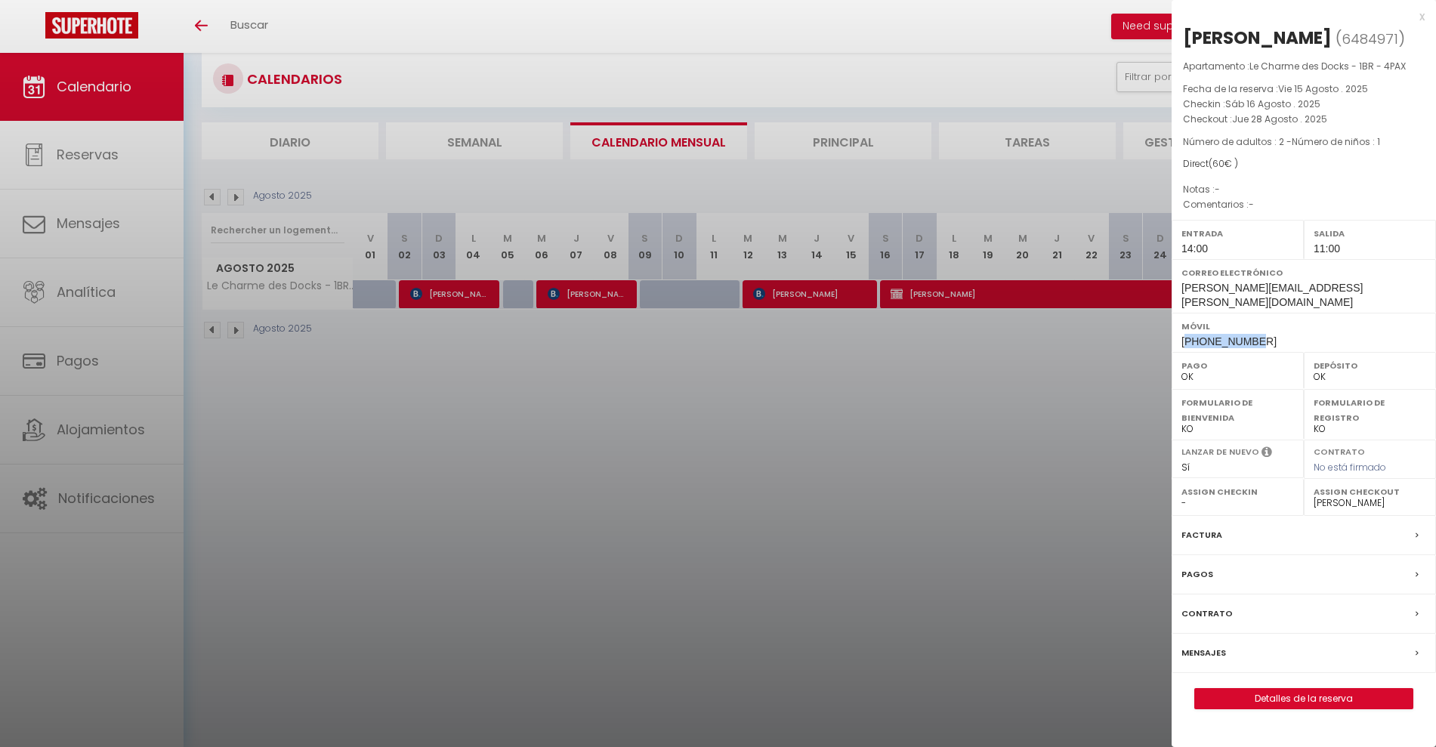
scroll to position [53, 0]
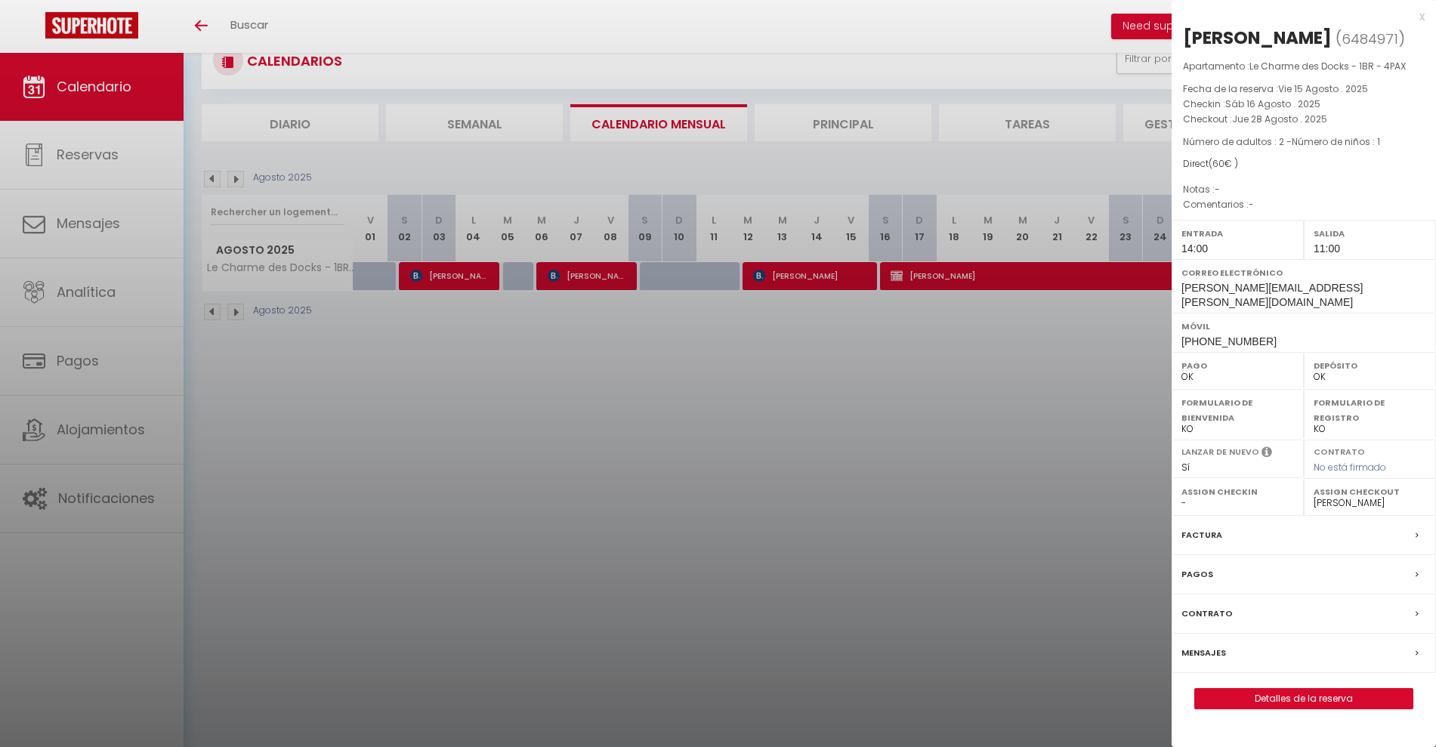
click at [1109, 474] on div at bounding box center [718, 373] width 1436 height 747
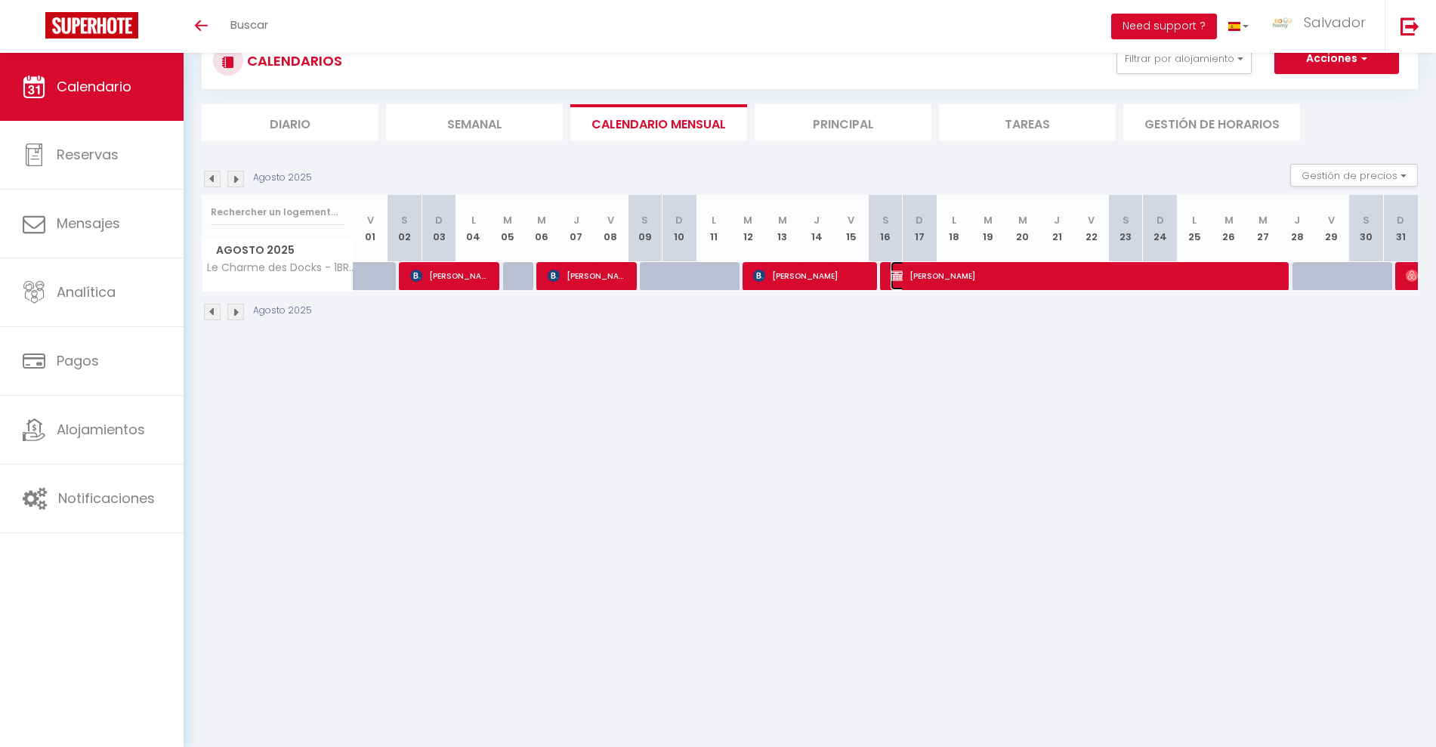
click at [1174, 273] on span "[PERSON_NAME]" at bounding box center [1082, 275] width 385 height 29
click at [0, 0] on div "Entrada 14:00" at bounding box center [0, 0] width 0 height 0
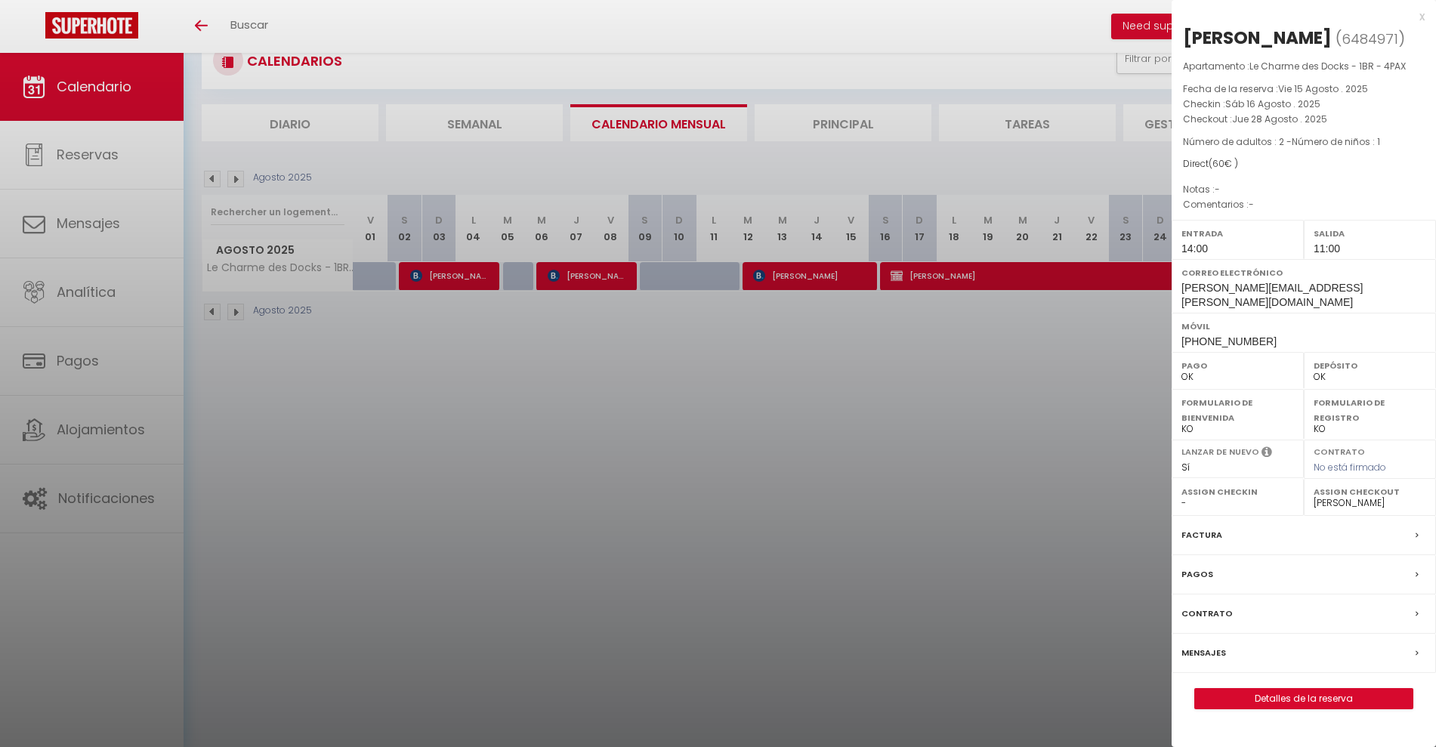
click at [961, 522] on div at bounding box center [718, 373] width 1436 height 747
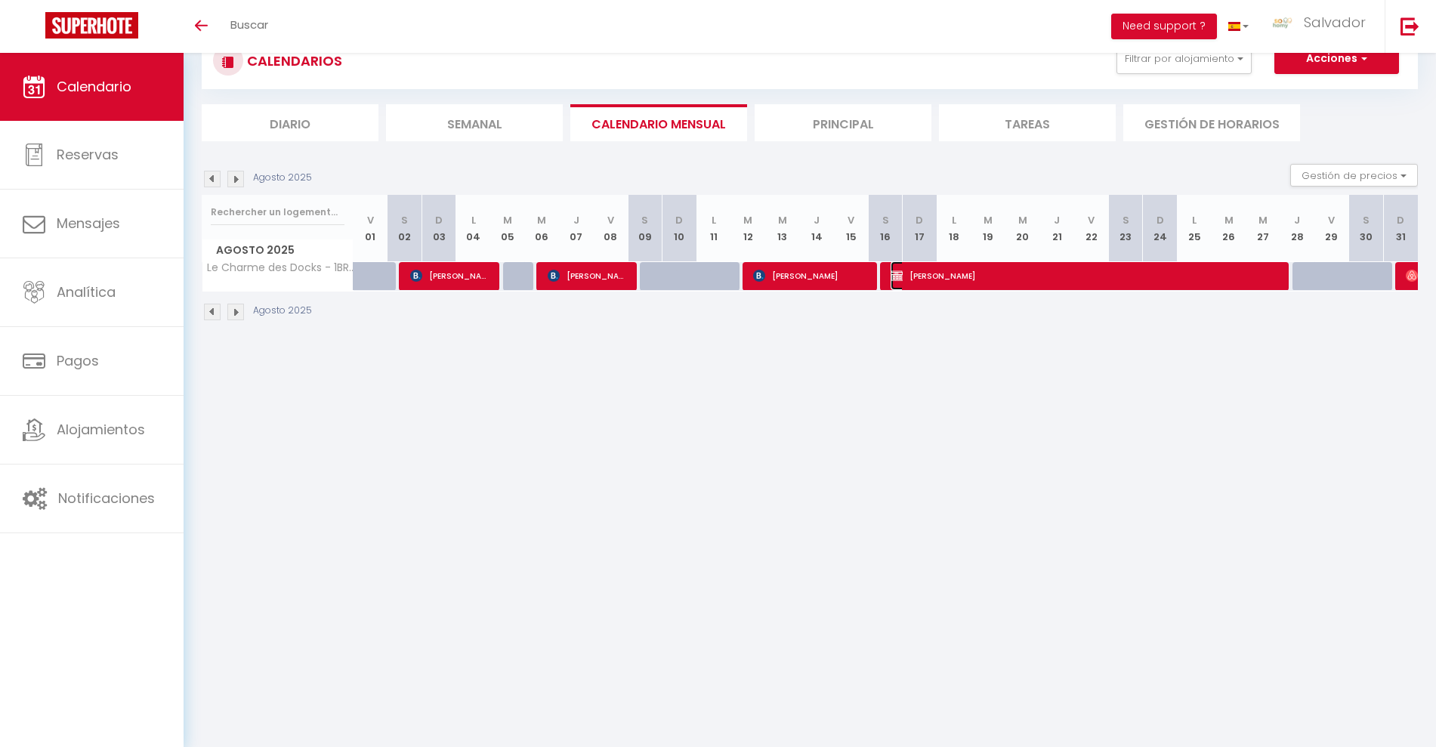
click at [1091, 278] on span "[PERSON_NAME]" at bounding box center [1082, 275] width 385 height 29
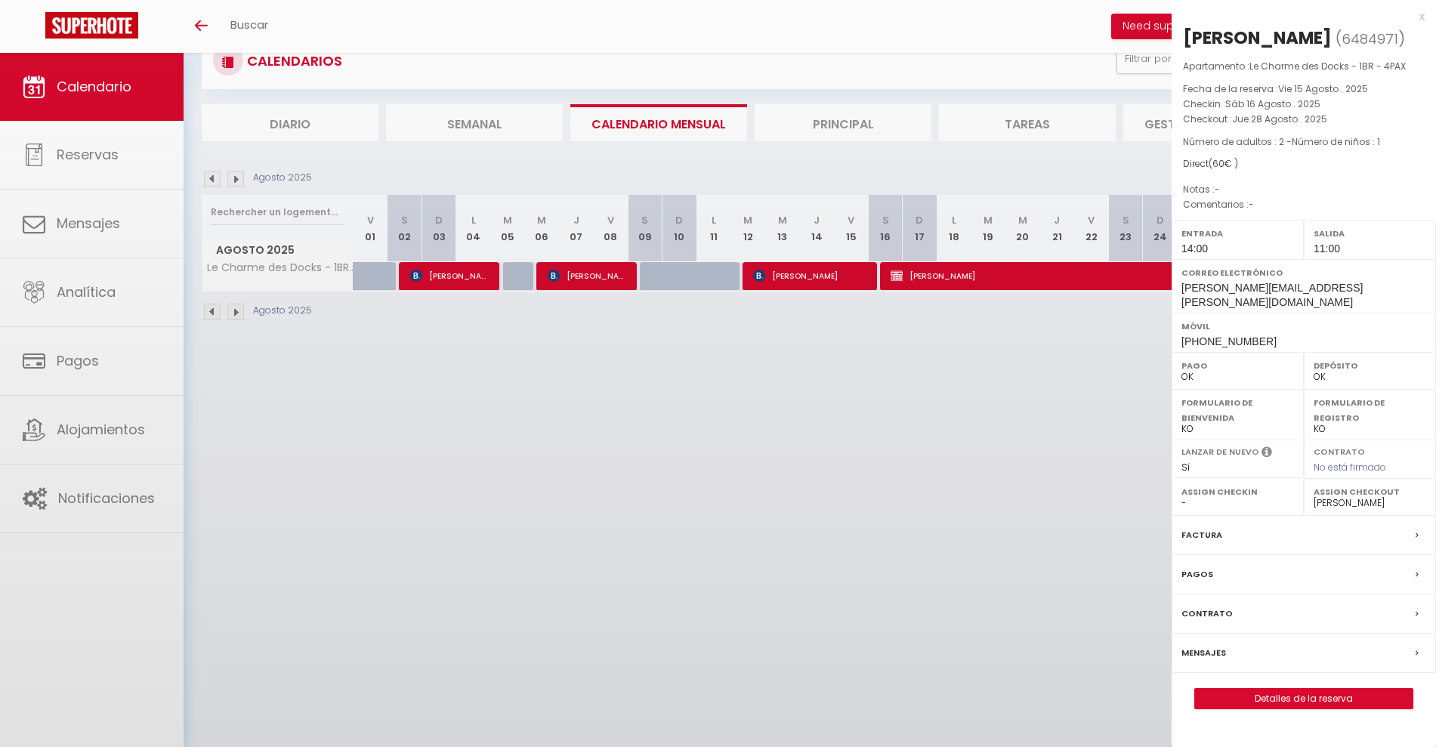
click at [1091, 278] on div at bounding box center [718, 373] width 1436 height 747
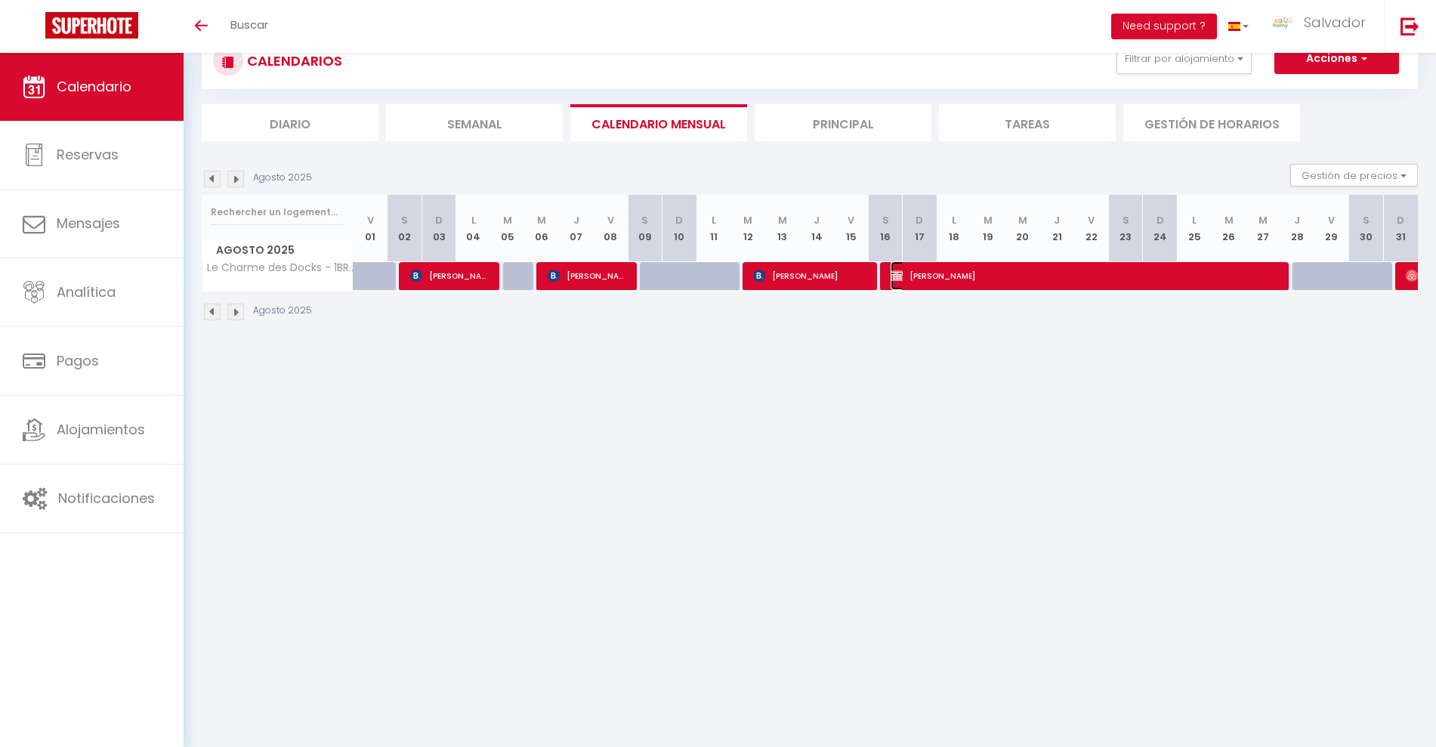
click at [1188, 274] on span "[PERSON_NAME]" at bounding box center [1082, 275] width 385 height 29
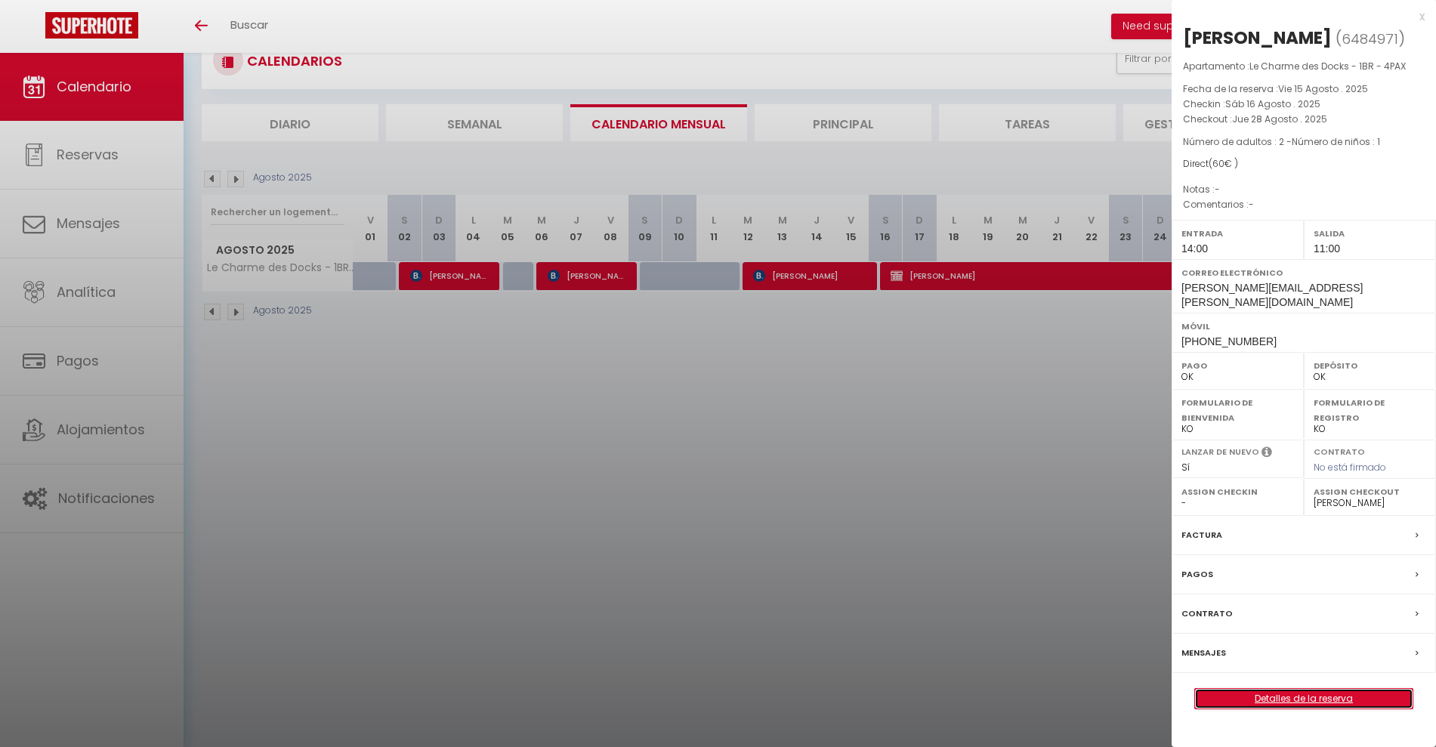
click at [1291, 708] on link "Detalles de la reserva" at bounding box center [1304, 699] width 218 height 20
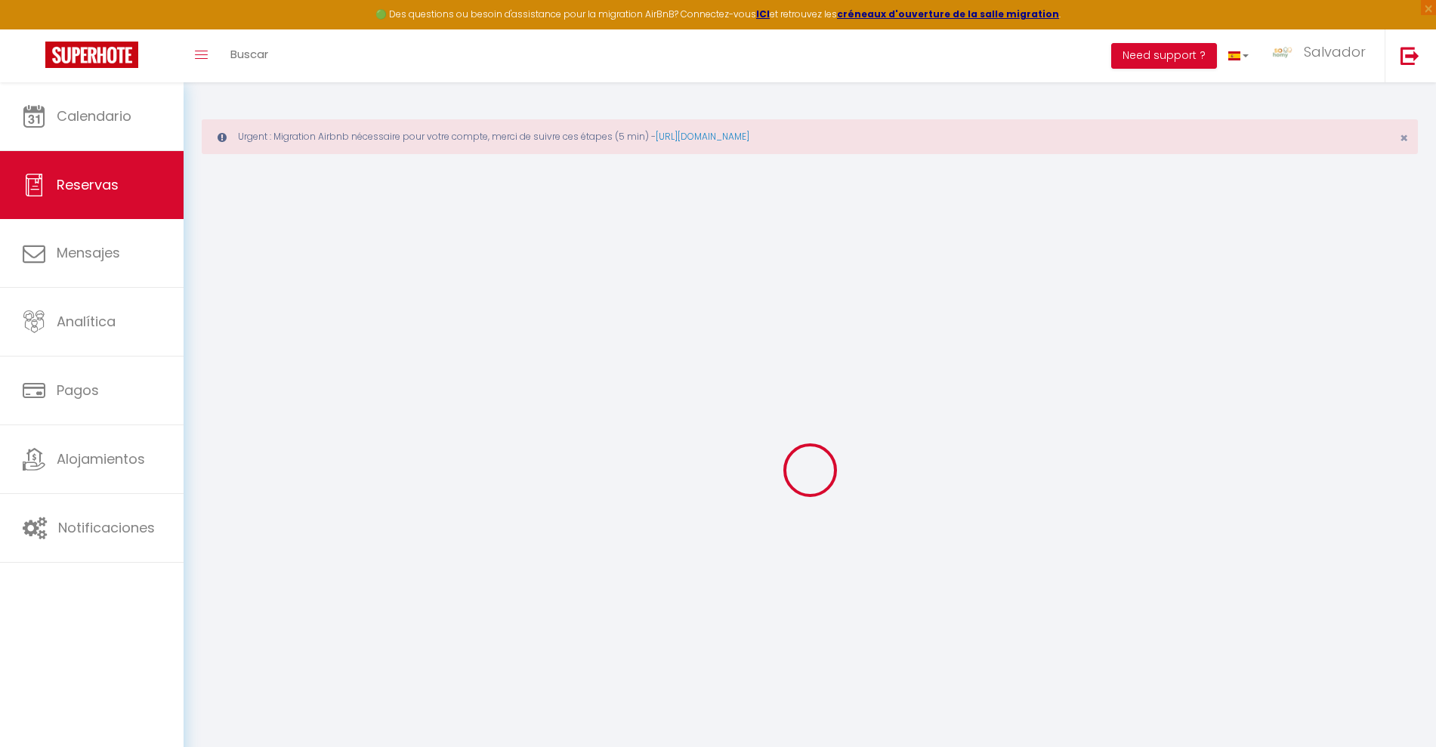
select select
checkbox input "false"
select select
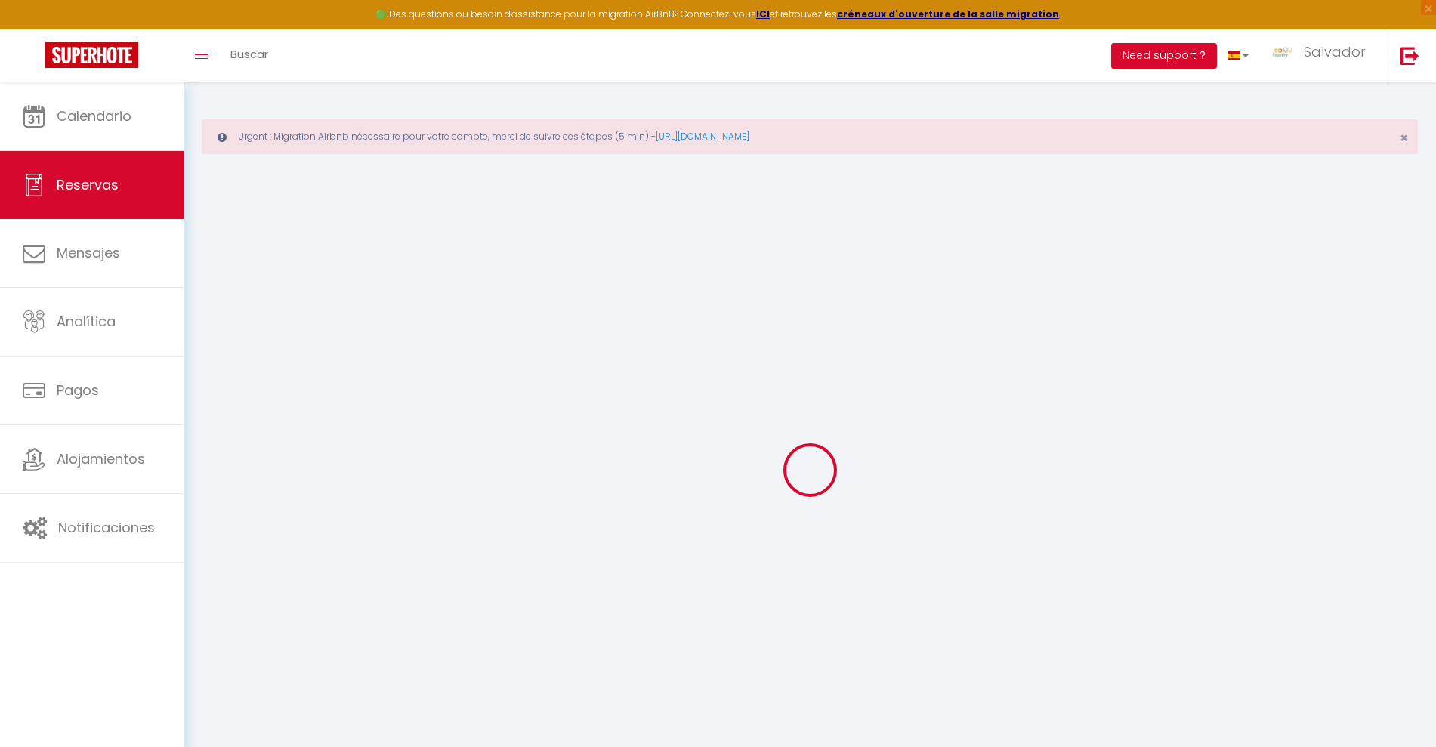
select select
checkbox input "false"
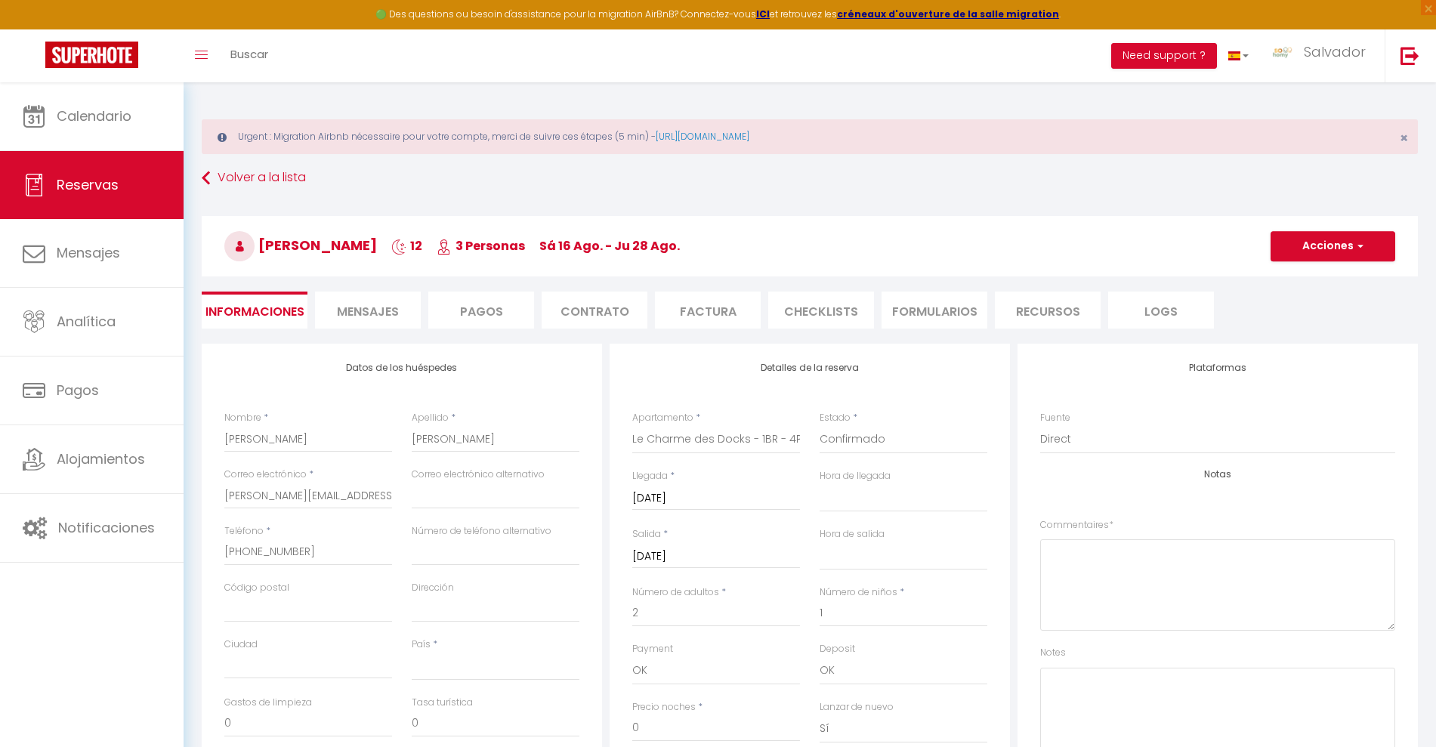
select select
type input "60"
select select
checkbox input "false"
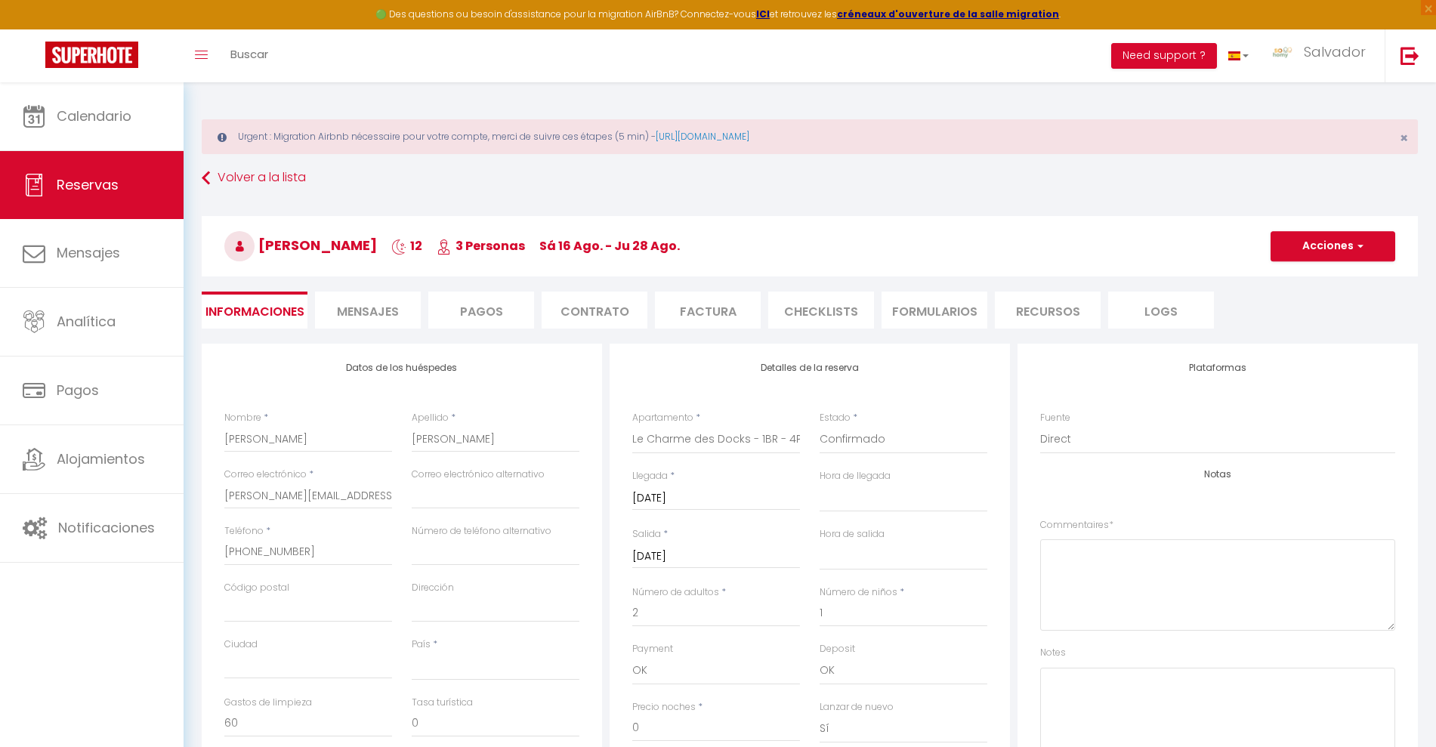
select select
checkbox input "false"
select select "14:00"
select select "11:00"
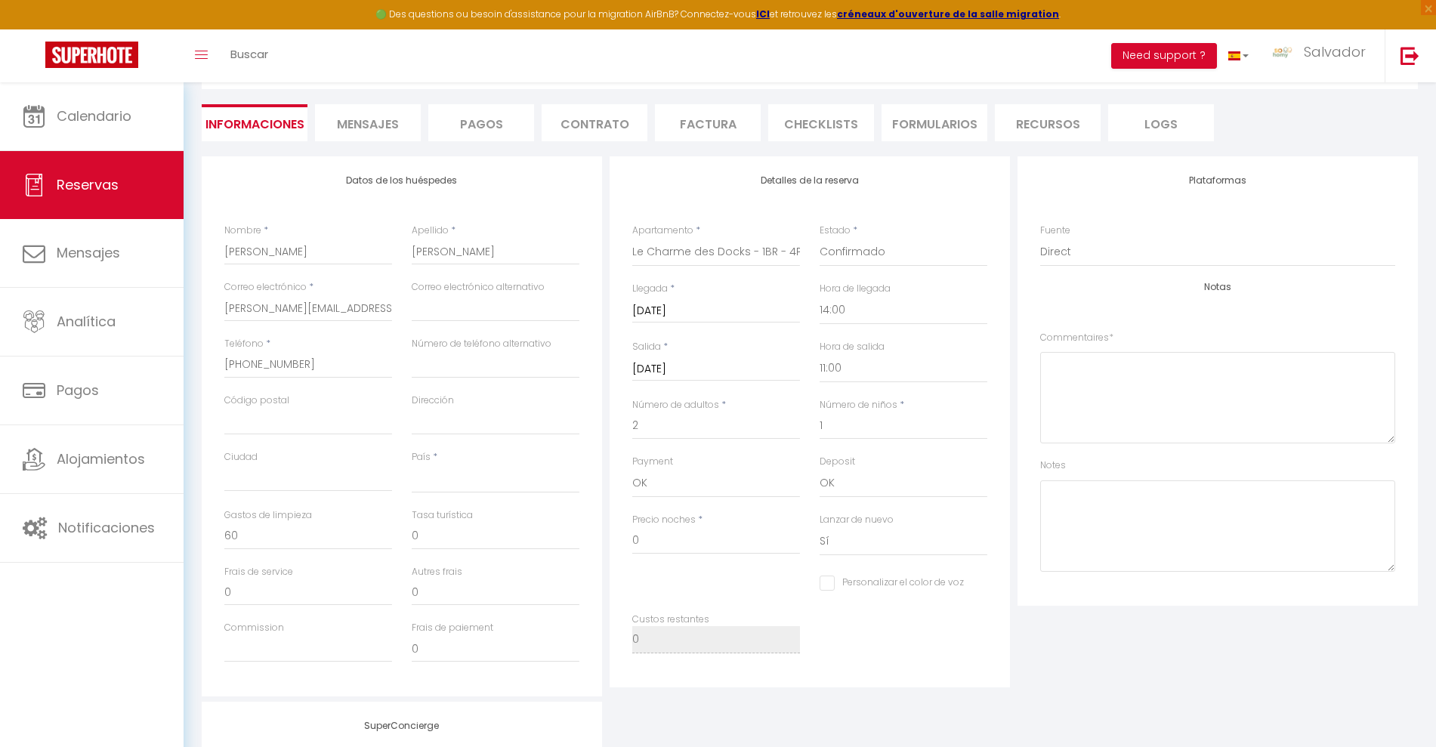
scroll to position [189, 0]
drag, startPoint x: 664, startPoint y: 538, endPoint x: 626, endPoint y: 529, distance: 38.8
click at [626, 529] on div "Precio noches * 0" at bounding box center [715, 540] width 187 height 58
type input "1"
select select
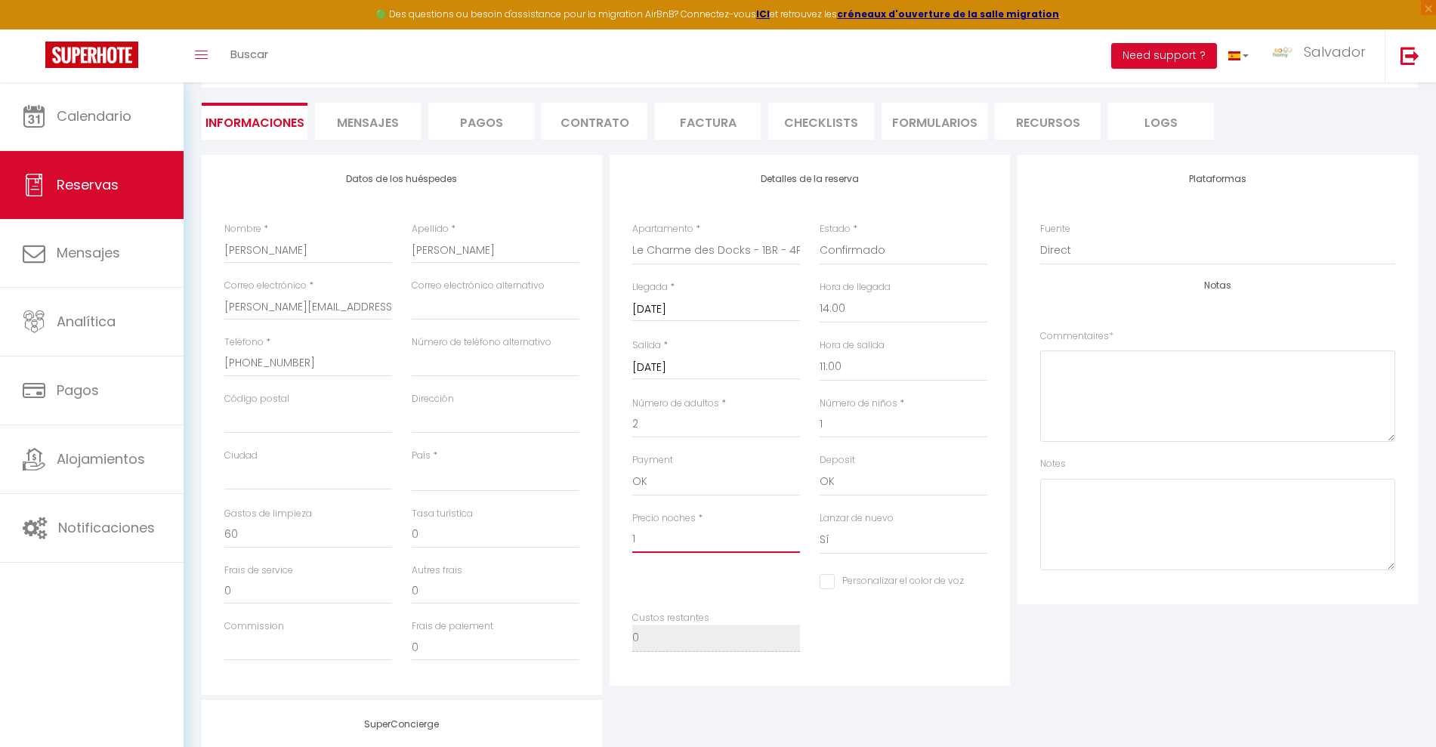
checkbox input "false"
type input "12"
select select
checkbox input "false"
type input "120"
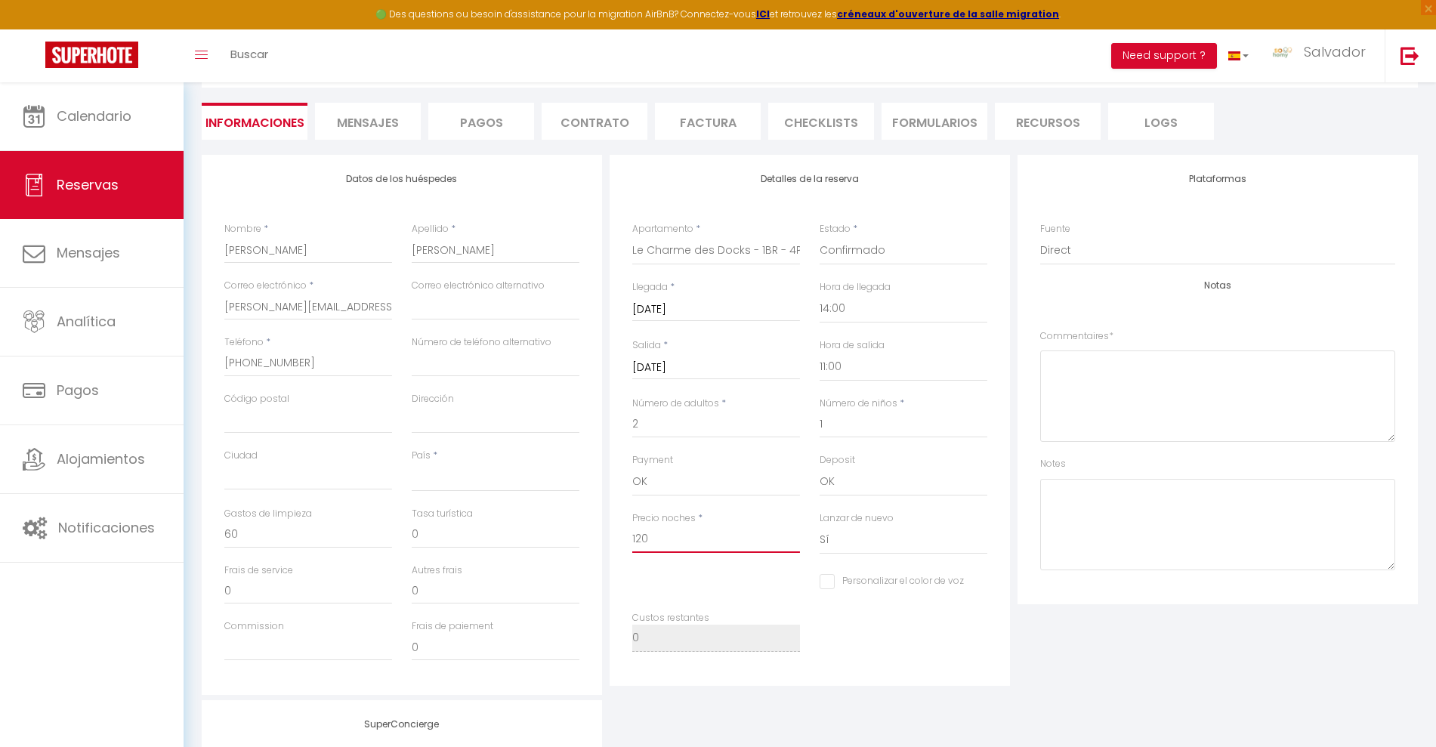
select select
checkbox input "false"
type input "1200"
select select
checkbox input "false"
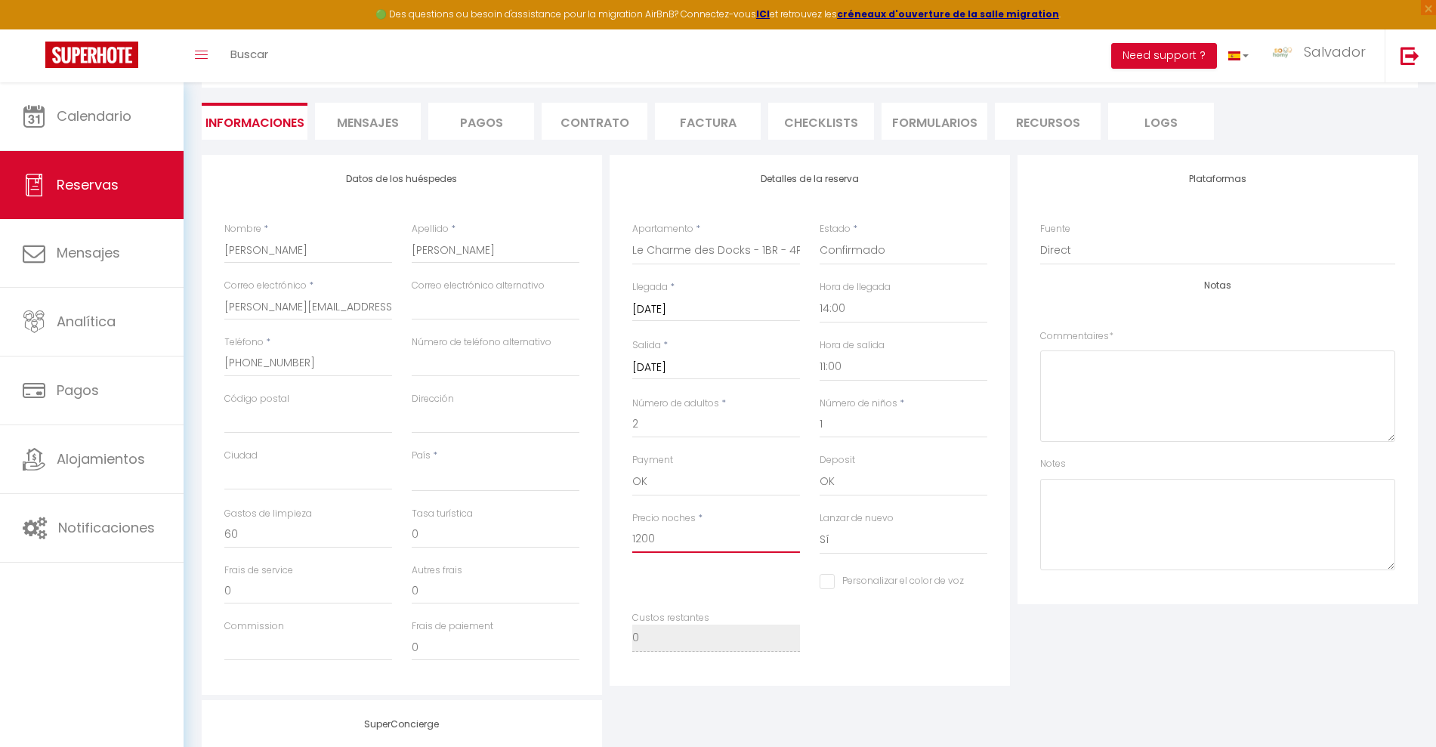
type input "1200"
select select
type input "0"
checkbox input "false"
click at [868, 643] on div "Custos restantes 0" at bounding box center [809, 639] width 375 height 57
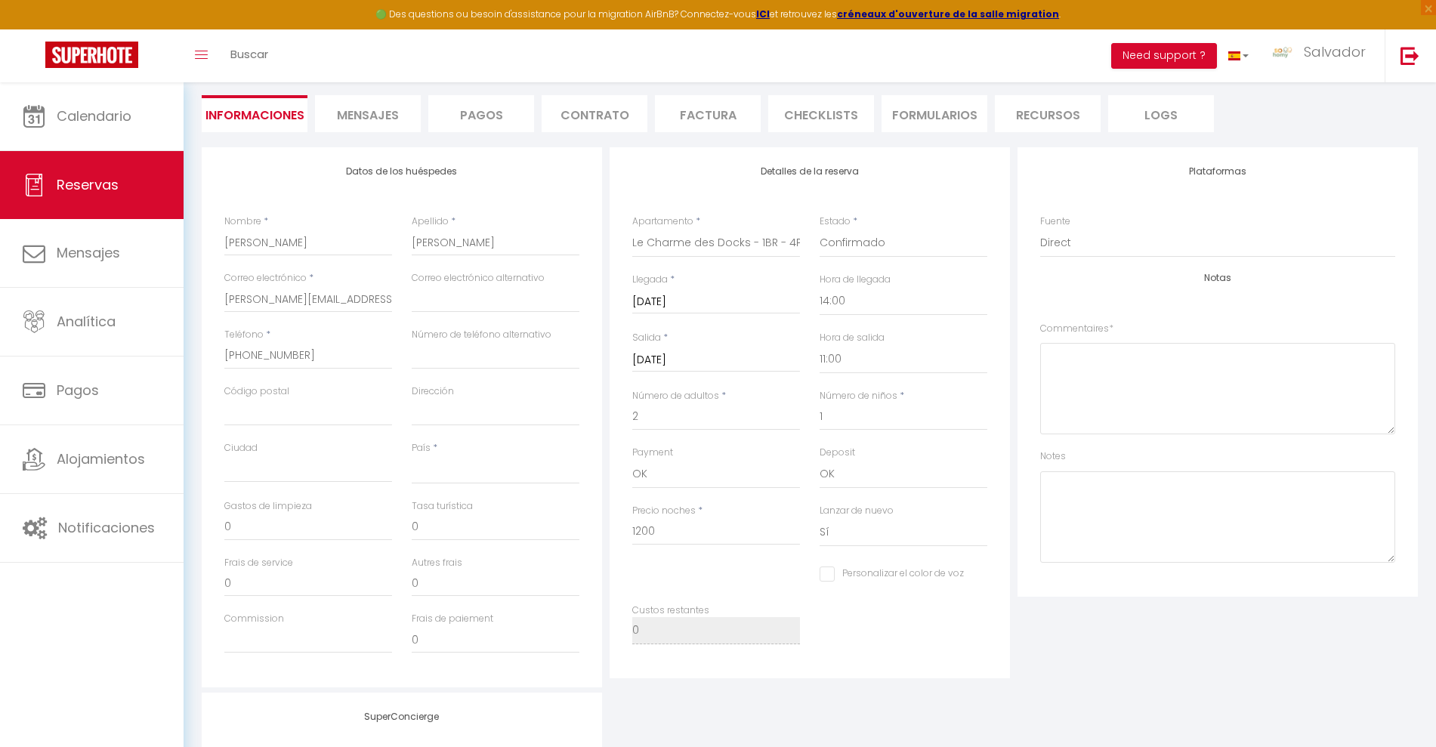
scroll to position [0, 0]
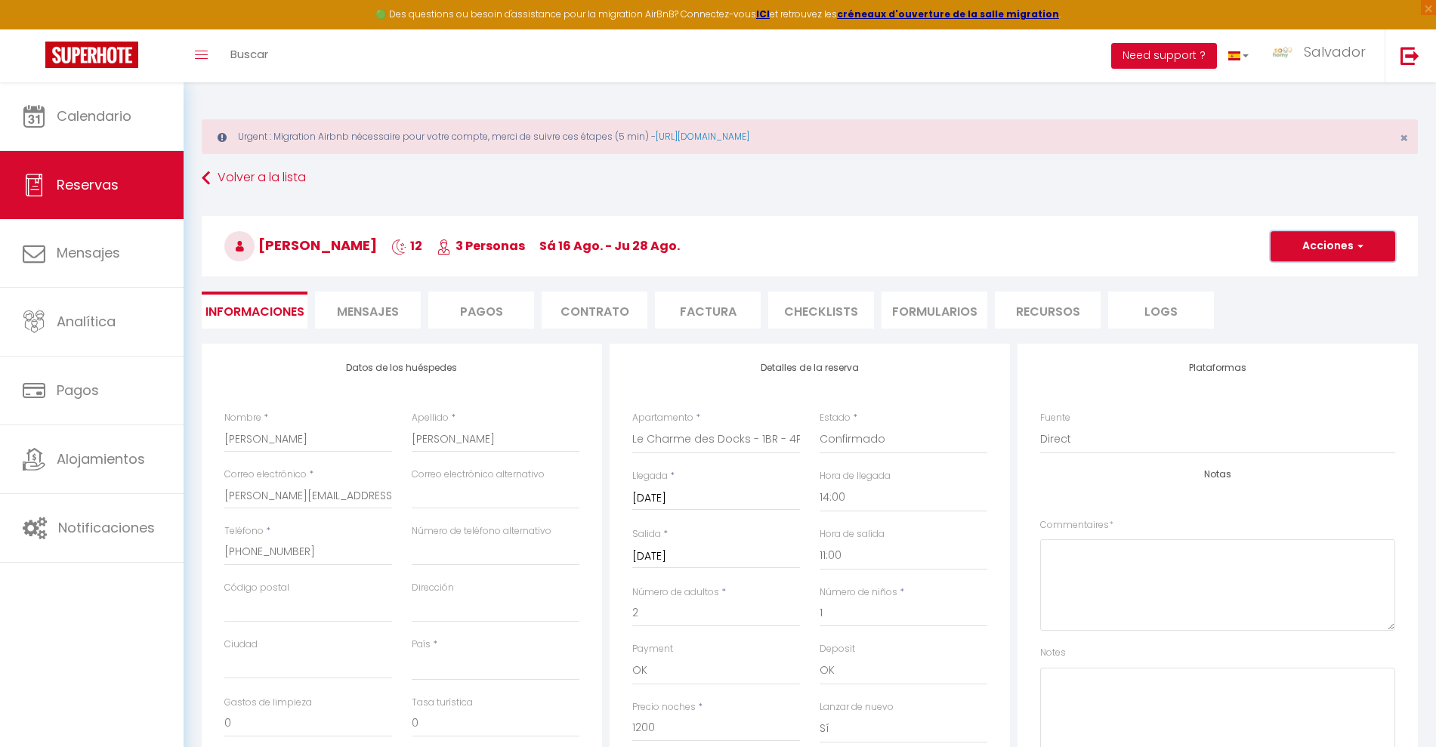
click at [1326, 239] on button "Acciones" at bounding box center [1332, 246] width 125 height 30
click at [1297, 285] on link "Guardar" at bounding box center [1311, 280] width 119 height 20
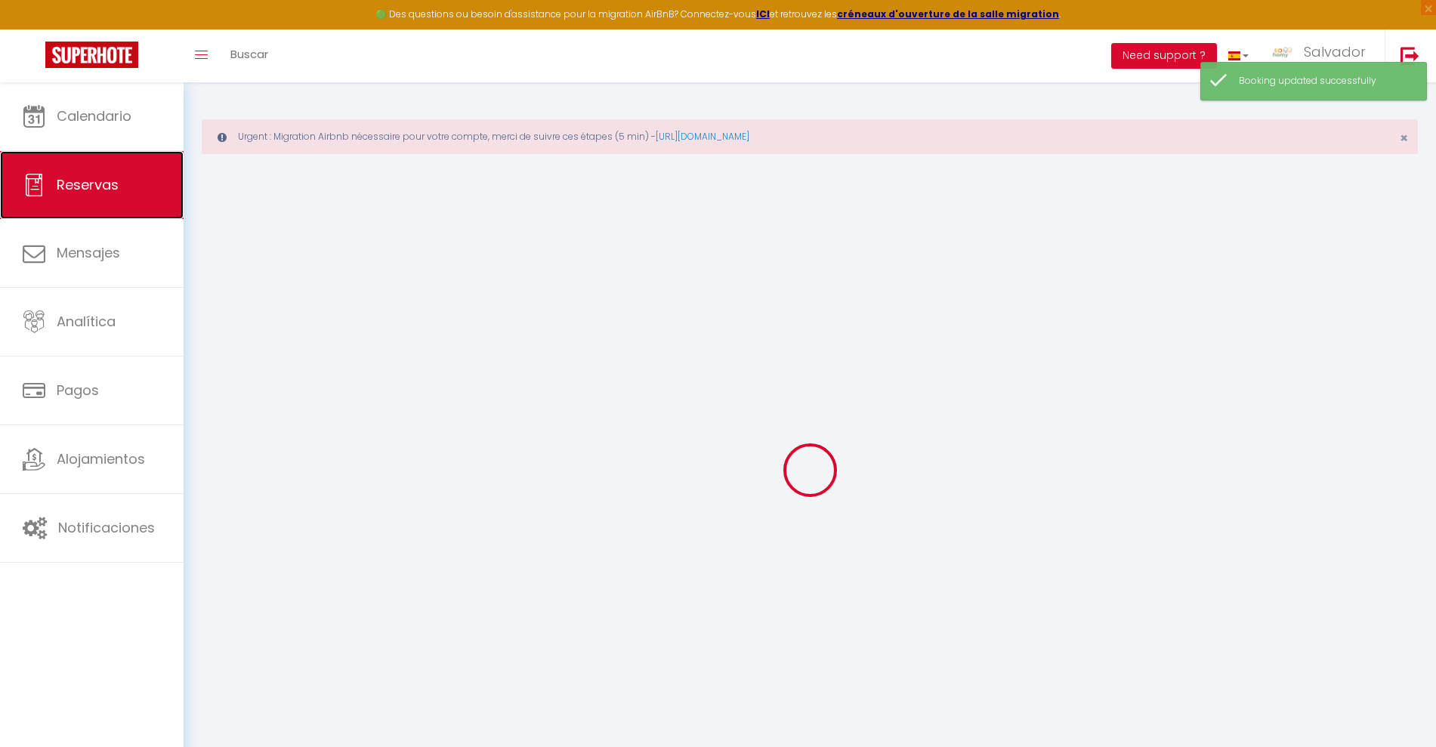
click at [57, 188] on span "Reservas" at bounding box center [88, 184] width 62 height 19
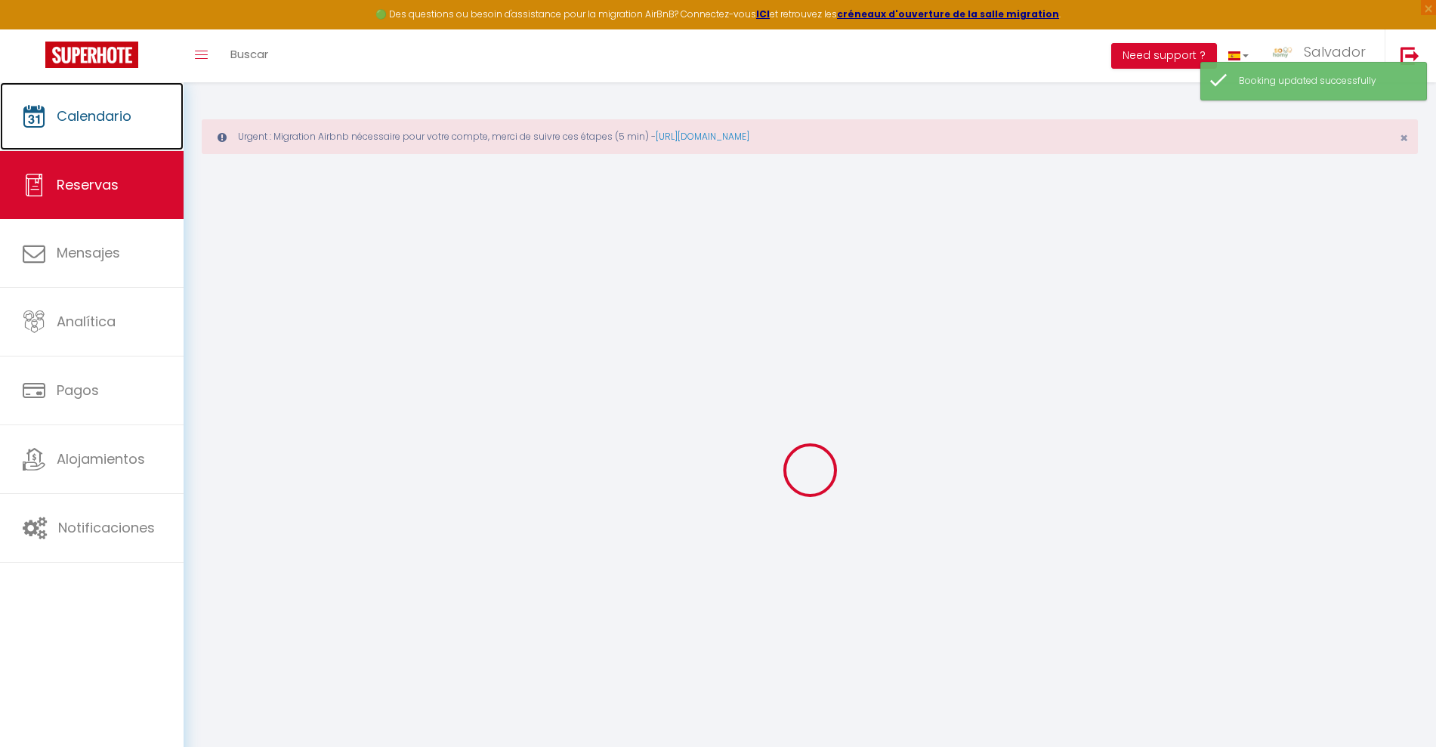
click at [91, 104] on link "Calendario" at bounding box center [92, 116] width 184 height 68
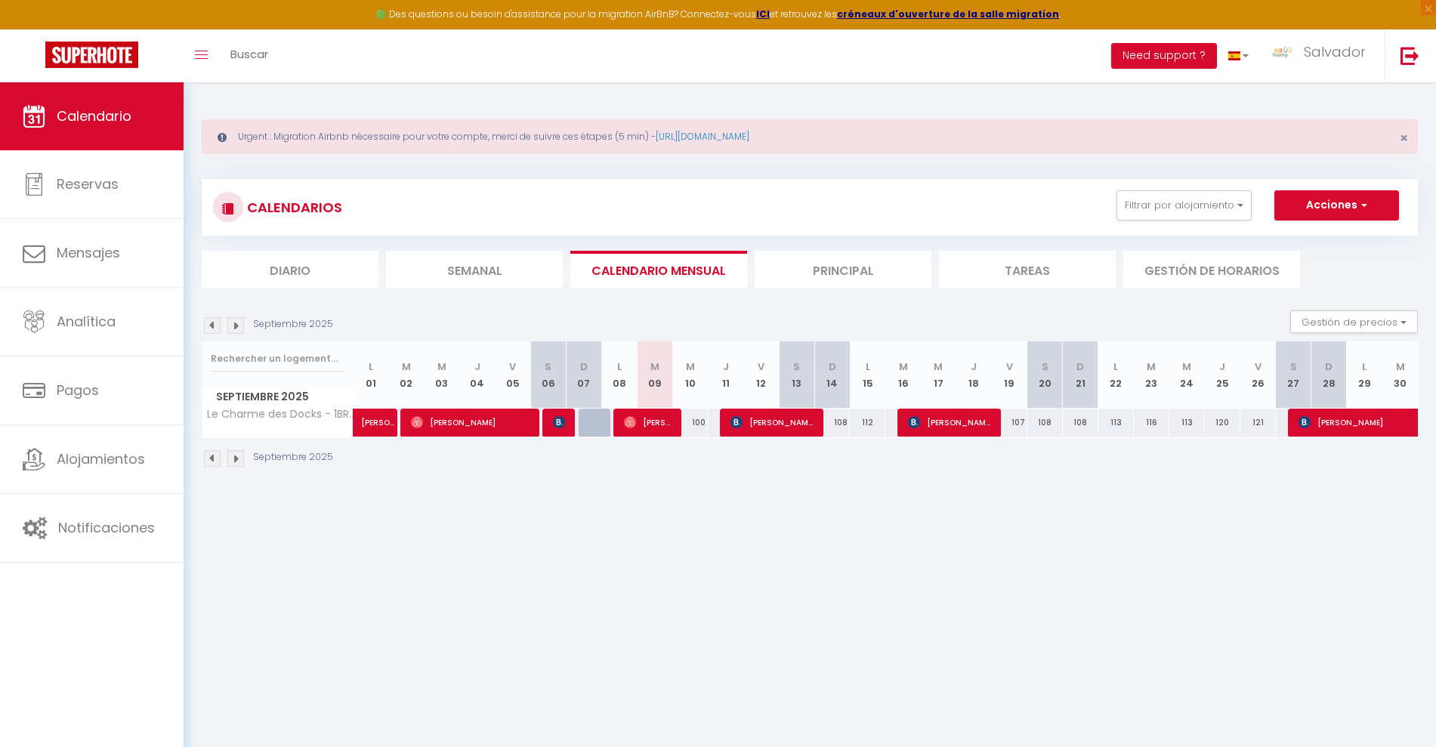
click at [209, 324] on img at bounding box center [212, 325] width 17 height 17
